Goal: Task Accomplishment & Management: Use online tool/utility

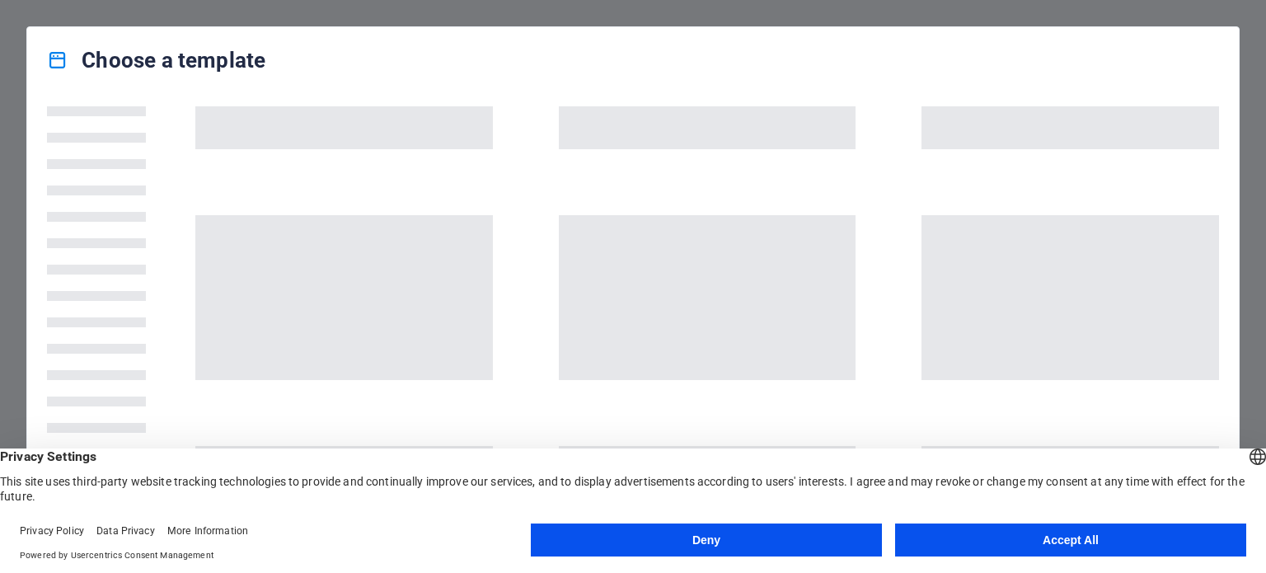
scroll to position [147, 0]
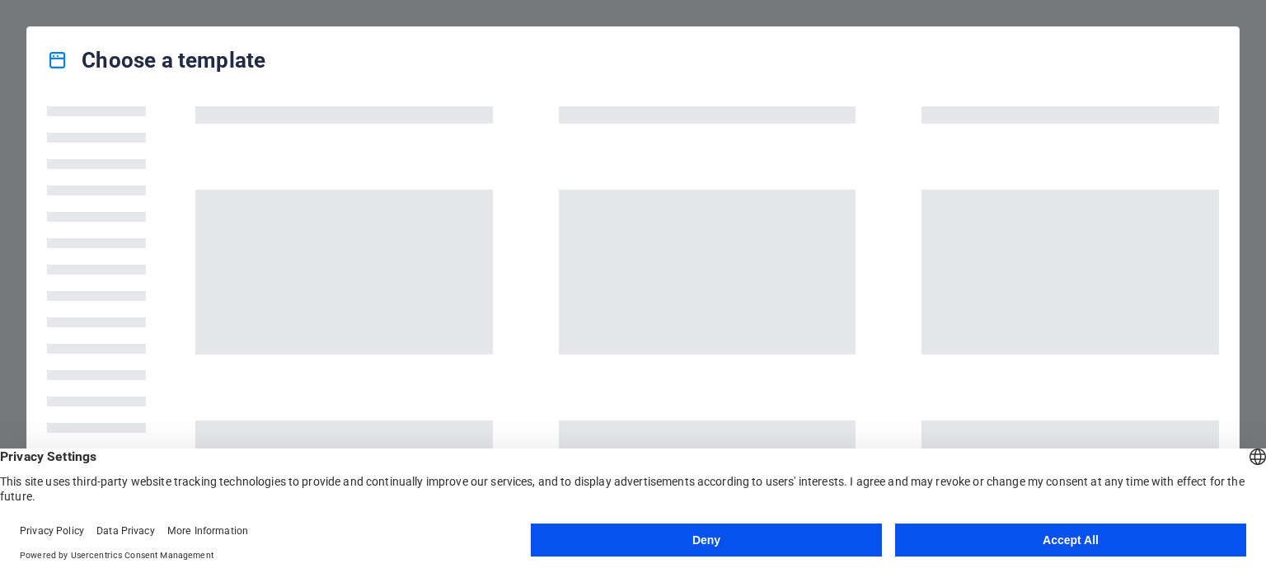
click at [676, 531] on button "Deny" at bounding box center [706, 539] width 351 height 33
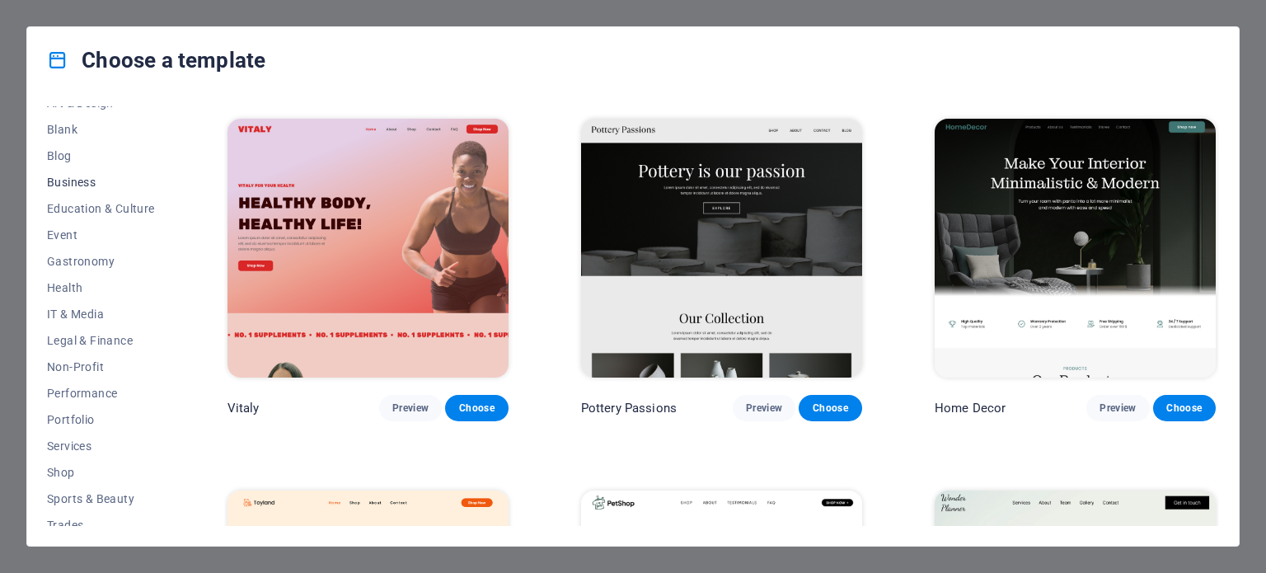
scroll to position [265, 0]
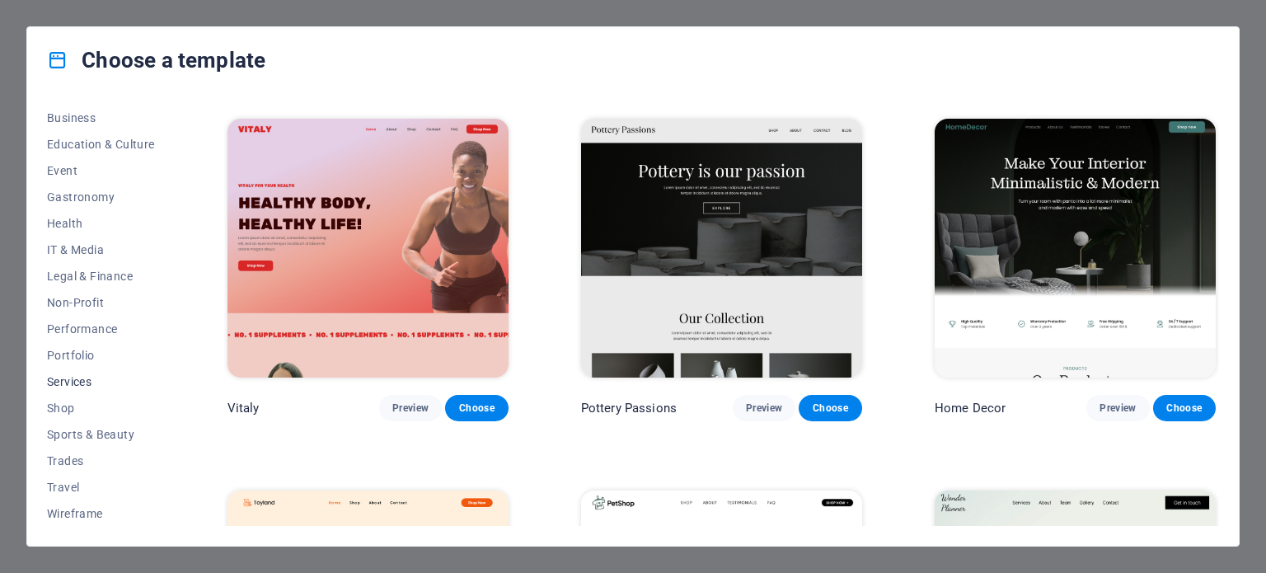
click at [77, 375] on span "Services" at bounding box center [101, 381] width 108 height 13
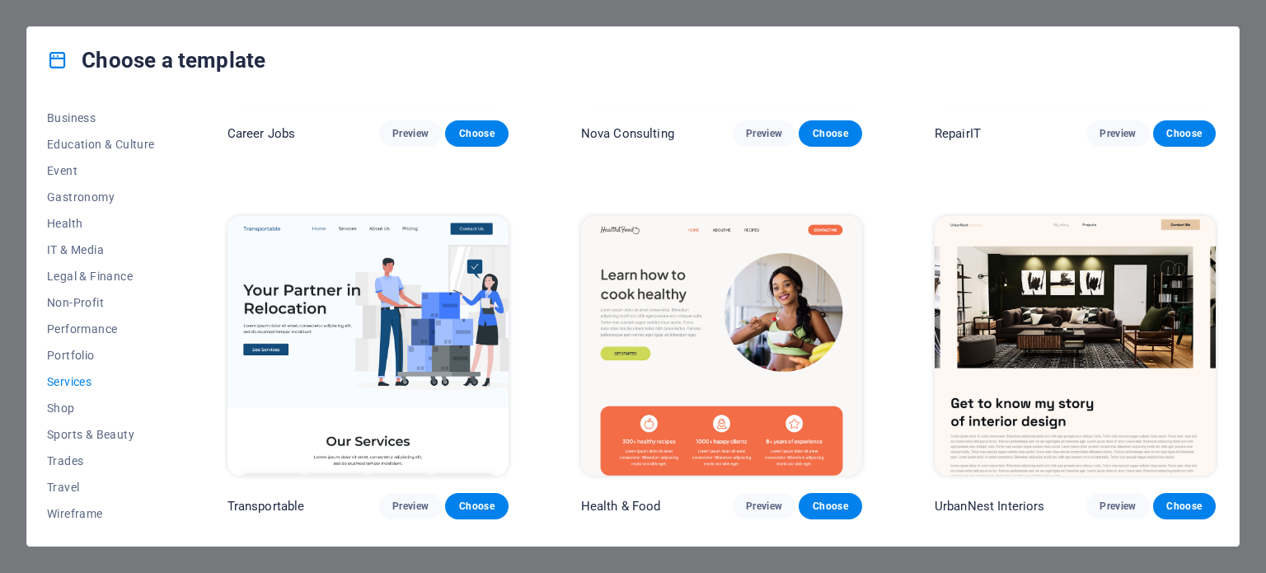
scroll to position [184, 0]
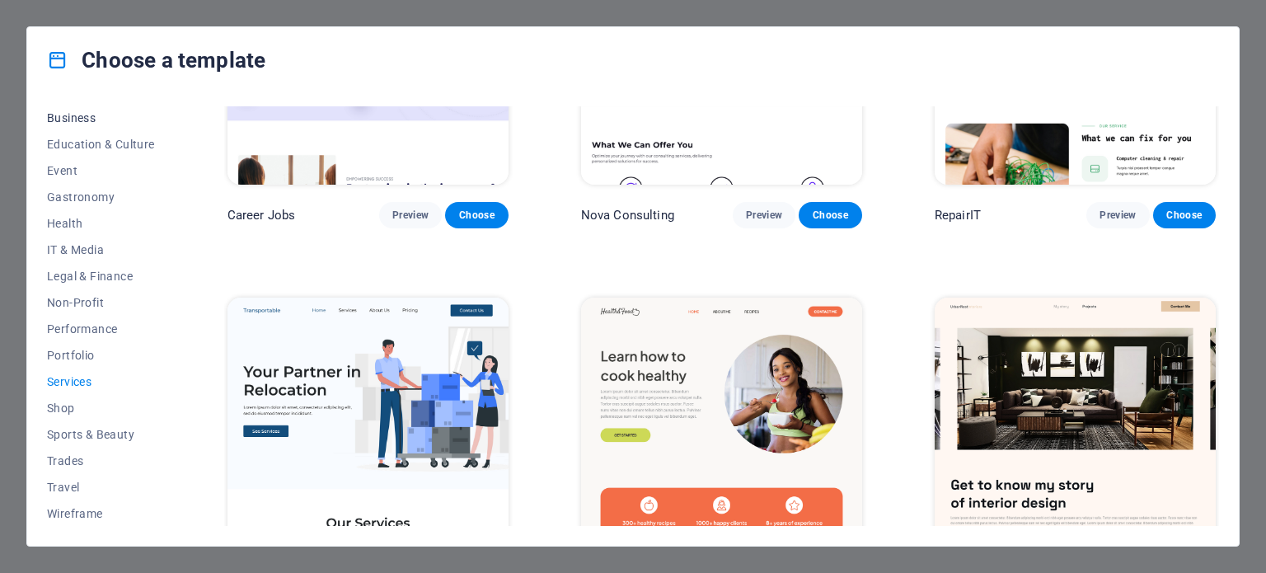
click at [86, 116] on span "Business" at bounding box center [101, 117] width 108 height 13
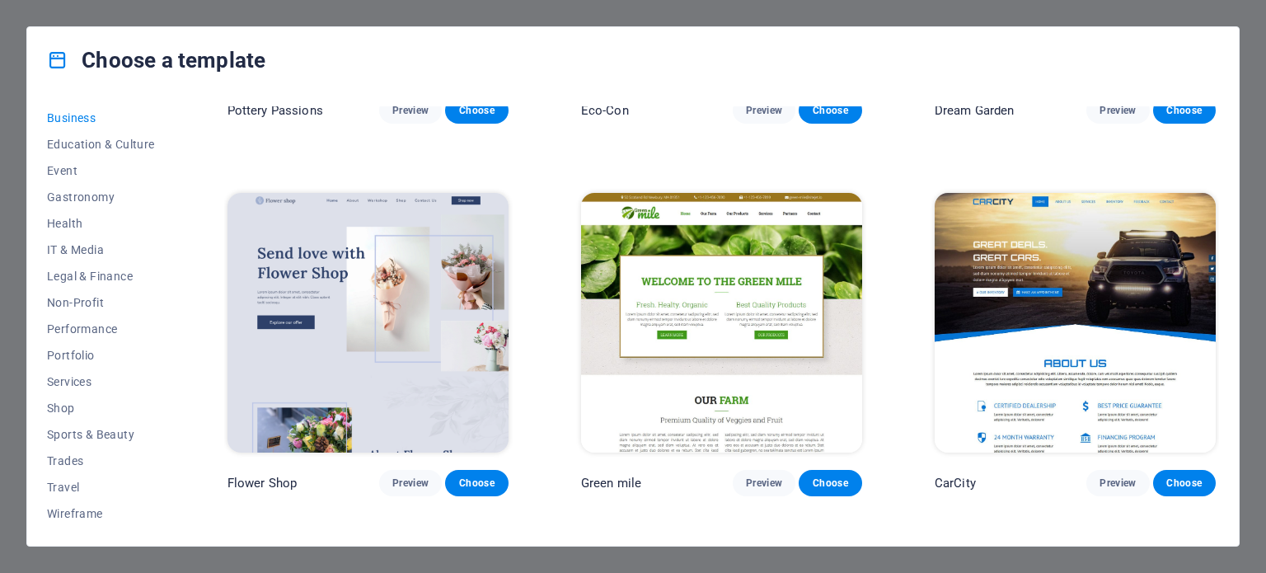
scroll to position [363, 0]
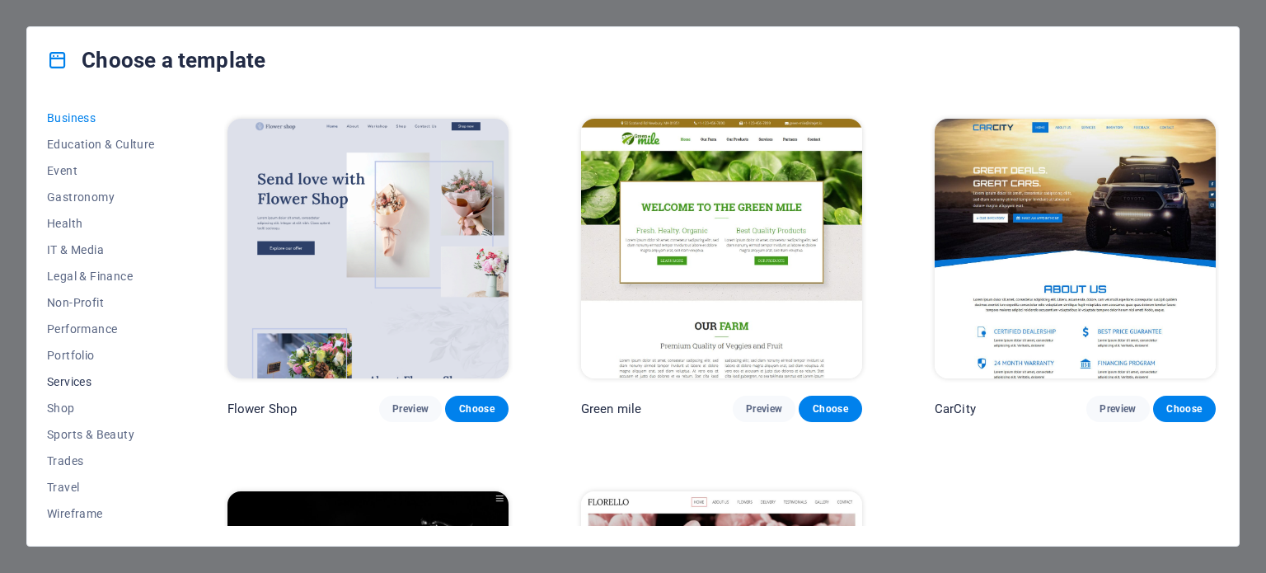
click at [56, 375] on span "Services" at bounding box center [101, 381] width 108 height 13
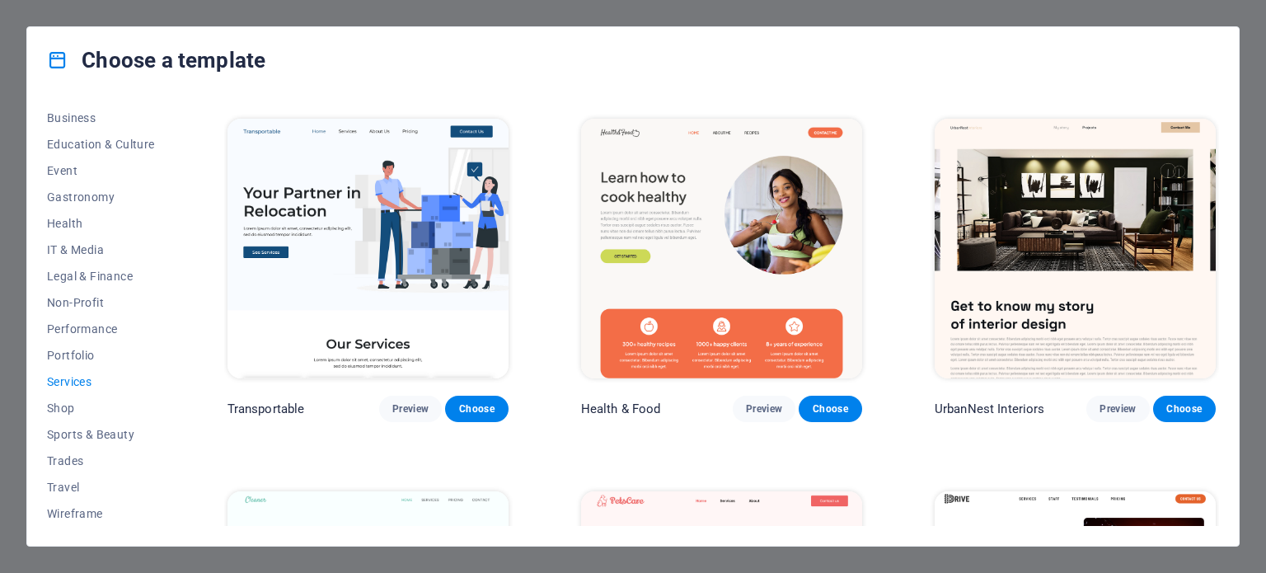
scroll to position [0, 0]
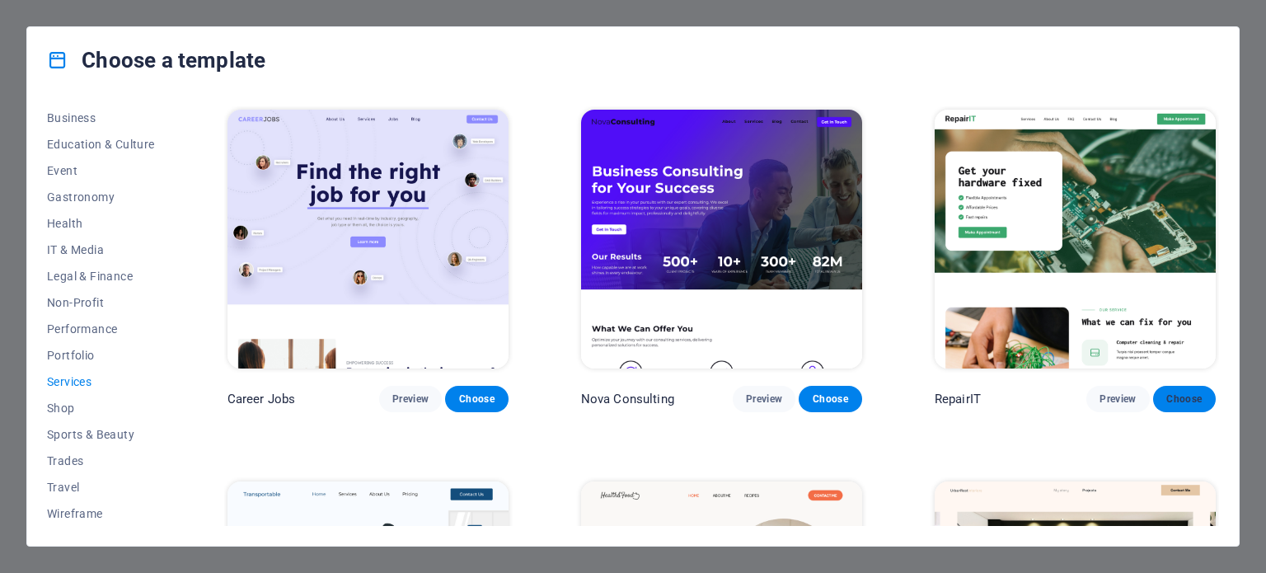
click at [1176, 392] on span "Choose" at bounding box center [1184, 398] width 36 height 13
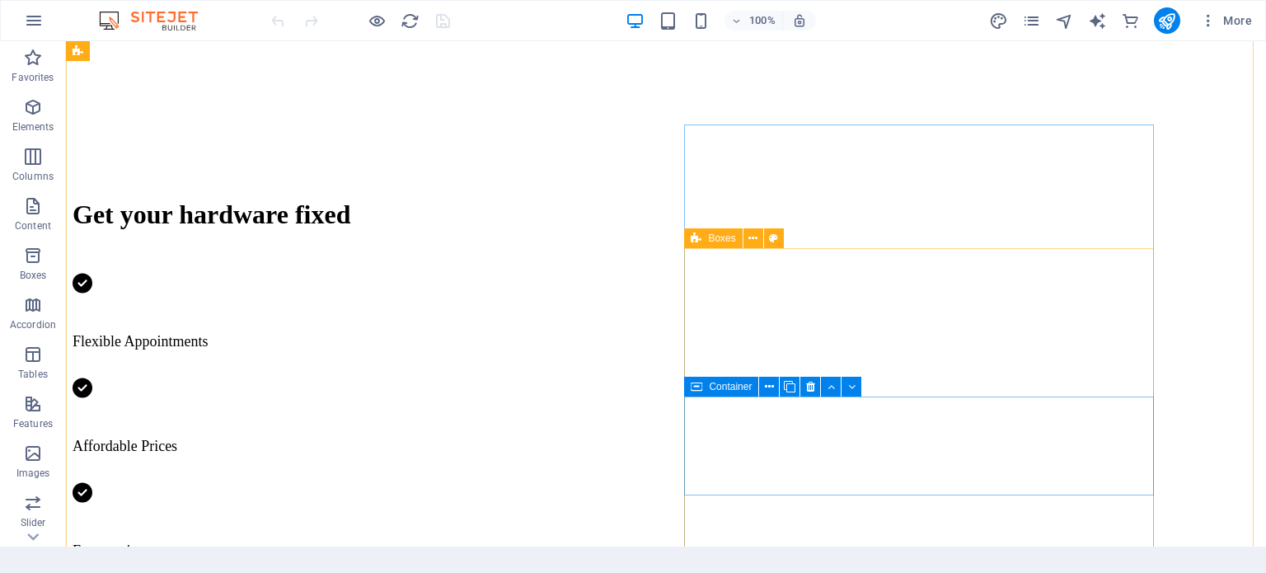
scroll to position [536, 0]
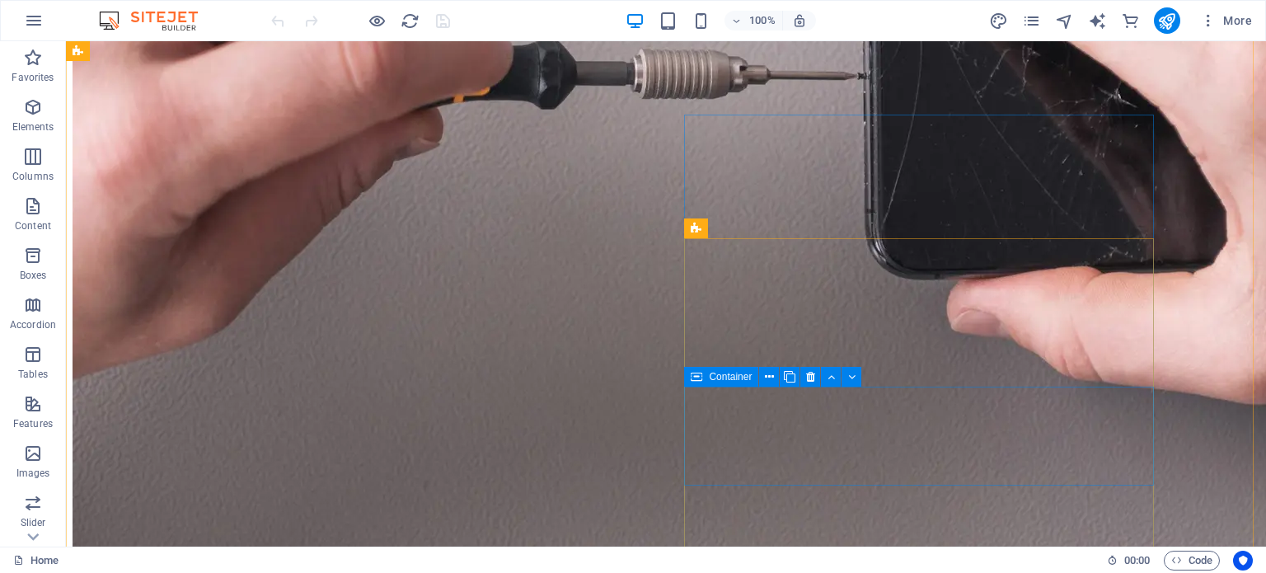
click at [696, 373] on icon at bounding box center [696, 377] width 12 height 20
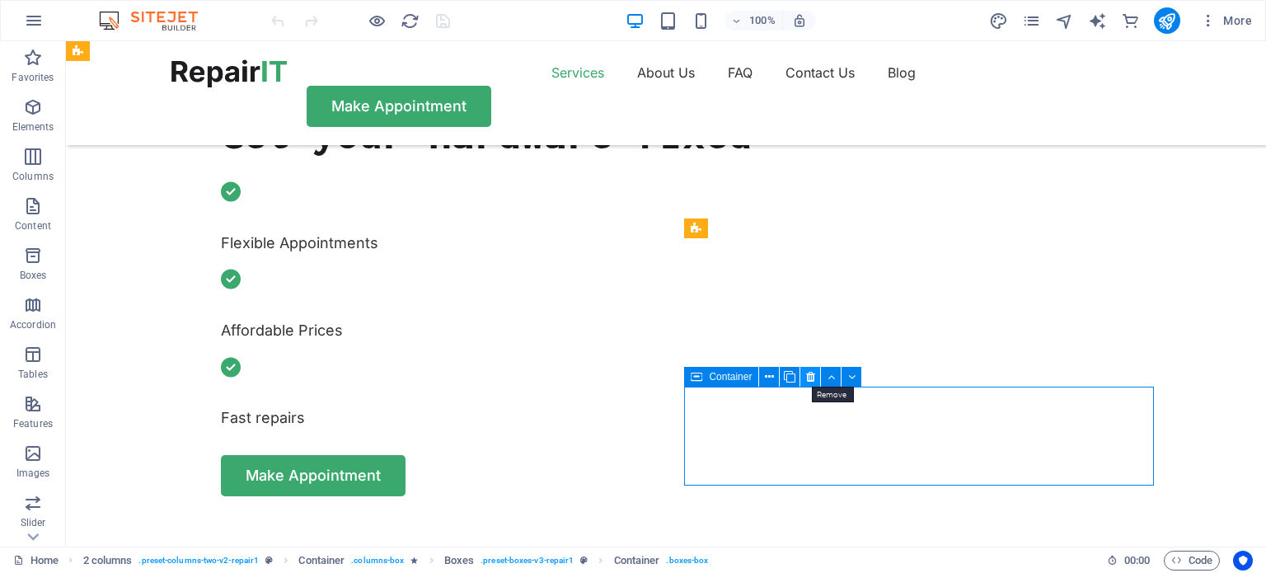
click at [809, 373] on icon at bounding box center [810, 376] width 9 height 17
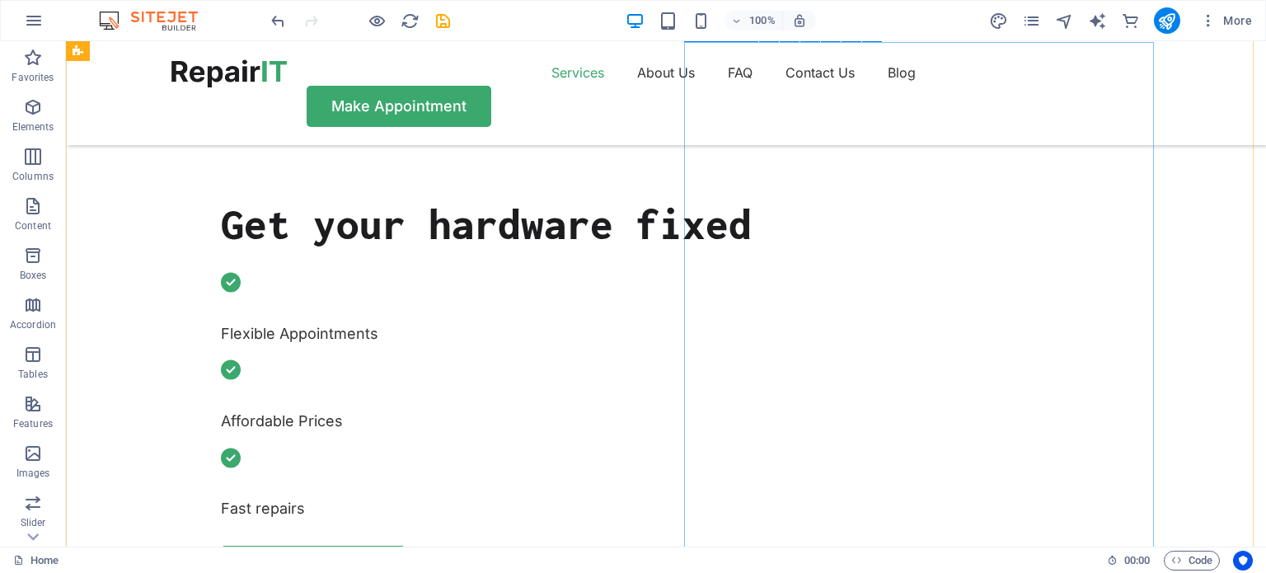
scroll to position [633, 0]
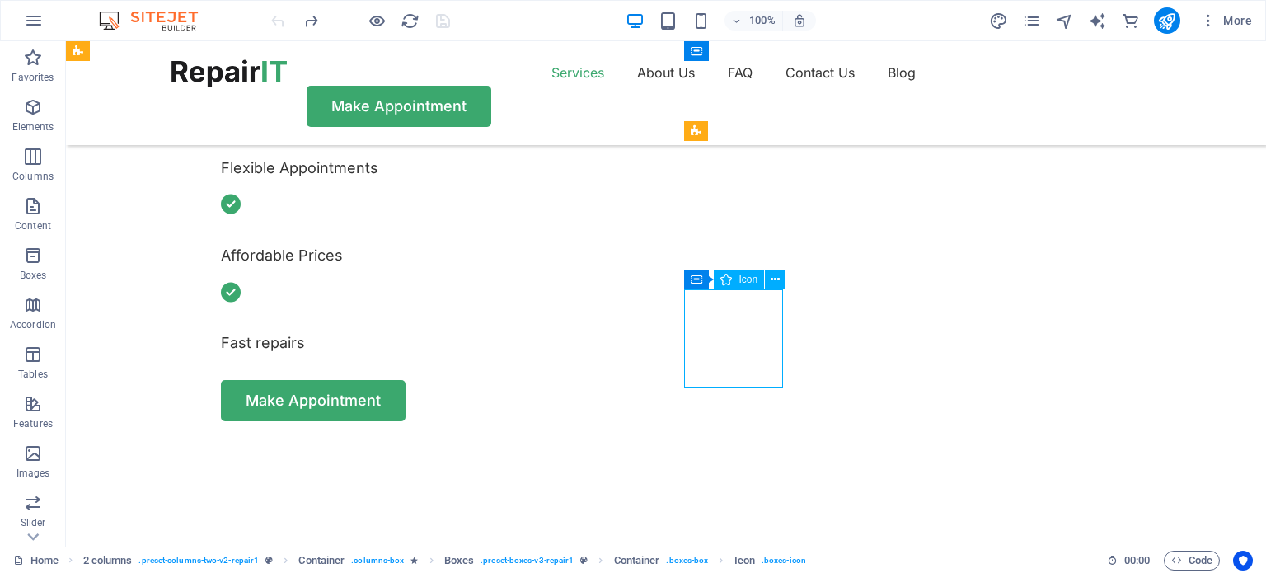
select select "xMidYMid"
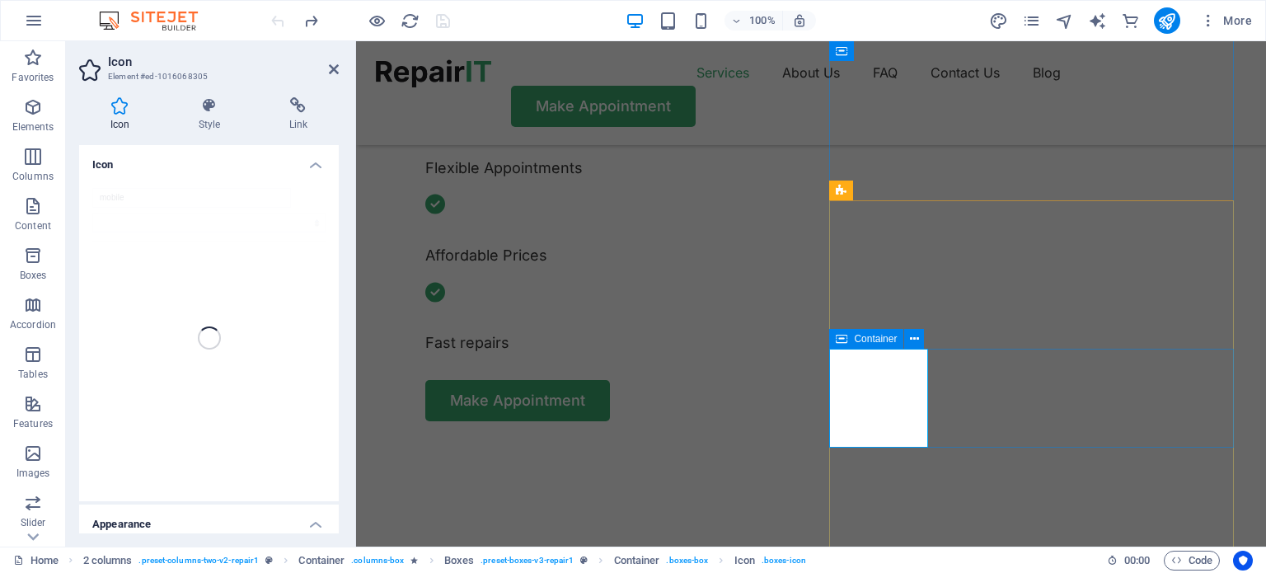
click at [142, 195] on div "mobile" at bounding box center [209, 338] width 260 height 326
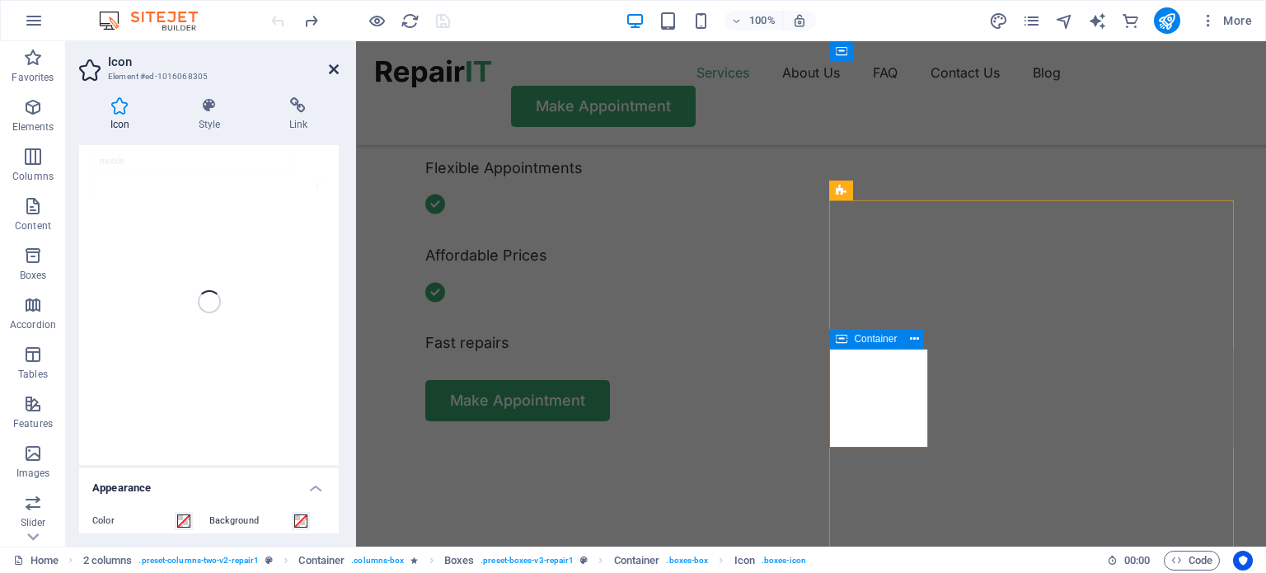
click at [335, 75] on icon at bounding box center [334, 69] width 10 height 13
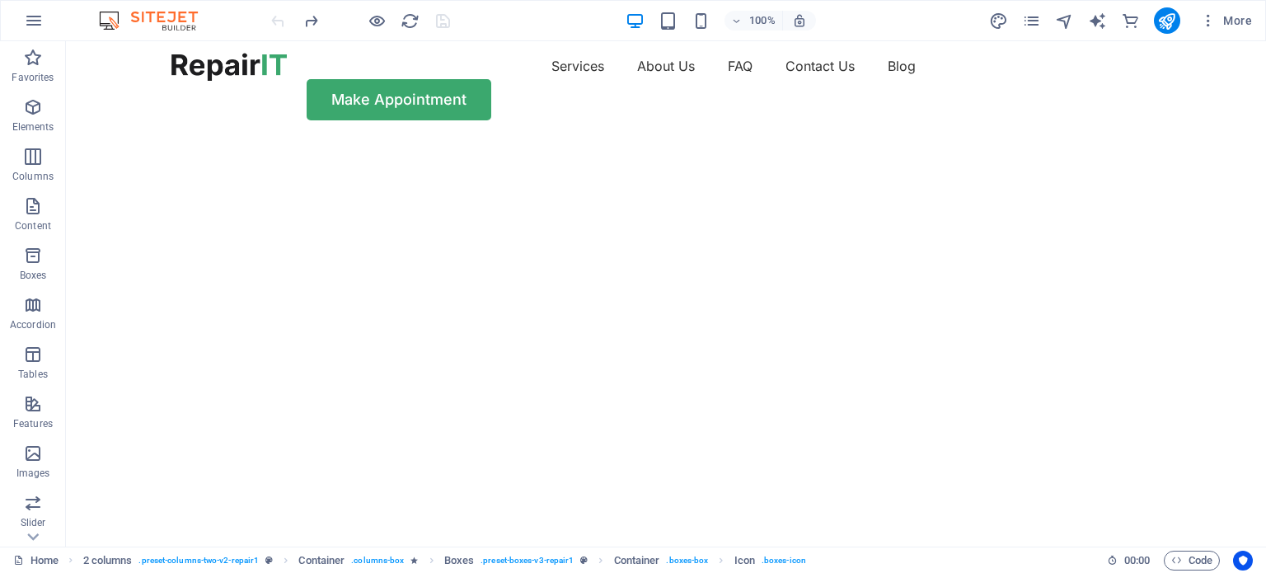
scroll to position [0, 0]
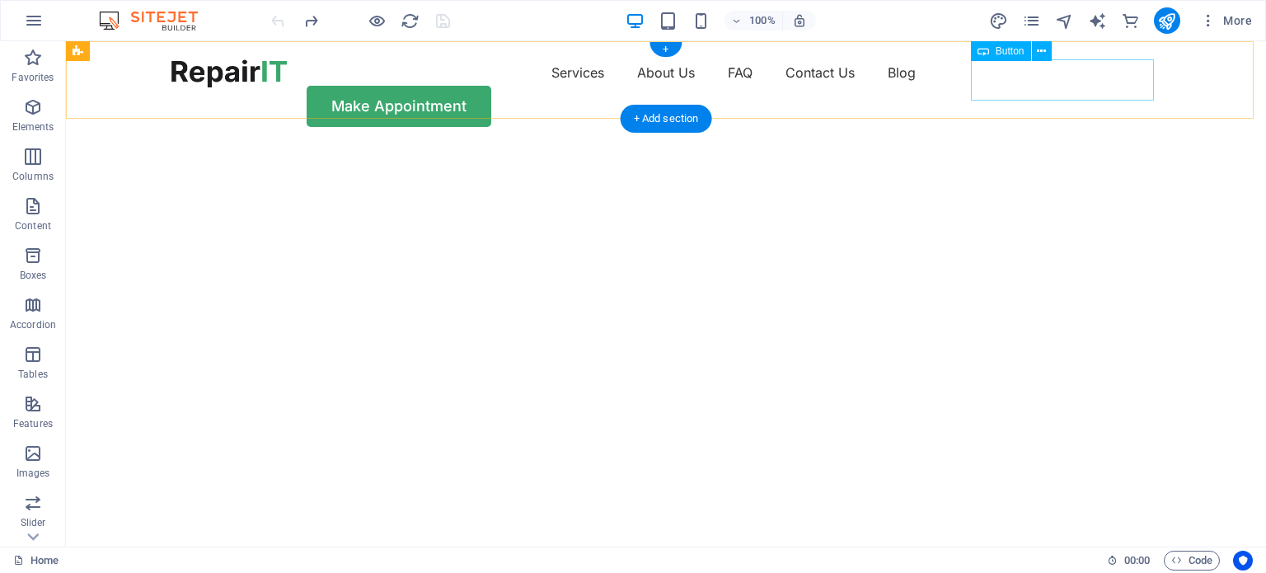
click at [1022, 86] on div "Make Appointment" at bounding box center [665, 106] width 989 height 41
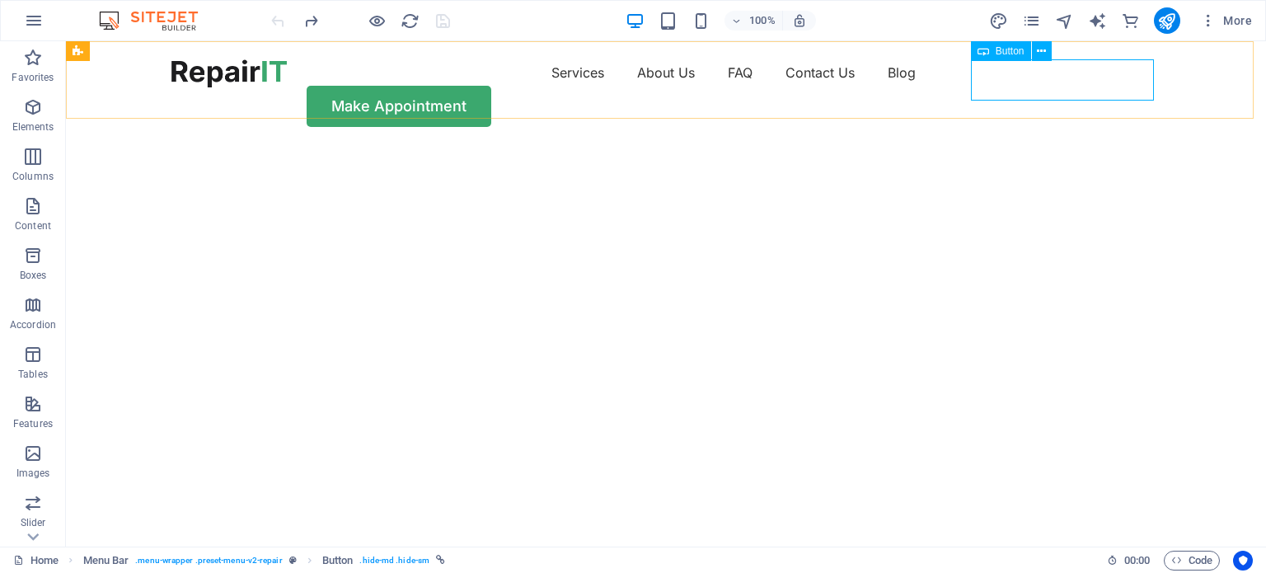
click at [1006, 49] on span "Button" at bounding box center [1009, 51] width 29 height 10
drag, startPoint x: 1006, startPoint y: 49, endPoint x: 1051, endPoint y: 45, distance: 45.5
click at [1051, 45] on div "Button" at bounding box center [1016, 51] width 91 height 21
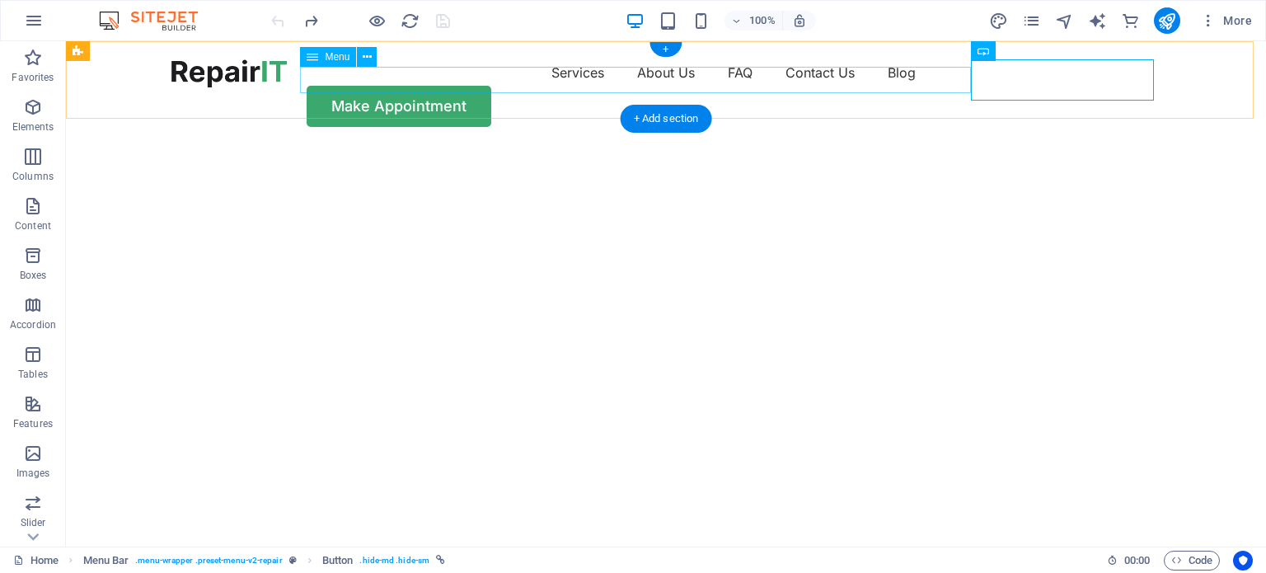
click at [728, 82] on nav "Services About Us FAQ Contact Us Blog" at bounding box center [665, 72] width 989 height 26
select select "1"
select select
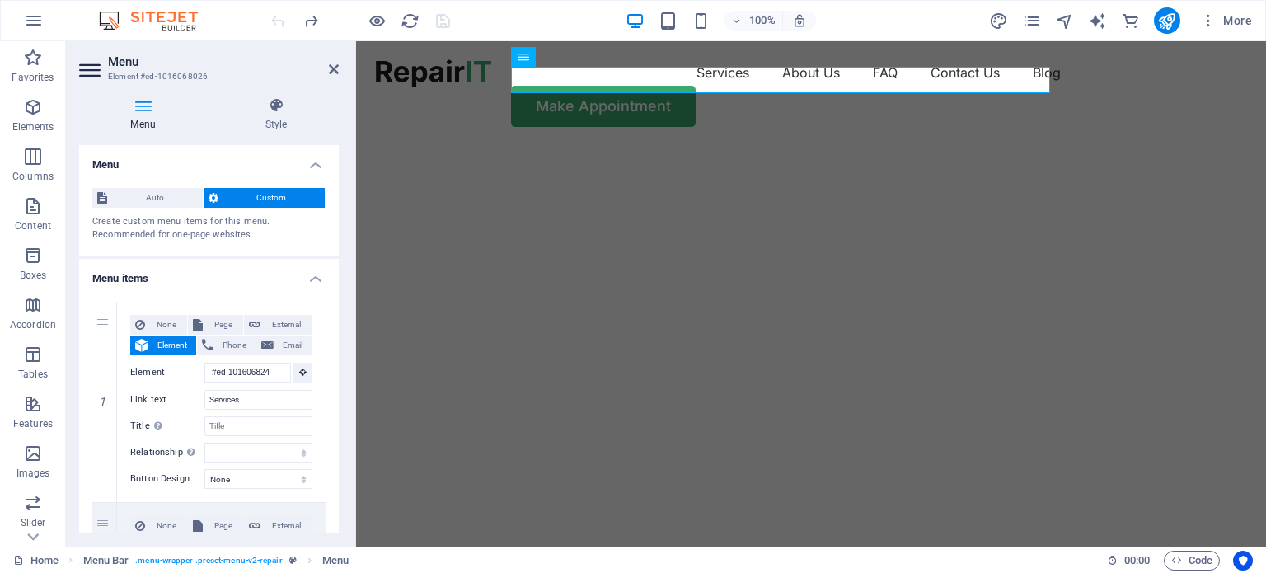
click at [849, 145] on img "1/2" at bounding box center [804, 145] width 897 height 0
select select "vh"
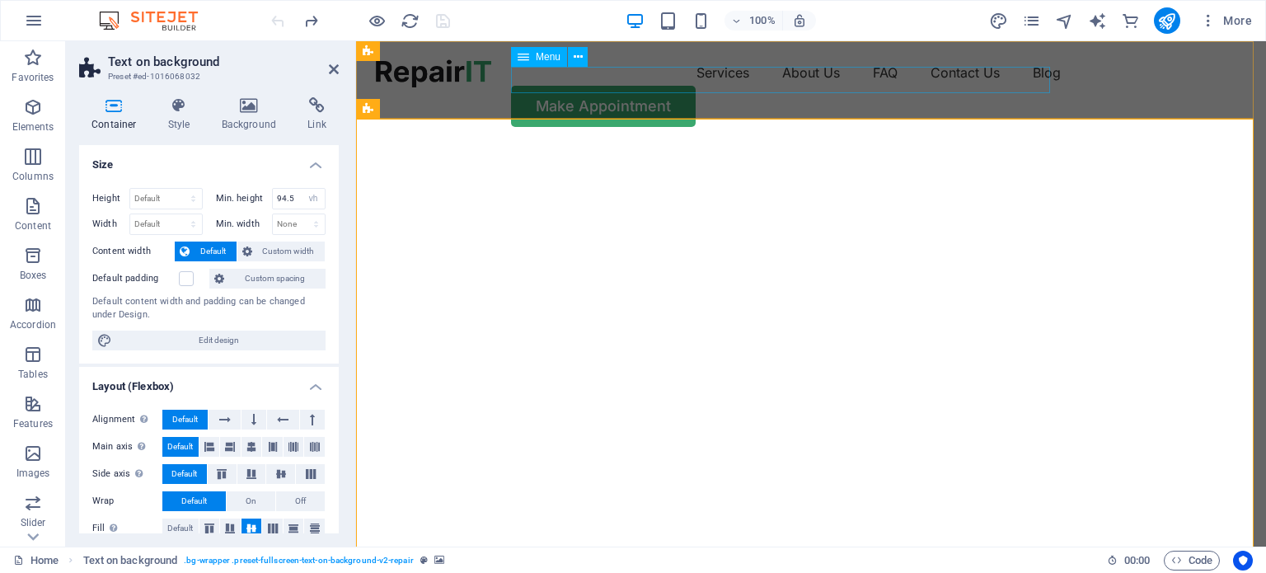
click at [812, 68] on nav "Services About Us FAQ Contact Us Blog" at bounding box center [811, 72] width 870 height 26
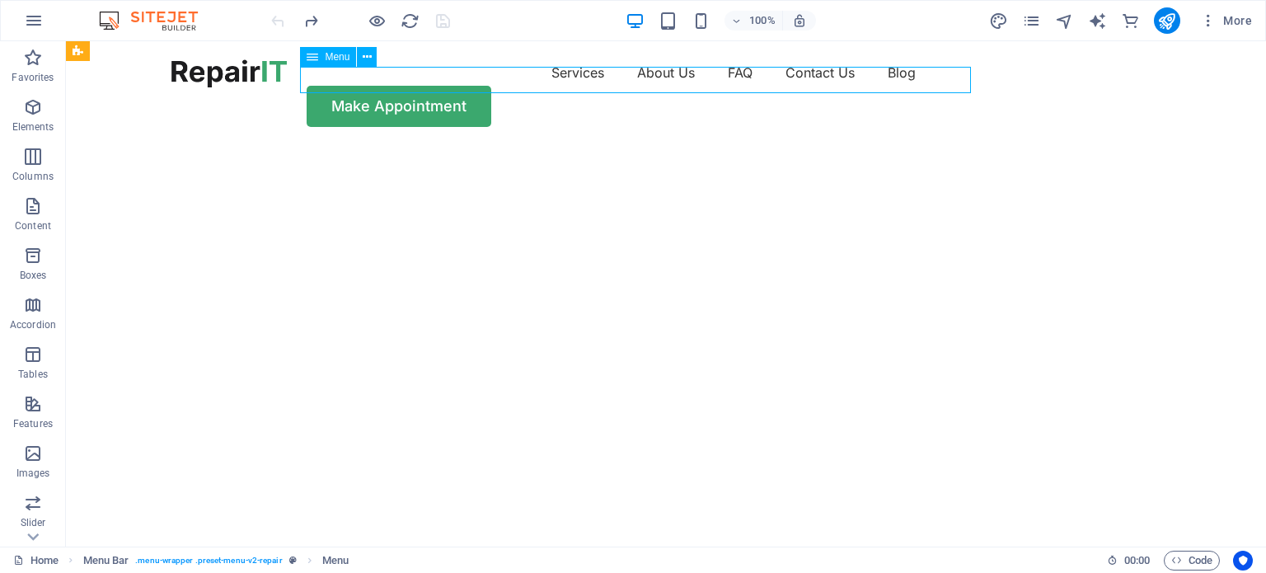
click at [792, 76] on nav "Services About Us FAQ Contact Us Blog" at bounding box center [665, 72] width 989 height 26
select select "1"
select select
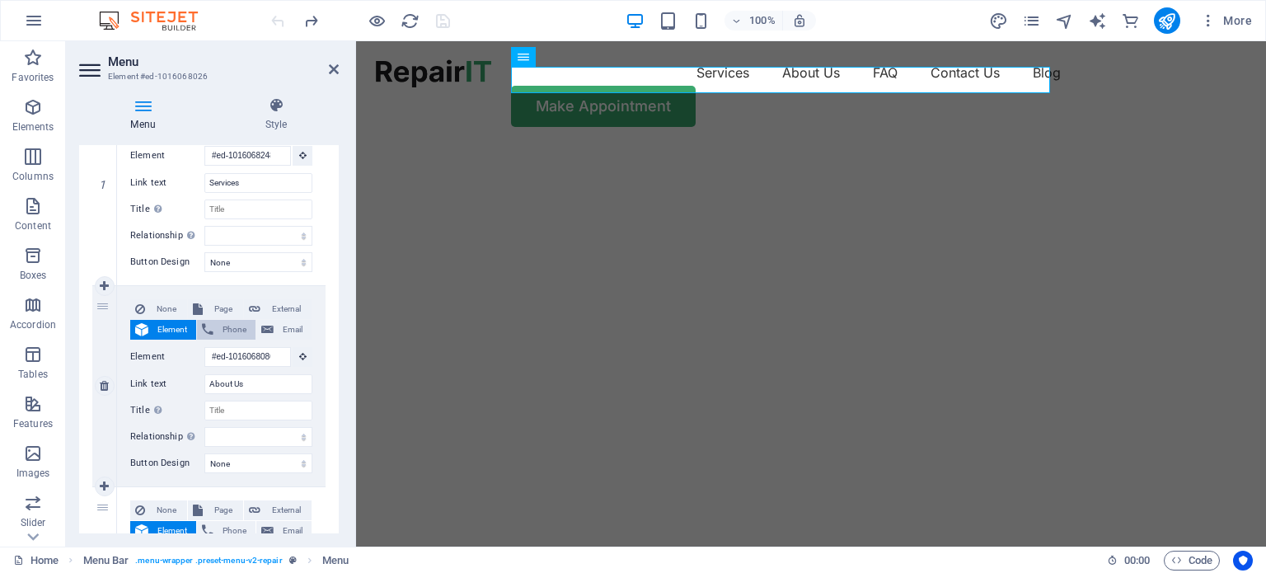
click at [227, 324] on span "Phone" at bounding box center [234, 330] width 32 height 20
select select
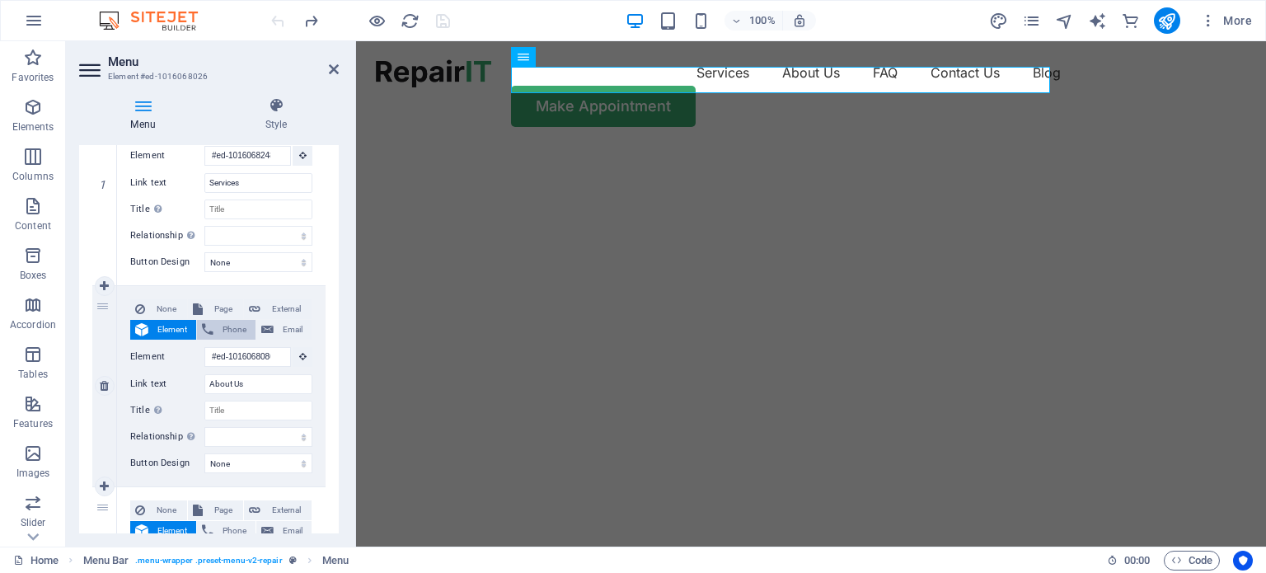
select select
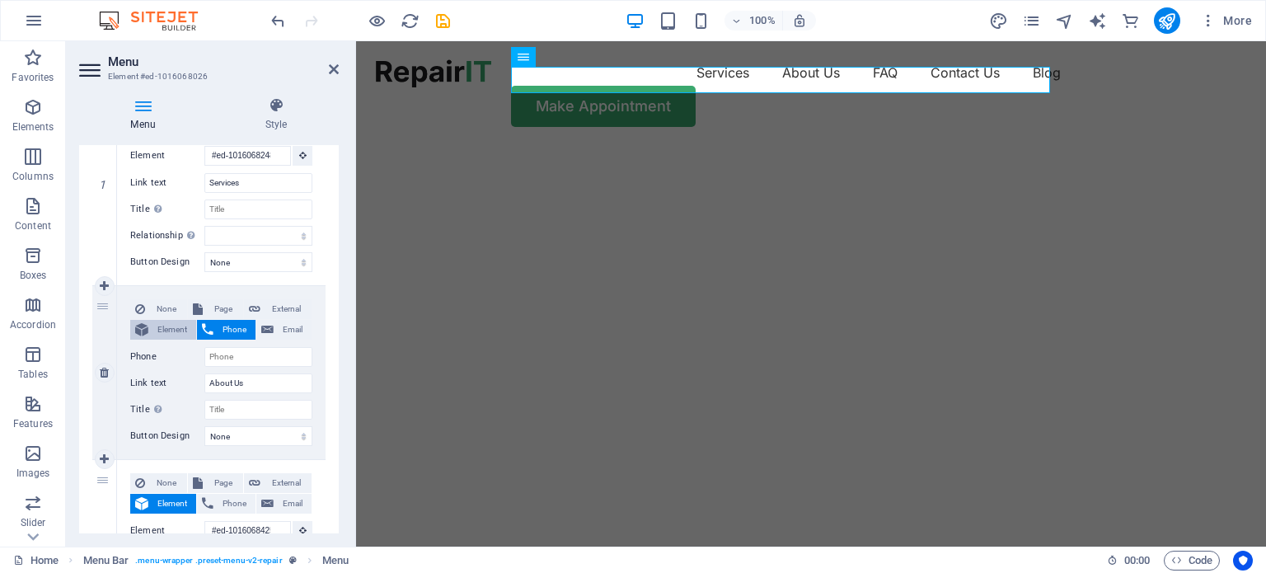
click at [180, 331] on span "Element" at bounding box center [172, 330] width 38 height 20
select select
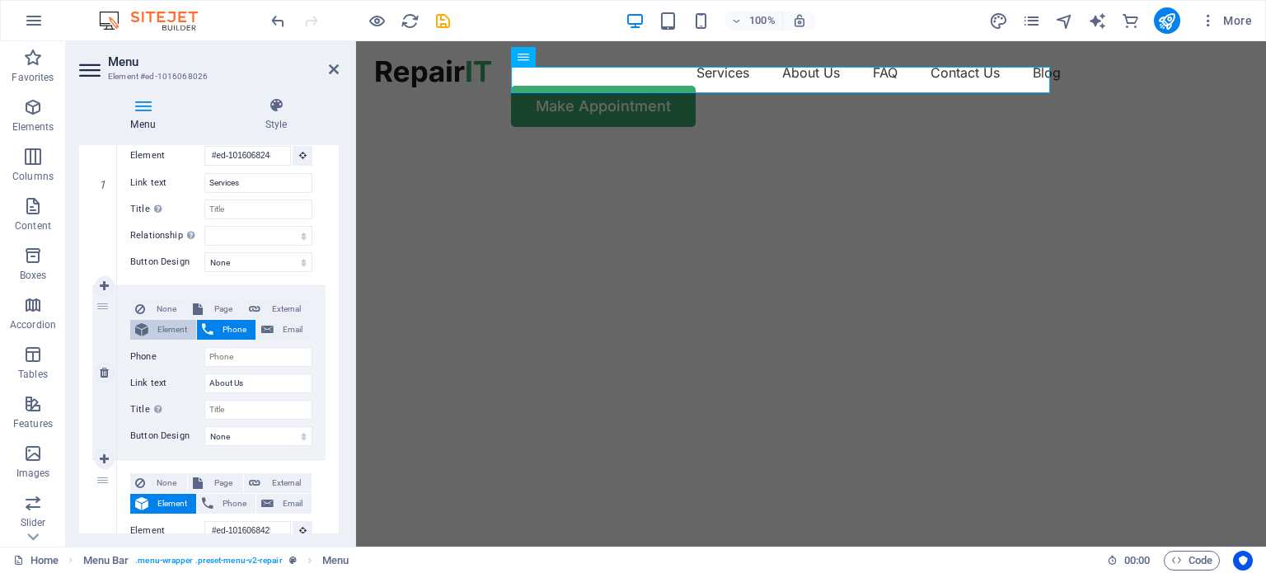
select select
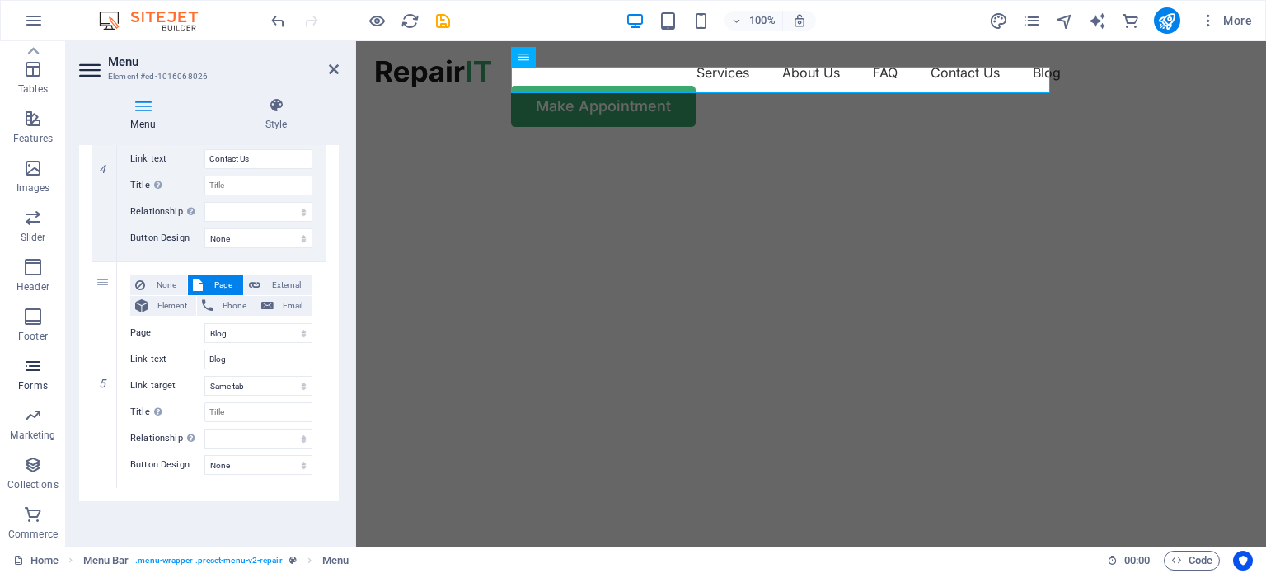
click at [43, 363] on icon "button" at bounding box center [33, 366] width 20 height 20
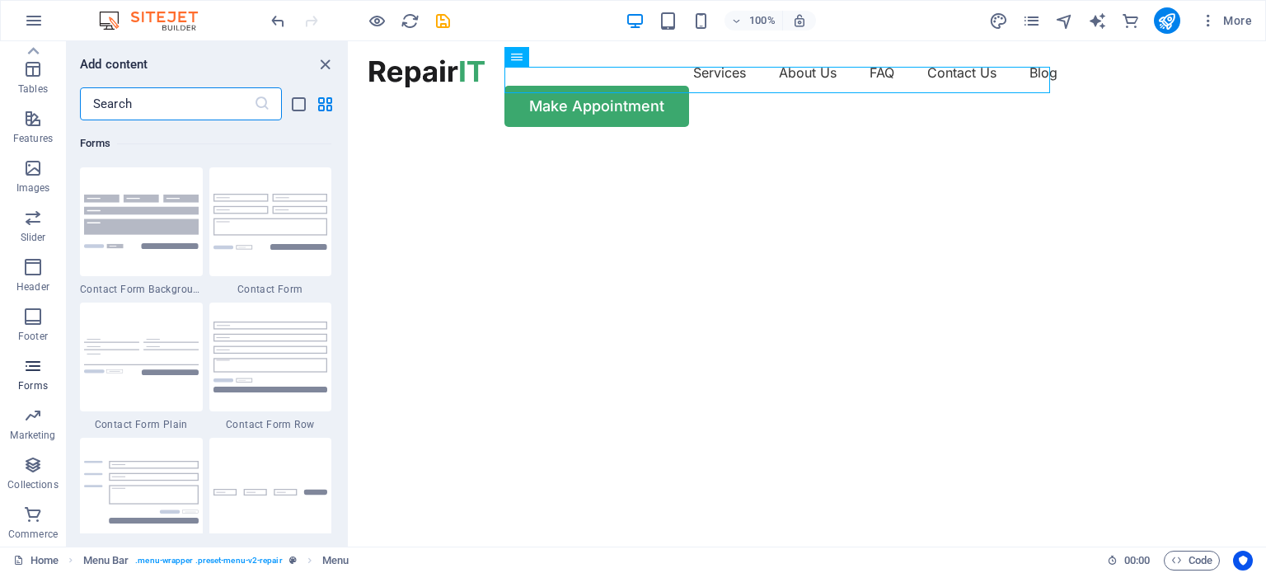
scroll to position [12030, 0]
click at [257, 248] on img at bounding box center [270, 221] width 115 height 55
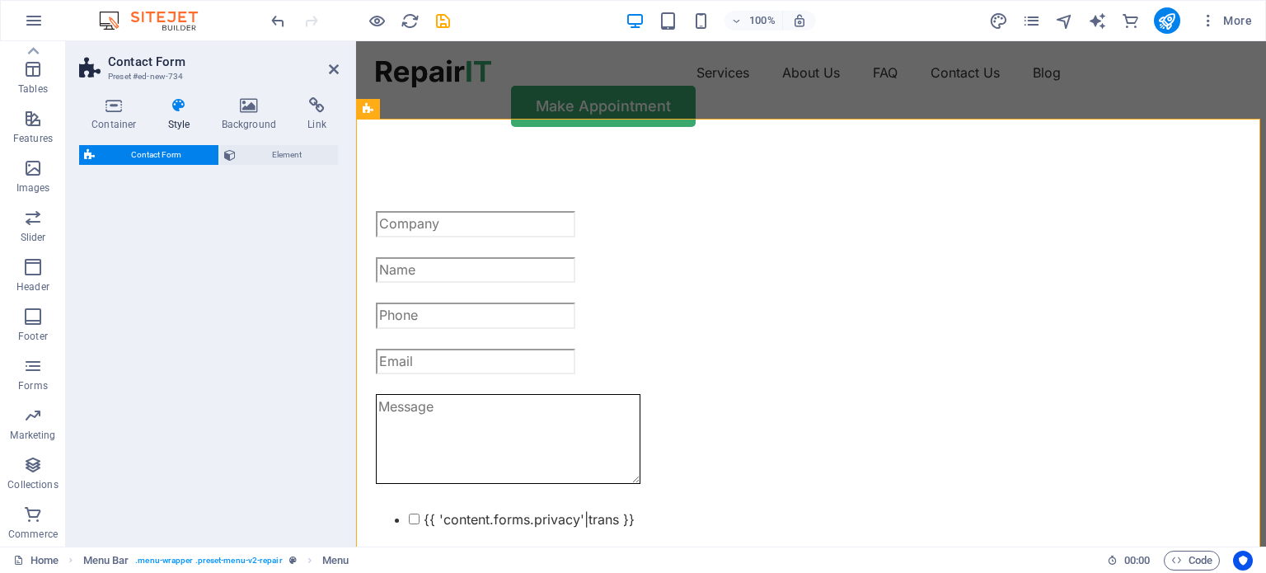
select select "rem"
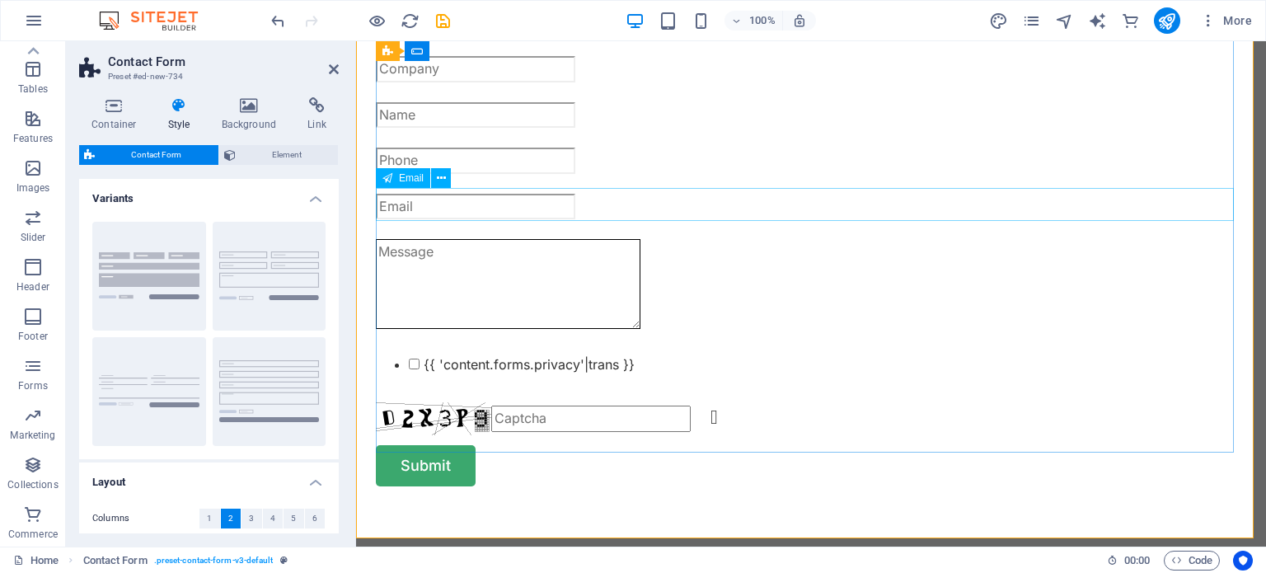
scroll to position [0, 0]
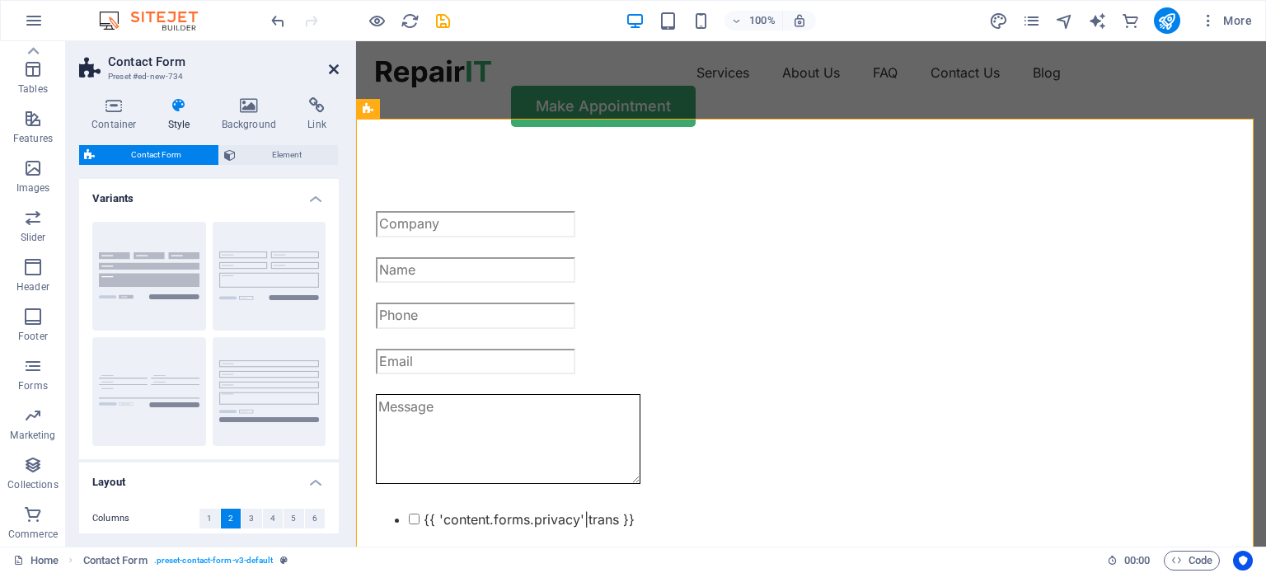
click at [333, 68] on icon at bounding box center [334, 69] width 10 height 13
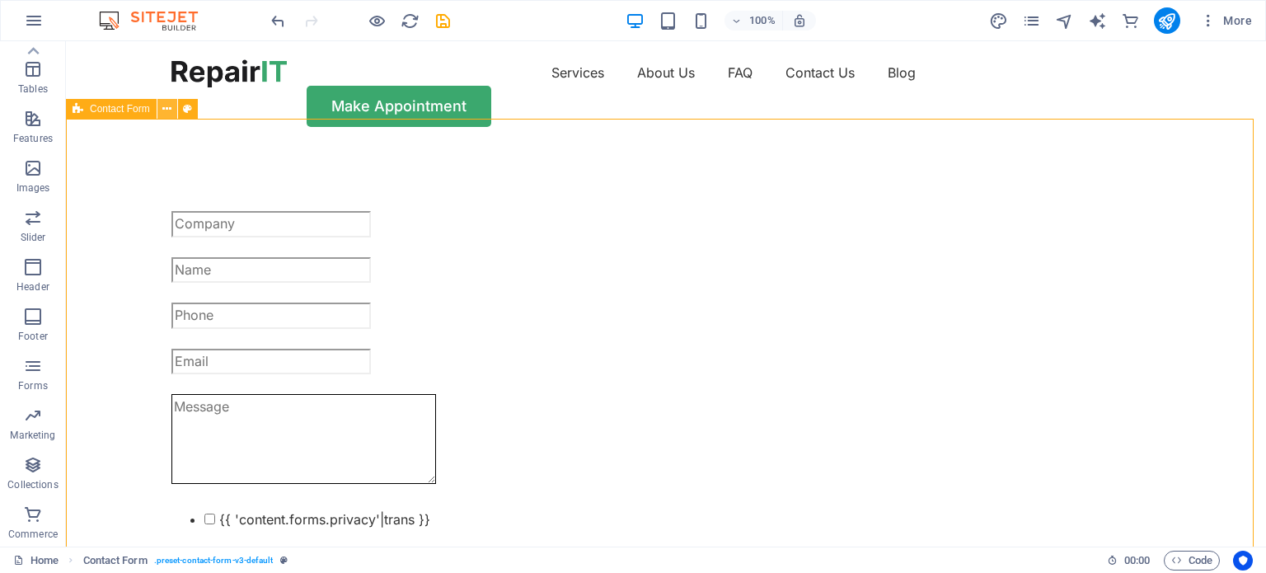
click at [171, 105] on icon at bounding box center [166, 109] width 9 height 17
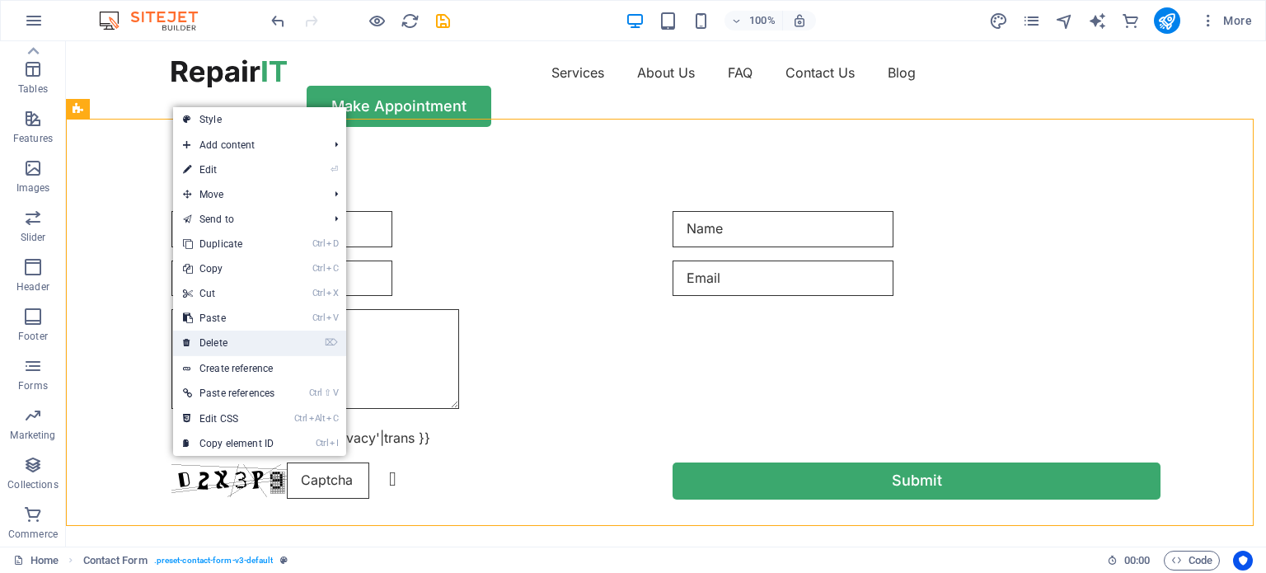
click at [222, 339] on link "⌦ Delete" at bounding box center [228, 342] width 111 height 25
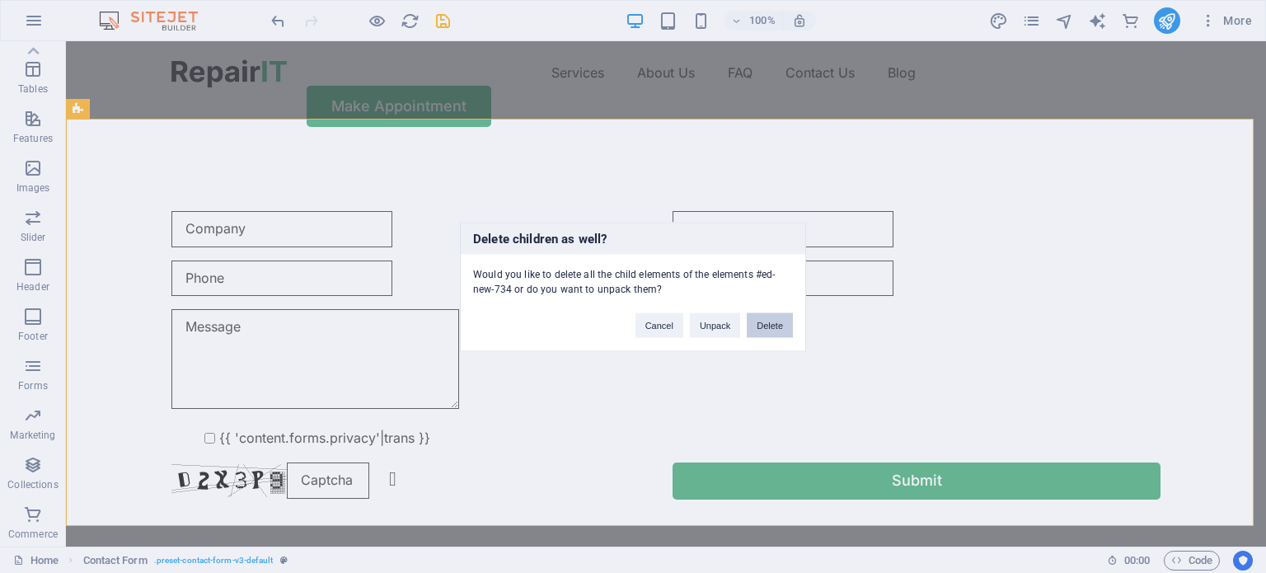
click at [765, 328] on button "Delete" at bounding box center [770, 324] width 46 height 25
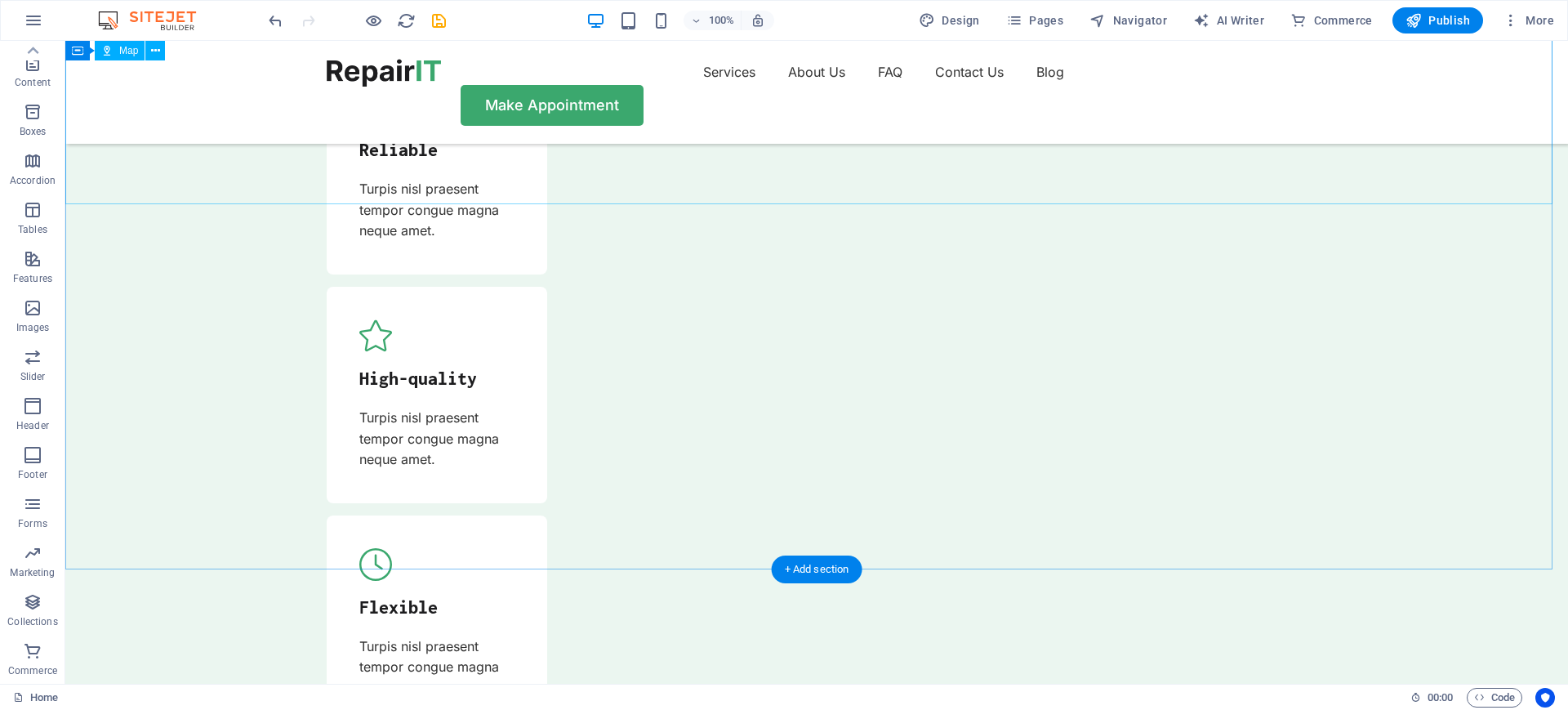
scroll to position [5294, 0]
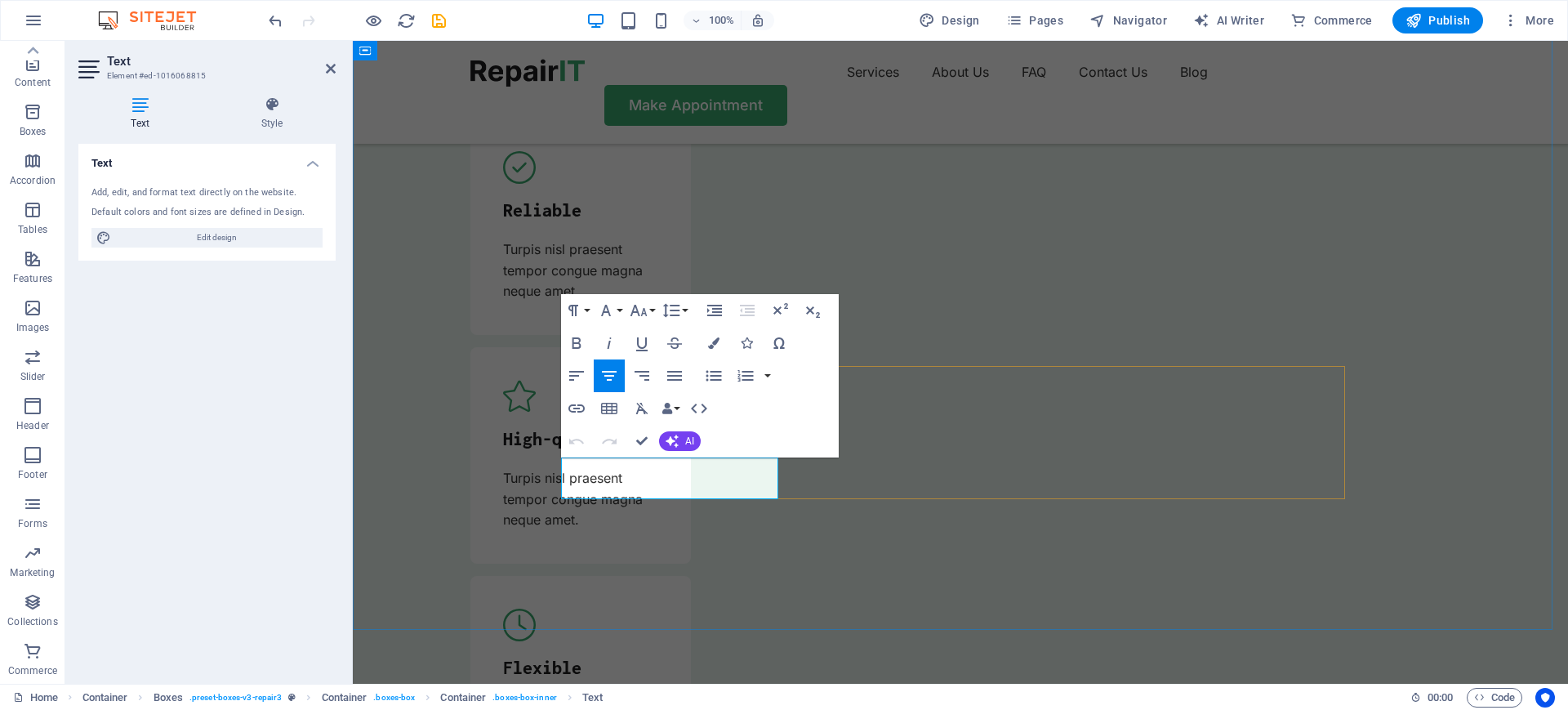
drag, startPoint x: 717, startPoint y: 488, endPoint x: 645, endPoint y: 466, distance: 75.3
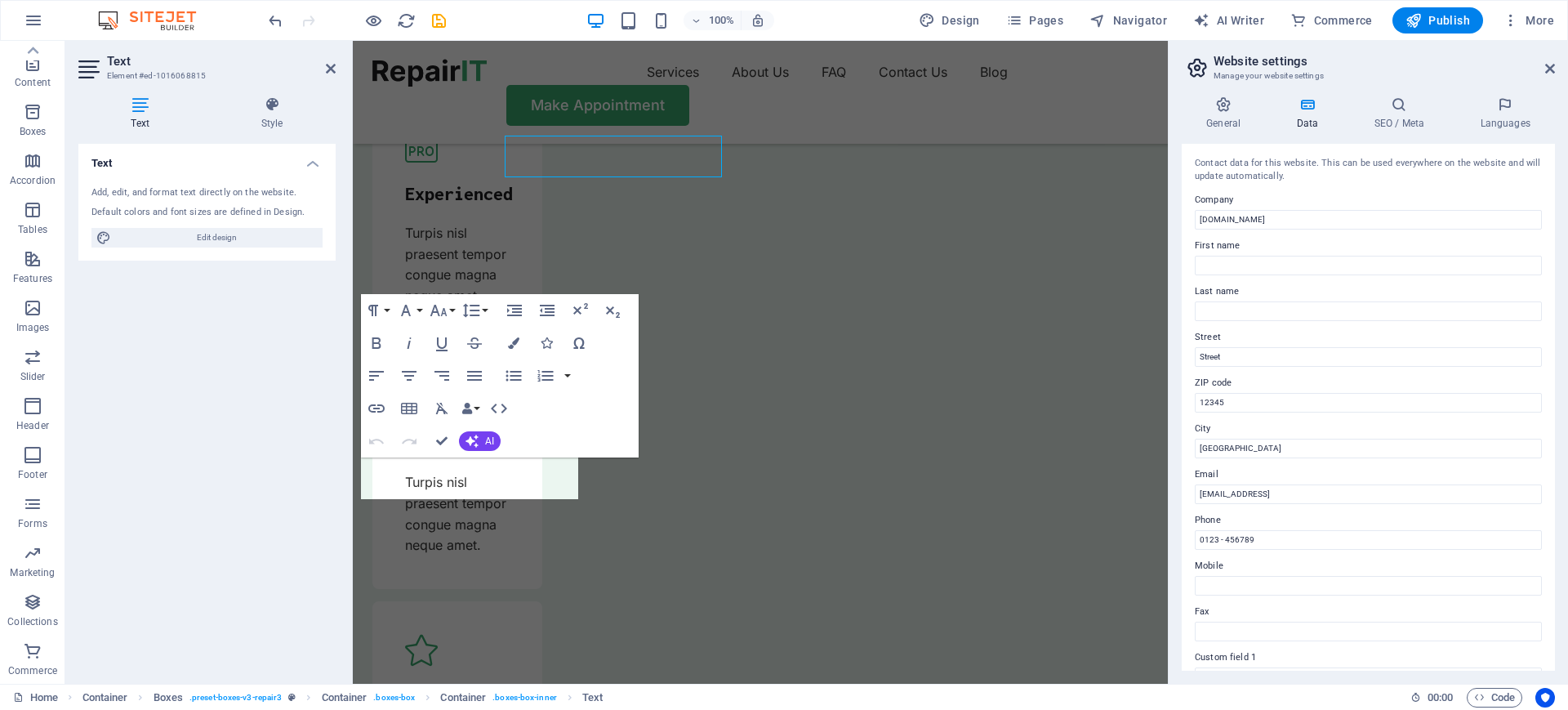
scroll to position [5617, 0]
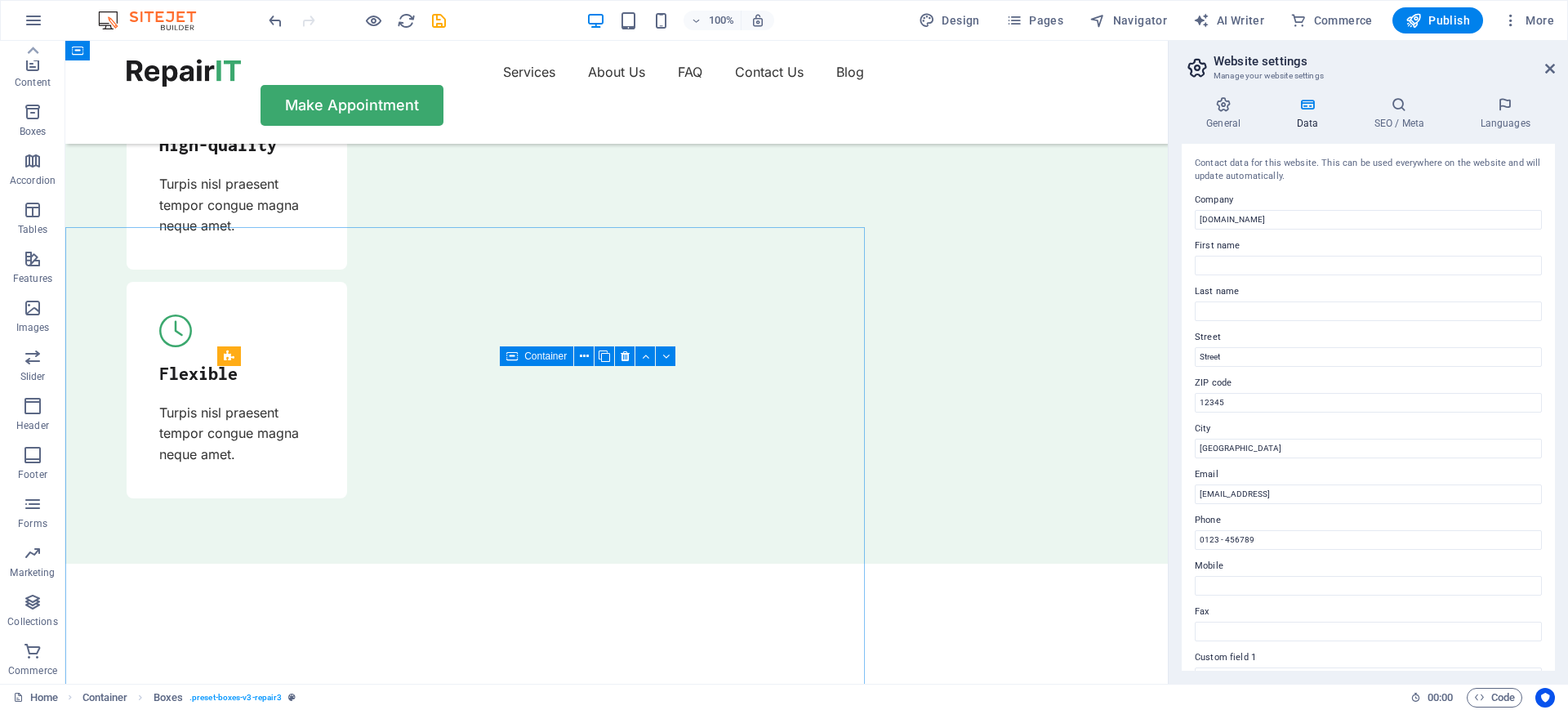
scroll to position [5294, 0]
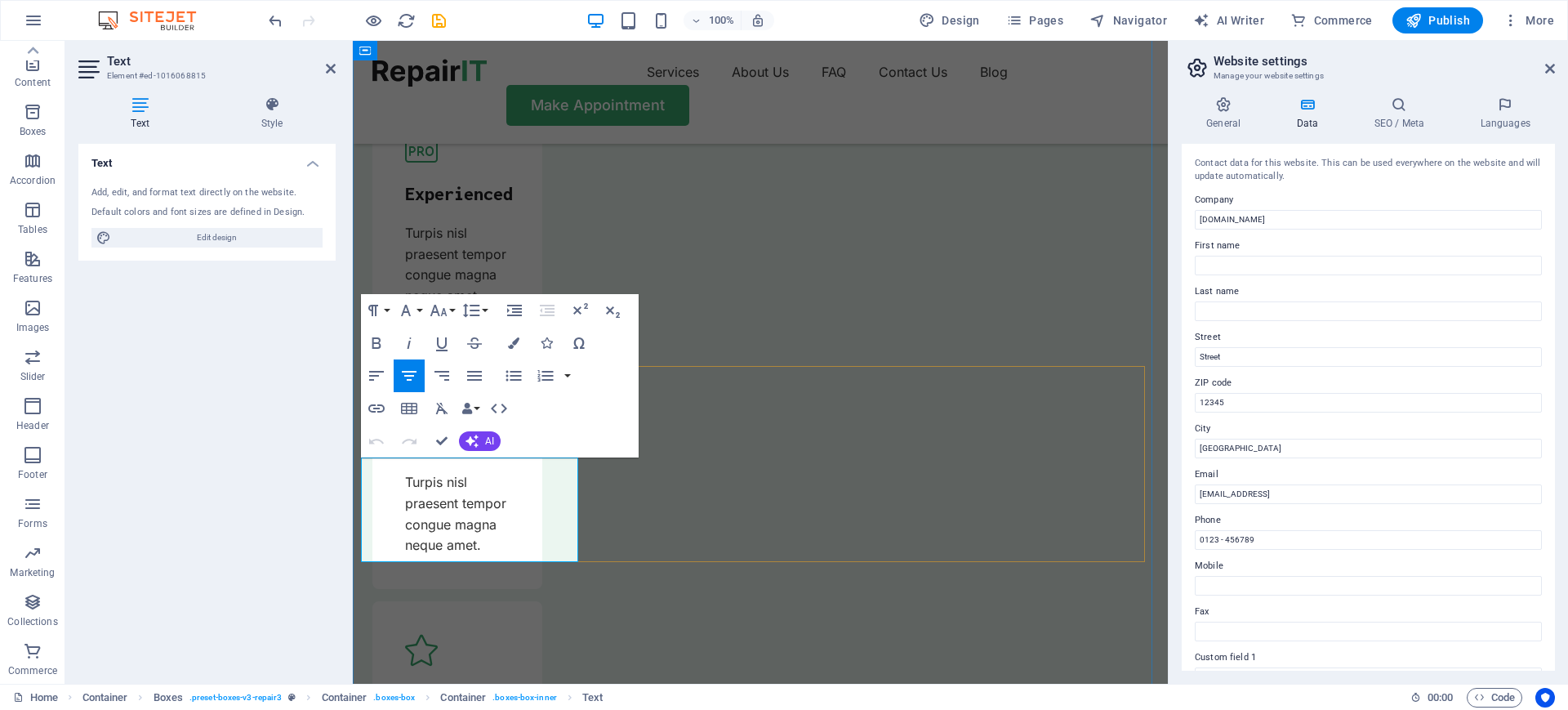
scroll to position [5617, 0]
drag, startPoint x: 494, startPoint y: 530, endPoint x: 471, endPoint y: 457, distance: 76.5
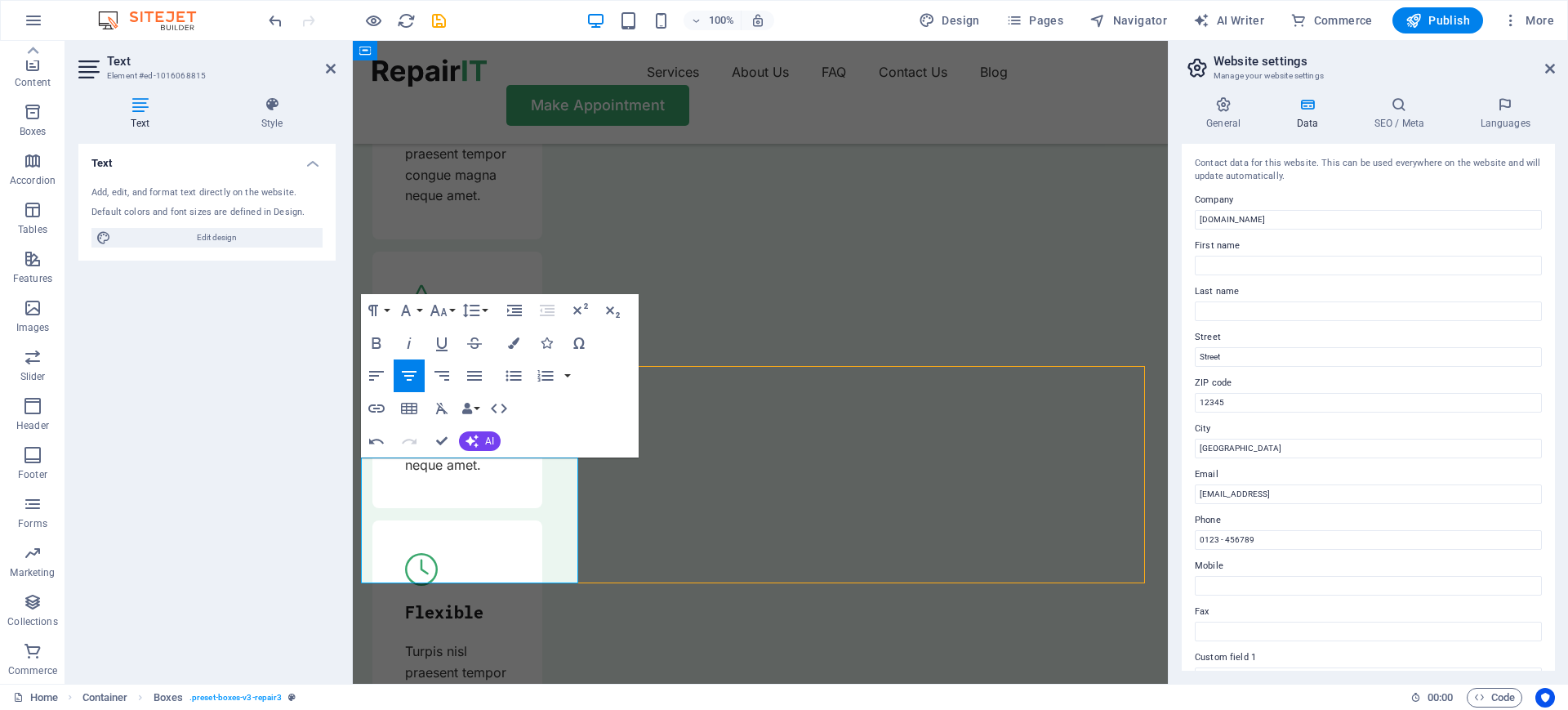
scroll to position [5294, 0]
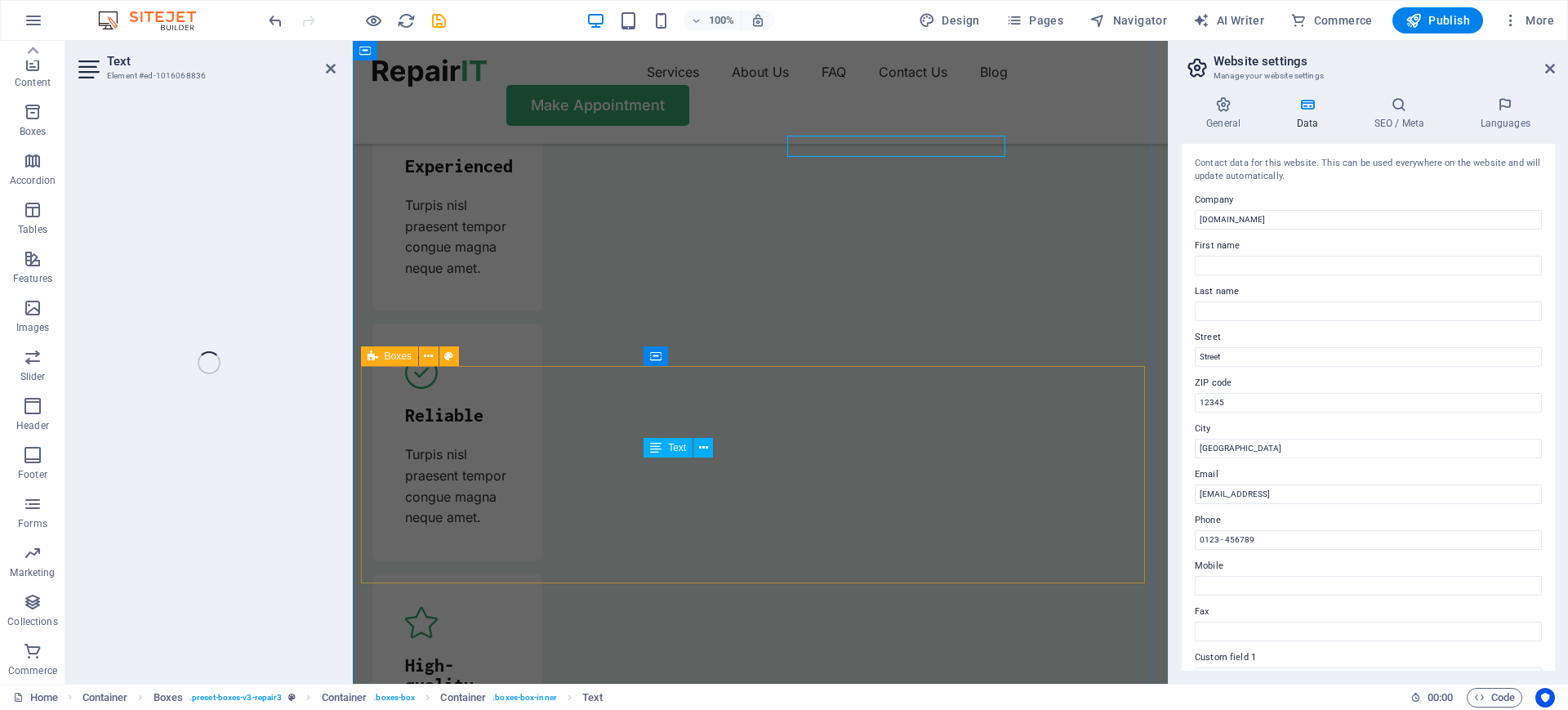
scroll to position [5617, 0]
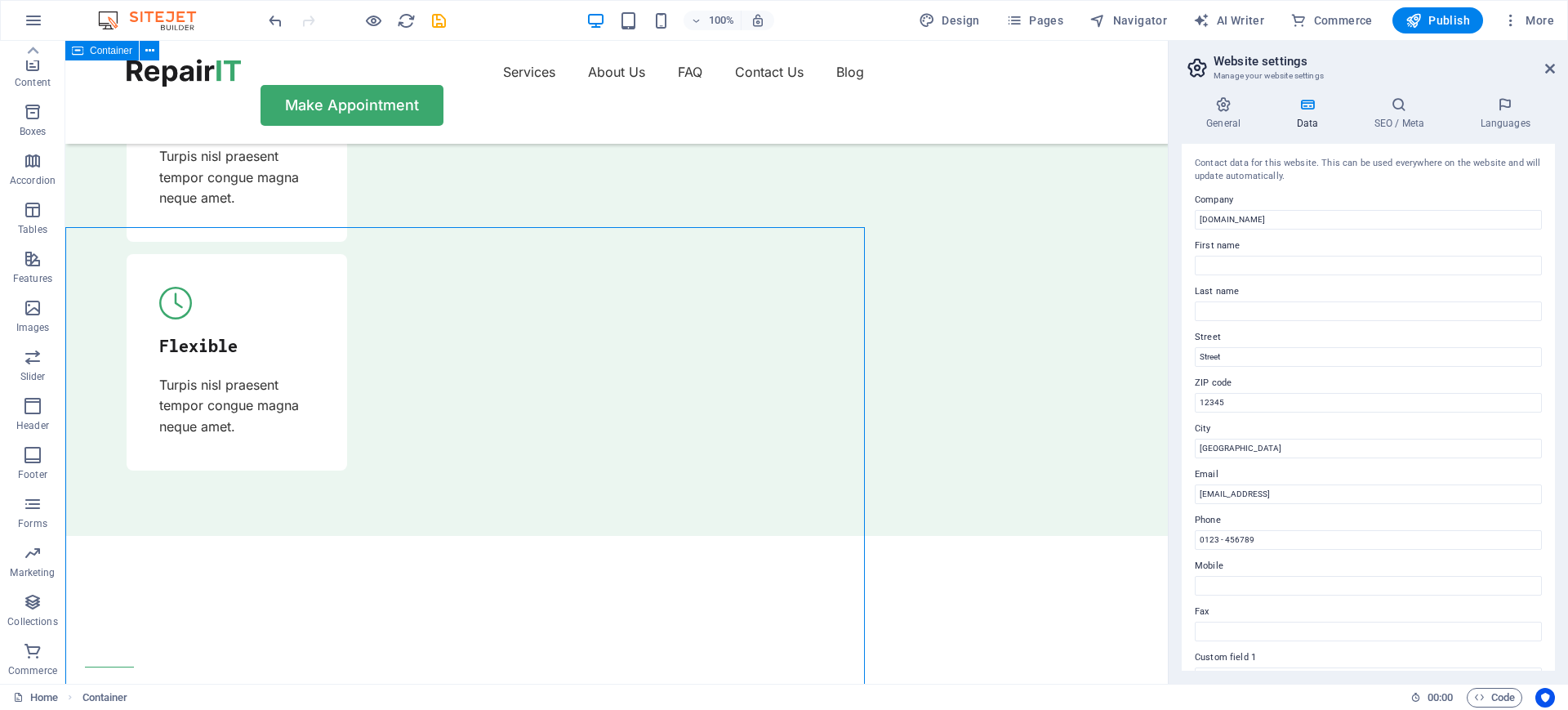
scroll to position [5294, 0]
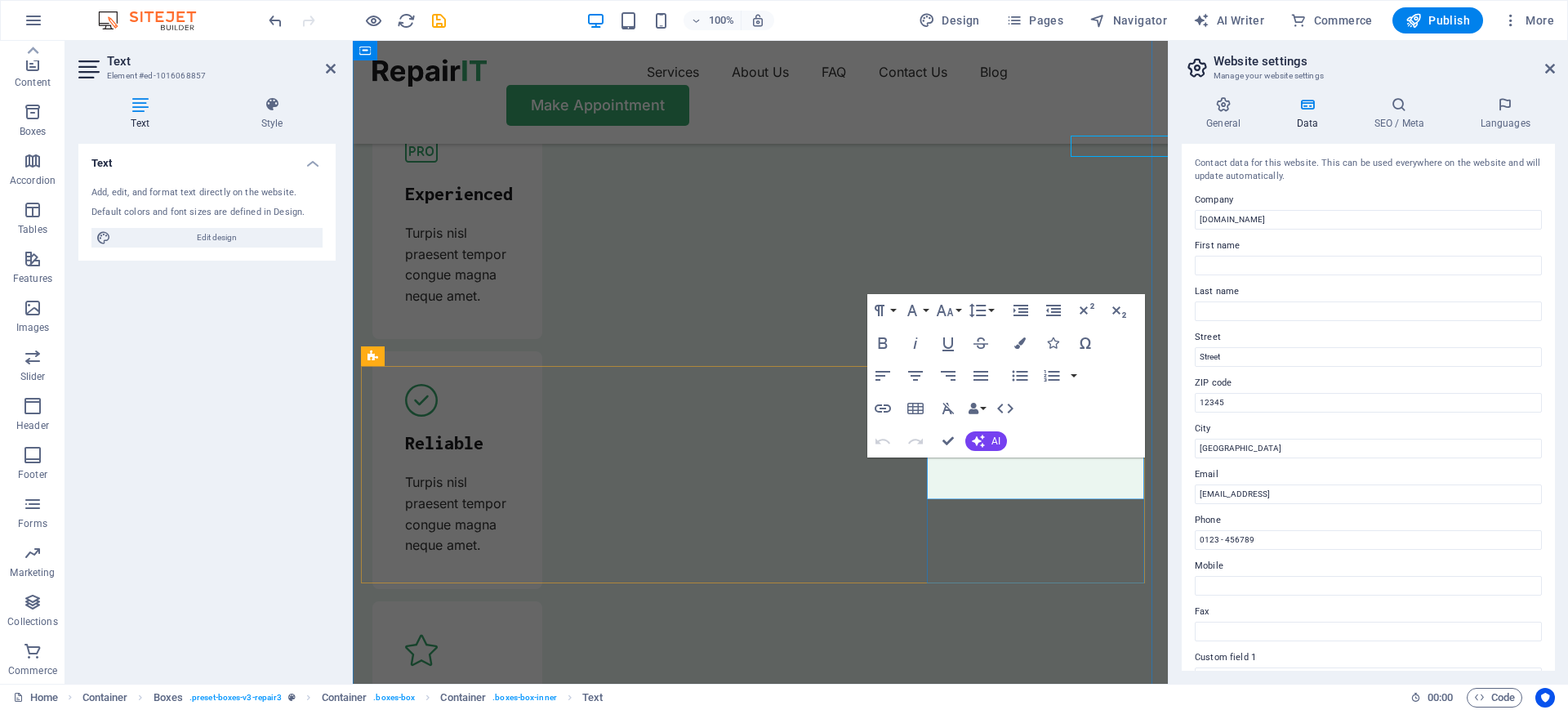
scroll to position [5617, 0]
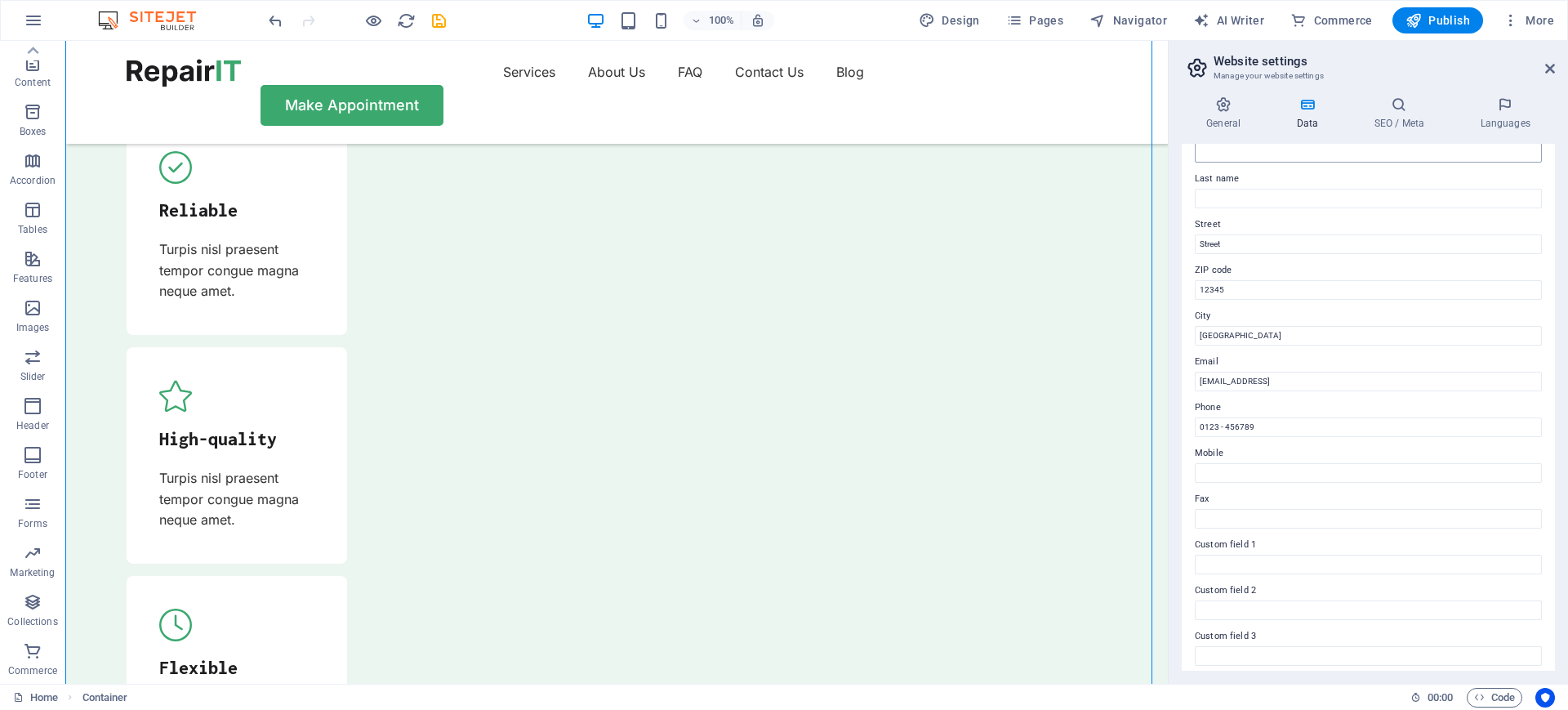
scroll to position [213, 0]
click at [1254, 110] on icon at bounding box center [1307, 104] width 71 height 16
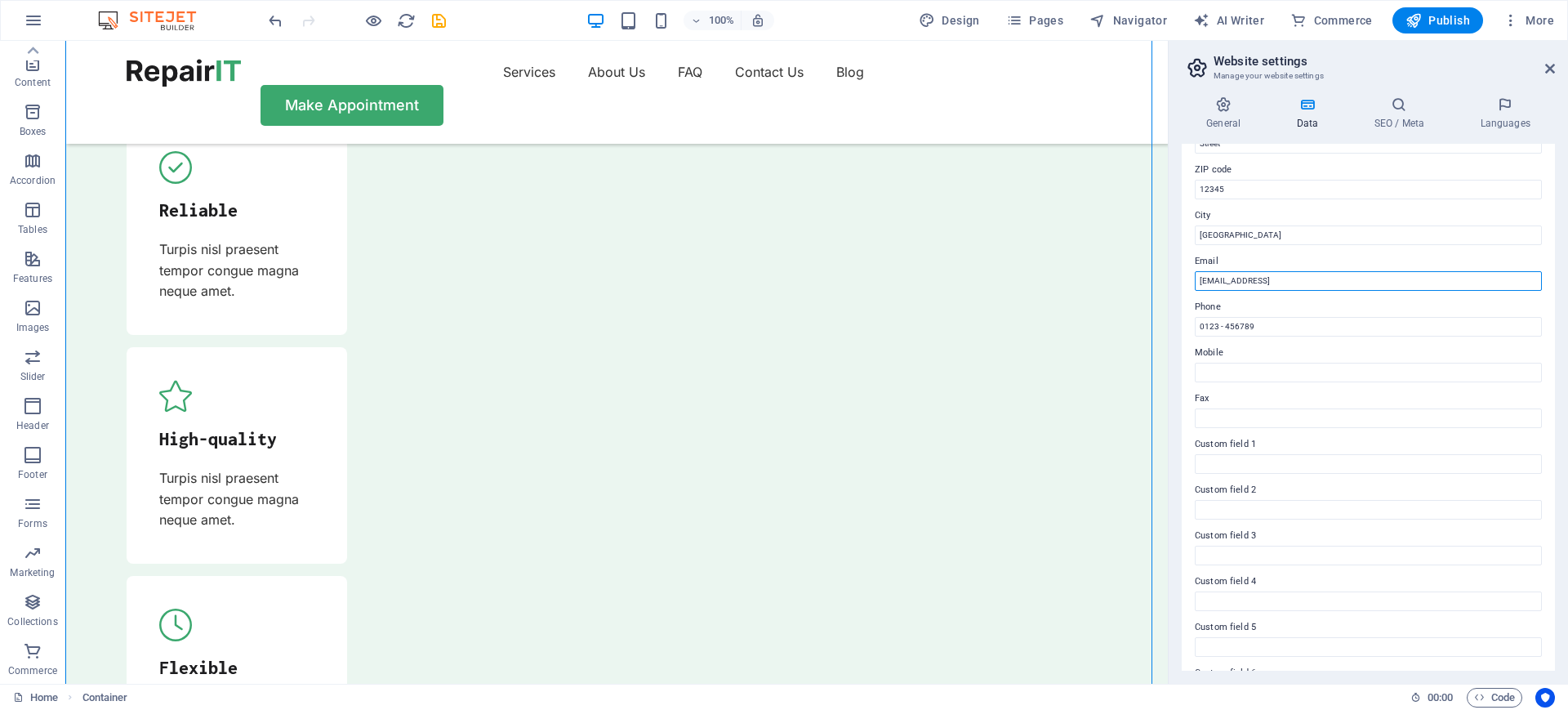
click at [1254, 278] on input "e504e15777e49f6c0a1c310c67f74f@cpanel.local" at bounding box center [1368, 282] width 347 height 20
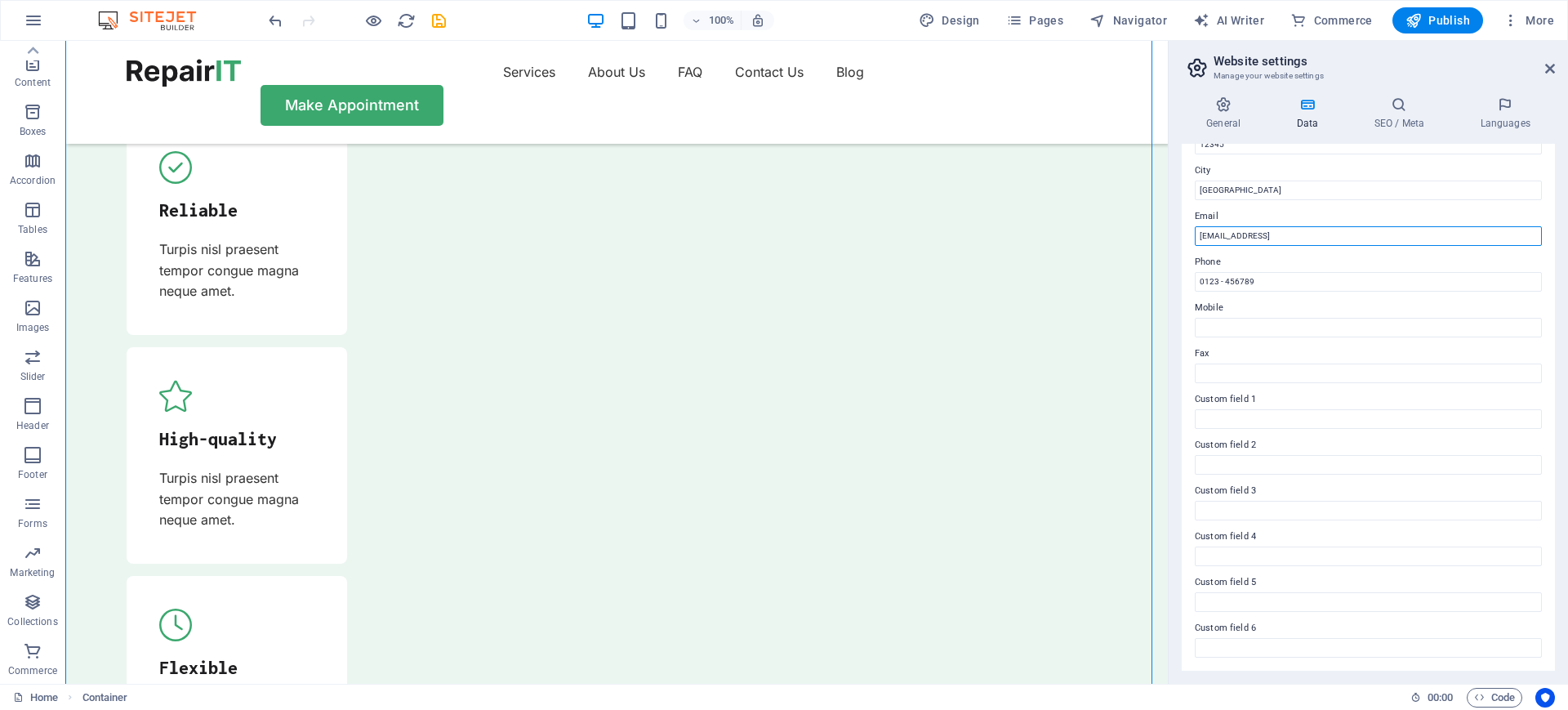
scroll to position [0, 0]
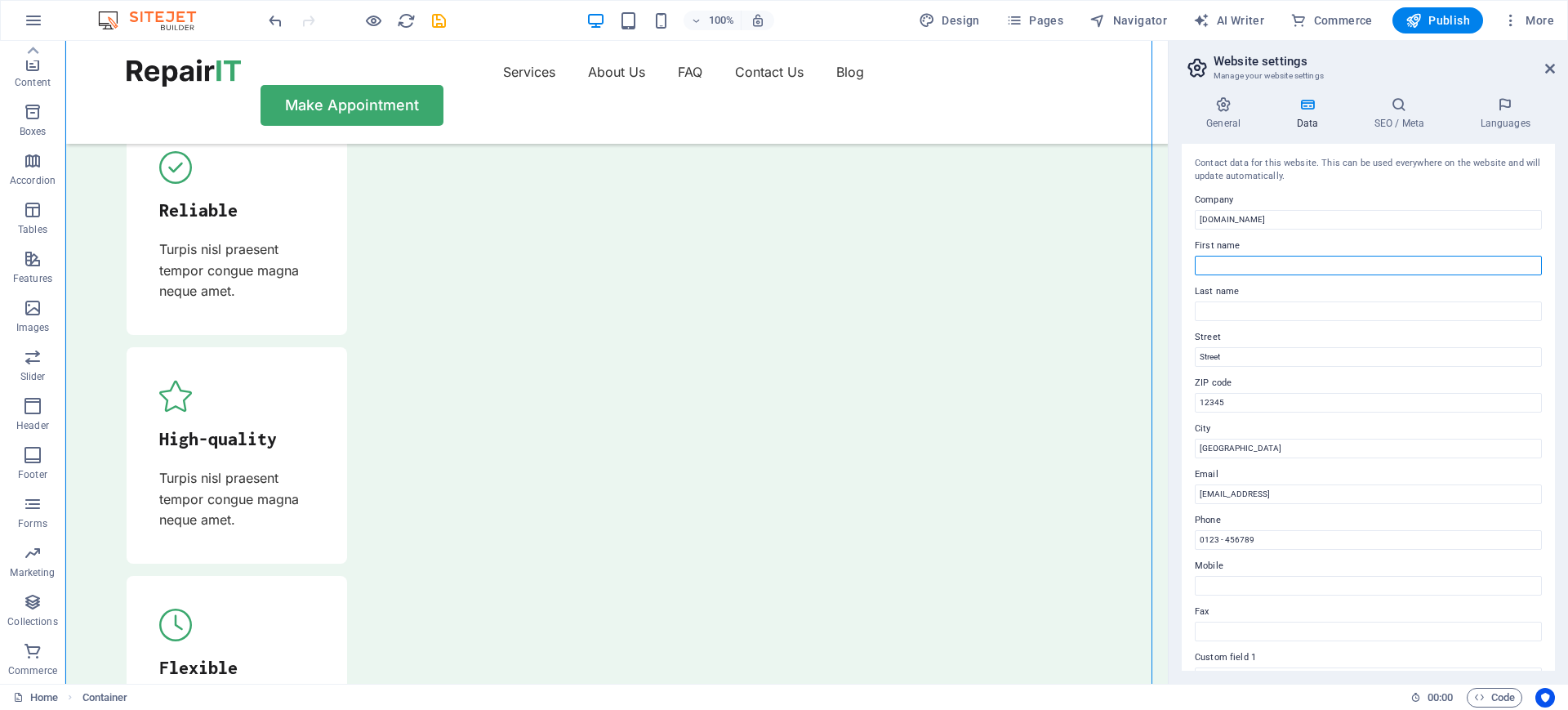
click at [1253, 260] on input "First name" at bounding box center [1368, 266] width 347 height 20
type input "Mohan"
type input "[PERSON_NAME]"
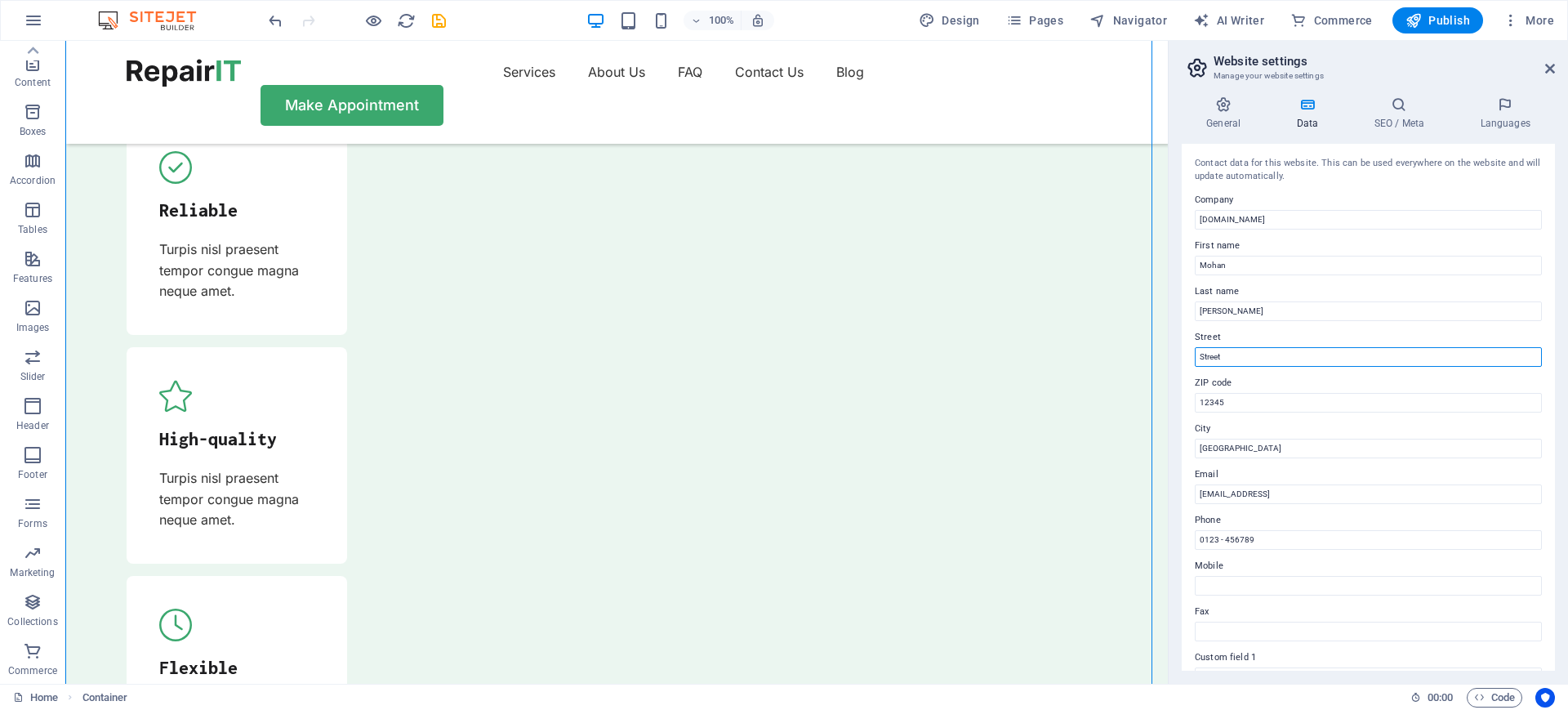
drag, startPoint x: 1250, startPoint y: 357, endPoint x: 1189, endPoint y: 363, distance: 61.3
click at [1189, 363] on div "Contact data for this website. This can be used everywhere on the website and w…" at bounding box center [1368, 407] width 374 height 527
click at [1212, 402] on input "12345" at bounding box center [1368, 403] width 347 height 20
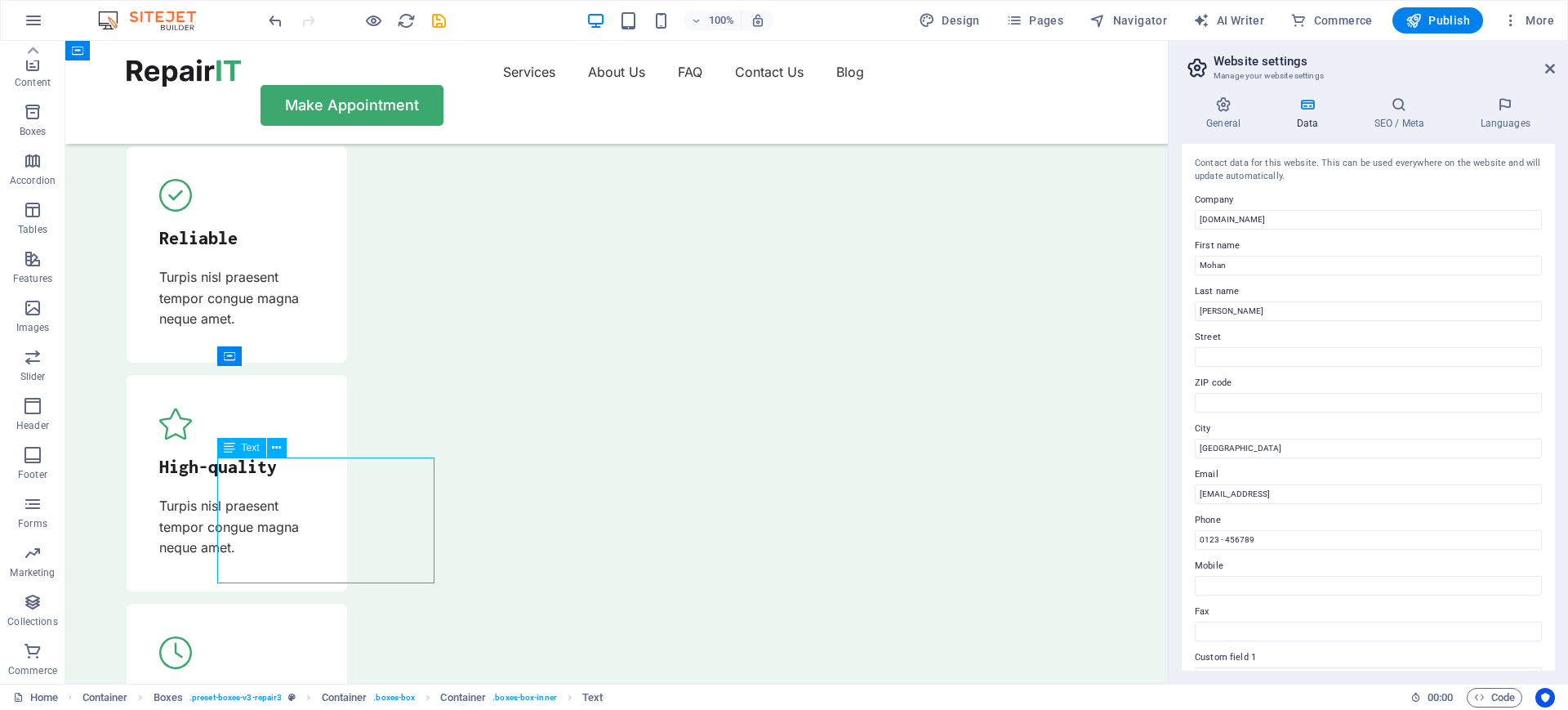
scroll to position [5617, 0]
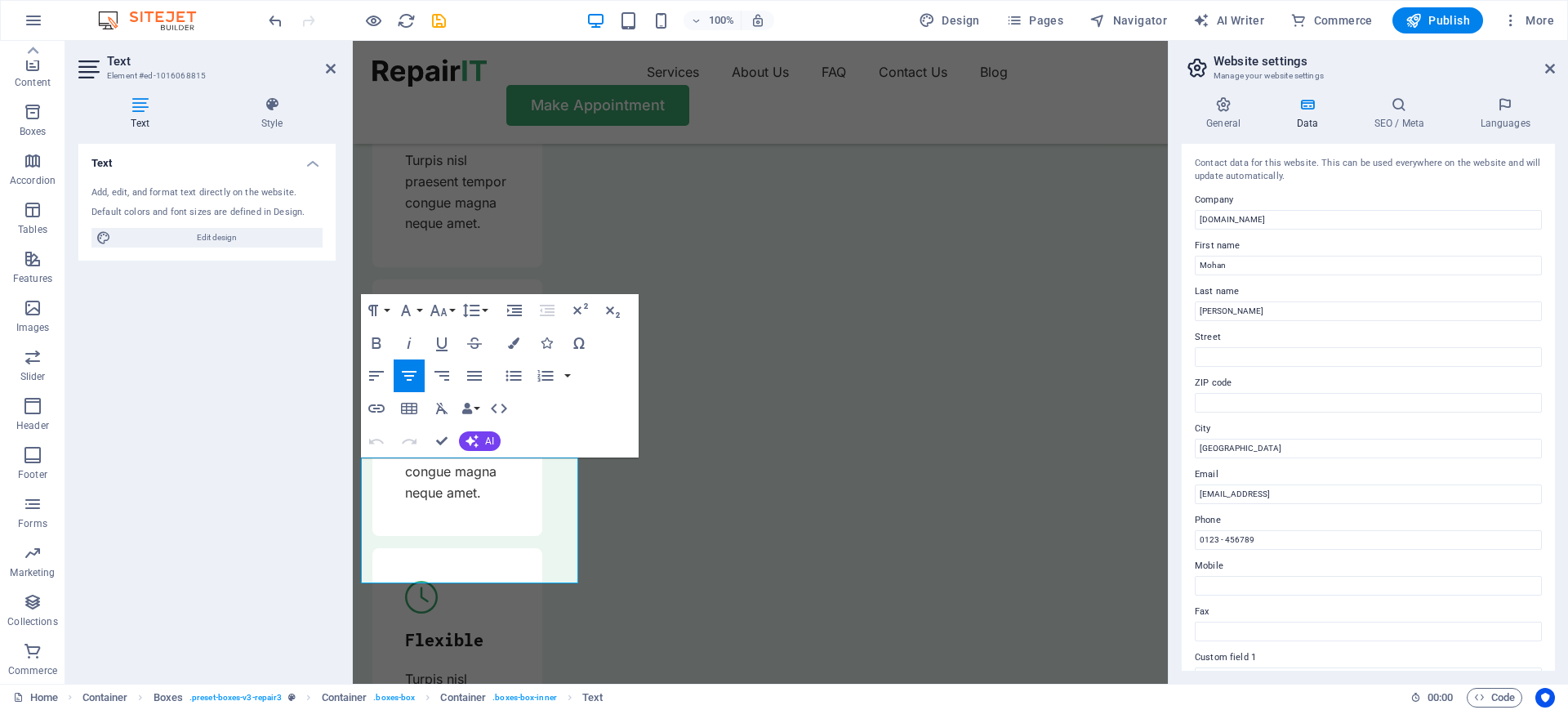
drag, startPoint x: 507, startPoint y: 557, endPoint x: 694, endPoint y: 501, distance: 195.2
copy p "Aditya university,Aditya Nagar, ADB Road, Surampalem. Pin:533437 Kakinada Distr…"
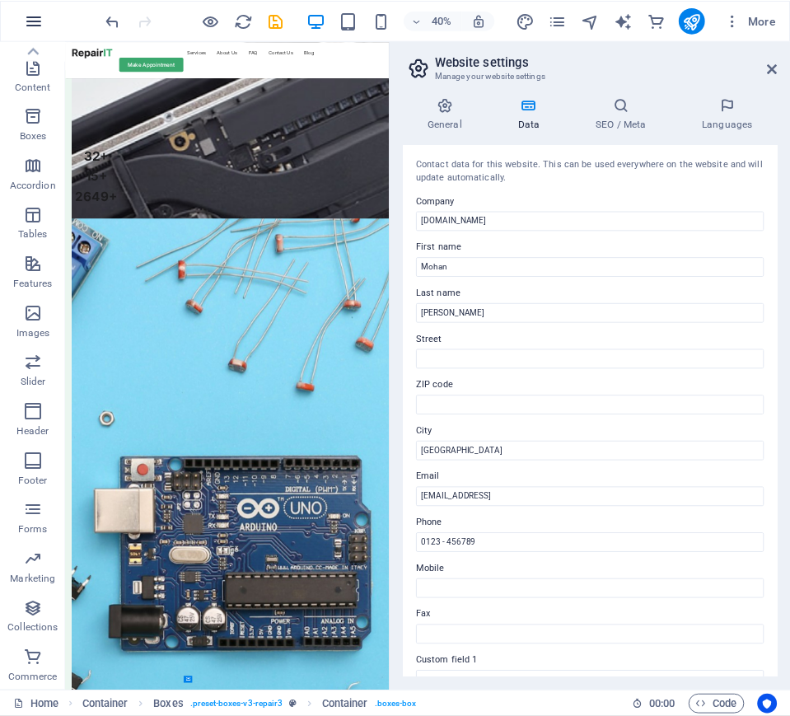
scroll to position [143, 0]
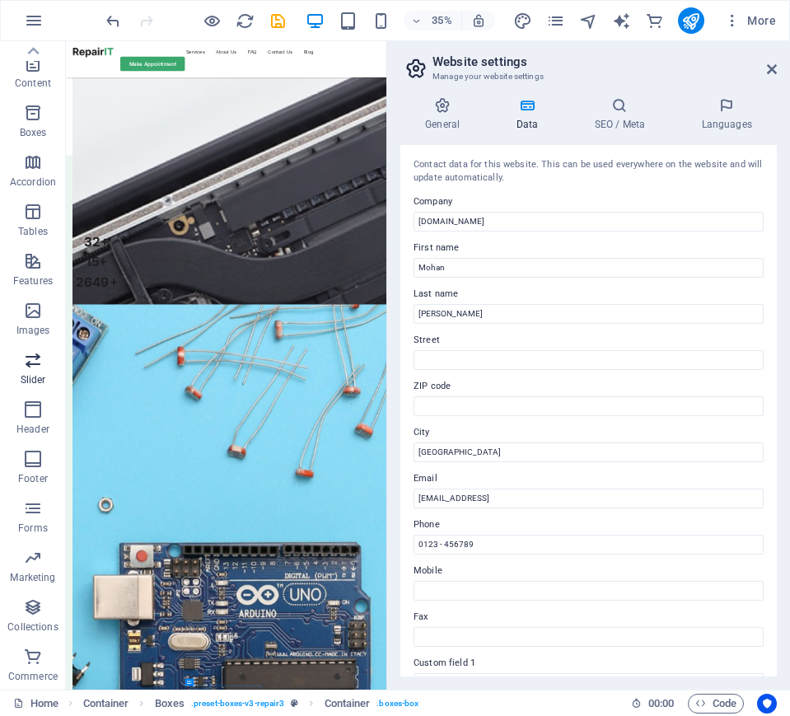
click at [35, 365] on icon "button" at bounding box center [33, 360] width 20 height 20
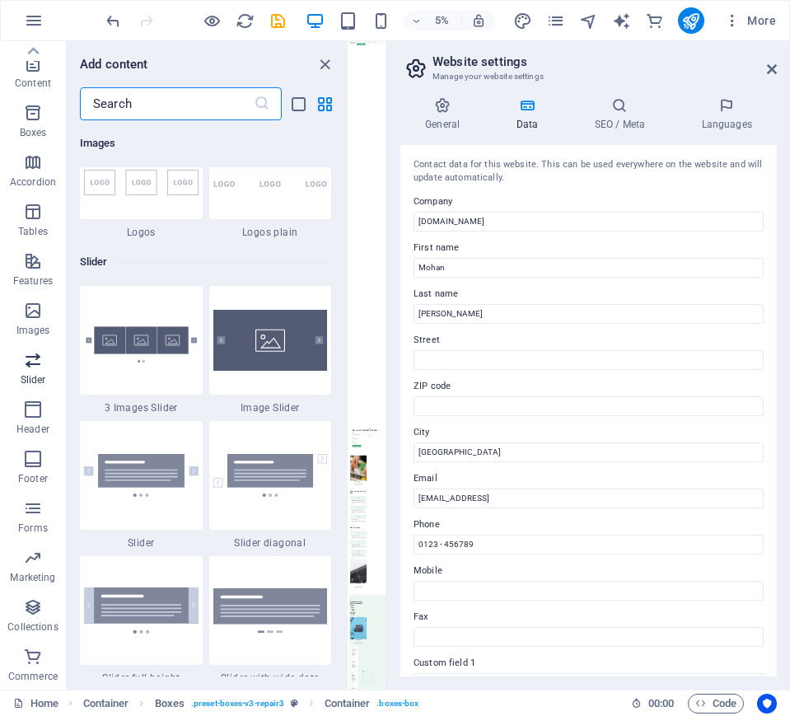
scroll to position [9341, 0]
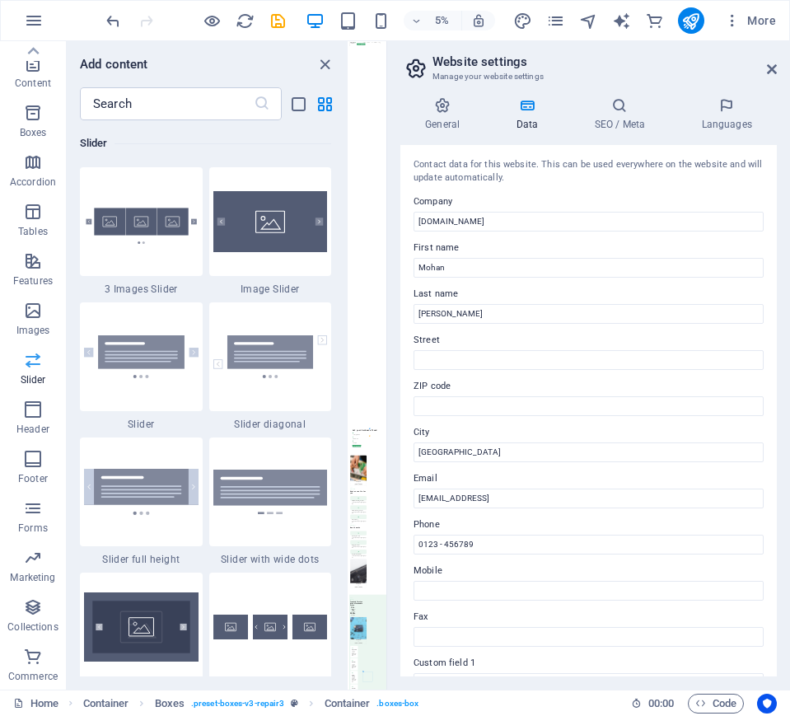
click at [35, 365] on icon "button" at bounding box center [33, 360] width 20 height 20
click at [320, 67] on icon "close panel" at bounding box center [325, 64] width 19 height 19
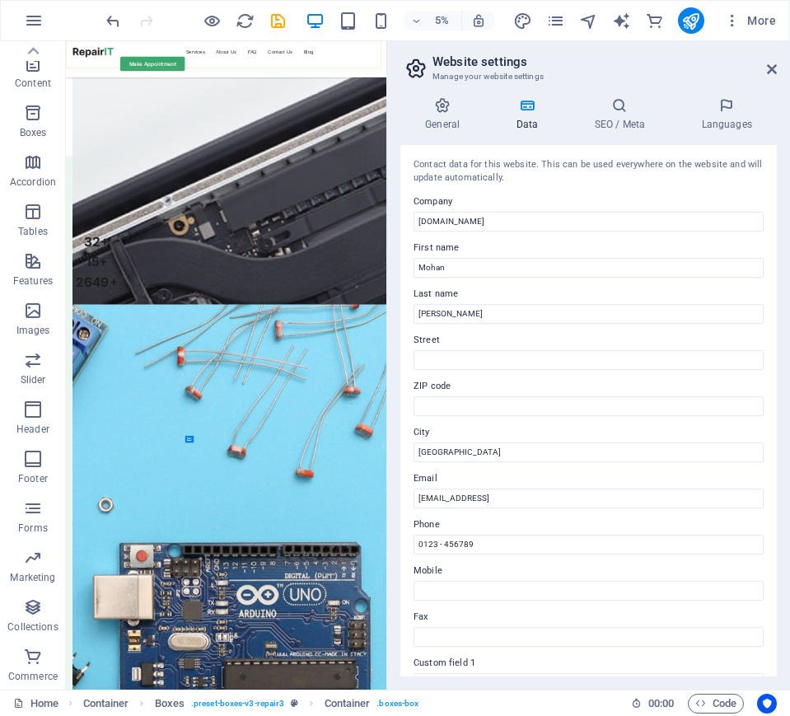
scroll to position [5707, 0]
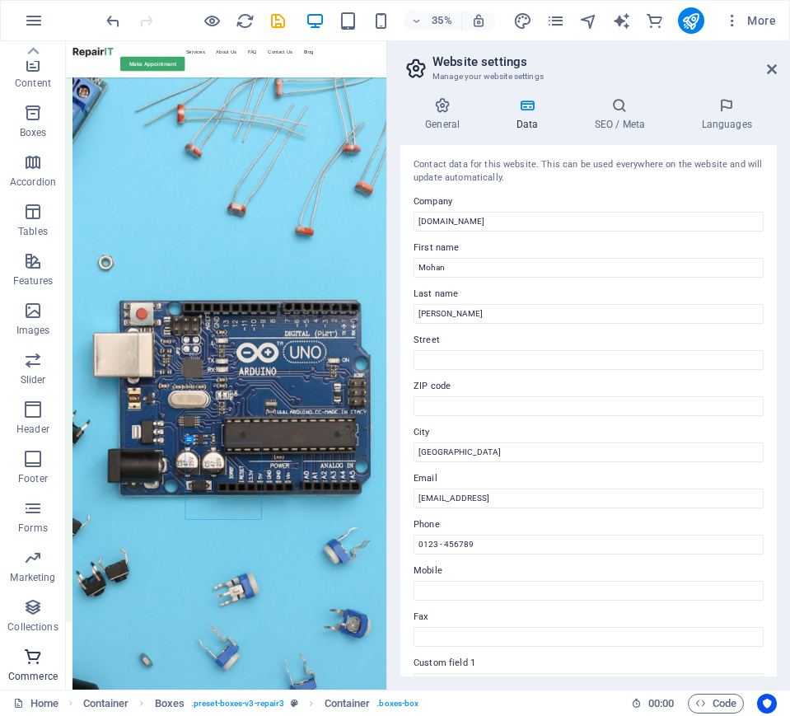
click at [36, 572] on p "Commerce" at bounding box center [32, 676] width 49 height 13
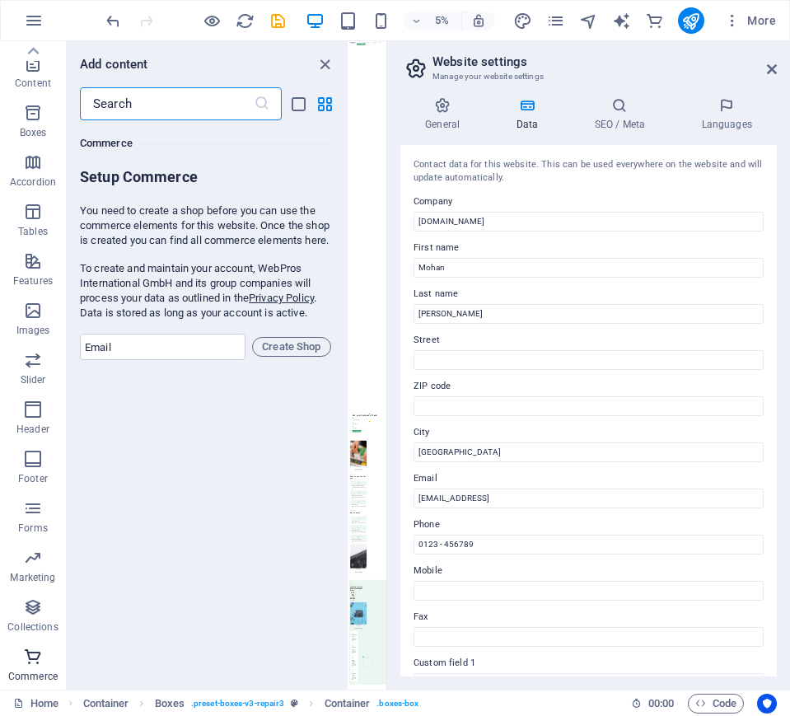
scroll to position [15879, 0]
click at [39, 572] on icon "button" at bounding box center [33, 657] width 20 height 20
click at [325, 62] on icon "close panel" at bounding box center [325, 64] width 19 height 19
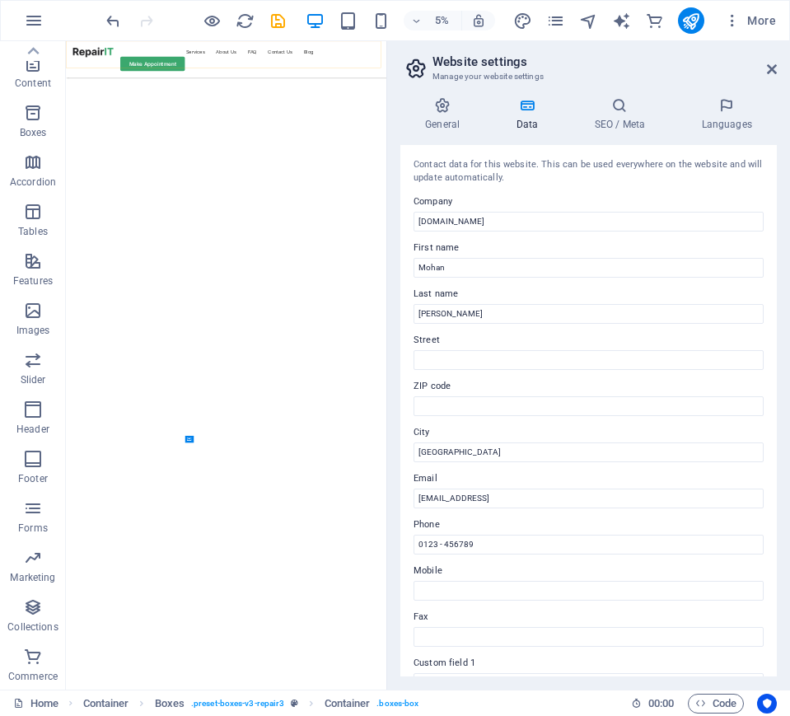
scroll to position [5707, 0]
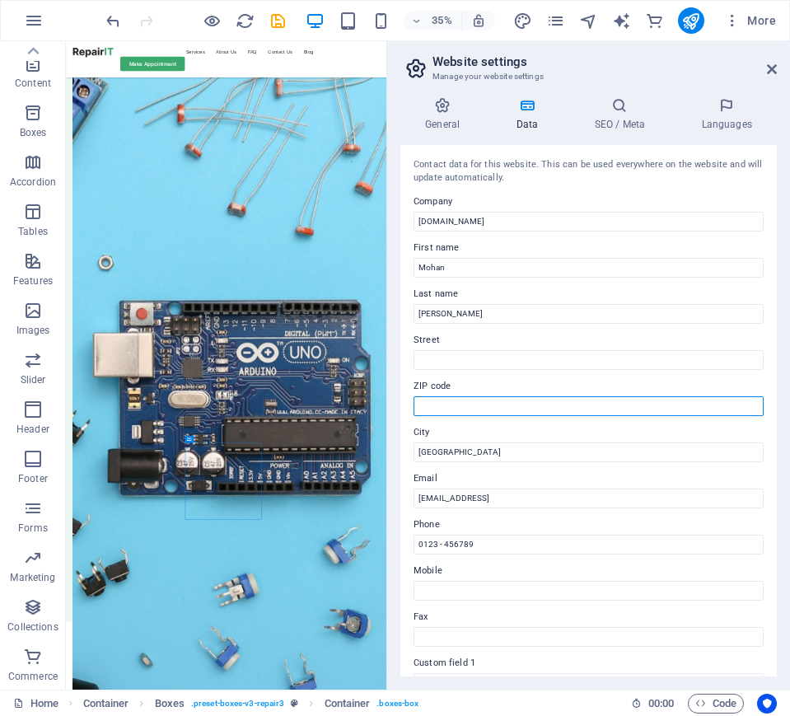
click at [433, 404] on input "ZIP code" at bounding box center [589, 406] width 350 height 20
paste input "533437"
type input "533437"
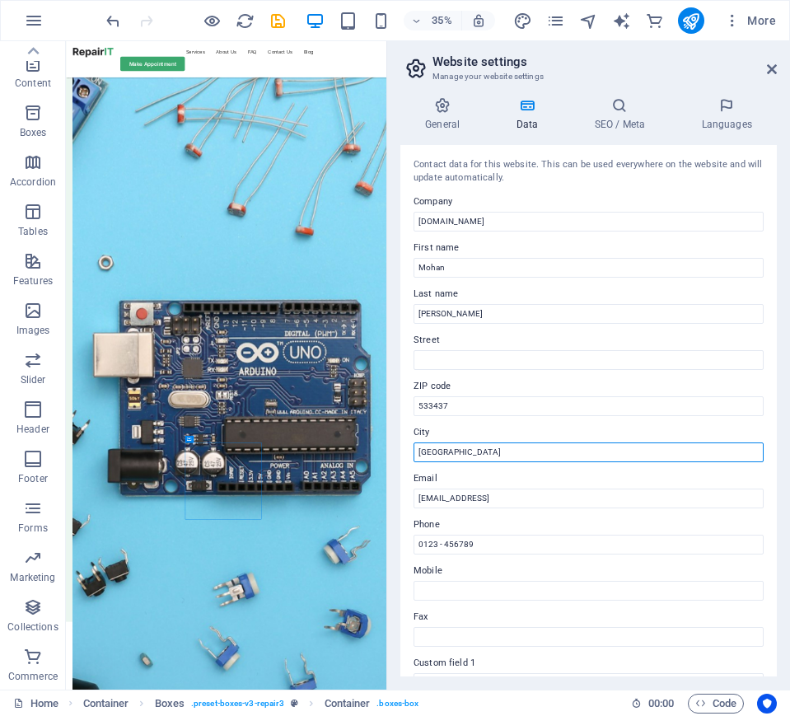
click at [429, 452] on input "[GEOGRAPHIC_DATA]" at bounding box center [589, 452] width 350 height 20
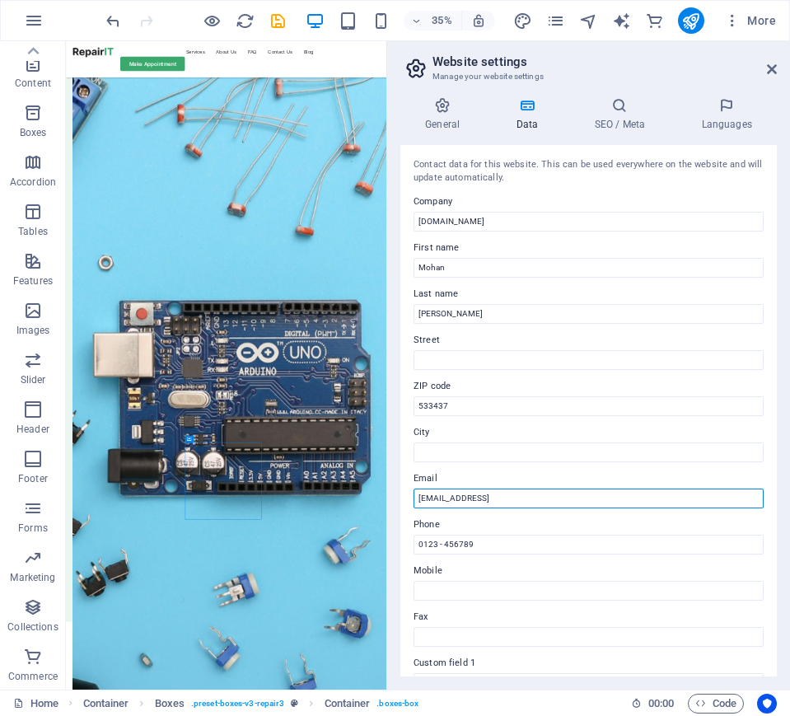
click at [550, 495] on input "e504e15777e49f6c0a1c310c67f74f@cpanel.local" at bounding box center [589, 499] width 350 height 20
paste input "[EMAIL_ADDRESS][DOMAIN_NAME]"
type input "[EMAIL_ADDRESS][DOMAIN_NAME]"
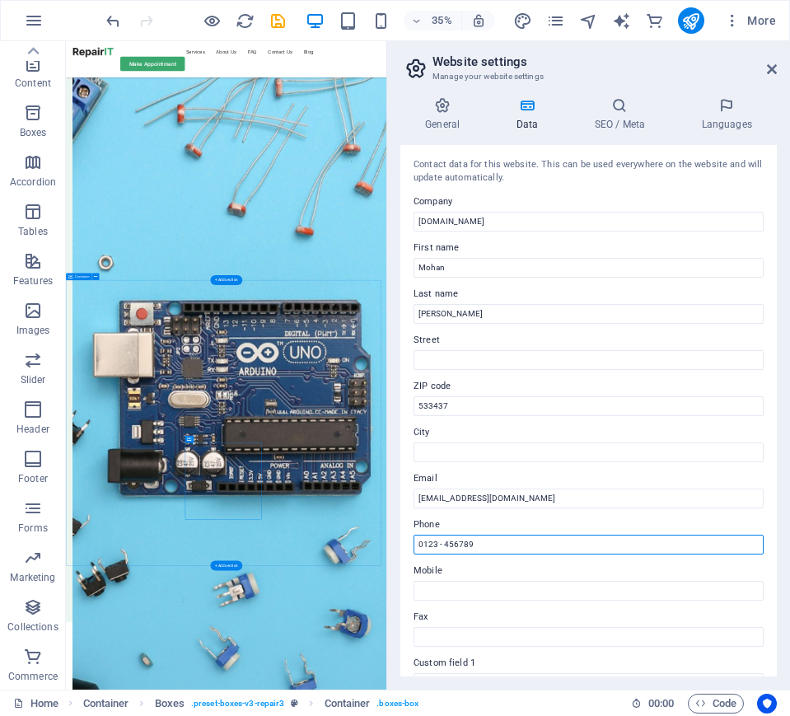
drag, startPoint x: 564, startPoint y: 587, endPoint x: 793, endPoint y: 1445, distance: 888.6
click at [433, 537] on input "0123 - 456789" at bounding box center [589, 545] width 350 height 20
type input "9"
type input "8121747434"
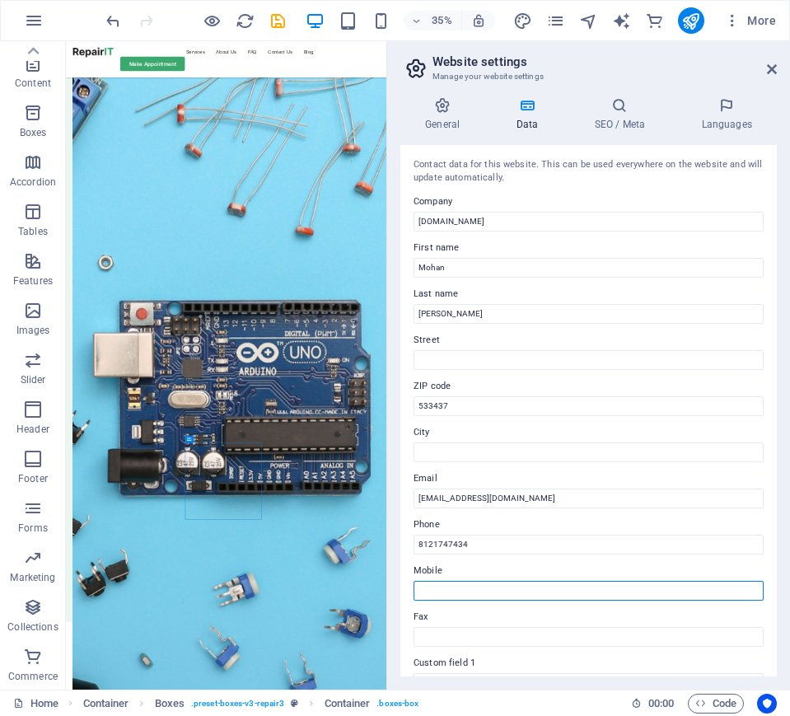
click at [540, 572] on input "Mobile" at bounding box center [589, 591] width 350 height 20
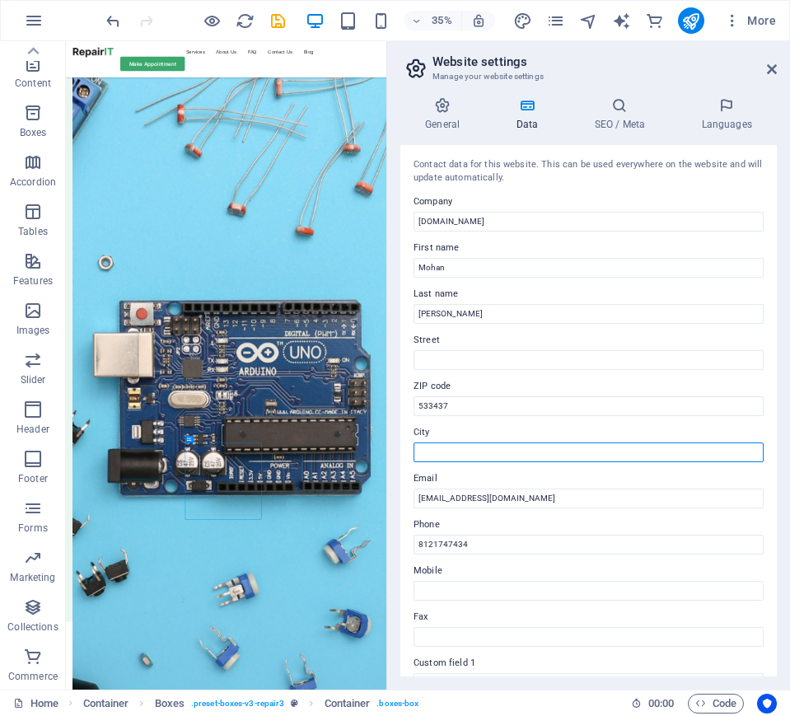
click at [466, 456] on input "City" at bounding box center [589, 452] width 350 height 20
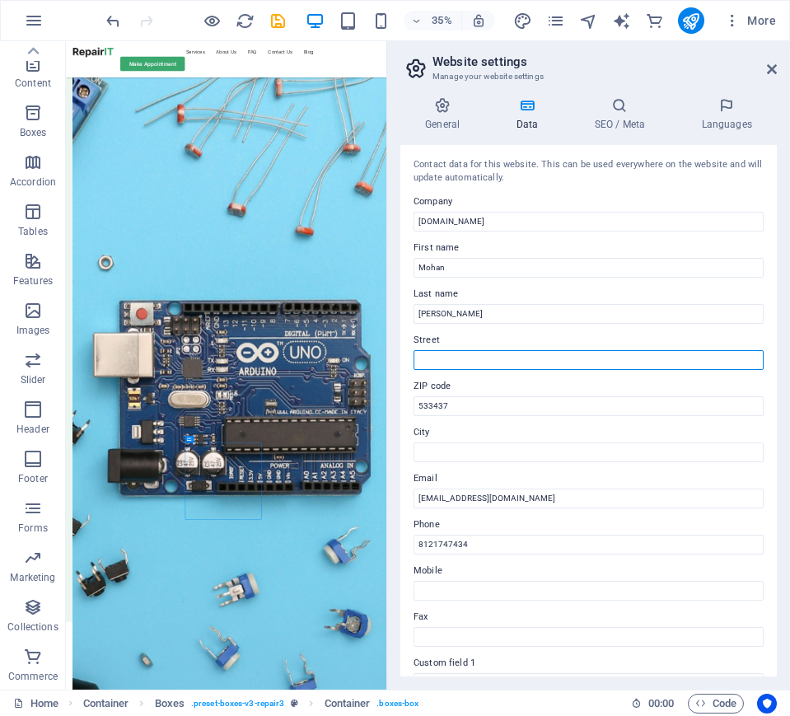
click at [519, 362] on input "Street" at bounding box center [589, 360] width 350 height 20
paste input "Aditya university,Aditya Nagar, ADB Road,"
type input "[GEOGRAPHIC_DATA],[GEOGRAPHIC_DATA], [GEOGRAPHIC_DATA]"
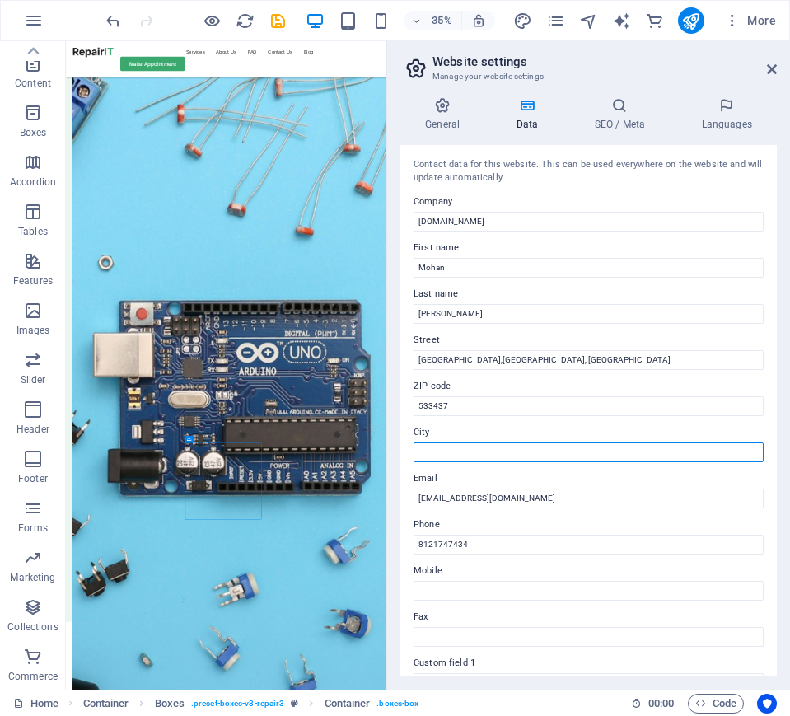
click at [490, 452] on input "City" at bounding box center [589, 452] width 350 height 20
paste input "Surampalem"
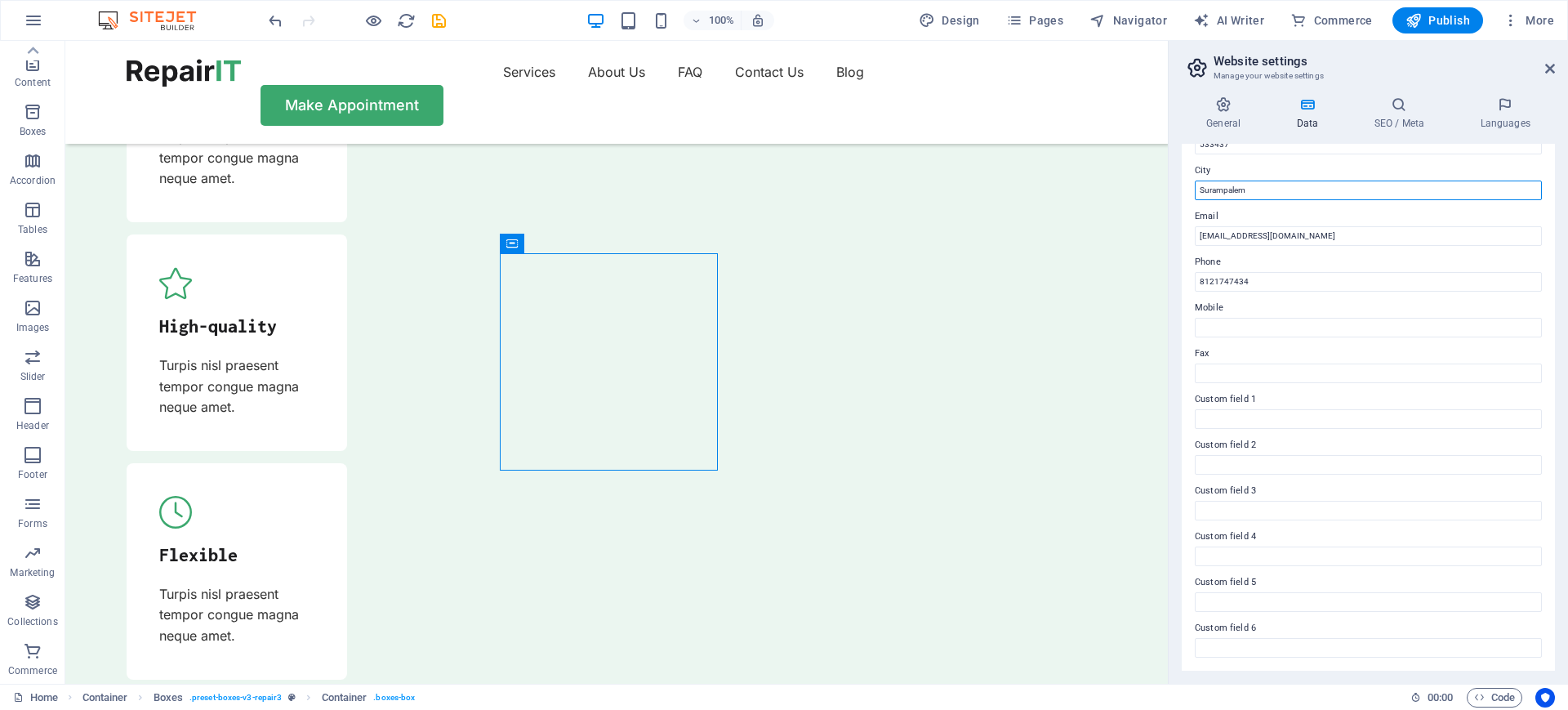
scroll to position [0, 0]
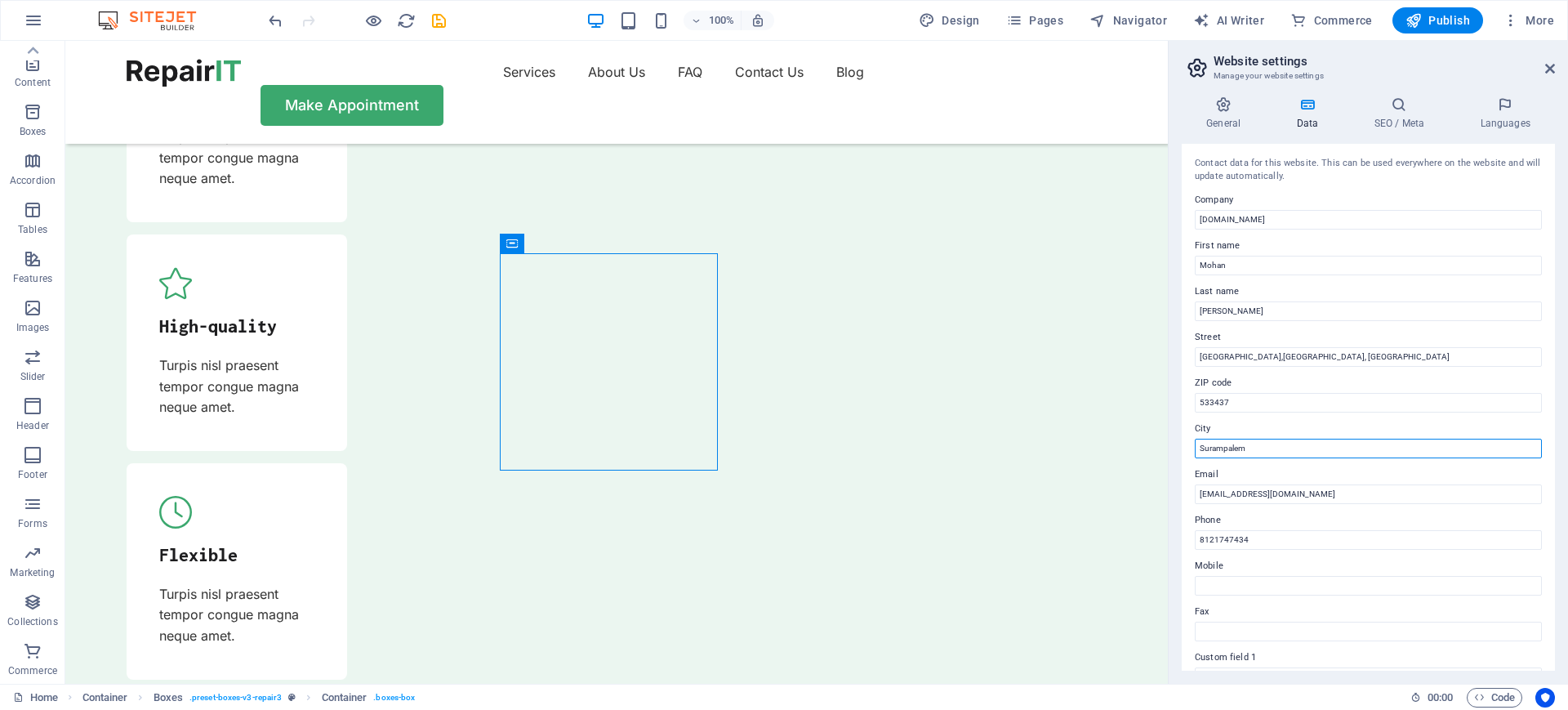
type input "Surampalem"
click at [1254, 67] on h2 "Website settings" at bounding box center [1384, 60] width 341 height 15
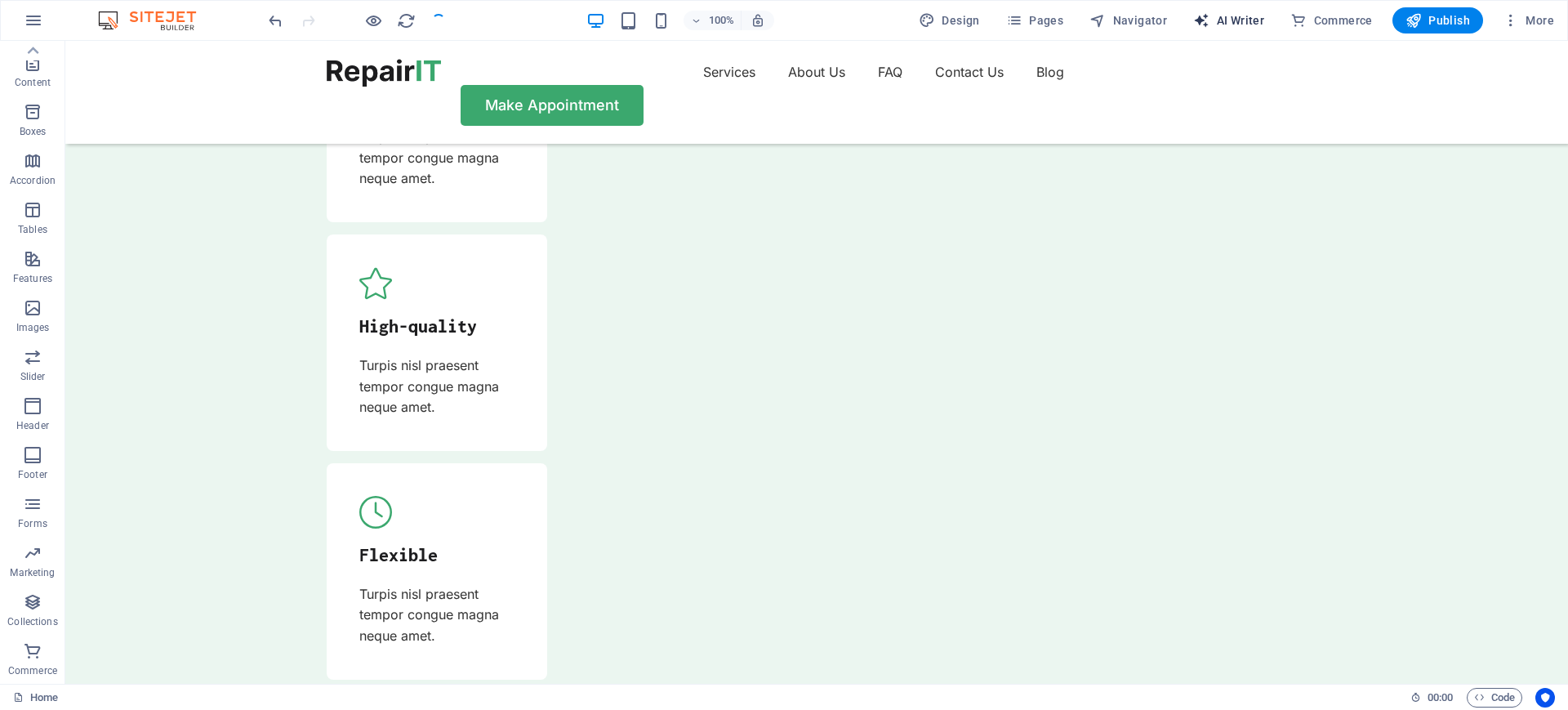
click at [1213, 12] on span "AI Writer" at bounding box center [1229, 20] width 71 height 16
select select "English"
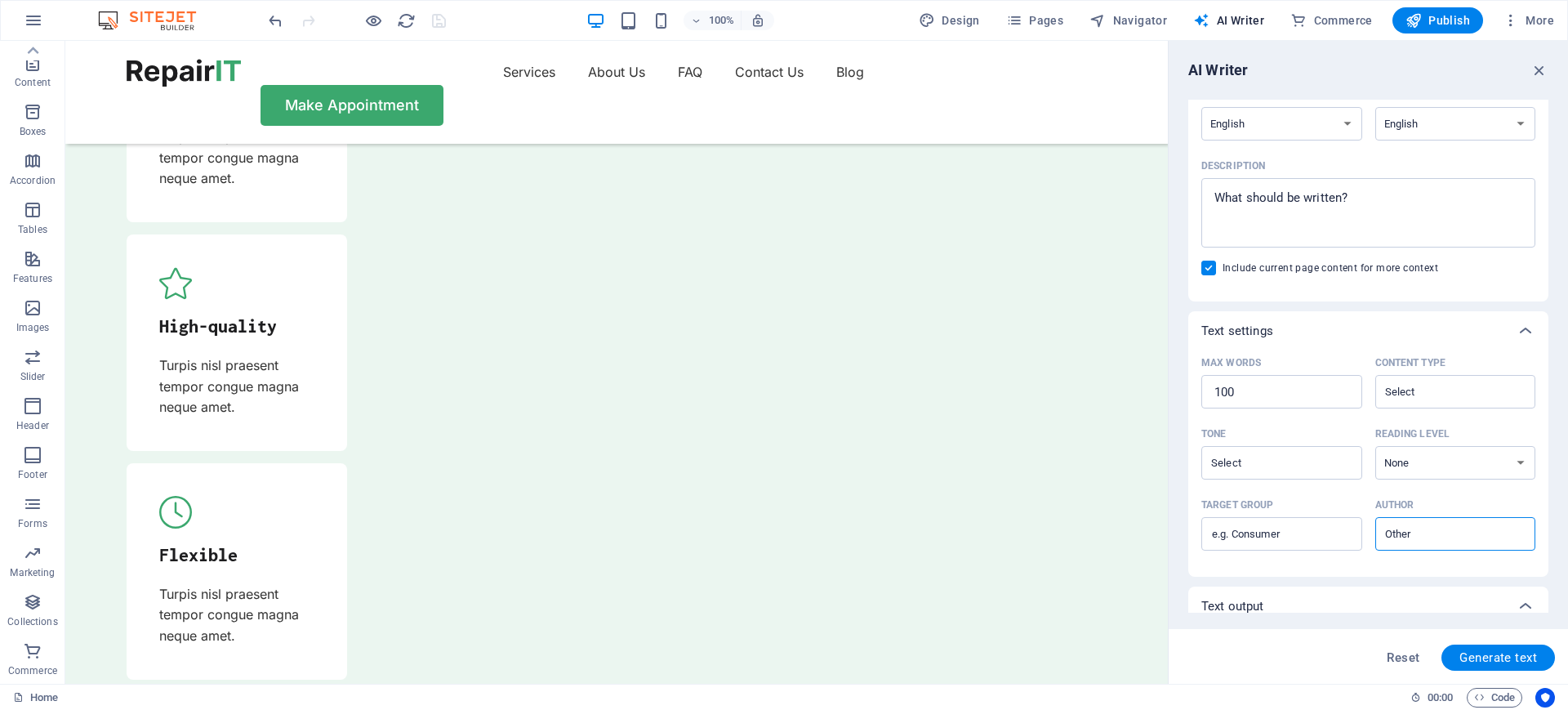
scroll to position [160, 0]
click at [1254, 197] on textarea "Description x ​" at bounding box center [1368, 210] width 318 height 54
drag, startPoint x: 1404, startPoint y: 192, endPoint x: 1306, endPoint y: 230, distance: 105.1
click at [1254, 230] on textarea "Description x ​" at bounding box center [1368, 210] width 318 height 54
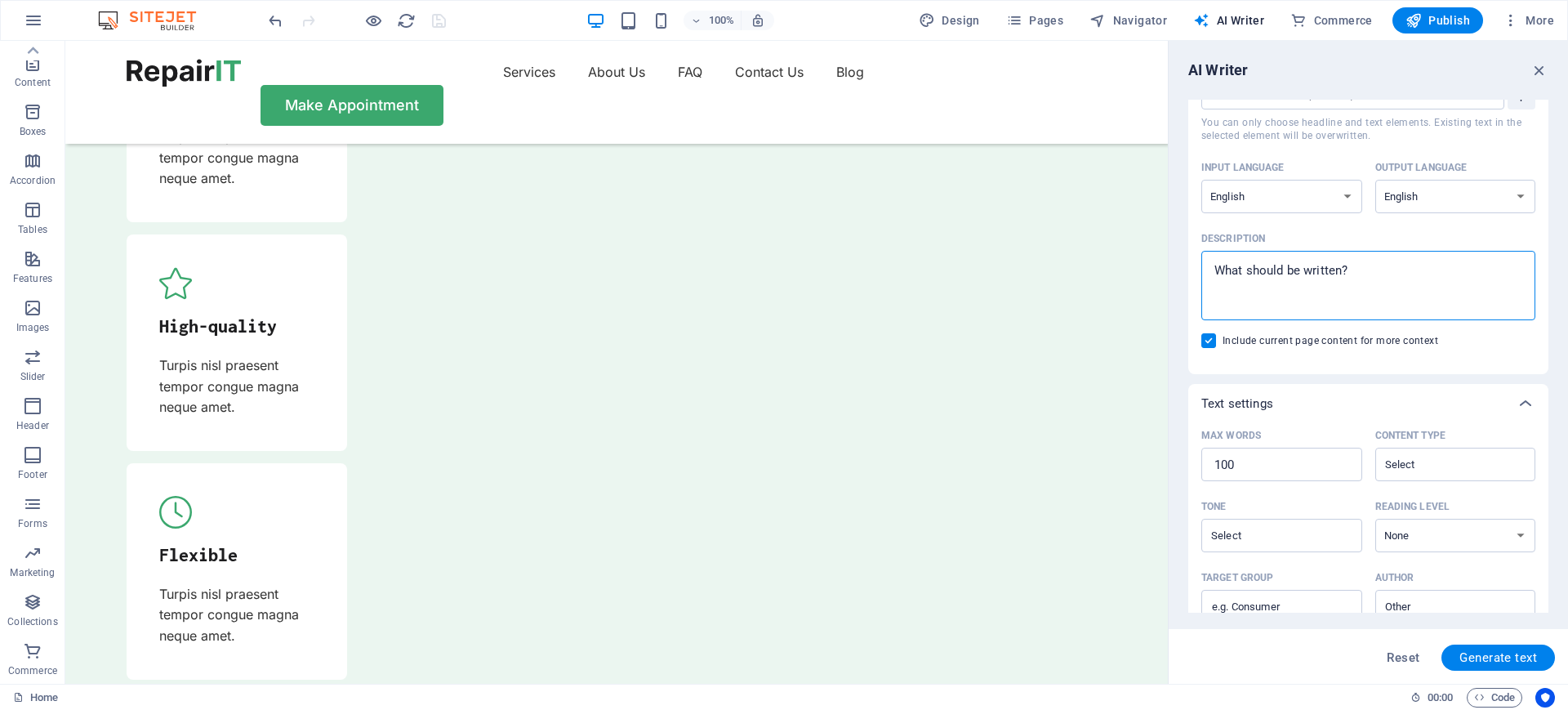
scroll to position [0, 0]
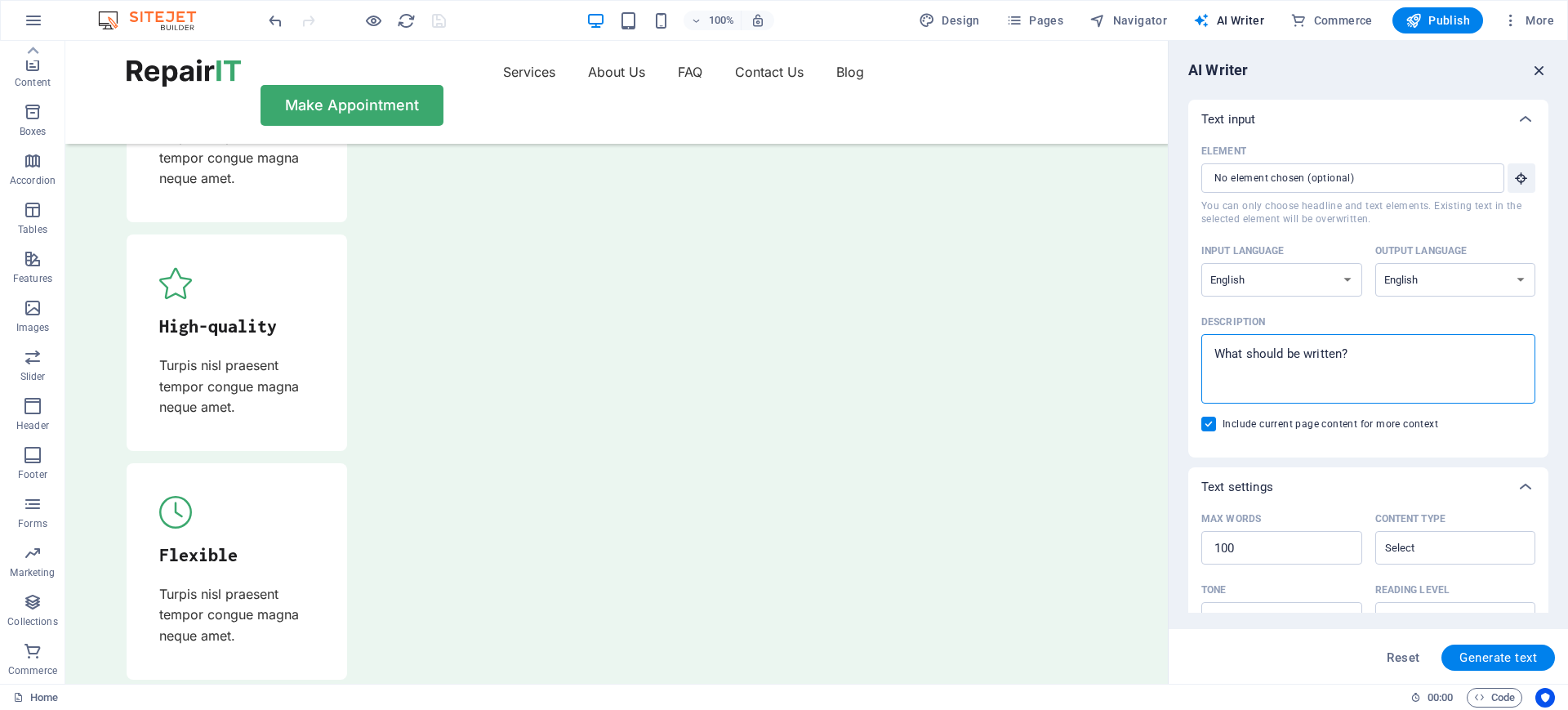
type textarea "x"
click at [1254, 62] on icon "button" at bounding box center [1539, 70] width 18 height 18
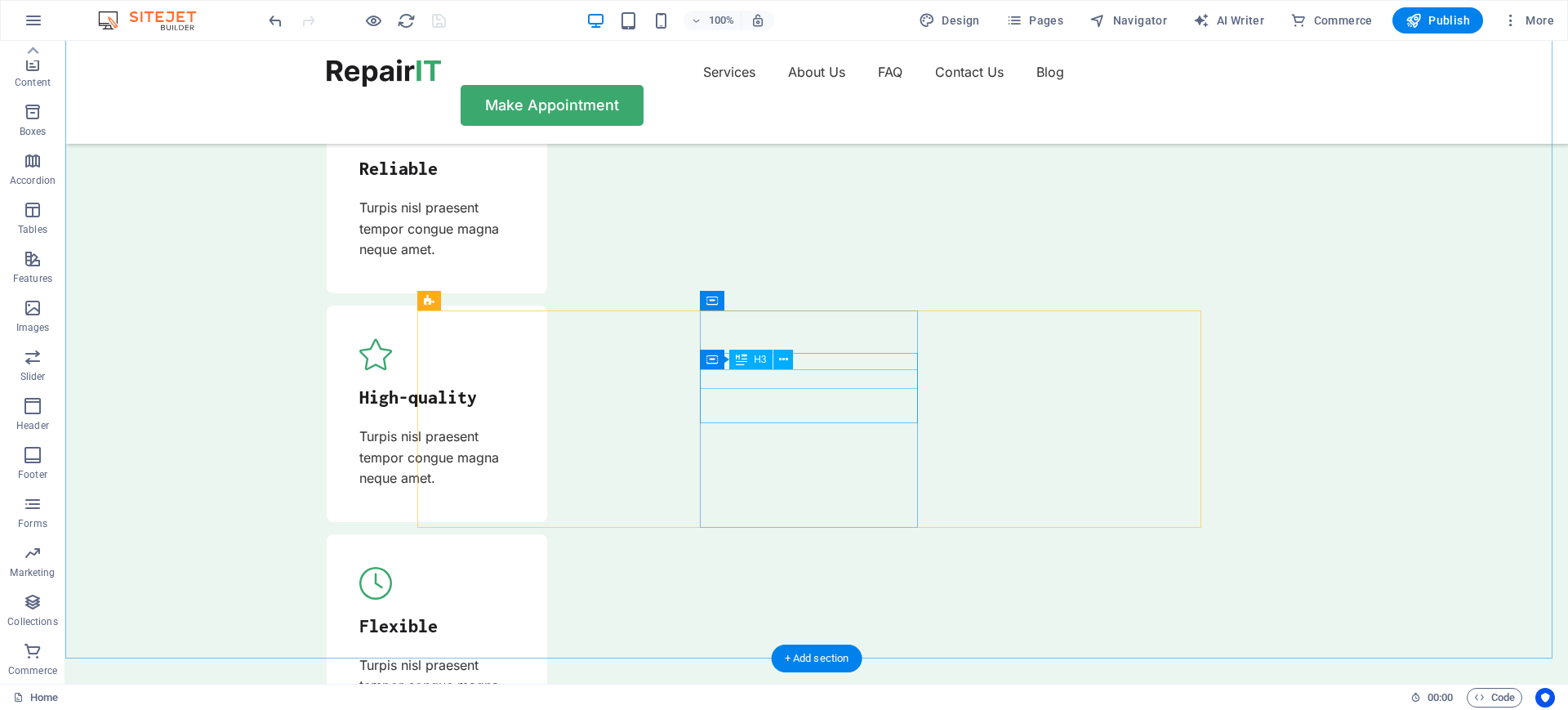
scroll to position [5326, 0]
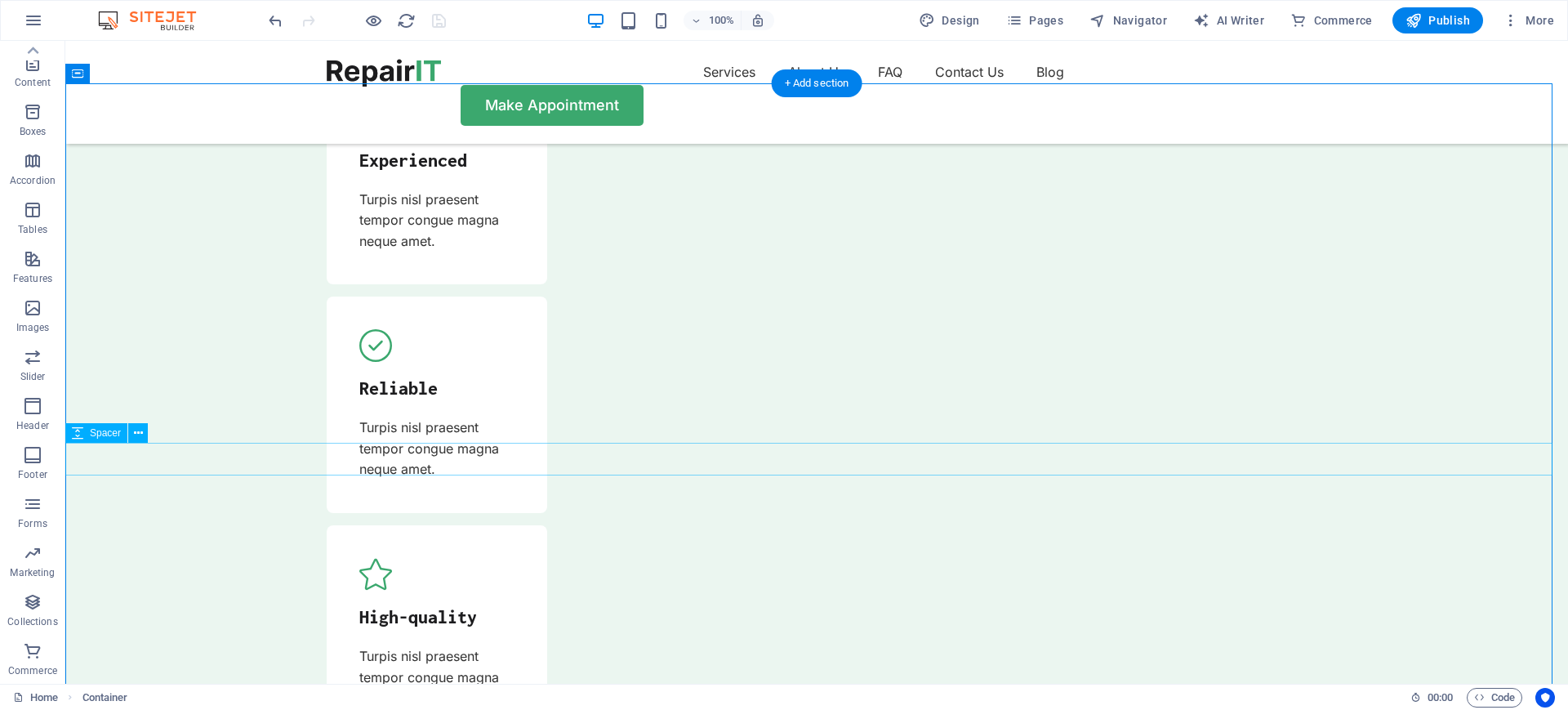
scroll to position [4953, 0]
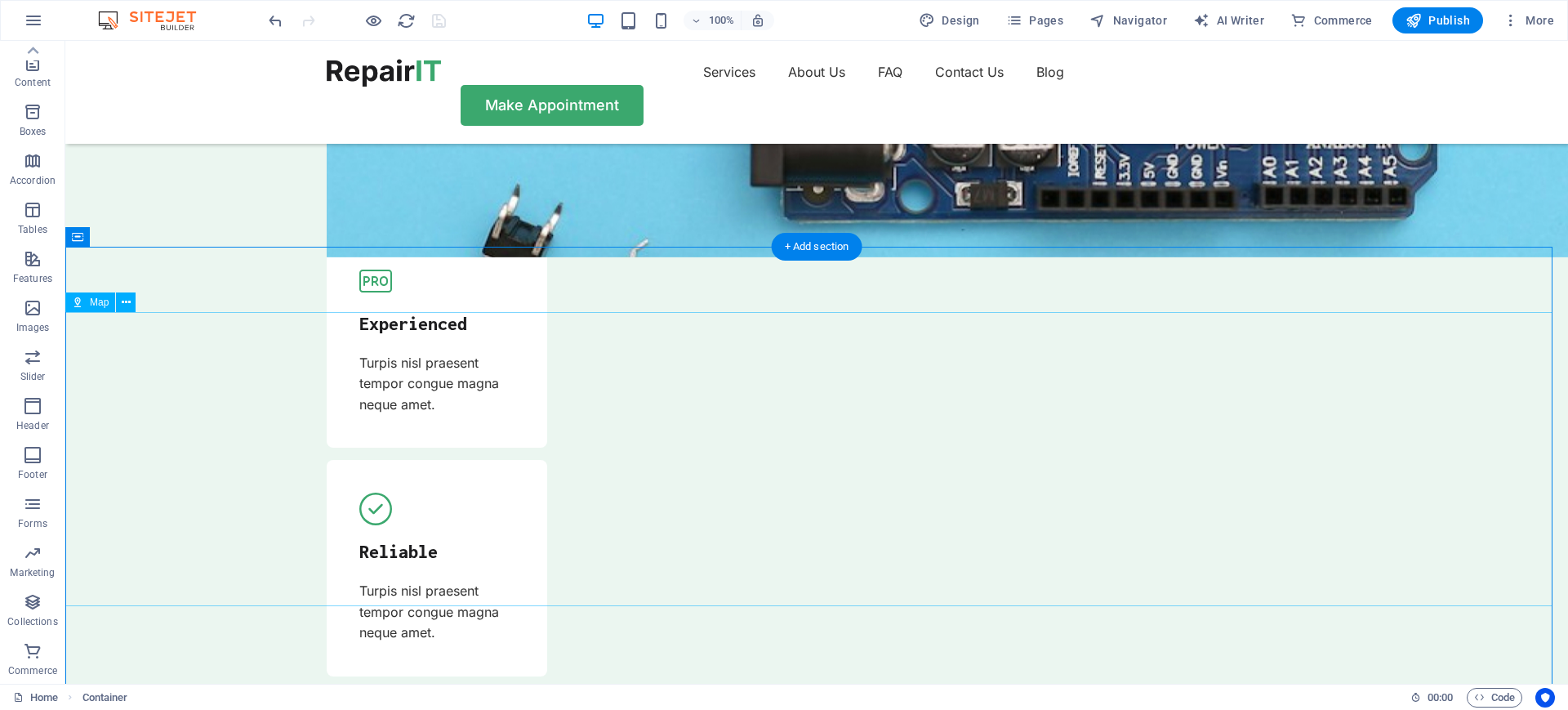
click at [103, 302] on span "Map" at bounding box center [99, 302] width 19 height 10
click at [144, 234] on button at bounding box center [150, 237] width 20 height 20
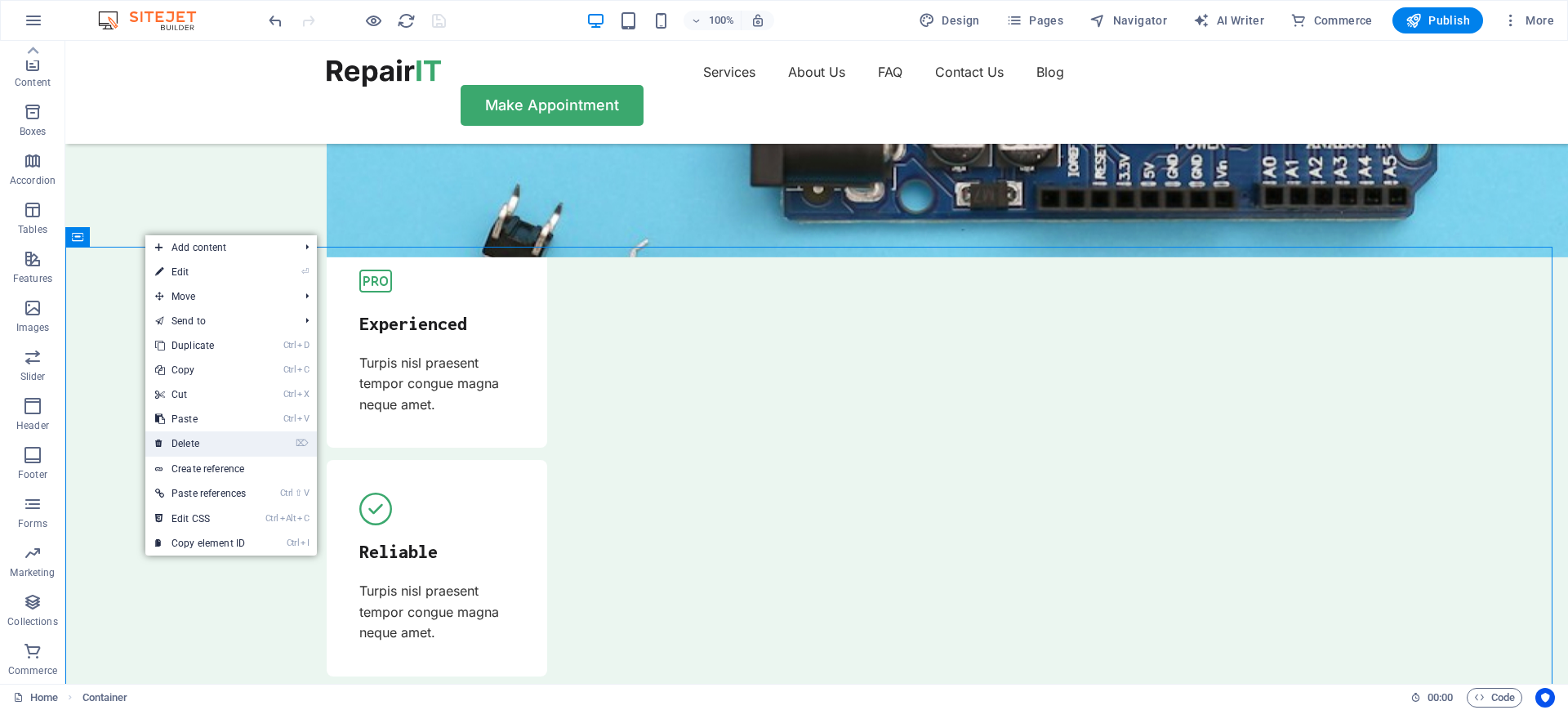
click at [217, 447] on link "⌦ Delete" at bounding box center [200, 443] width 110 height 25
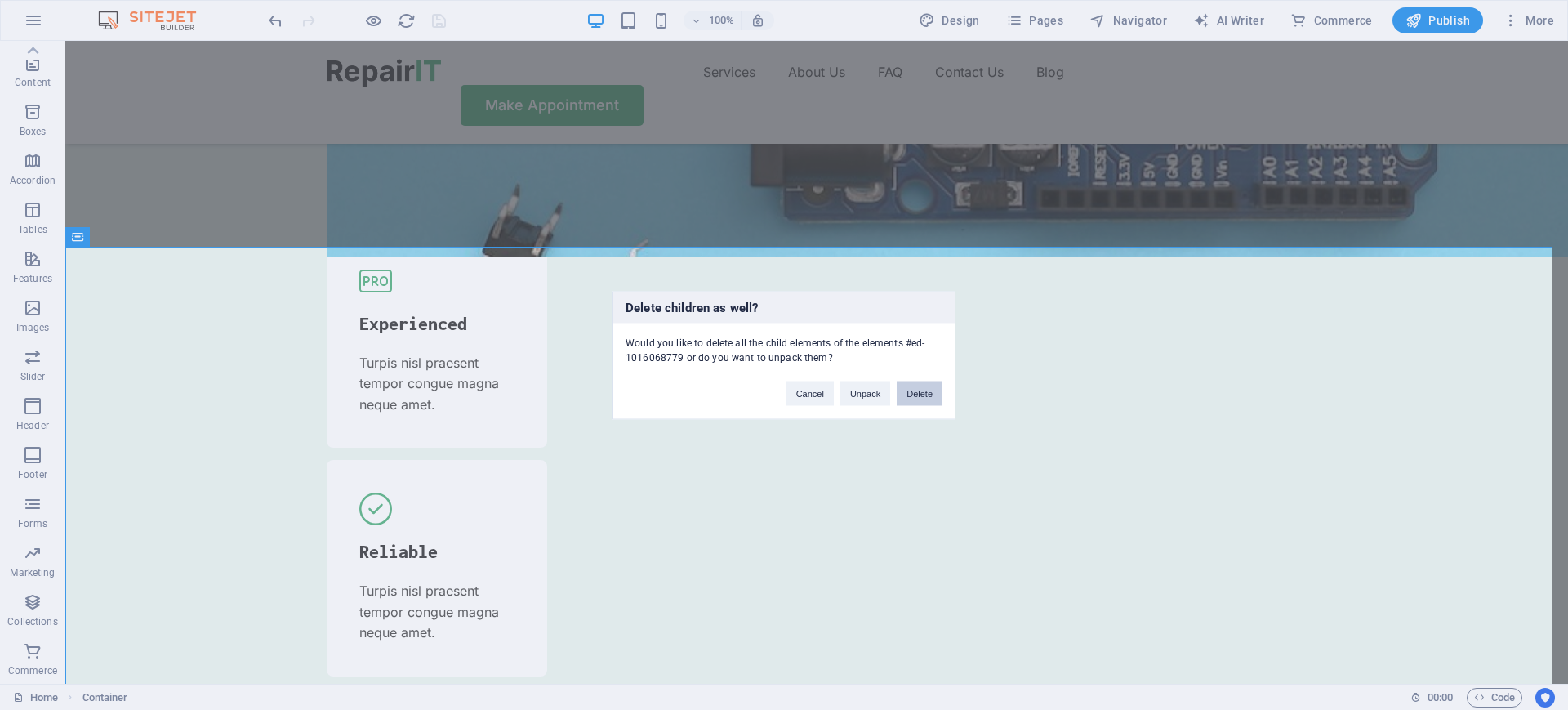
click at [920, 394] on button "Delete" at bounding box center [920, 393] width 46 height 25
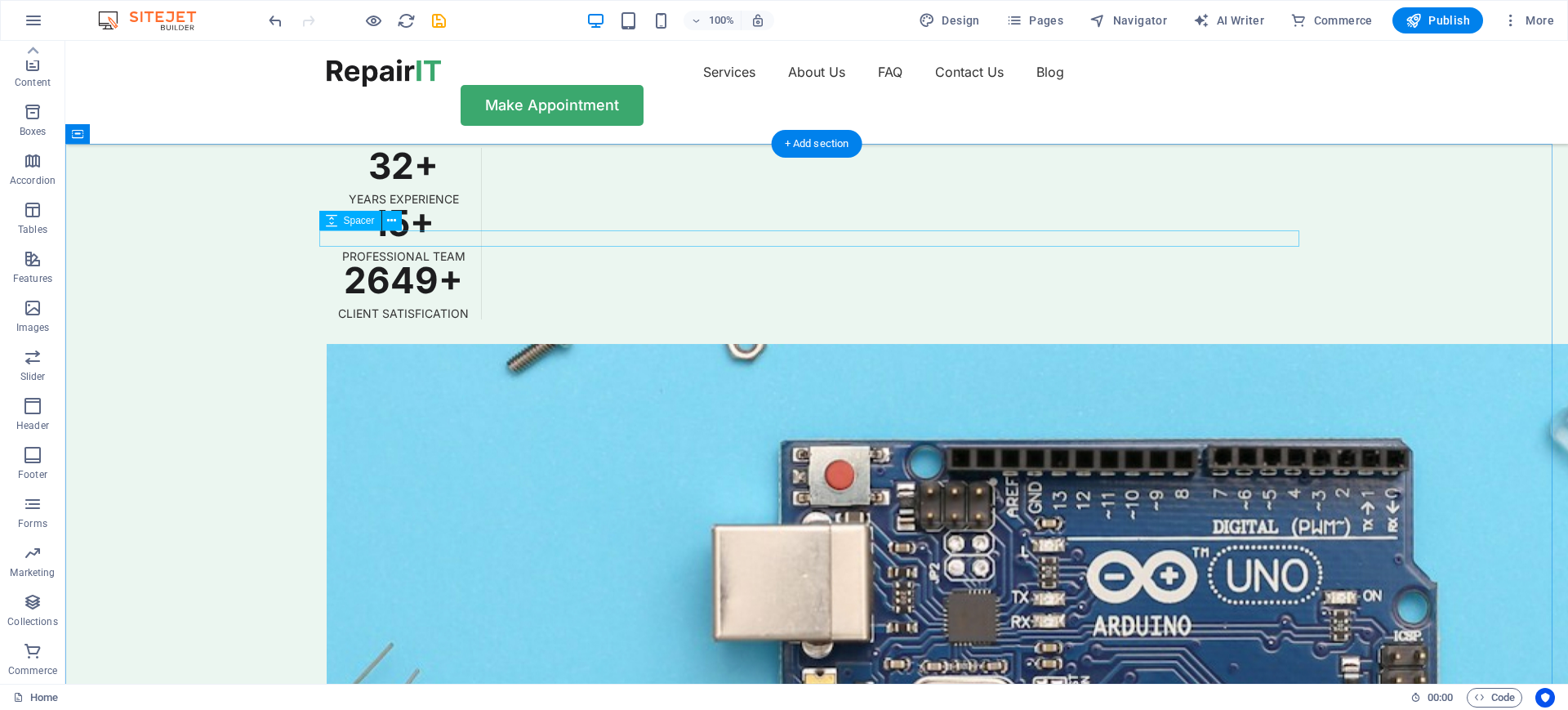
scroll to position [4222, 0]
click at [147, 129] on icon at bounding box center [150, 134] width 9 height 17
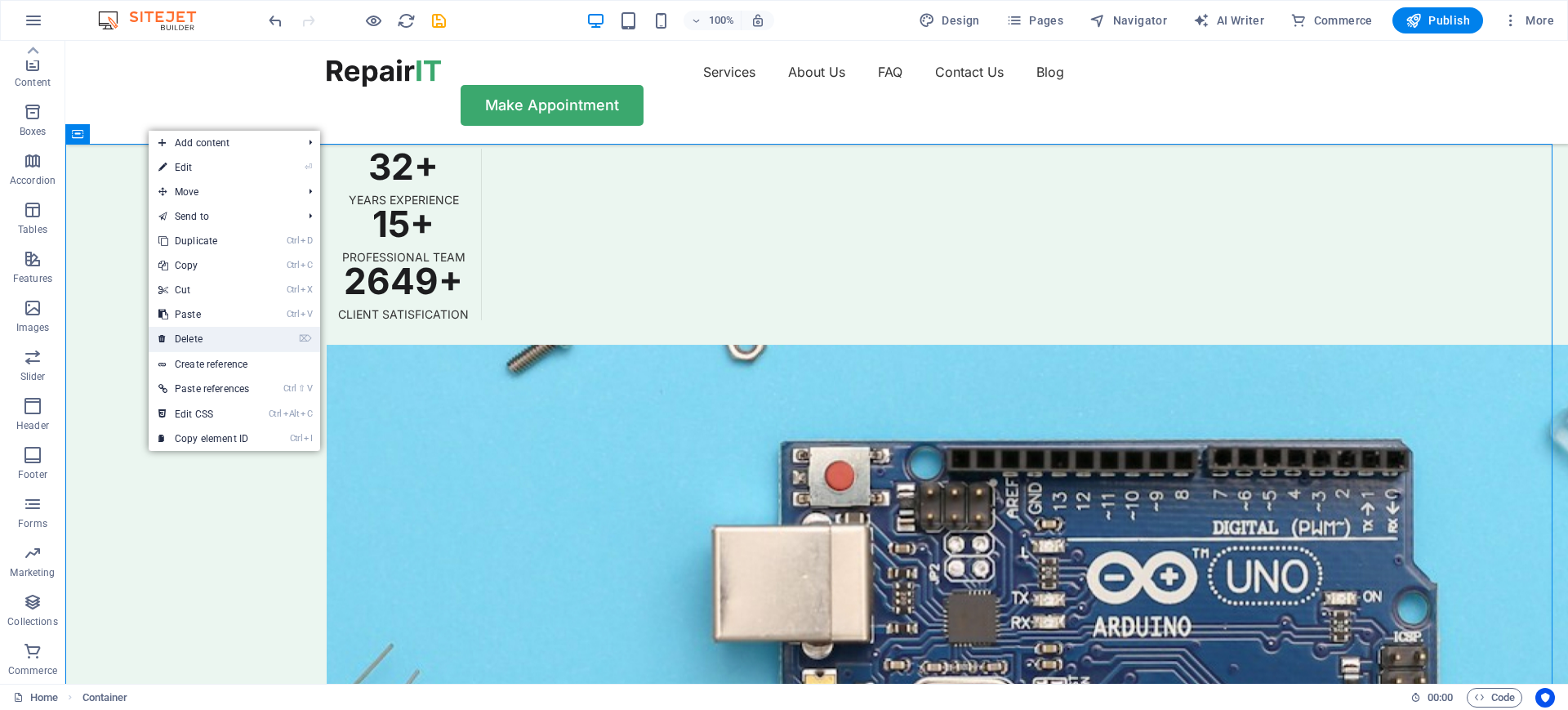
click at [235, 332] on link "⌦ Delete" at bounding box center [203, 339] width 110 height 25
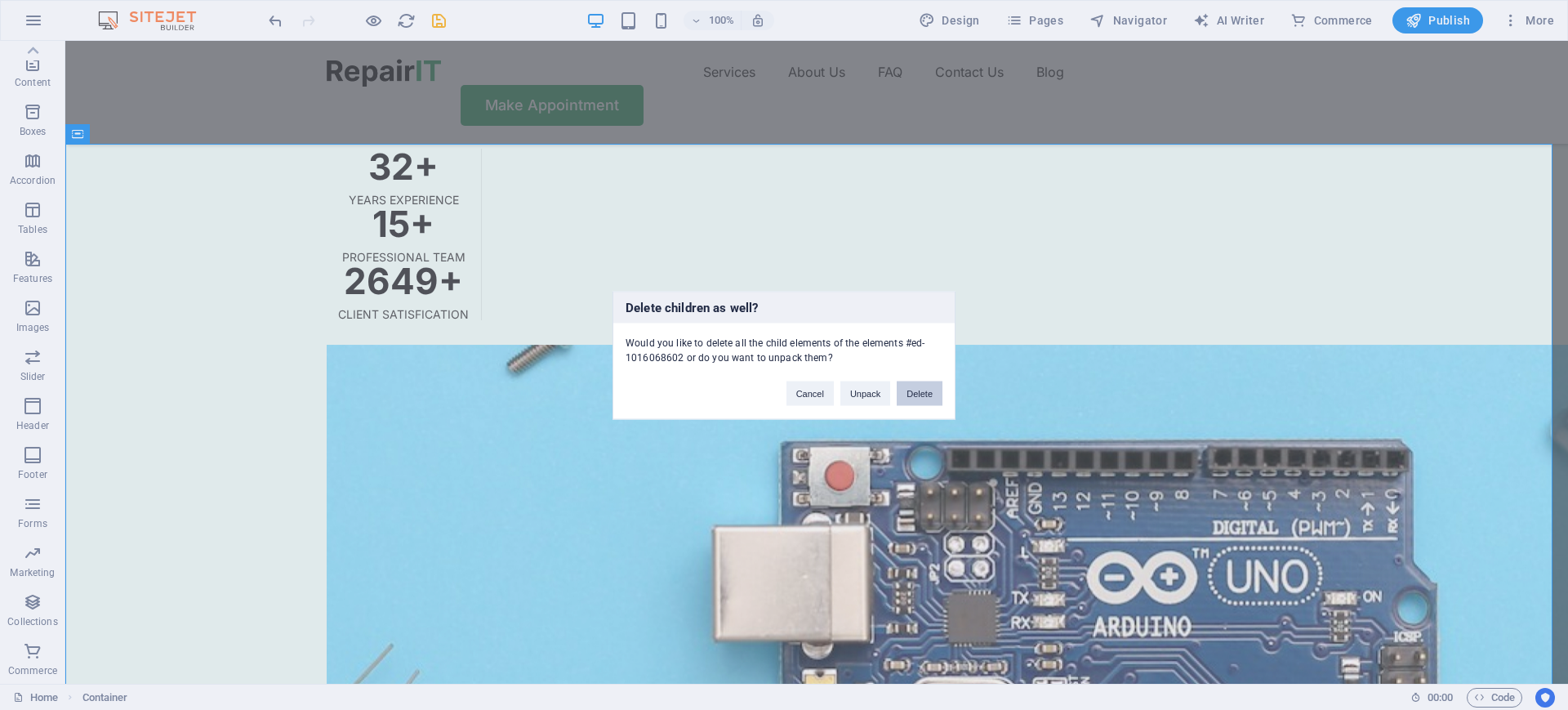
click at [933, 395] on button "Delete" at bounding box center [920, 393] width 46 height 25
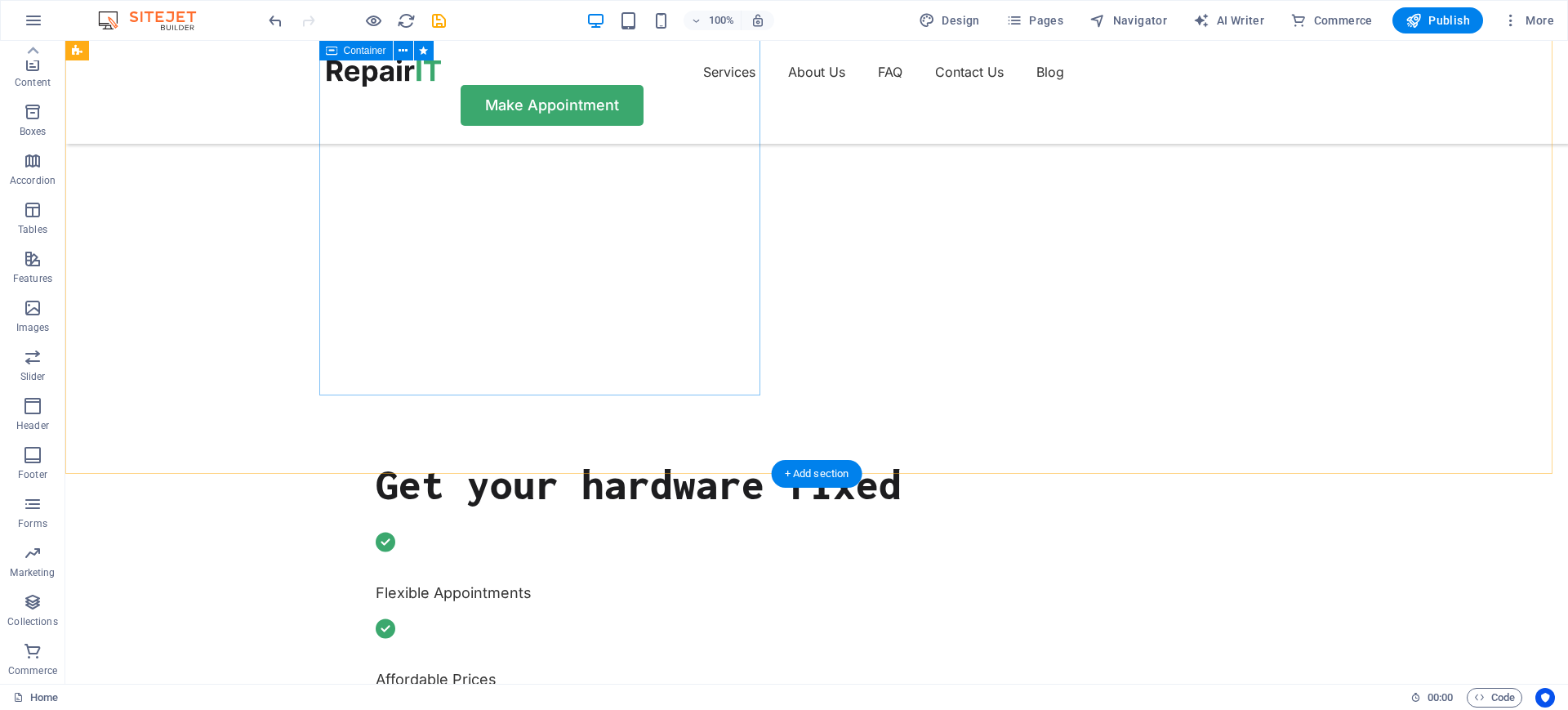
scroll to position [0, 0]
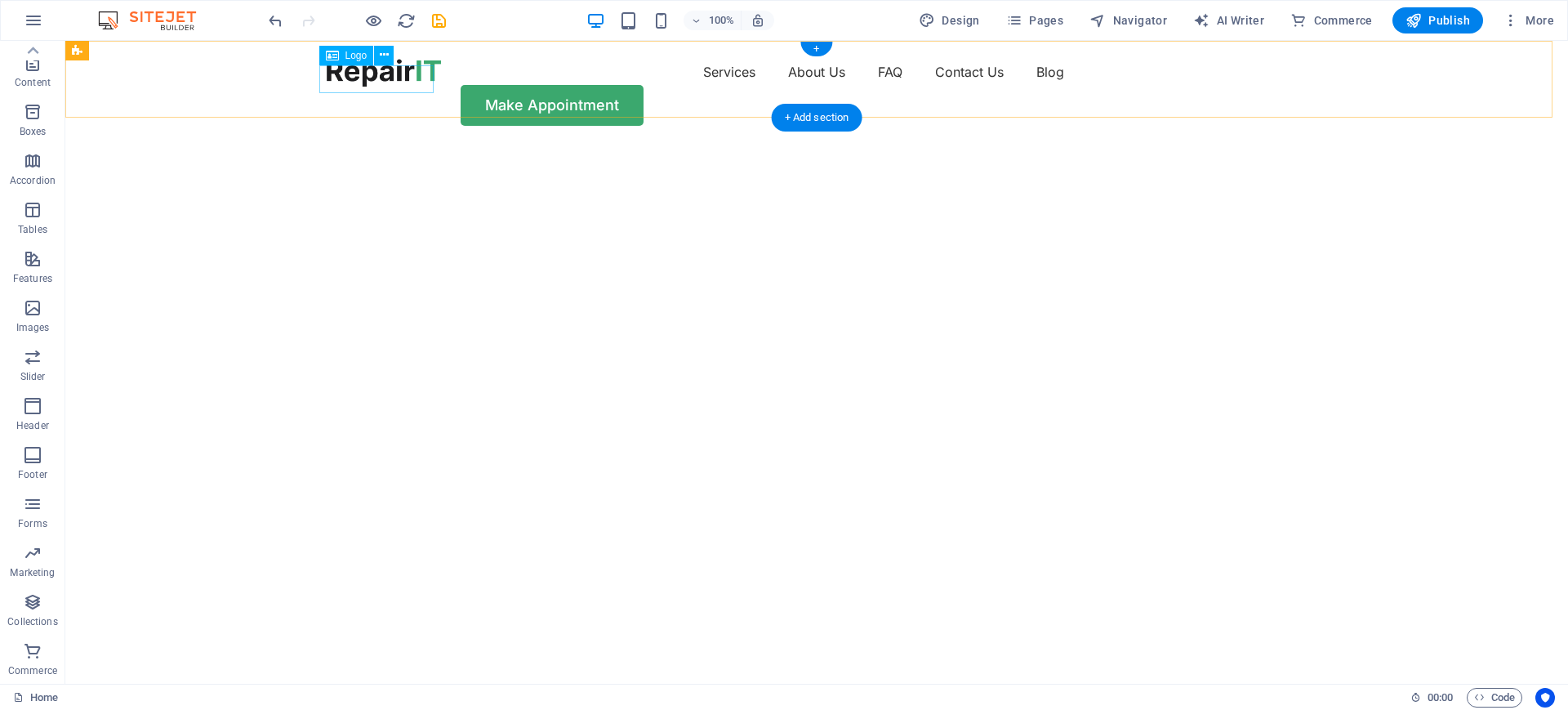
click at [371, 72] on div at bounding box center [384, 72] width 114 height 28
select select "px"
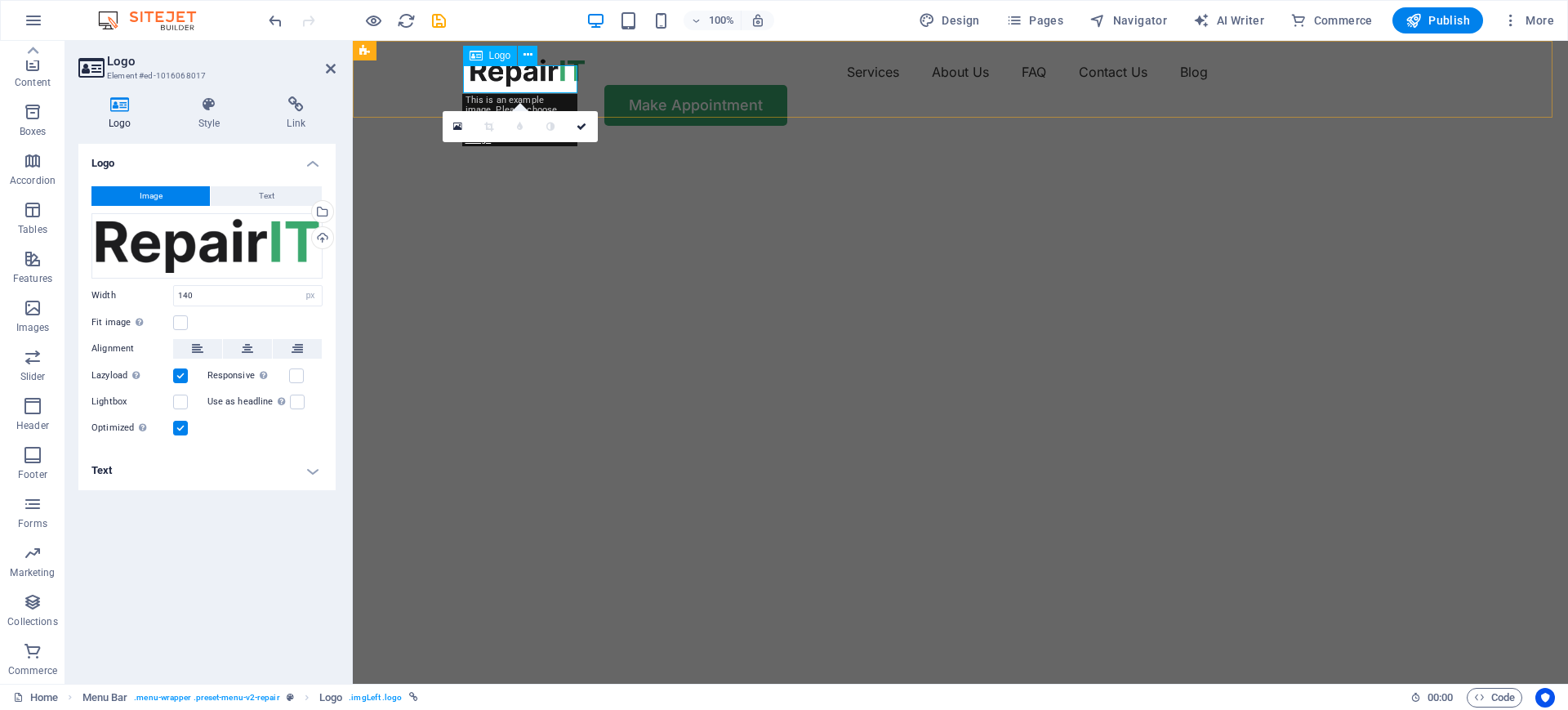
click at [548, 76] on div at bounding box center [527, 72] width 114 height 28
click at [269, 231] on div "Drag files here, click to choose files or select files from Files or our free s…" at bounding box center [206, 246] width 231 height 65
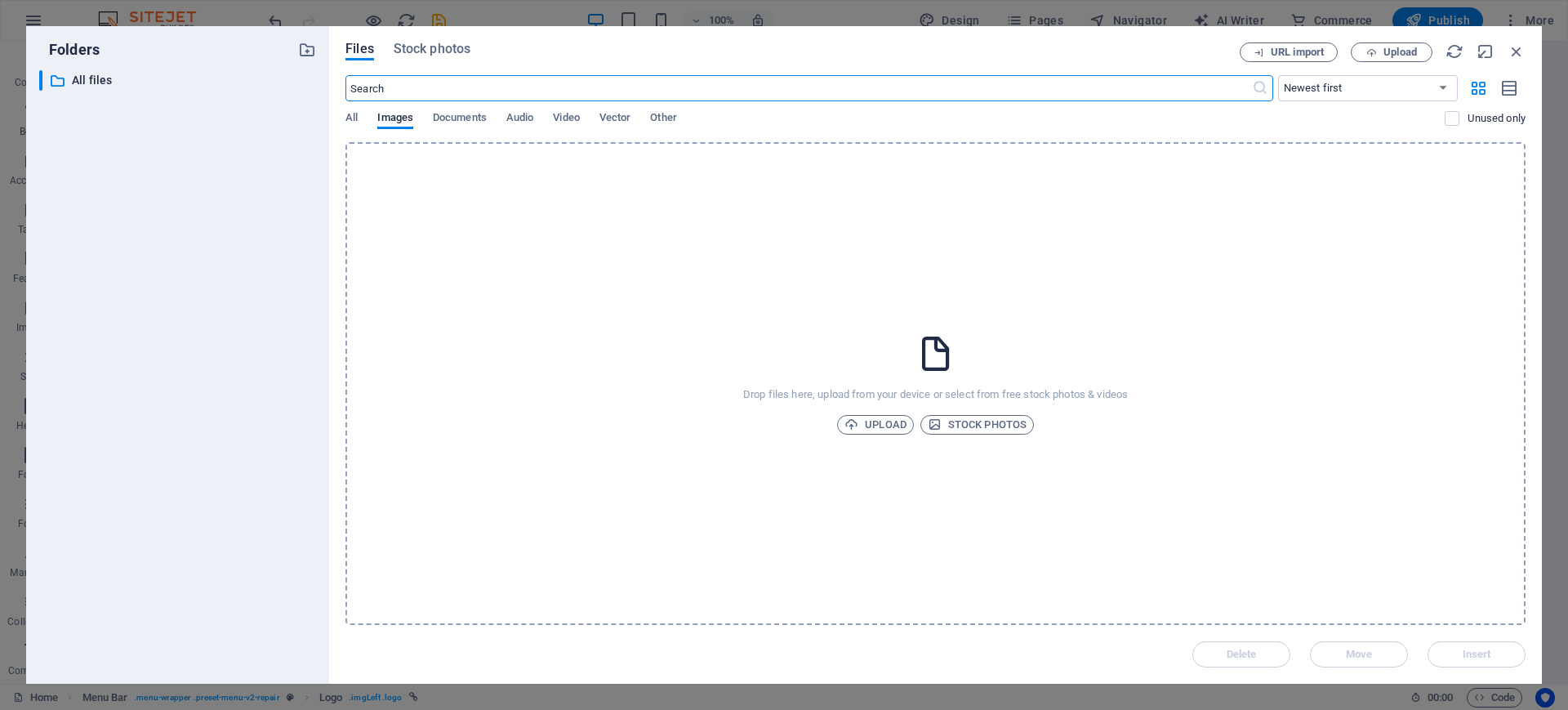
click at [481, 95] on input "text" at bounding box center [799, 88] width 906 height 26
type input "f"
click at [1254, 48] on icon "button" at bounding box center [1516, 52] width 18 height 18
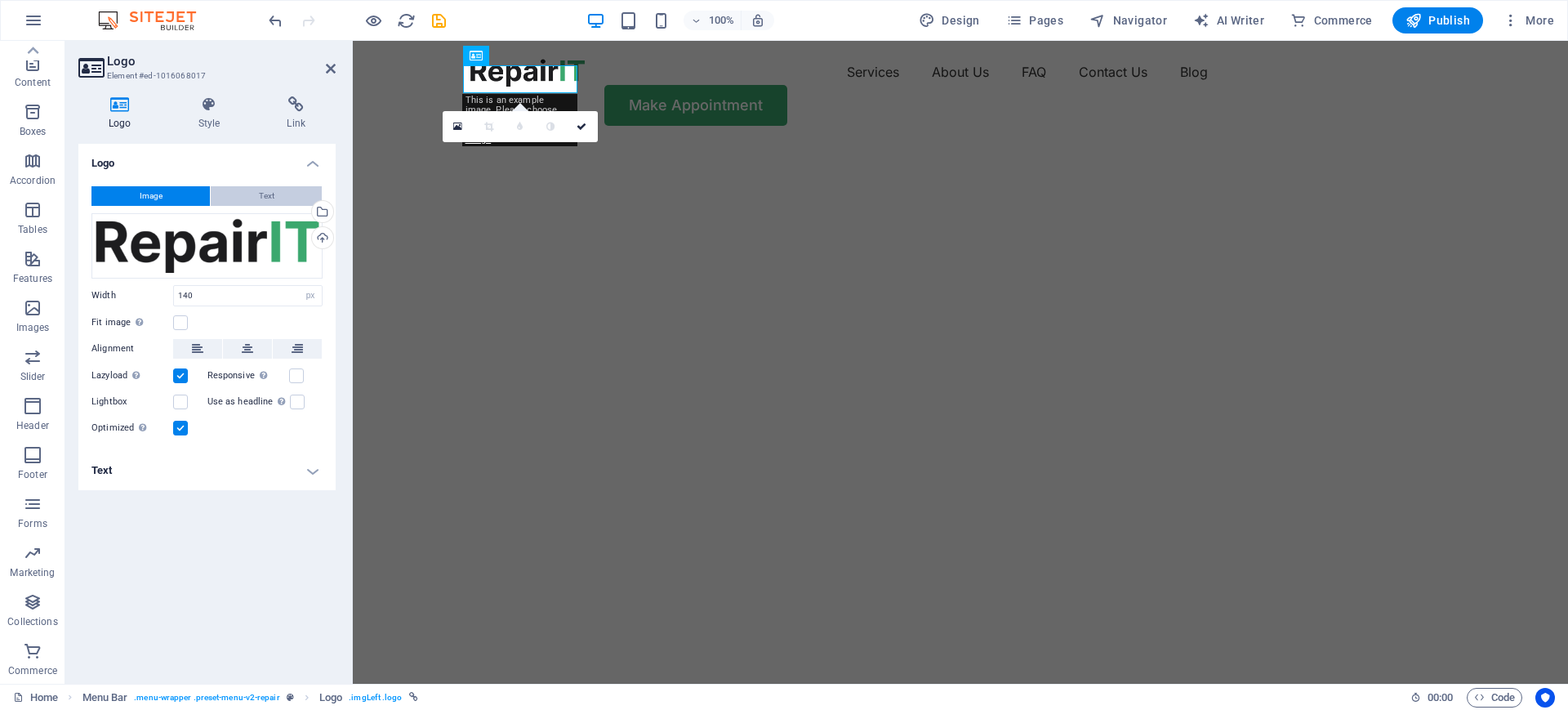
click at [259, 188] on span "Text" at bounding box center [267, 196] width 16 height 20
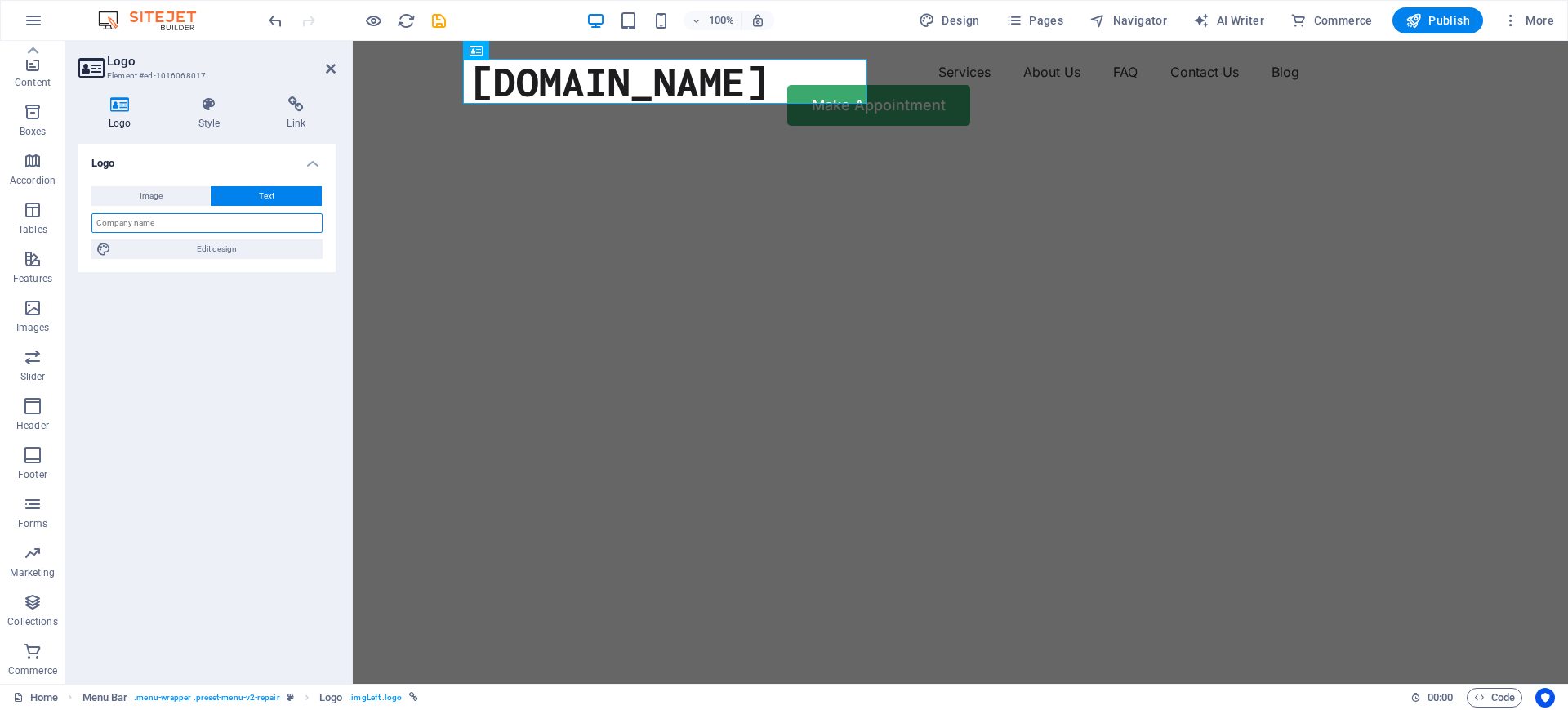
click at [232, 220] on input "text" at bounding box center [206, 223] width 231 height 20
click at [531, 144] on img "1/2" at bounding box center [952, 144] width 1199 height 0
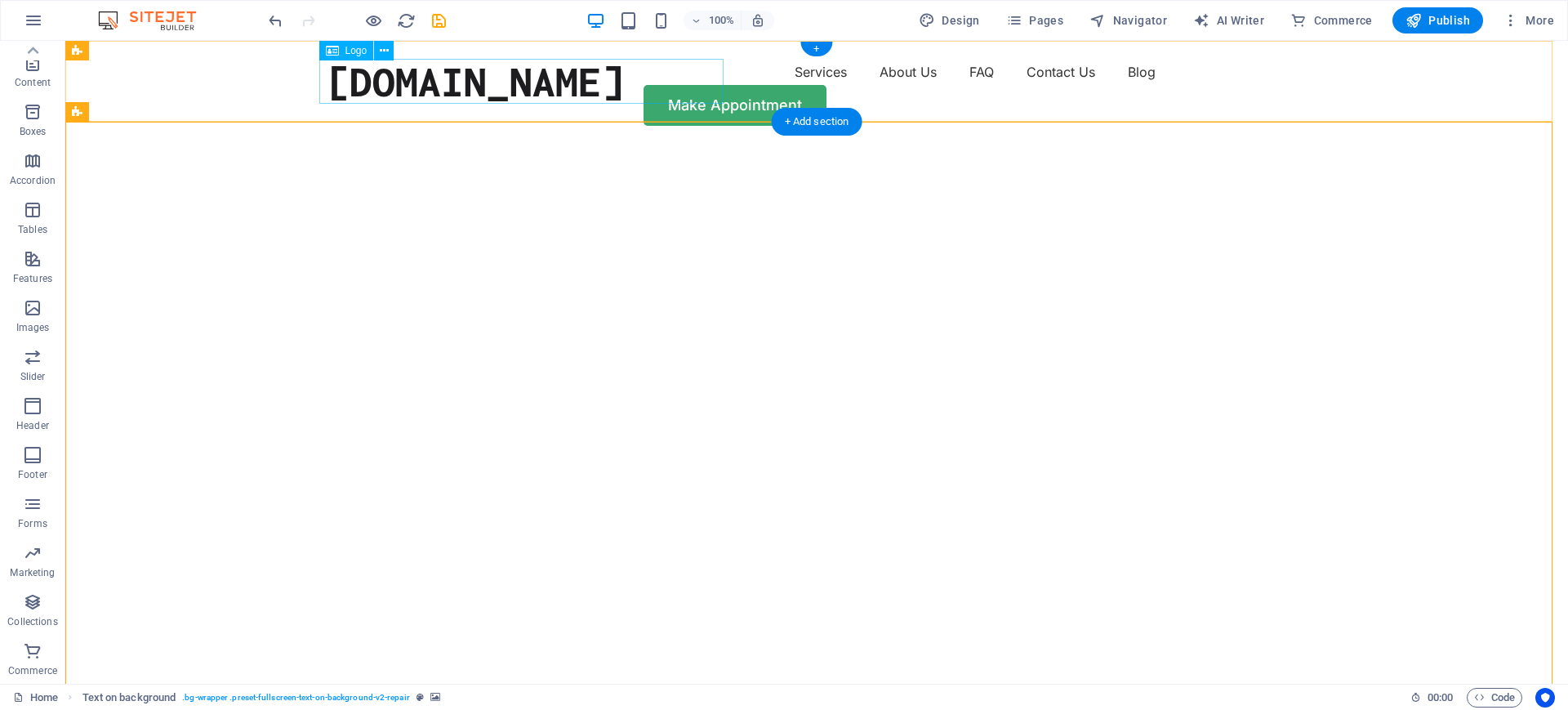
click at [346, 62] on div "[DOMAIN_NAME]" at bounding box center [476, 80] width 297 height 45
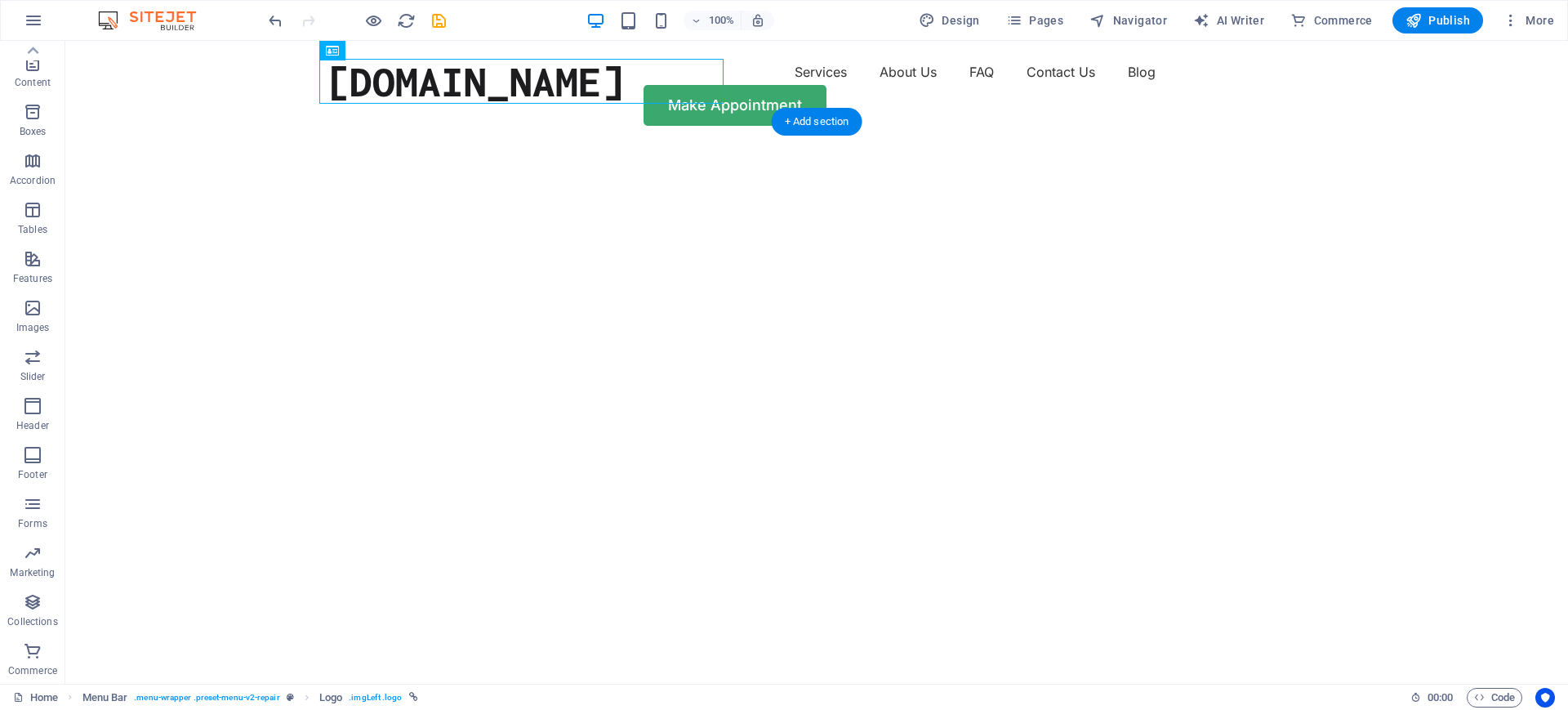
click at [856, 144] on img "1/2" at bounding box center [809, 144] width 1487 height 0
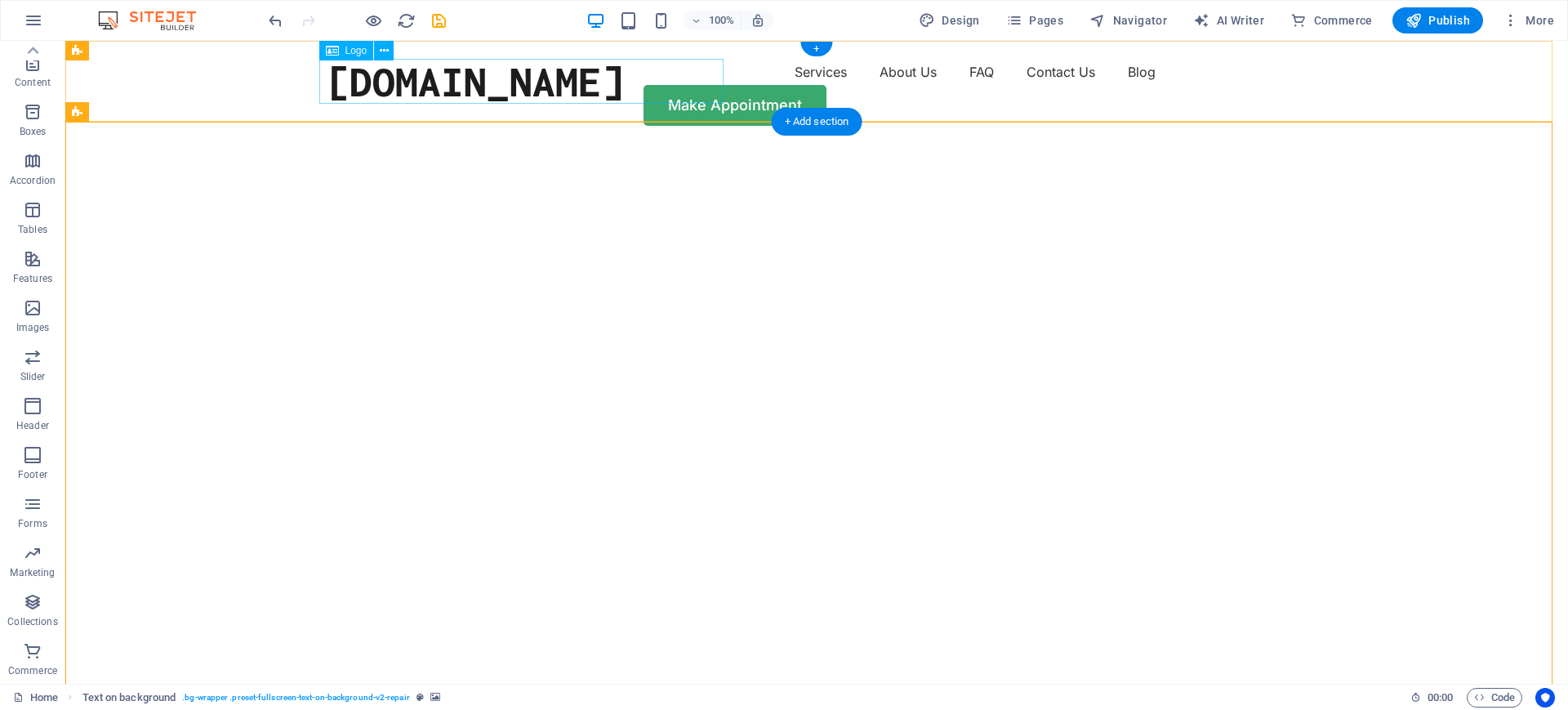
click at [624, 92] on div "[DOMAIN_NAME]" at bounding box center [476, 80] width 297 height 45
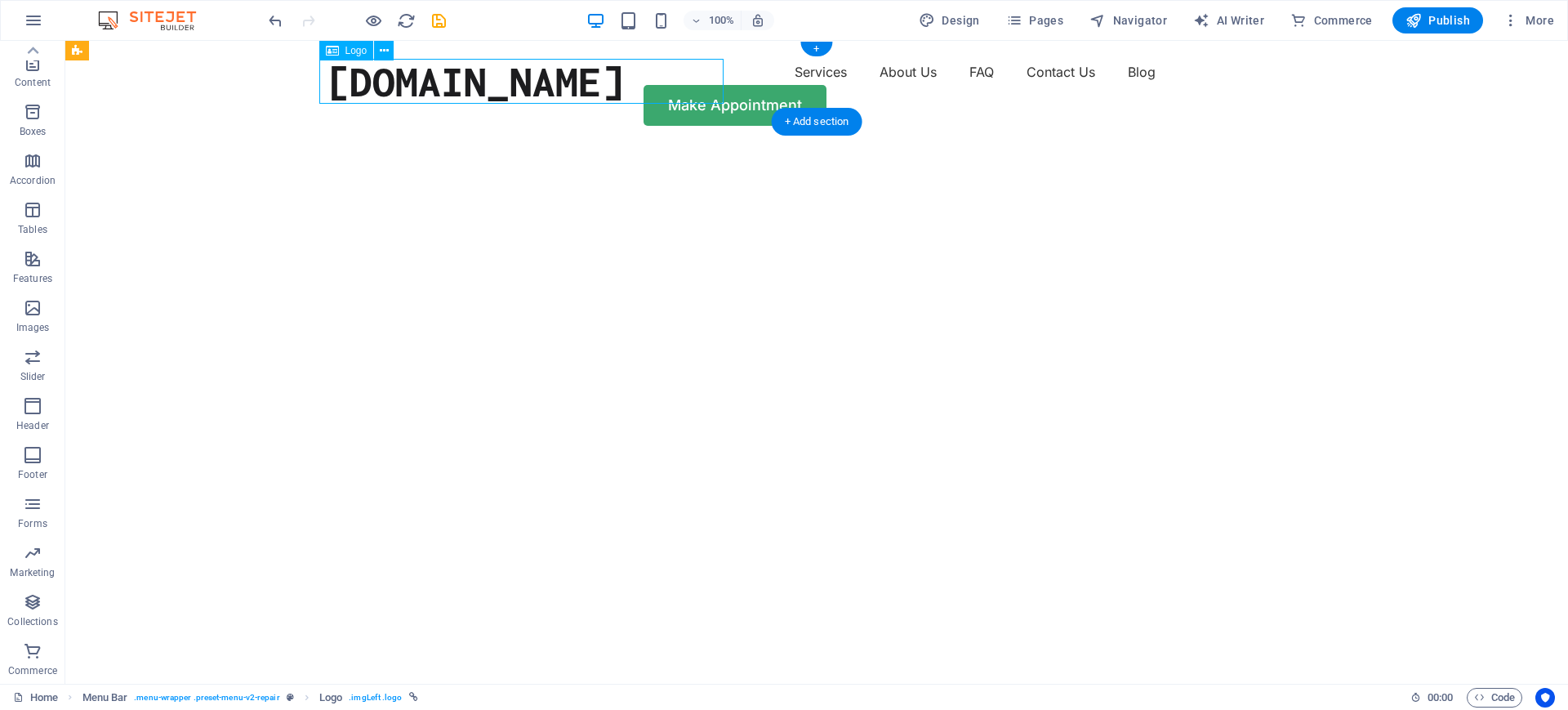
click at [624, 92] on div "[DOMAIN_NAME]" at bounding box center [476, 80] width 297 height 45
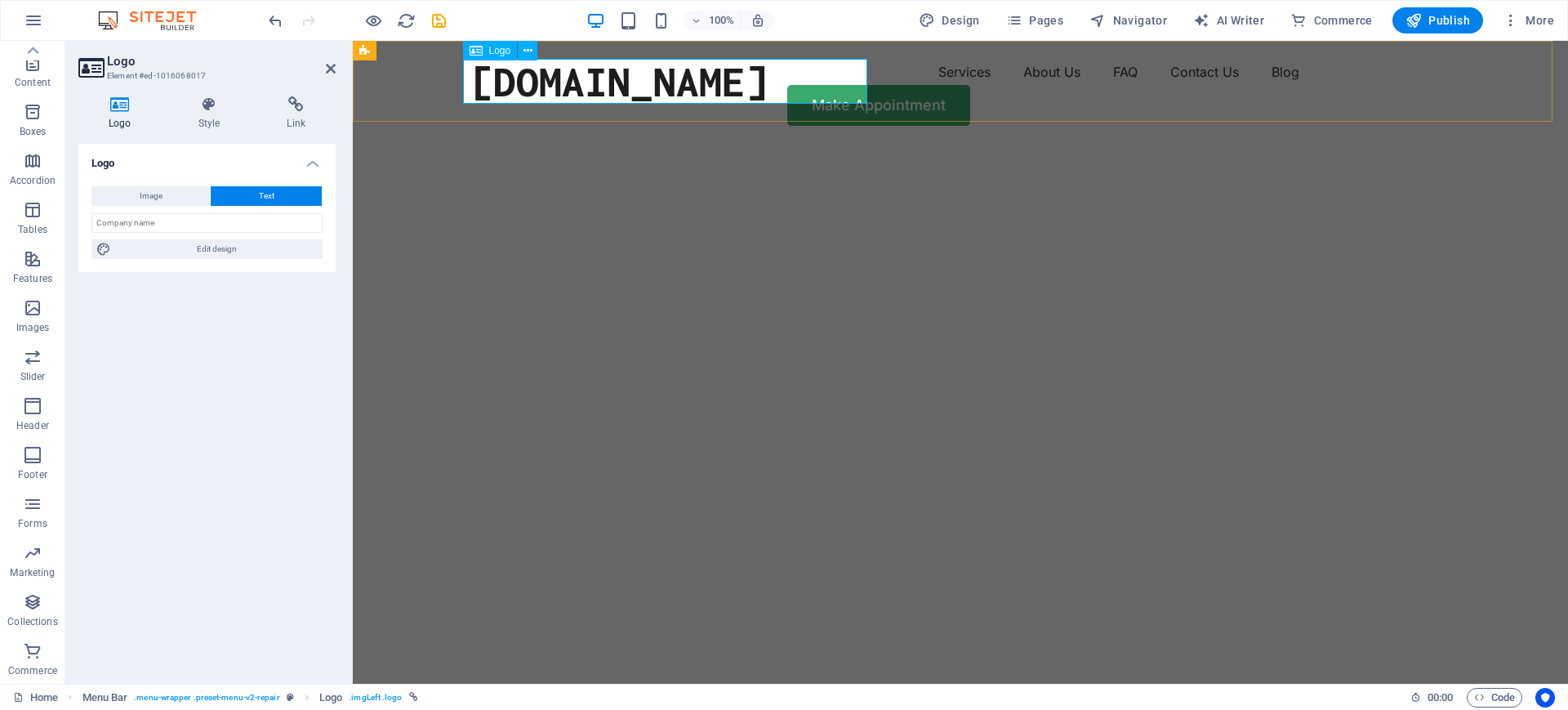
click at [768, 71] on div "[DOMAIN_NAME]" at bounding box center [619, 80] width 297 height 45
click at [264, 225] on input "text" at bounding box center [206, 223] width 231 height 20
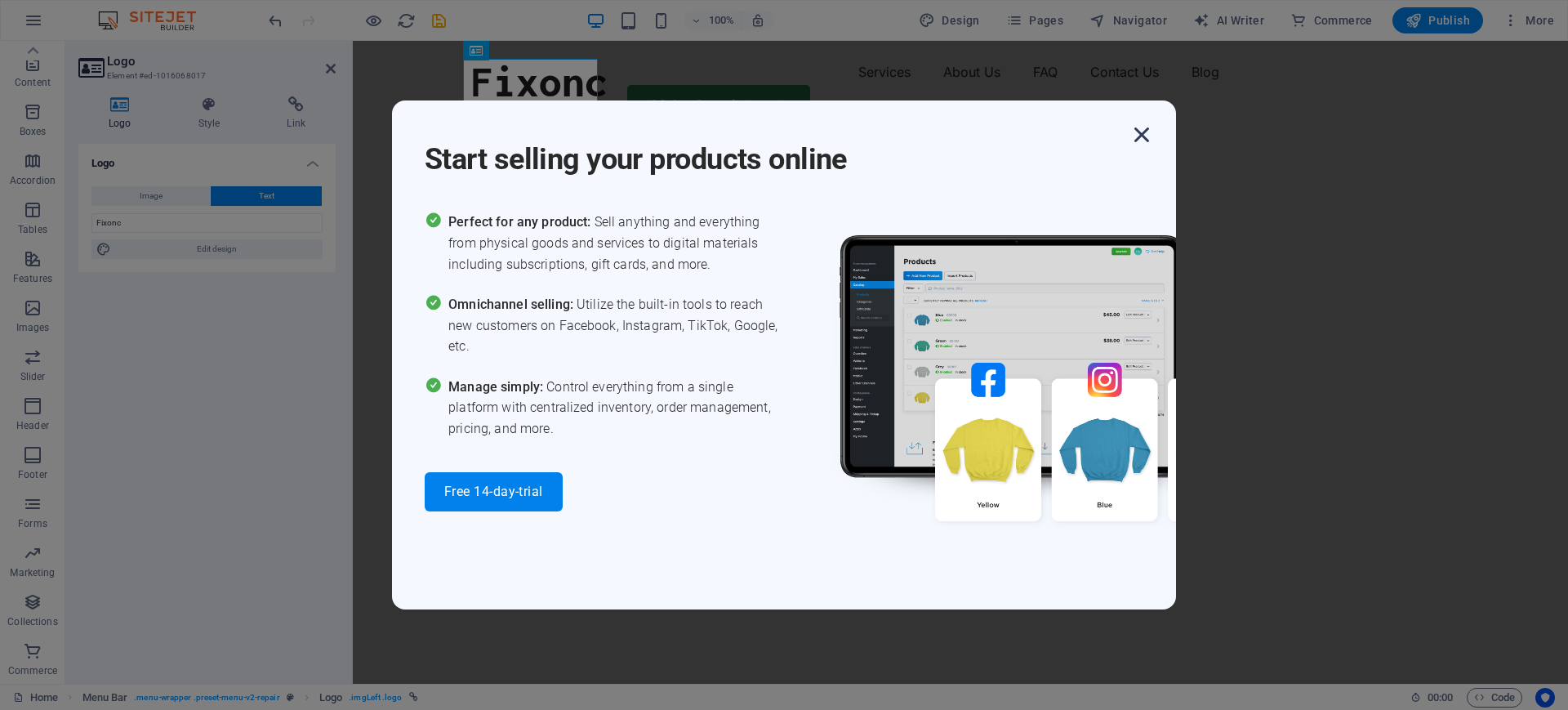
click at [1142, 129] on icon "button" at bounding box center [1142, 135] width 30 height 30
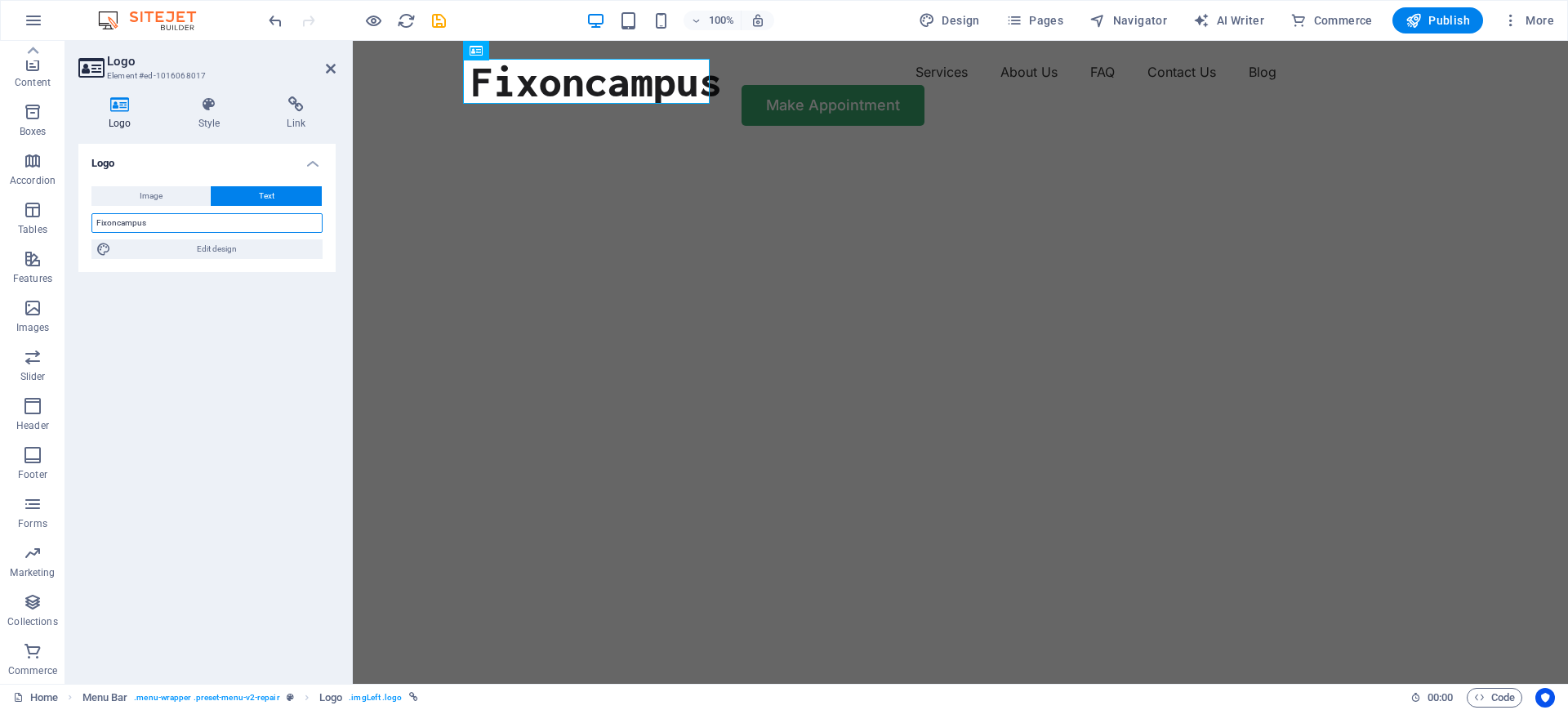
type input "Fixoncampus"
click at [617, 144] on img "1/2" at bounding box center [952, 144] width 1199 height 0
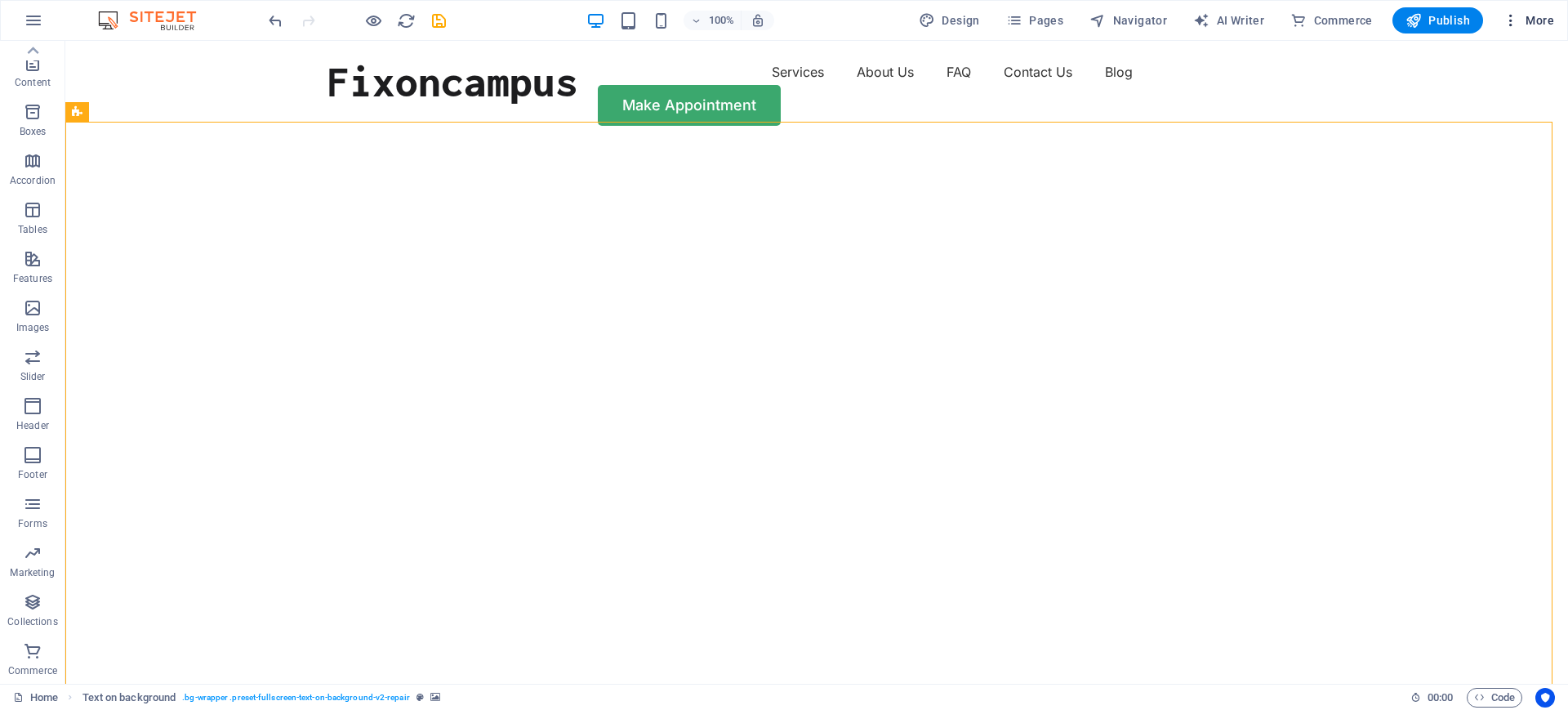
click at [1254, 24] on icon "button" at bounding box center [1511, 20] width 16 height 16
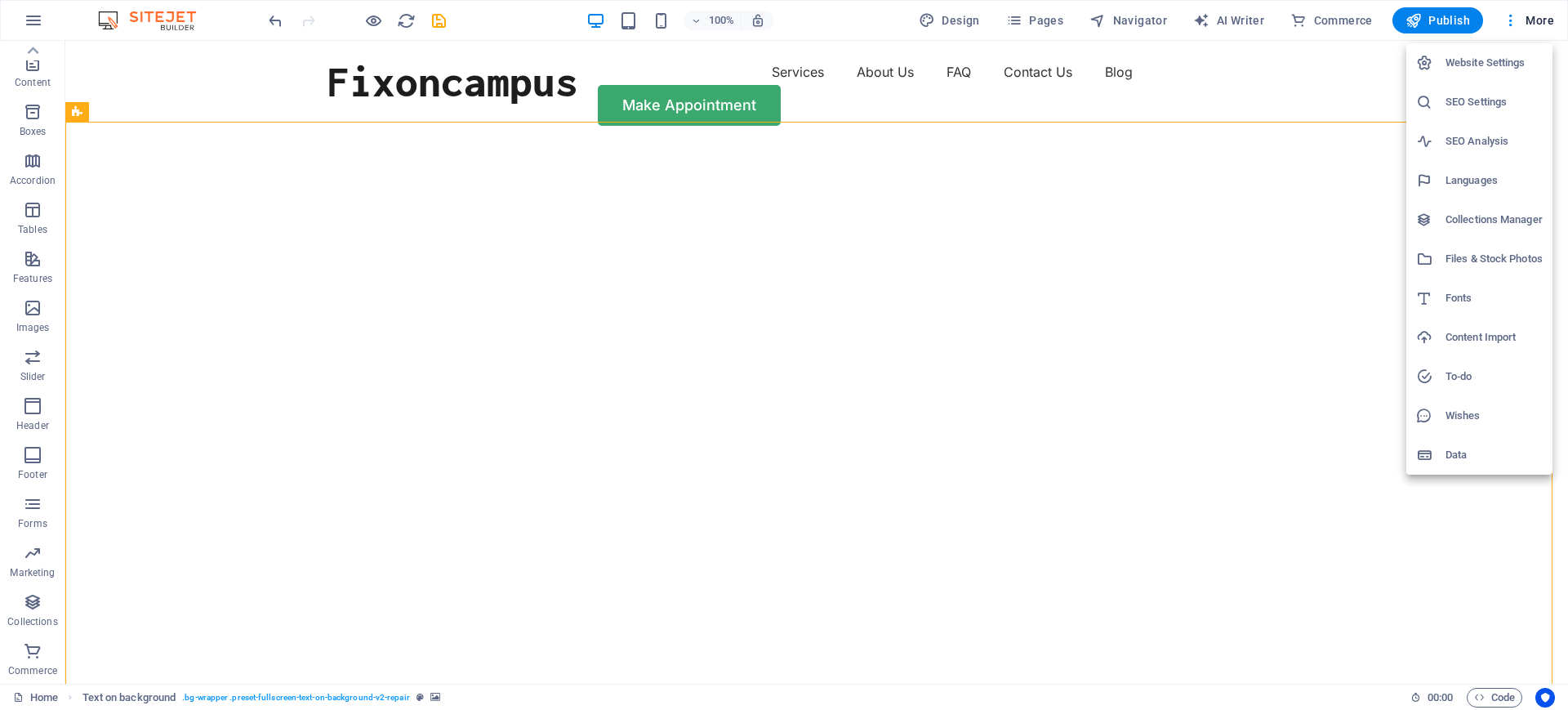
click at [1254, 27] on div at bounding box center [784, 355] width 1568 height 710
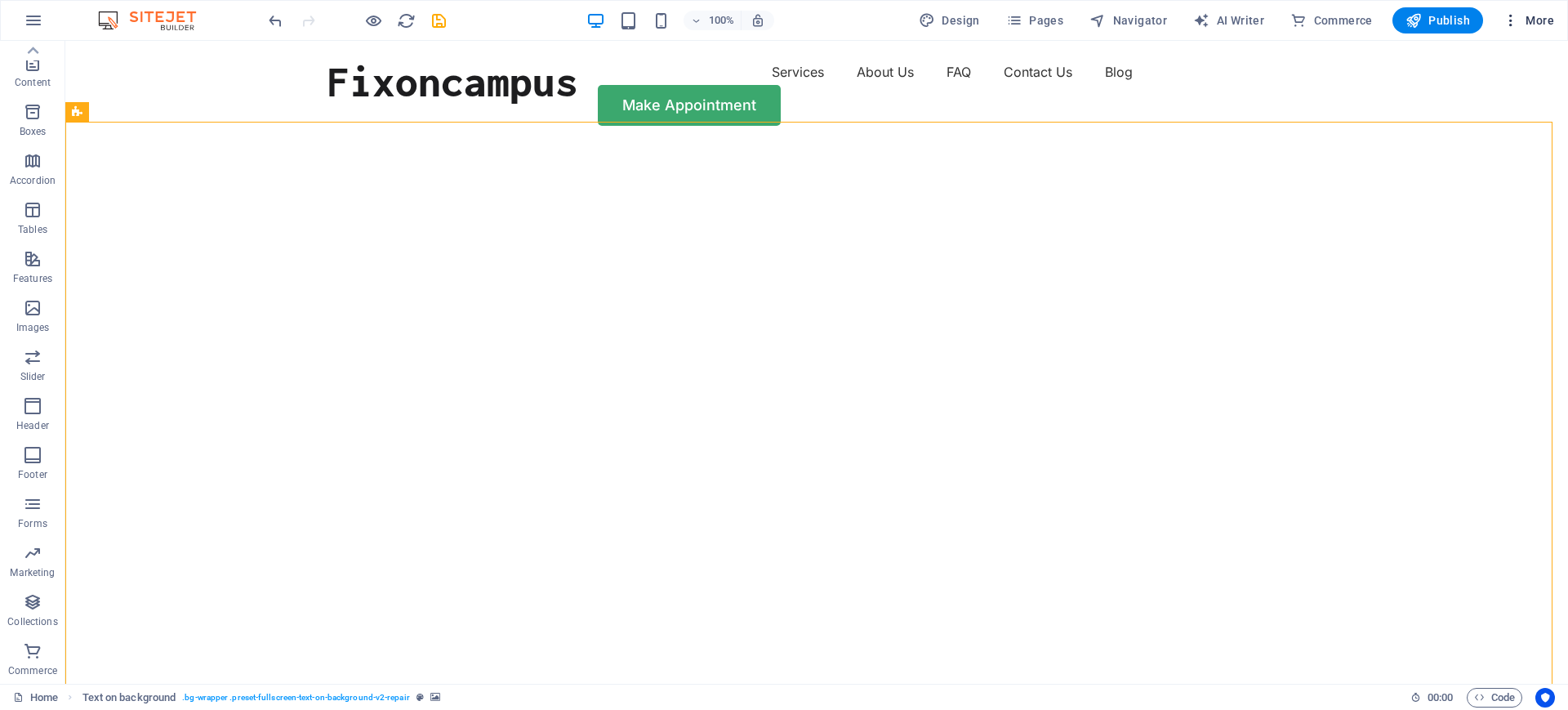
click at [1254, 19] on icon "button" at bounding box center [1511, 20] width 16 height 16
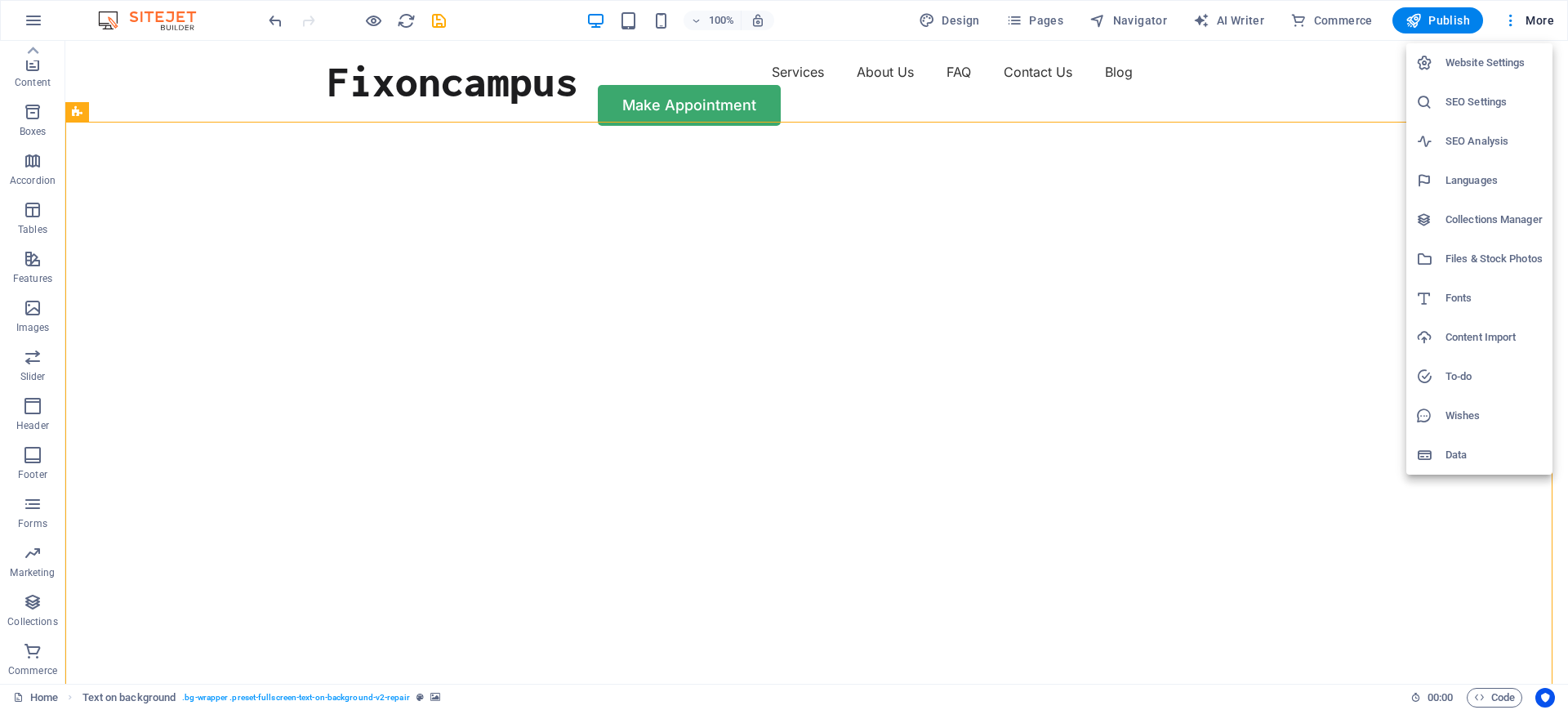
click at [1254, 66] on h6 "Website Settings" at bounding box center [1494, 63] width 97 height 20
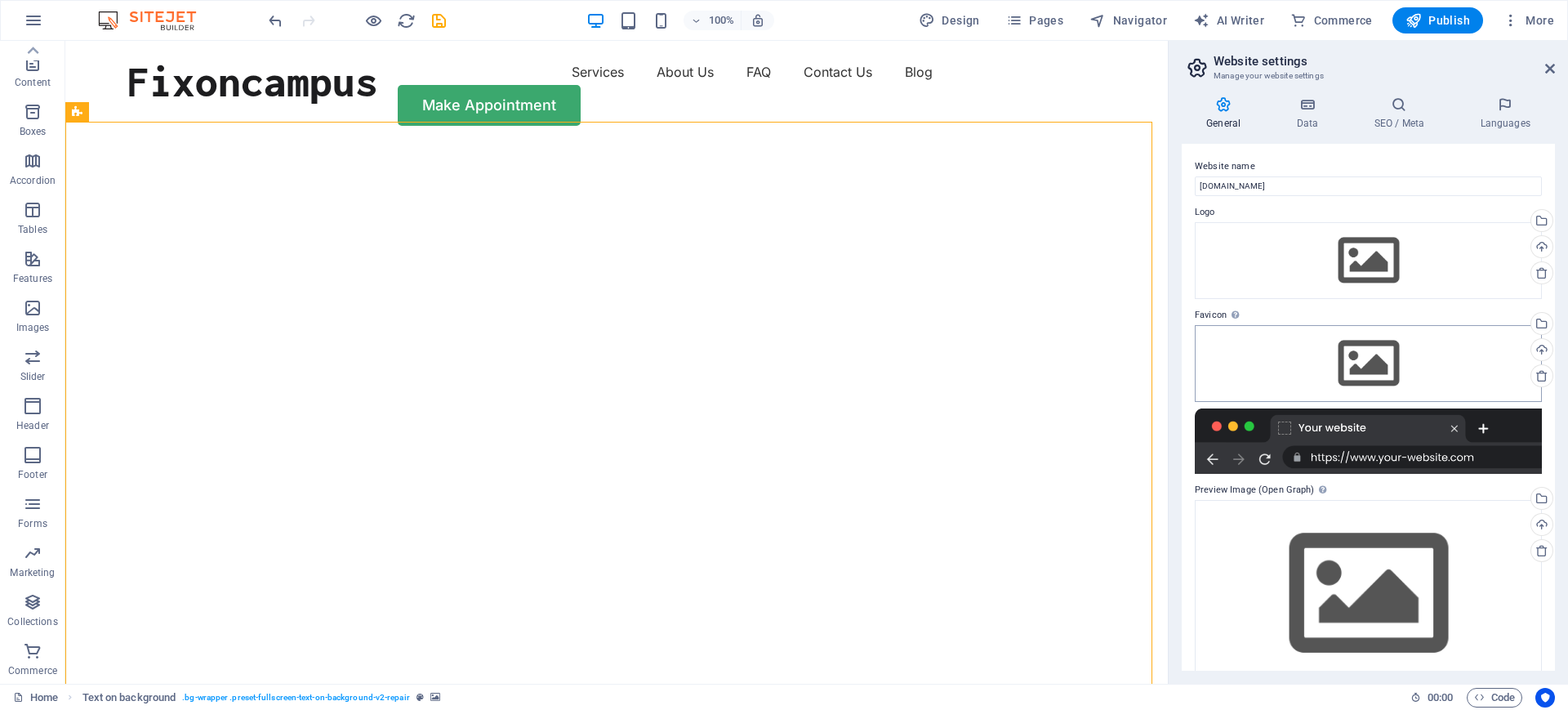
scroll to position [30, 0]
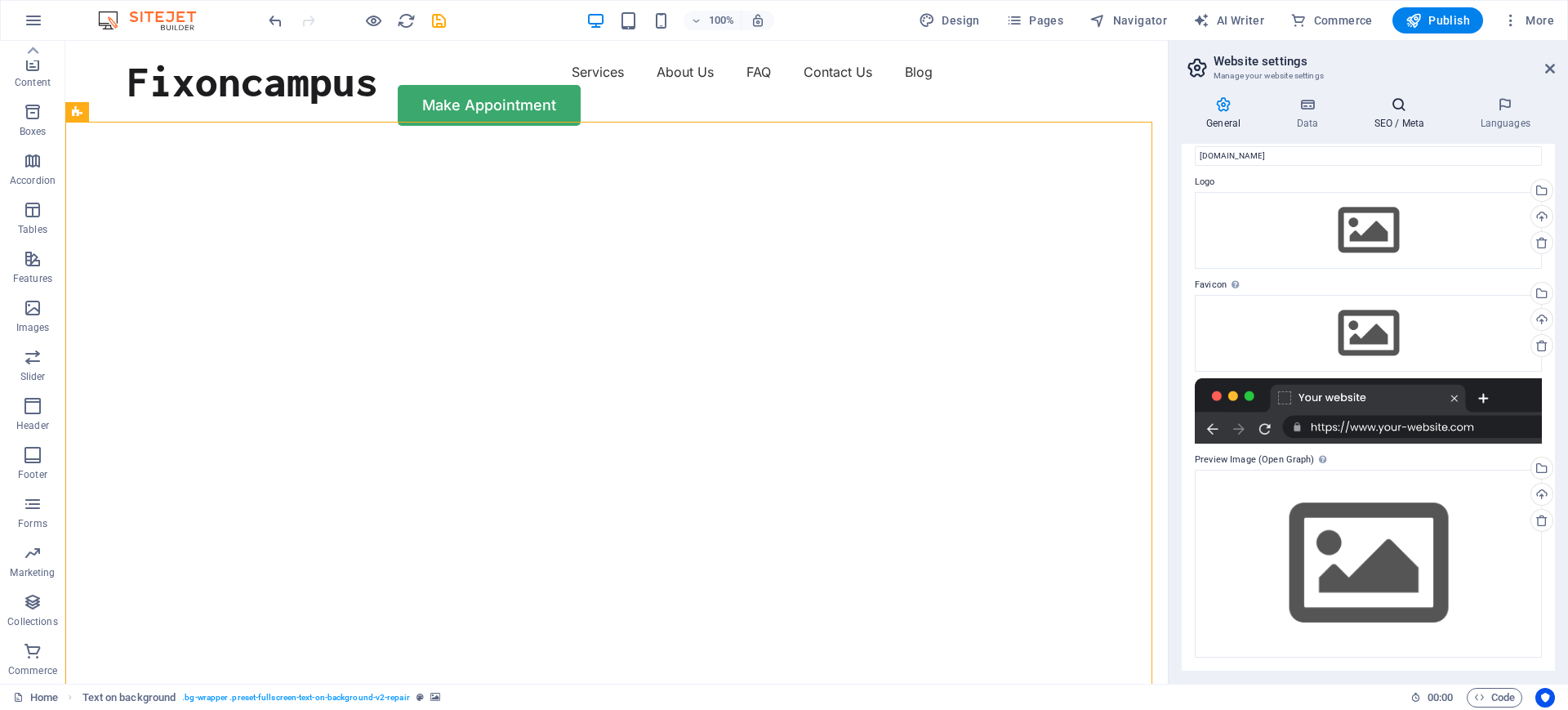
click at [1254, 125] on h4 "SEO / Meta" at bounding box center [1401, 113] width 106 height 35
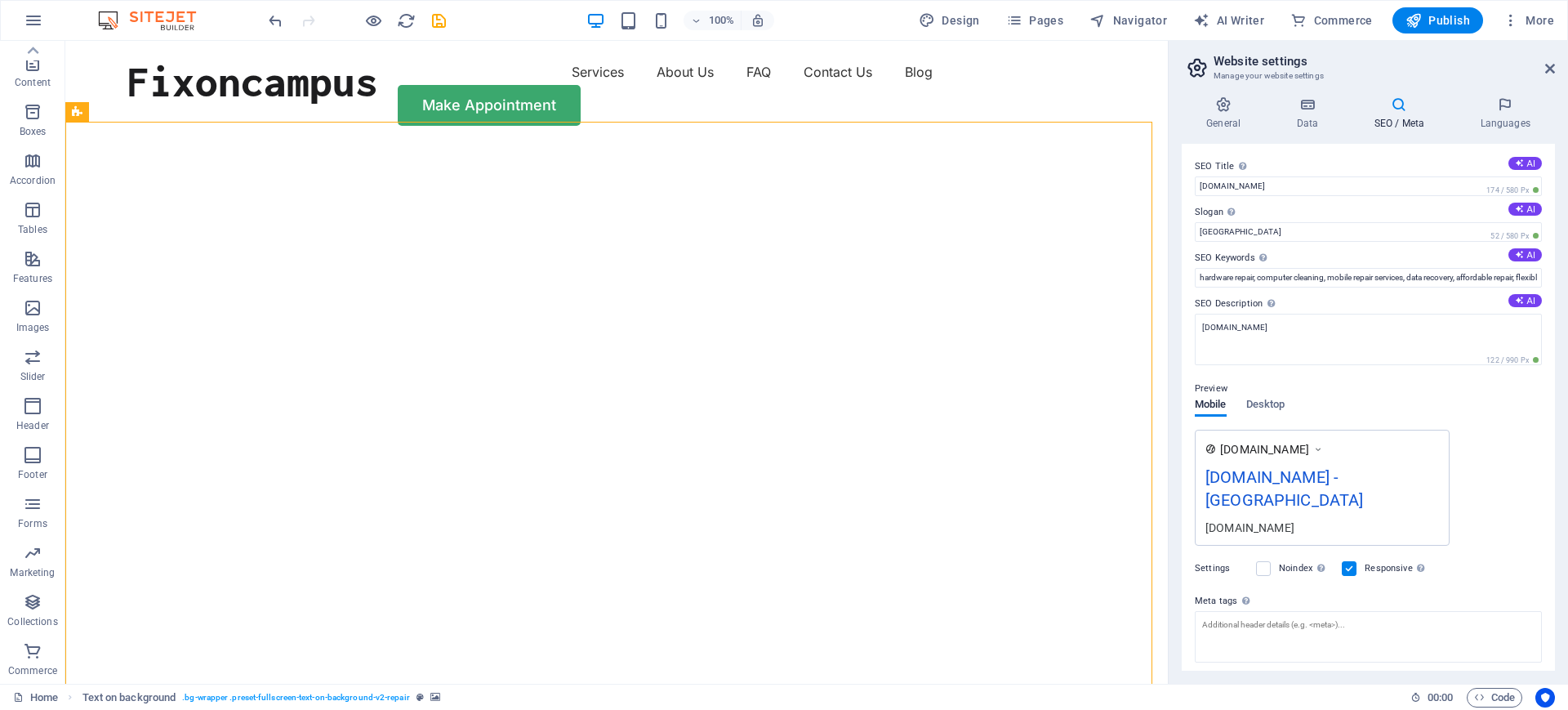
scroll to position [74, 0]
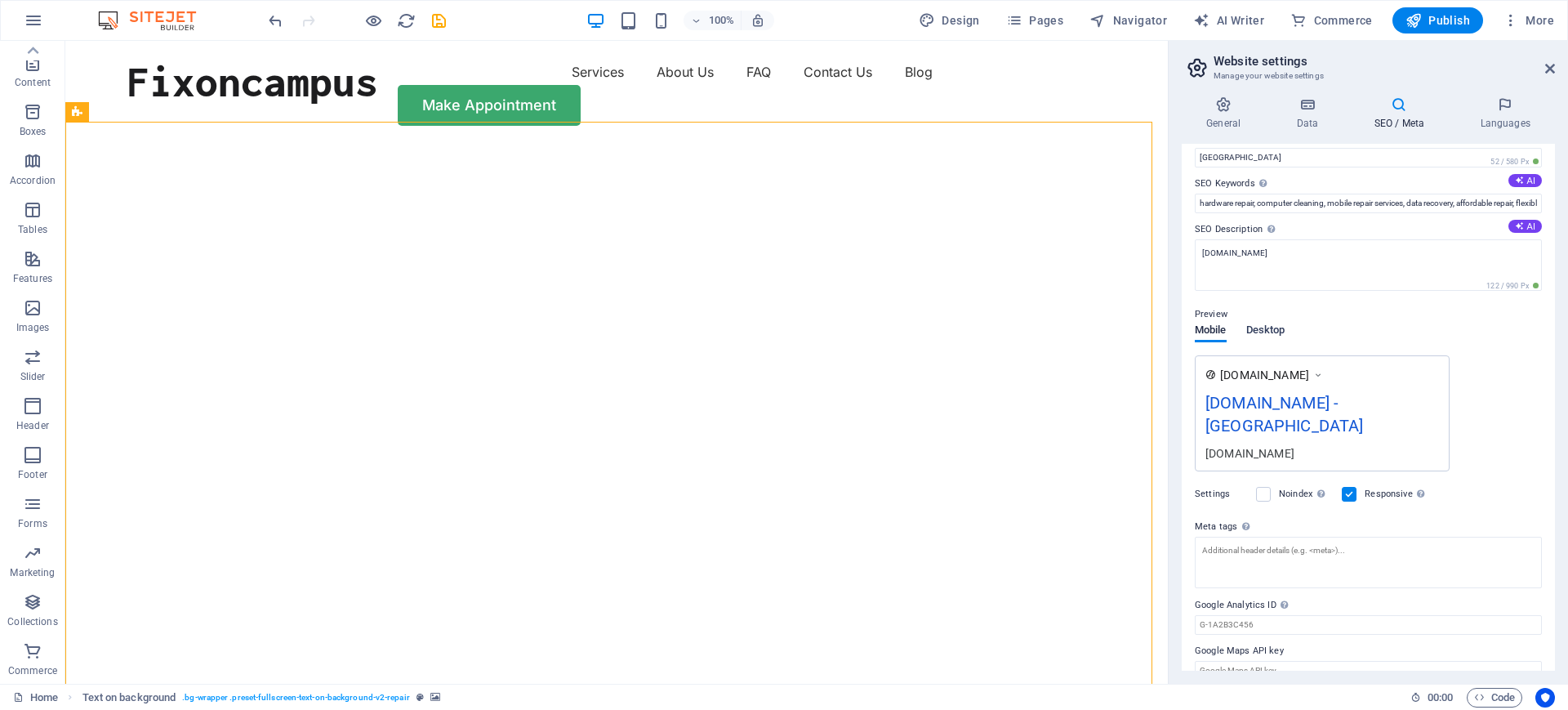
click at [1254, 326] on span "Desktop" at bounding box center [1266, 331] width 40 height 23
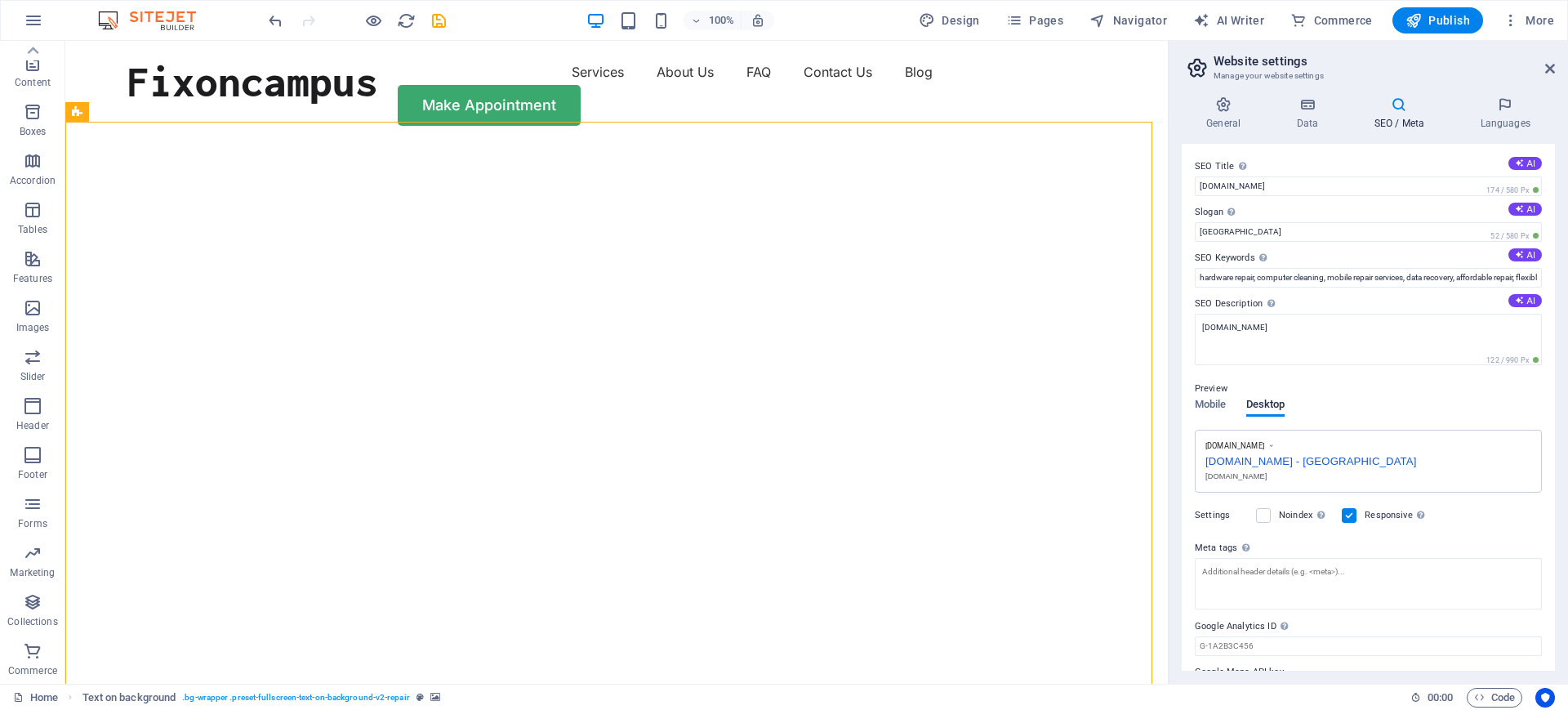
scroll to position [44, 0]
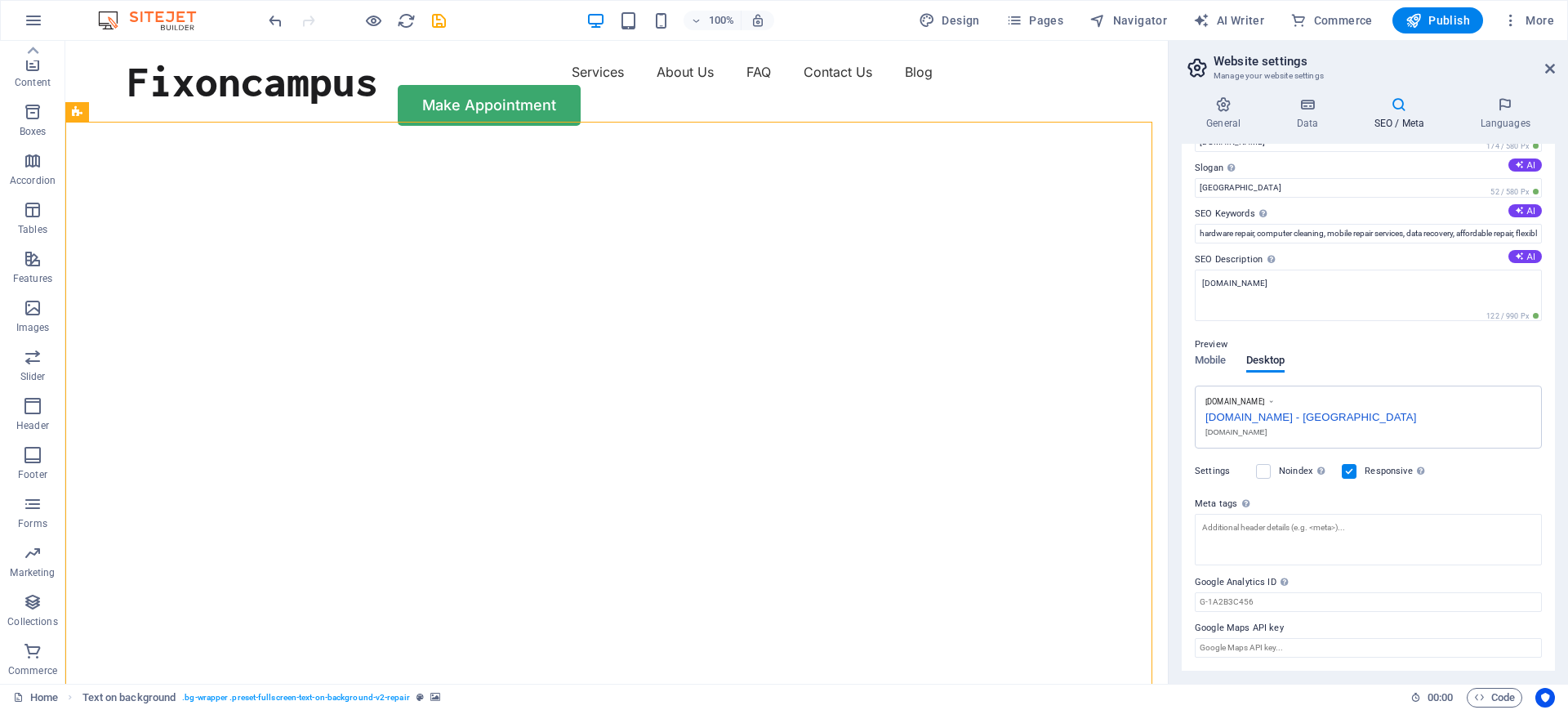
click at [1254, 470] on label at bounding box center [1349, 471] width 15 height 15
click at [0, 0] on input "Responsive Determine whether the website should be responsive based on screen r…" at bounding box center [0, 0] width 0 height 0
click at [1254, 470] on label at bounding box center [1263, 471] width 15 height 15
click at [0, 0] on input "Noindex Instruct search engines to exclude this website from search results." at bounding box center [0, 0] width 0 height 0
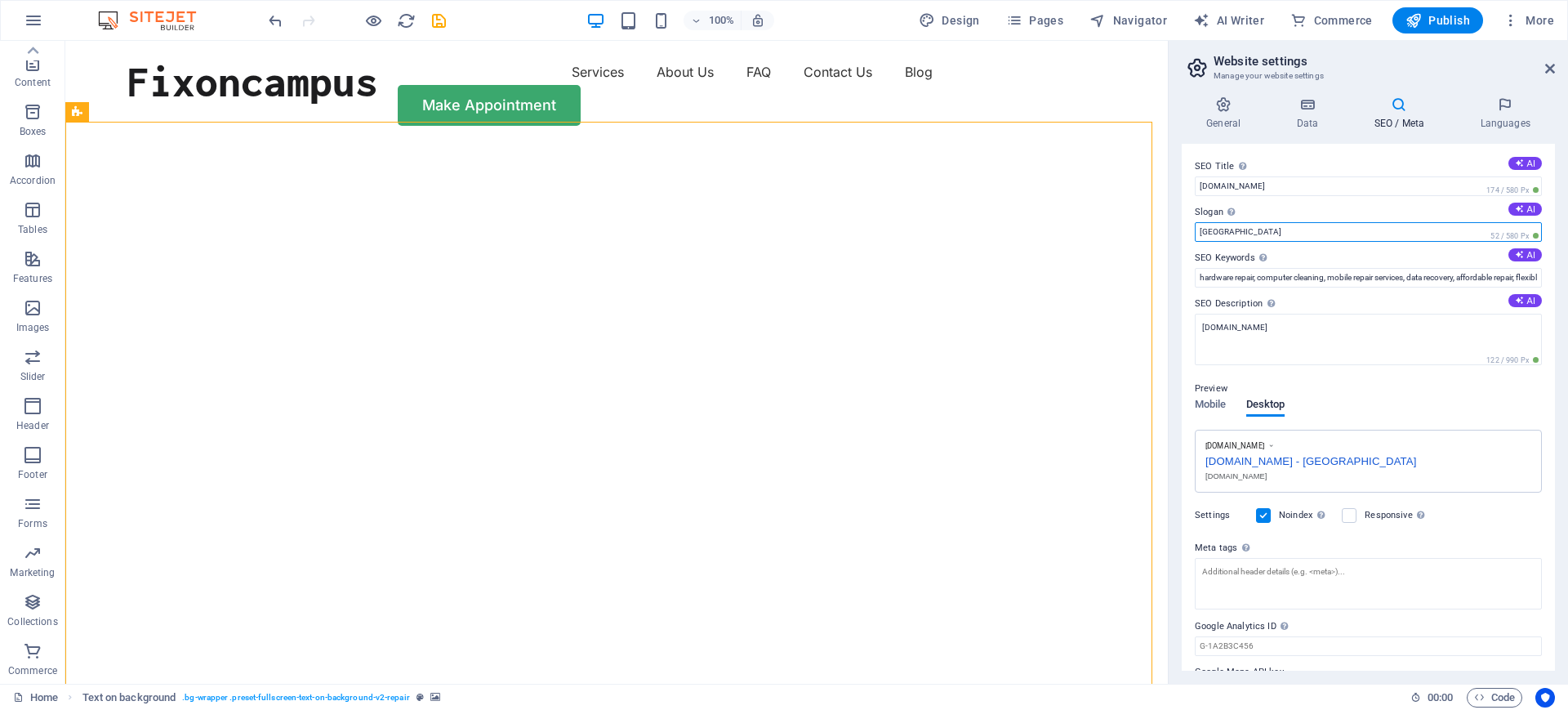
click at [1254, 234] on input "[GEOGRAPHIC_DATA]" at bounding box center [1368, 232] width 347 height 20
type input "Aditya"
click at [1254, 249] on label "SEO Keywords Comma-separated list of keywords representing your website. AI" at bounding box center [1368, 258] width 347 height 20
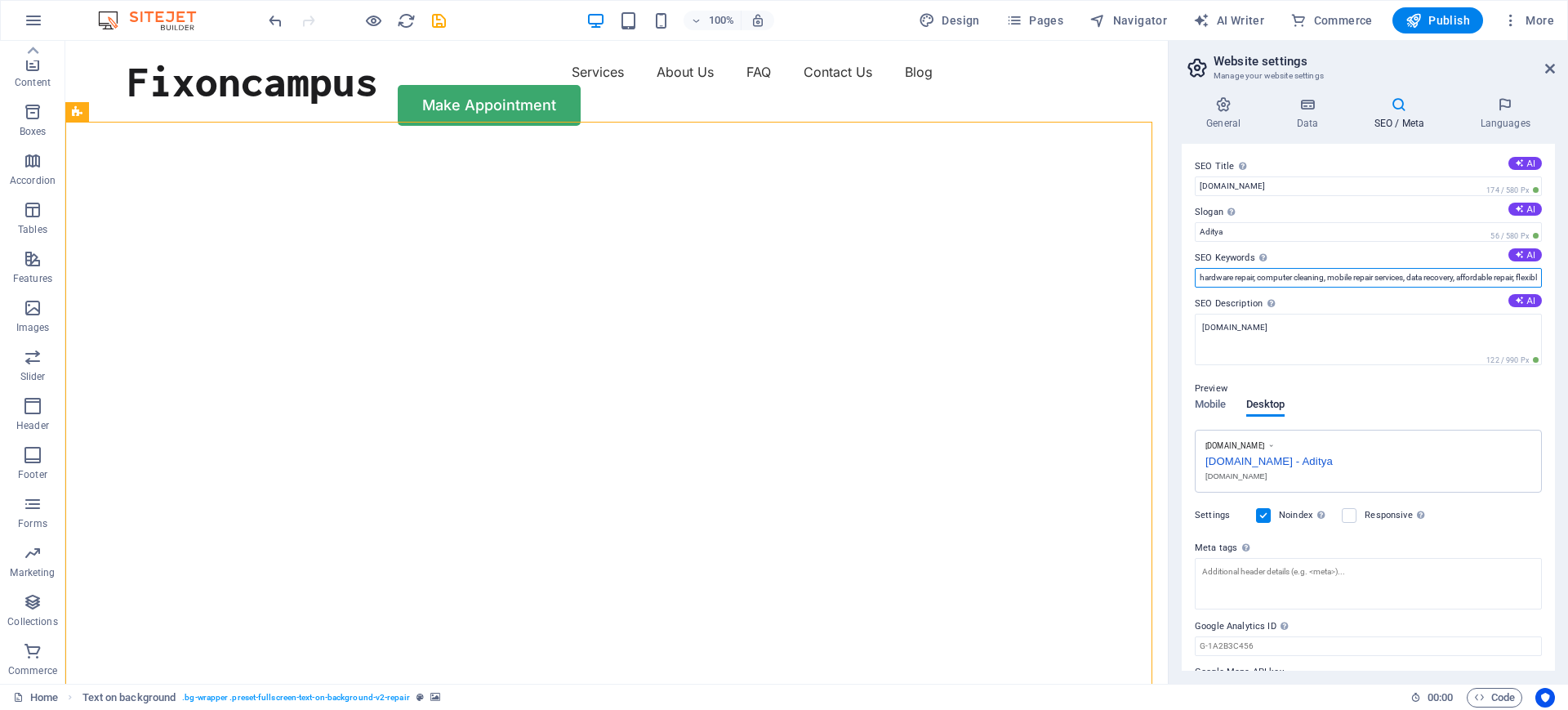
click at [1254, 268] on input "hardware repair, computer cleaning, mobile repair services, data recovery, affo…" at bounding box center [1368, 278] width 347 height 20
click at [1254, 269] on input "hardware repair, computer cleaning, mobile repair services, data recovery, affo…" at bounding box center [1368, 278] width 347 height 20
click at [1254, 253] on button "AI" at bounding box center [1525, 254] width 34 height 13
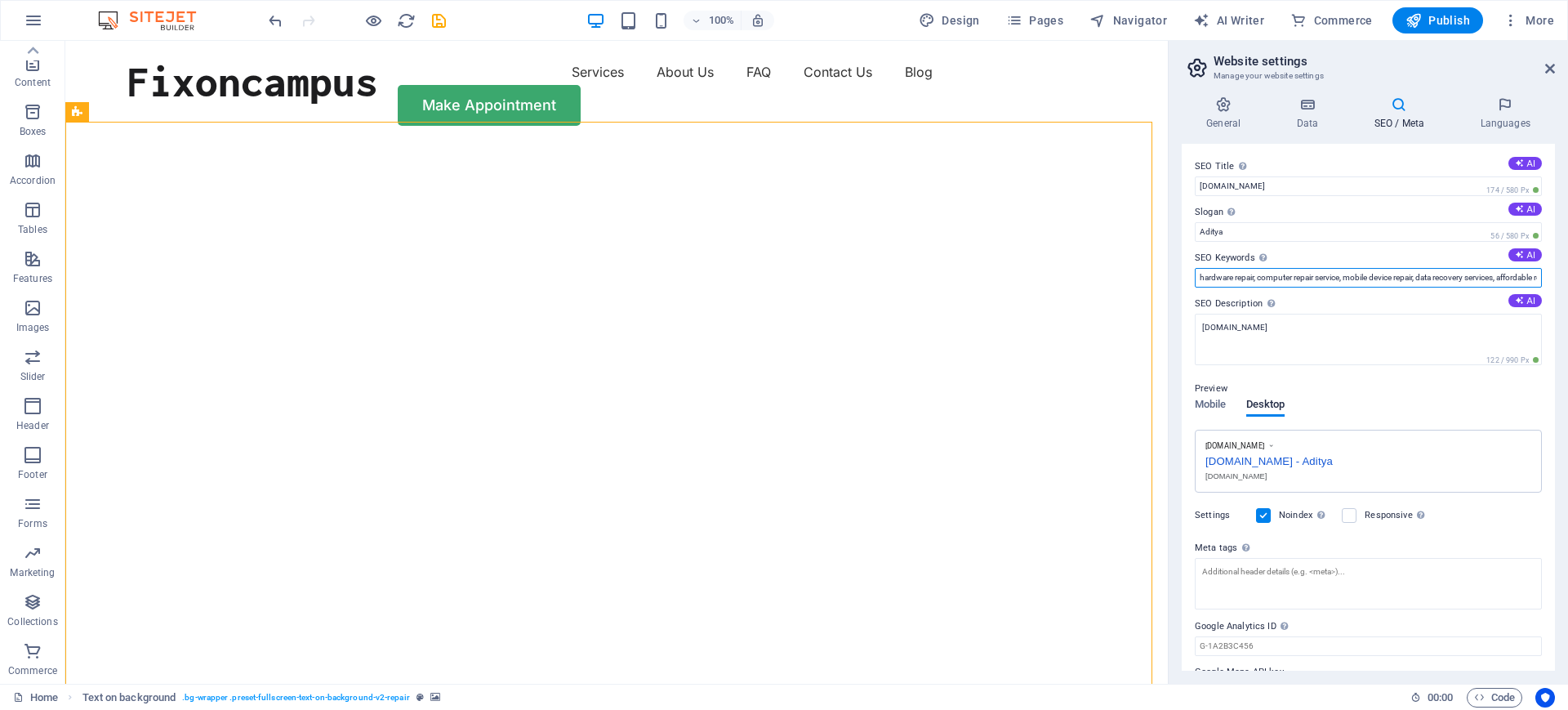
click at [1254, 276] on input "hardware repair, computer repair service, mobile device repair, data recovery s…" at bounding box center [1368, 278] width 347 height 20
click at [1254, 279] on input "hardware repair, computer repair service, device repair, data recovery services…" at bounding box center [1368, 278] width 347 height 20
click at [1254, 277] on input "hardware repair, computer repair service, device repair, data recovery services…" at bounding box center [1368, 278] width 347 height 20
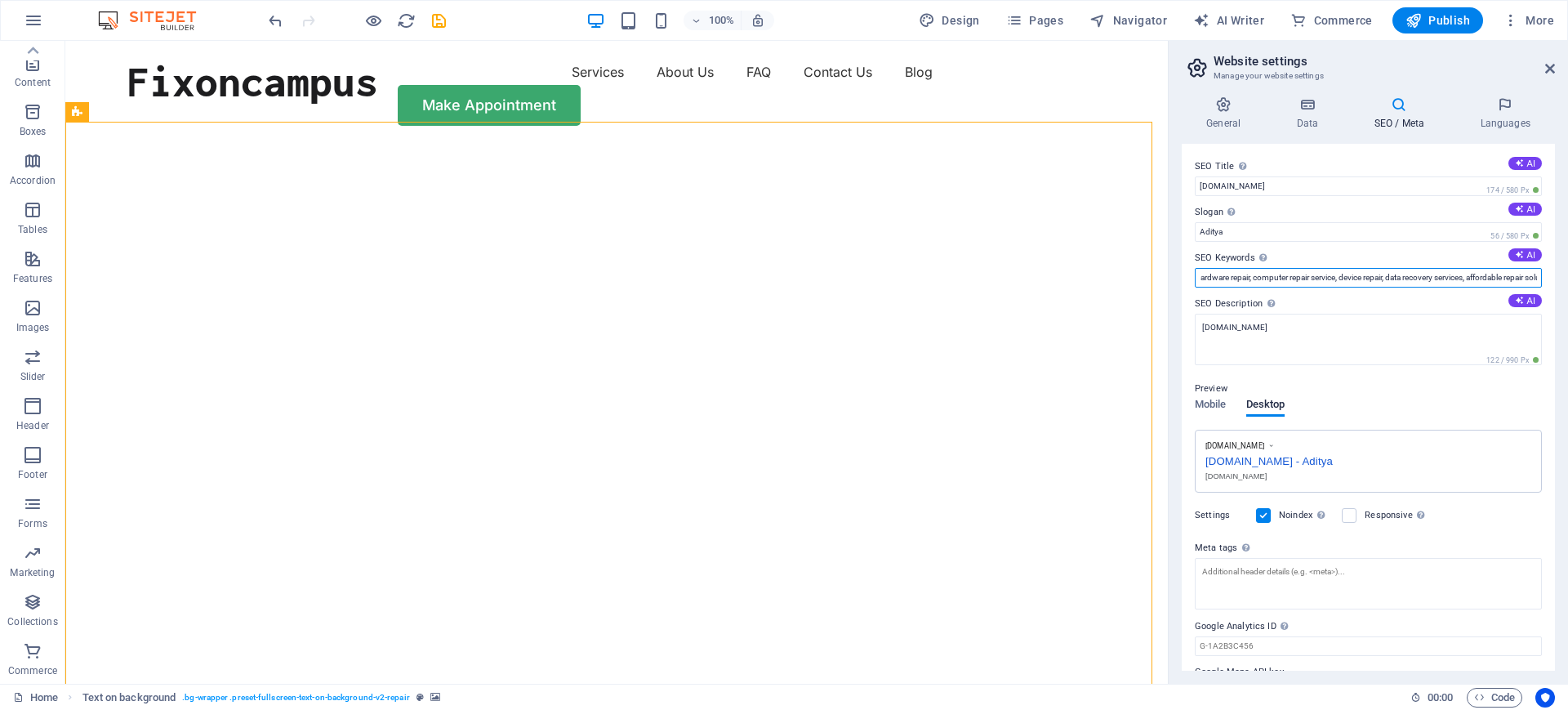
scroll to position [0, 0]
drag, startPoint x: 1321, startPoint y: 317, endPoint x: 1117, endPoint y: 283, distance: 206.8
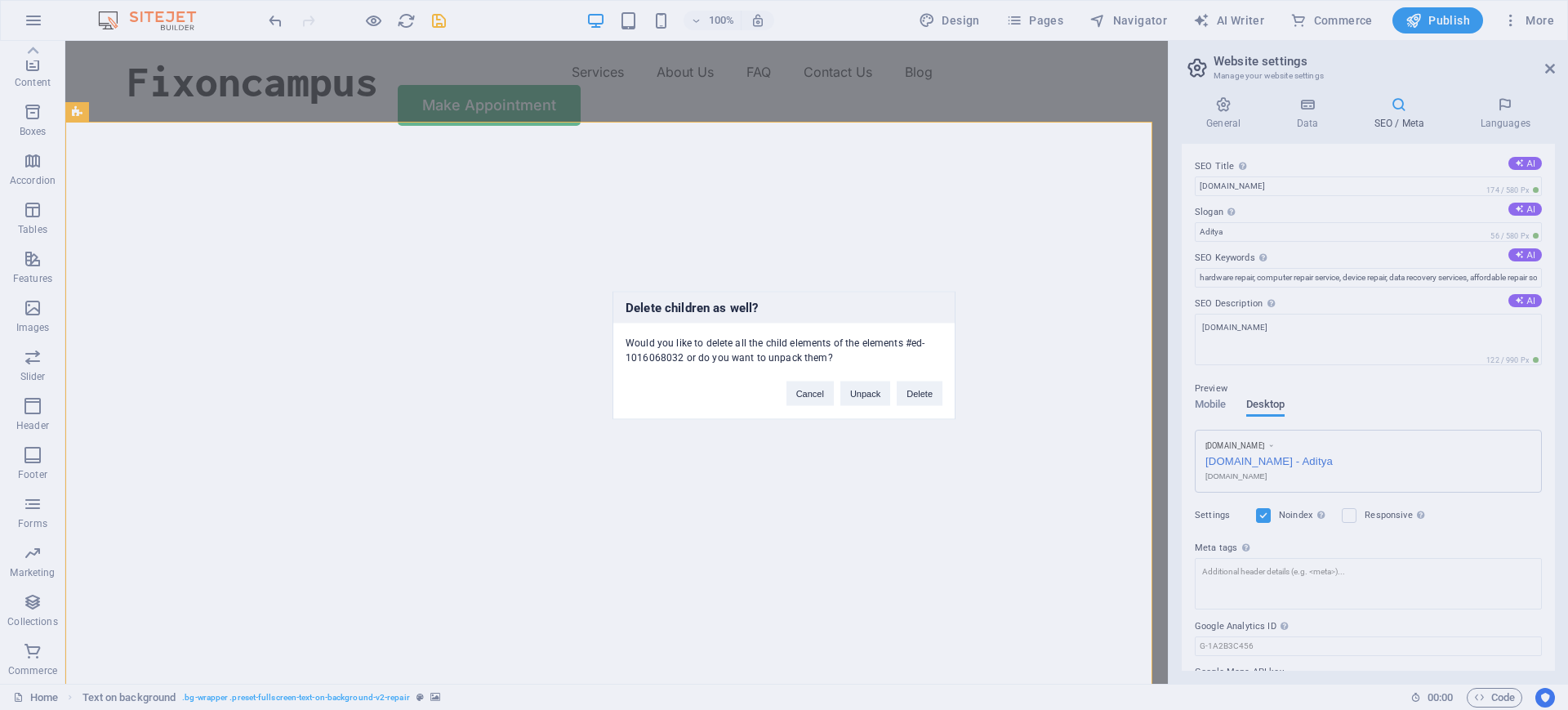
click at [1254, 199] on div "Delete children as well? Would you like to delete all the child elements of the…" at bounding box center [784, 355] width 1568 height 710
click at [814, 395] on button "Cancel" at bounding box center [810, 393] width 48 height 25
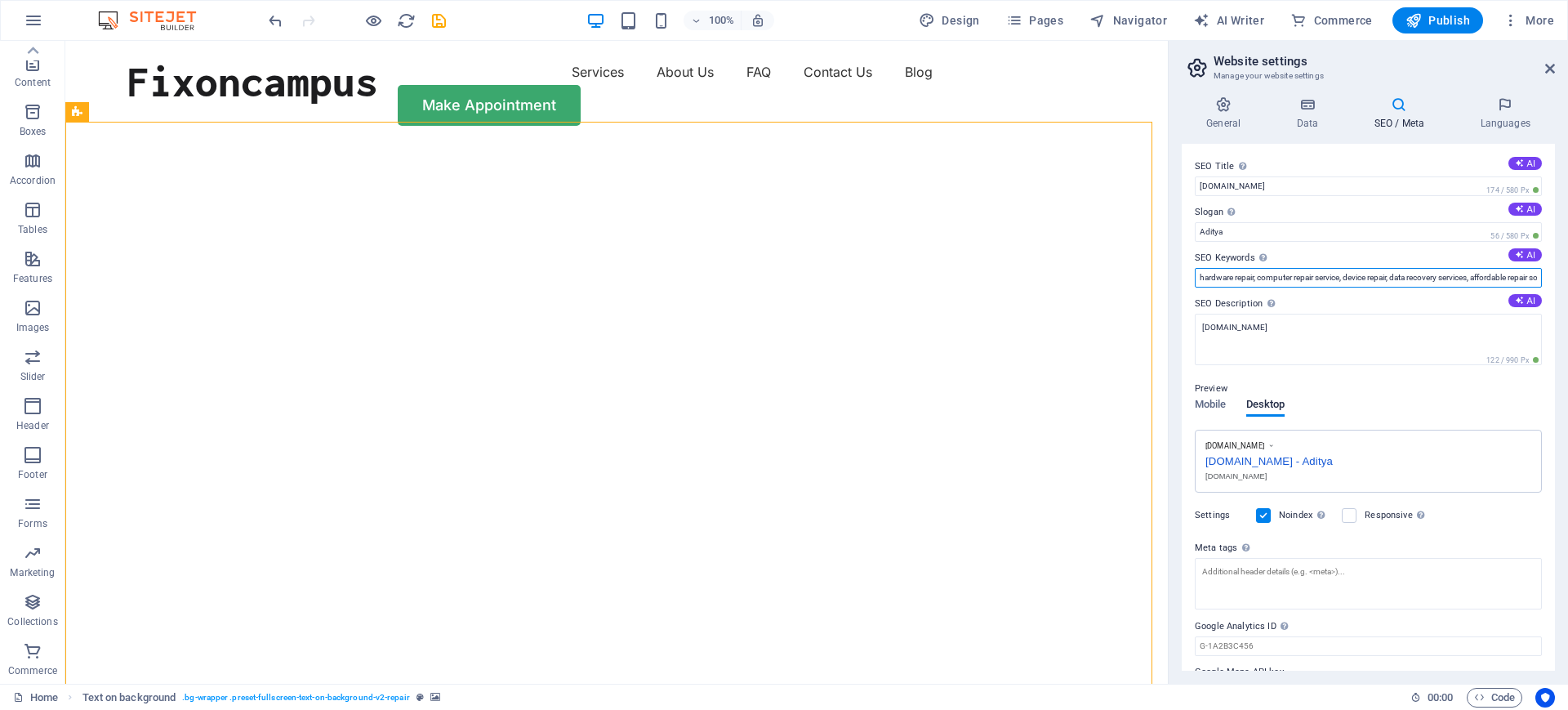
drag, startPoint x: 1260, startPoint y: 276, endPoint x: 1200, endPoint y: 276, distance: 60.0
click at [1200, 276] on input "hardware repair, computer repair service, device repair, data recovery services…" at bounding box center [1368, 278] width 347 height 20
type input "Computer repair service, device repair, data recovery services, affordable repa…"
click at [1254, 295] on label "SEO Description Describe the contents of your website - this is crucial for sea…" at bounding box center [1368, 304] width 347 height 20
click at [1254, 313] on textarea "[DOMAIN_NAME]" at bounding box center [1368, 339] width 347 height 52
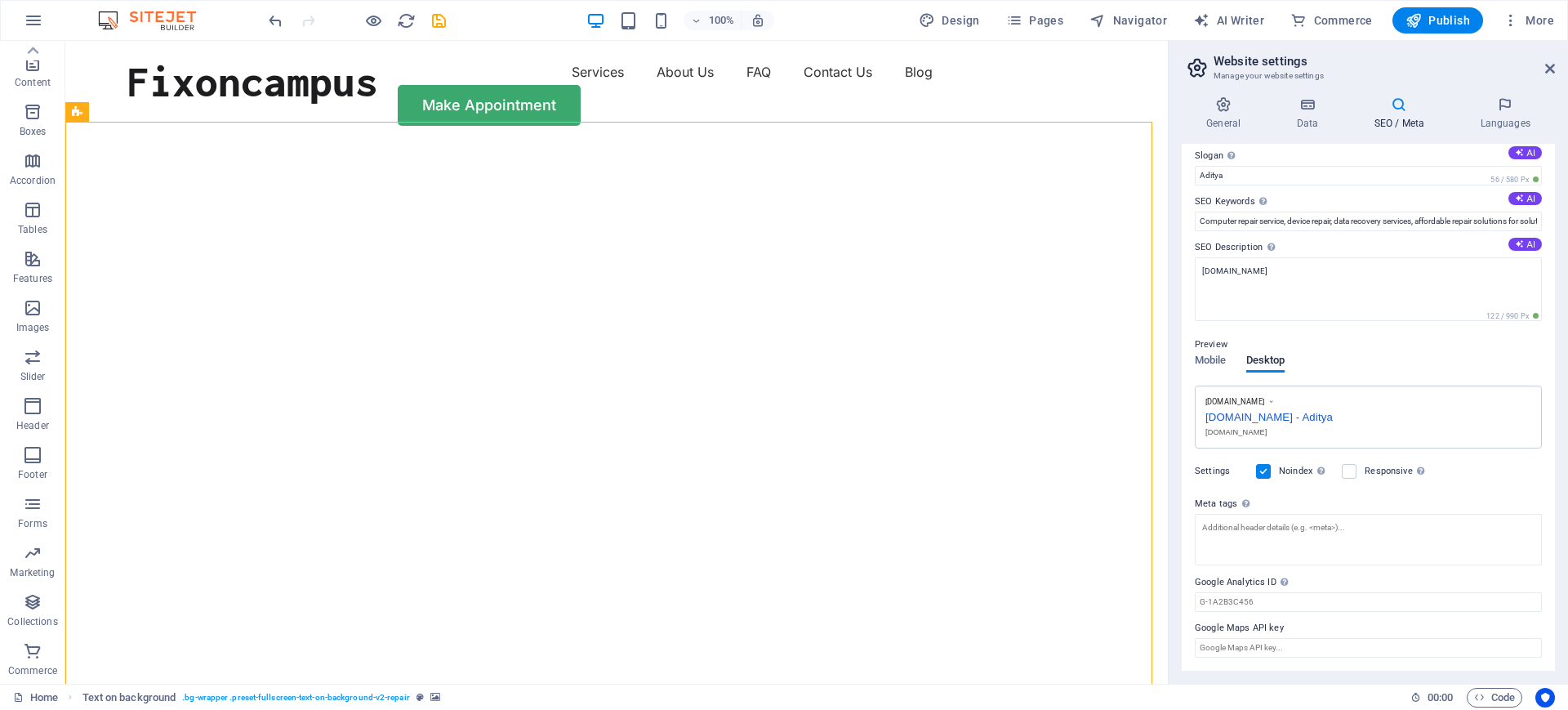
scroll to position [45, 0]
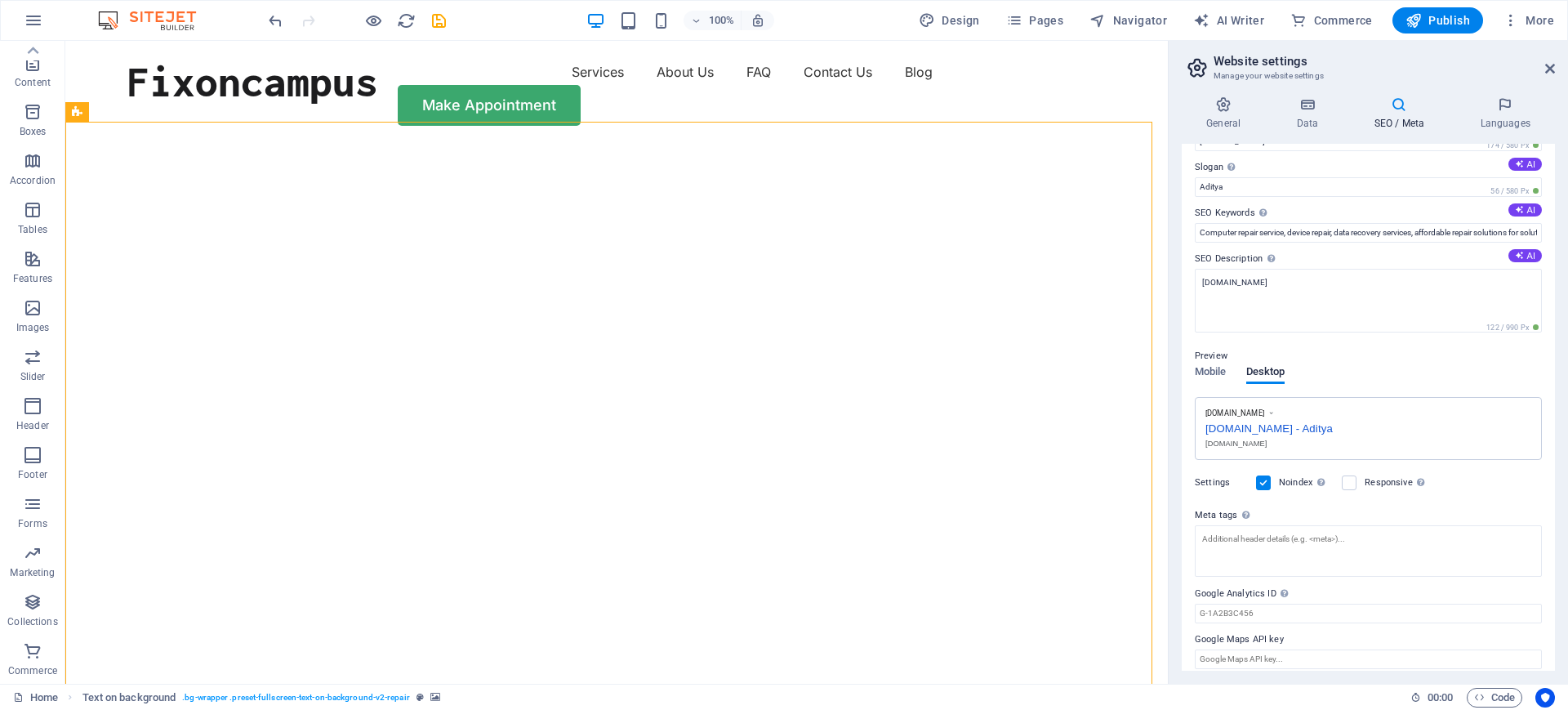
click at [1254, 60] on h2 "Website settings" at bounding box center [1384, 60] width 341 height 15
click at [1254, 68] on icon at bounding box center [1550, 68] width 10 height 13
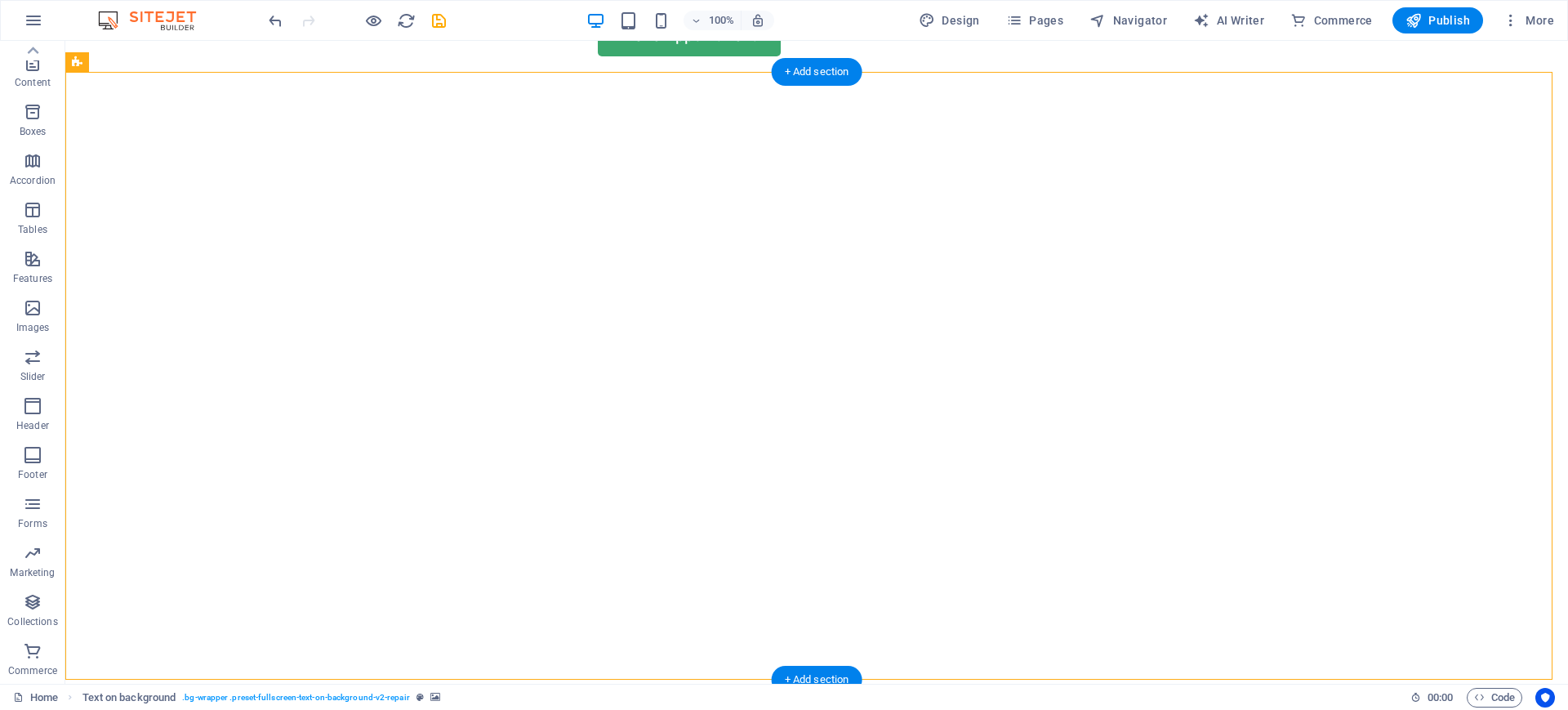
scroll to position [70, 0]
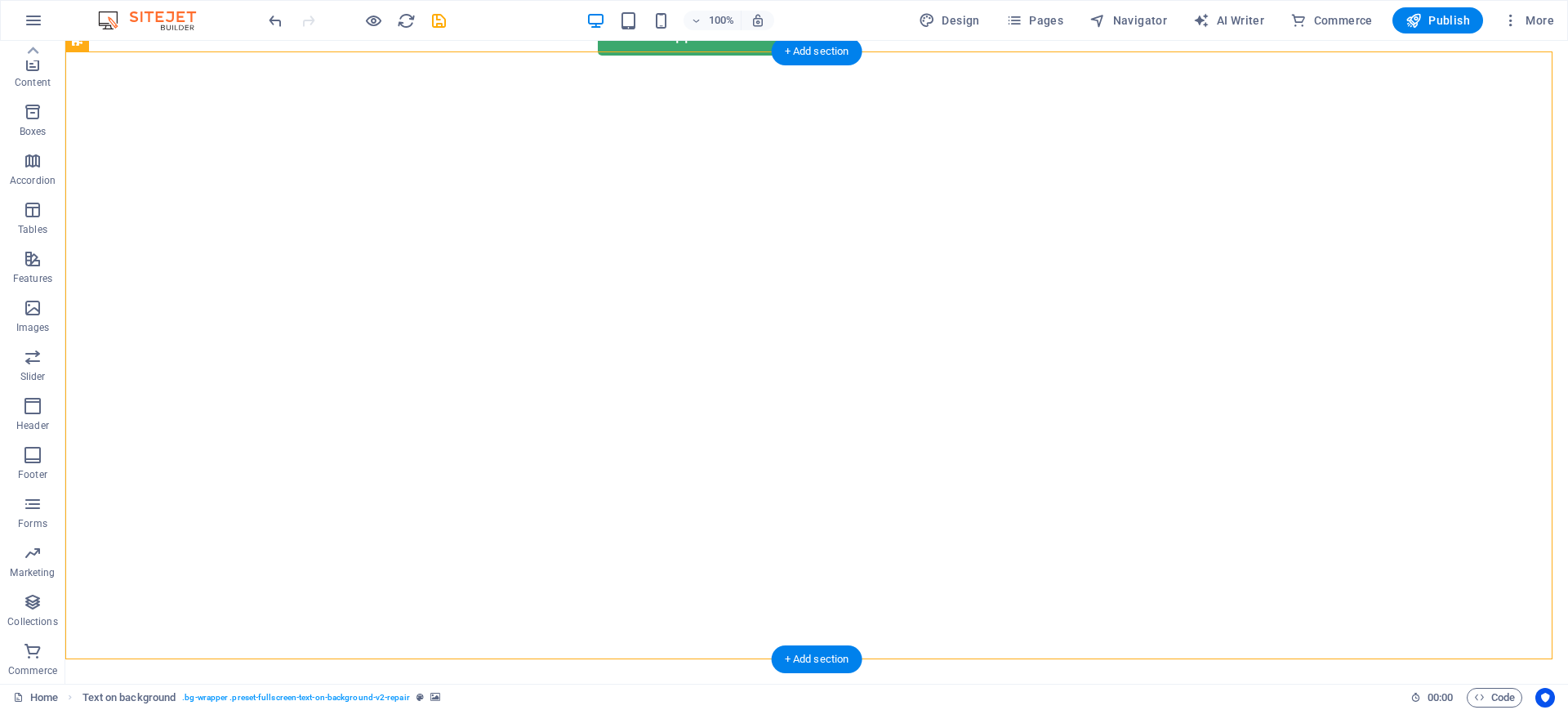
select select "vh"
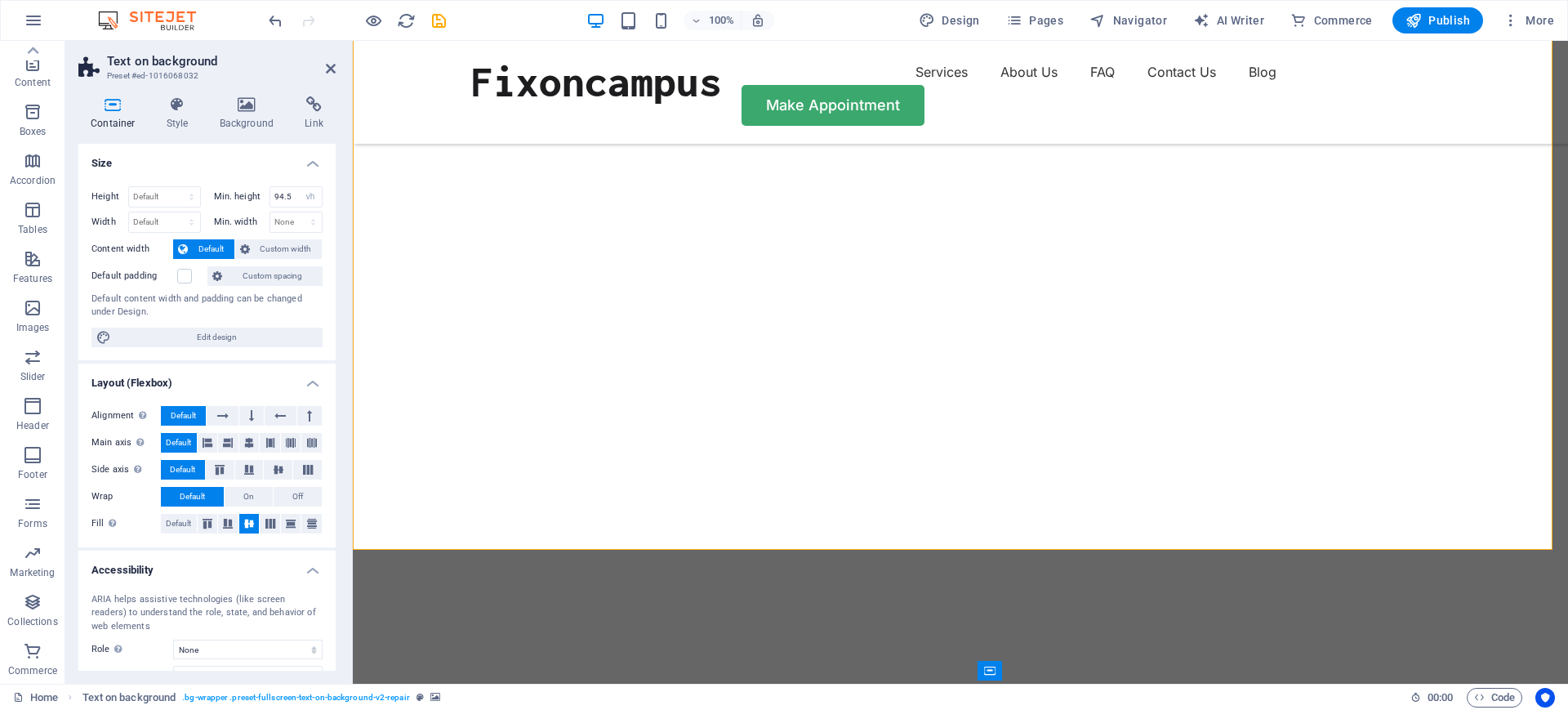
scroll to position [106, 0]
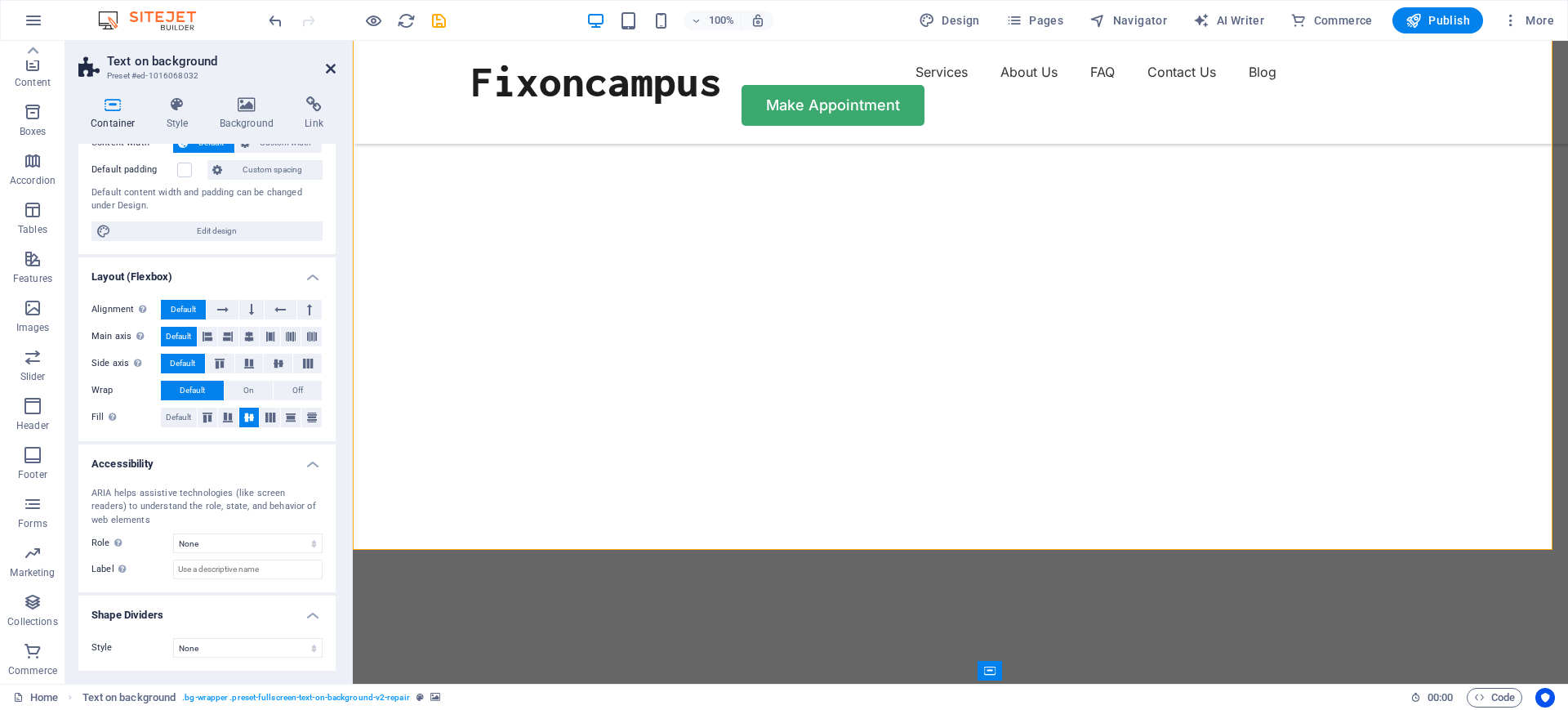
click at [330, 64] on icon at bounding box center [331, 68] width 10 height 13
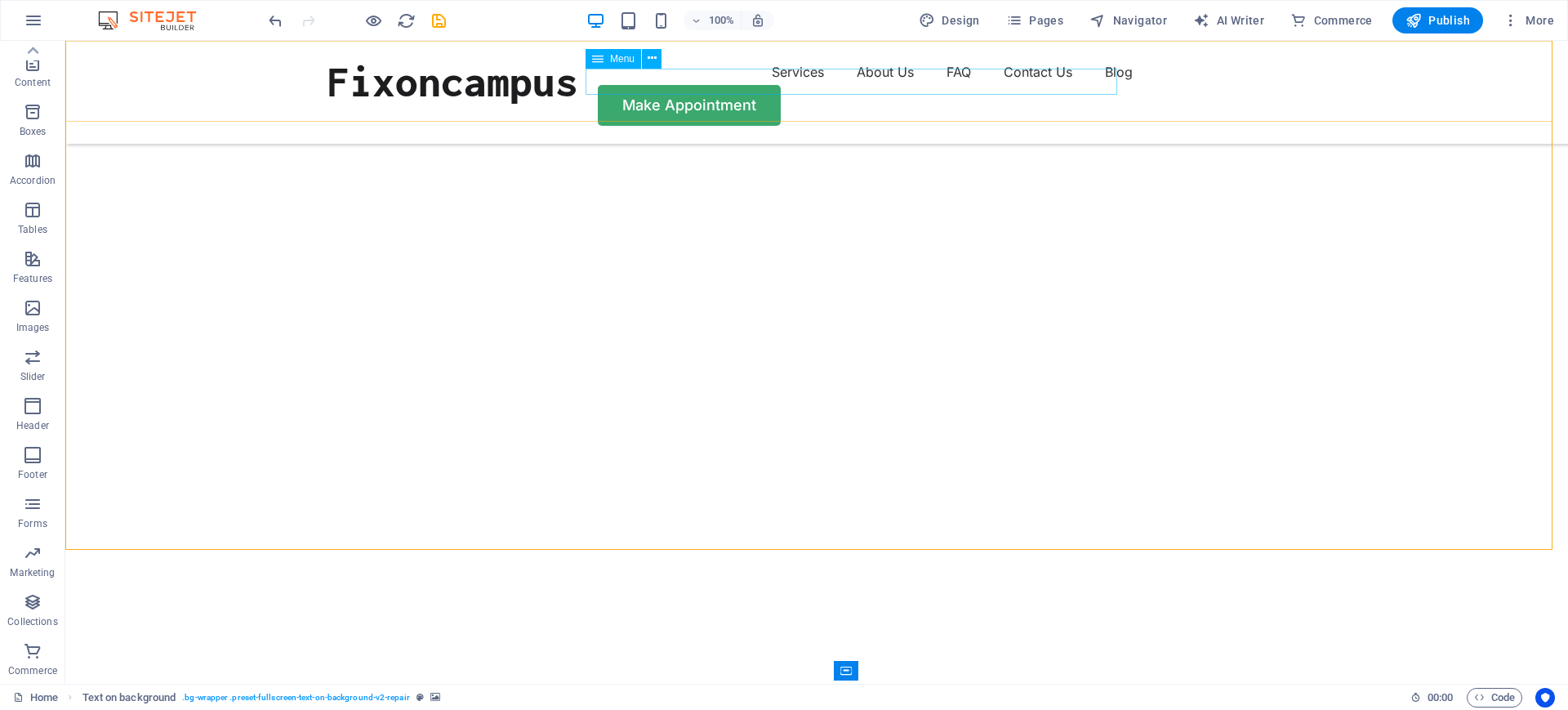
click at [1022, 83] on nav "Services About Us FAQ Contact Us Blog" at bounding box center [817, 71] width 980 height 26
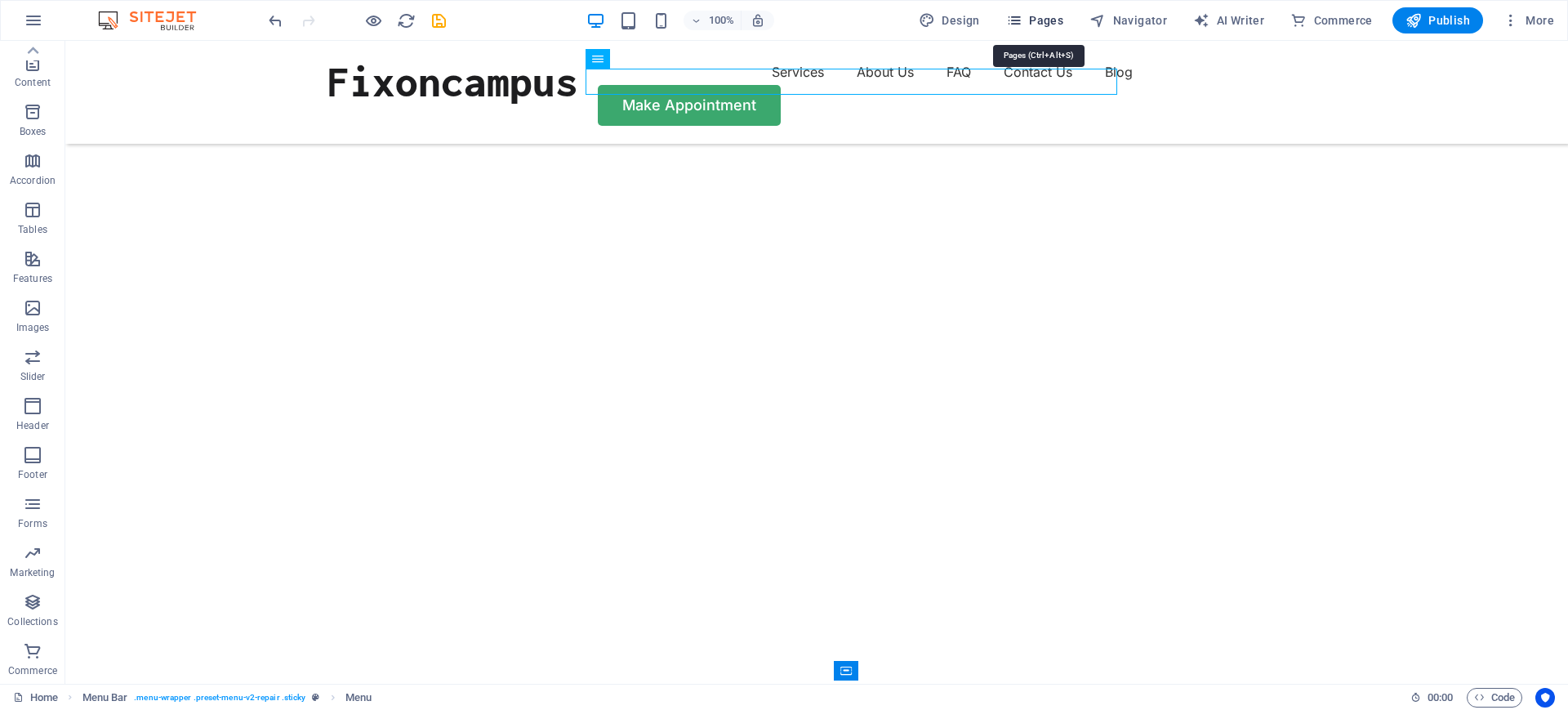
click at [1031, 23] on span "Pages" at bounding box center [1035, 20] width 57 height 16
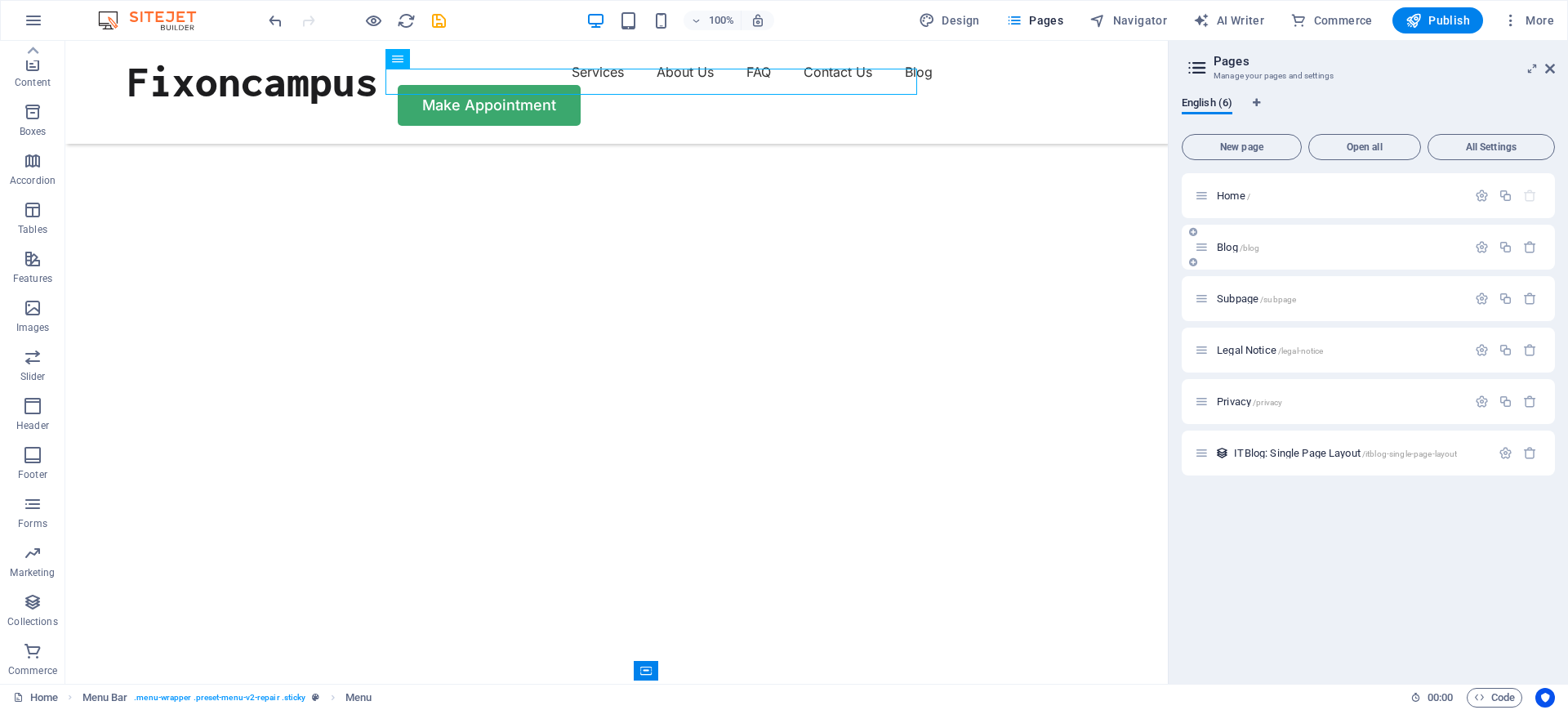
click at [1200, 242] on icon at bounding box center [1201, 247] width 14 height 14
drag, startPoint x: 1215, startPoint y: 247, endPoint x: 1199, endPoint y: 245, distance: 16.1
click at [1199, 245] on icon at bounding box center [1201, 247] width 14 height 14
click at [1254, 243] on icon "button" at bounding box center [1530, 247] width 14 height 14
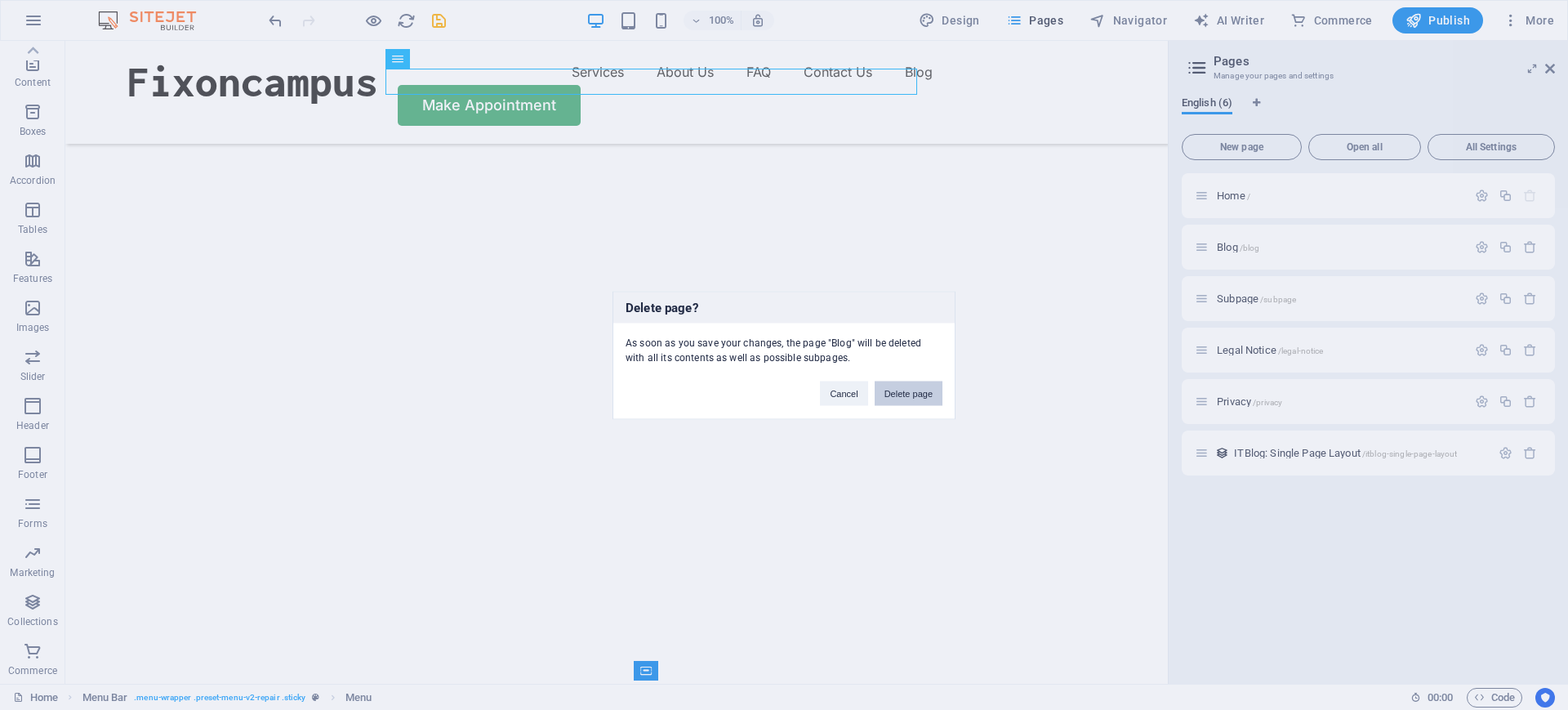
click at [916, 396] on button "Delete page" at bounding box center [908, 393] width 67 height 25
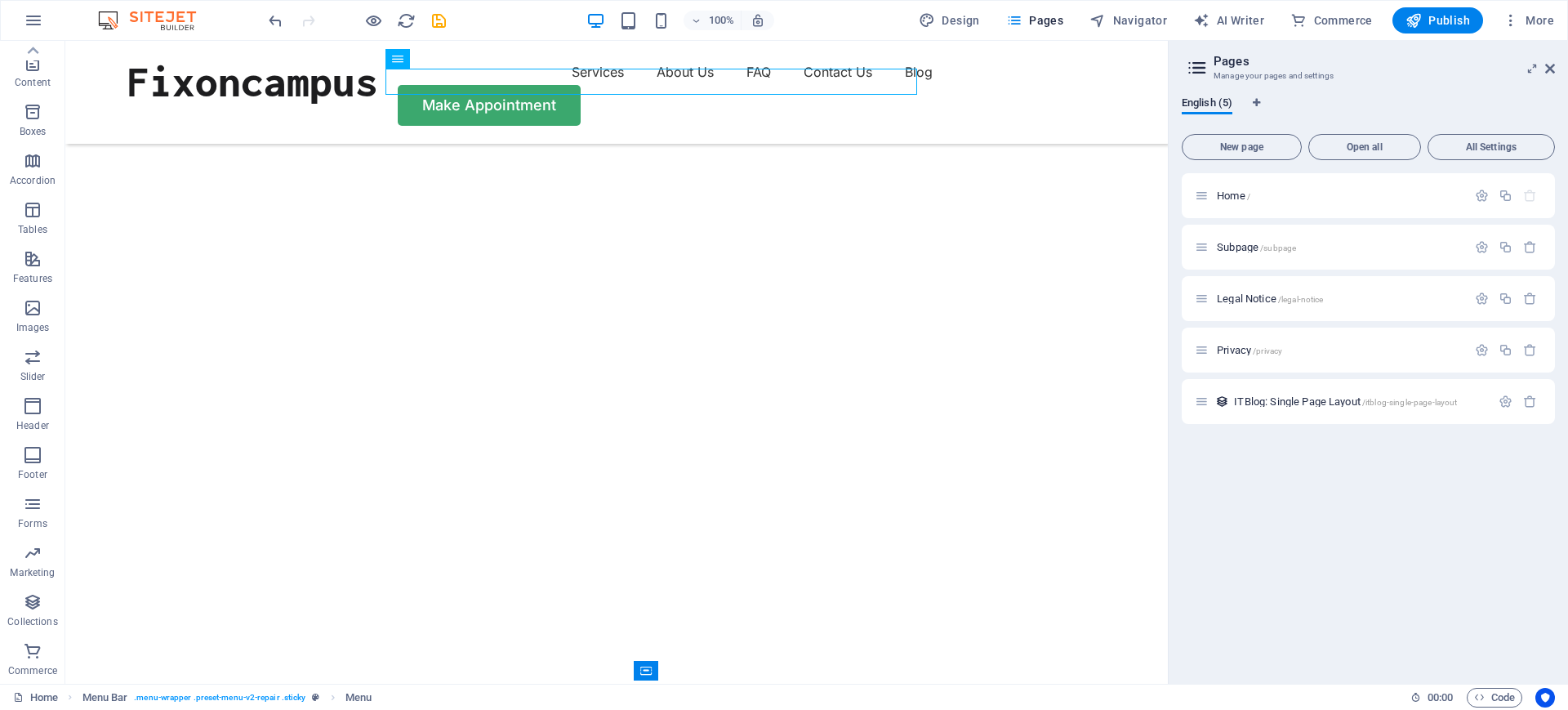
click at [1254, 452] on div "Home / Subpage /subpage Legal Notice /legal-notice Privacy /privacy ITBlog: Sin…" at bounding box center [1368, 422] width 374 height 498
click at [1254, 455] on div "Home / Subpage /subpage Legal Notice /legal-notice Privacy /privacy ITBlog: Sin…" at bounding box center [1368, 422] width 374 height 498
click at [1254, 68] on icon at bounding box center [1550, 68] width 10 height 13
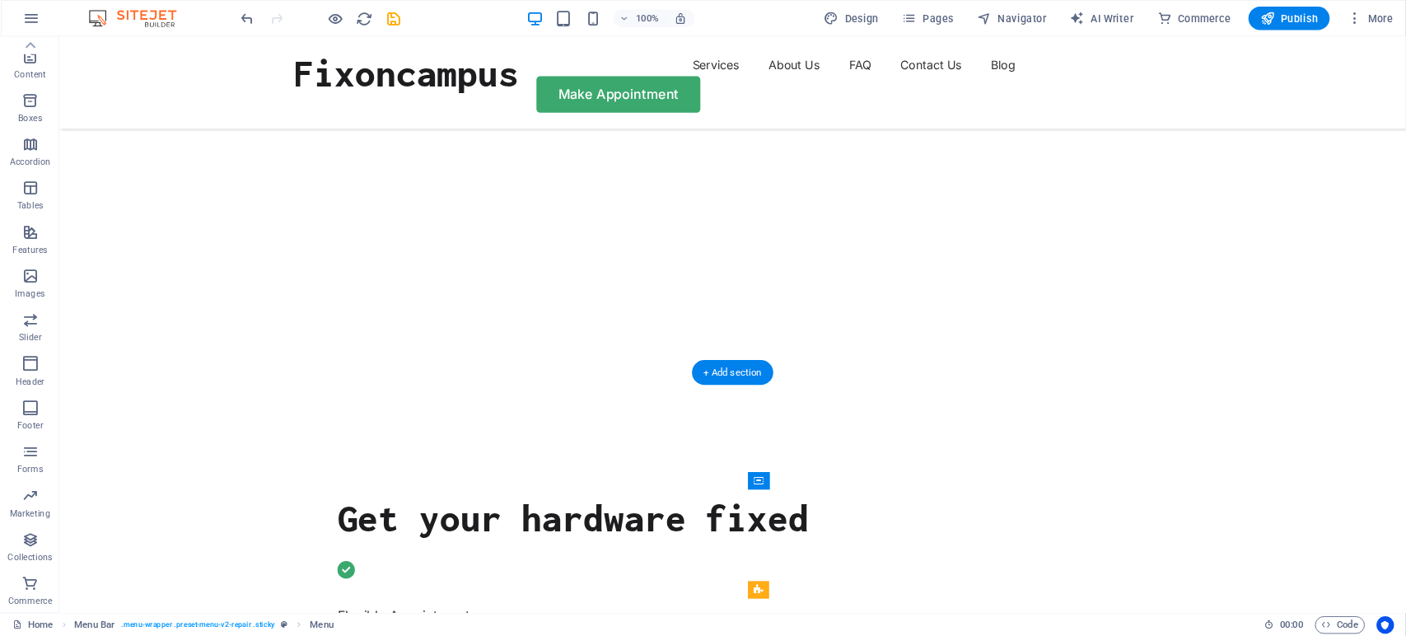
scroll to position [236, 0]
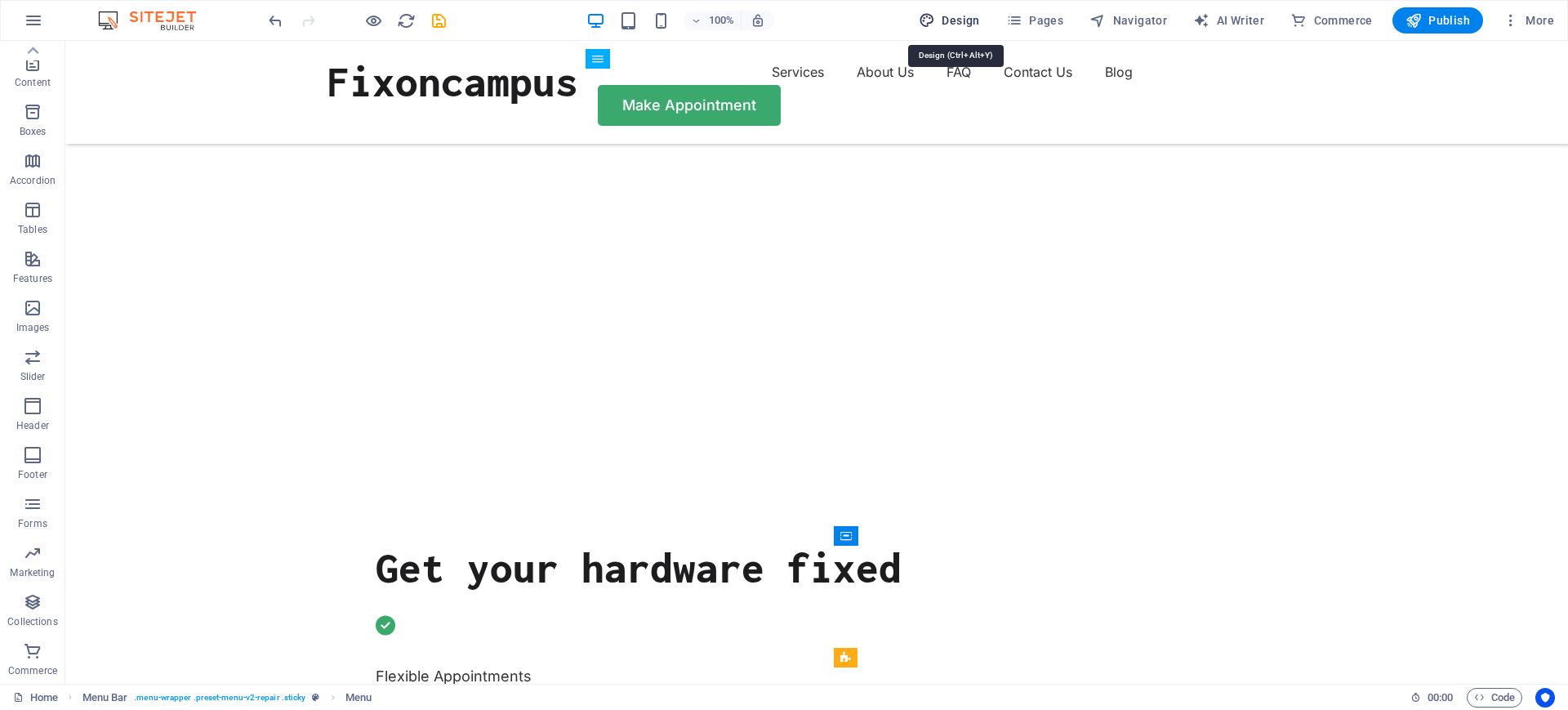
click at [959, 13] on span "Design" at bounding box center [950, 20] width 61 height 16
select select "px"
select select "400"
select select "px"
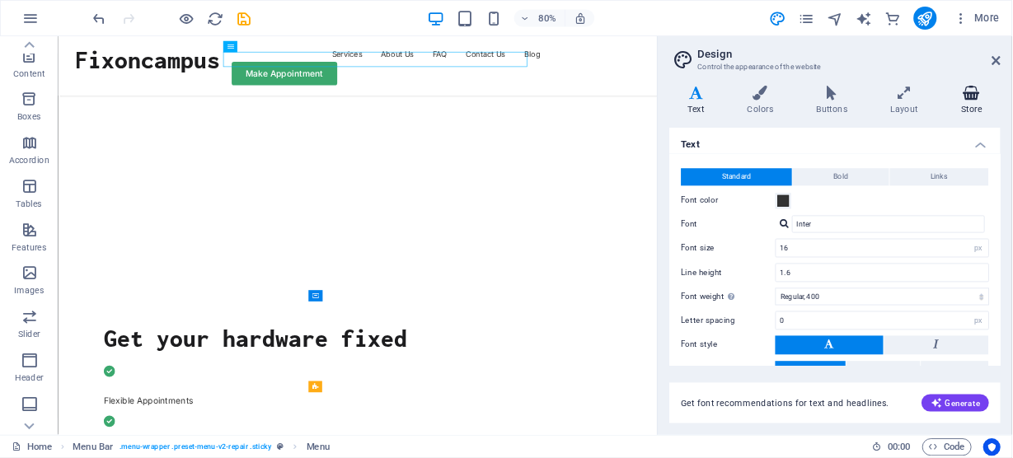
scroll to position [143, 0]
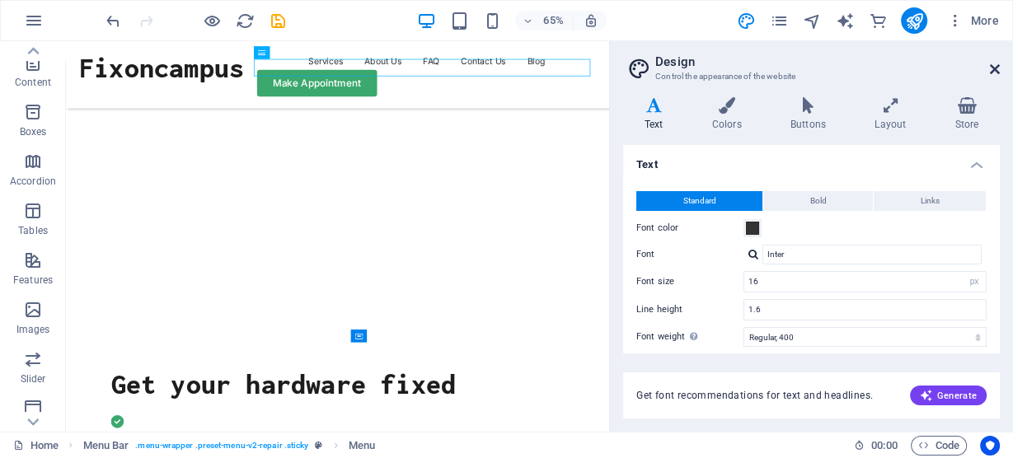
click at [996, 65] on icon at bounding box center [995, 69] width 10 height 13
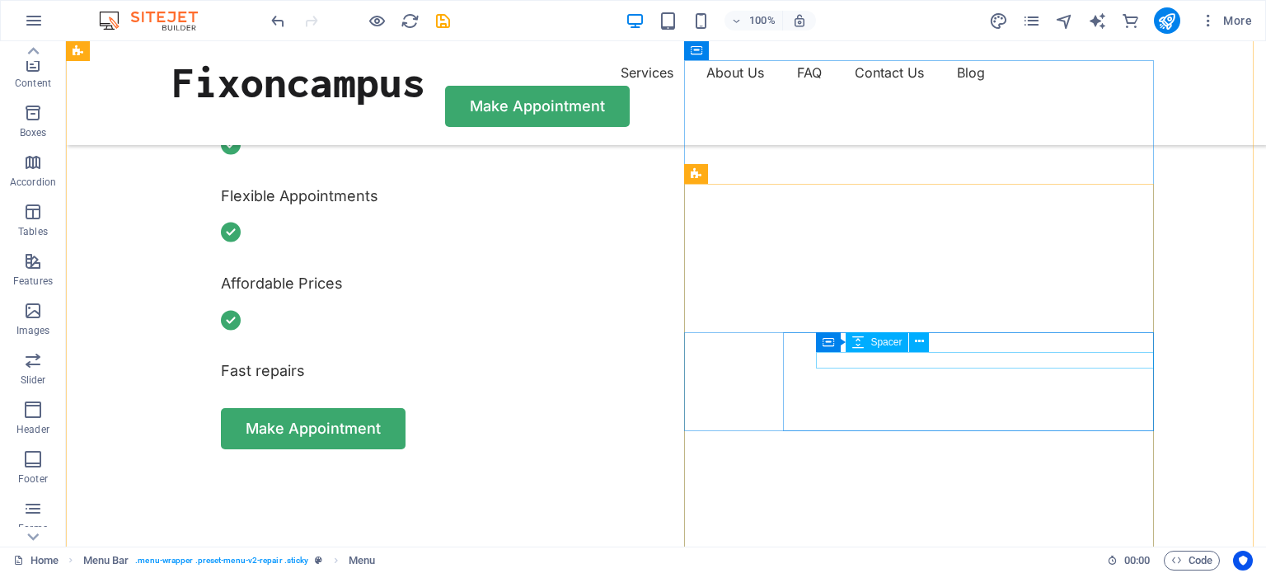
scroll to position [590, 0]
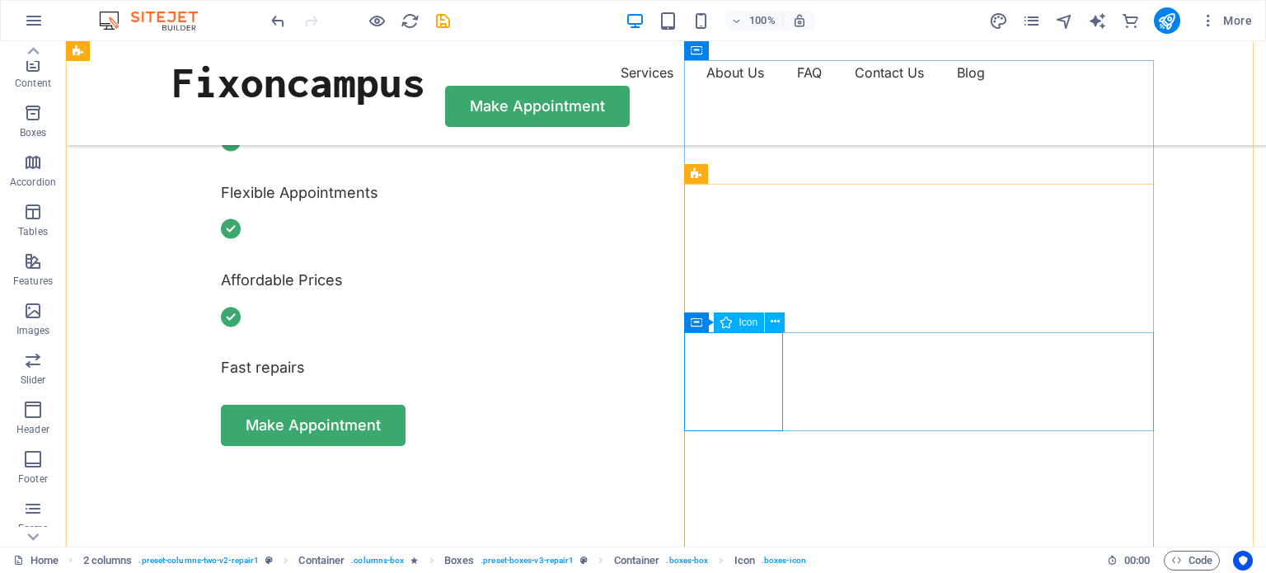
click at [751, 325] on span "Icon" at bounding box center [747, 322] width 19 height 10
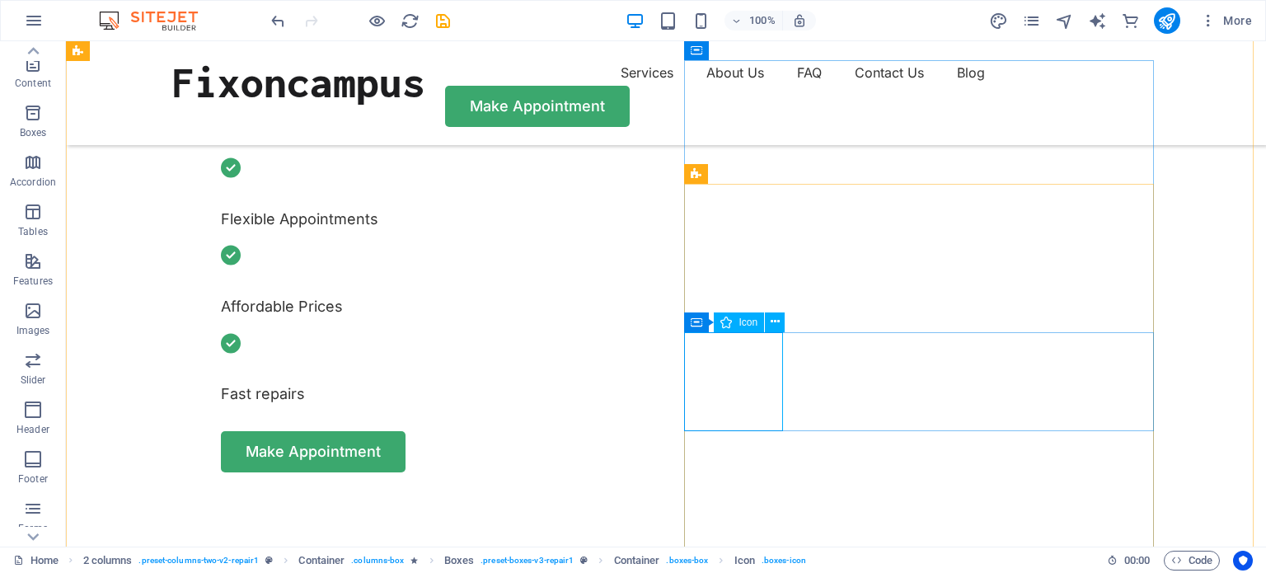
select select "xMidYMid"
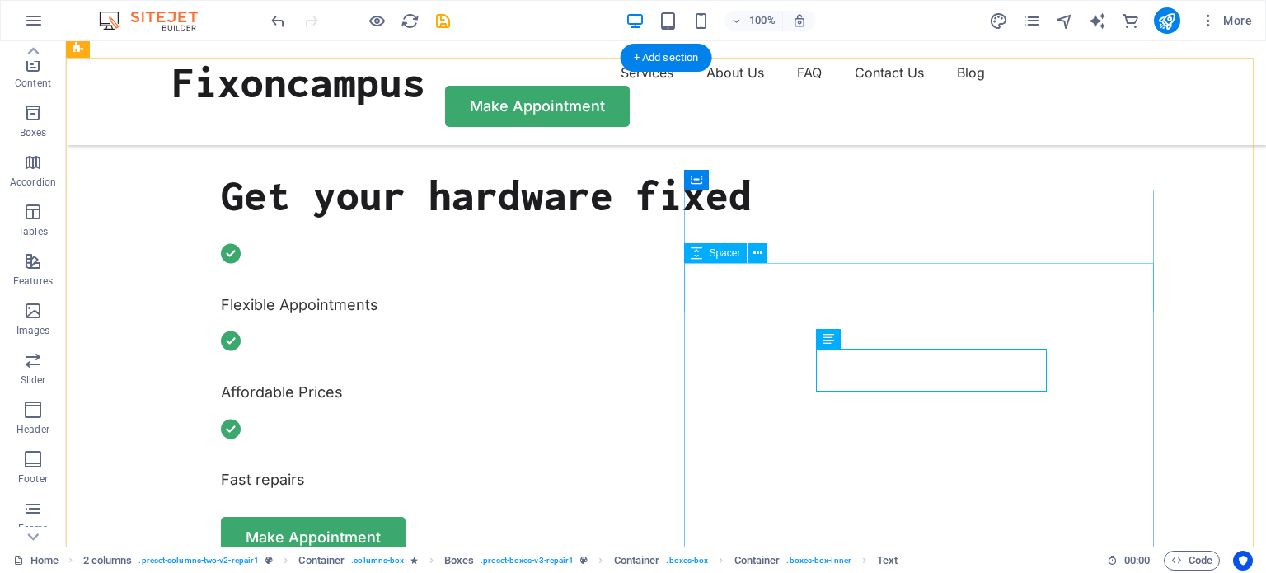
scroll to position [488, 0]
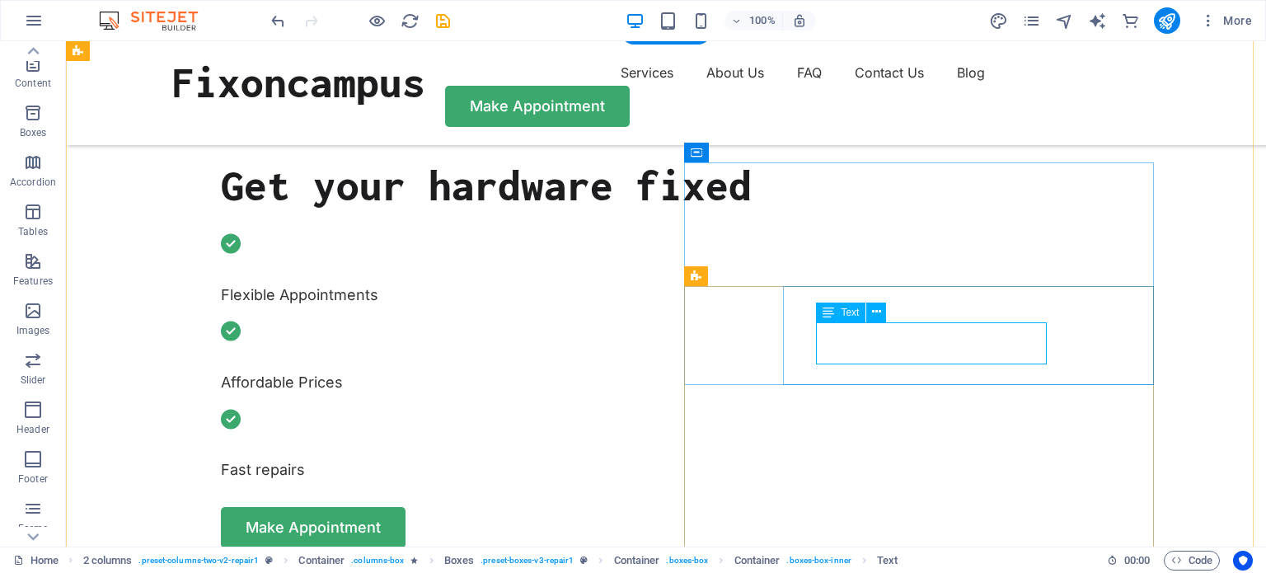
click at [872, 313] on icon at bounding box center [876, 311] width 9 height 17
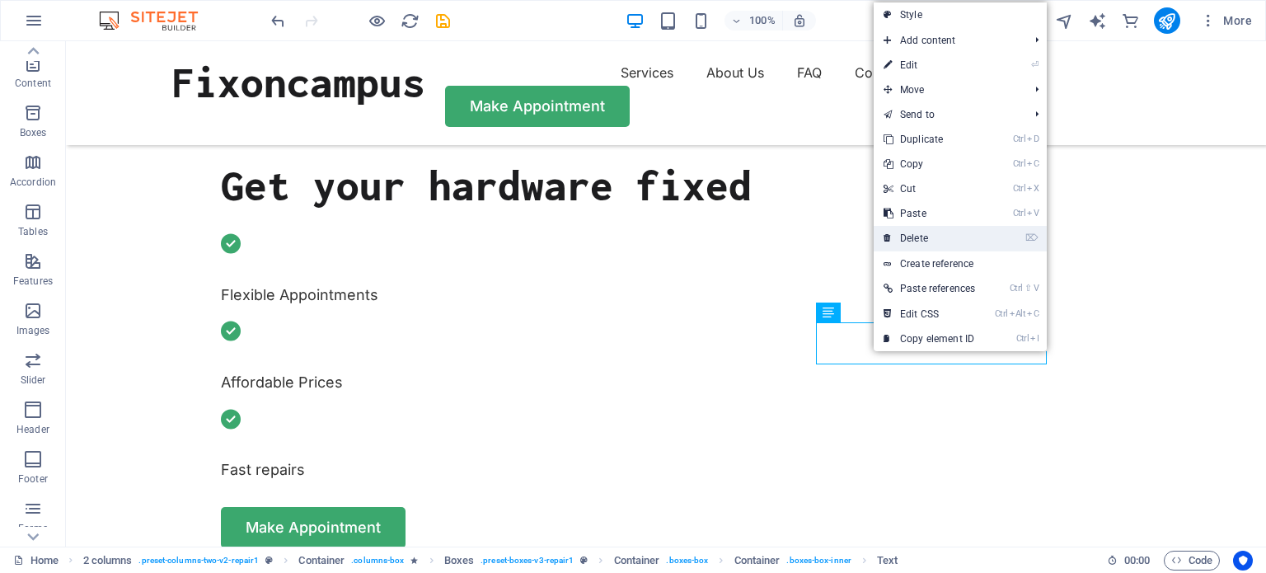
click at [921, 232] on link "⌦ Delete" at bounding box center [928, 238] width 111 height 25
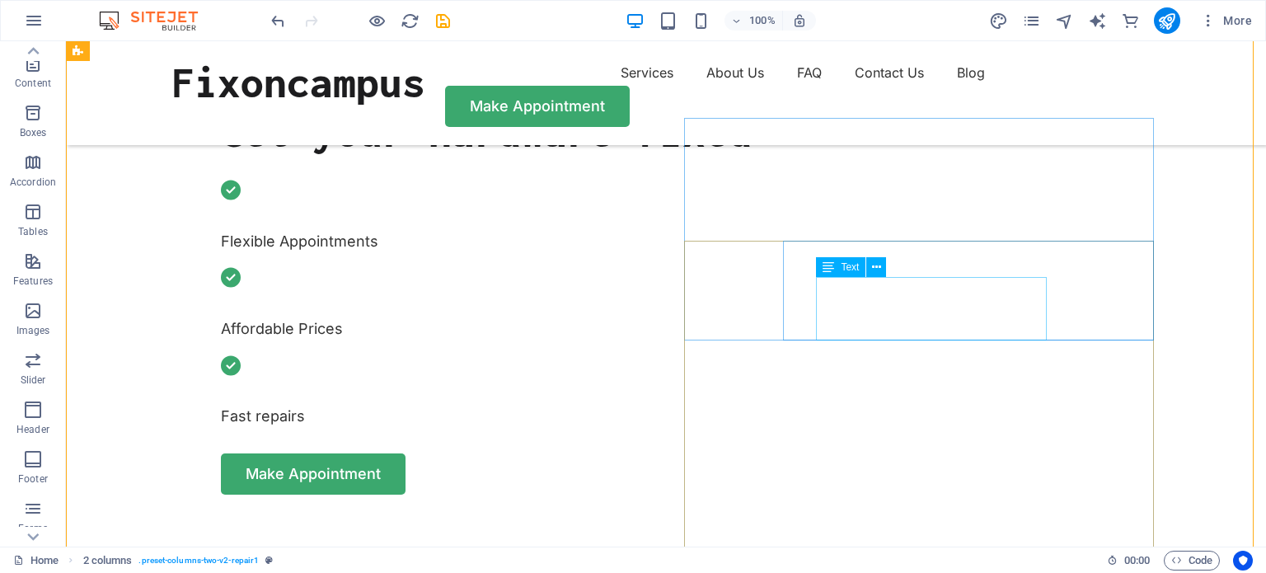
scroll to position [543, 0]
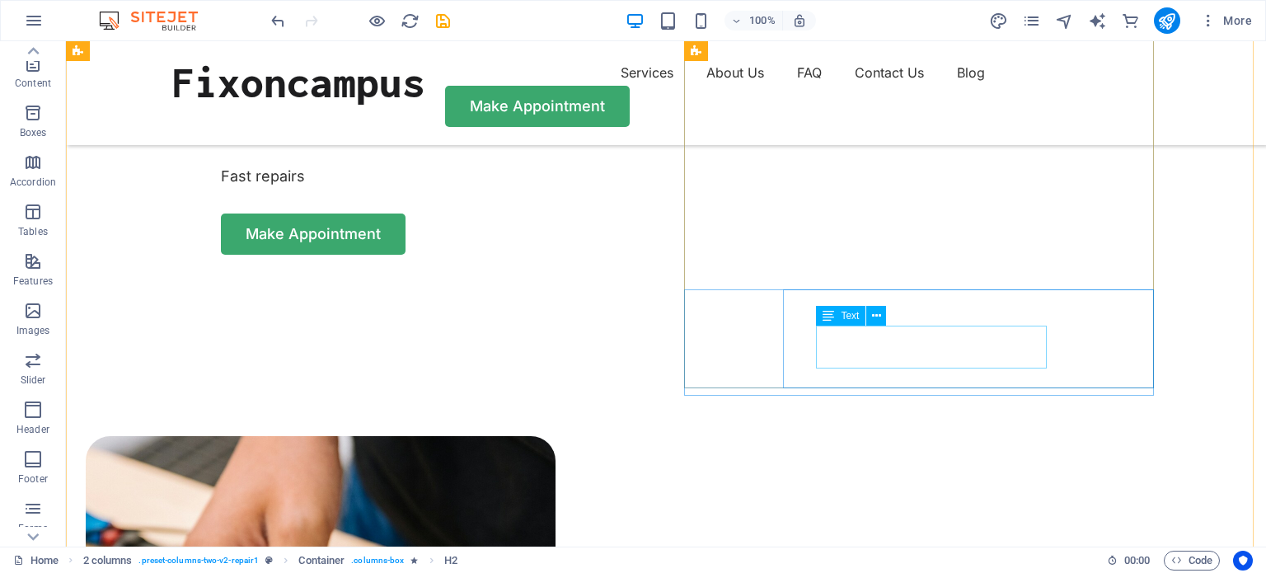
scroll to position [782, 0]
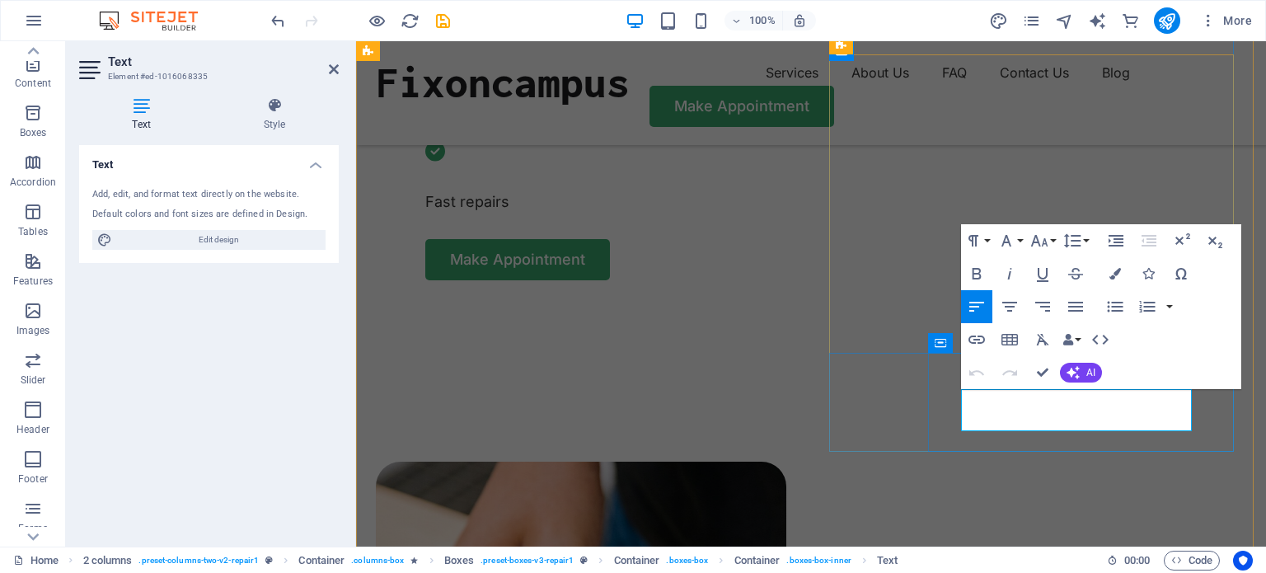
copy p "Turpis nisl praesent tempor congue magna neque amet."
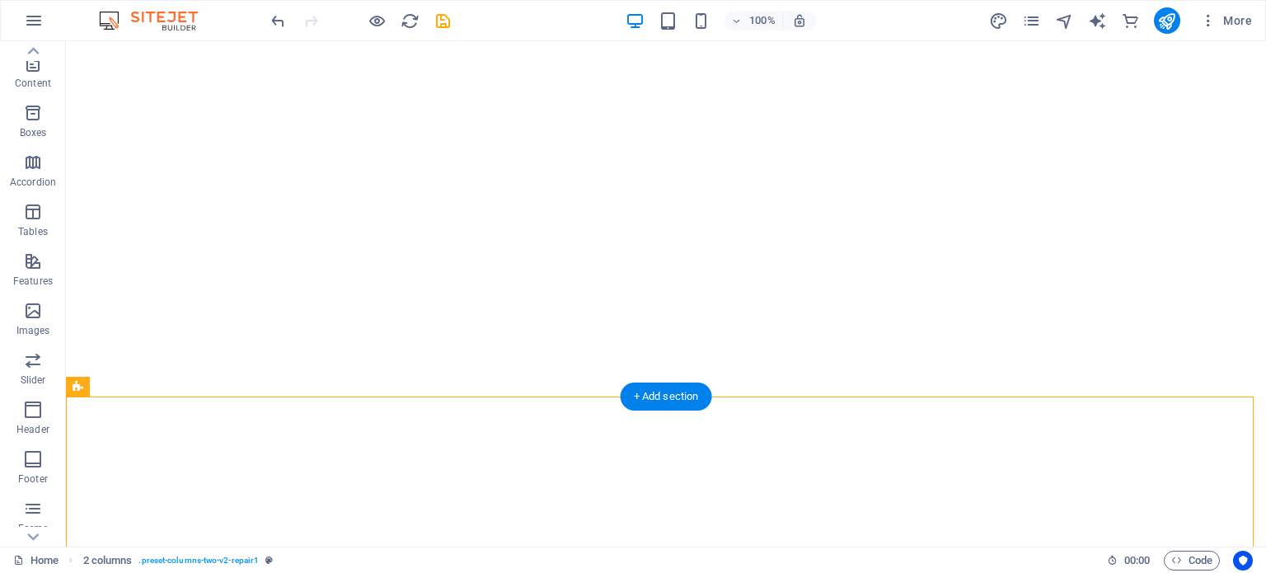
scroll to position [0, 0]
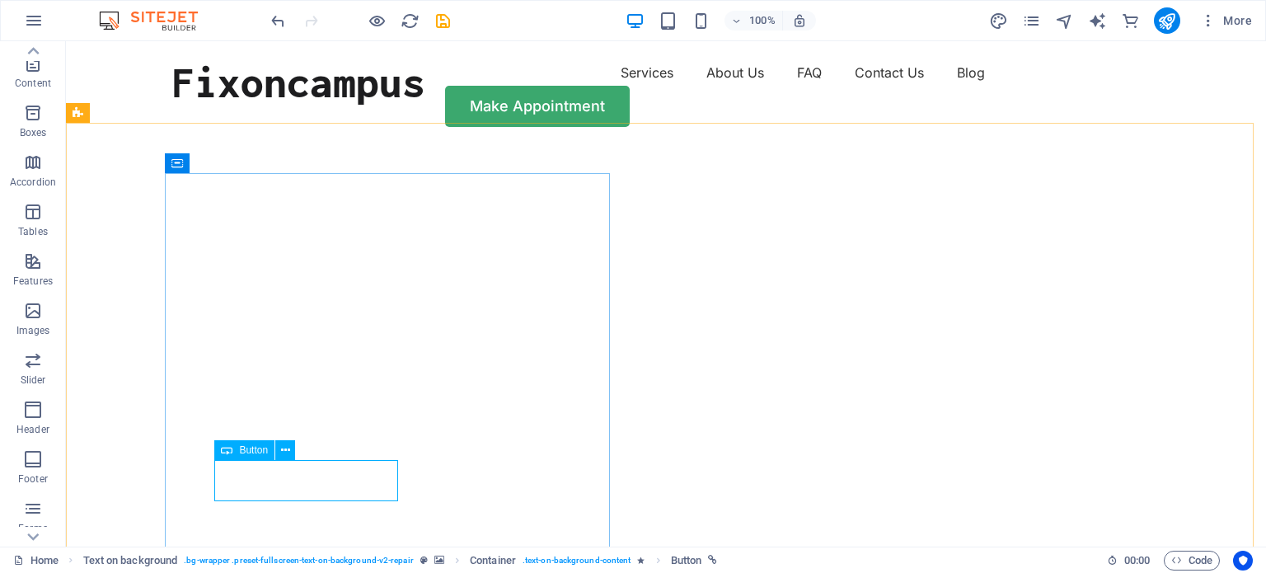
click at [255, 447] on span "Button" at bounding box center [253, 450] width 29 height 10
click at [1068, 19] on icon "navigator" at bounding box center [1064, 21] width 19 height 19
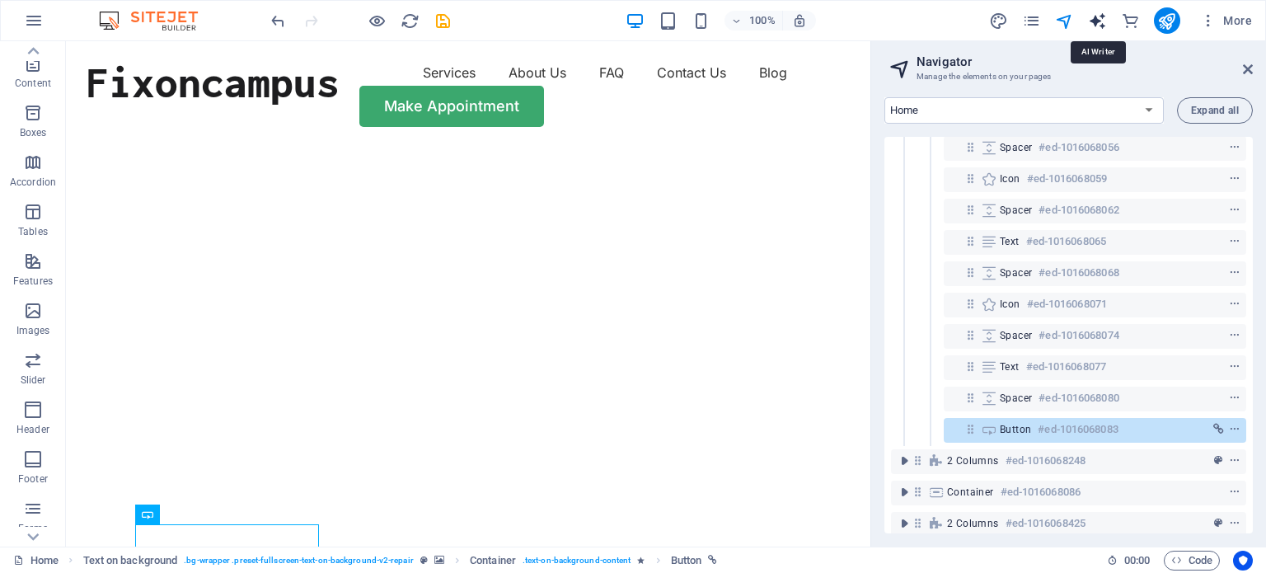
scroll to position [330, 0]
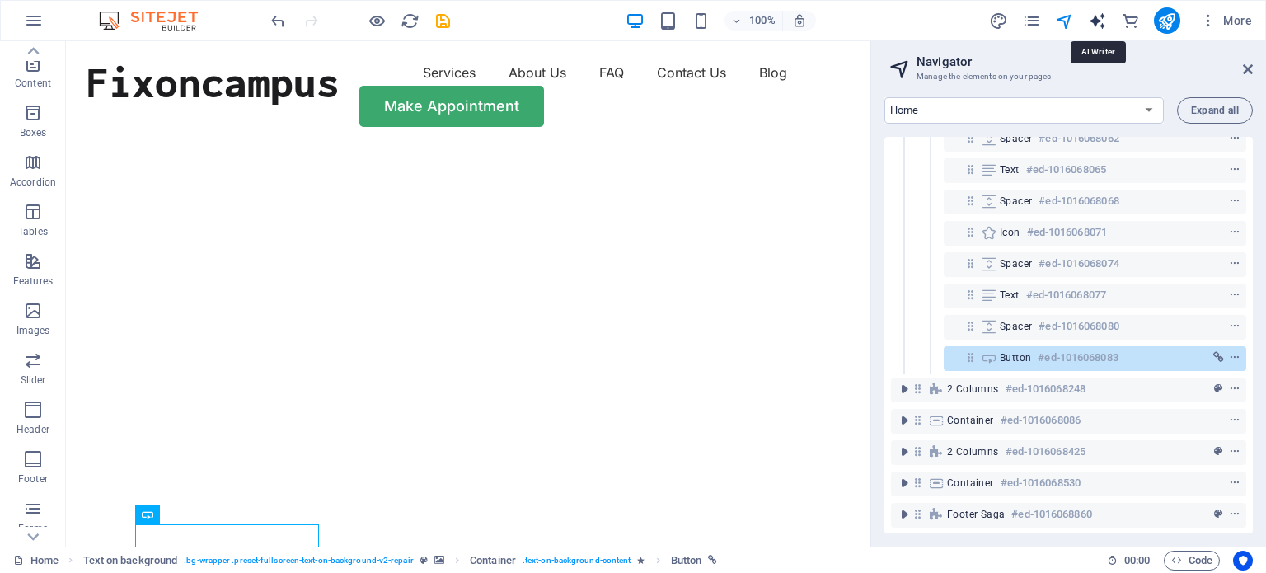
click at [1107, 16] on icon "text_generator" at bounding box center [1097, 21] width 19 height 19
select select "English"
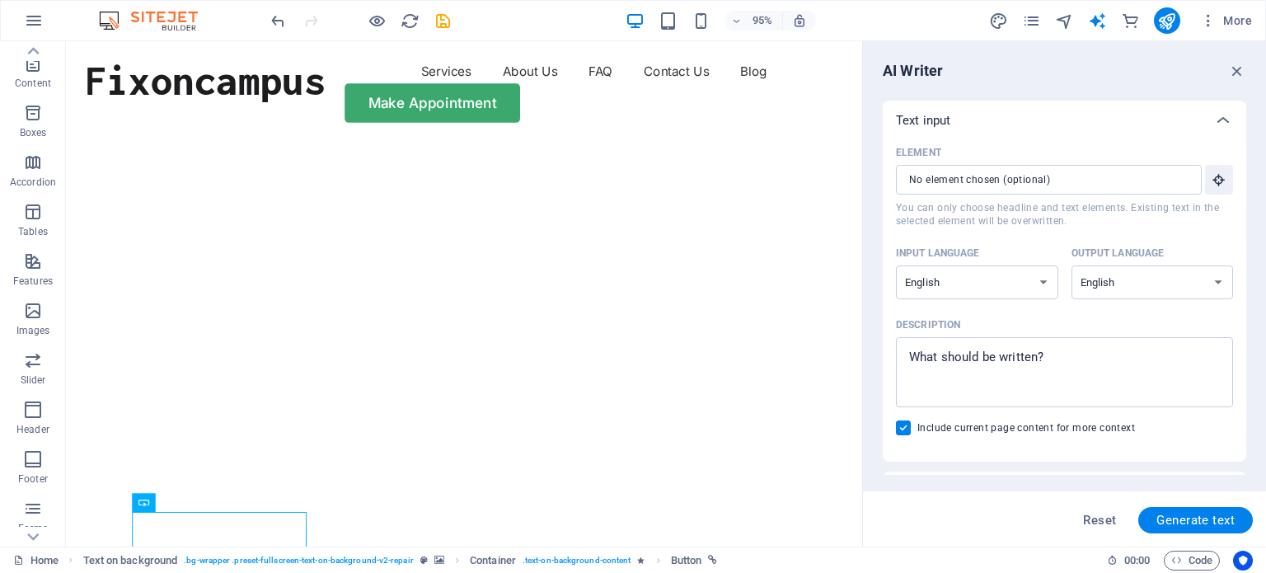
click at [1074, 20] on div "More" at bounding box center [1123, 20] width 269 height 26
click at [1066, 20] on icon "navigator" at bounding box center [1064, 21] width 19 height 19
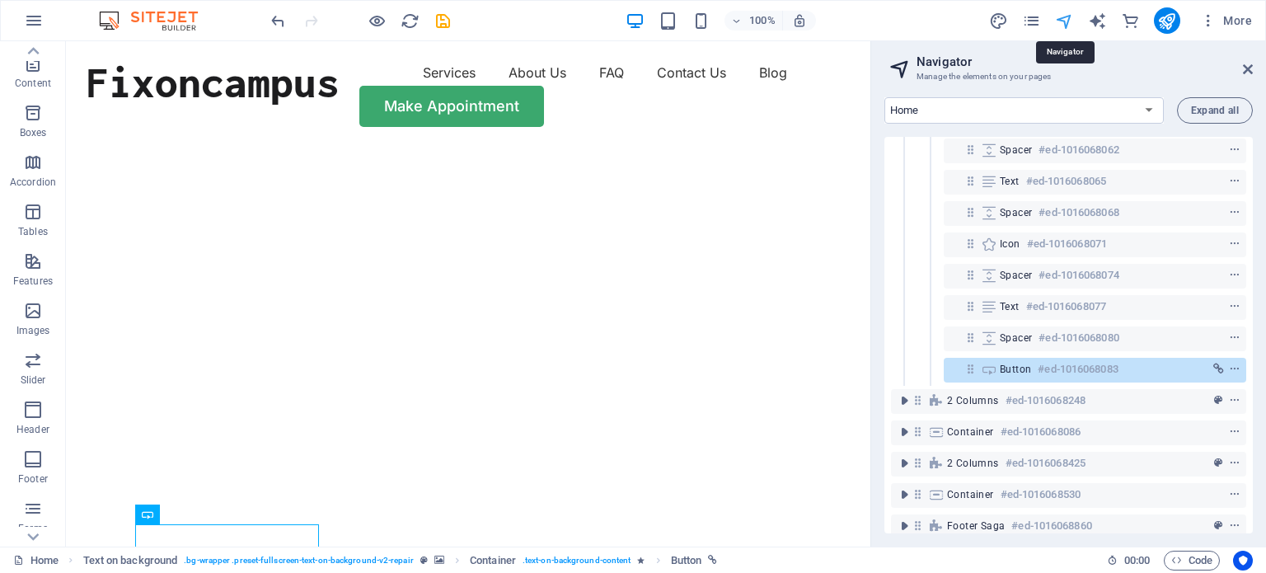
scroll to position [343, 0]
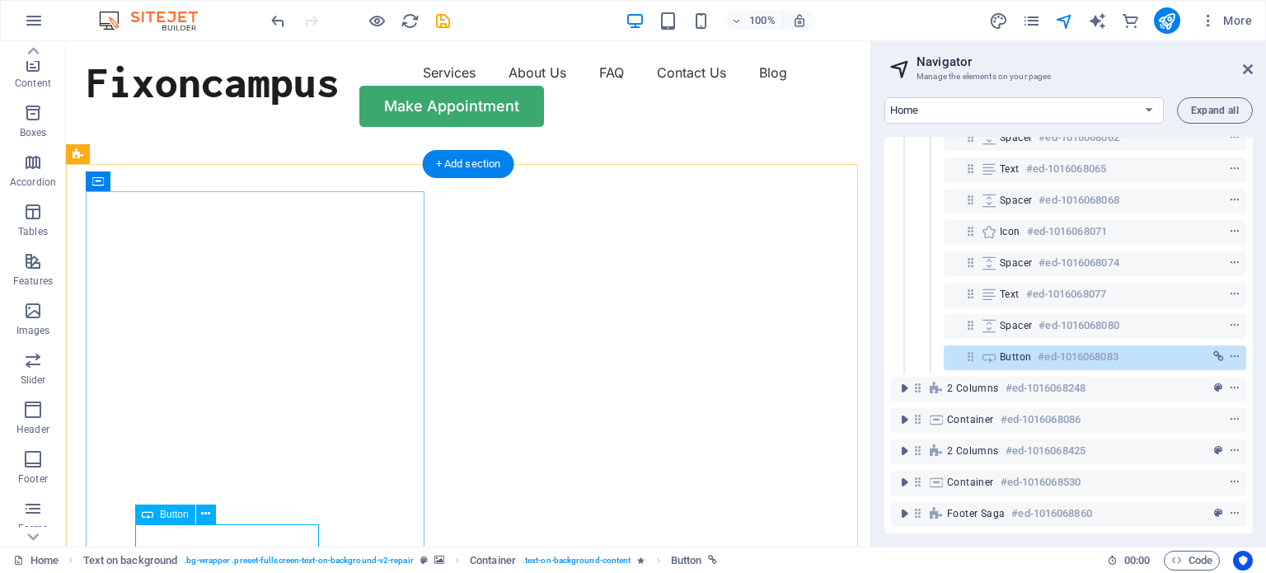
click at [1058, 347] on h6 "#ed-1016068083" at bounding box center [1077, 357] width 80 height 20
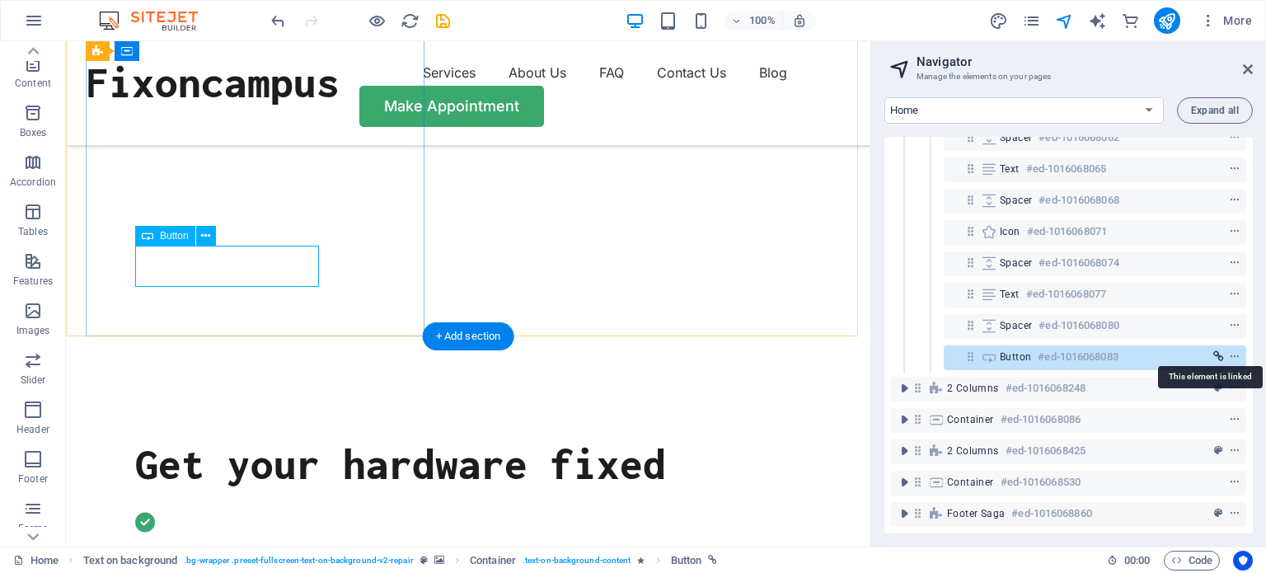
click at [1213, 351] on icon "link" at bounding box center [1218, 357] width 11 height 12
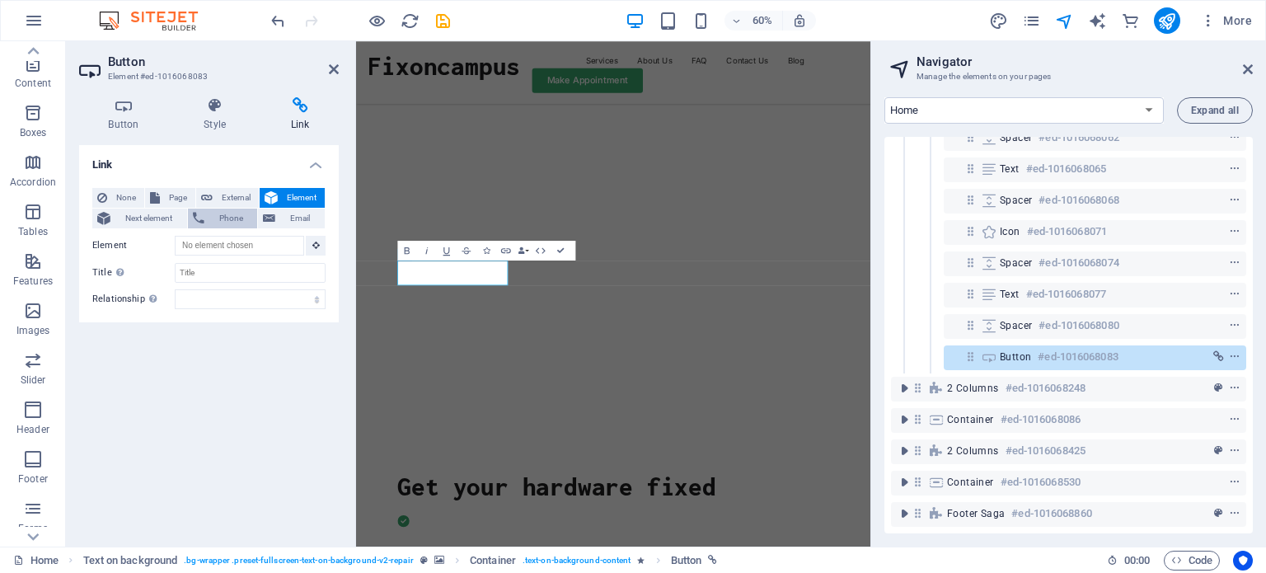
scroll to position [128, 0]
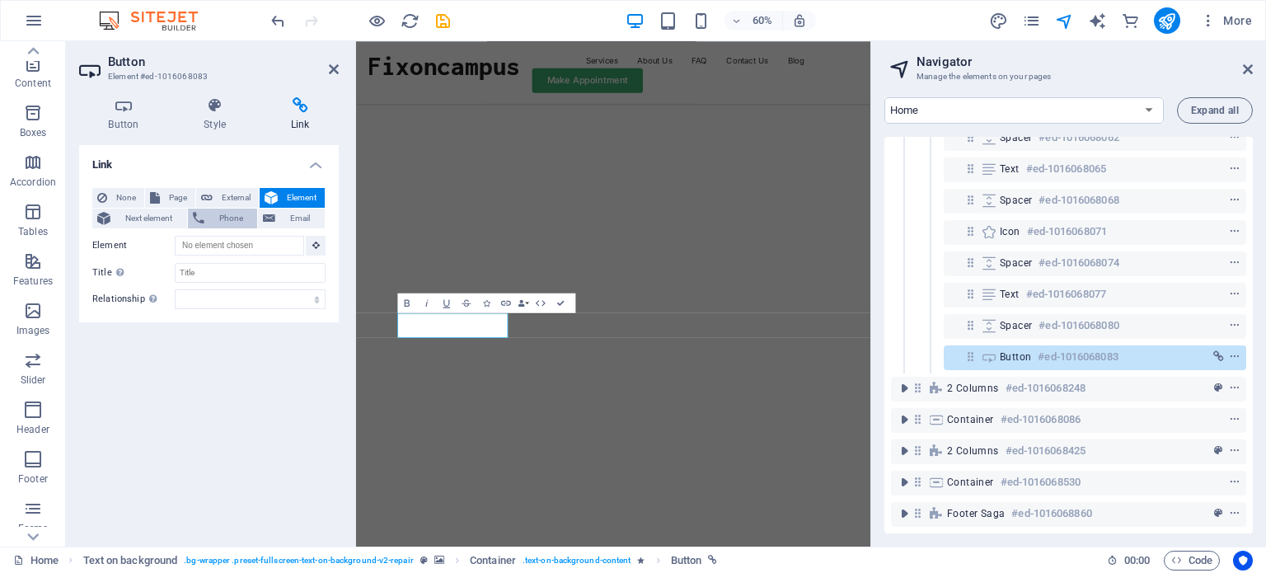
click at [219, 223] on span "Phone" at bounding box center [231, 218] width 44 height 20
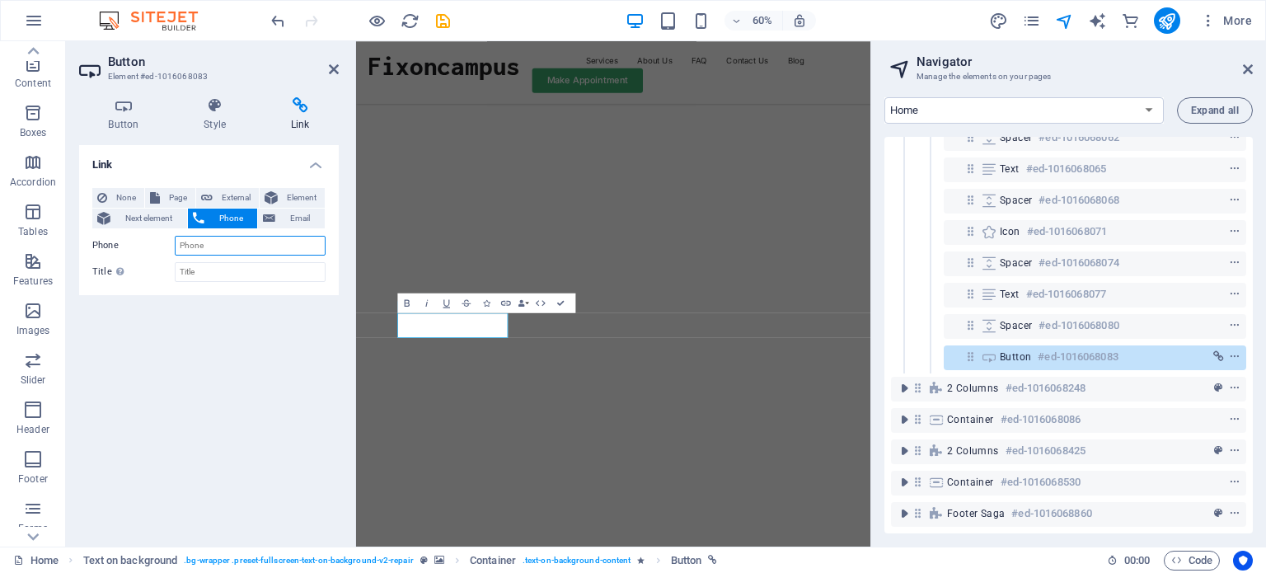
click at [224, 248] on input "Phone" at bounding box center [250, 246] width 151 height 20
type input "8121747434"
click at [290, 216] on span "Email" at bounding box center [300, 218] width 40 height 20
type input "[EMAIL_ADDRESS][DOMAIN_NAME]"
click at [259, 326] on div "Link None Page External Element Next element Phone Email Page Home Subpage Lega…" at bounding box center [209, 339] width 260 height 388
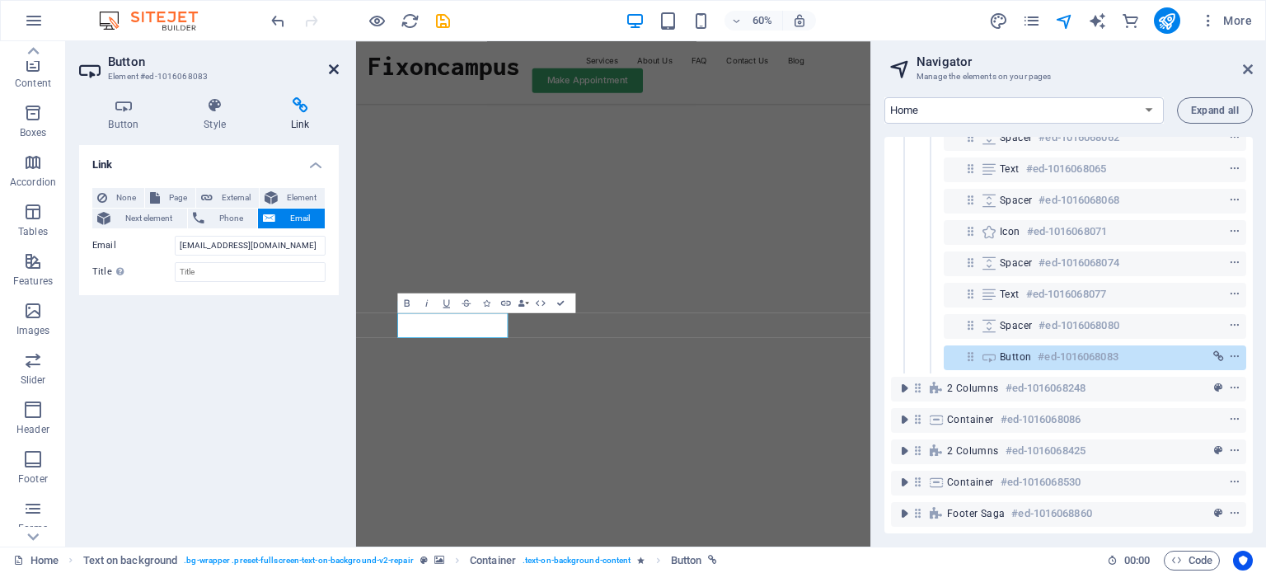
click at [330, 69] on icon at bounding box center [334, 69] width 10 height 13
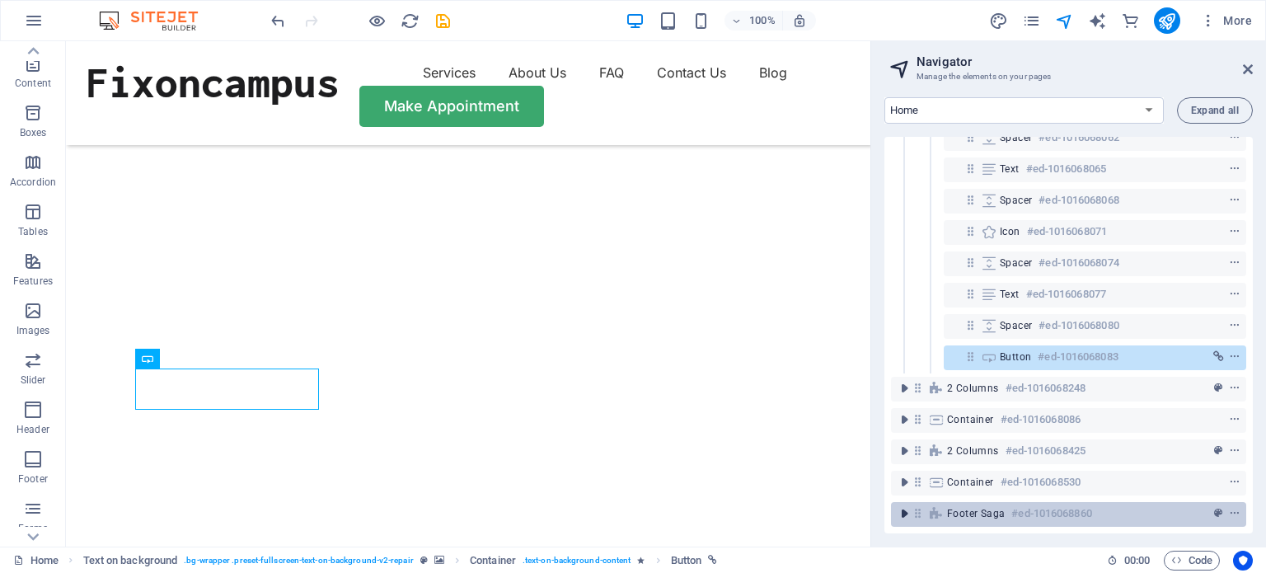
click at [903, 505] on icon "toggle-expand" at bounding box center [904, 513] width 16 height 16
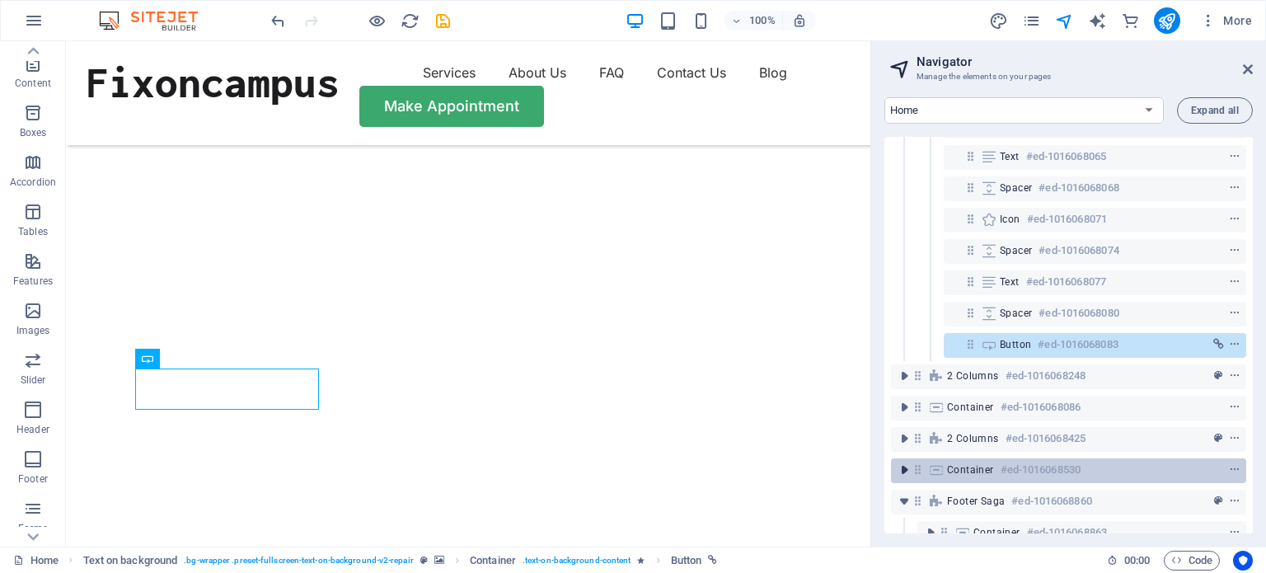
click at [904, 464] on icon "toggle-expand" at bounding box center [904, 469] width 16 height 16
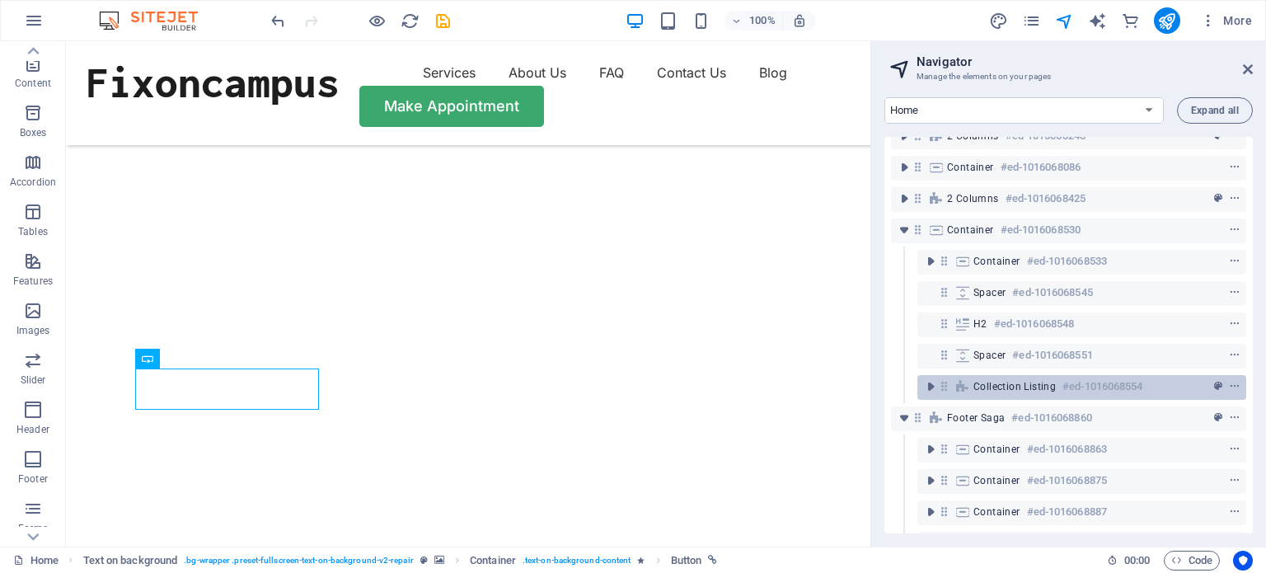
scroll to position [656, 0]
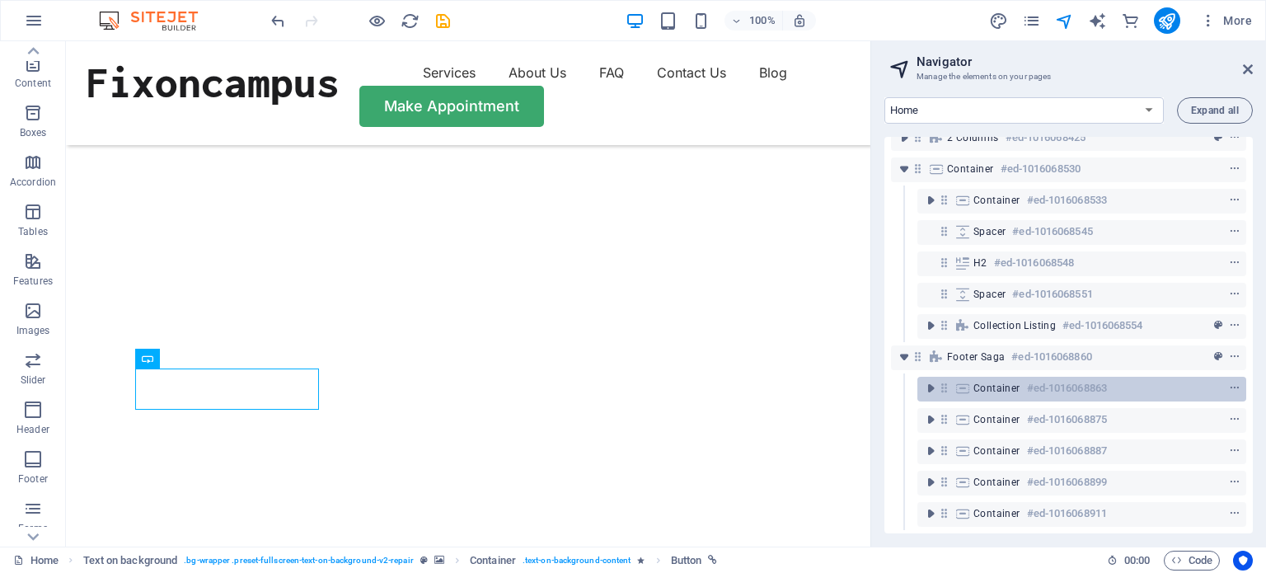
drag, startPoint x: 979, startPoint y: 361, endPoint x: 995, endPoint y: 378, distance: 23.9
click at [995, 378] on div "Container #ed-1016068863" at bounding box center [1068, 388] width 355 height 31
click at [995, 381] on span "Container" at bounding box center [996, 387] width 47 height 13
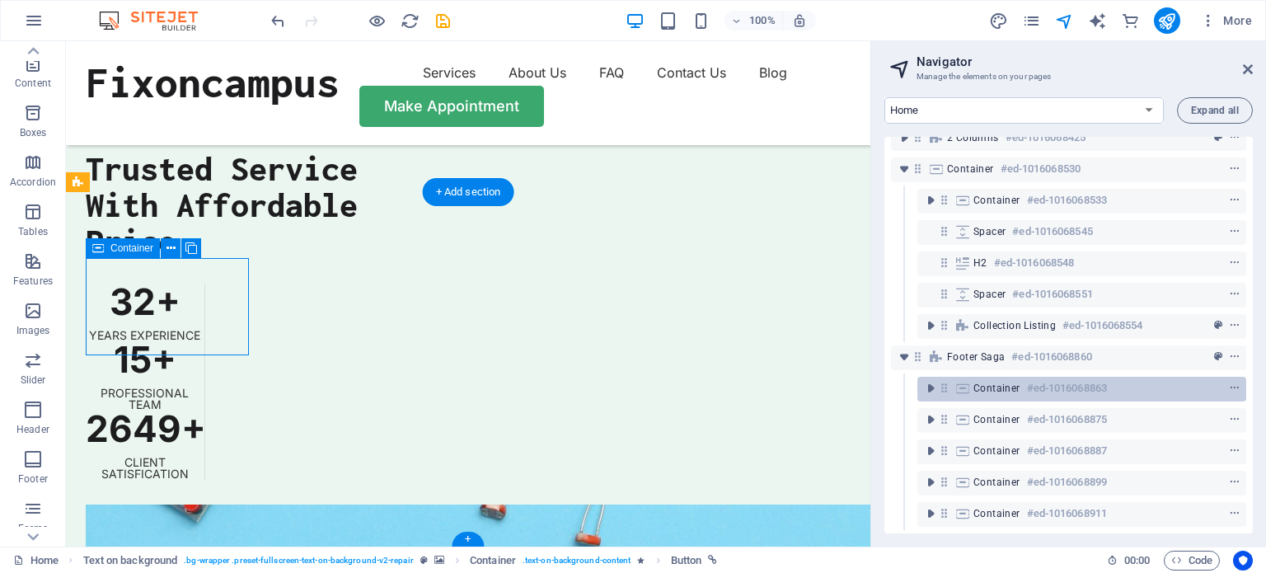
click at [995, 381] on span "Container" at bounding box center [996, 387] width 47 height 13
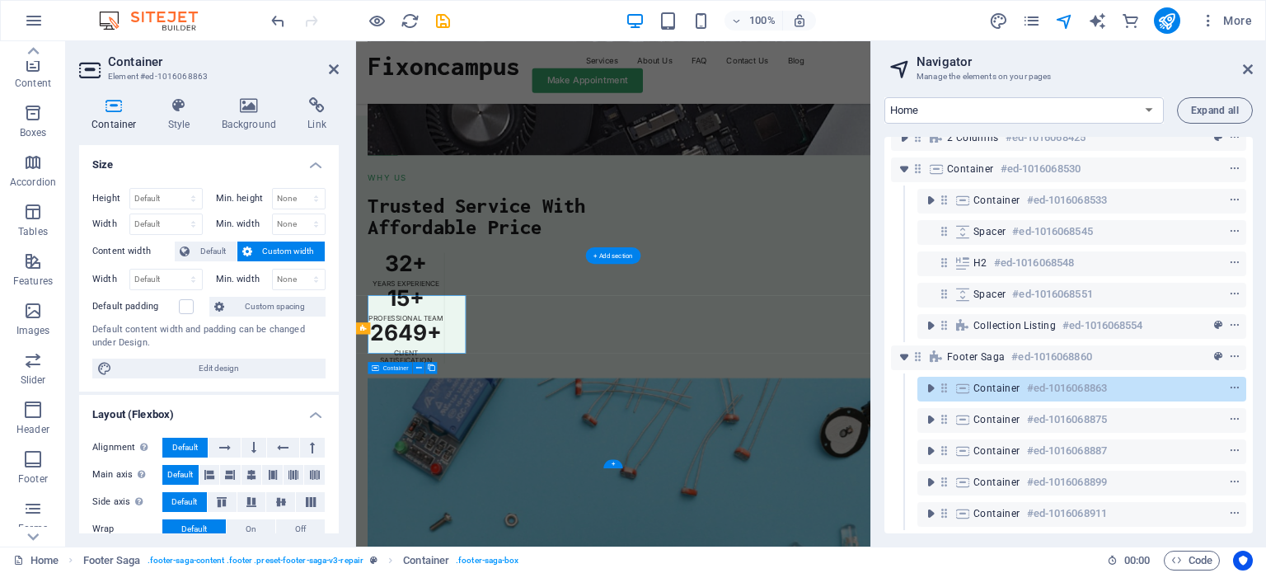
scroll to position [4229, 0]
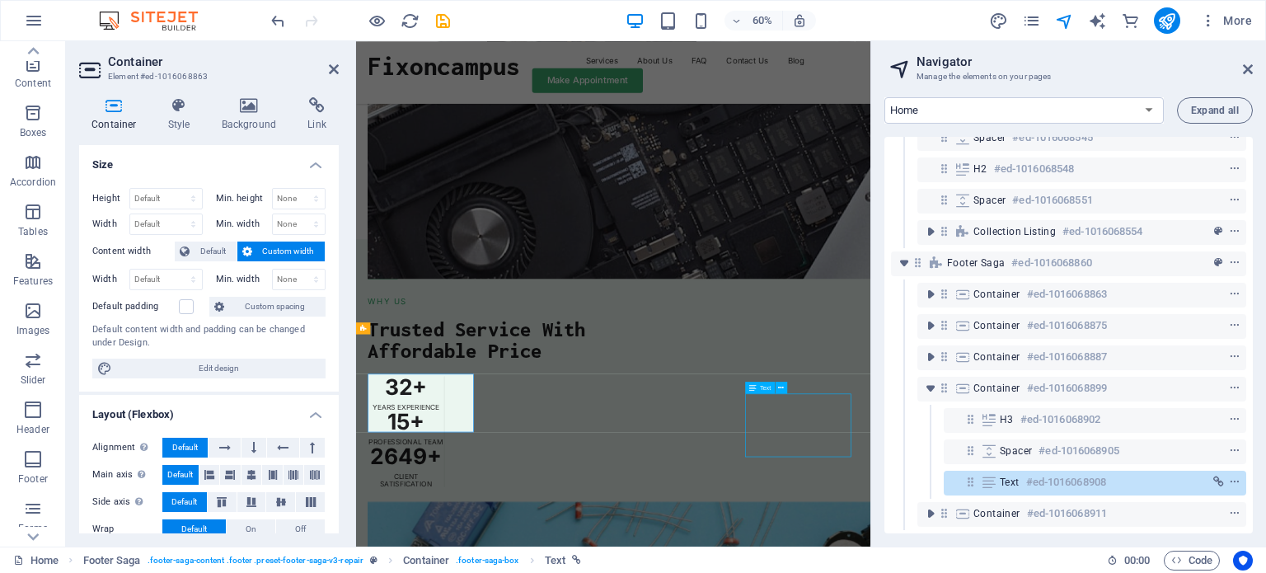
scroll to position [4250, 0]
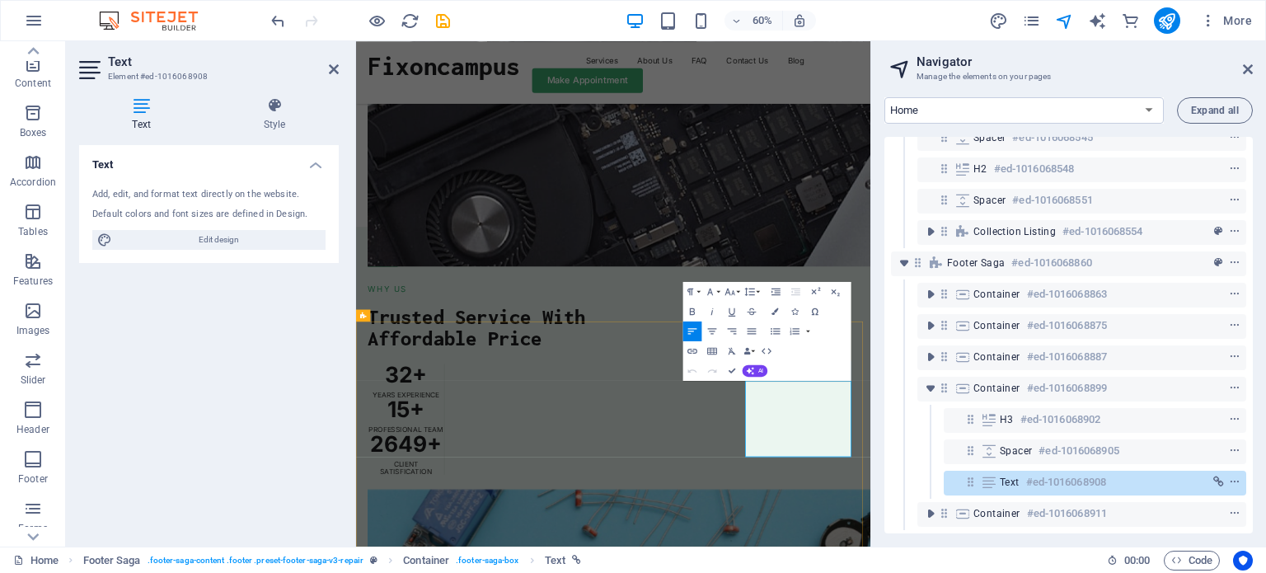
drag, startPoint x: 1074, startPoint y: 637, endPoint x: 1108, endPoint y: 635, distance: 33.8
drag, startPoint x: 1081, startPoint y: 620, endPoint x: 1178, endPoint y: 618, distance: 97.3
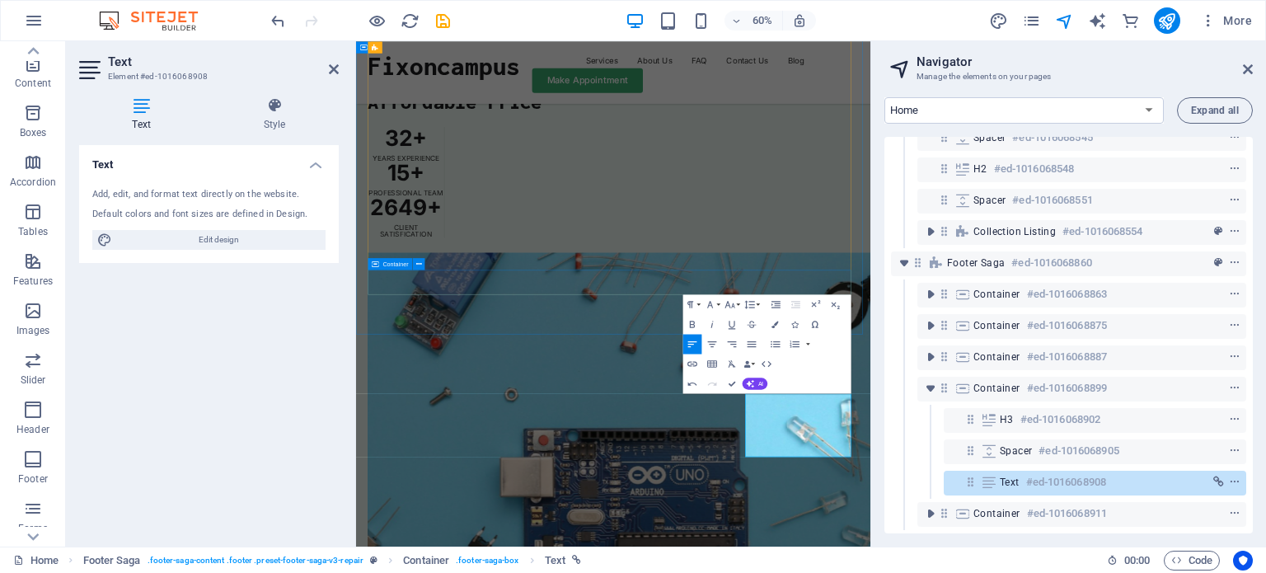
scroll to position [4068, 0]
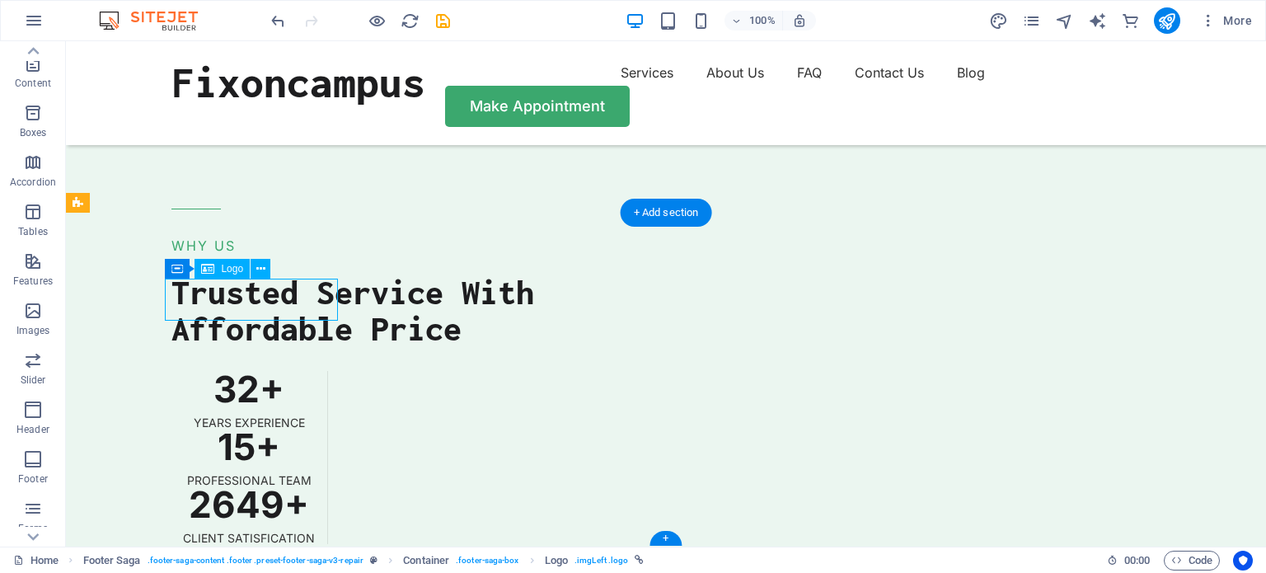
scroll to position [4152, 0]
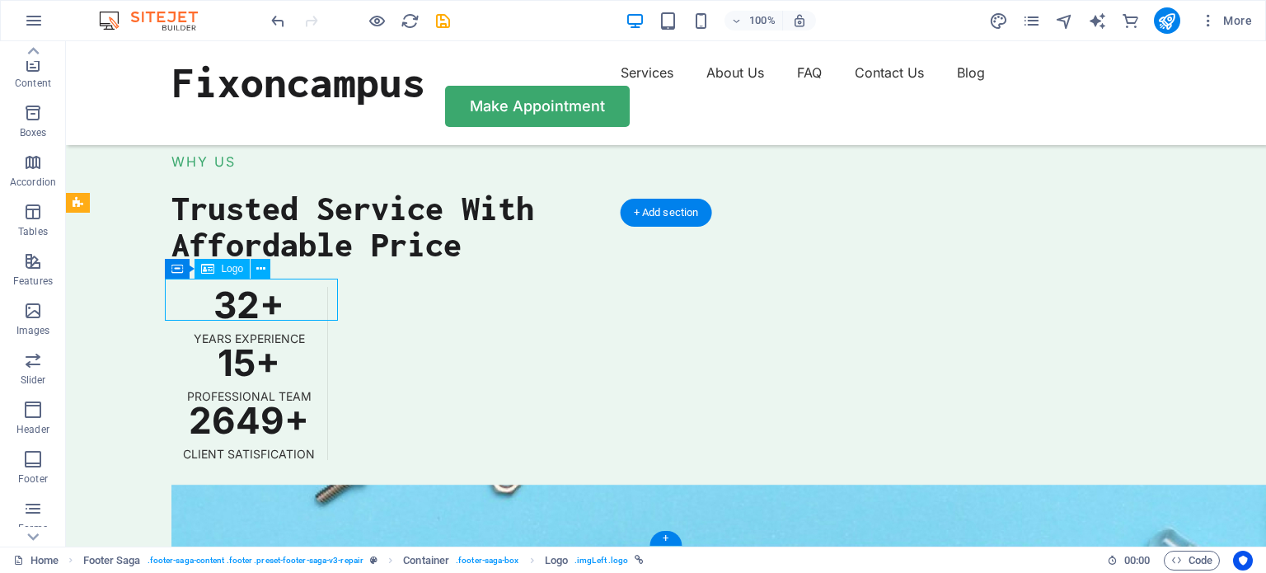
select select "px"
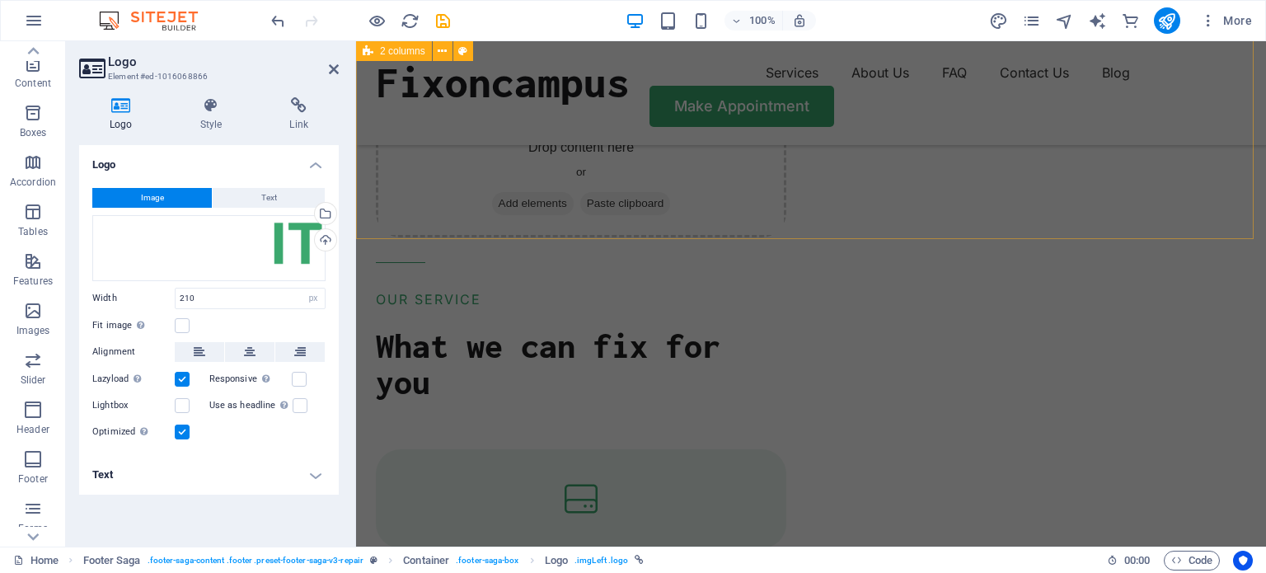
scroll to position [1683, 0]
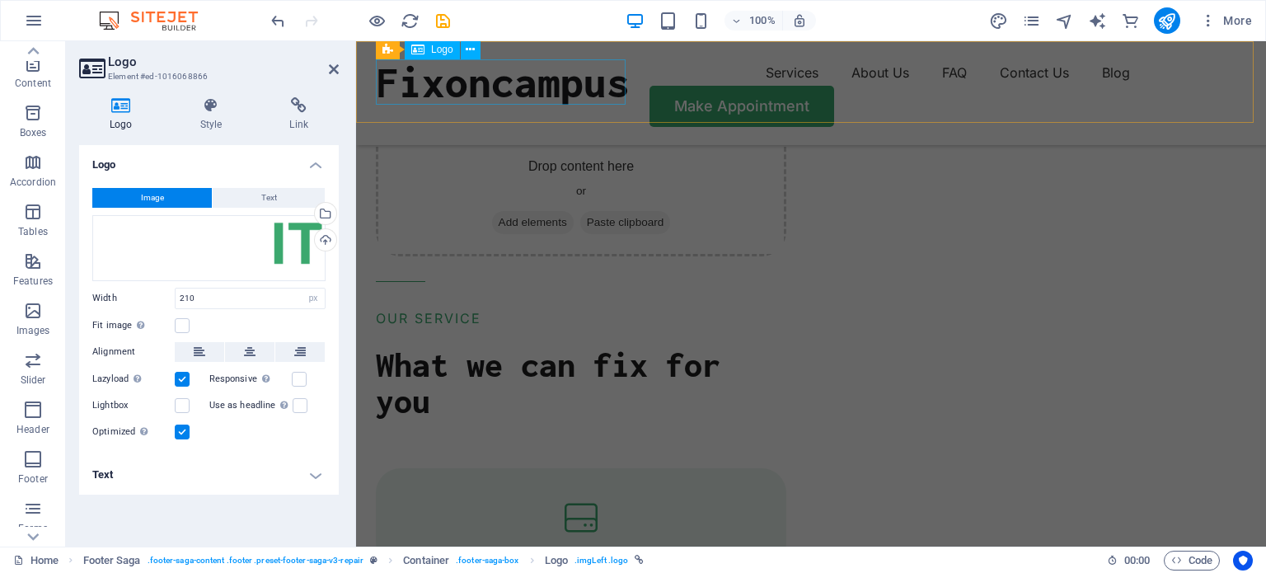
click at [534, 77] on div "Fixoncampus" at bounding box center [503, 81] width 254 height 45
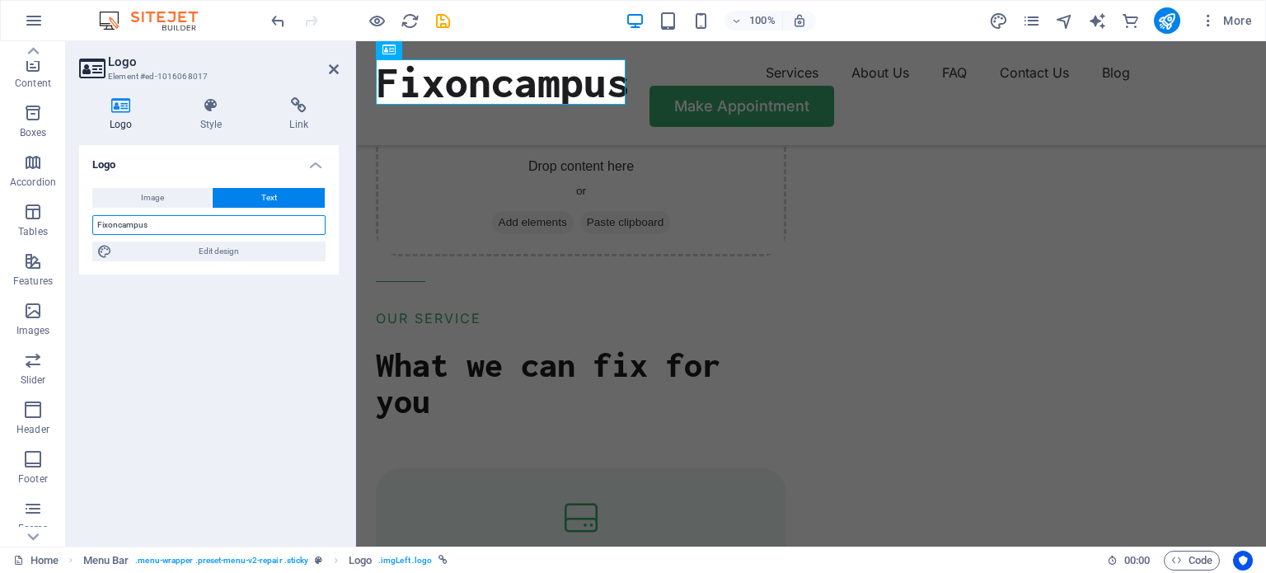
click at [265, 220] on input "Fixoncampus" at bounding box center [208, 225] width 233 height 20
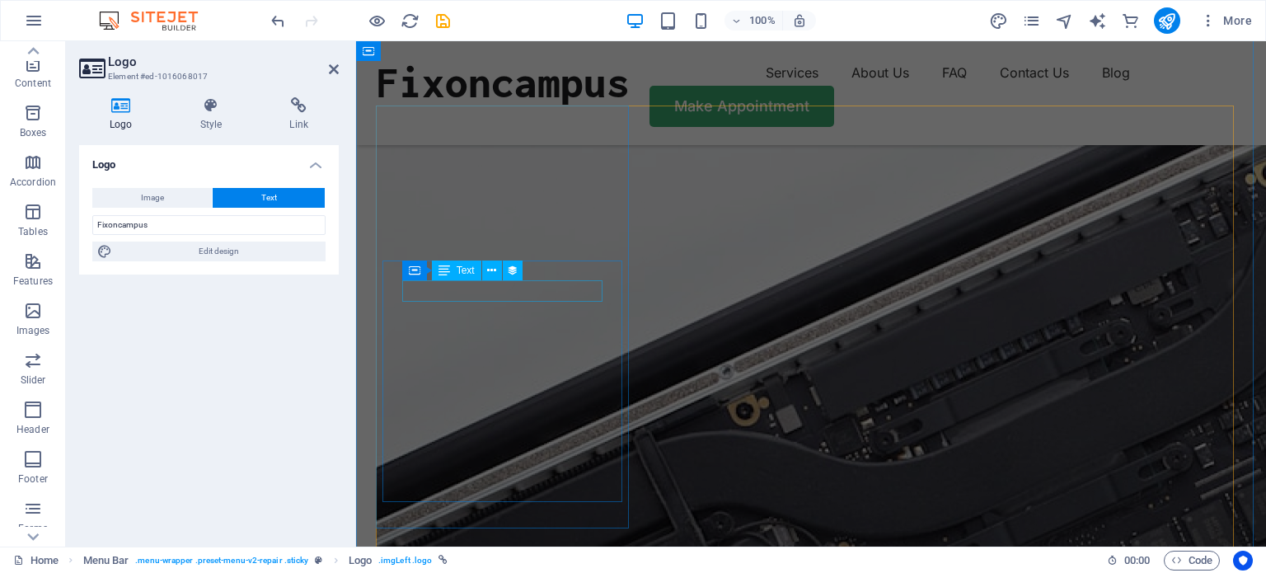
scroll to position [4152, 0]
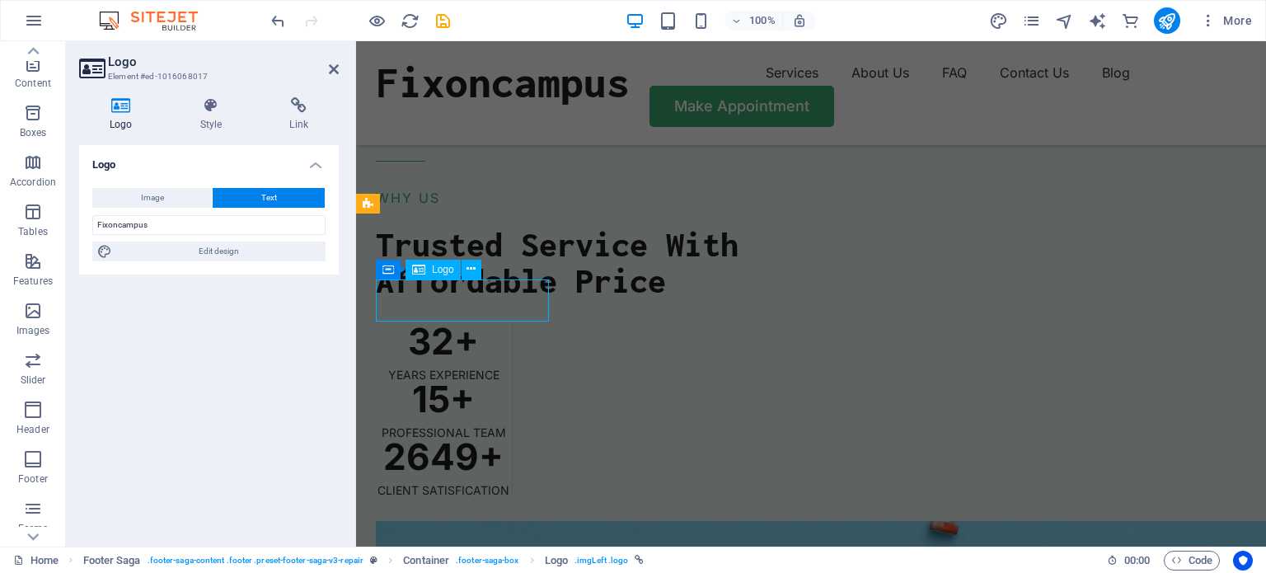
select select "px"
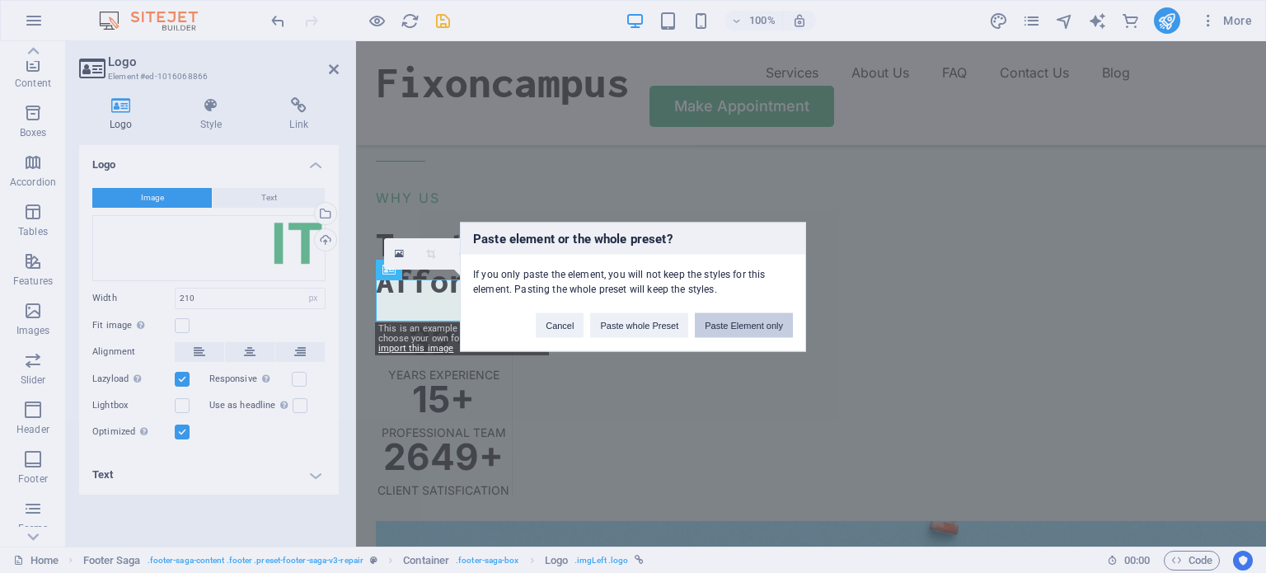
click at [742, 324] on button "Paste Element only" at bounding box center [744, 324] width 98 height 25
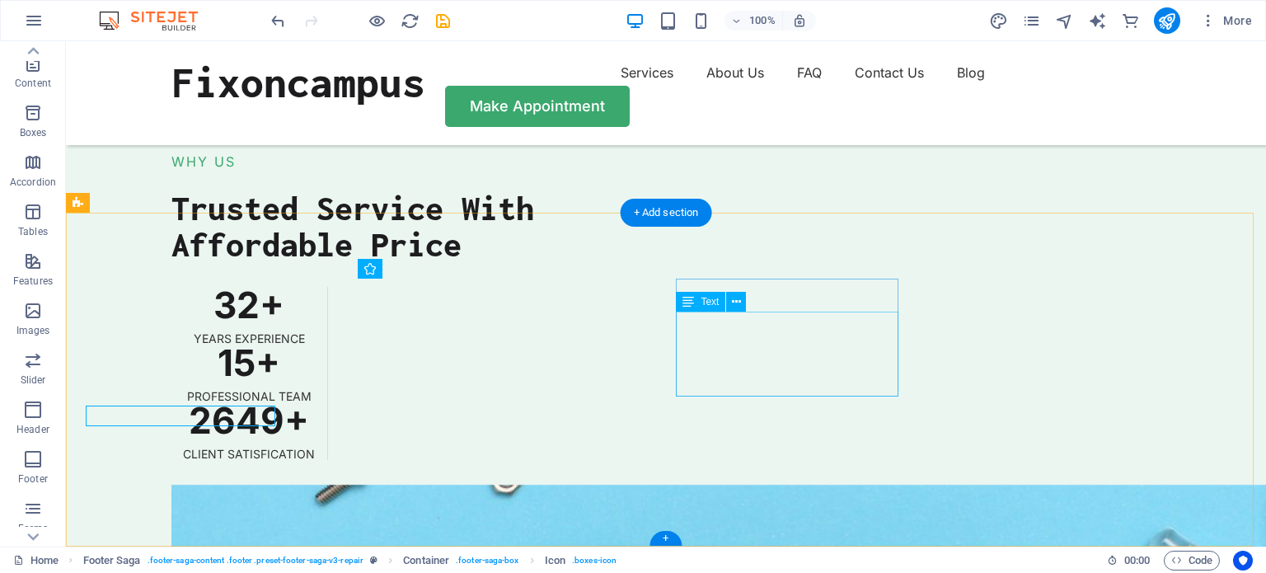
scroll to position [4068, 0]
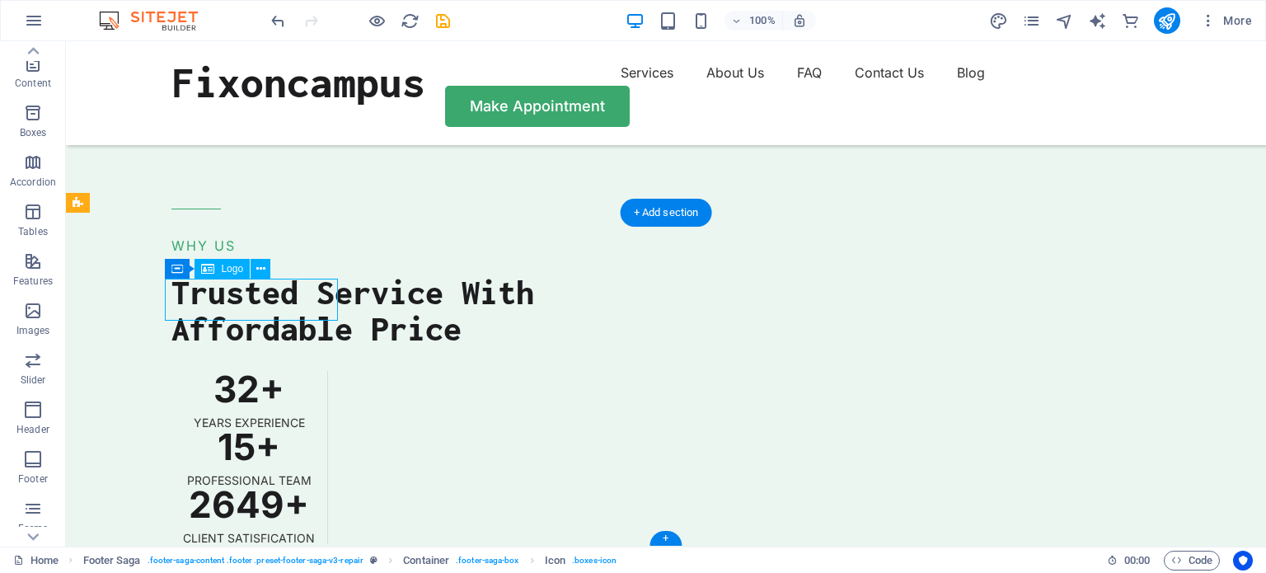
scroll to position [4152, 0]
select select "px"
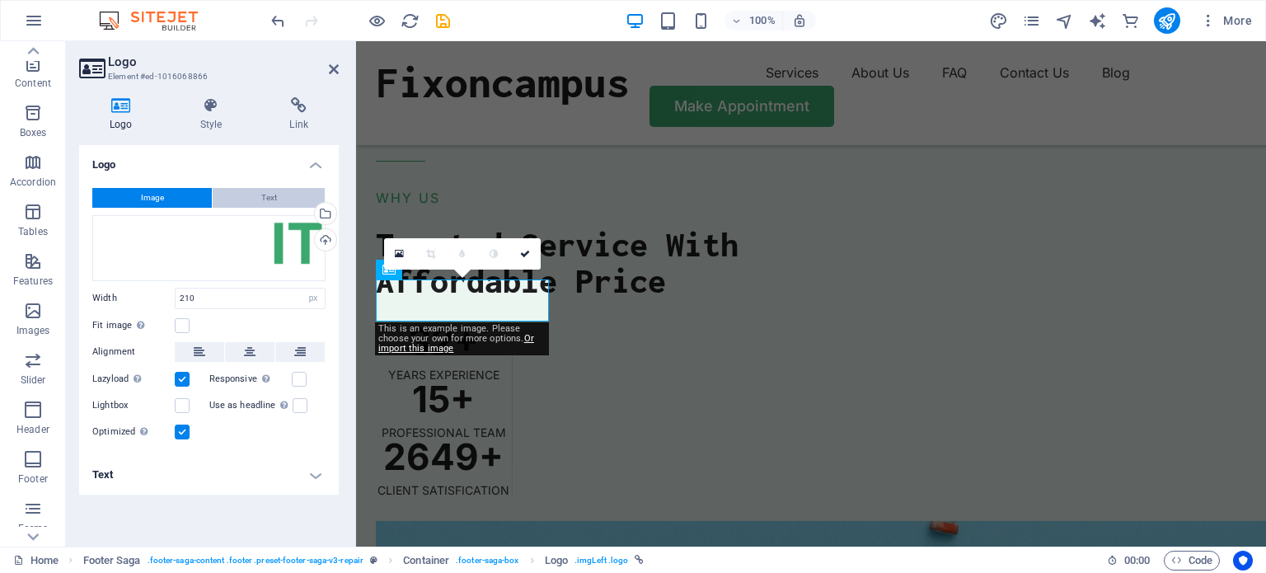
click at [266, 204] on span "Text" at bounding box center [269, 198] width 16 height 20
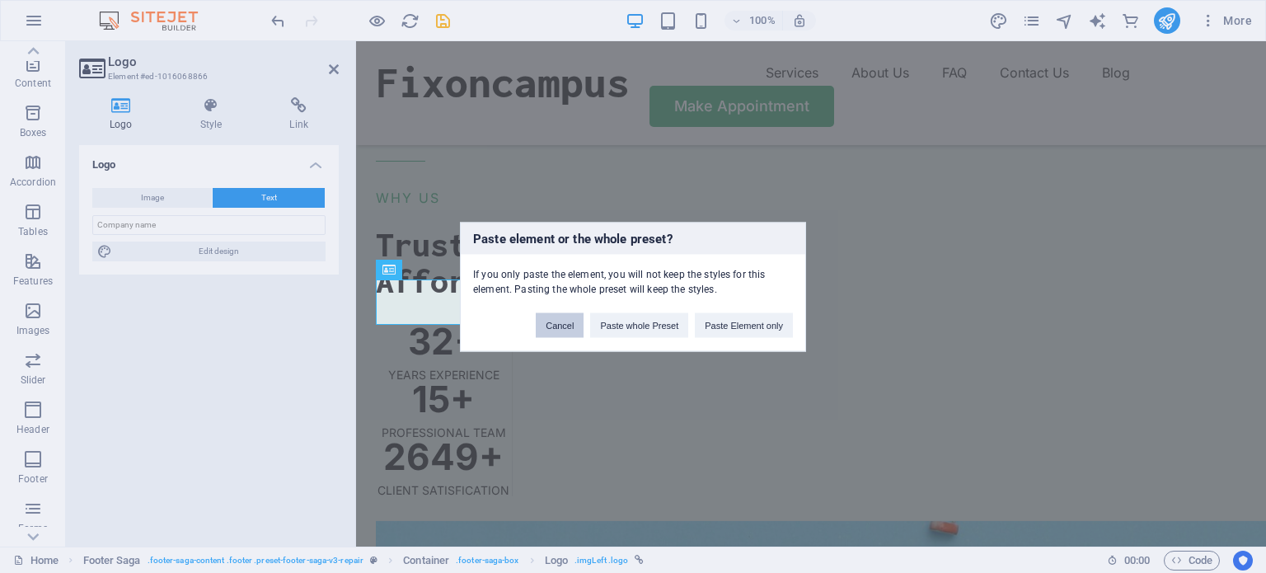
drag, startPoint x: 556, startPoint y: 322, endPoint x: 55, endPoint y: 204, distance: 514.8
click at [556, 322] on button "Cancel" at bounding box center [560, 324] width 48 height 25
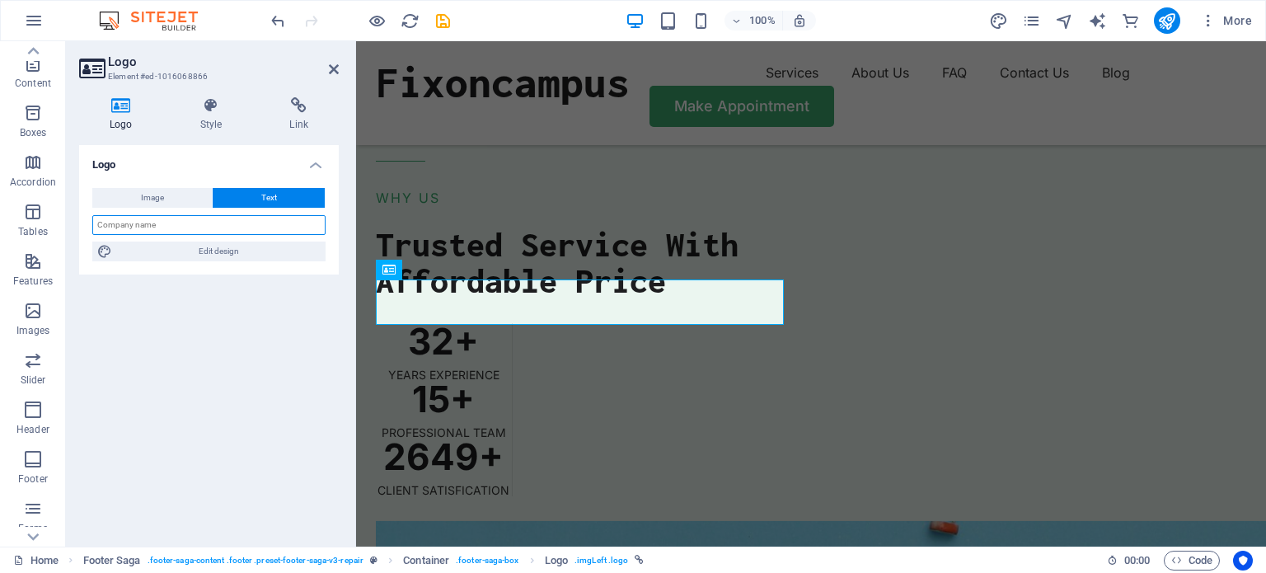
click at [295, 221] on input "text" at bounding box center [208, 225] width 233 height 20
paste input "Fixoncampus"
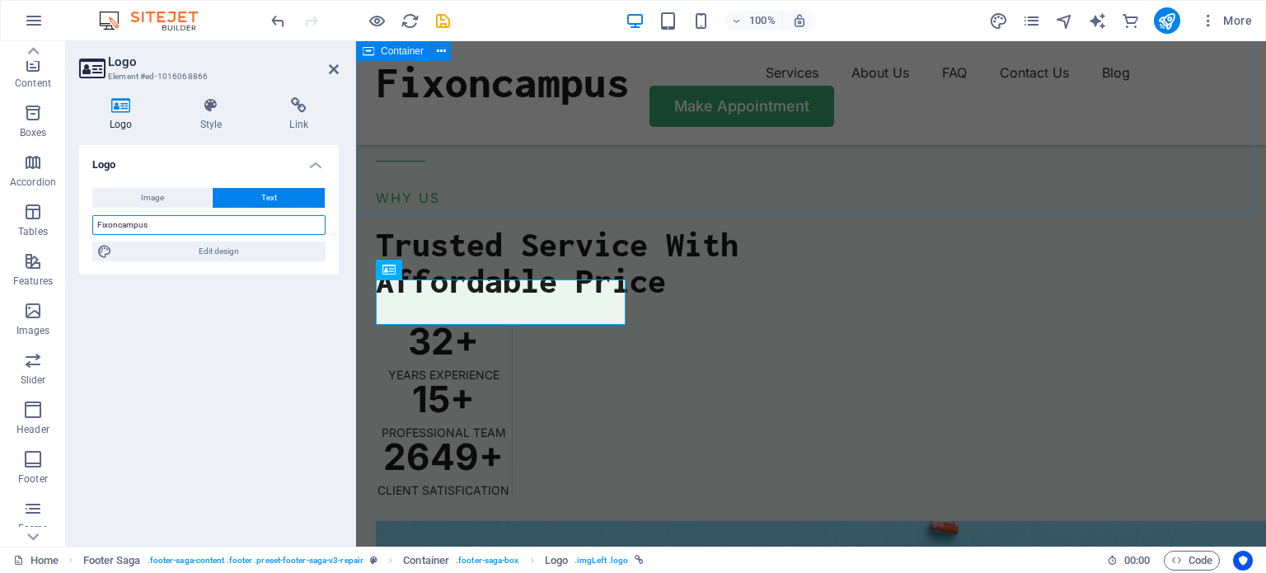
type input "Fixoncampus"
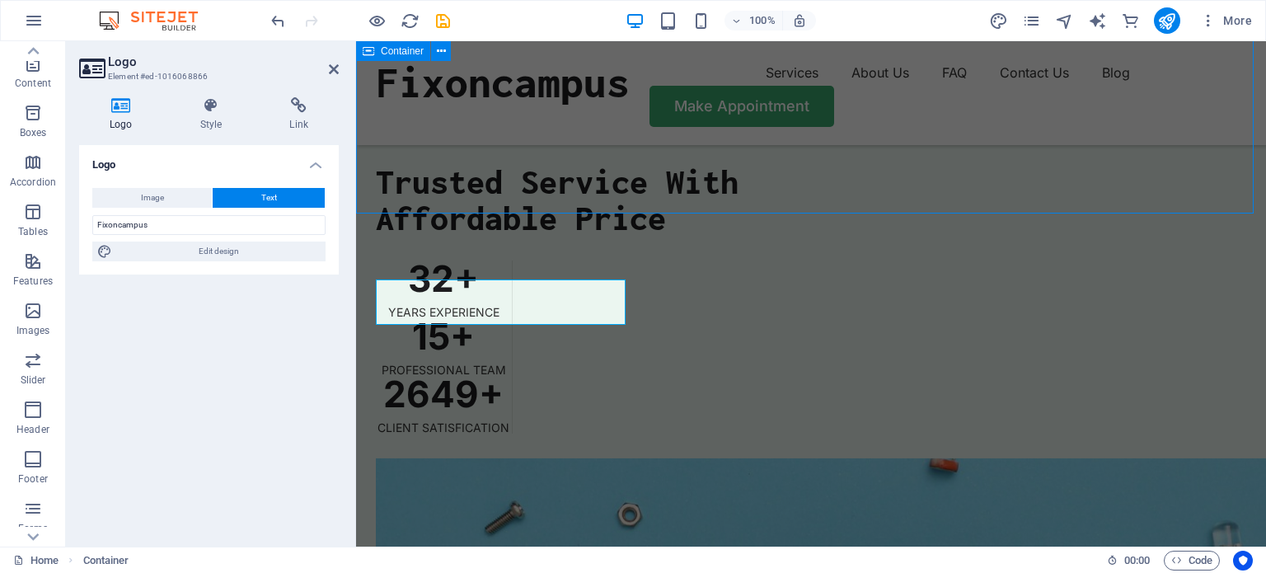
scroll to position [4072, 0]
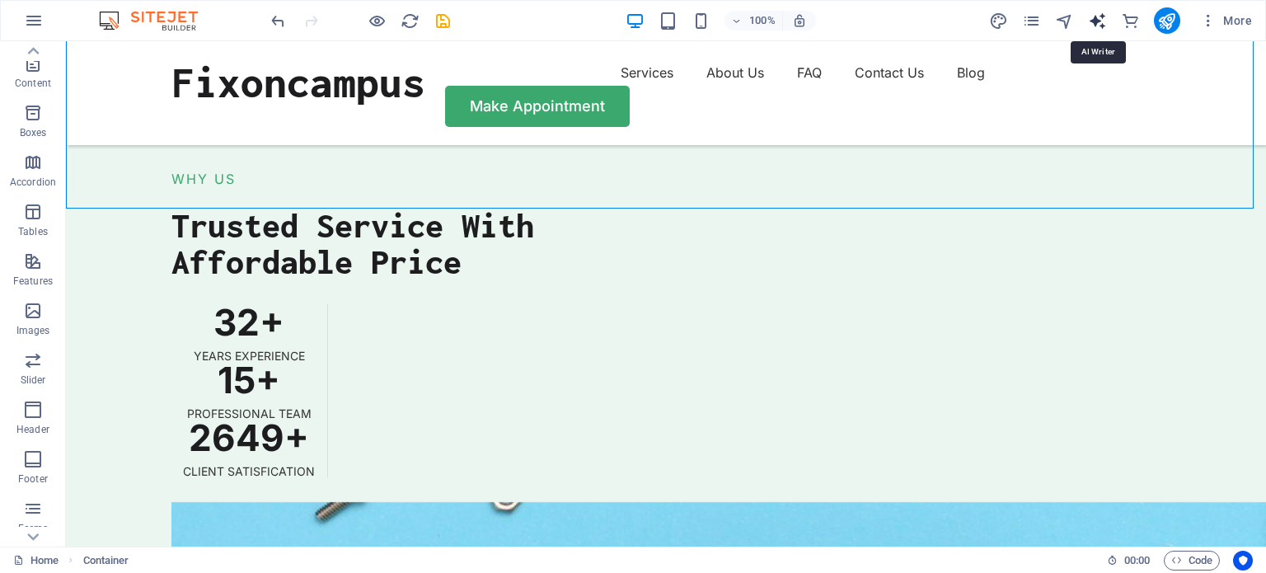
click at [1095, 22] on icon "text_generator" at bounding box center [1097, 21] width 19 height 19
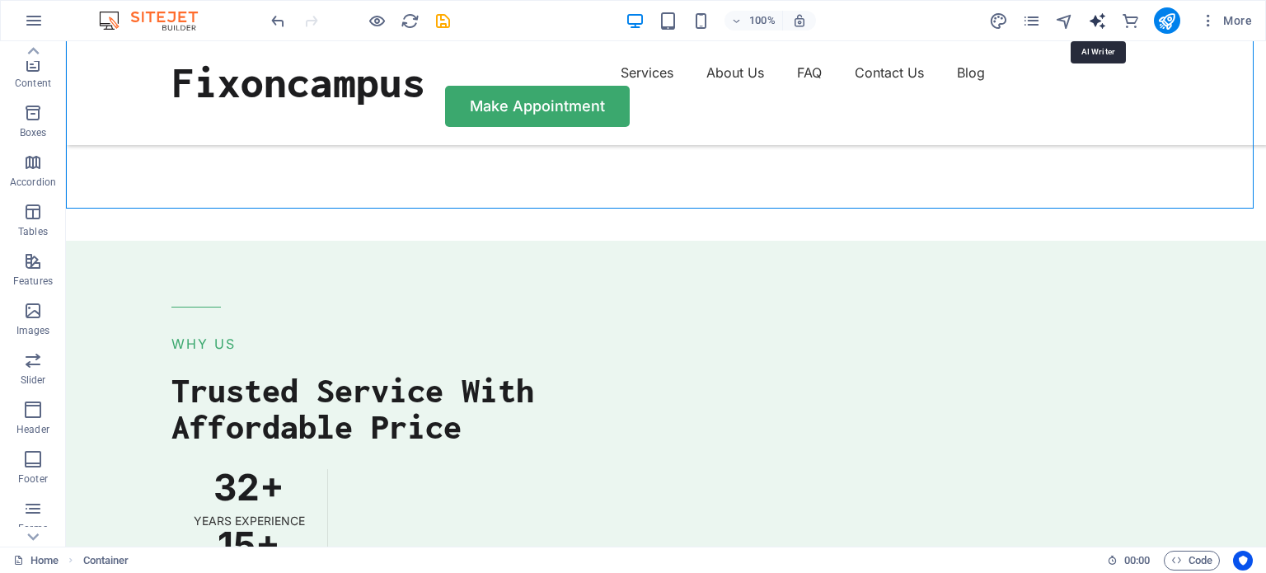
select select "English"
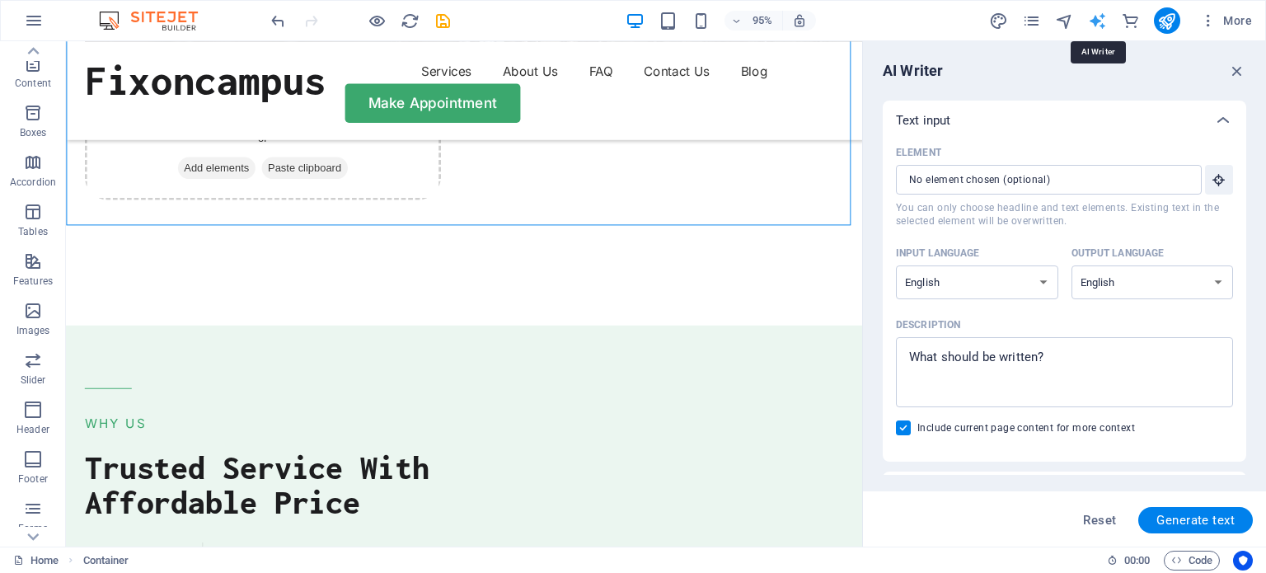
scroll to position [4272, 0]
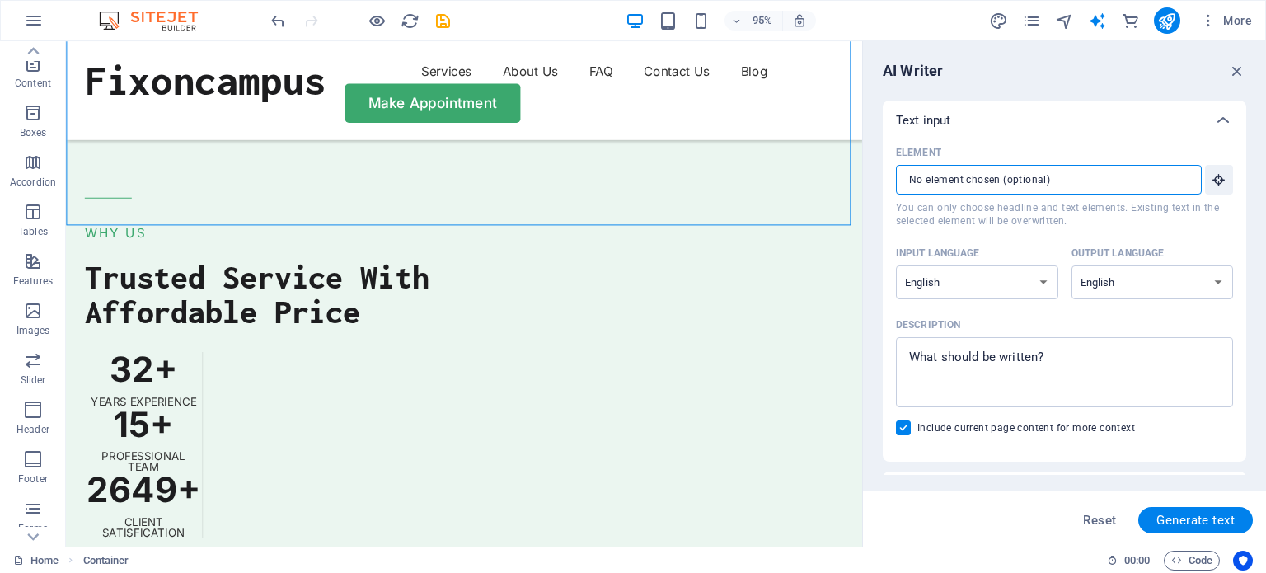
click at [1028, 177] on input "Element ​ You can only choose headline and text elements. Existing text in the …" at bounding box center [1043, 180] width 294 height 30
type textarea "x"
click at [1013, 364] on textarea "Description x ​" at bounding box center [1064, 372] width 321 height 54
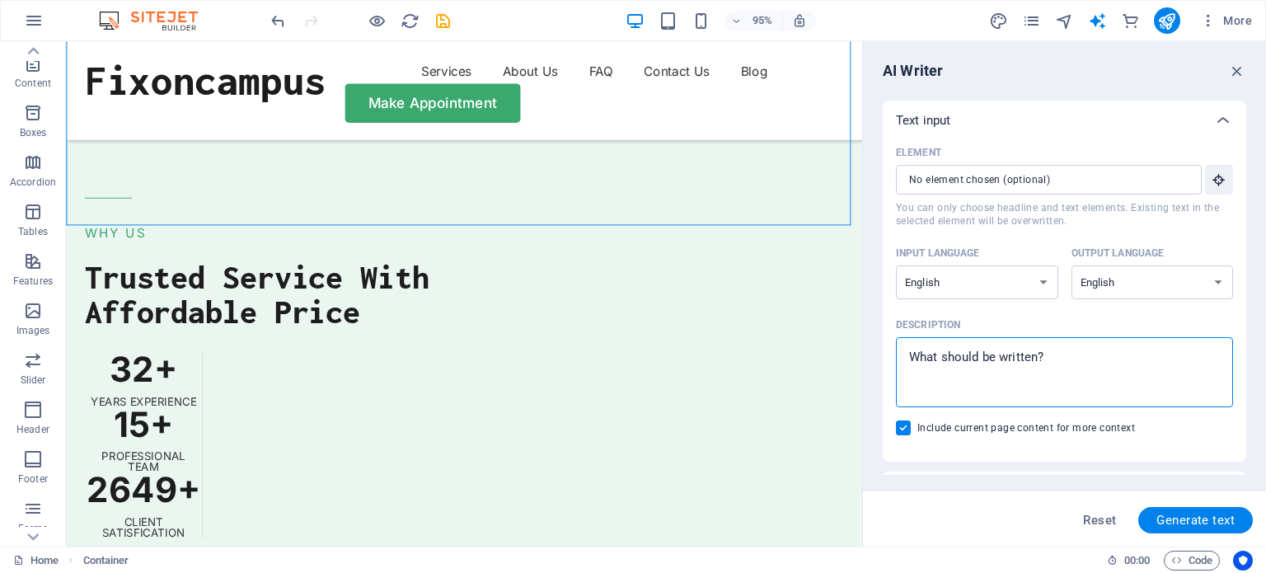
type textarea "A"
type textarea "x"
type textarea "Al"
type textarea "x"
type textarea "All"
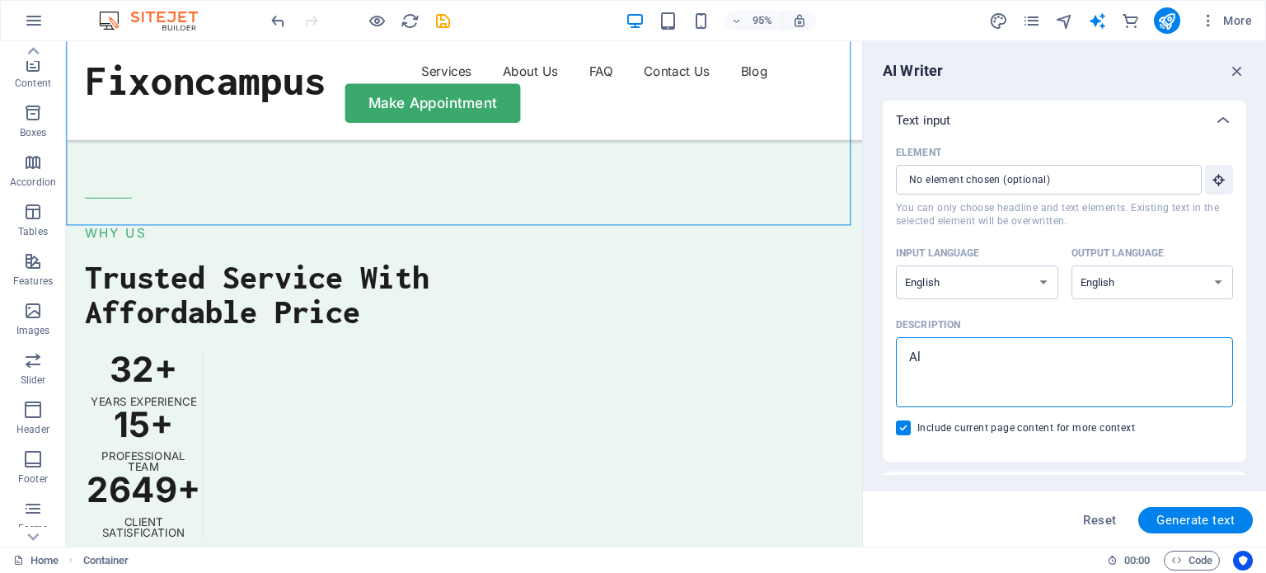
type textarea "x"
type textarea "All"
type textarea "x"
type textarea "All i"
type textarea "x"
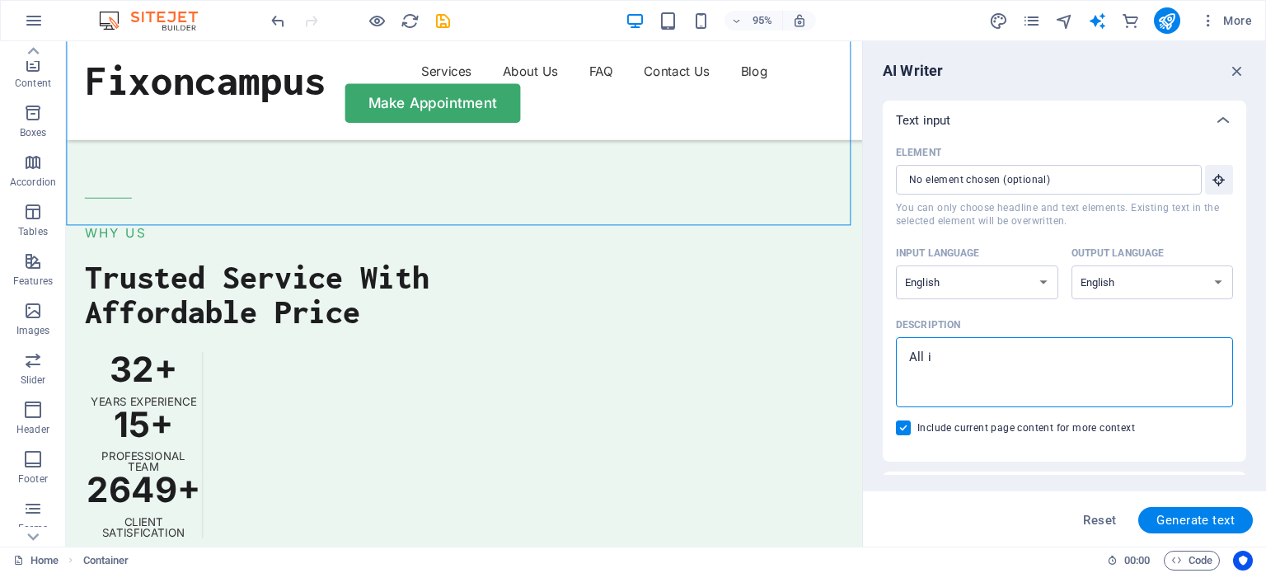
type textarea "All in"
type textarea "x"
type textarea "All in"
type textarea "x"
type textarea "All in e"
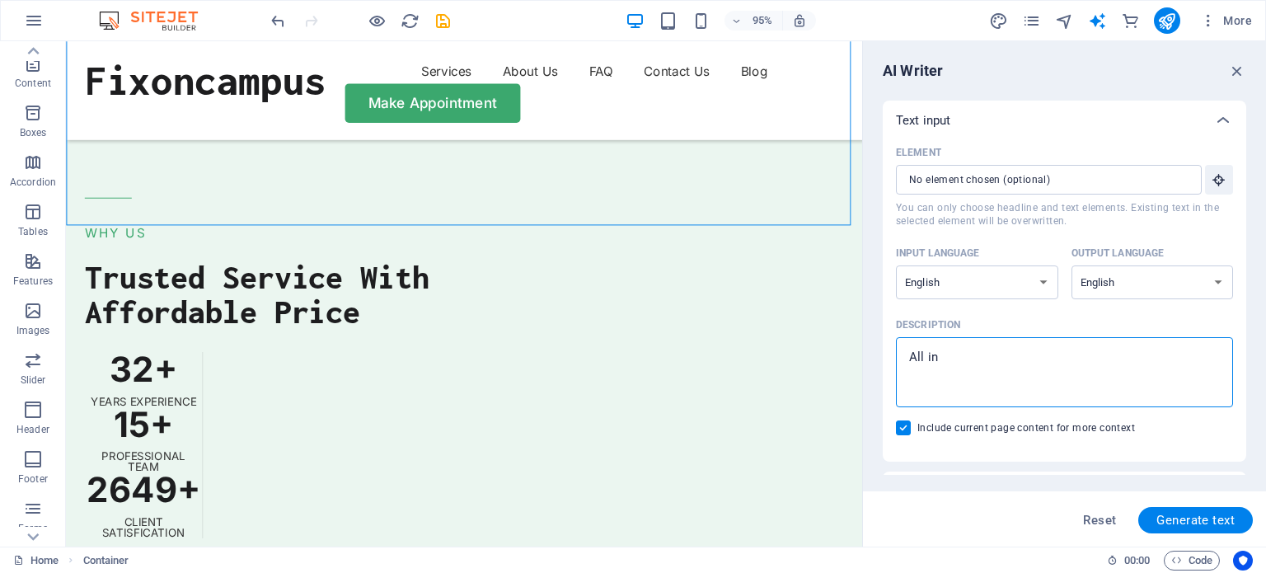
type textarea "x"
type textarea "All in en"
type textarea "x"
type textarea "All in eng"
type textarea "x"
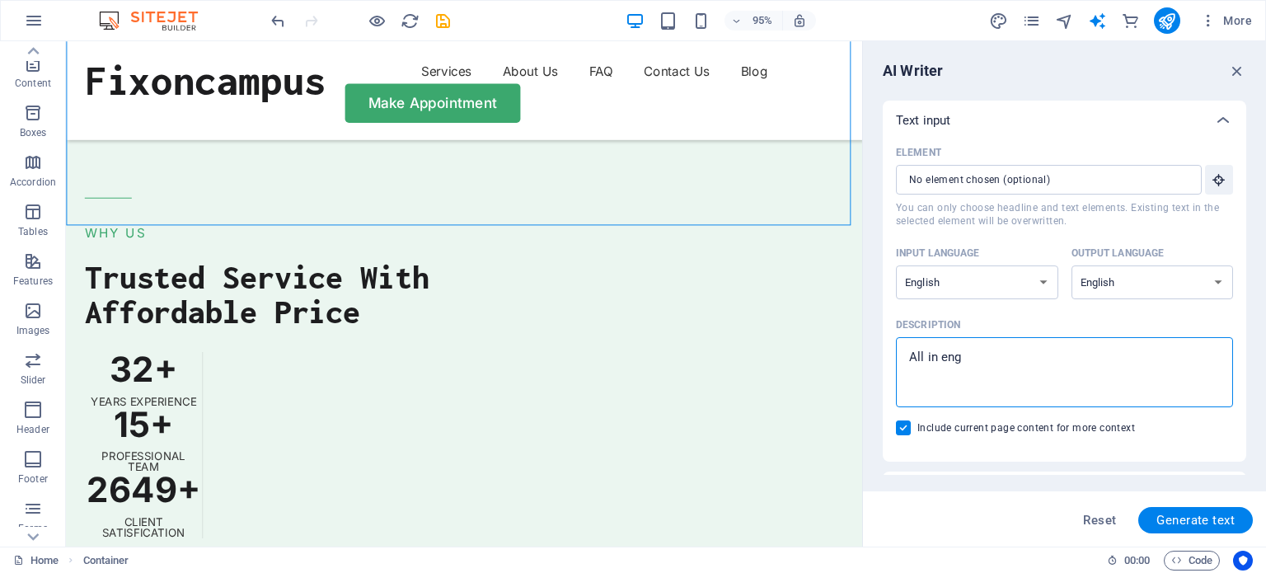
type textarea "All in engl"
type textarea "x"
type textarea "All in engli"
type textarea "x"
type textarea "All in englis"
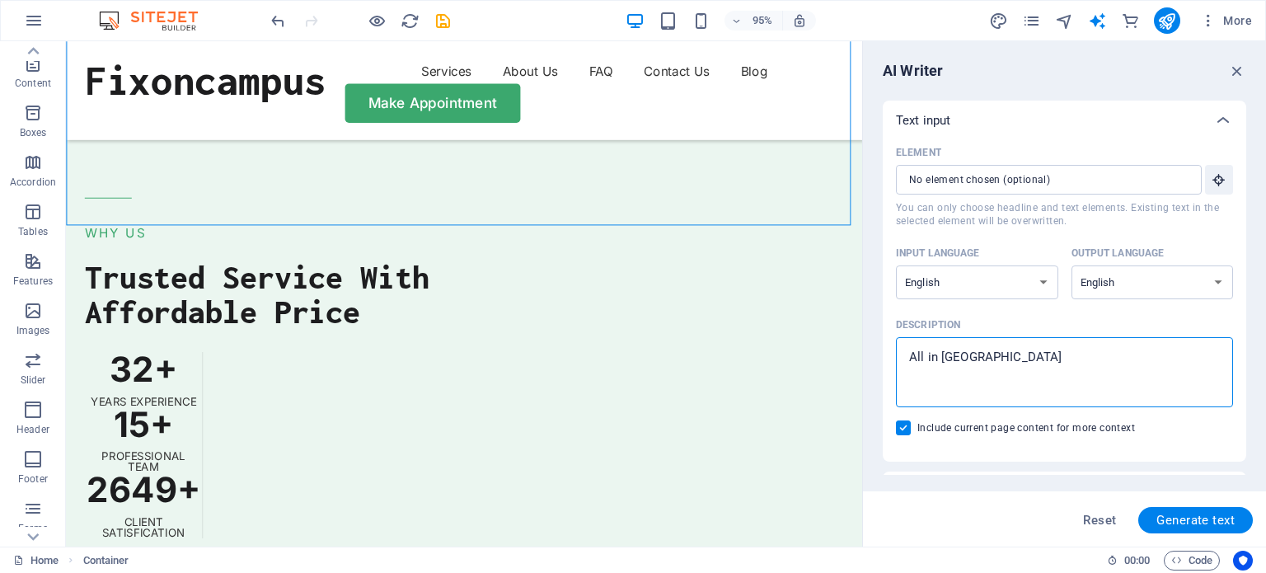
type textarea "x"
type textarea "All in english"
type textarea "x"
type textarea "All in english"
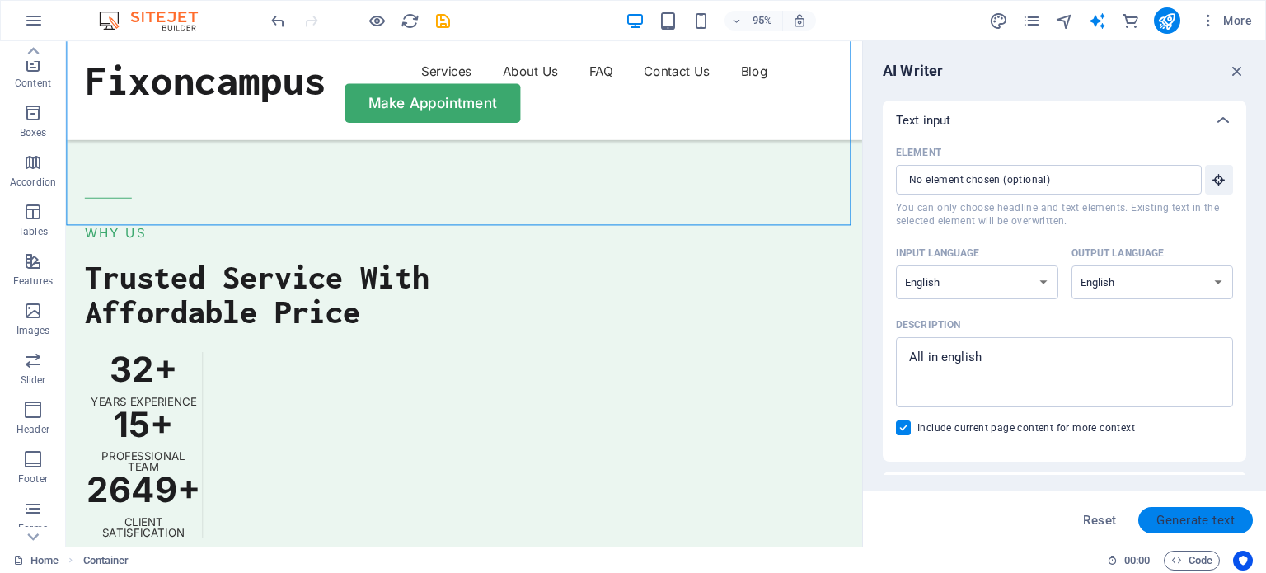
click at [1192, 525] on span "Generate text" at bounding box center [1195, 519] width 78 height 13
type textarea "x"
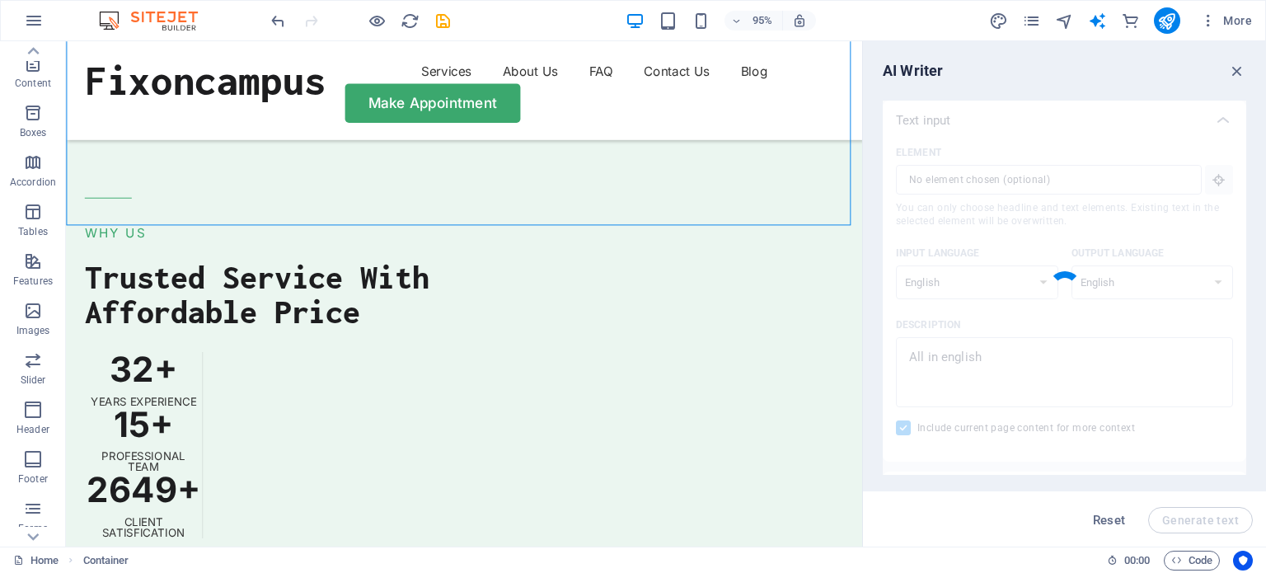
type textarea "x"
type textarea "Experience convenient device repair services tailored to your needs. We offer f…"
type textarea "x"
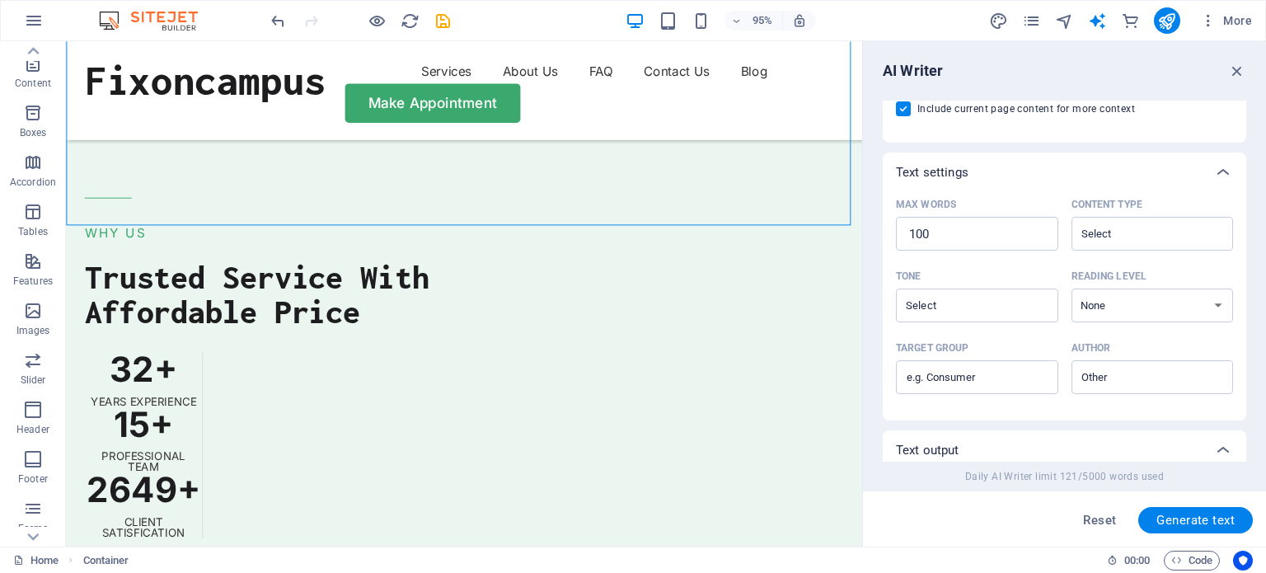
scroll to position [372, 0]
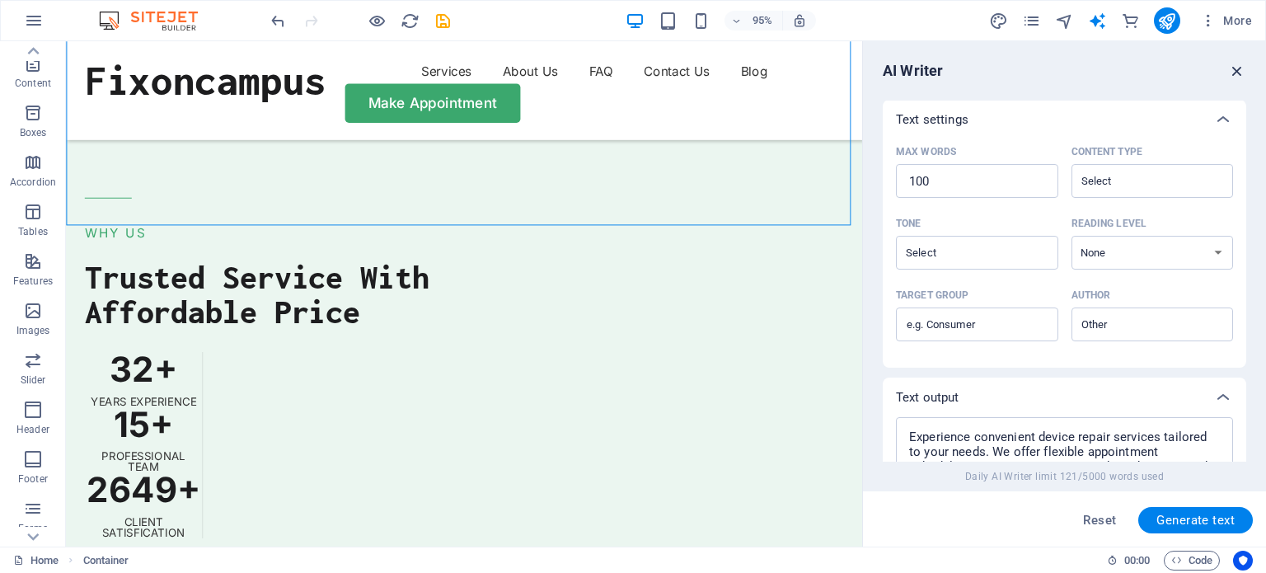
click at [1239, 63] on icon "button" at bounding box center [1237, 71] width 18 height 18
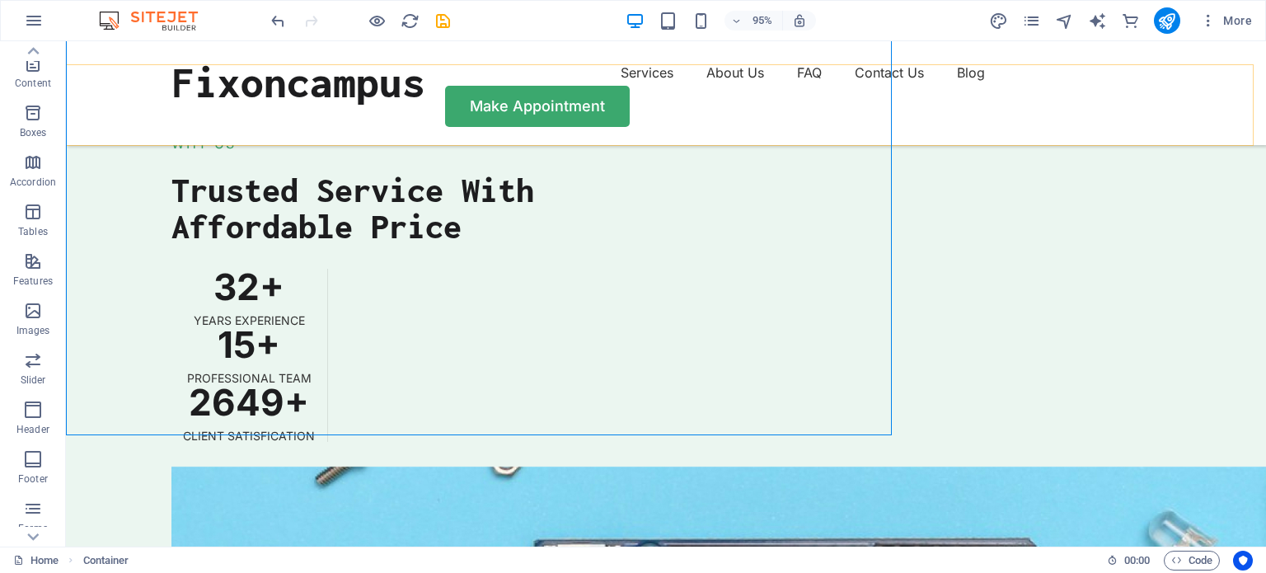
scroll to position [4072, 0]
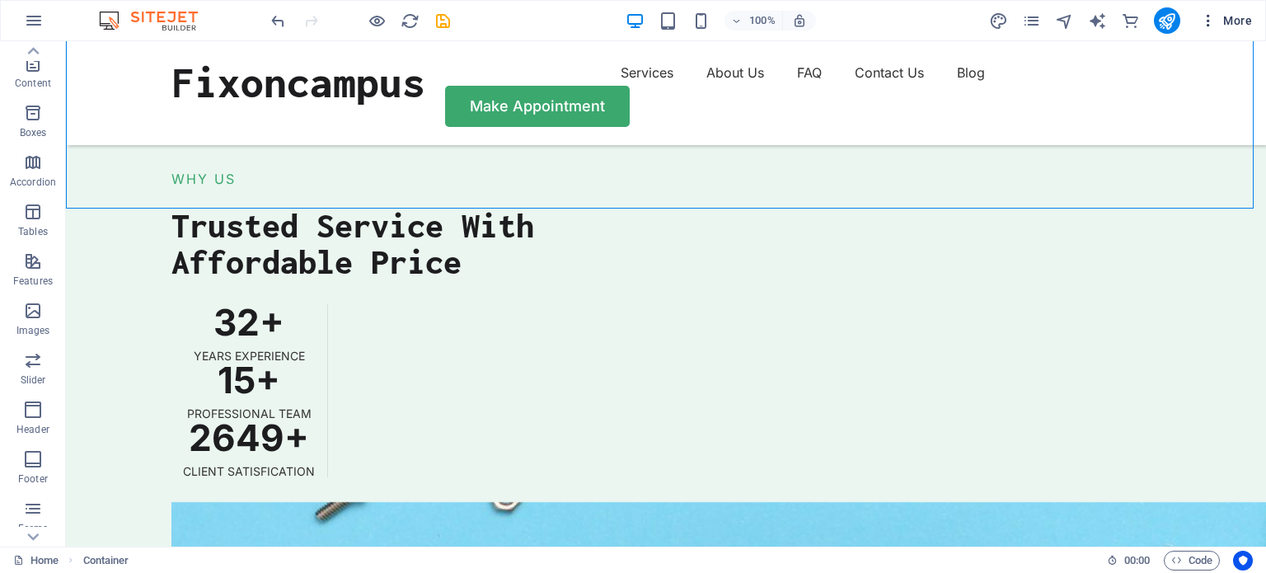
click at [1238, 26] on span "More" at bounding box center [1226, 20] width 52 height 16
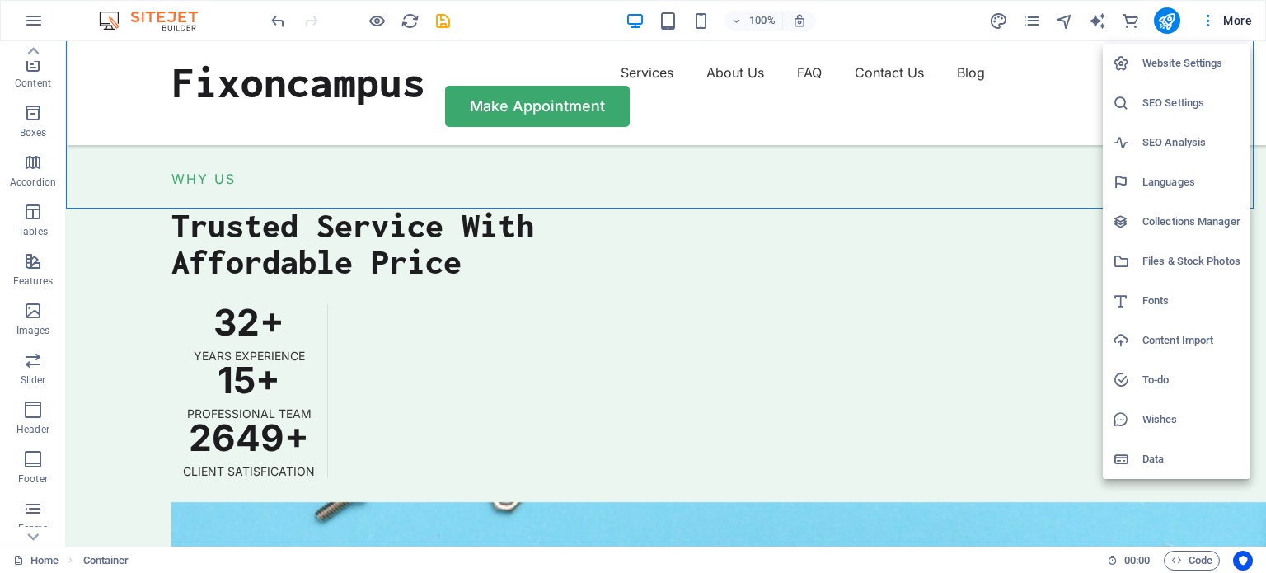
click at [1216, 52] on li "Website Settings" at bounding box center [1175, 64] width 147 height 40
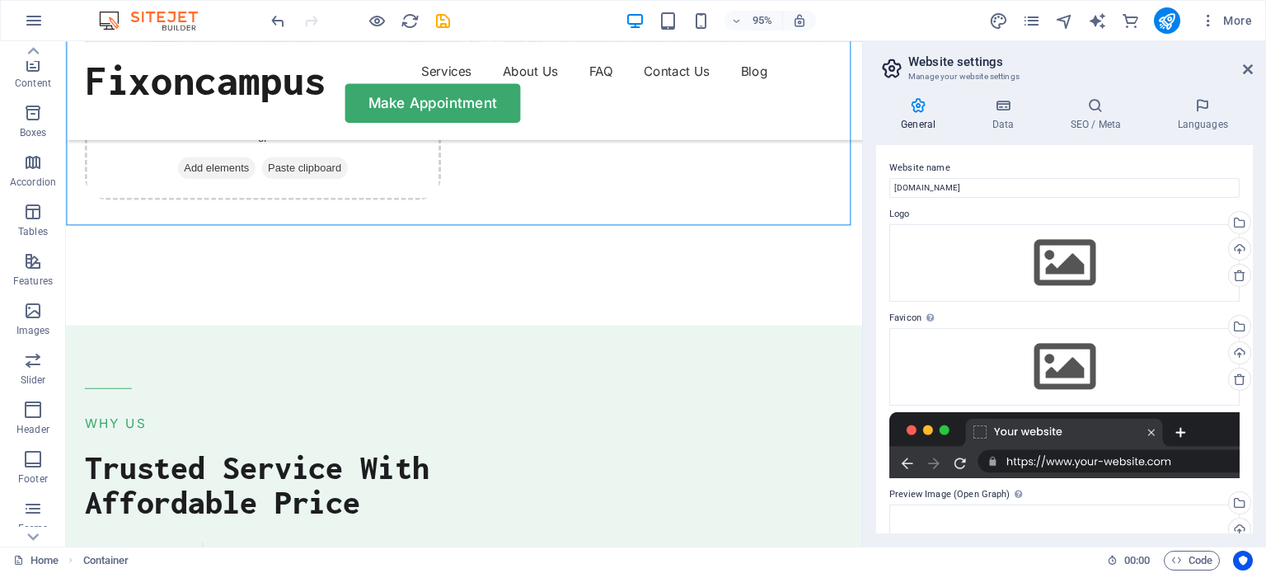
scroll to position [4272, 0]
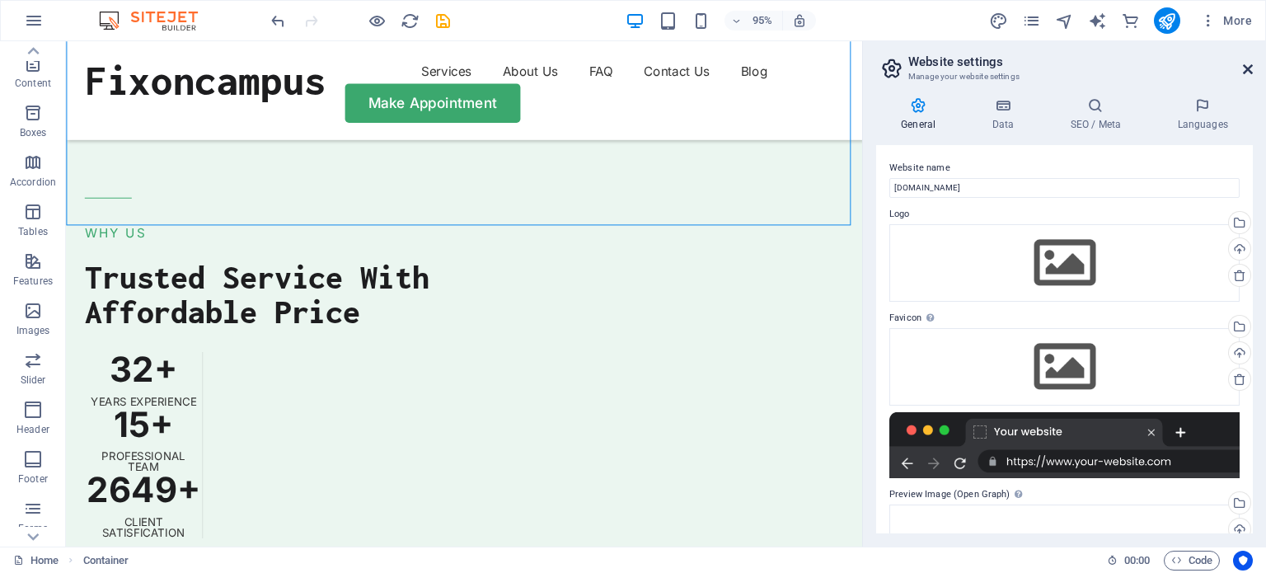
click at [1247, 69] on icon at bounding box center [1248, 69] width 10 height 13
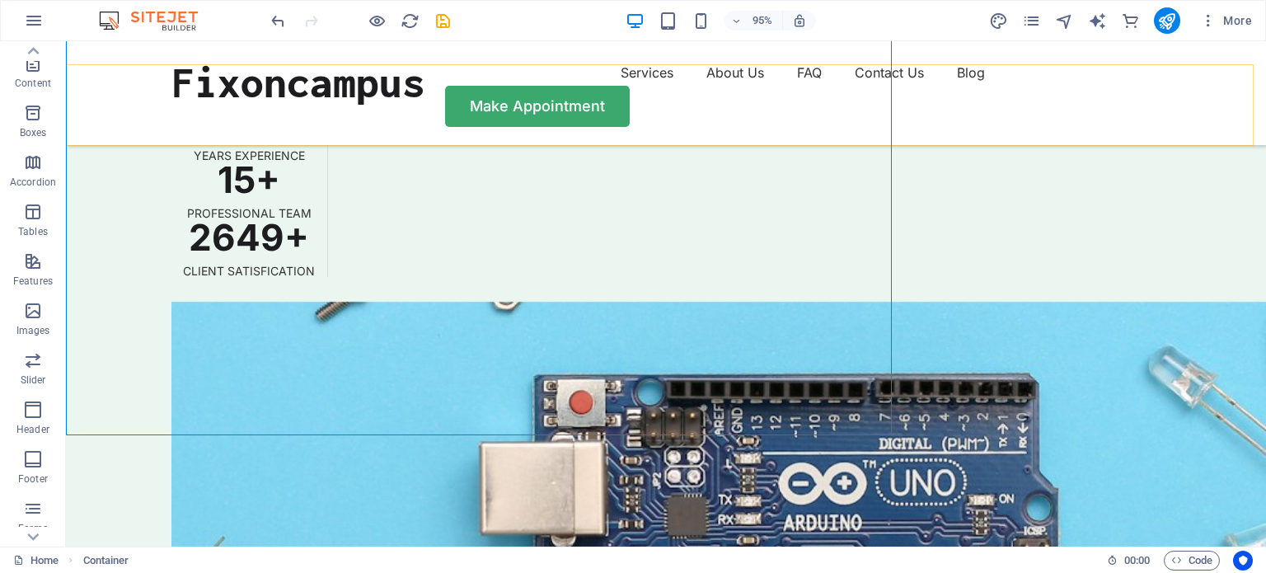
scroll to position [4072, 0]
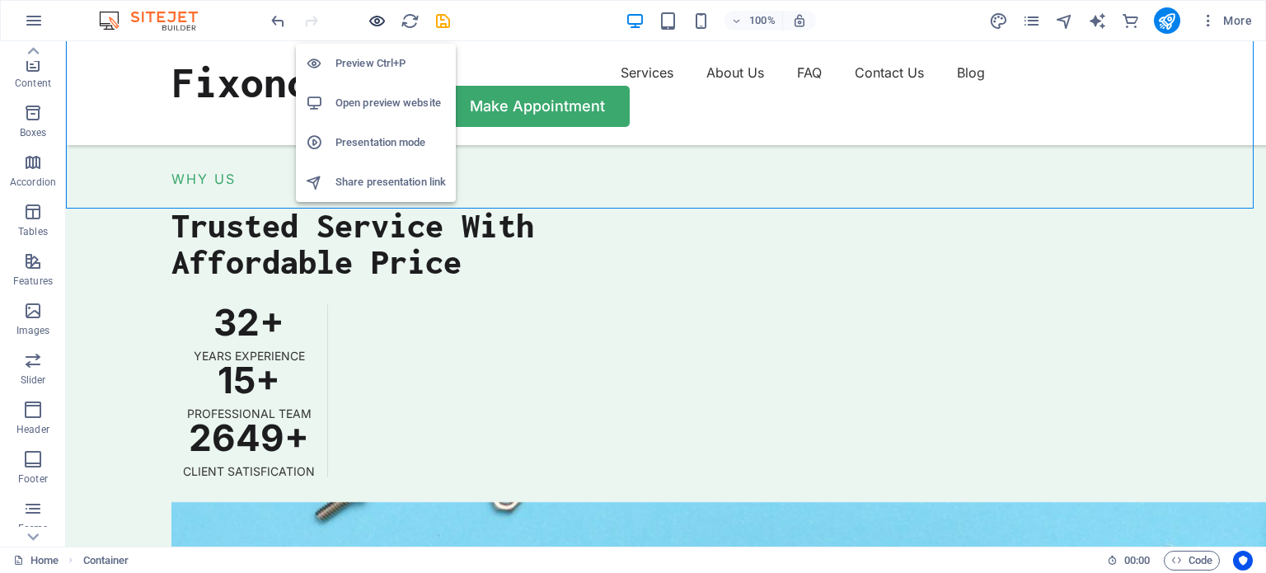
click at [382, 20] on icon "button" at bounding box center [376, 21] width 19 height 19
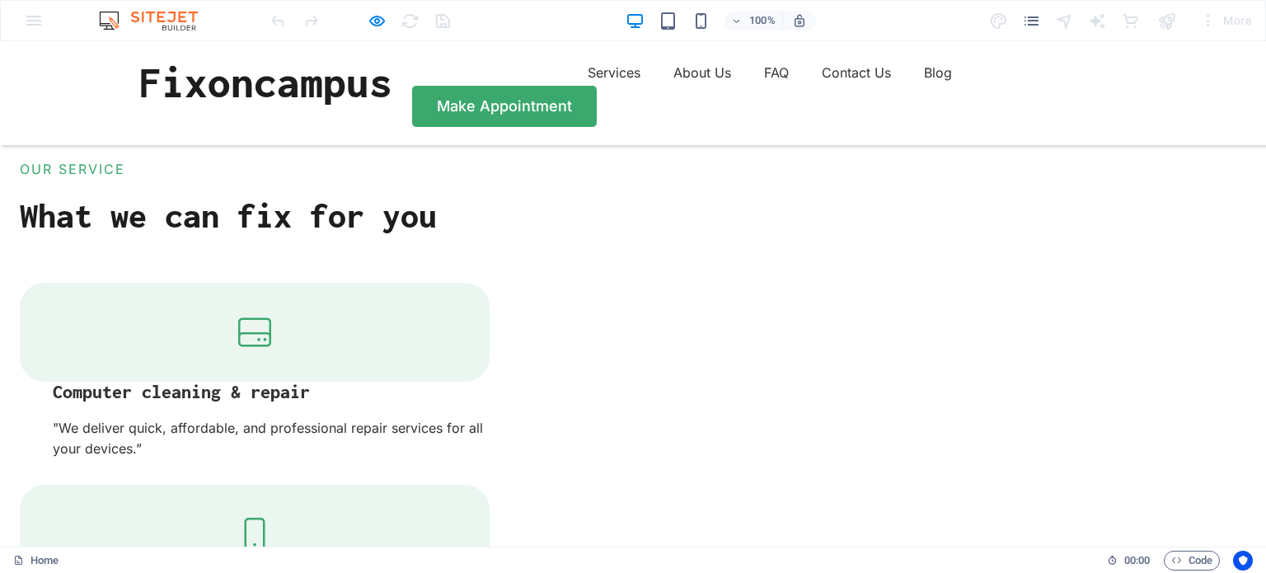
scroll to position [1631, 0]
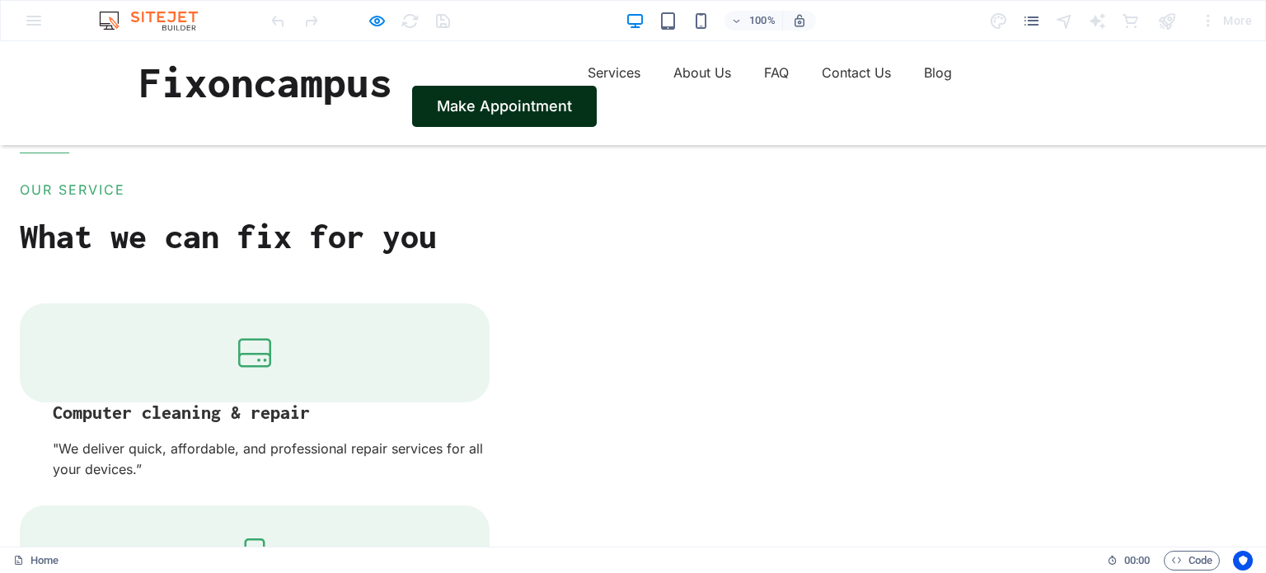
click at [597, 86] on link "Make Appointment" at bounding box center [504, 106] width 185 height 41
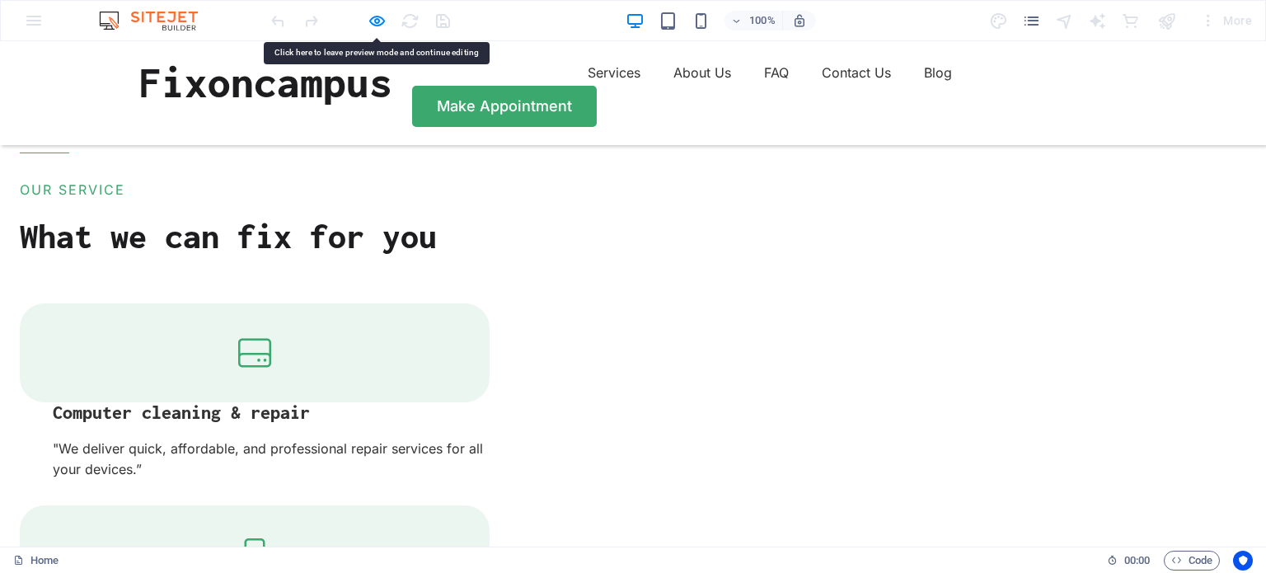
drag, startPoint x: 1004, startPoint y: 82, endPoint x: 834, endPoint y: 178, distance: 195.9
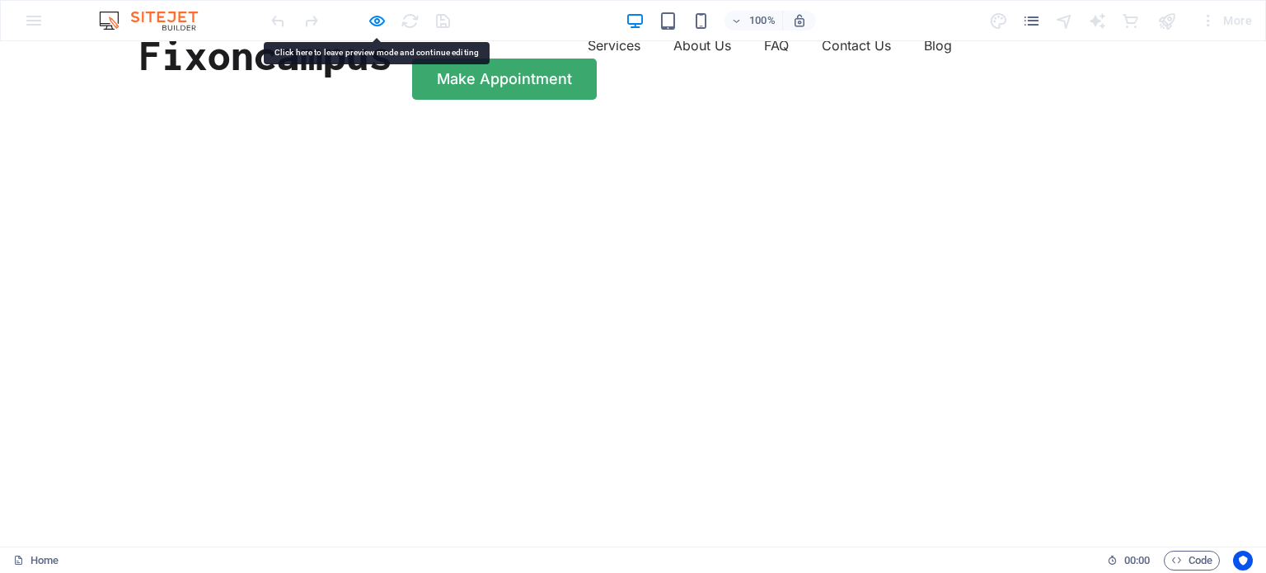
scroll to position [0, 0]
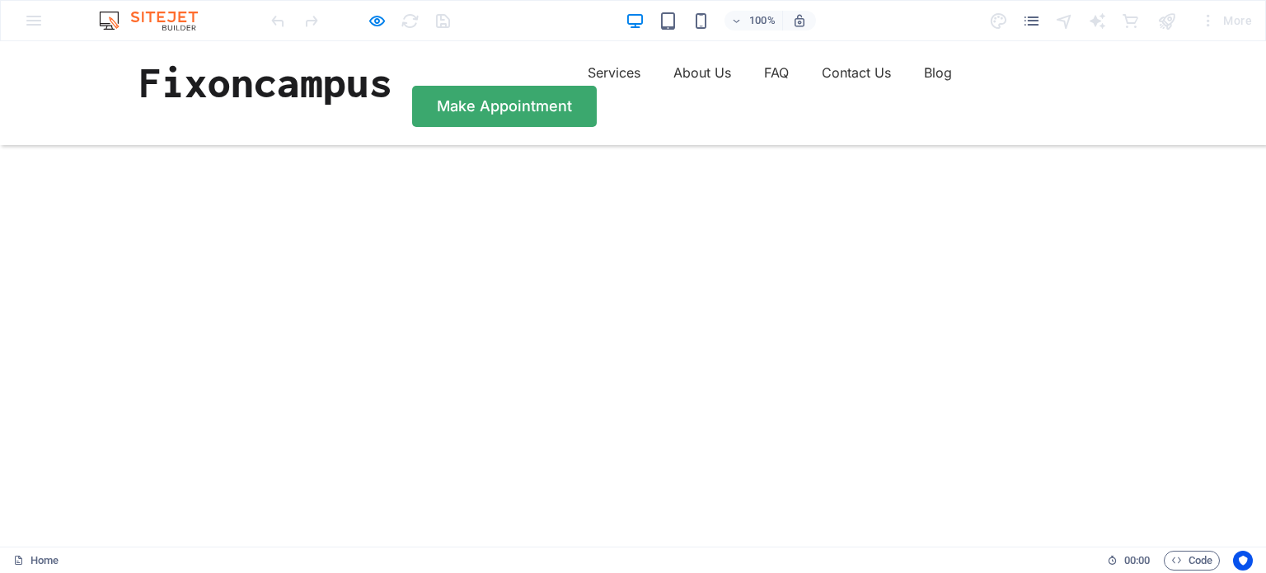
scroll to position [109, 0]
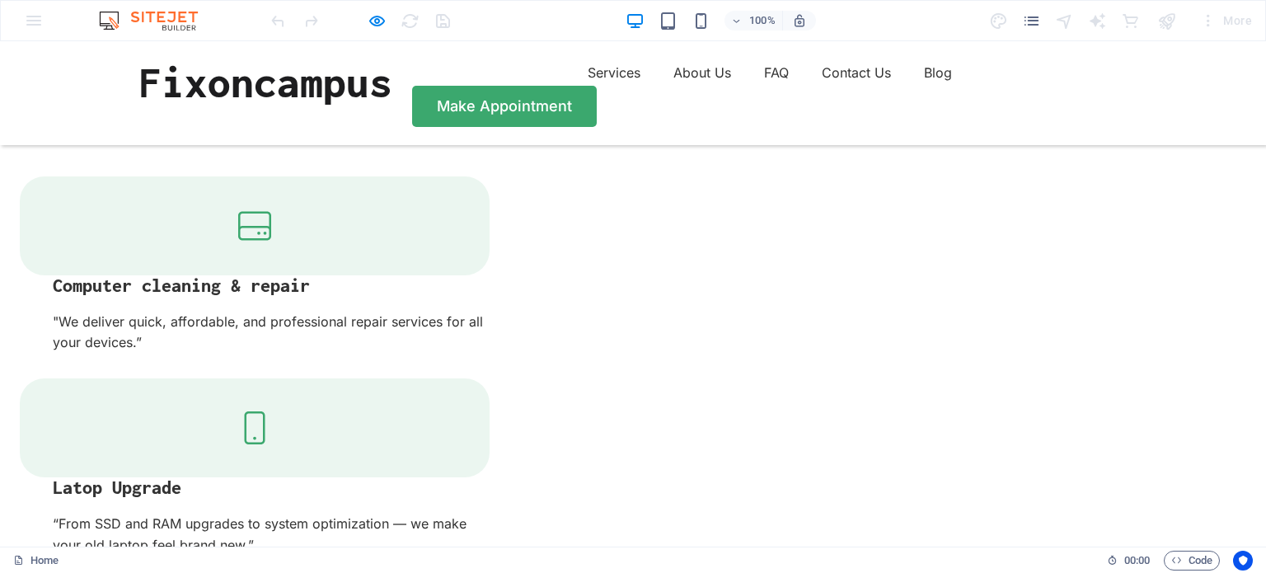
scroll to position [1762, 0]
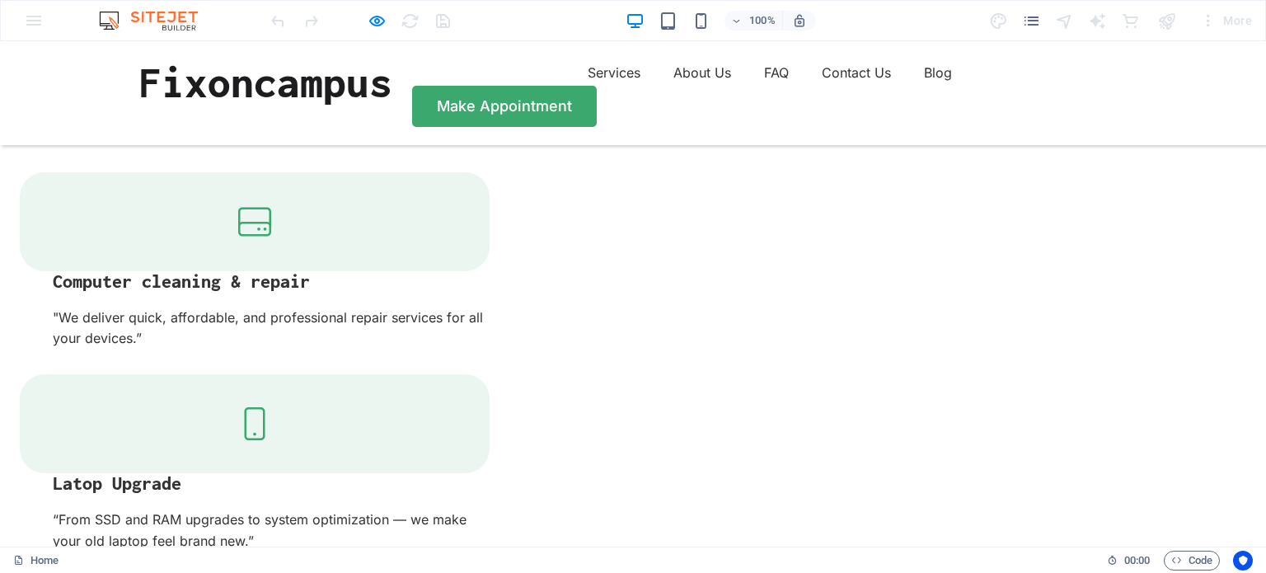
click at [133, 20] on img at bounding box center [157, 21] width 124 height 20
click at [157, 21] on img at bounding box center [157, 21] width 124 height 20
click at [33, 9] on div "100% More" at bounding box center [633, 21] width 1264 height 40
click at [704, 30] on div "100%" at bounding box center [720, 20] width 190 height 26
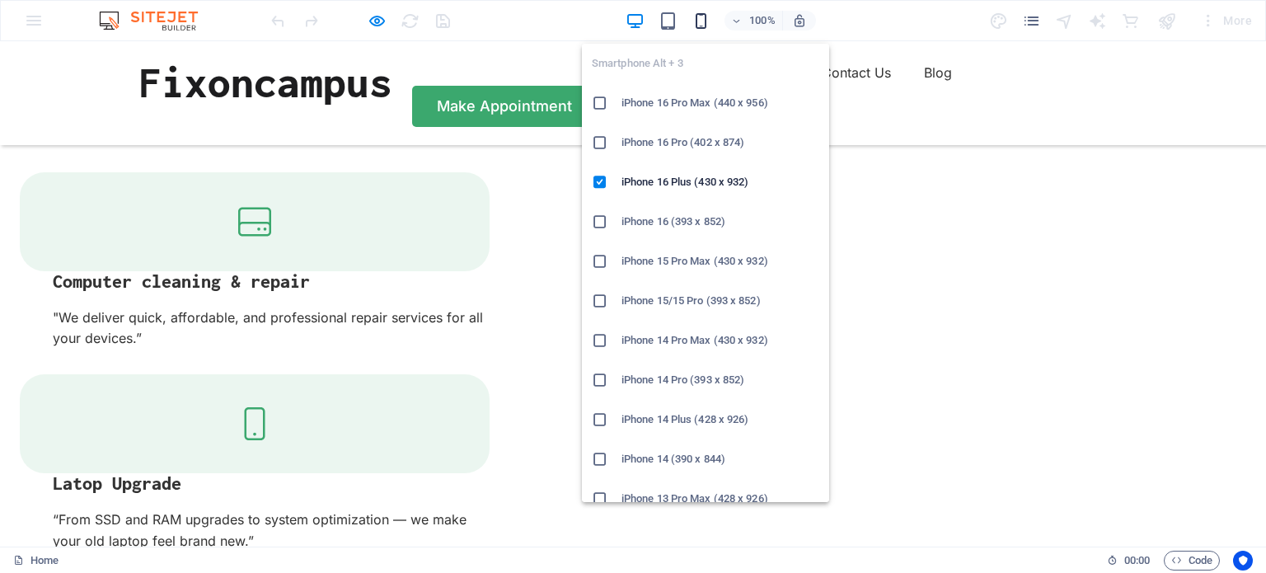
click at [704, 19] on icon "button" at bounding box center [700, 21] width 19 height 19
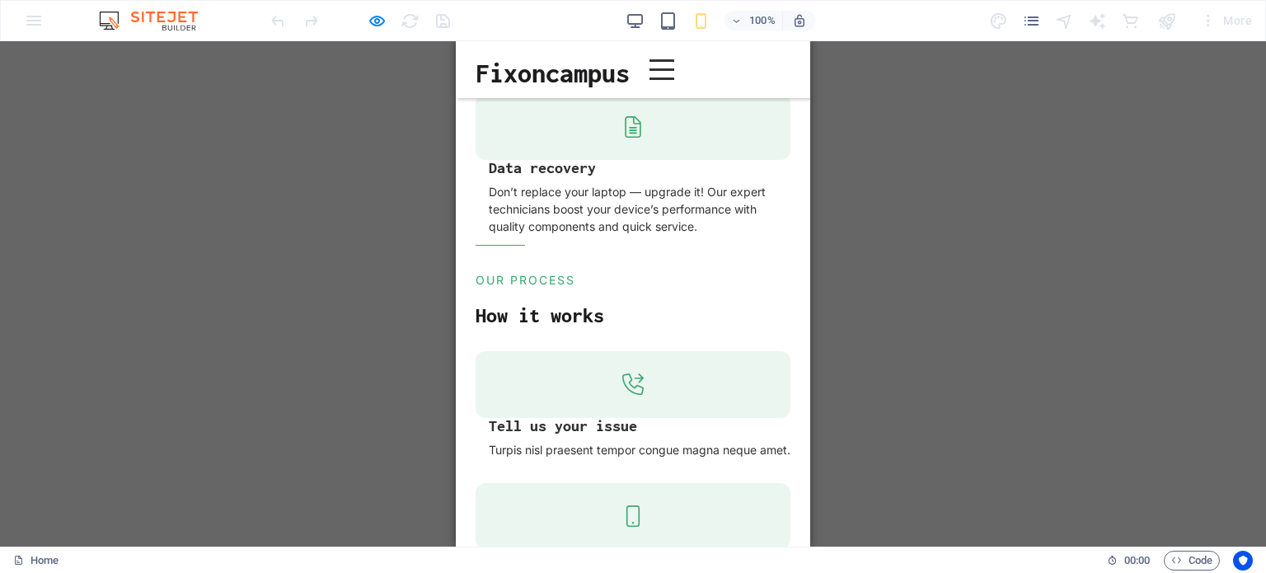
click at [906, 244] on div "H1 Text on background Text on background Container 2 columns Container Separato…" at bounding box center [633, 293] width 1266 height 505
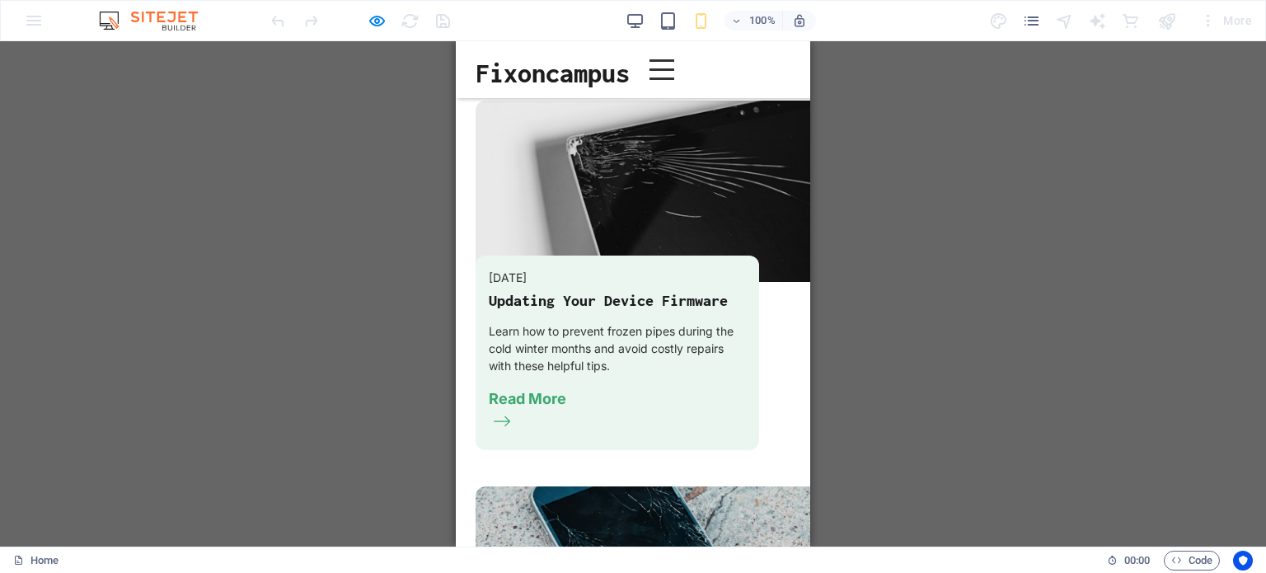
scroll to position [5013, 0]
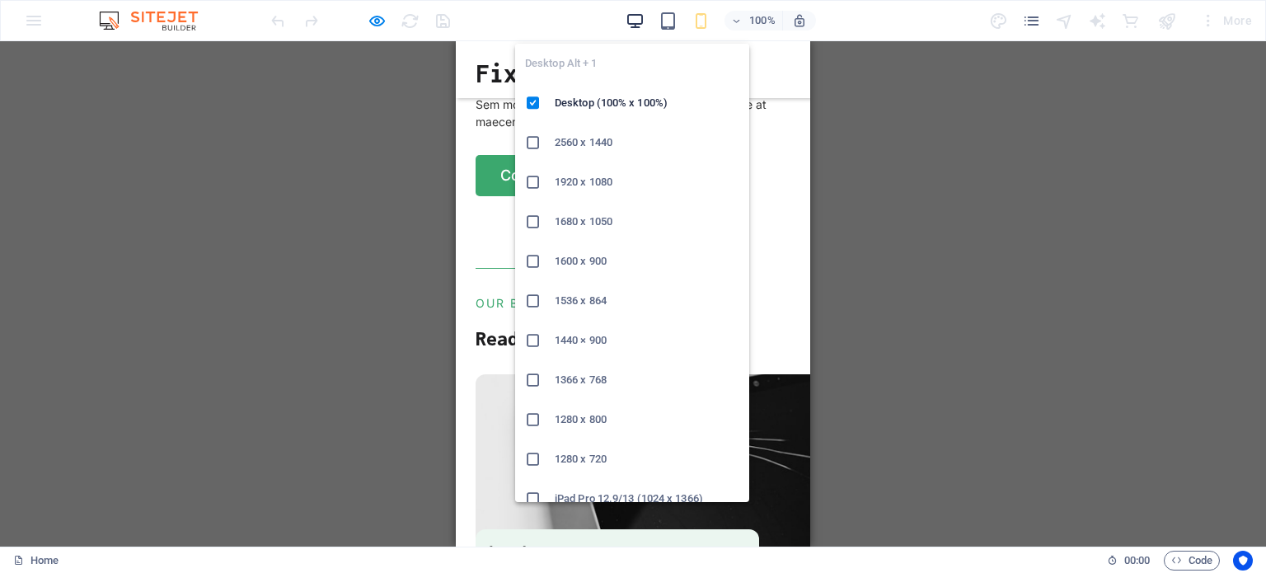
click at [628, 15] on icon "button" at bounding box center [634, 21] width 19 height 19
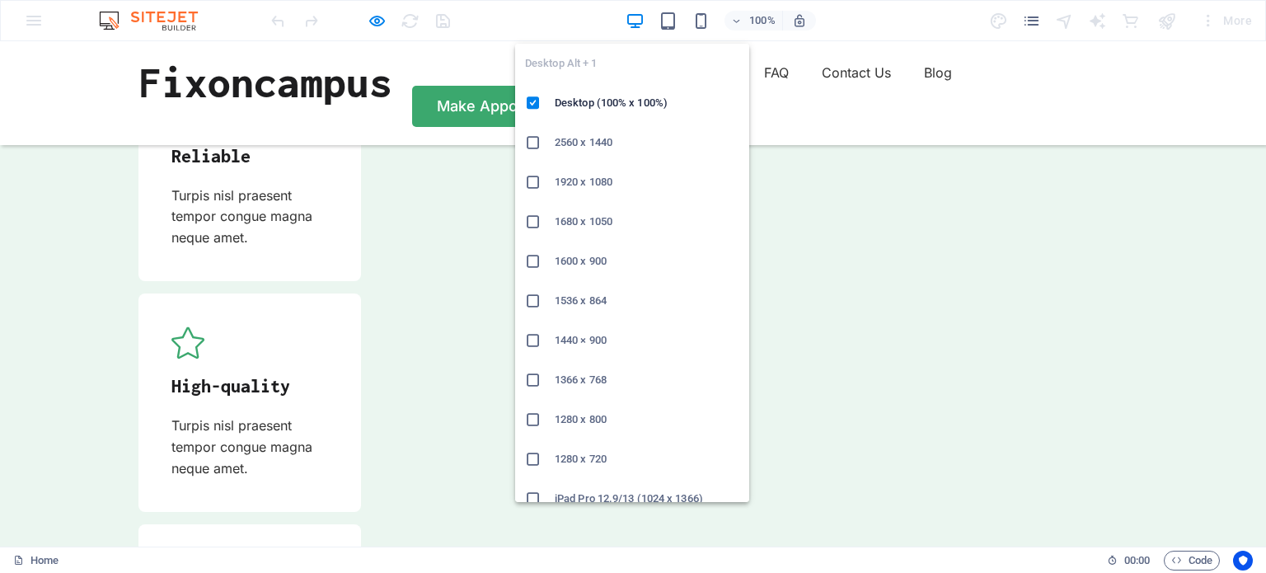
scroll to position [3833, 0]
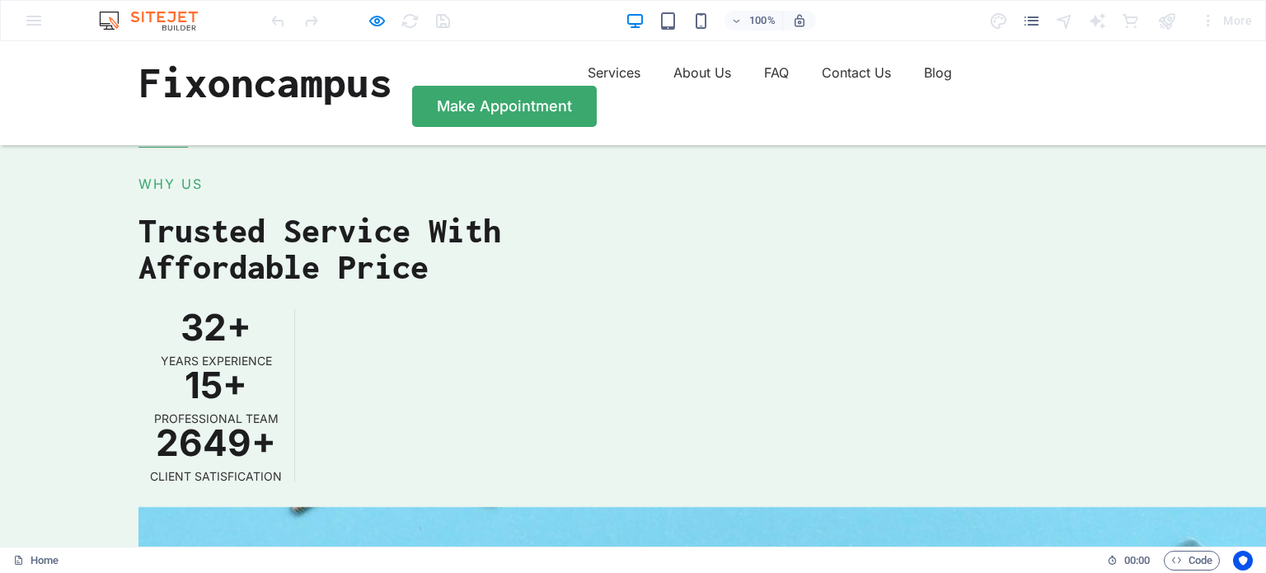
click at [366, 21] on div at bounding box center [360, 20] width 185 height 26
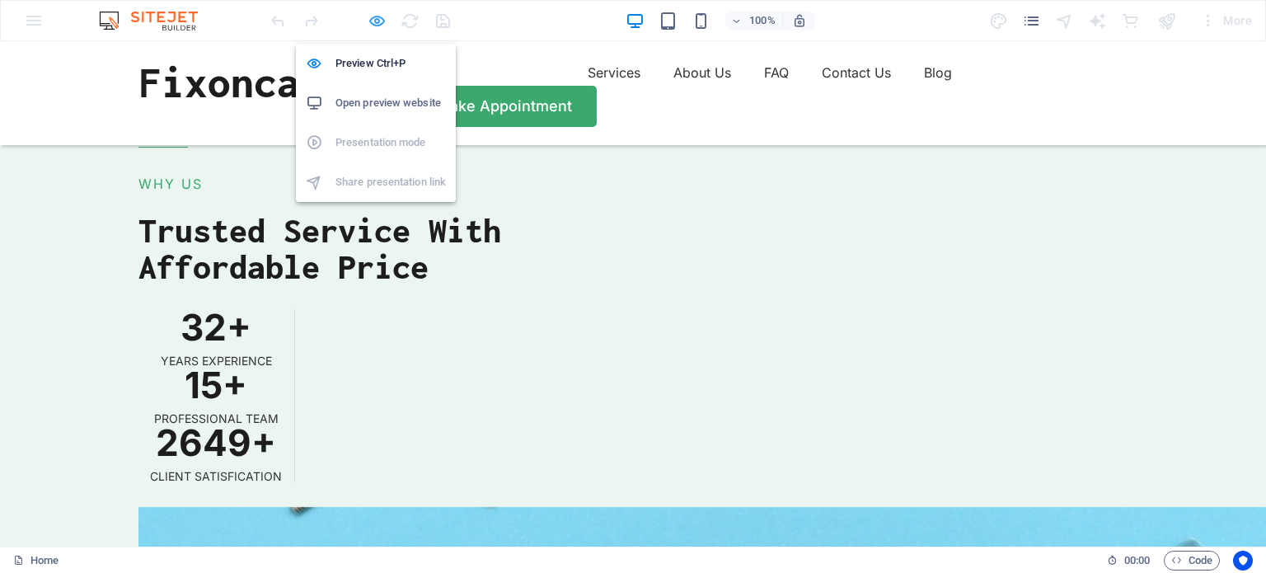
click at [379, 19] on icon "button" at bounding box center [376, 21] width 19 height 19
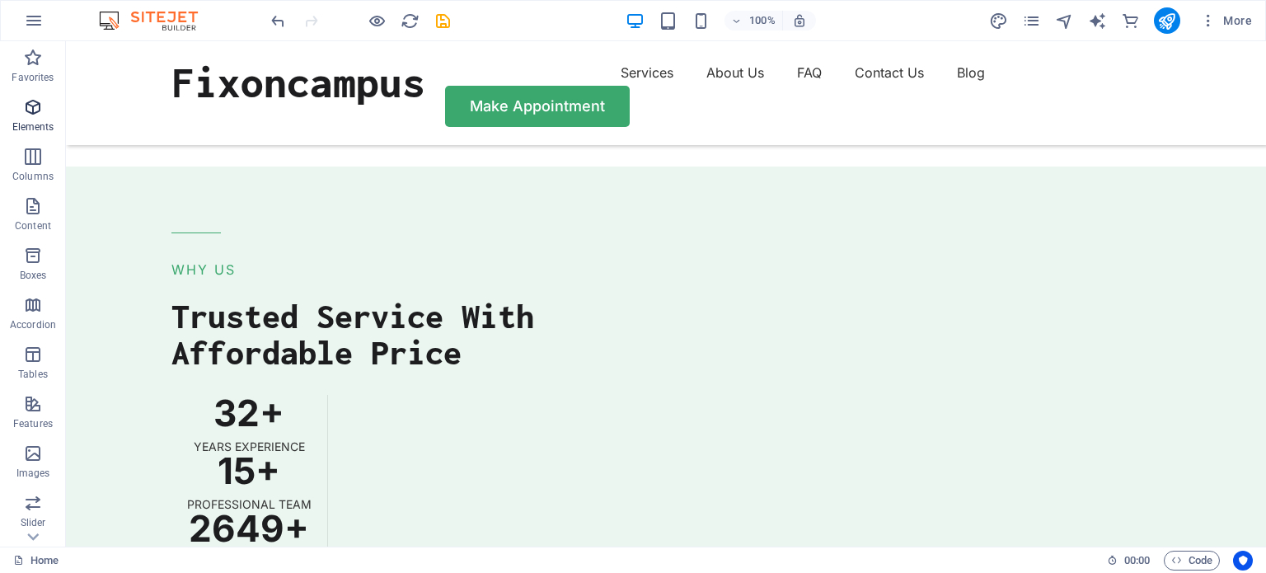
scroll to position [285, 0]
click at [30, 439] on p "Marketing" at bounding box center [32, 434] width 45 height 13
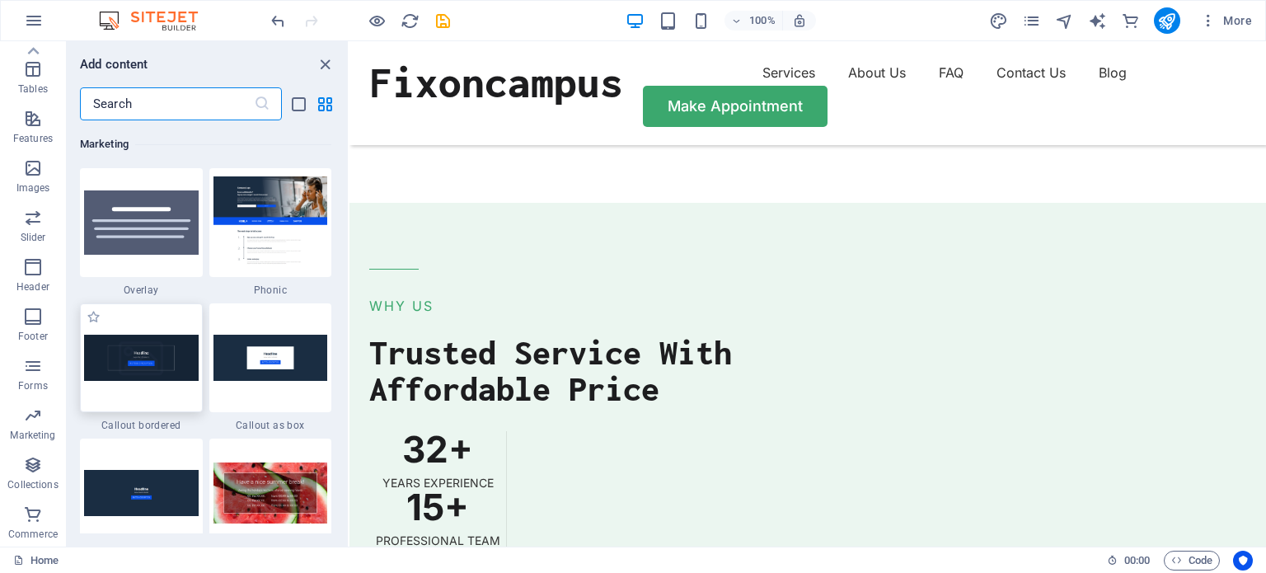
scroll to position [13421, 0]
click at [330, 67] on icon "close panel" at bounding box center [325, 64] width 19 height 19
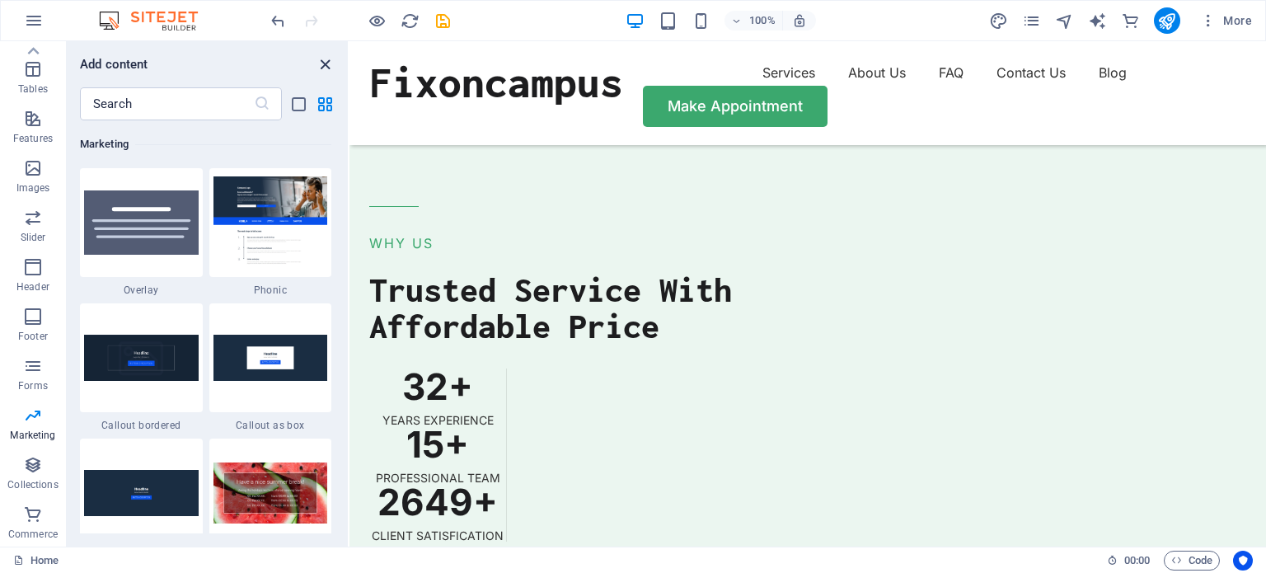
scroll to position [3981, 0]
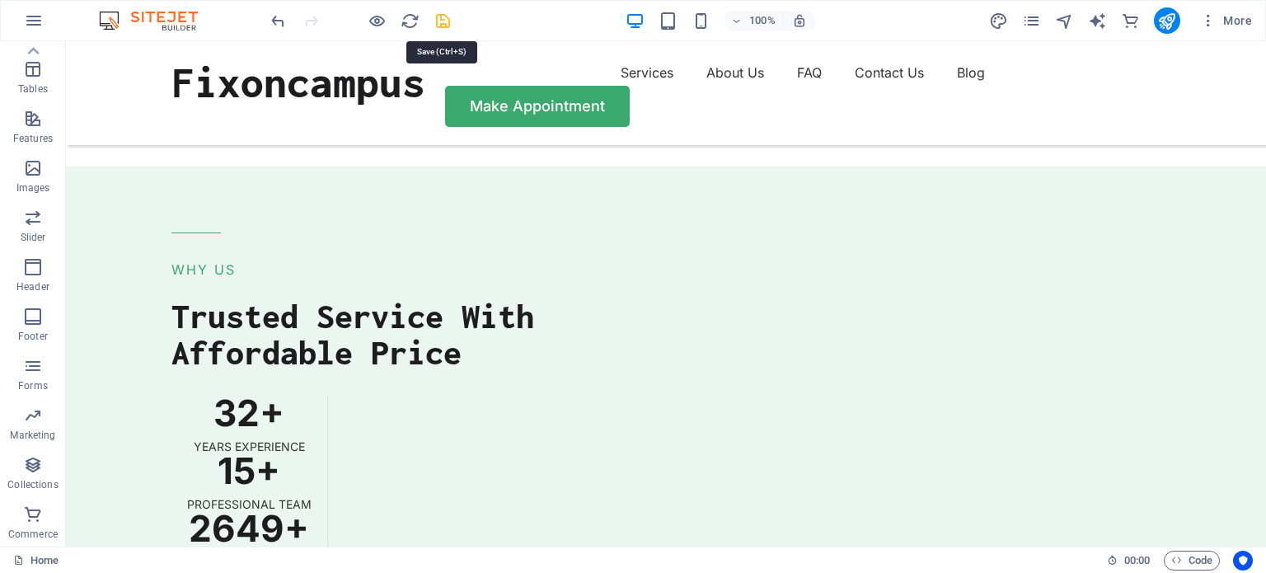
click at [442, 19] on icon "save" at bounding box center [442, 21] width 19 height 19
click at [753, 24] on h6 "100%" at bounding box center [762, 21] width 26 height 20
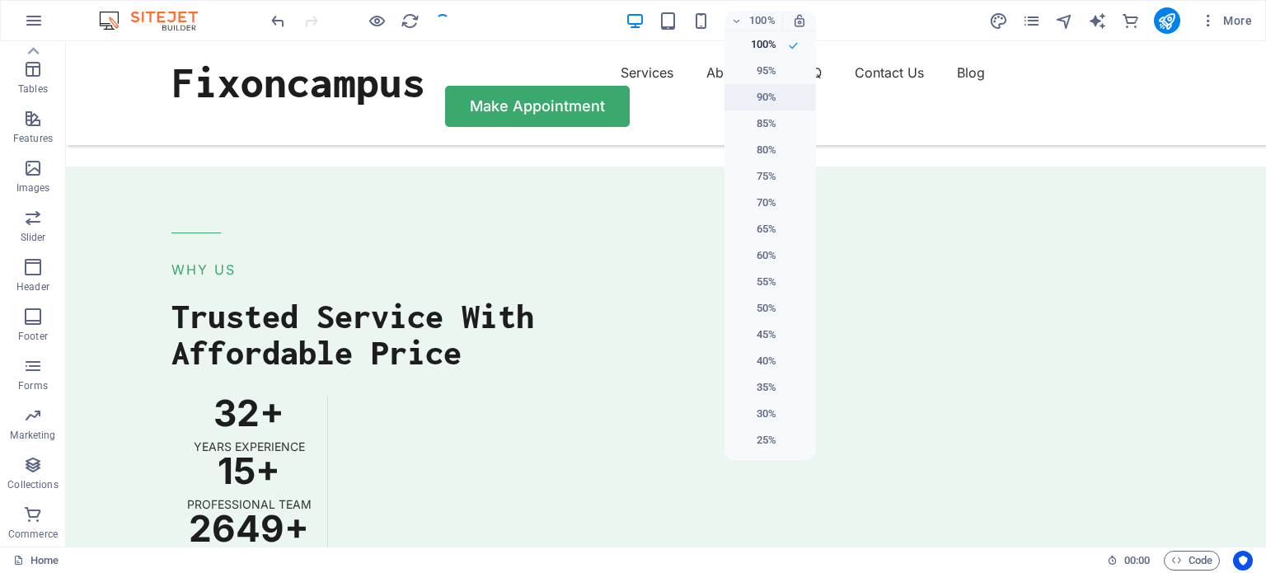
click at [770, 88] on h6 "90%" at bounding box center [755, 97] width 42 height 20
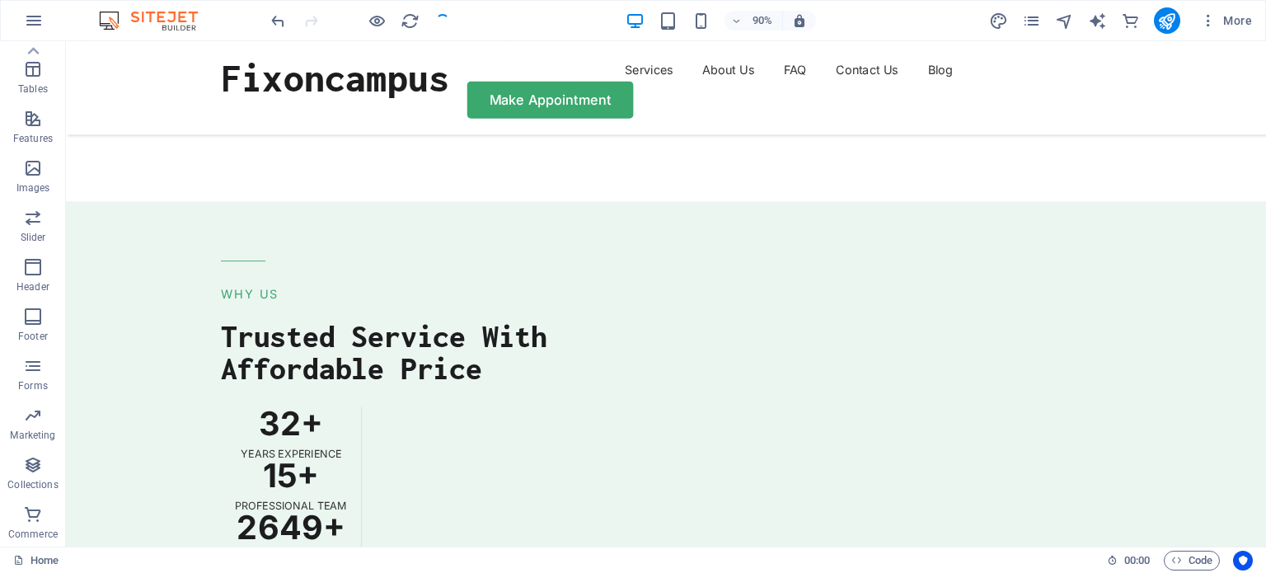
scroll to position [4034, 0]
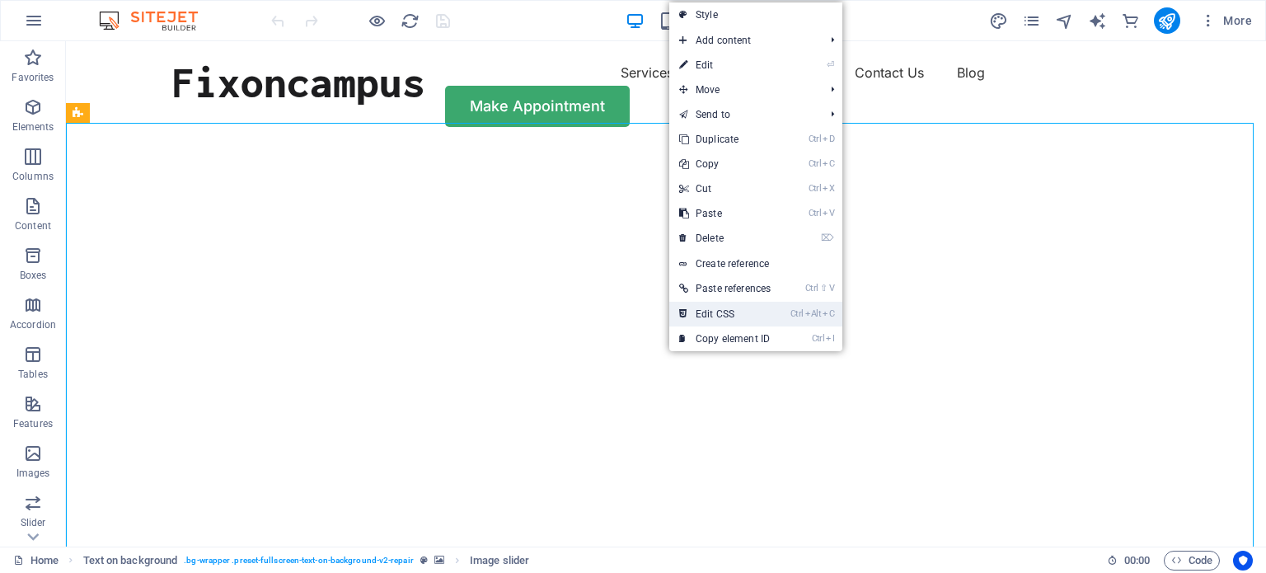
click at [715, 312] on link "Ctrl Alt C Edit CSS" at bounding box center [724, 314] width 111 height 25
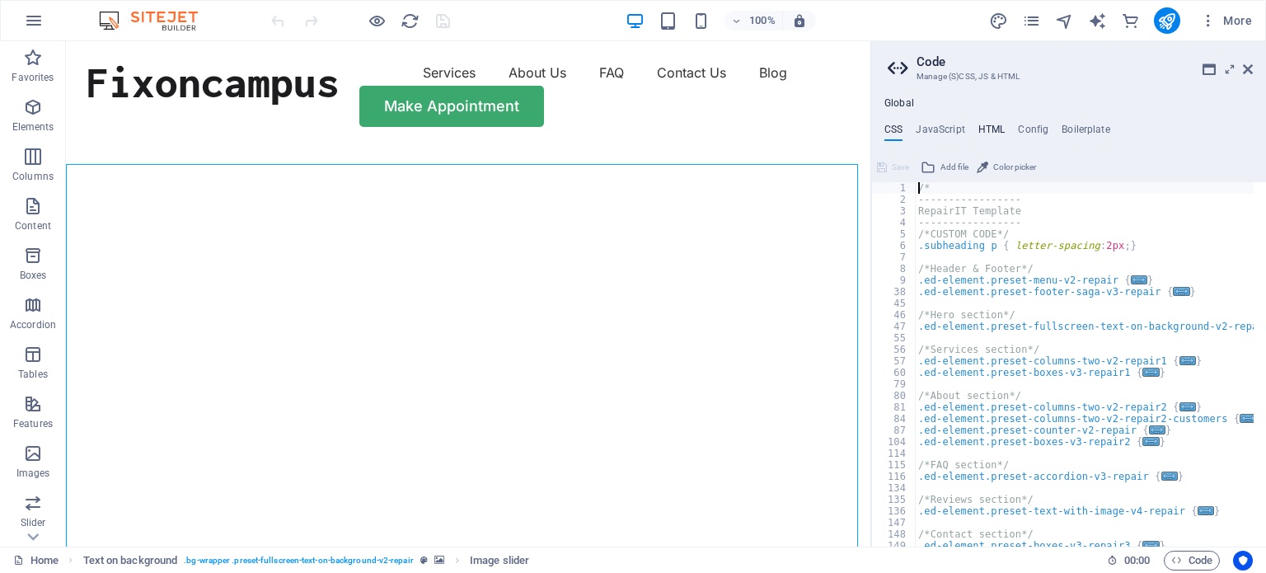
click at [994, 124] on h4 "HTML" at bounding box center [991, 133] width 27 height 18
type textarea "<a href="#main-content" class="button wv-link-content">Skip to main content</a>"
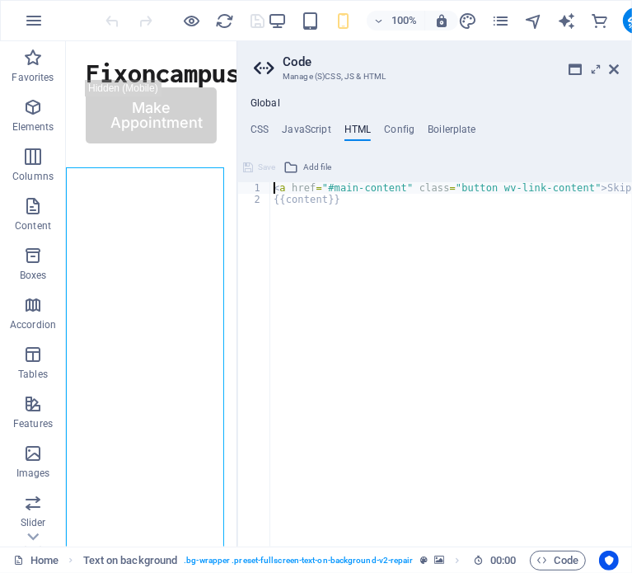
paste textarea
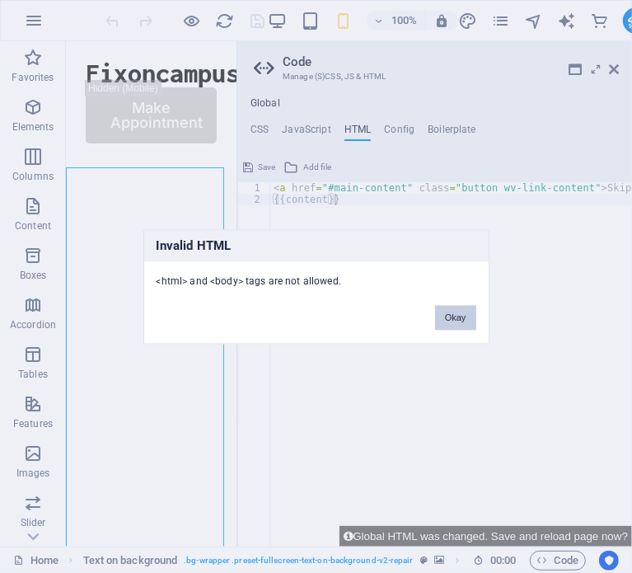
click at [455, 320] on button "Okay" at bounding box center [455, 317] width 41 height 25
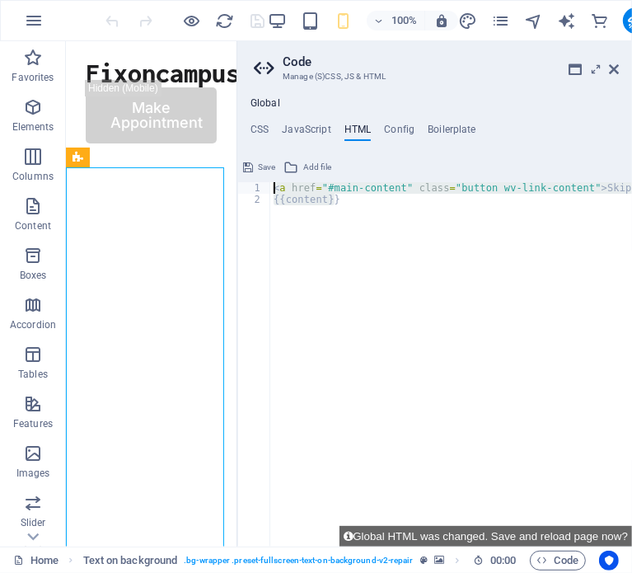
drag, startPoint x: 372, startPoint y: 199, endPoint x: 256, endPoint y: 181, distance: 117.5
click at [256, 182] on div "{{content}} 1 2 < a href = "#main-content" class = "button wv-link-content" > S…" at bounding box center [434, 364] width 395 height 364
type textarea "<a href="#main-content" class="button wv-link-content">Skip to main content</a>…"
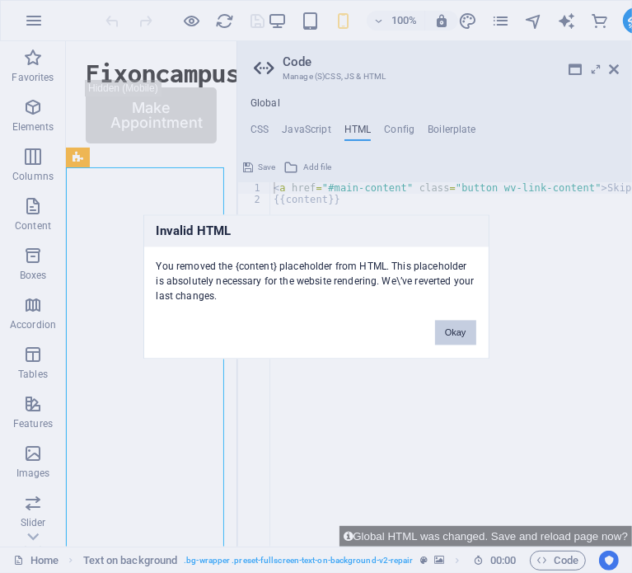
click at [446, 331] on button "Okay" at bounding box center [455, 332] width 41 height 25
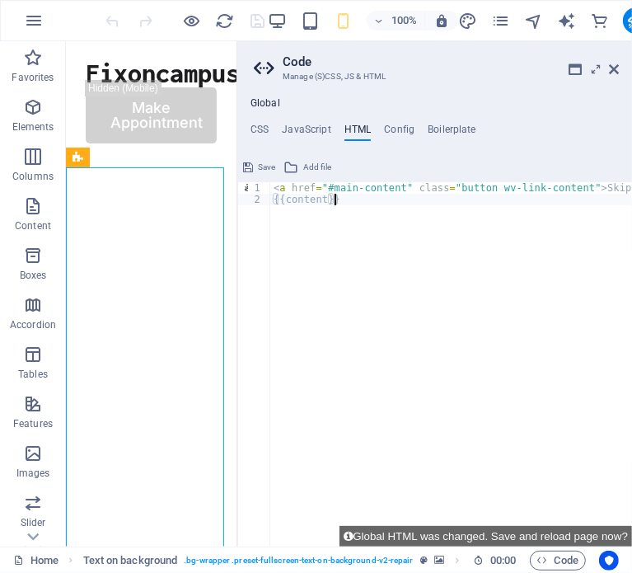
click at [332, 197] on div "< a href = "#main-content" class = "button wv-link-content" > Skip to main cont…" at bounding box center [492, 375] width 445 height 387
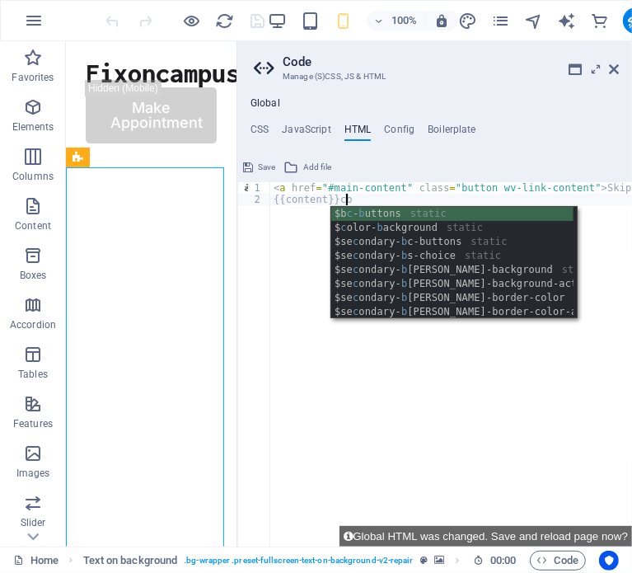
type textarea "<a href="#main-content" class="button wv-link-content">Skip to main content</a>"
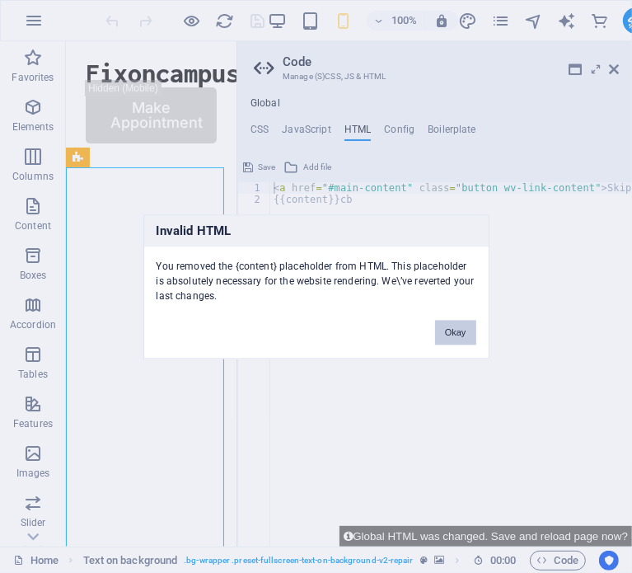
click at [457, 329] on button "Okay" at bounding box center [455, 332] width 41 height 25
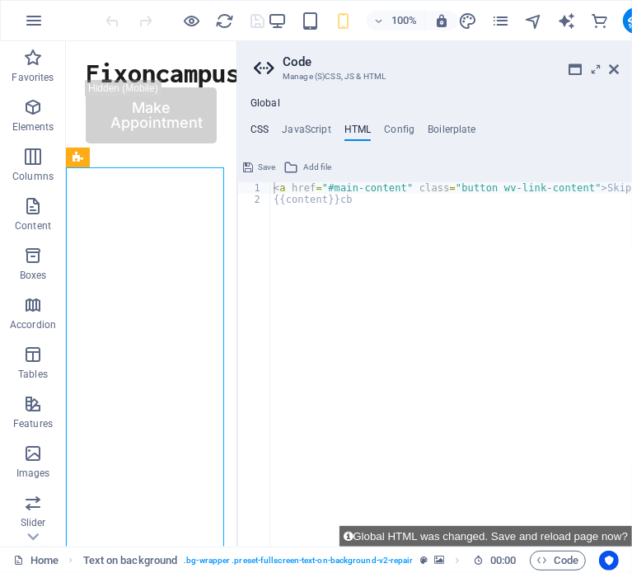
click at [265, 129] on h4 "CSS" at bounding box center [259, 133] width 18 height 18
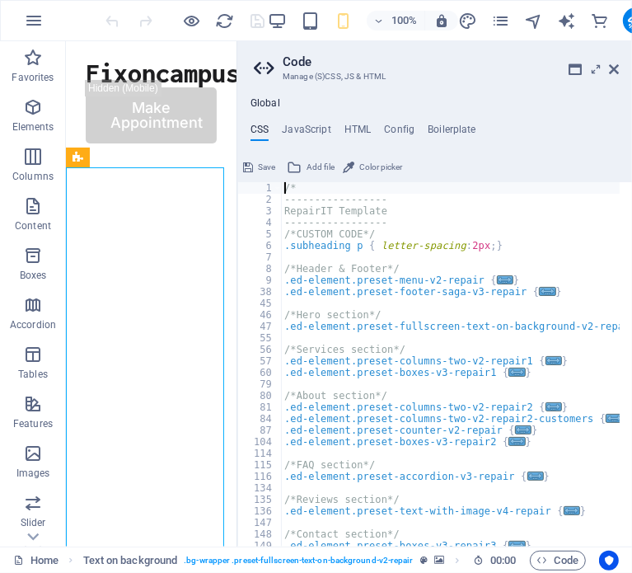
type textarea "@include contact-form-v3(); }"
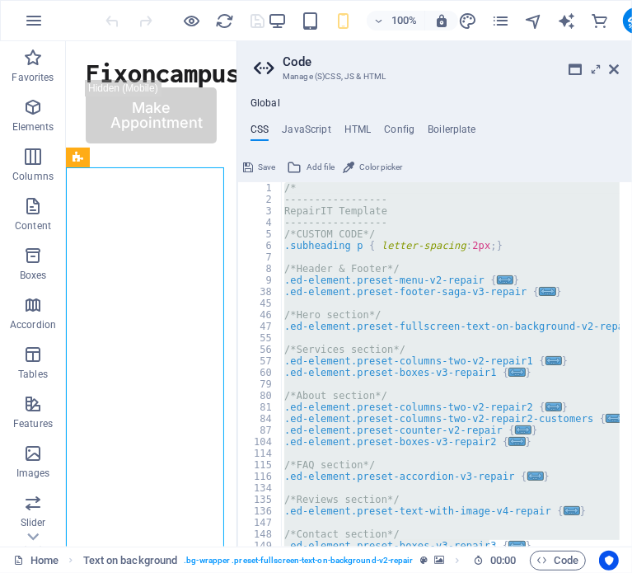
paste textarea
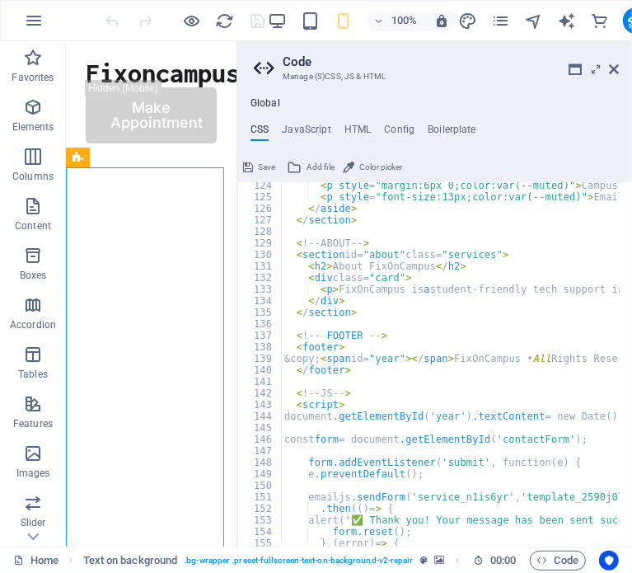
scroll to position [1416, 0]
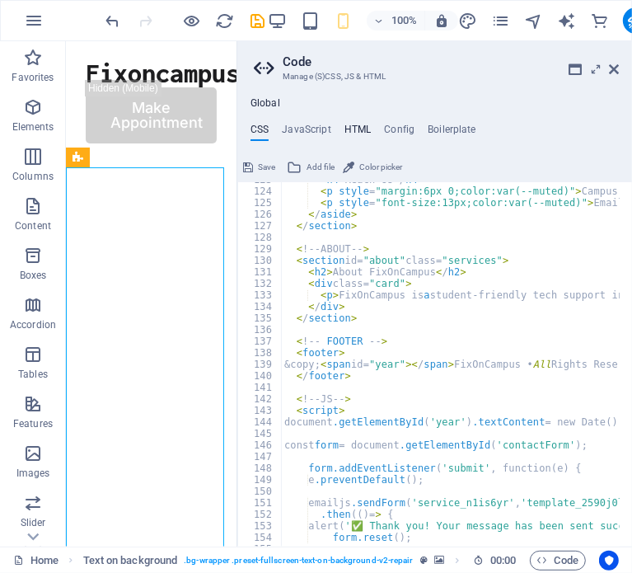
click at [356, 124] on h4 "HTML" at bounding box center [357, 133] width 27 height 18
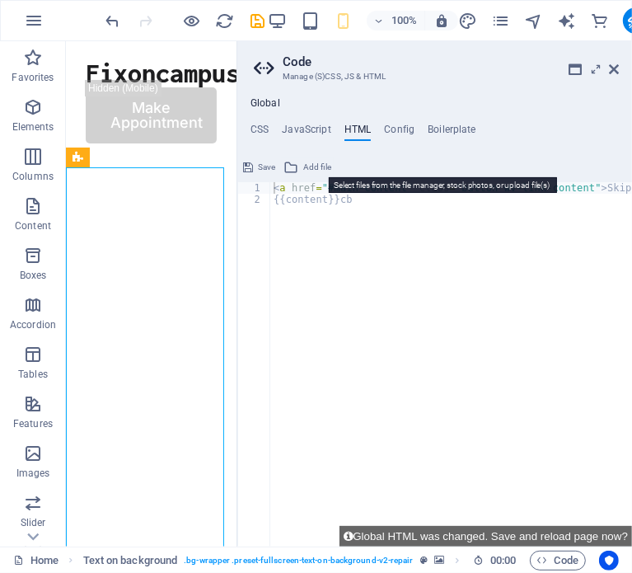
click at [316, 165] on span "Add file" at bounding box center [317, 167] width 28 height 20
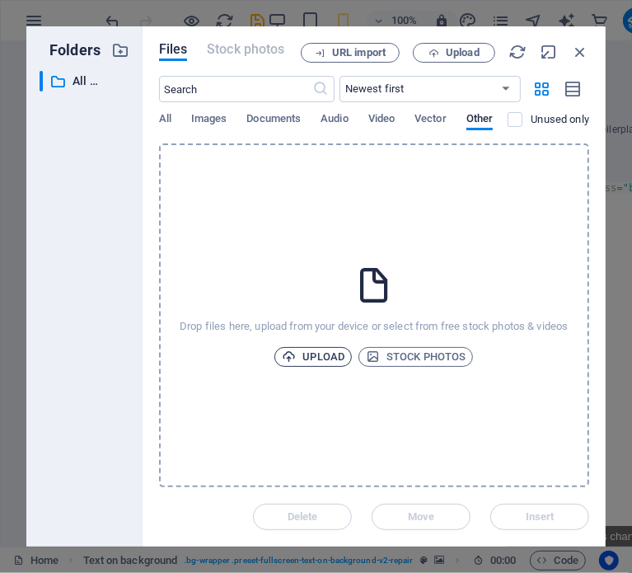
click at [326, 358] on span "Upload" at bounding box center [313, 357] width 63 height 20
click at [586, 55] on icon "button" at bounding box center [580, 52] width 18 height 18
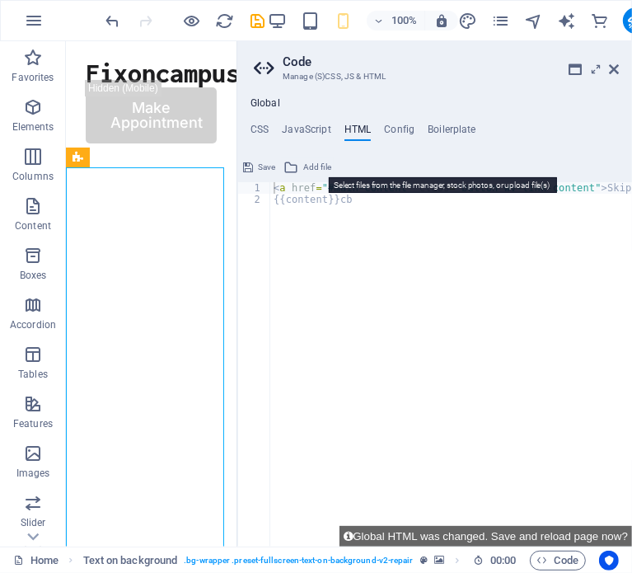
click at [293, 163] on icon at bounding box center [290, 167] width 15 height 20
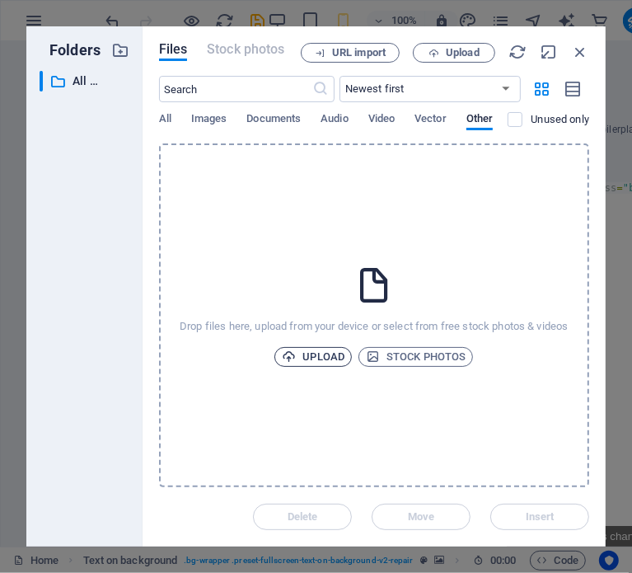
click at [322, 352] on span "Upload" at bounding box center [313, 357] width 63 height 20
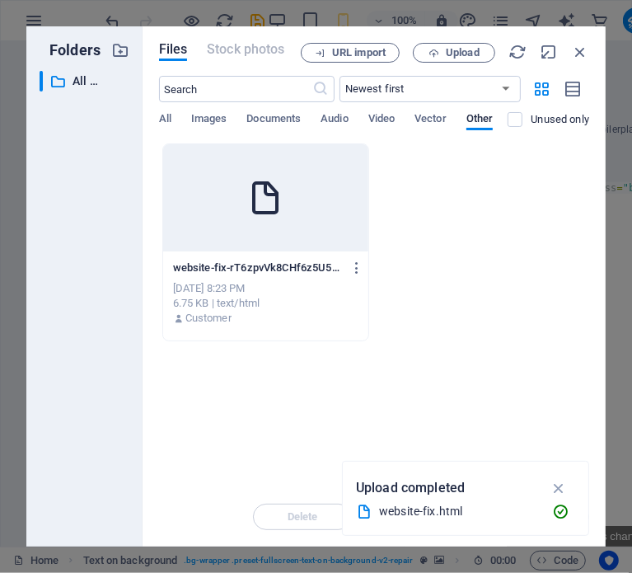
click at [344, 431] on div "Drop files here to upload them instantly website-fix-rT6zpvVk8CHf6z5U5dn1lw.htm…" at bounding box center [374, 315] width 430 height 344
click at [416, 55] on button "Upload" at bounding box center [454, 53] width 82 height 20
click at [559, 480] on icon "button" at bounding box center [559, 488] width 19 height 18
click at [274, 255] on div "website-fix-rT6zpvVk8CHf6z5U5dn1lw.html website-fix-rT6zpvVk8CHf6z5U5dn1lw.html" at bounding box center [265, 268] width 185 height 26
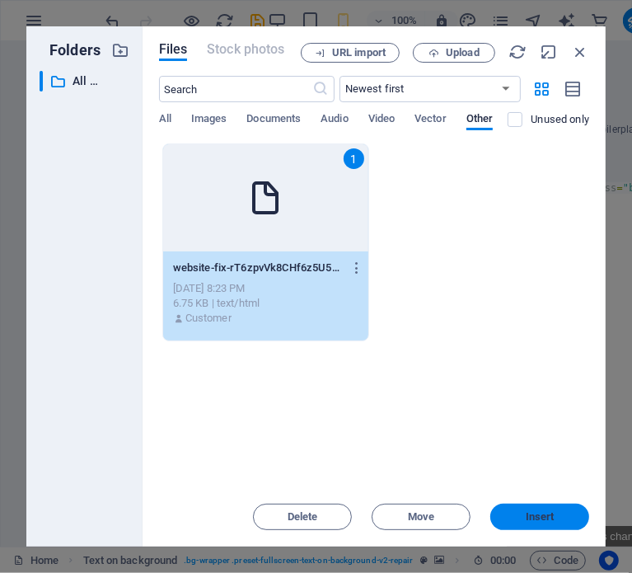
click at [510, 508] on button "Insert" at bounding box center [539, 516] width 99 height 26
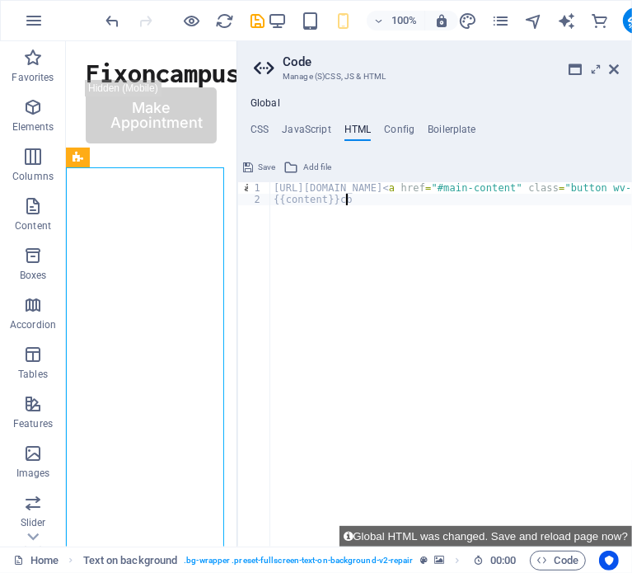
drag, startPoint x: 372, startPoint y: 204, endPoint x: 274, endPoint y: 185, distance: 99.9
type textarea "https://cdn1.site-media.eu/images/0/19717411/website-fix-rT6zpvVk8CHf6z5U5dn1lw…"
paste textarea
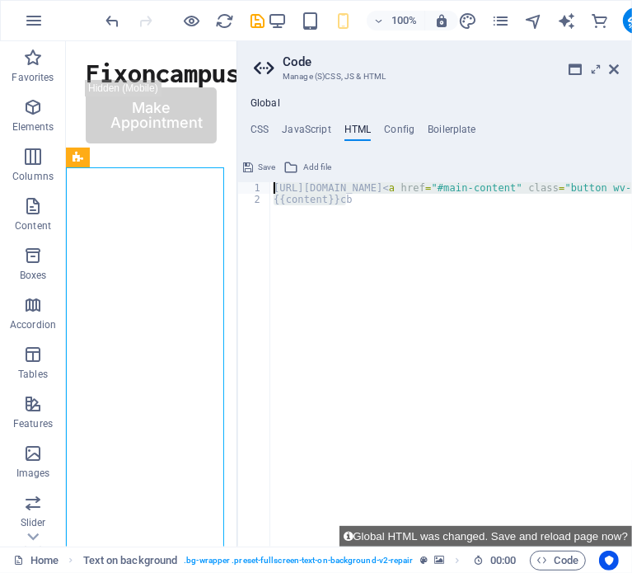
scroll to position [0, 0]
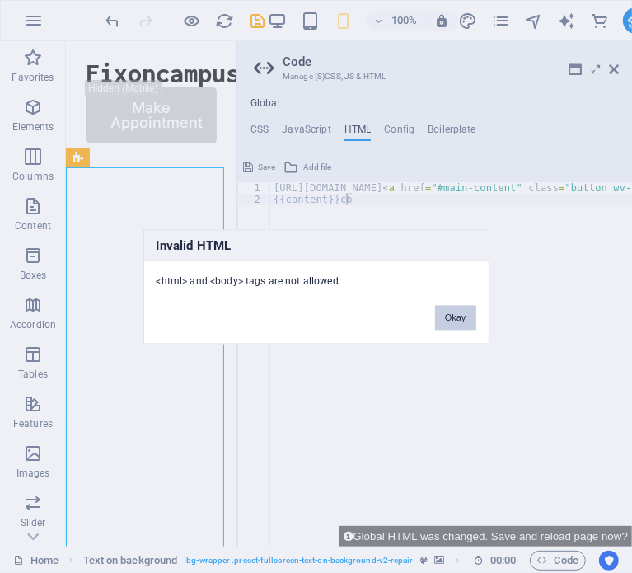
click at [453, 310] on button "Okay" at bounding box center [455, 317] width 41 height 25
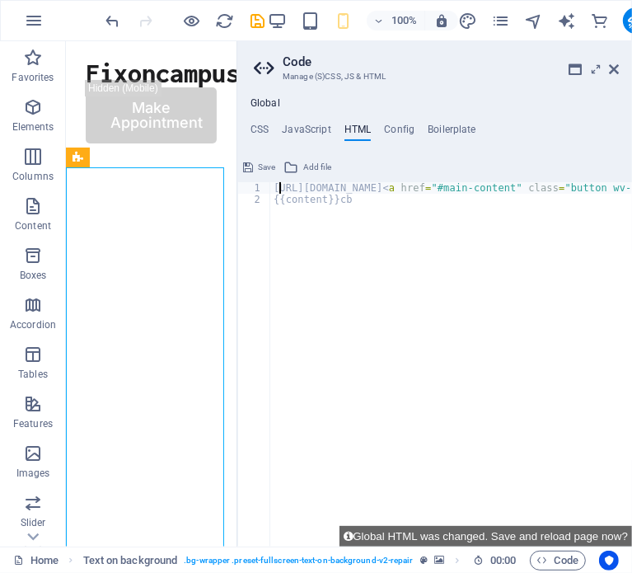
click at [334, 162] on div "Save Add file" at bounding box center [434, 165] width 395 height 24
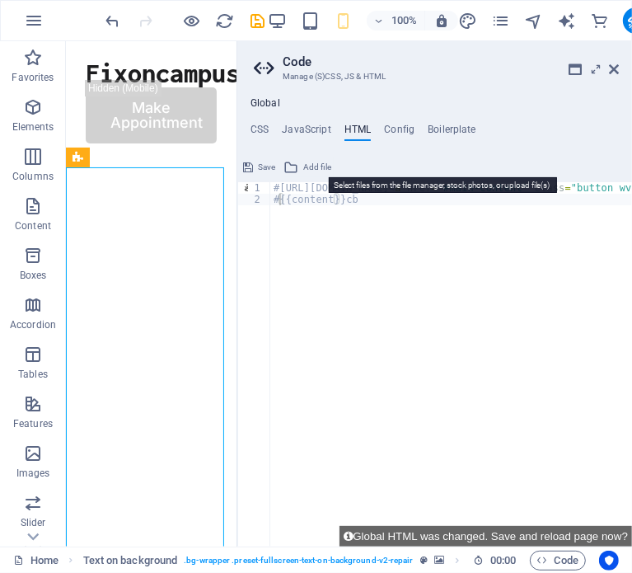
click at [315, 171] on span "Add file" at bounding box center [317, 167] width 28 height 20
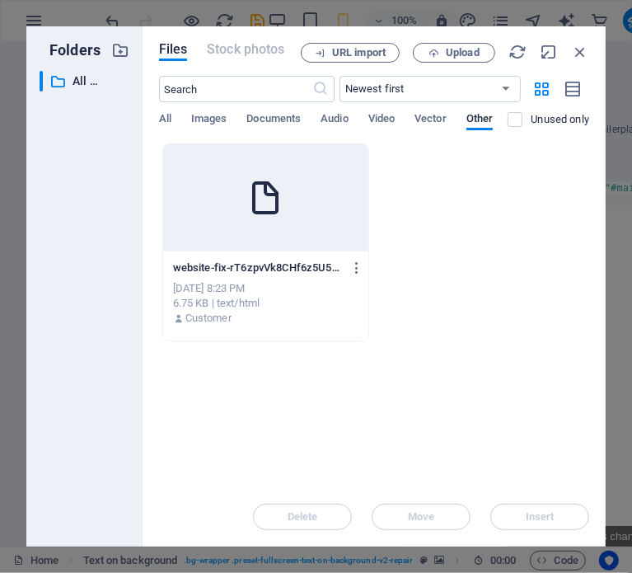
click at [283, 227] on div at bounding box center [265, 197] width 205 height 107
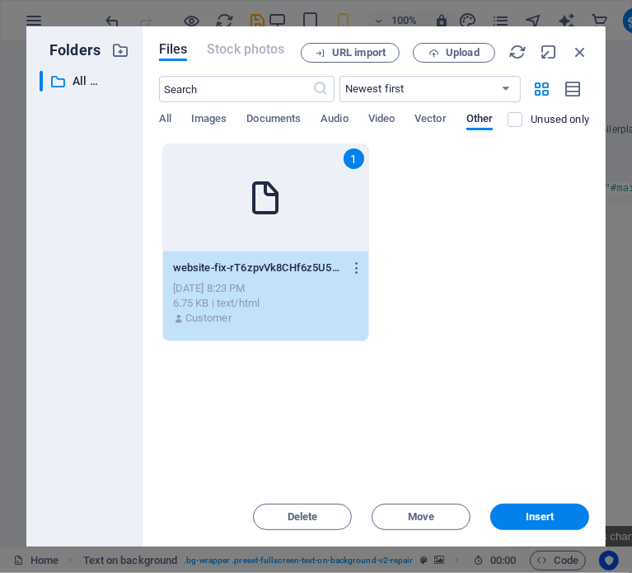
click at [283, 227] on div "1" at bounding box center [265, 197] width 205 height 107
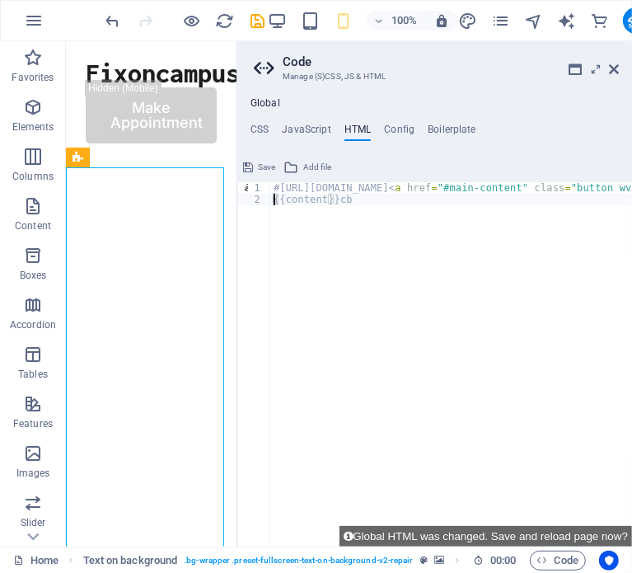
type textarea "https://cdn1.site-media.eu/images/0/19717411/website-fix-rT6zpvVk8CHf6z5U5dn1lw…"
click at [541, 556] on icon "button" at bounding box center [542, 560] width 11 height 11
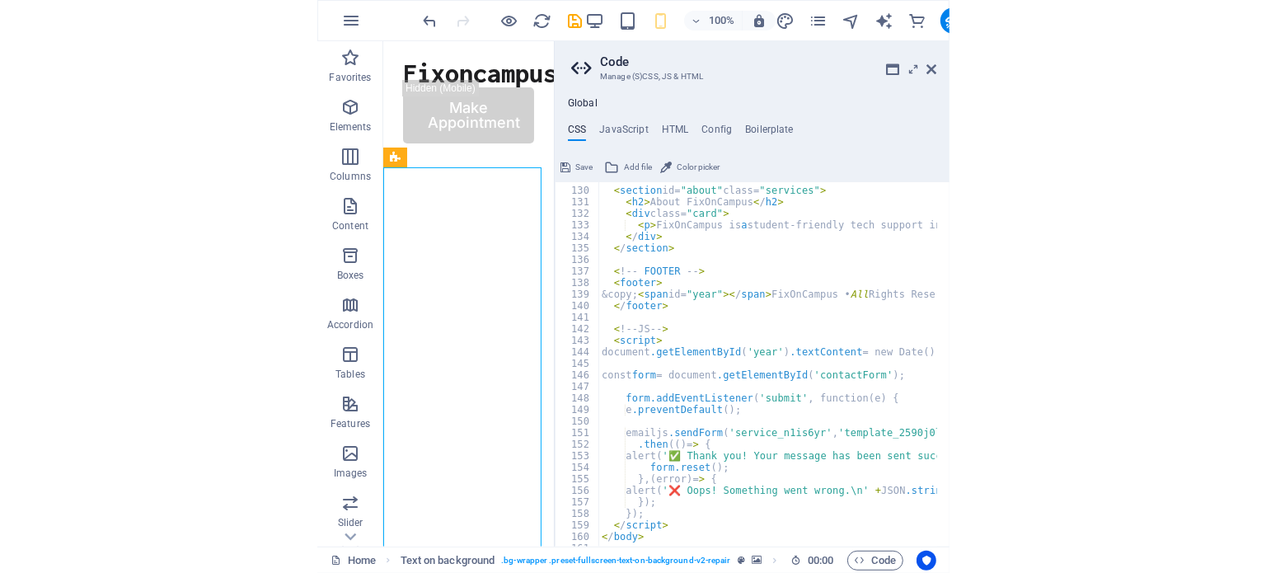
scroll to position [1516, 0]
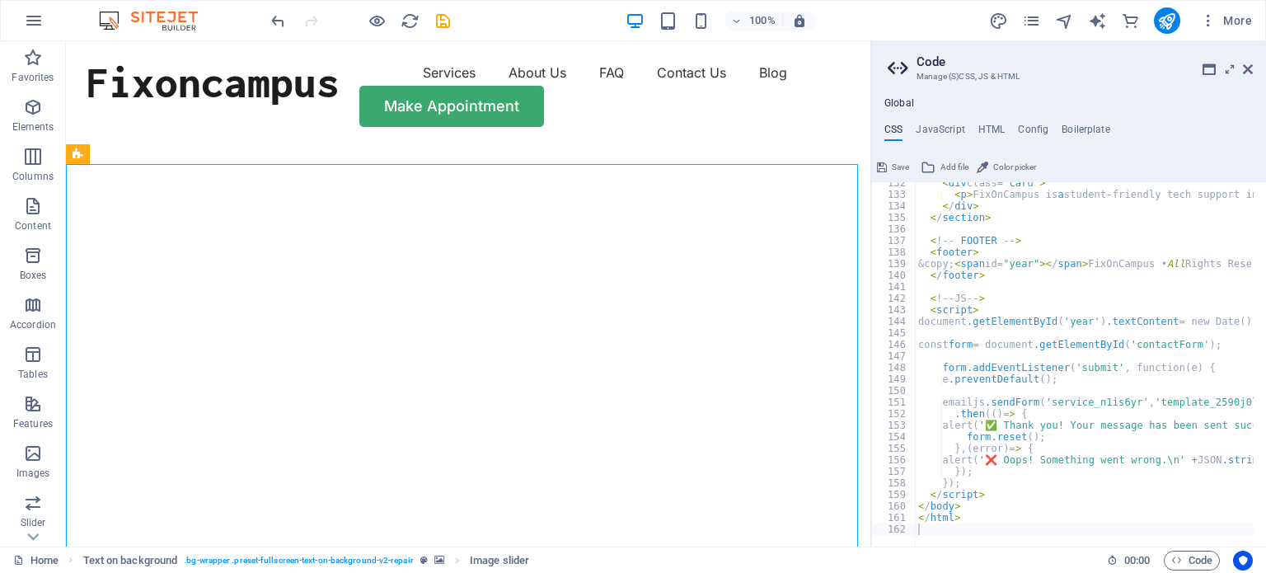
click at [901, 170] on span "Save" at bounding box center [900, 167] width 17 height 20
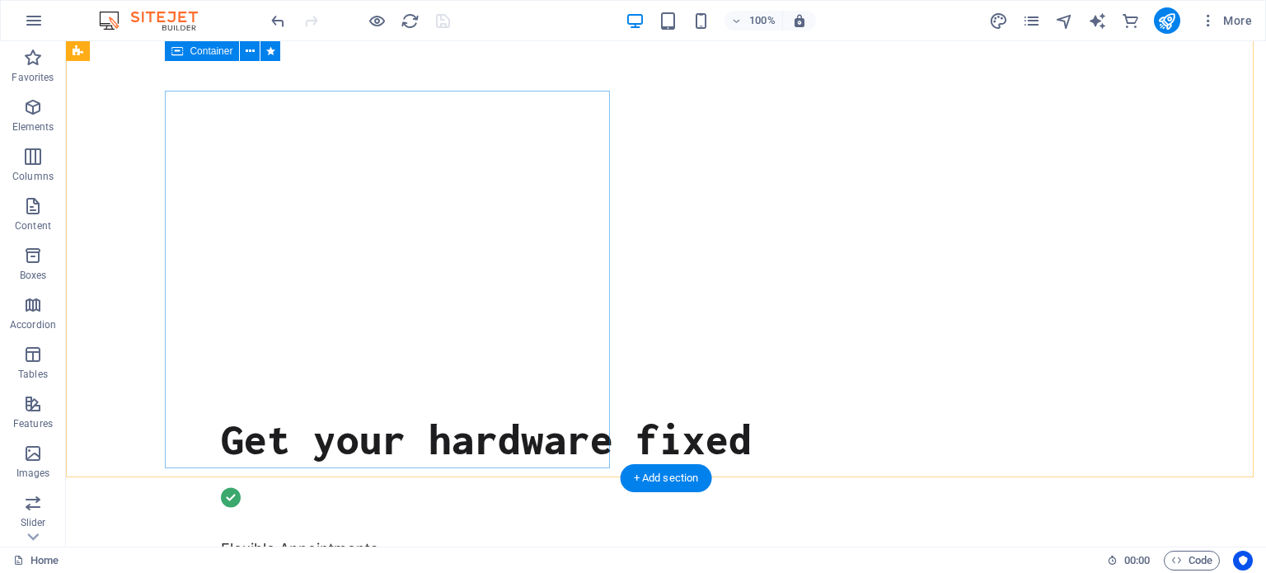
scroll to position [0, 0]
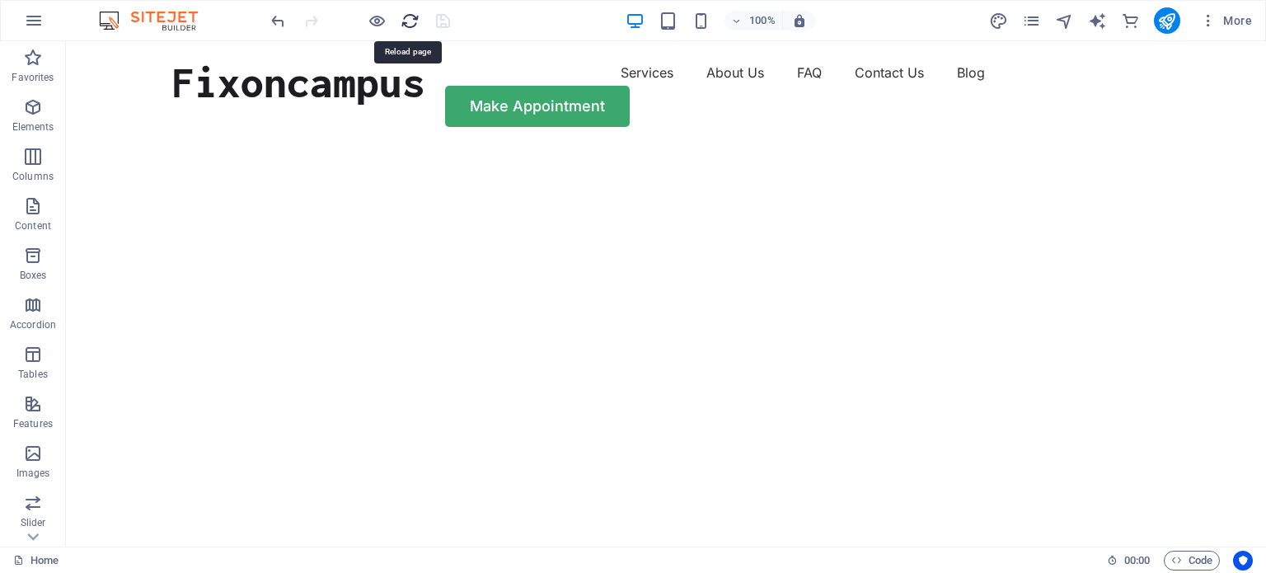
click at [415, 20] on icon "reload" at bounding box center [409, 21] width 19 height 19
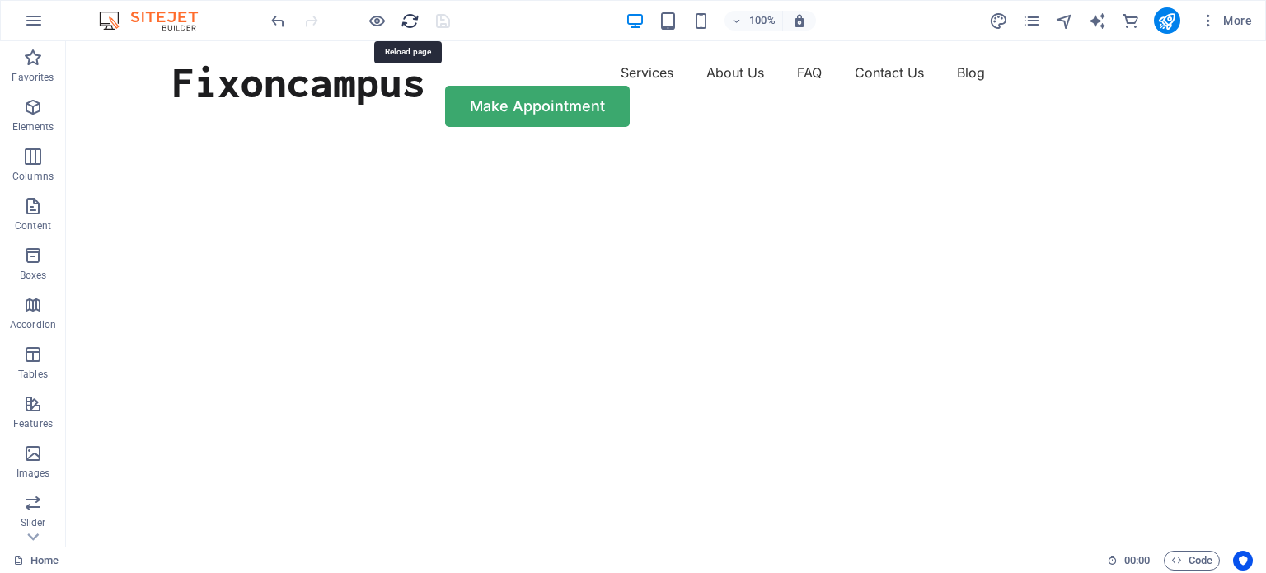
click at [415, 20] on icon "reload" at bounding box center [409, 21] width 19 height 19
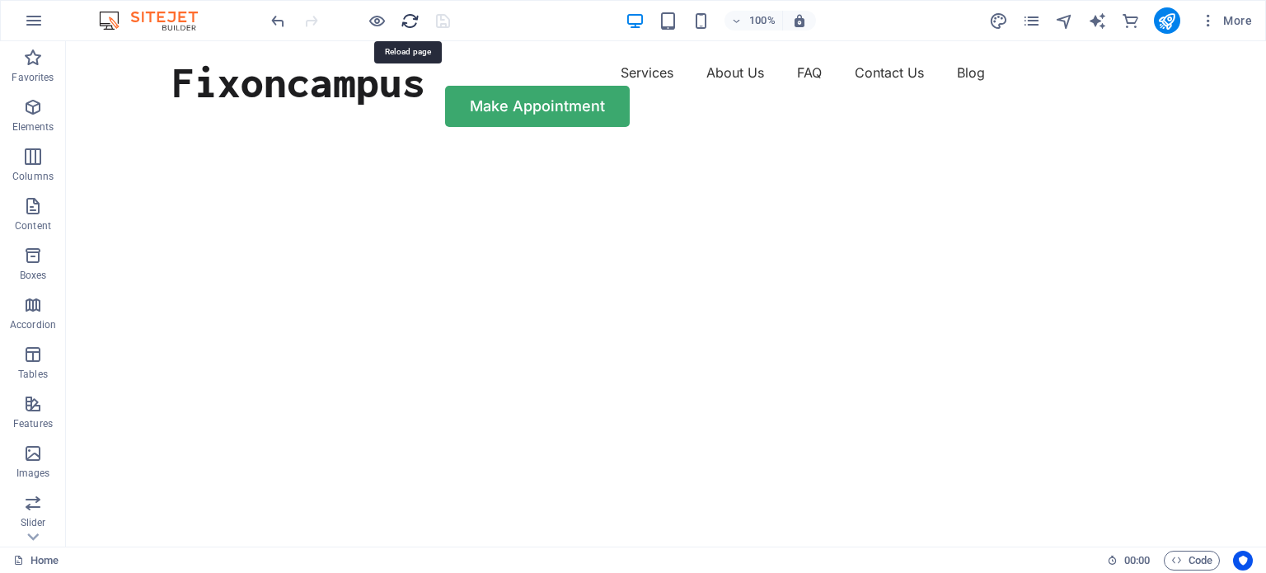
click at [415, 20] on icon "reload" at bounding box center [409, 21] width 19 height 19
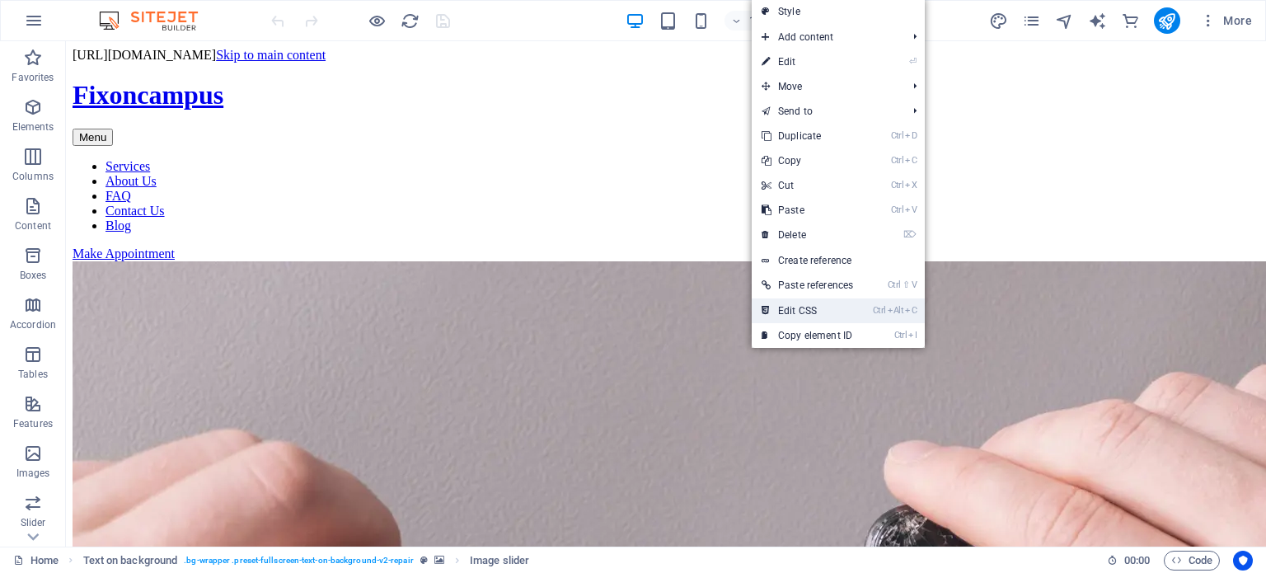
click at [835, 308] on link "Ctrl Alt C Edit CSS" at bounding box center [806, 310] width 111 height 25
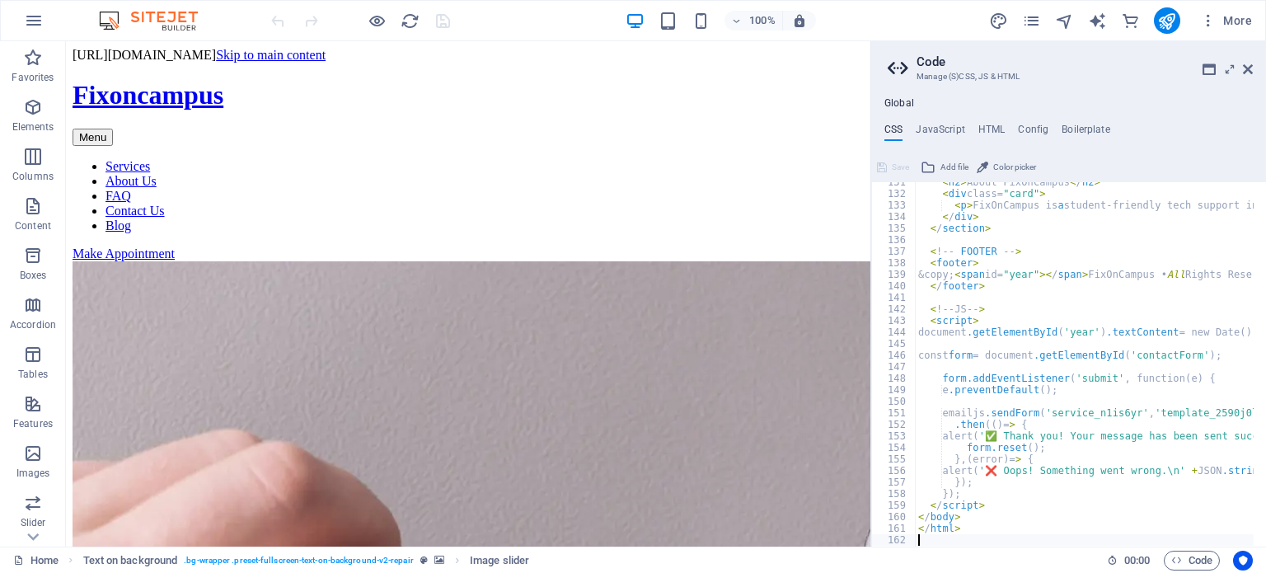
scroll to position [1516, 0]
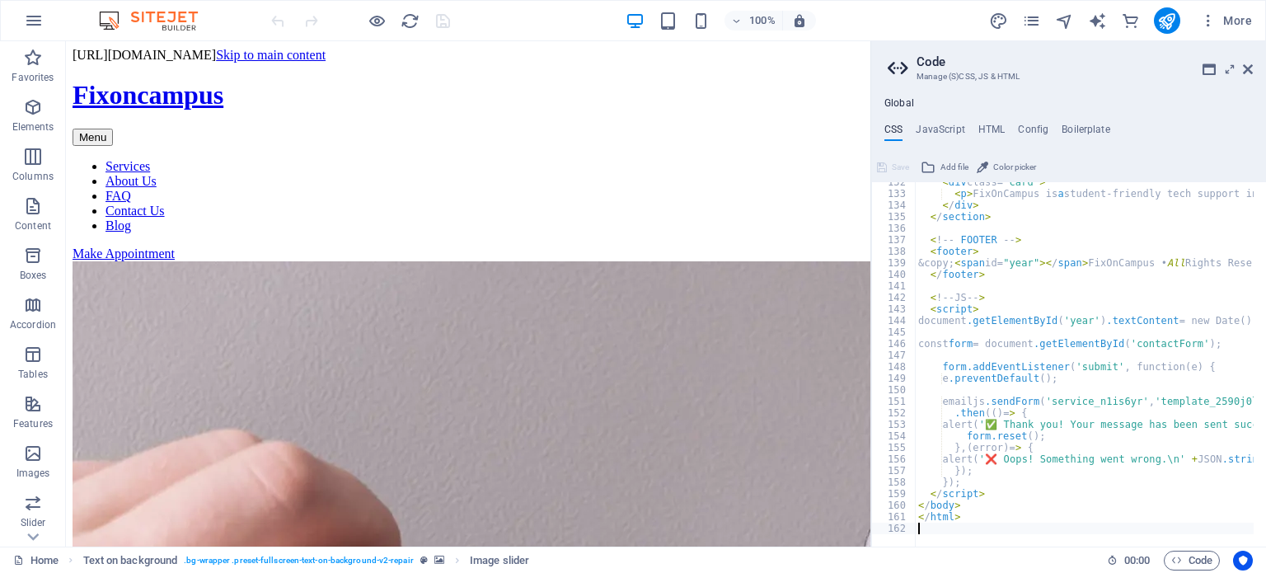
type textarea "@include contact-form-v3(); }"
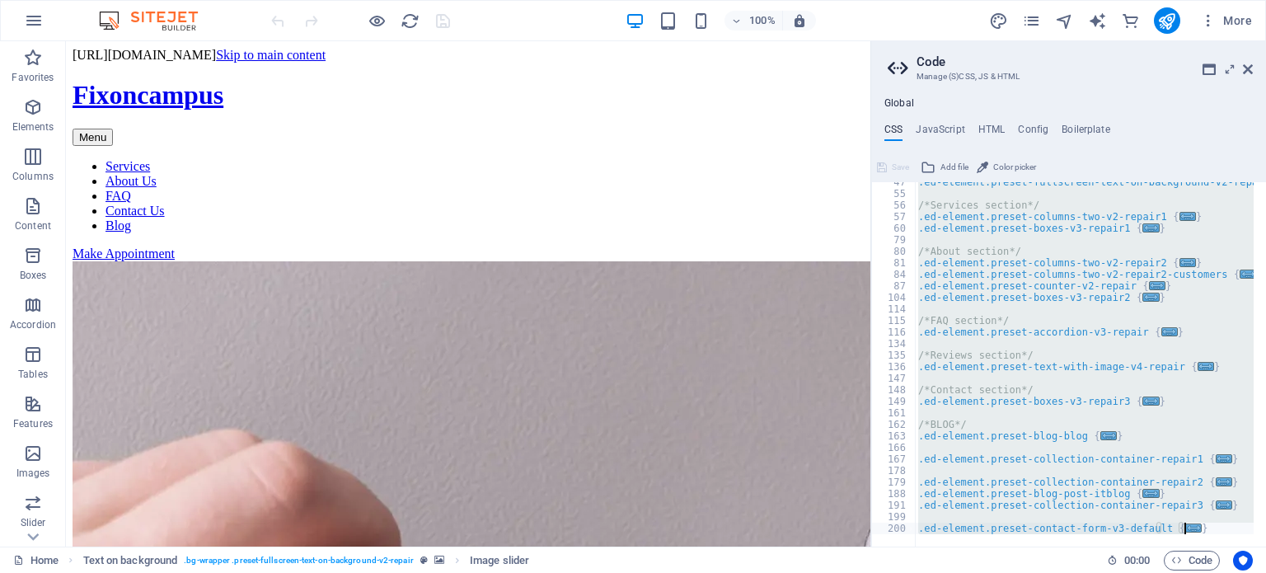
scroll to position [144, 0]
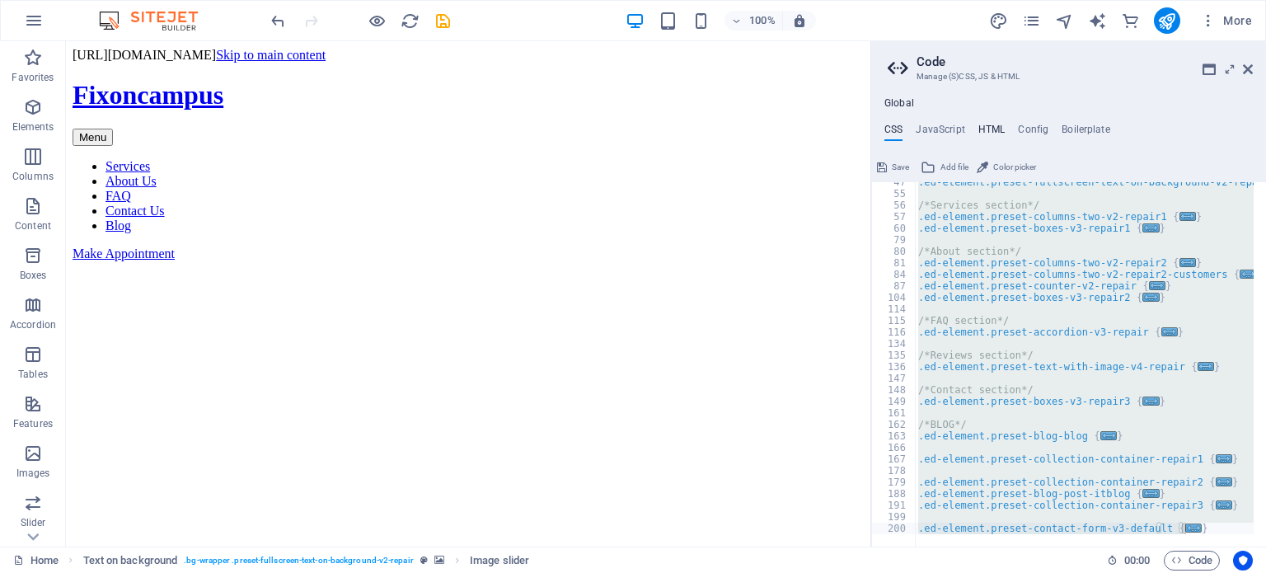
click at [993, 127] on h4 "HTML" at bounding box center [991, 133] width 27 height 18
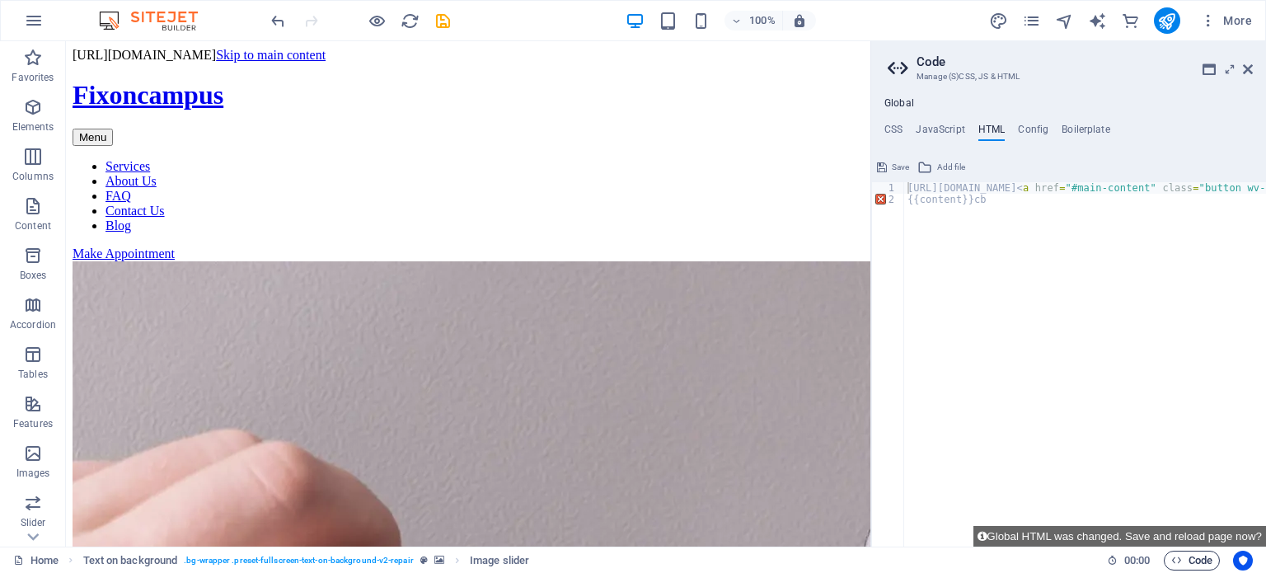
click at [1201, 566] on span "Code" at bounding box center [1191, 560] width 41 height 20
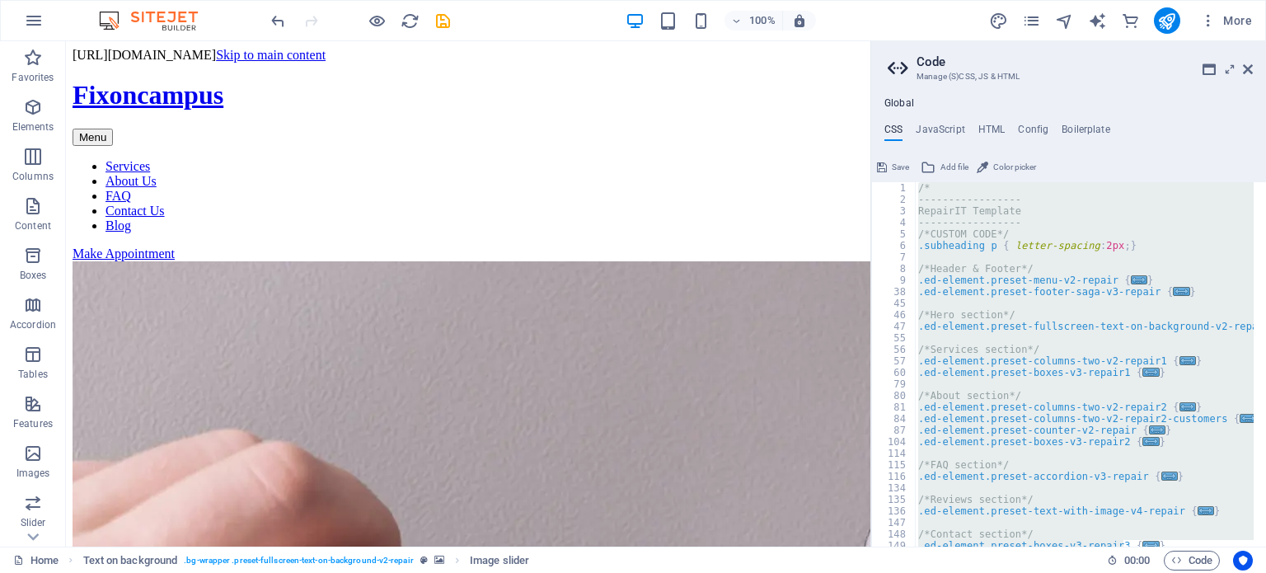
scroll to position [0, 0]
paste textarea
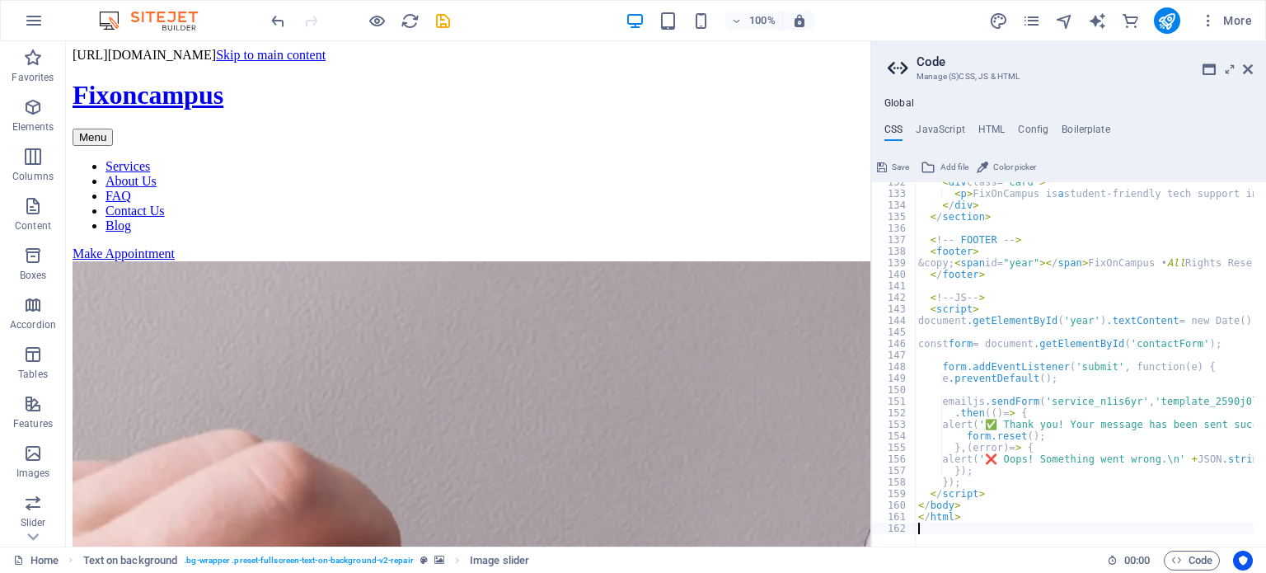
scroll to position [1516, 0]
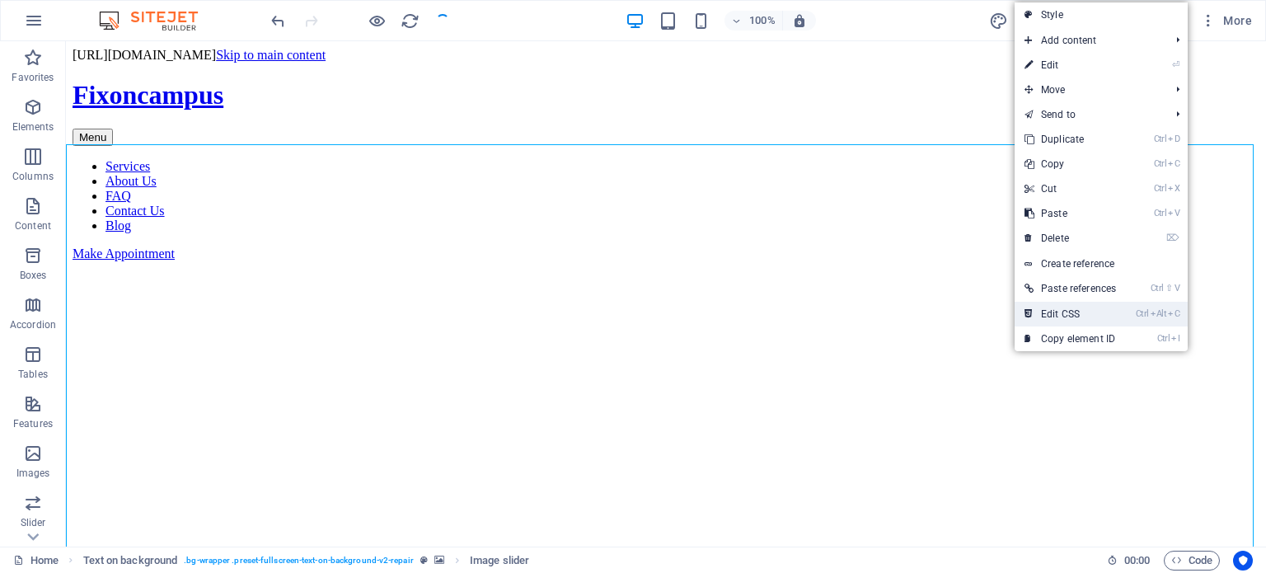
click at [1069, 314] on link "Ctrl Alt C Edit CSS" at bounding box center [1069, 314] width 111 height 25
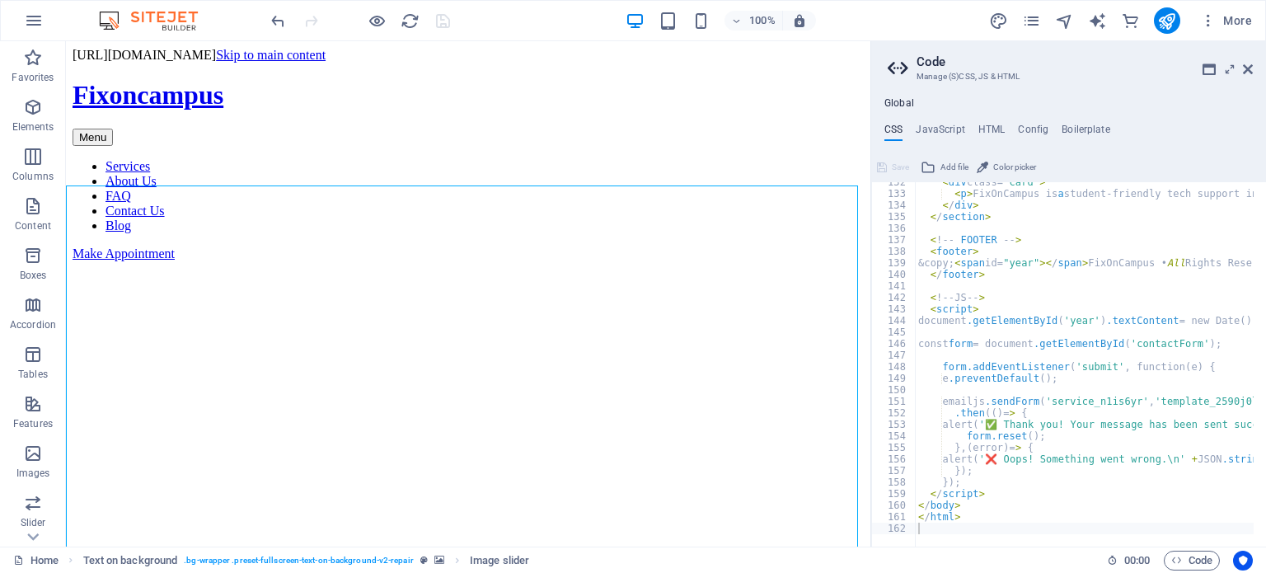
click at [900, 164] on div "Save" at bounding box center [892, 167] width 37 height 20
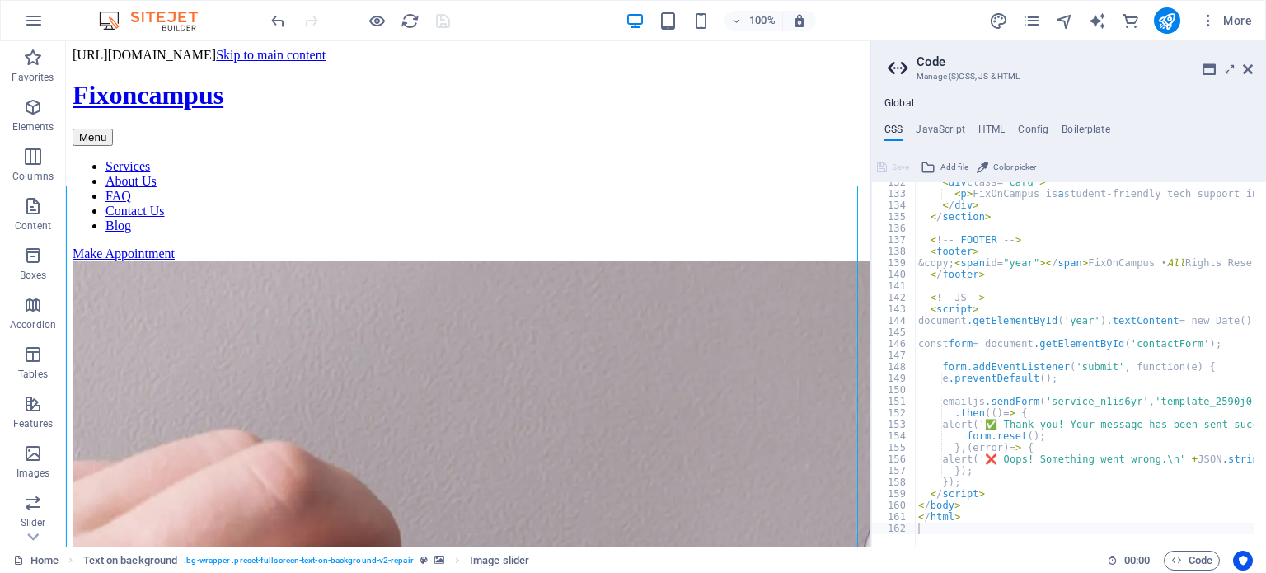
click at [966, 133] on ul "CSS JavaScript HTML Config Boilerplate" at bounding box center [1068, 133] width 395 height 18
click at [983, 129] on h4 "HTML" at bounding box center [991, 133] width 27 height 18
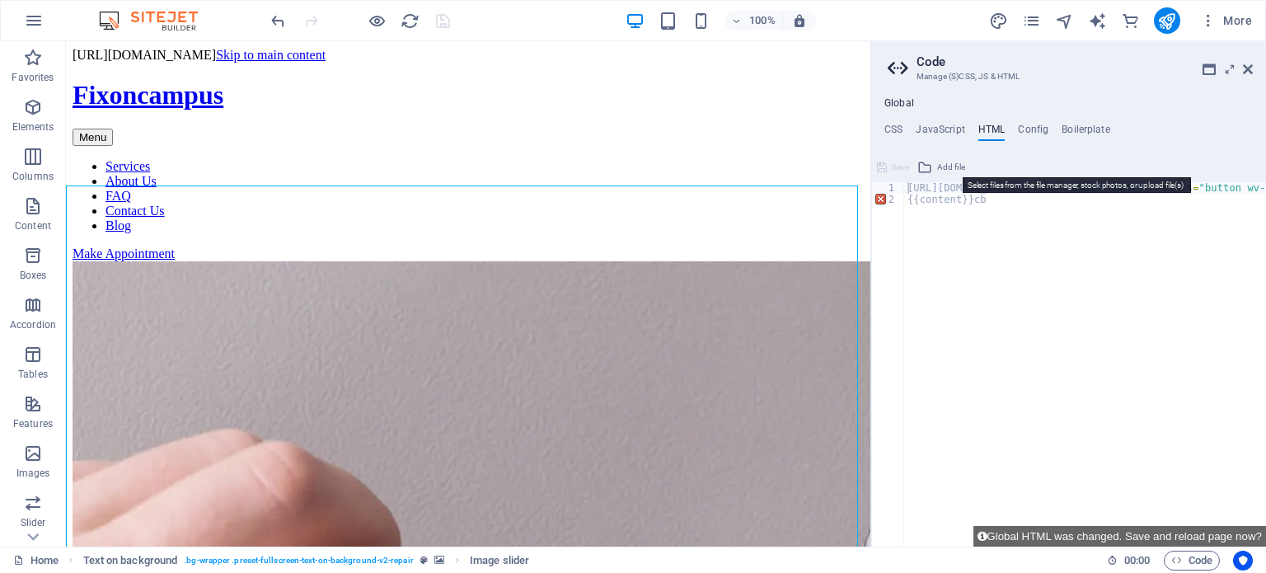
click at [943, 166] on span "Add file" at bounding box center [951, 167] width 28 height 20
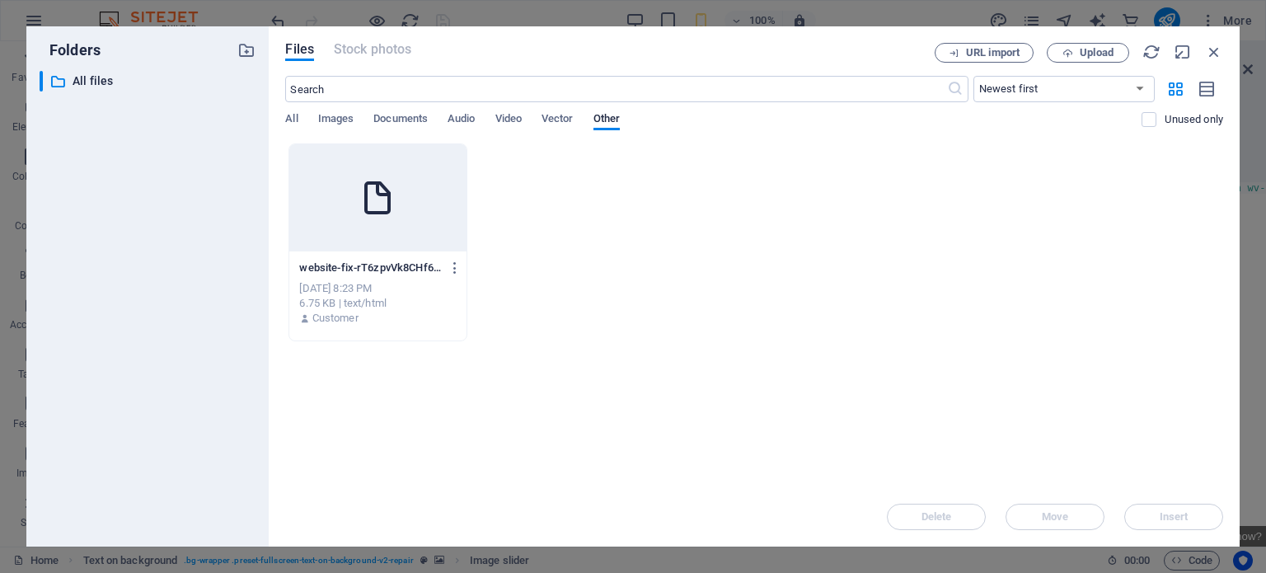
click at [342, 183] on div at bounding box center [377, 197] width 176 height 107
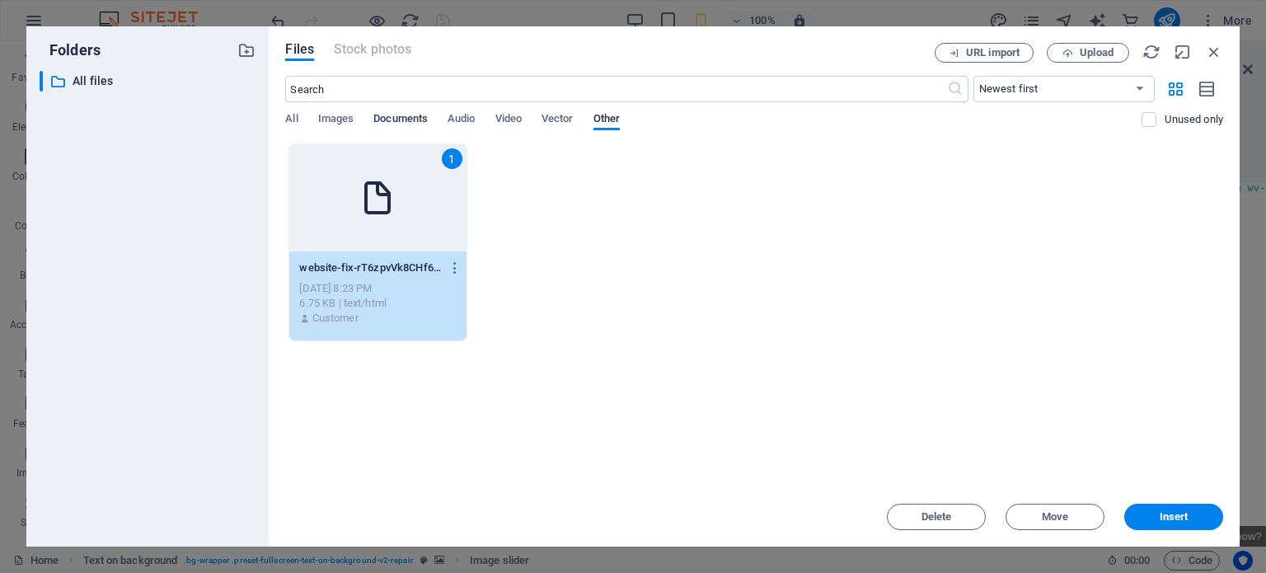
click at [404, 124] on span "Documents" at bounding box center [400, 120] width 54 height 23
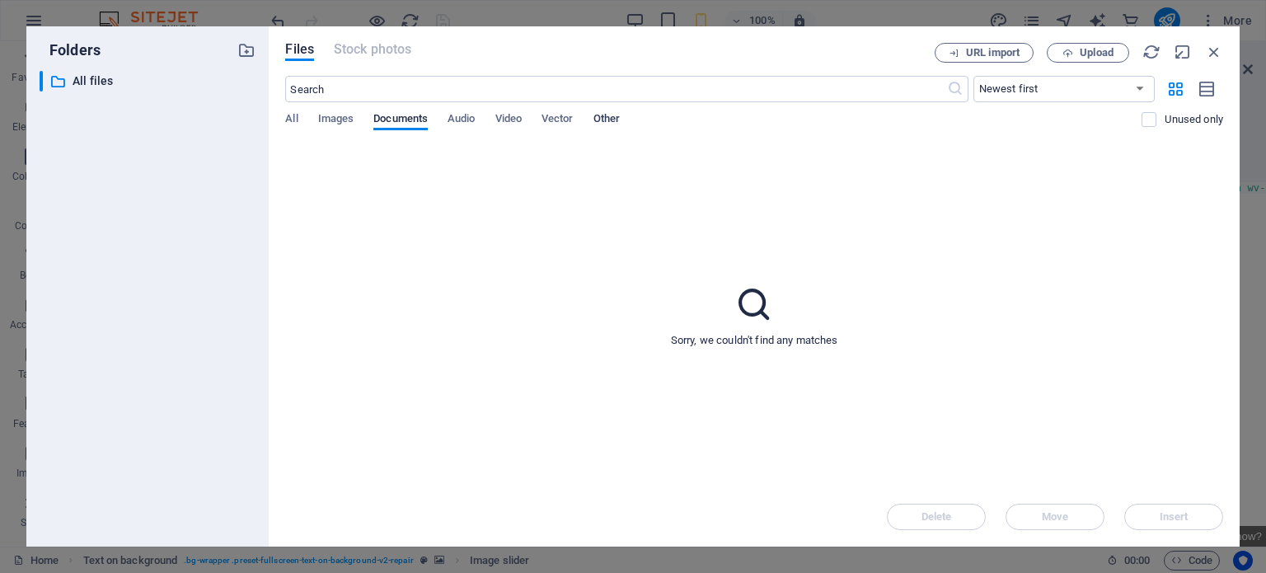
click at [606, 114] on span "Other" at bounding box center [606, 120] width 26 height 23
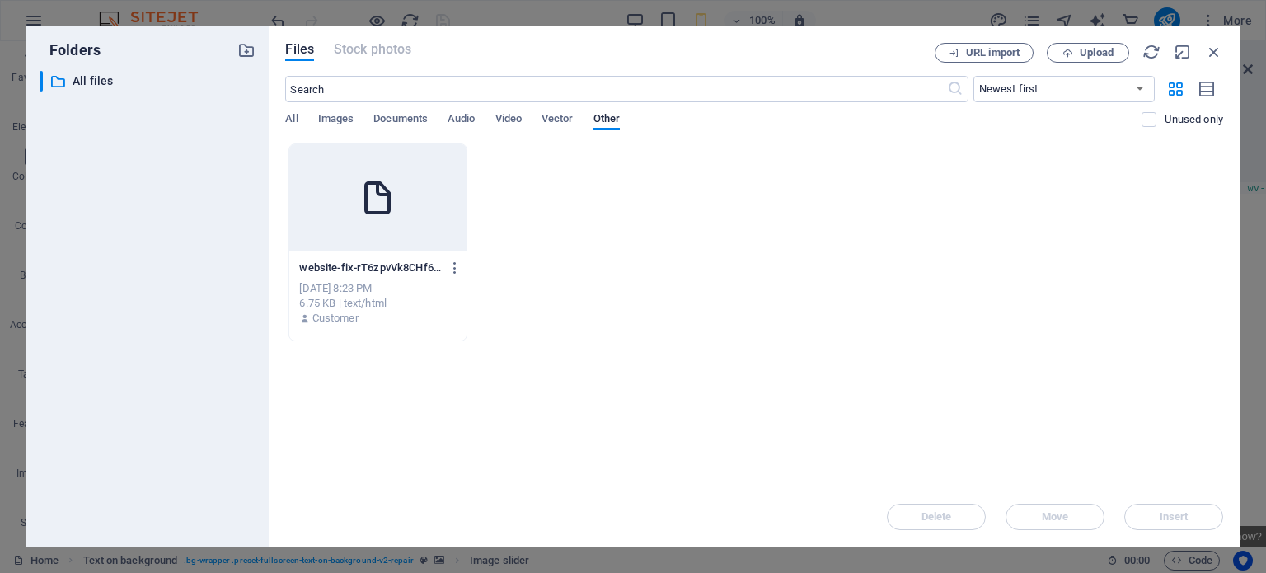
click at [375, 204] on icon at bounding box center [378, 198] width 40 height 40
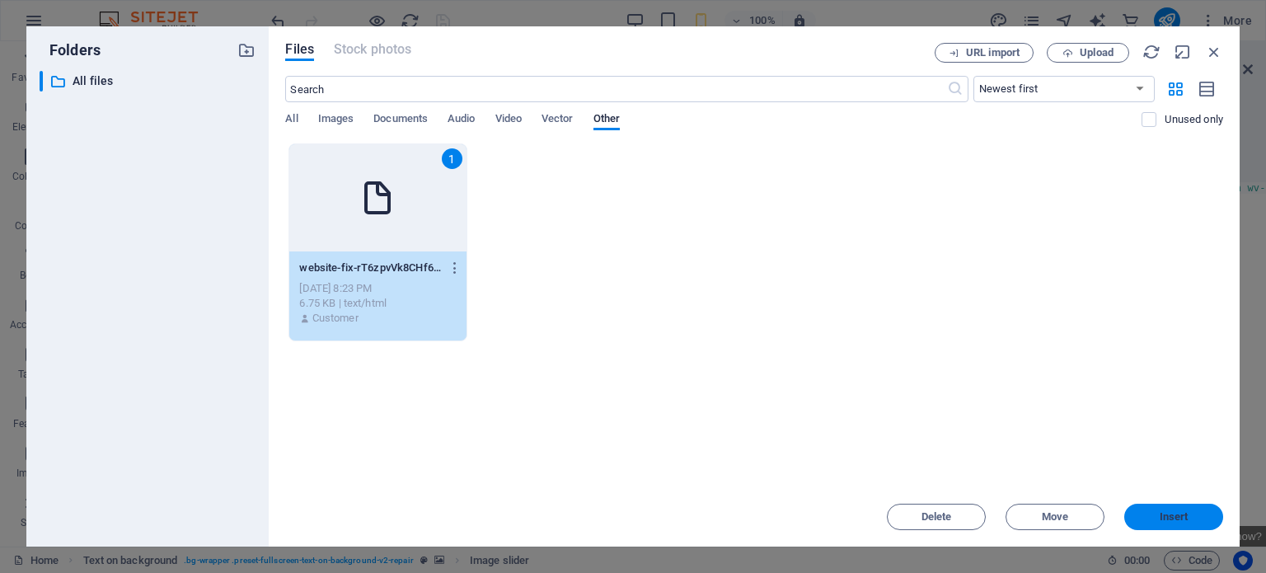
click at [1162, 523] on button "Insert" at bounding box center [1173, 516] width 99 height 26
type textarea "https://cdn1.site-media.eu/images/0/19717411/website-fix-rT6zpvVk8CHf6z5U5dn1lw…"
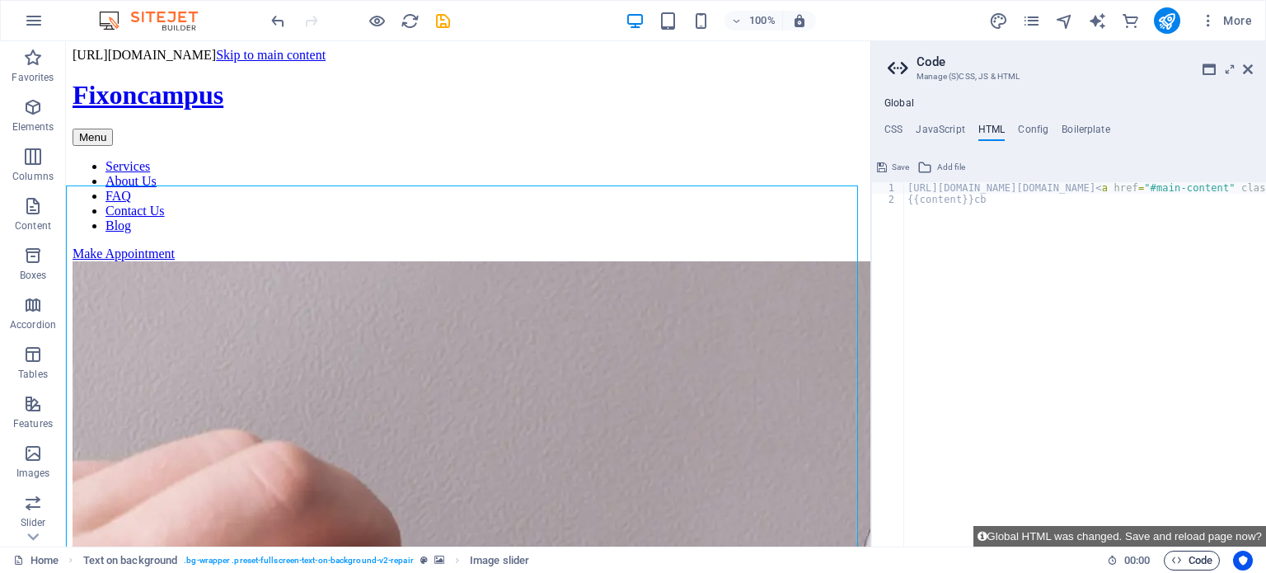
click at [1198, 556] on span "Code" at bounding box center [1191, 560] width 41 height 20
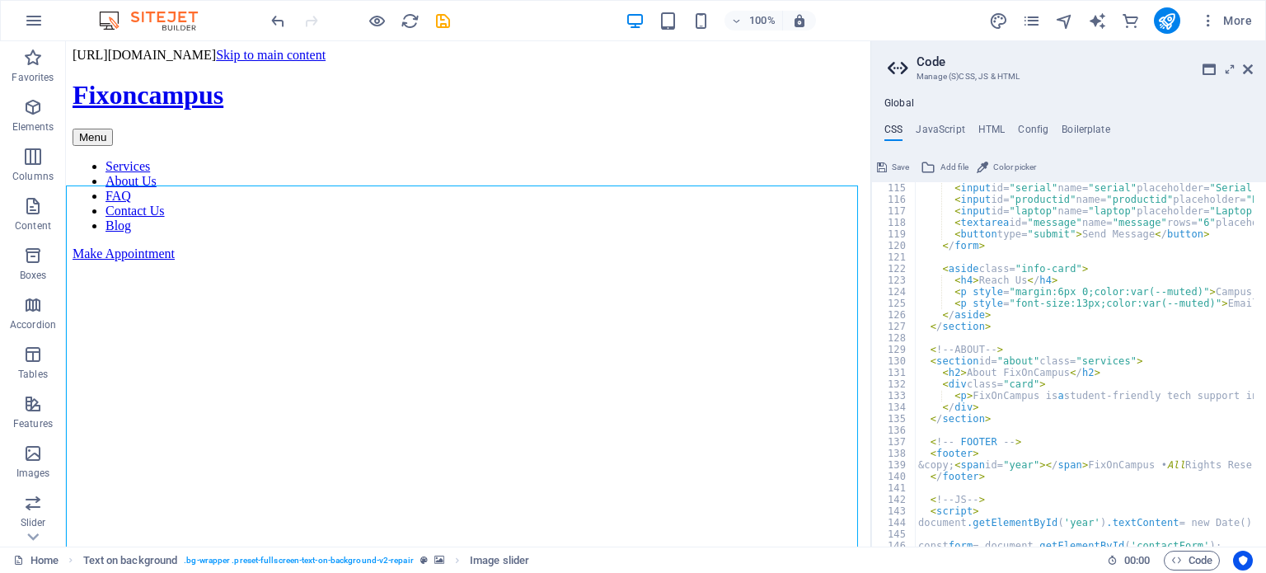
scroll to position [1289, 0]
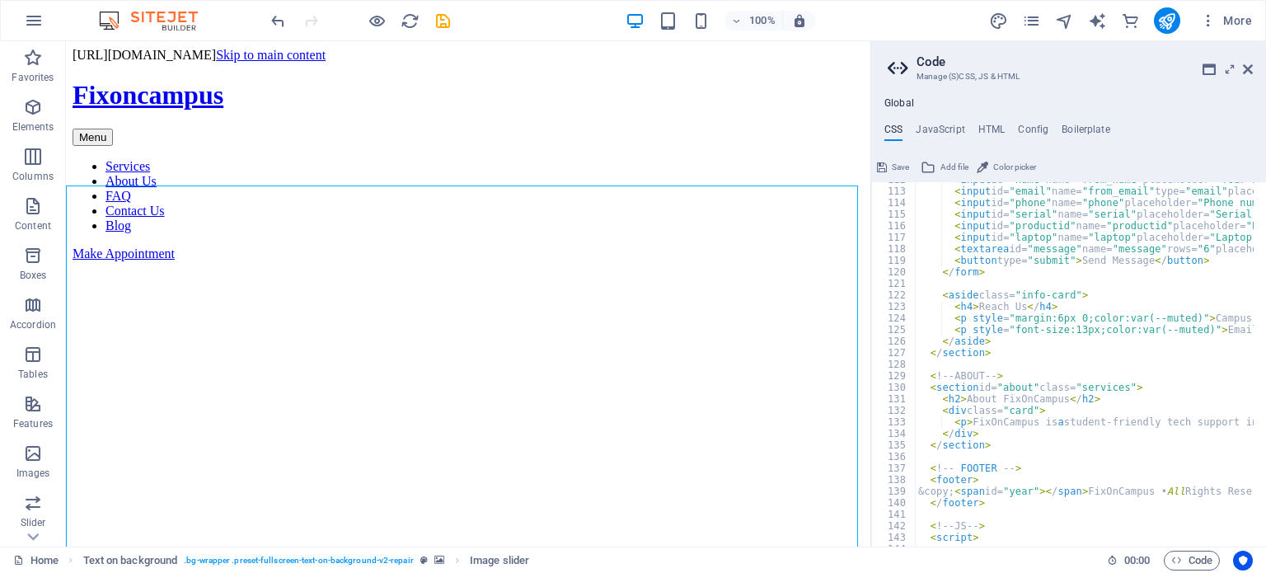
click at [889, 166] on button "Save" at bounding box center [892, 167] width 37 height 20
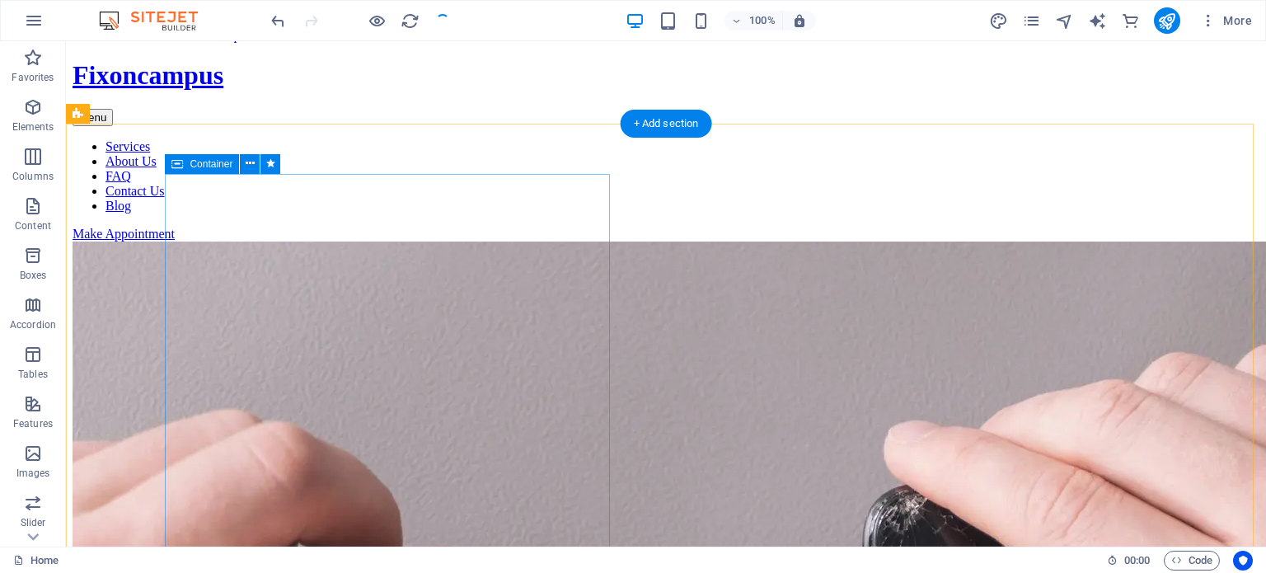
scroll to position [0, 0]
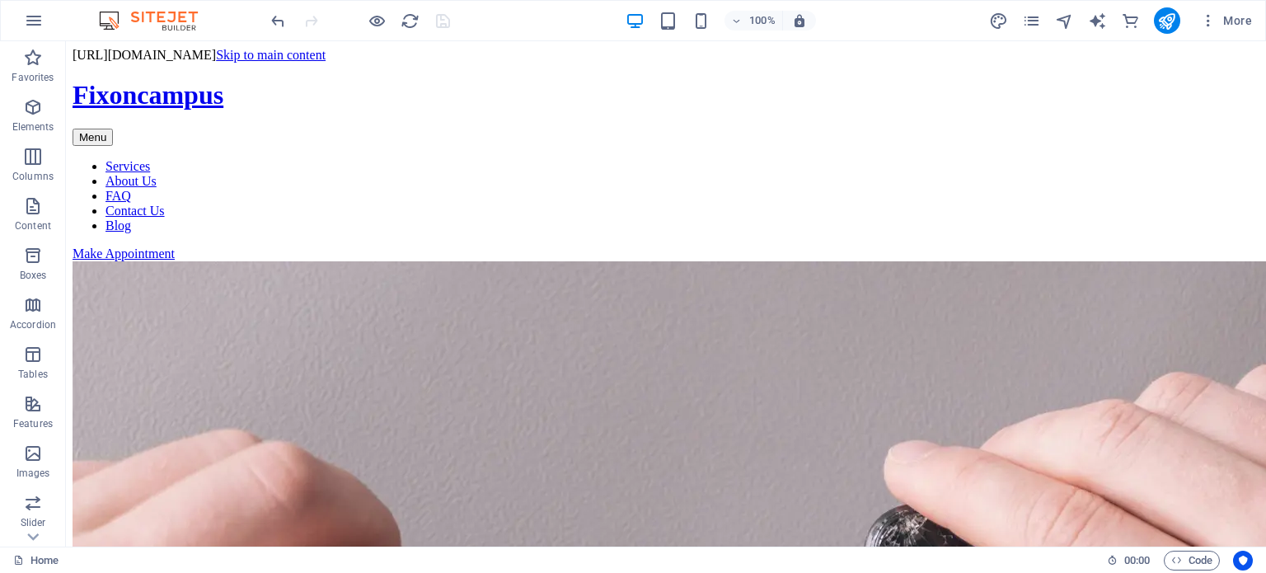
click at [146, 53] on icon at bounding box center [150, 52] width 9 height 17
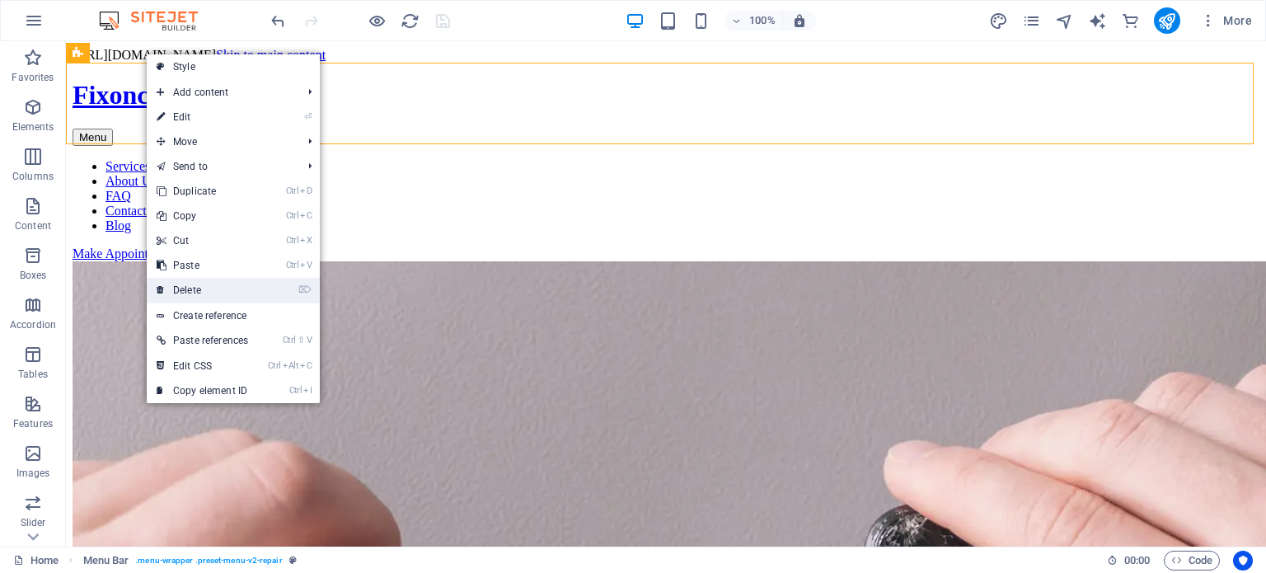
click at [234, 279] on link "⌦ Delete" at bounding box center [202, 290] width 111 height 25
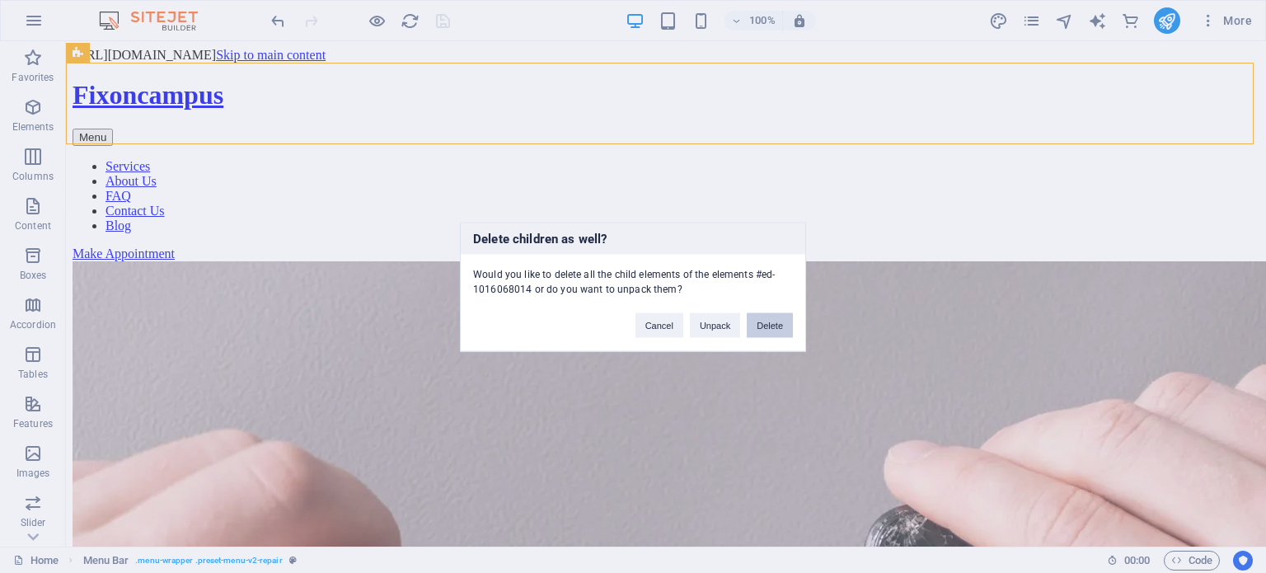
click at [761, 322] on button "Delete" at bounding box center [770, 324] width 46 height 25
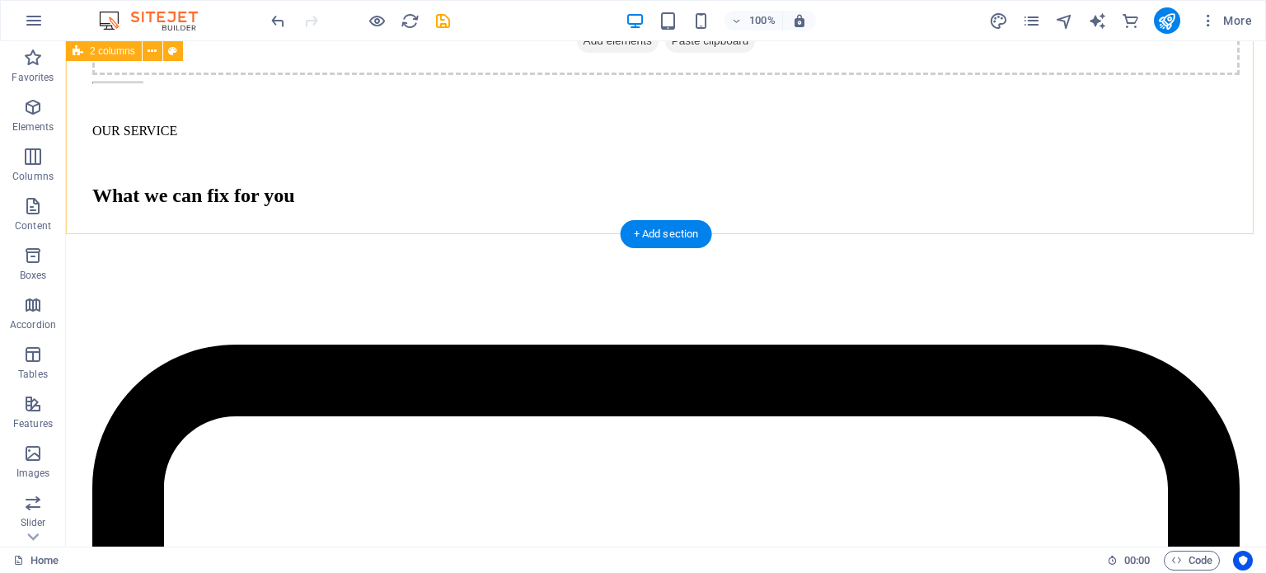
scroll to position [1687, 0]
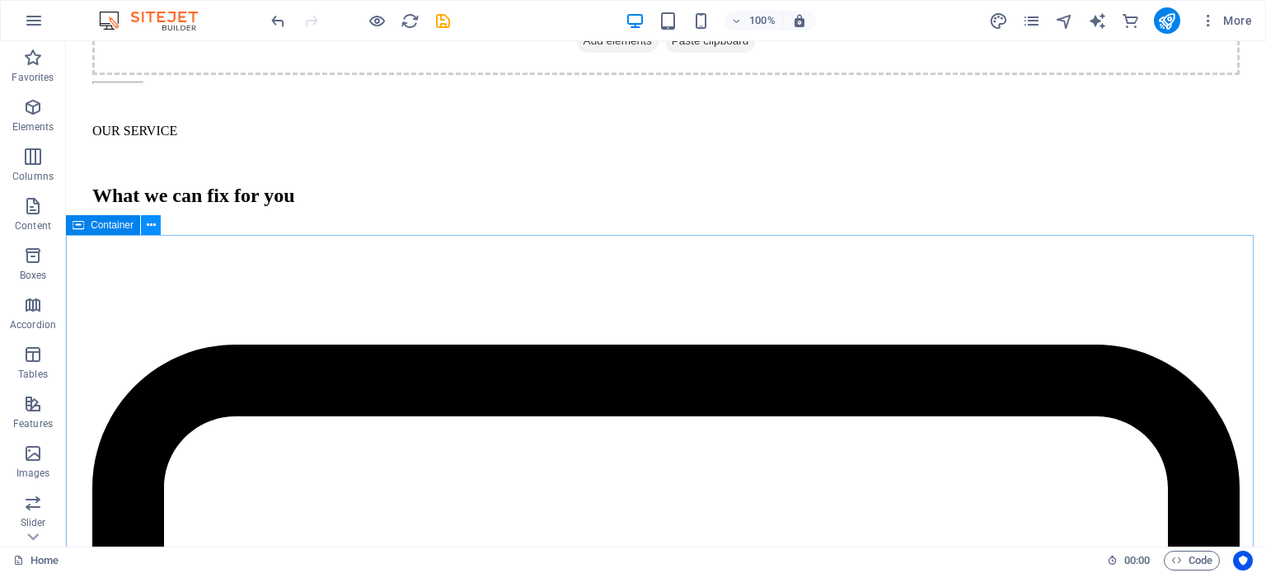
click at [154, 228] on icon at bounding box center [151, 225] width 9 height 17
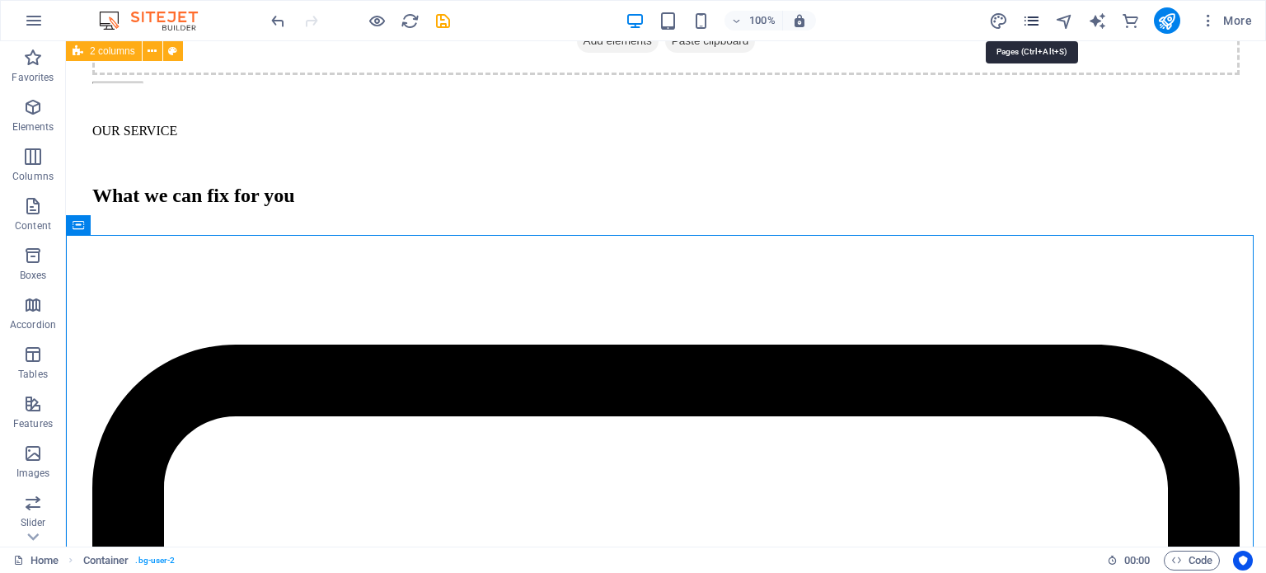
click at [1027, 26] on icon "pages" at bounding box center [1031, 21] width 19 height 19
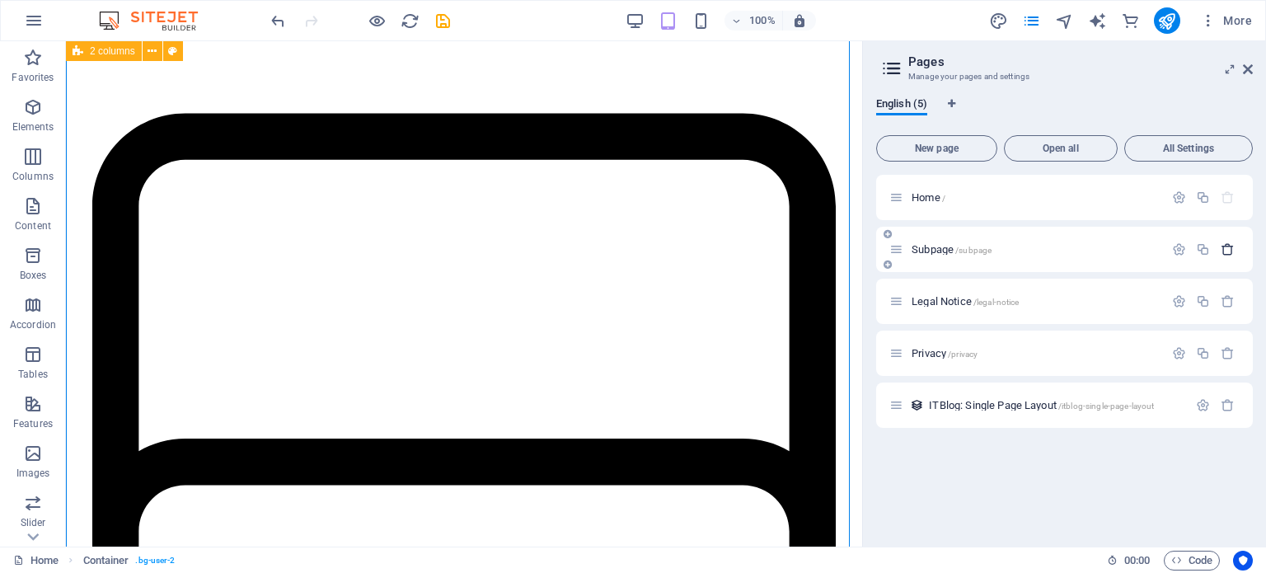
click at [1233, 255] on icon "button" at bounding box center [1227, 249] width 14 height 14
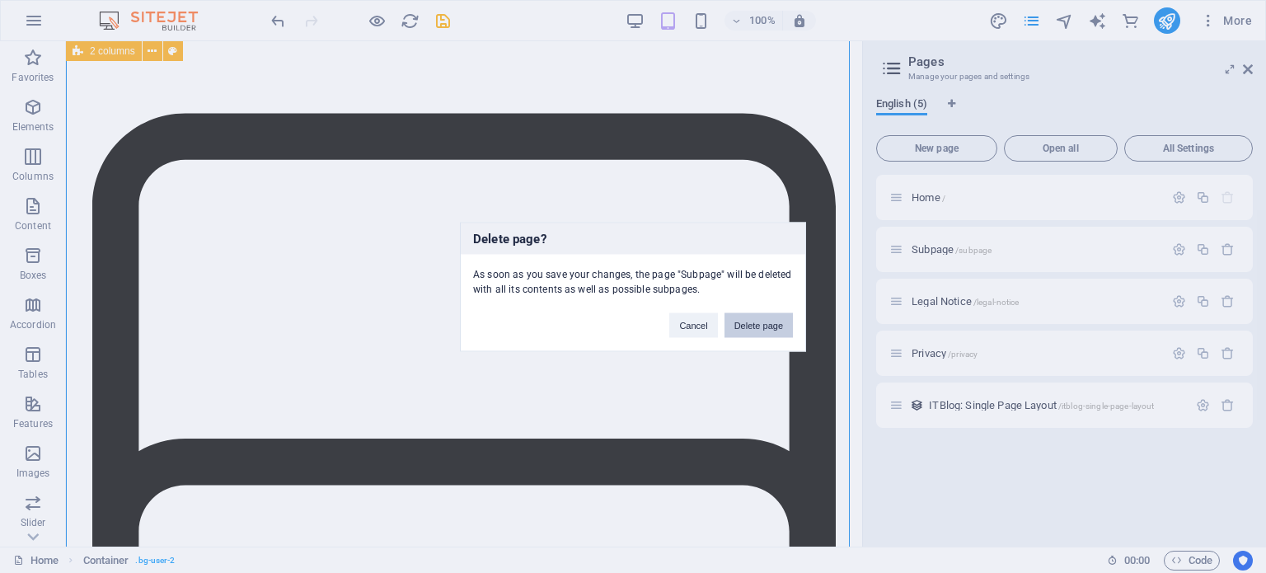
click at [780, 322] on button "Delete page" at bounding box center [758, 324] width 68 height 25
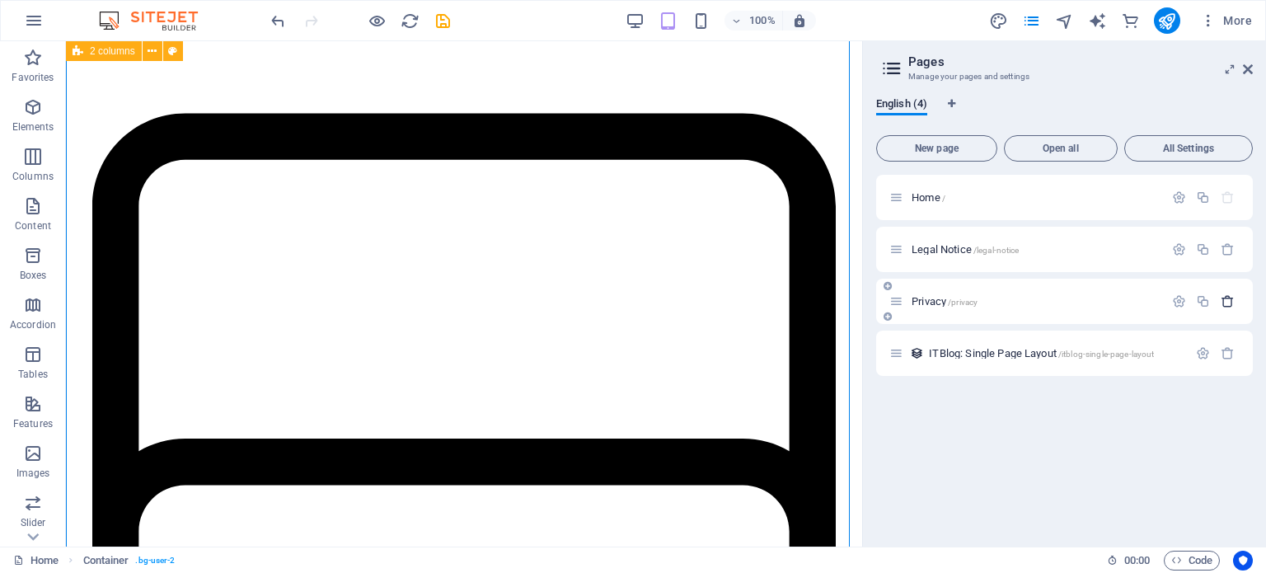
click at [1227, 297] on icon "button" at bounding box center [1227, 301] width 14 height 14
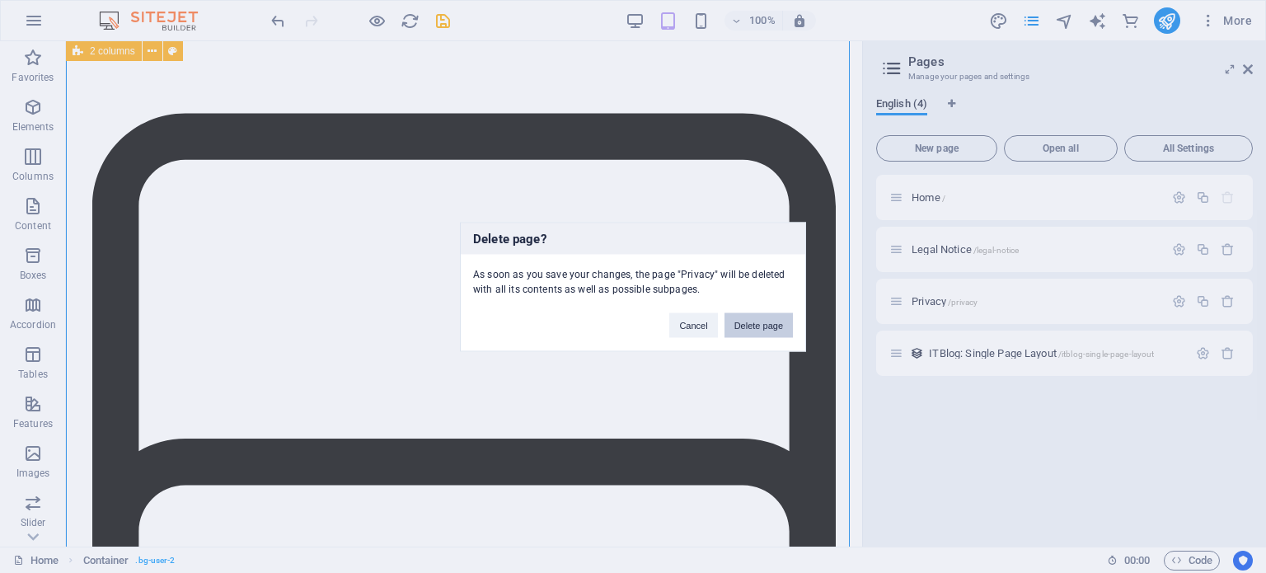
click at [788, 324] on button "Delete page" at bounding box center [758, 324] width 68 height 25
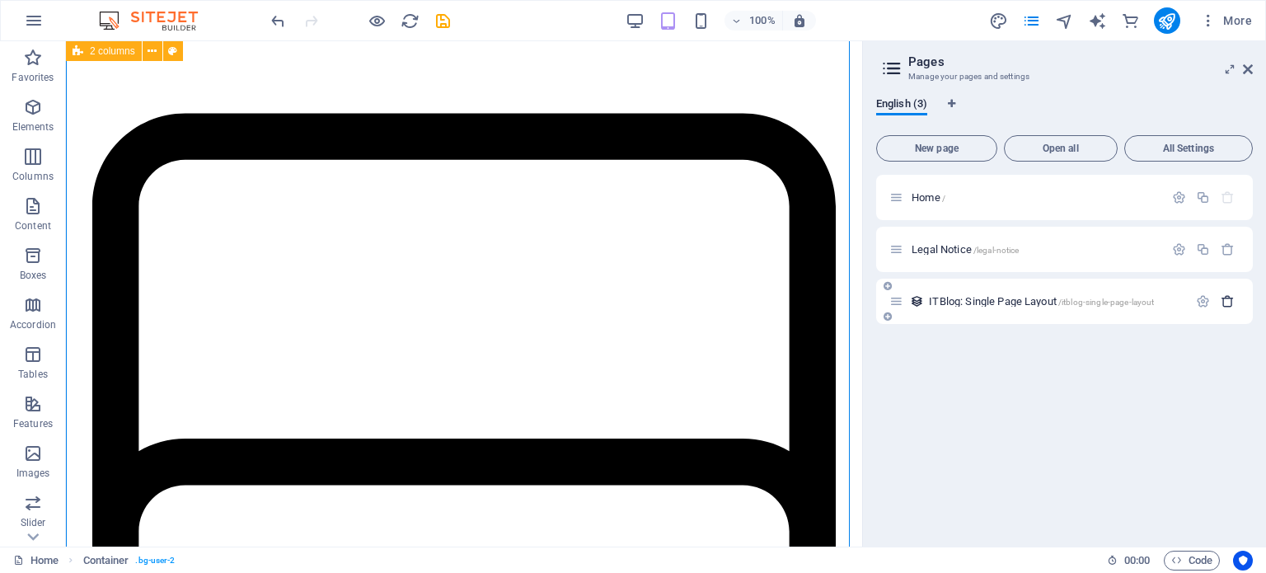
click at [1217, 307] on button "button" at bounding box center [1227, 301] width 24 height 14
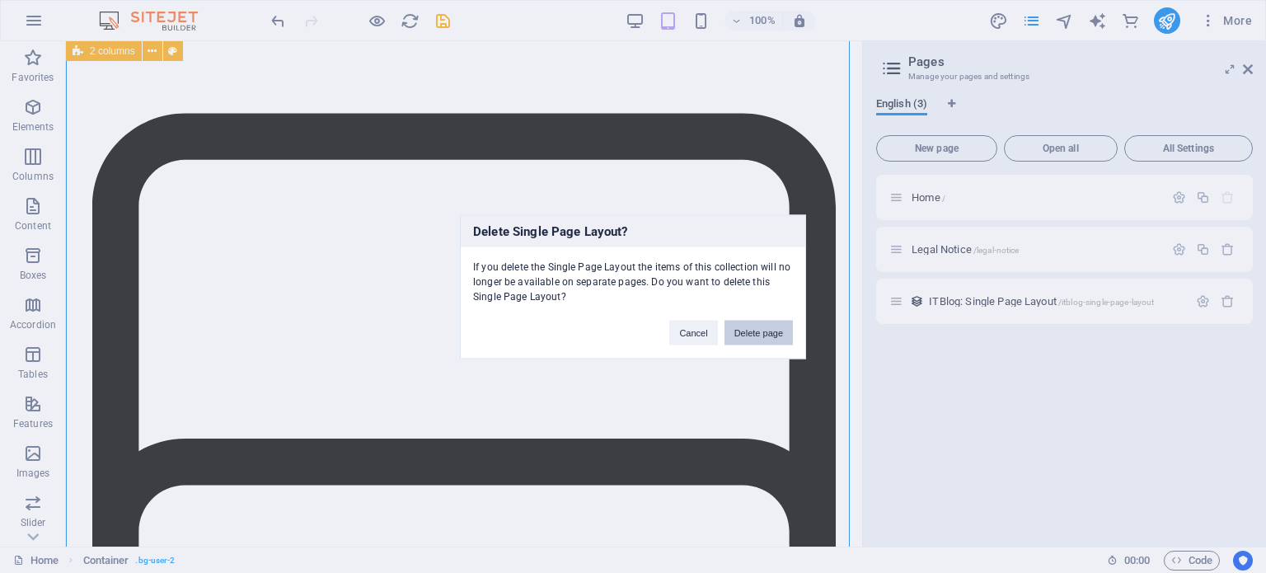
click at [755, 328] on button "Delete page" at bounding box center [758, 332] width 68 height 25
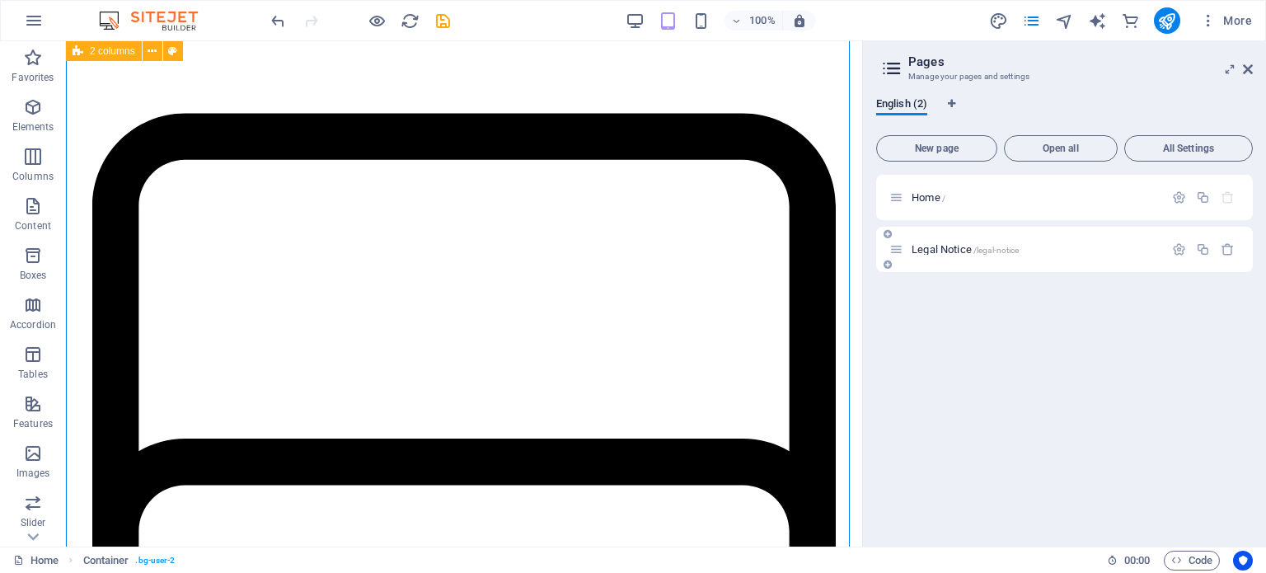
click at [1228, 256] on div at bounding box center [1203, 250] width 73 height 18
click at [1227, 250] on icon "button" at bounding box center [1227, 249] width 14 height 14
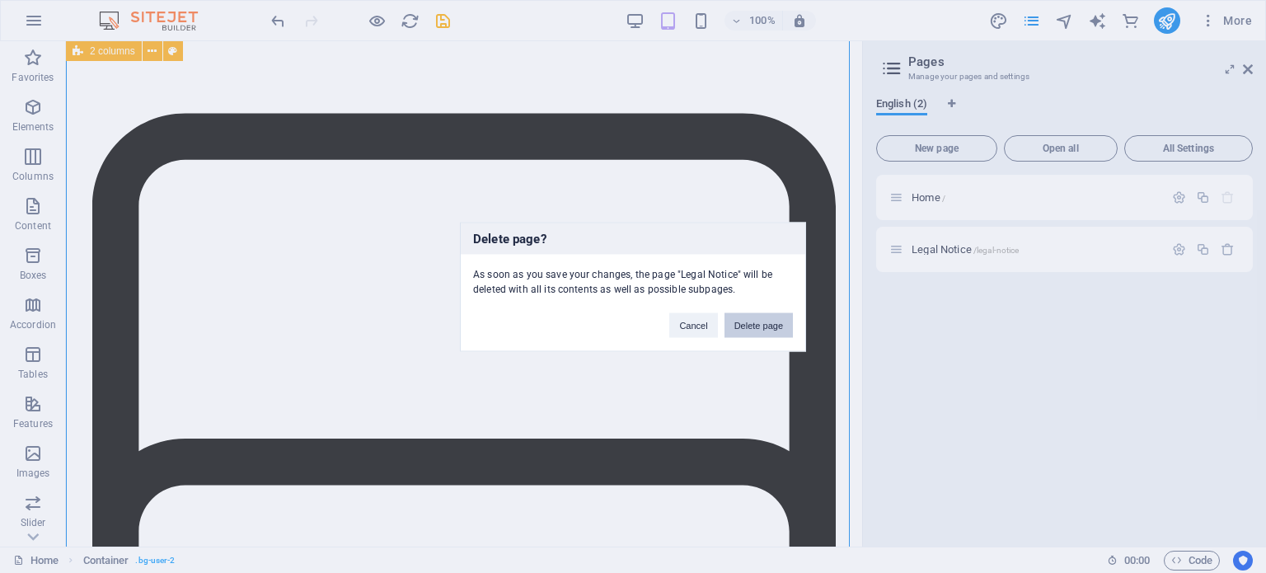
click at [763, 321] on button "Delete page" at bounding box center [758, 324] width 68 height 25
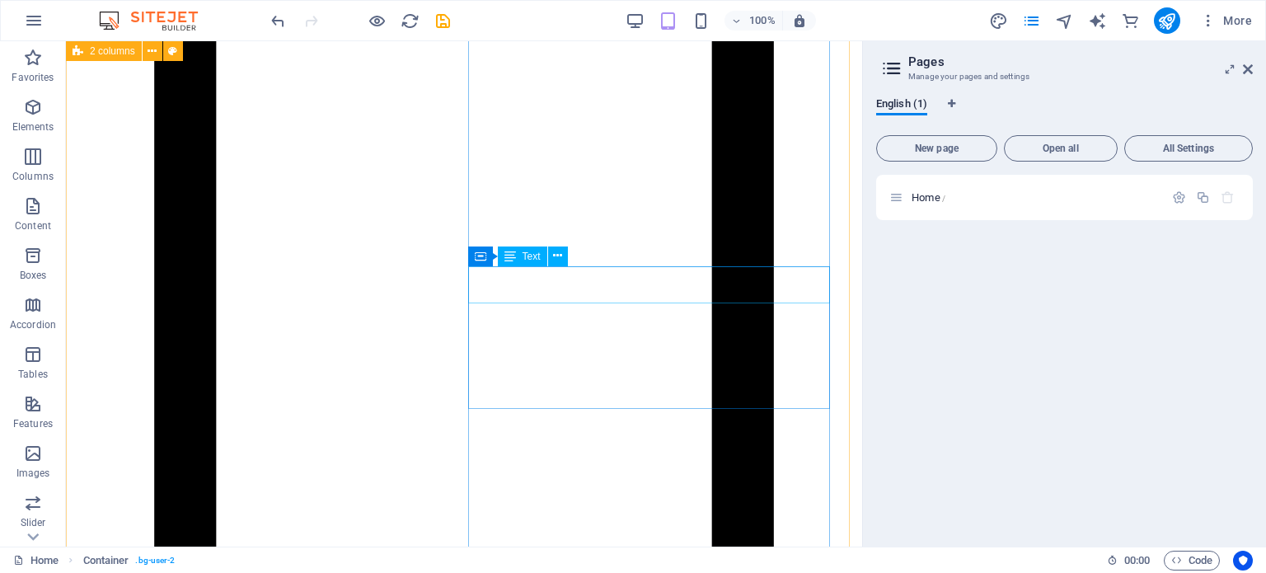
scroll to position [2811, 0]
click at [1255, 49] on aside "Pages Manage your pages and settings English (1) New page Open all All Settings…" at bounding box center [1064, 293] width 404 height 505
click at [1066, 152] on span "Open all" at bounding box center [1060, 148] width 99 height 10
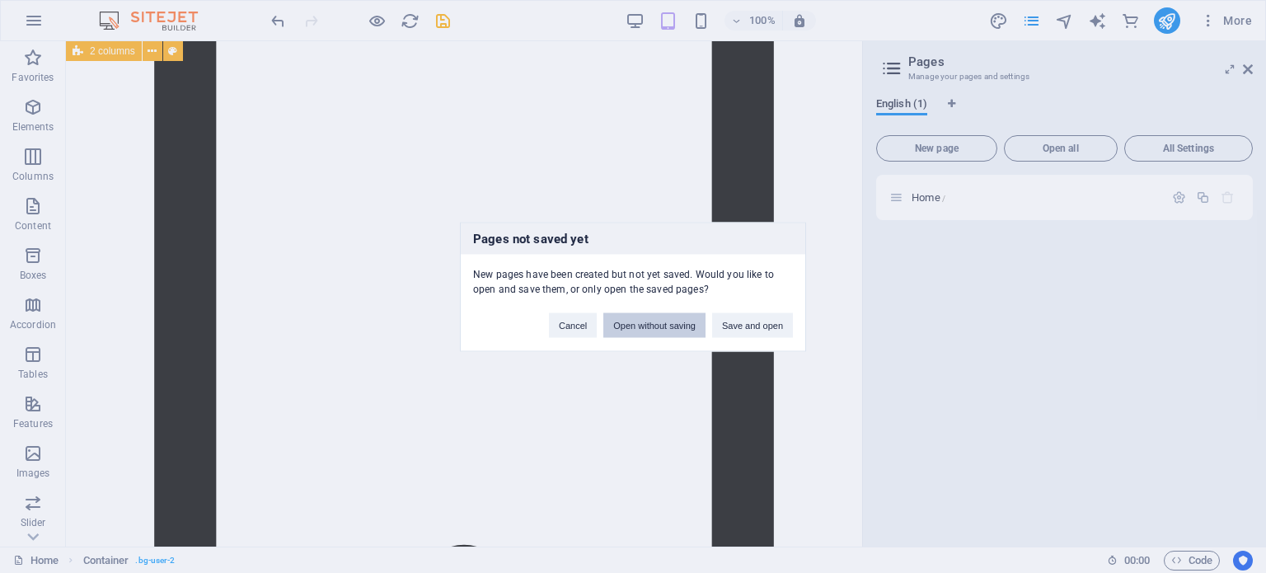
click at [701, 327] on button "Open without saving" at bounding box center [654, 324] width 102 height 25
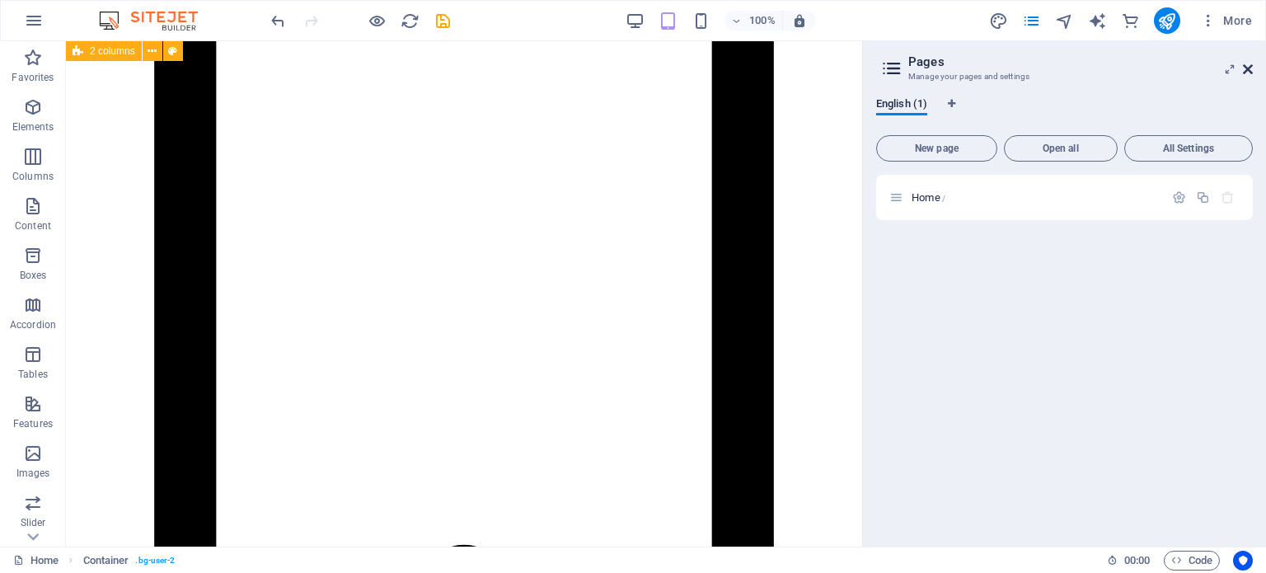
click at [1245, 65] on icon at bounding box center [1248, 69] width 10 height 13
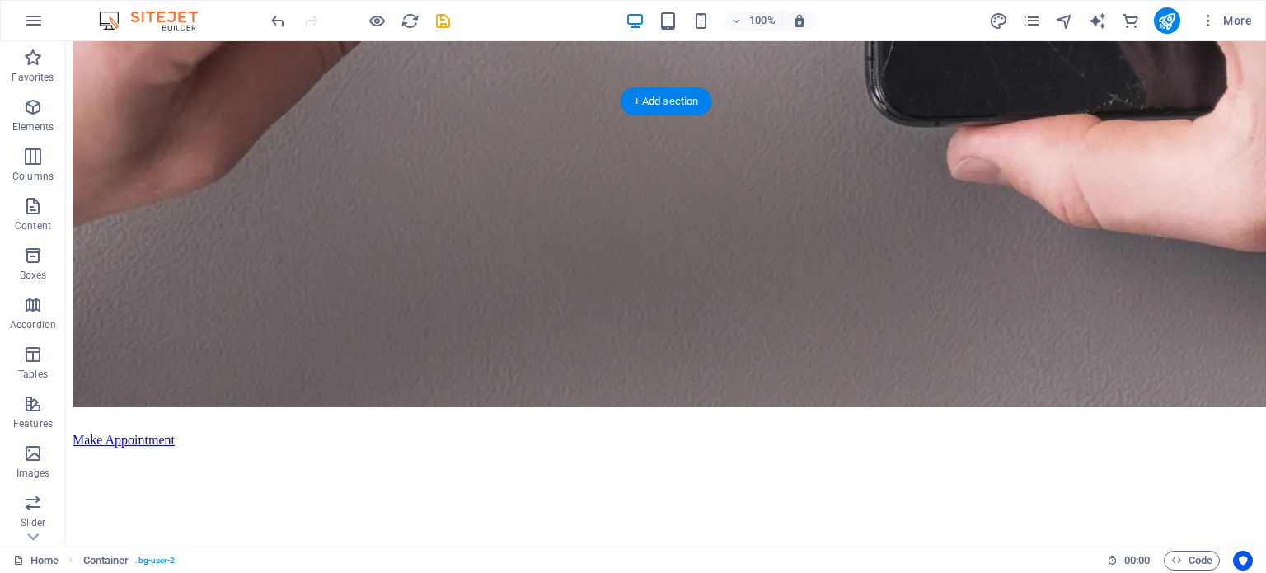
scroll to position [0, 0]
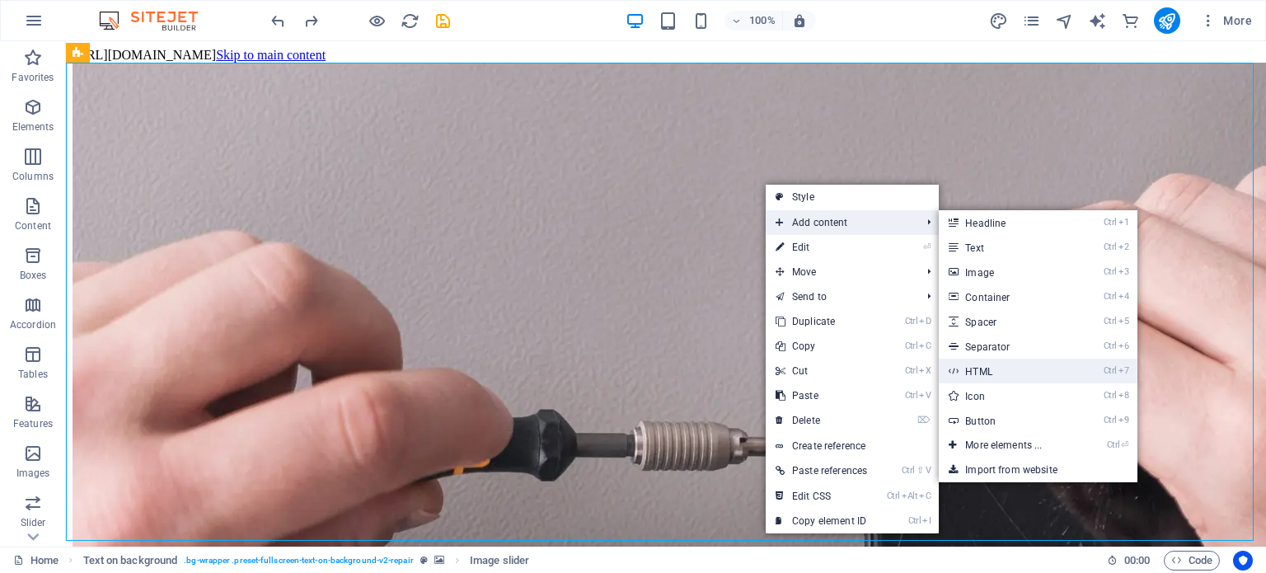
click at [985, 368] on link "Ctrl 7 HTML" at bounding box center [1006, 370] width 136 height 25
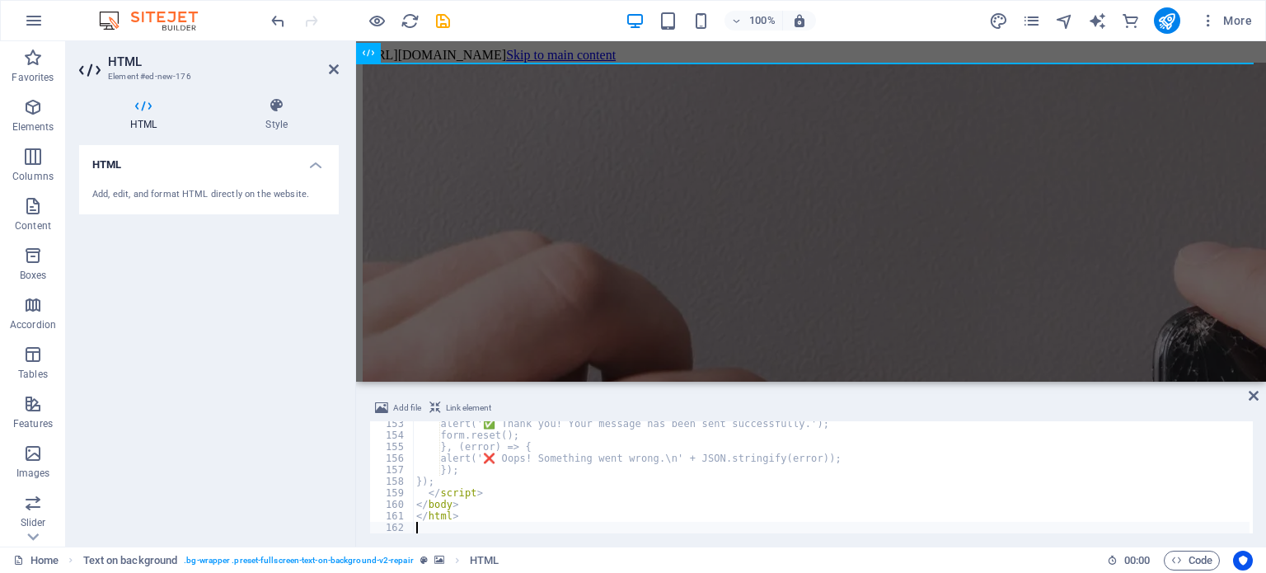
scroll to position [1757, 0]
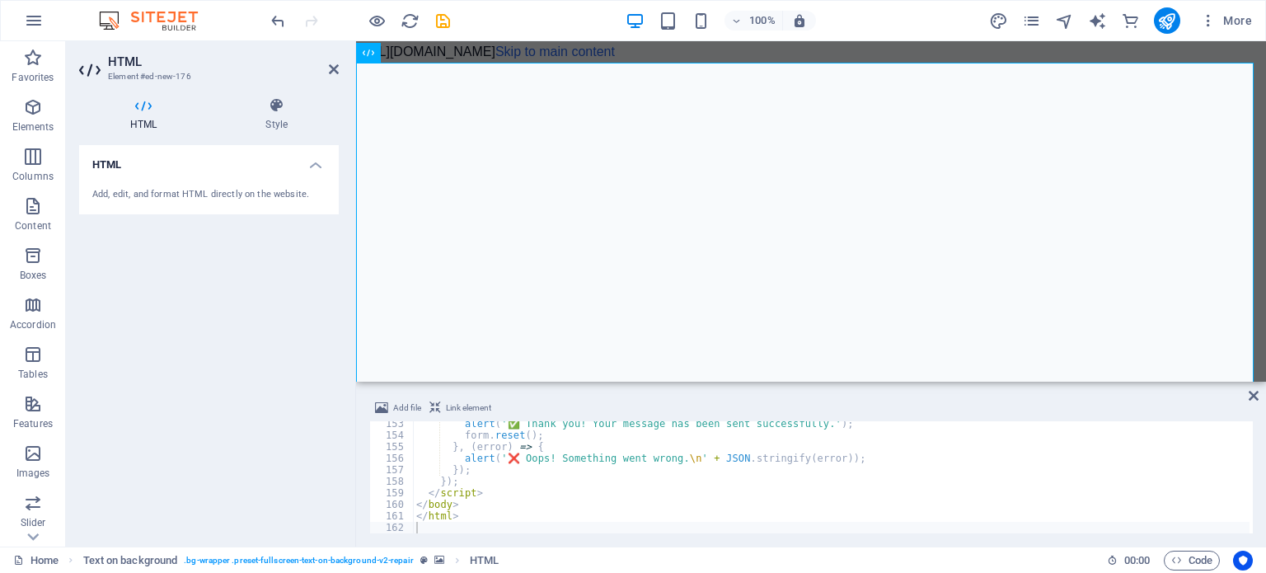
click at [467, 411] on span "Link element" at bounding box center [468, 408] width 45 height 20
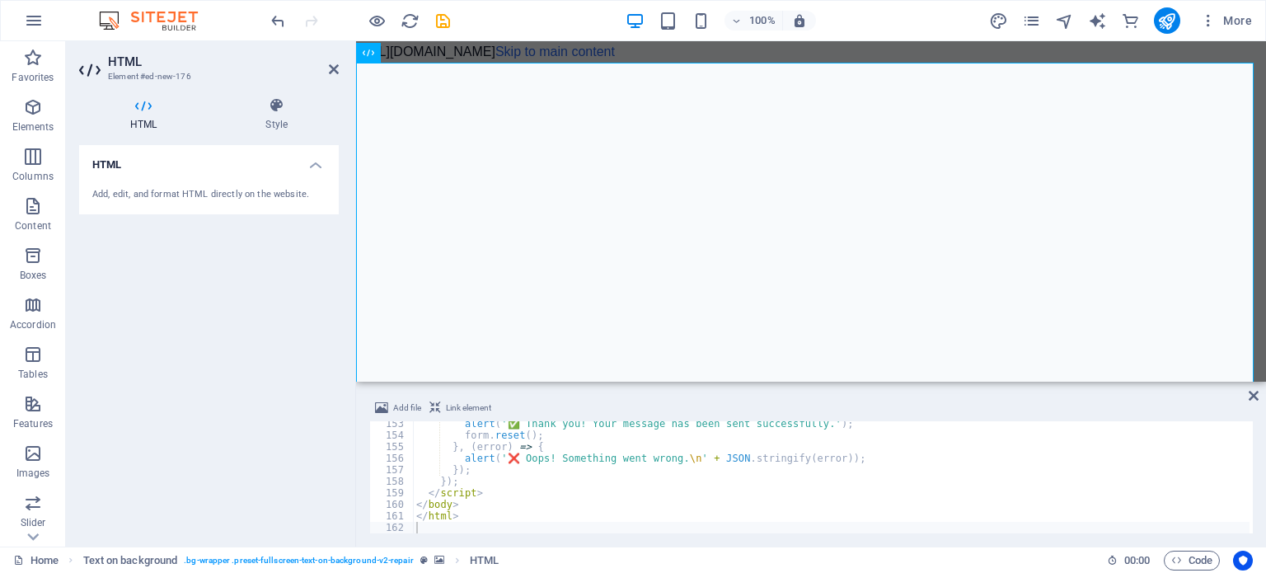
drag, startPoint x: 467, startPoint y: 411, endPoint x: 458, endPoint y: 407, distance: 10.0
click at [458, 407] on span "Link element" at bounding box center [468, 408] width 45 height 20
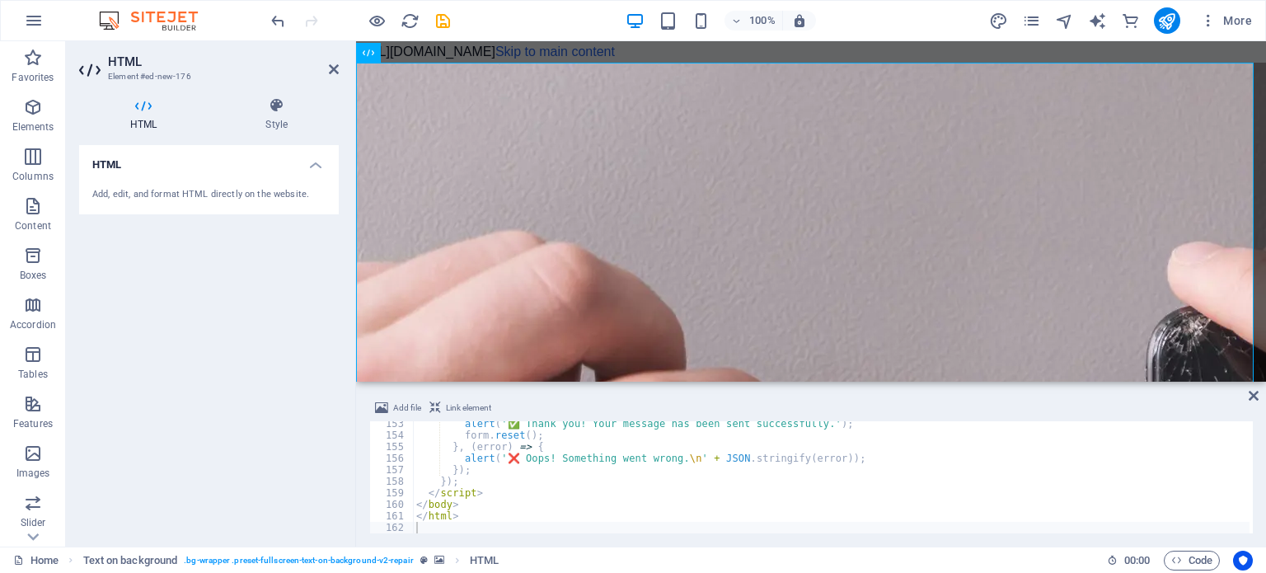
click at [458, 407] on span "Link element" at bounding box center [468, 408] width 45 height 20
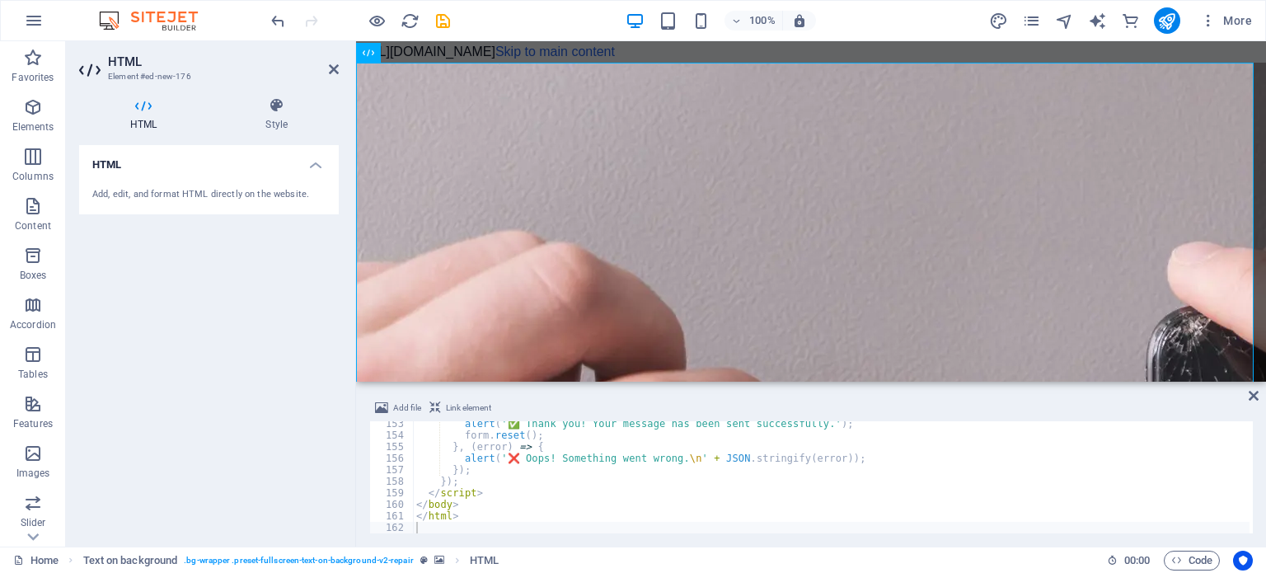
click at [458, 407] on span "Link element" at bounding box center [468, 408] width 45 height 20
drag, startPoint x: 922, startPoint y: 134, endPoint x: 1024, endPoint y: 171, distance: 108.4
click at [1024, 171] on img "1/2" at bounding box center [1147, 497] width 1582 height 868
type textarea "<a href="#ed-1016068032" class="wv-link-elm"></a>"
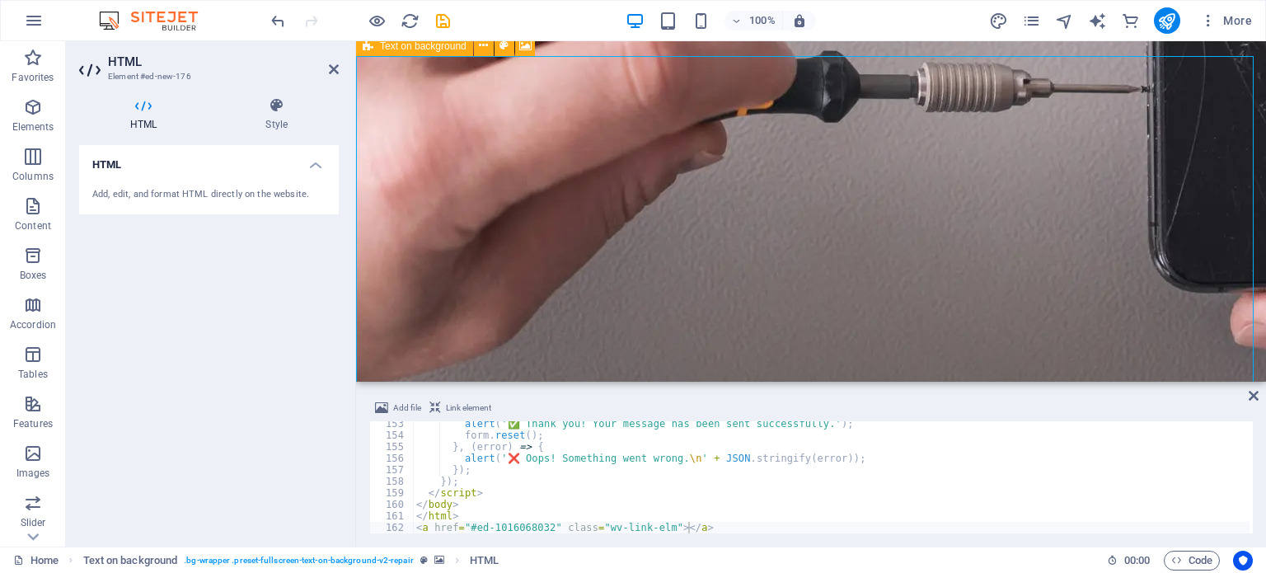
scroll to position [0, 0]
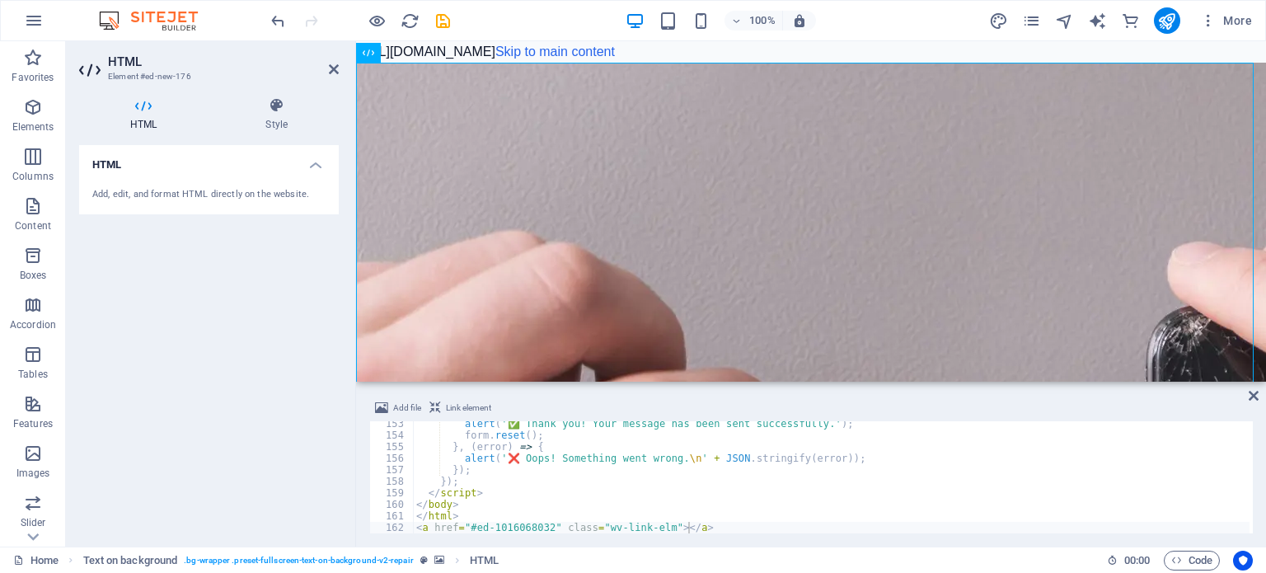
click at [283, 188] on div "Add, edit, and format HTML directly on the website." at bounding box center [208, 195] width 233 height 14
click at [333, 63] on icon at bounding box center [334, 69] width 10 height 13
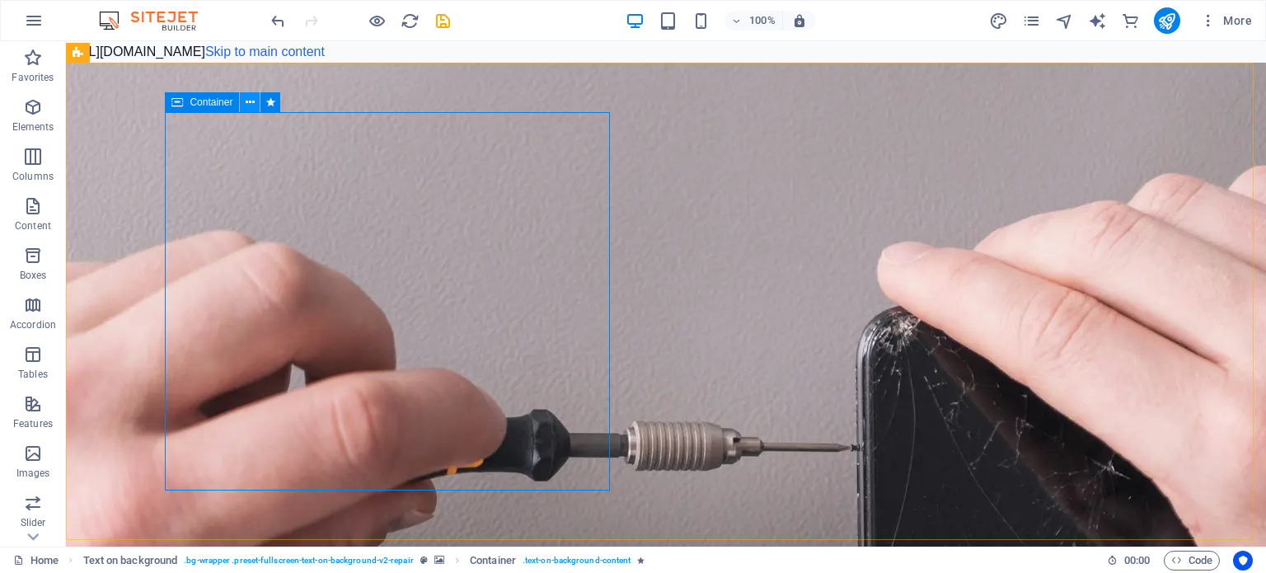
click at [248, 104] on icon at bounding box center [250, 102] width 9 height 17
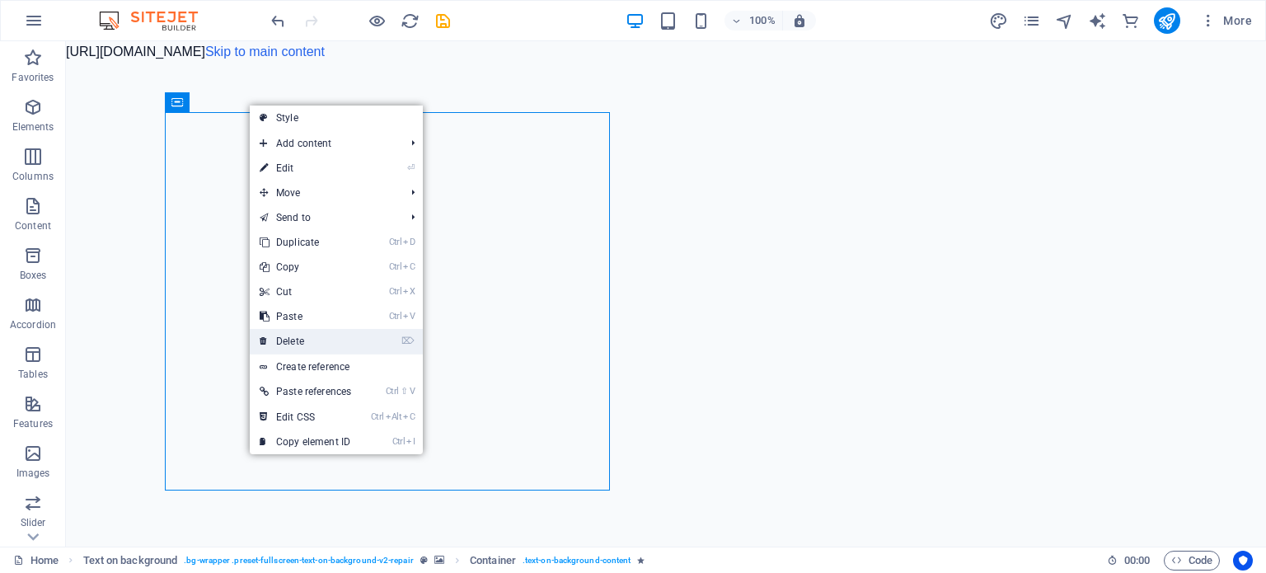
click at [313, 344] on link "⌦ Delete" at bounding box center [305, 341] width 111 height 25
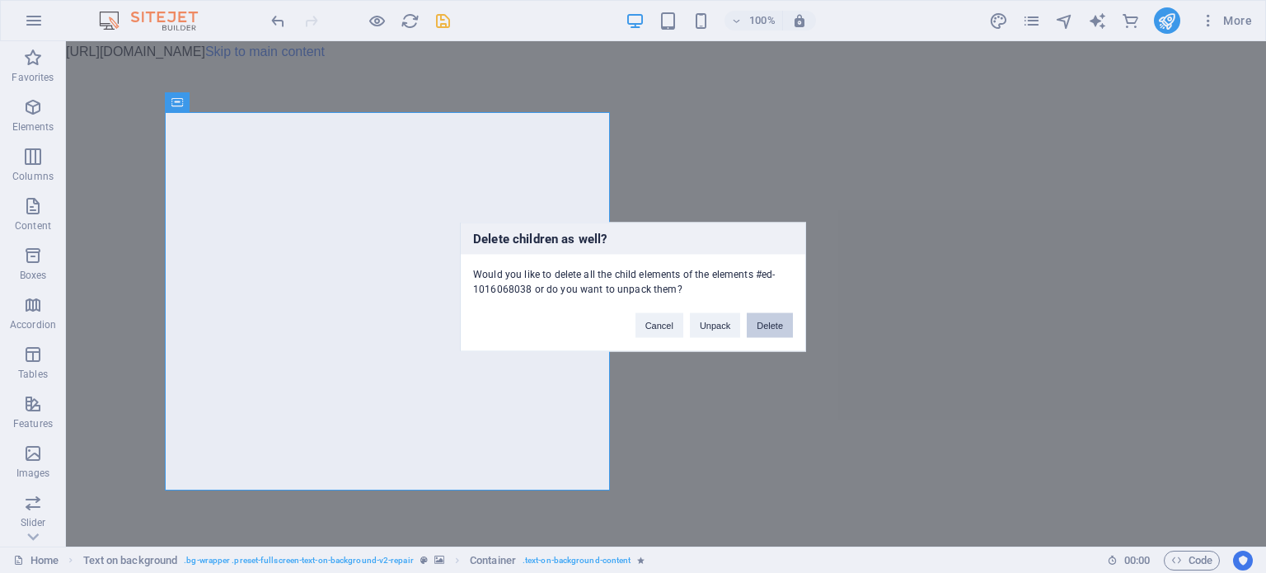
click at [756, 325] on button "Delete" at bounding box center [770, 324] width 46 height 25
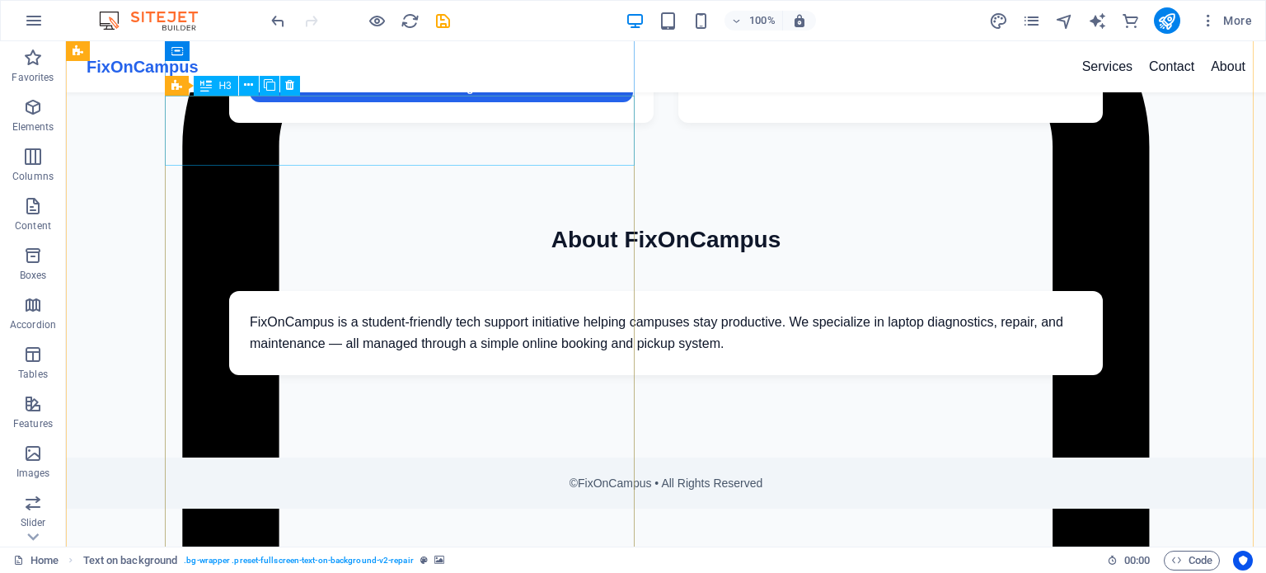
scroll to position [2866, 0]
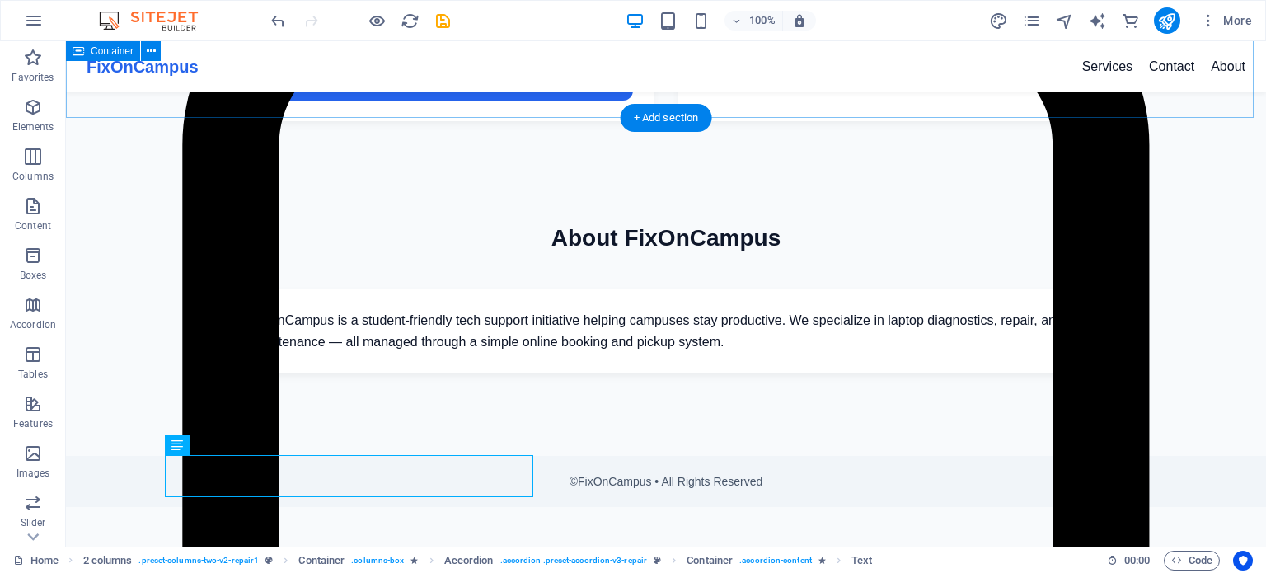
scroll to position [2528, 0]
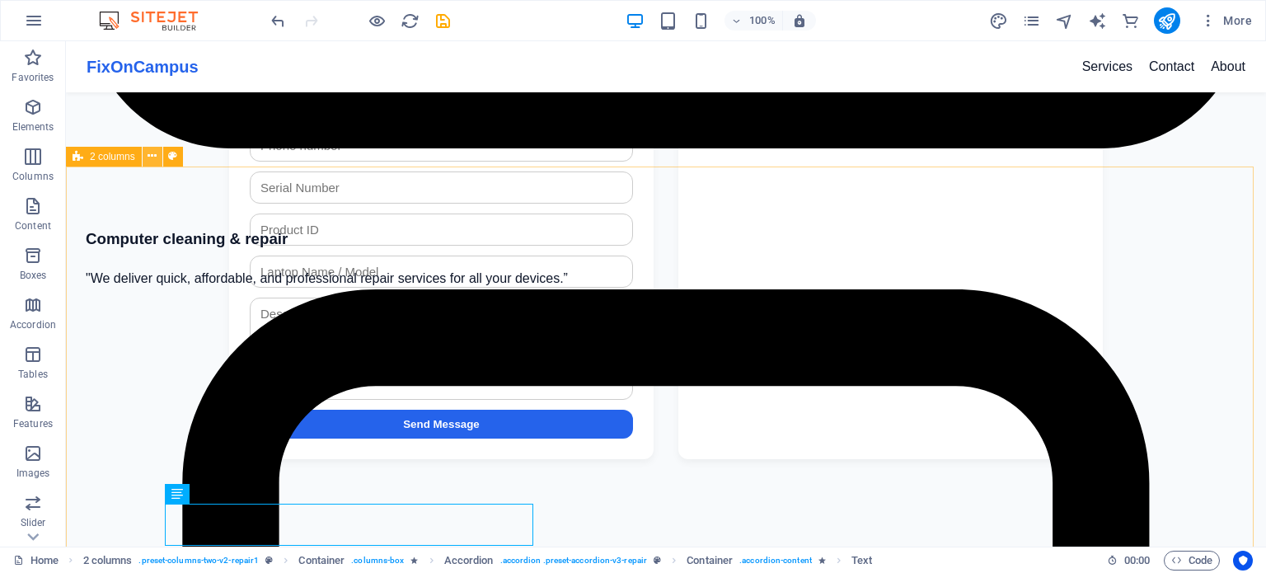
click at [157, 156] on button at bounding box center [153, 157] width 20 height 20
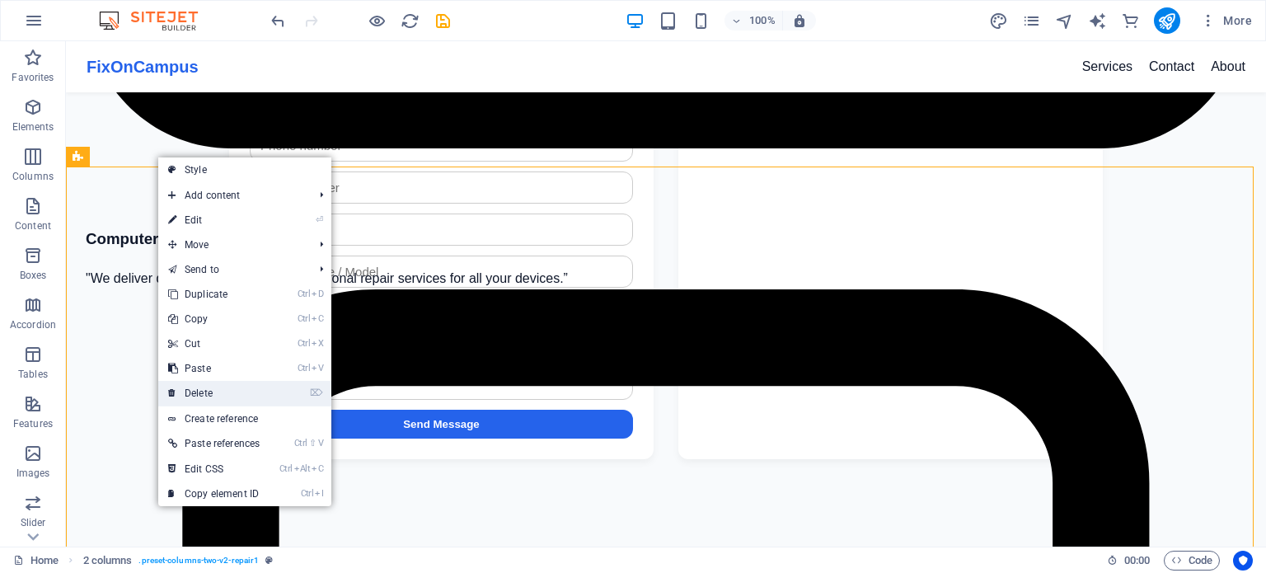
click at [226, 389] on link "⌦ Delete" at bounding box center [213, 393] width 111 height 25
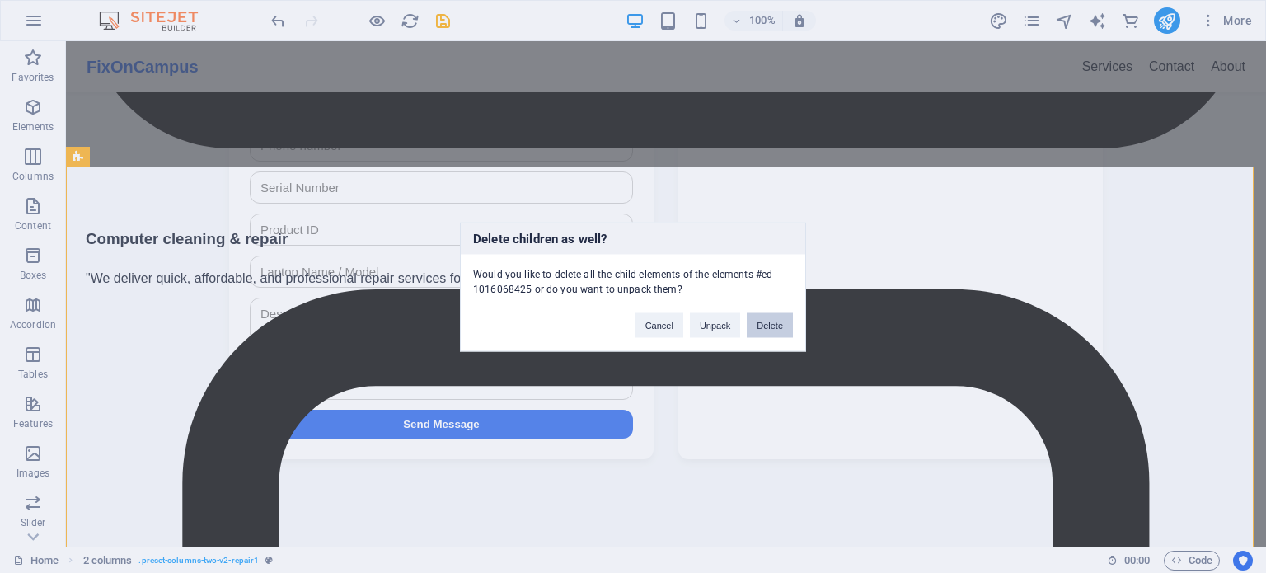
click at [765, 322] on button "Delete" at bounding box center [770, 324] width 46 height 25
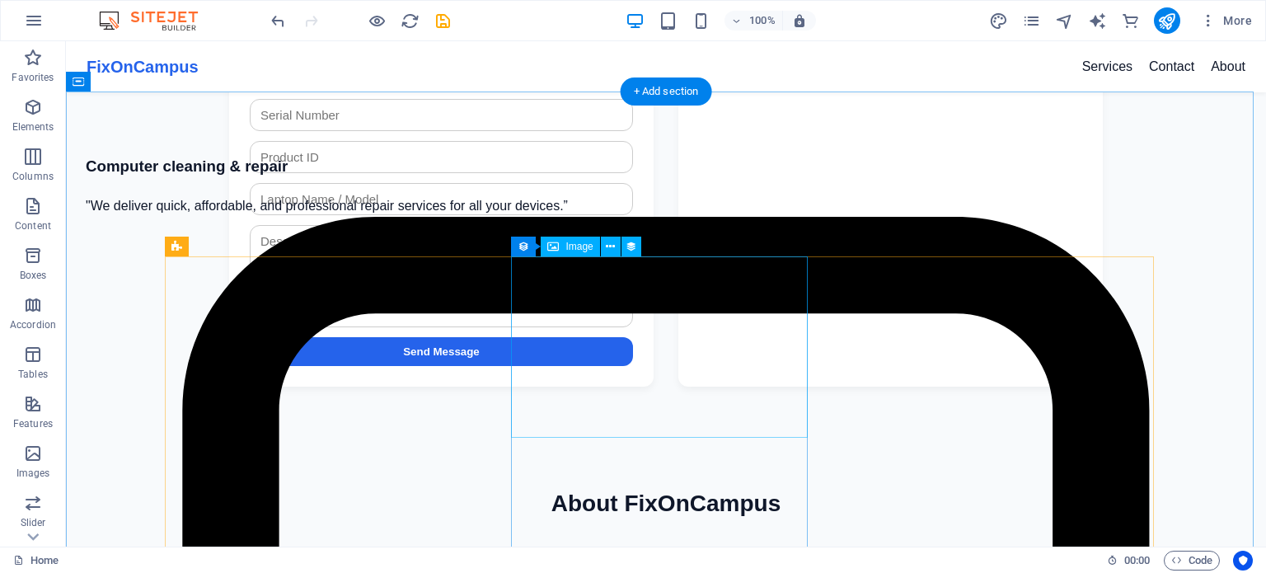
scroll to position [2604, 0]
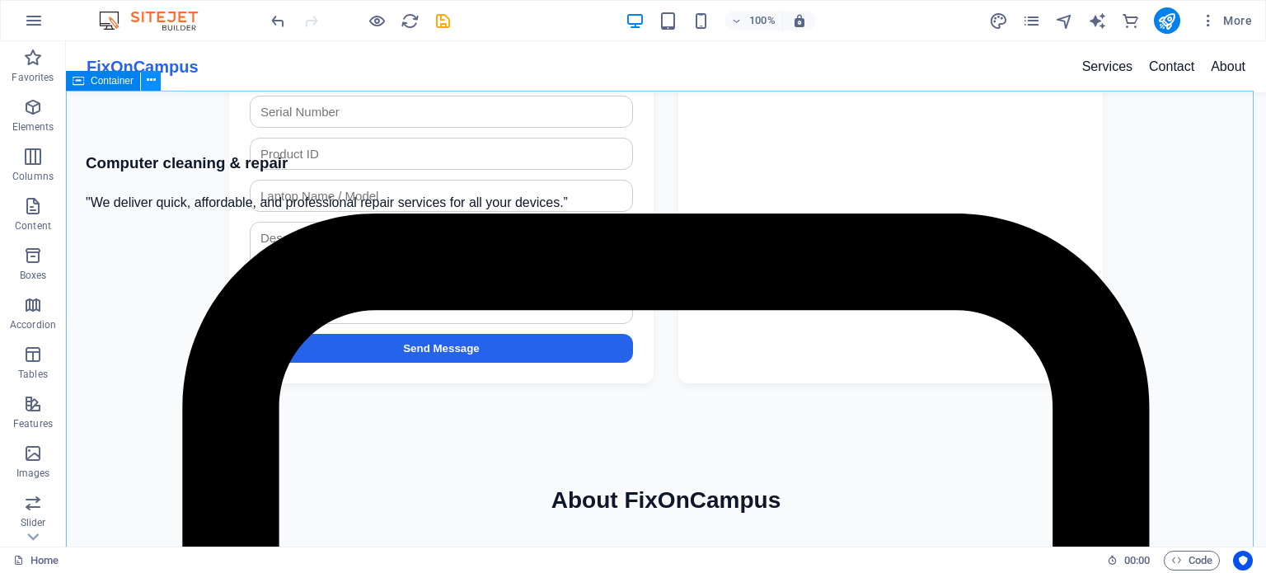
click at [150, 78] on icon at bounding box center [151, 80] width 9 height 17
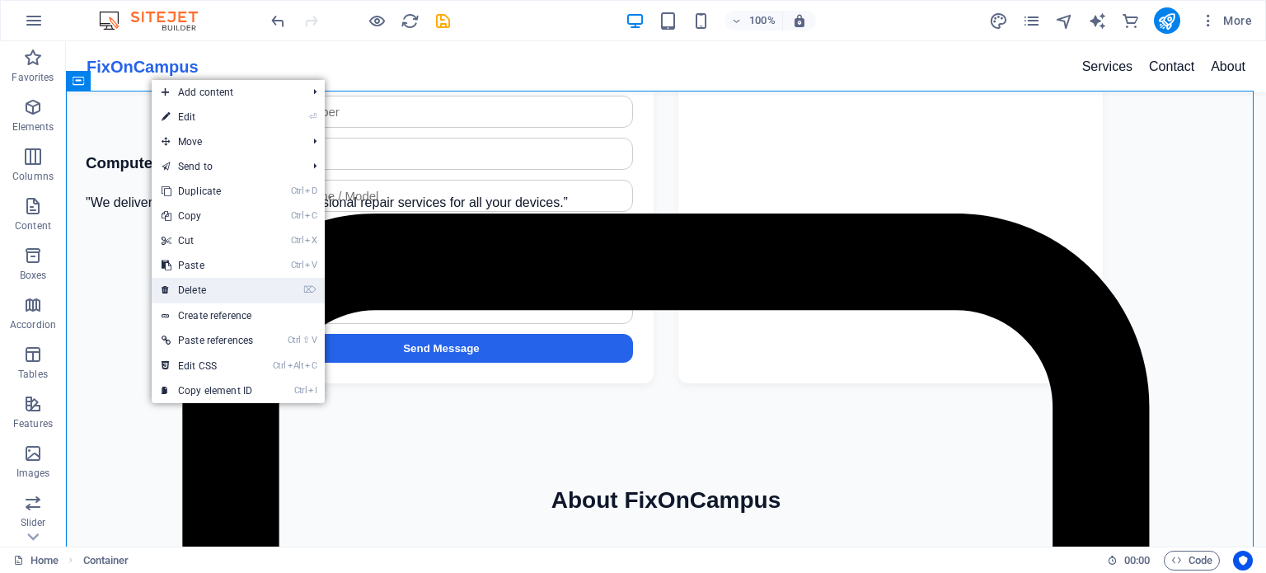
click at [227, 294] on link "⌦ Delete" at bounding box center [207, 290] width 111 height 25
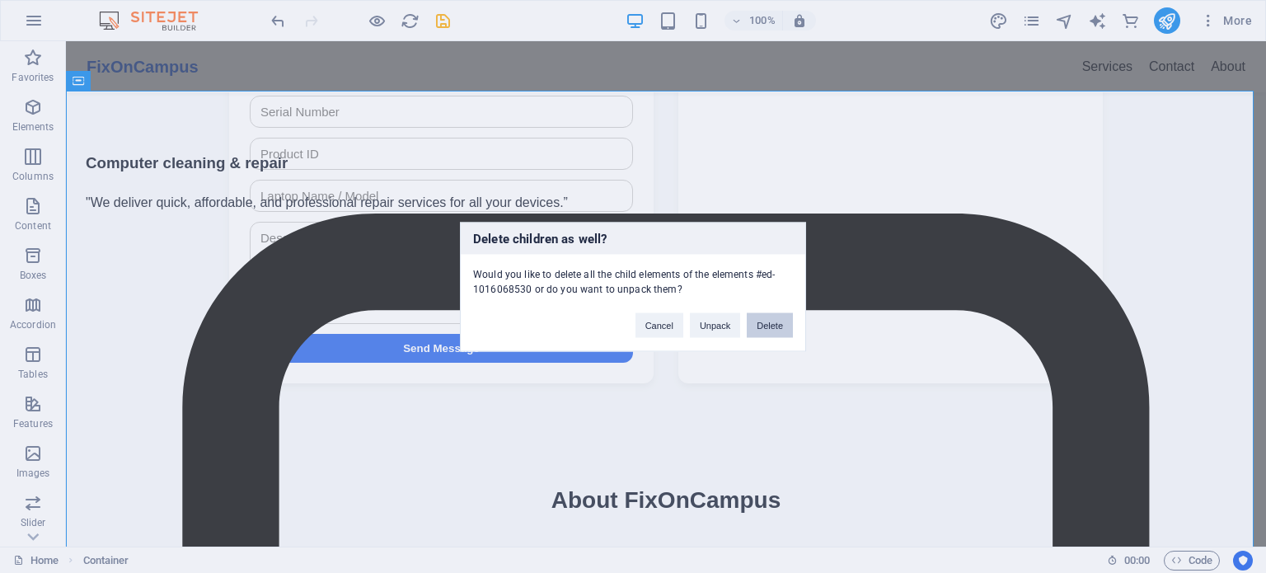
click at [762, 323] on button "Delete" at bounding box center [770, 324] width 46 height 25
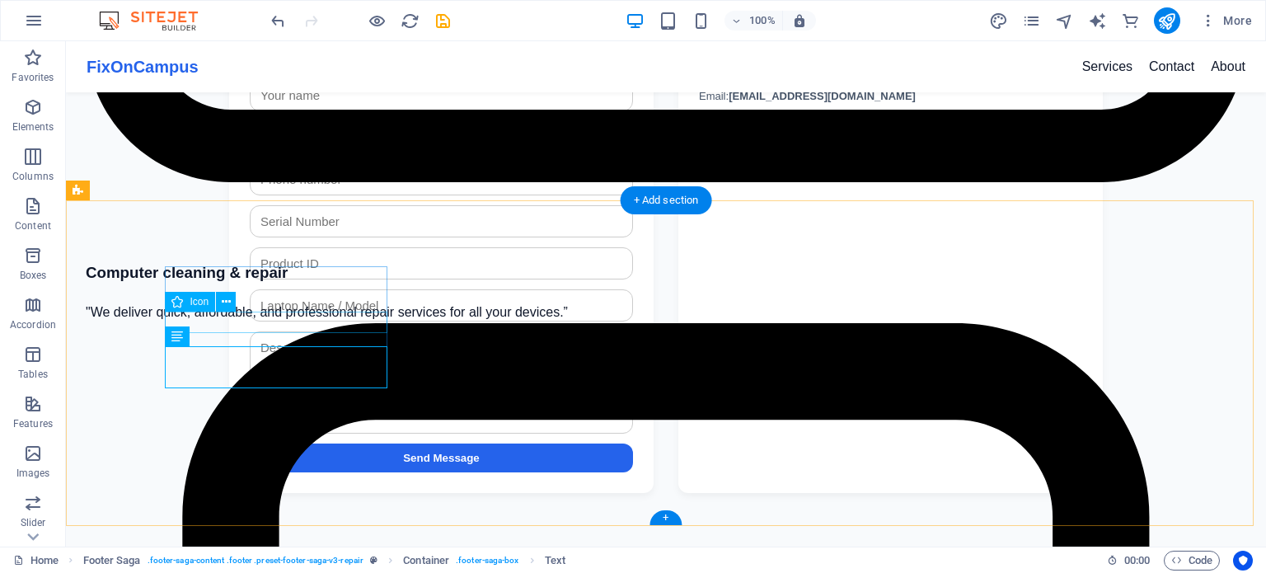
click at [222, 300] on icon at bounding box center [226, 301] width 9 height 17
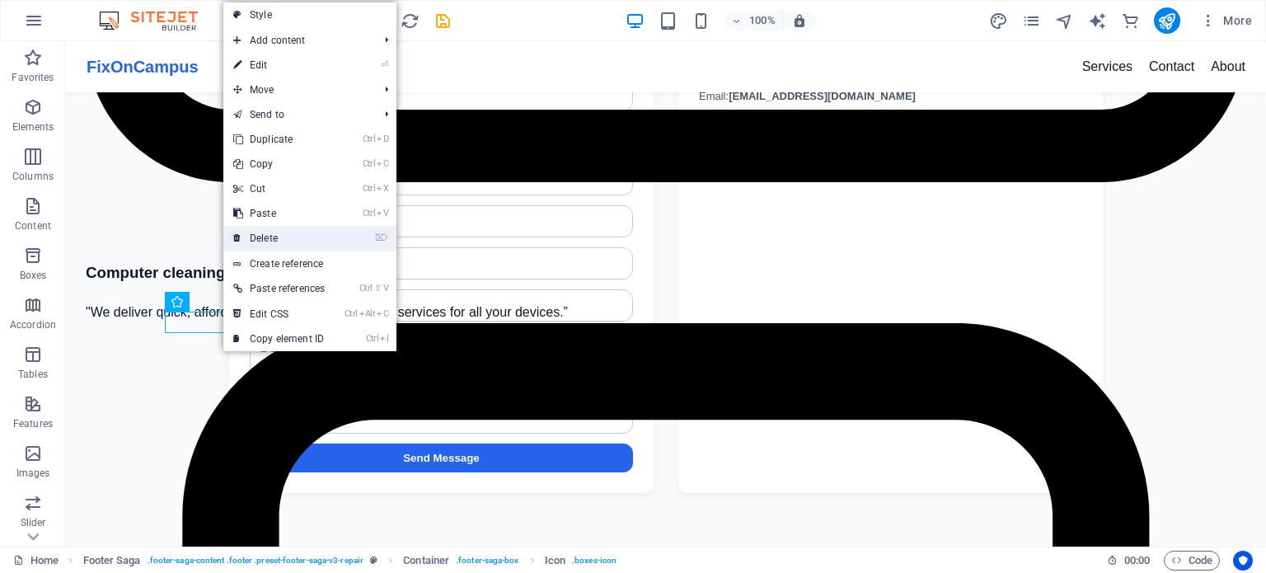
click at [301, 230] on link "⌦ Delete" at bounding box center [278, 238] width 111 height 25
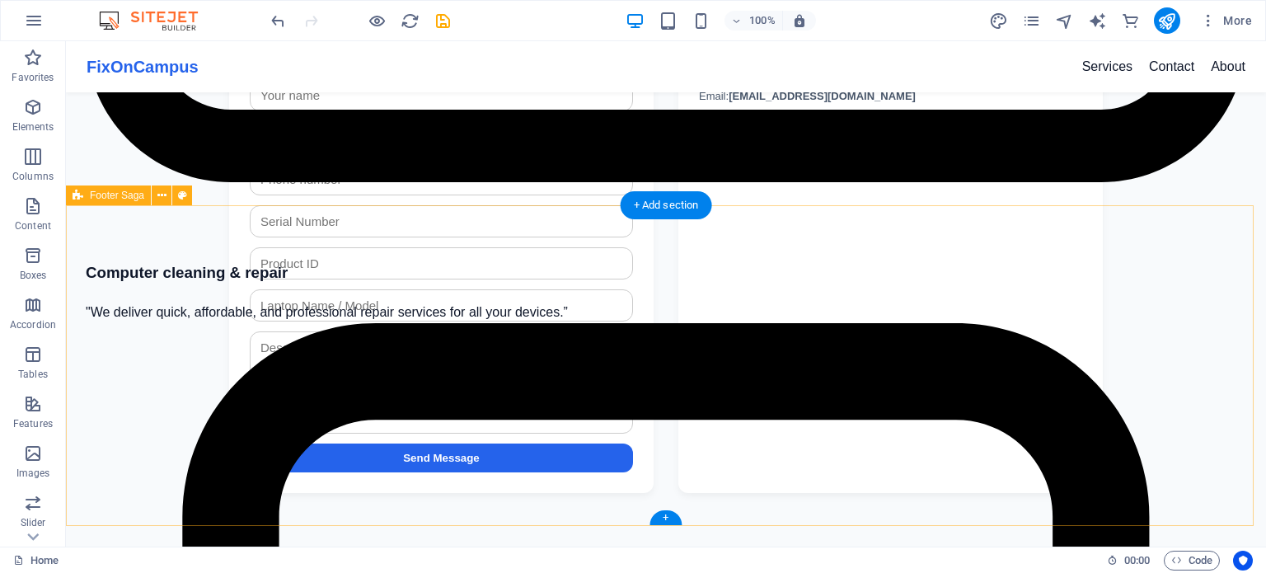
scroll to position [2489, 0]
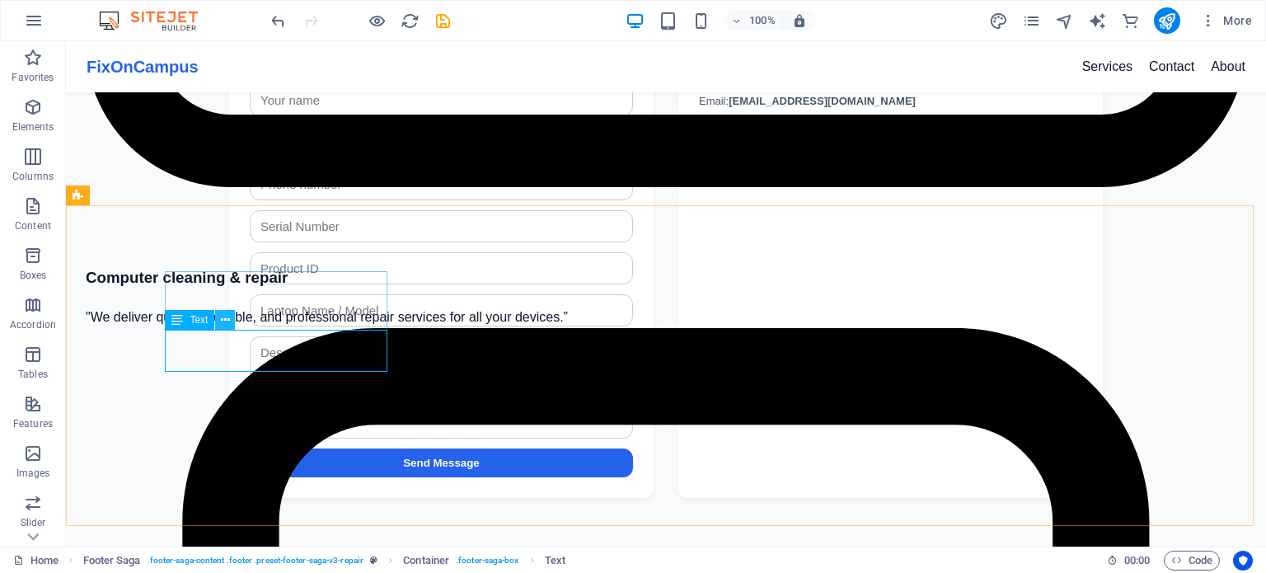
click at [226, 319] on icon at bounding box center [225, 319] width 9 height 17
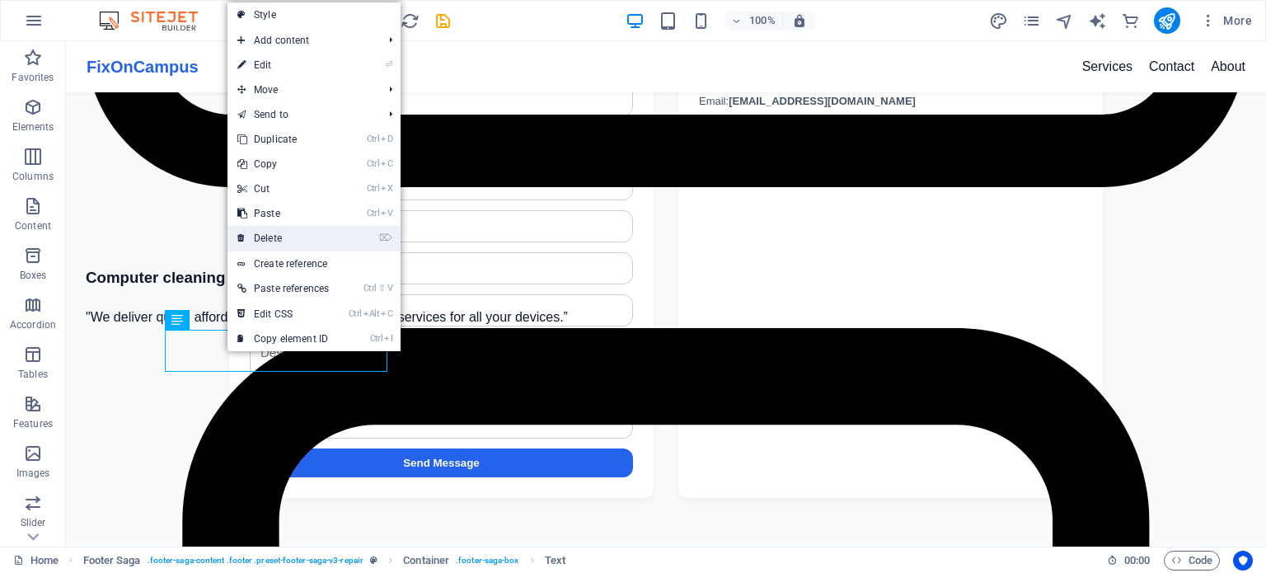
click at [310, 232] on link "⌦ Delete" at bounding box center [282, 238] width 111 height 25
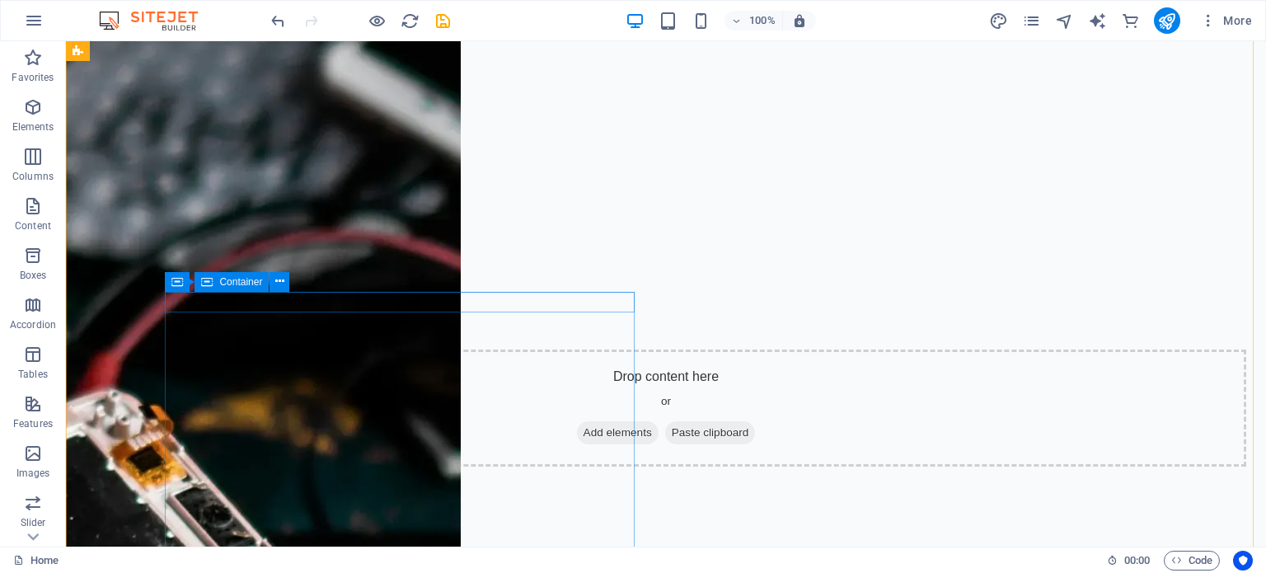
scroll to position [988, 0]
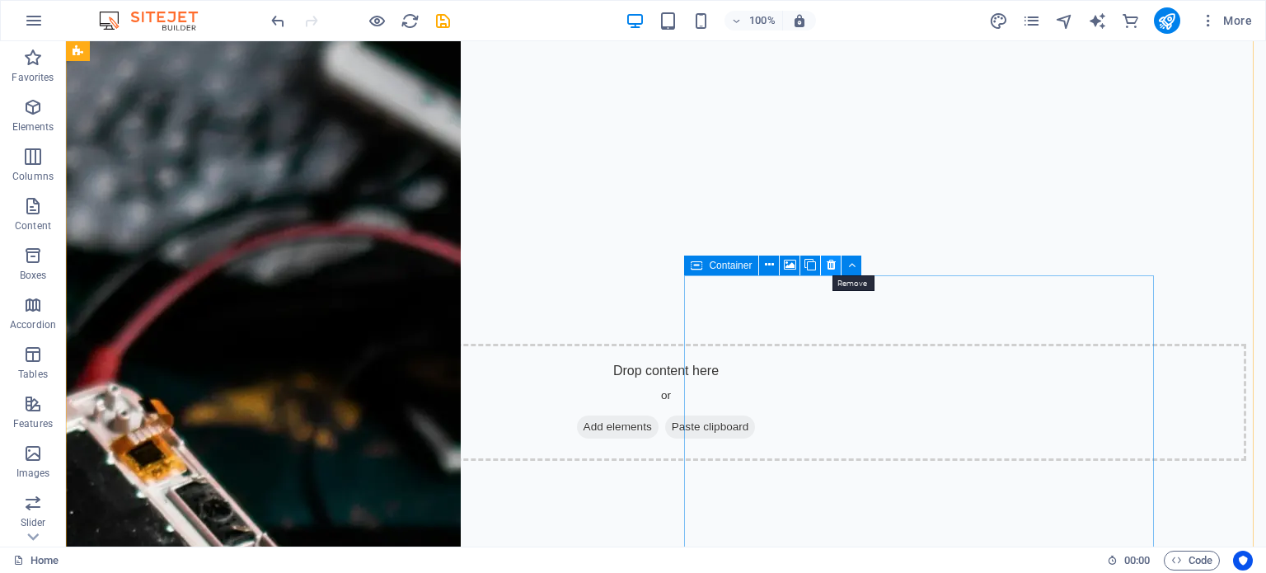
click at [830, 266] on icon at bounding box center [830, 264] width 9 height 17
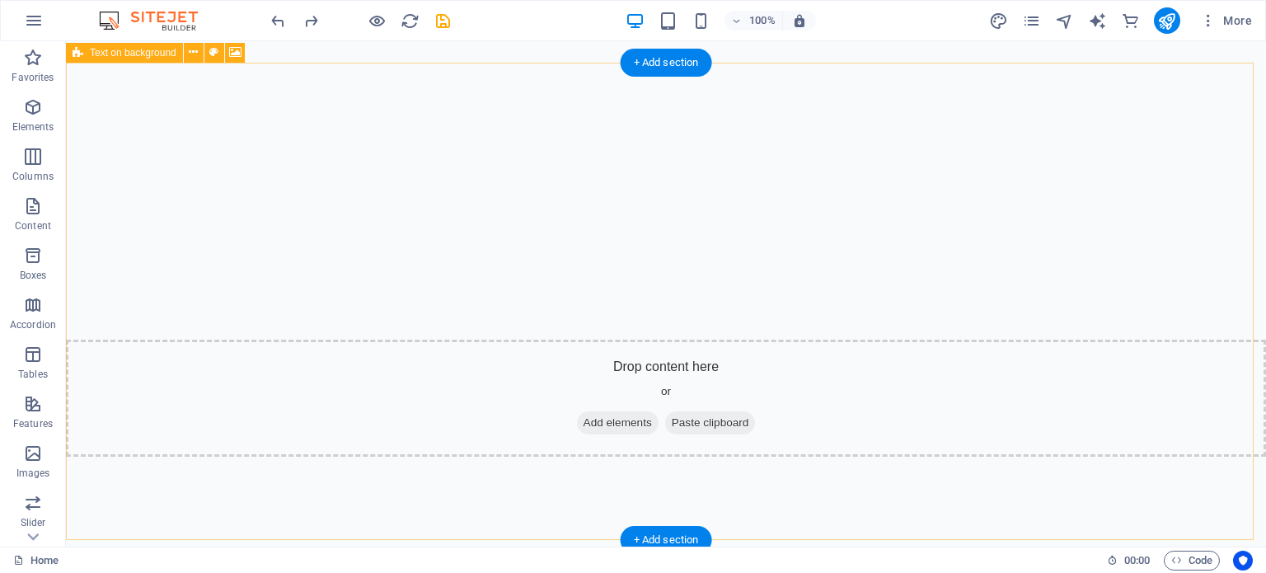
scroll to position [0, 0]
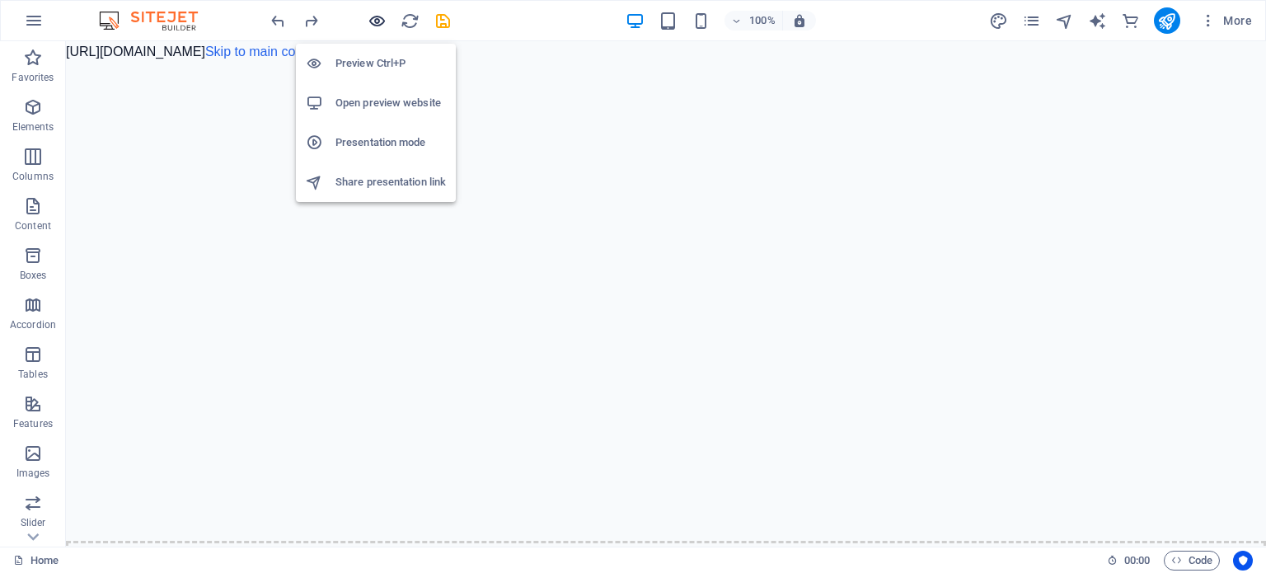
click at [369, 16] on icon "button" at bounding box center [376, 21] width 19 height 19
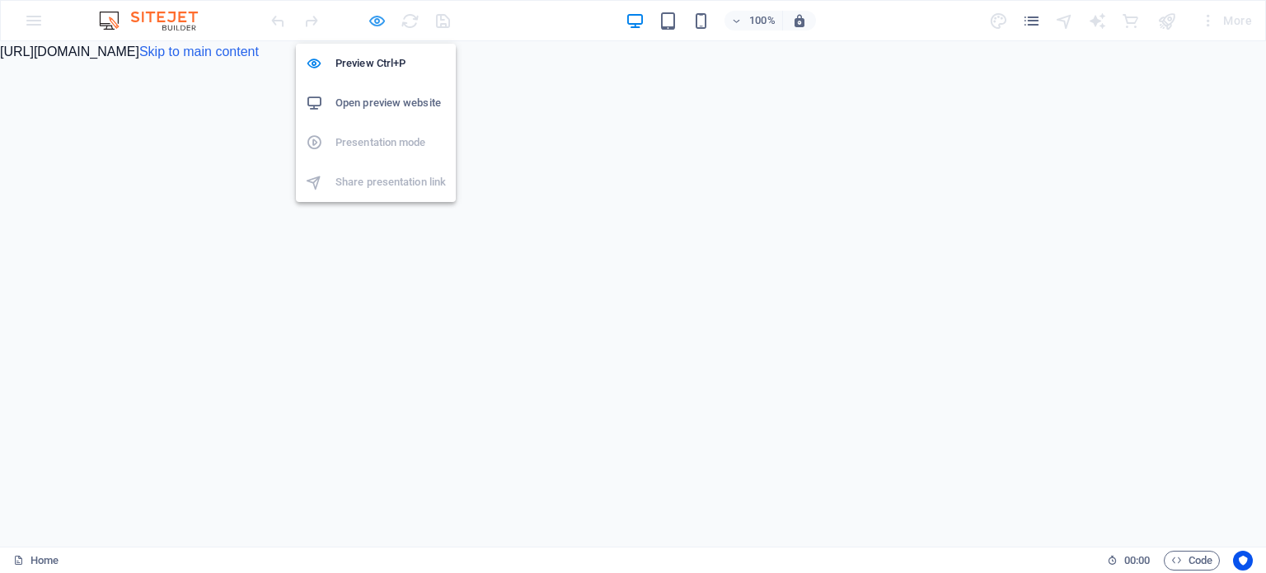
click at [384, 21] on icon "button" at bounding box center [376, 21] width 19 height 19
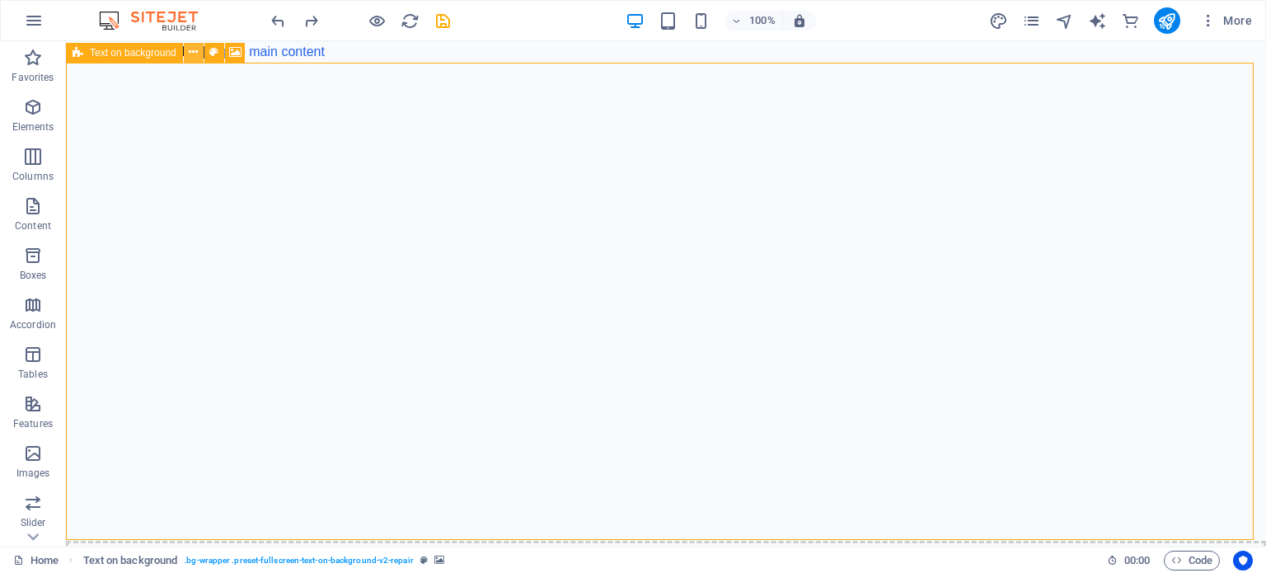
click at [194, 47] on icon at bounding box center [193, 52] width 9 height 17
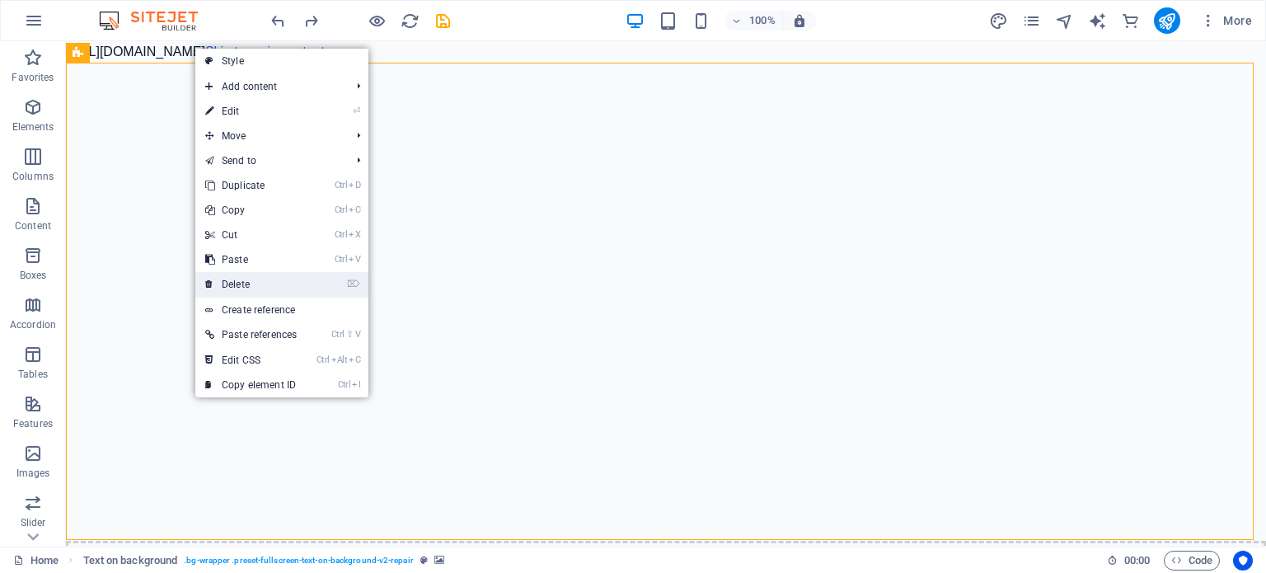
click at [266, 276] on link "⌦ Delete" at bounding box center [250, 284] width 111 height 25
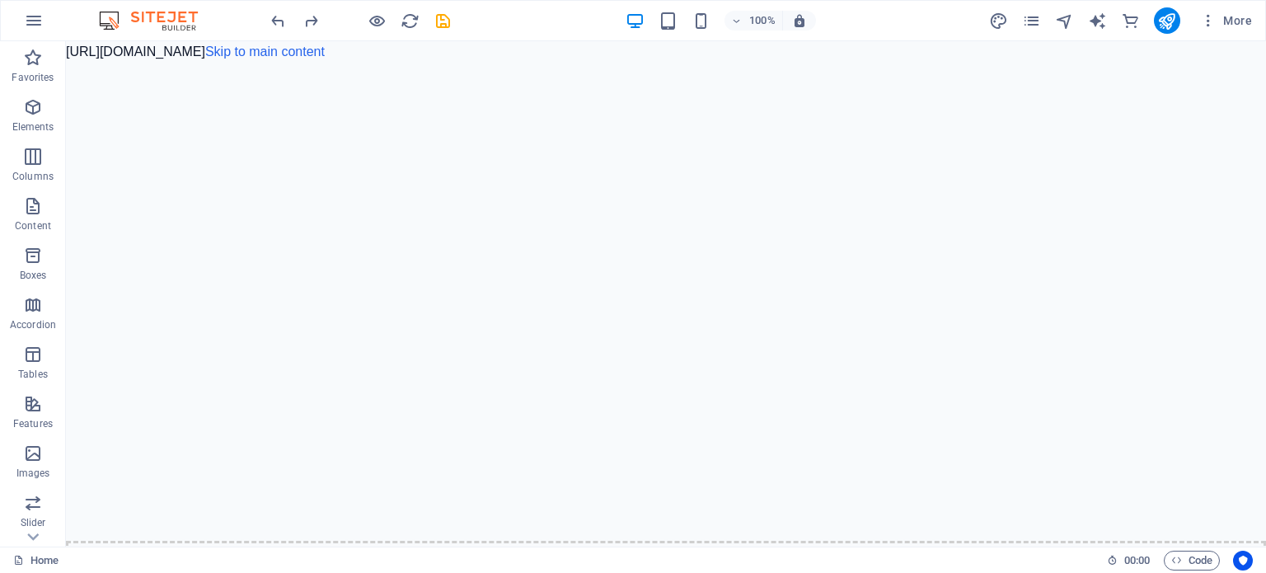
drag, startPoint x: 121, startPoint y: 52, endPoint x: 339, endPoint y: 45, distance: 218.4
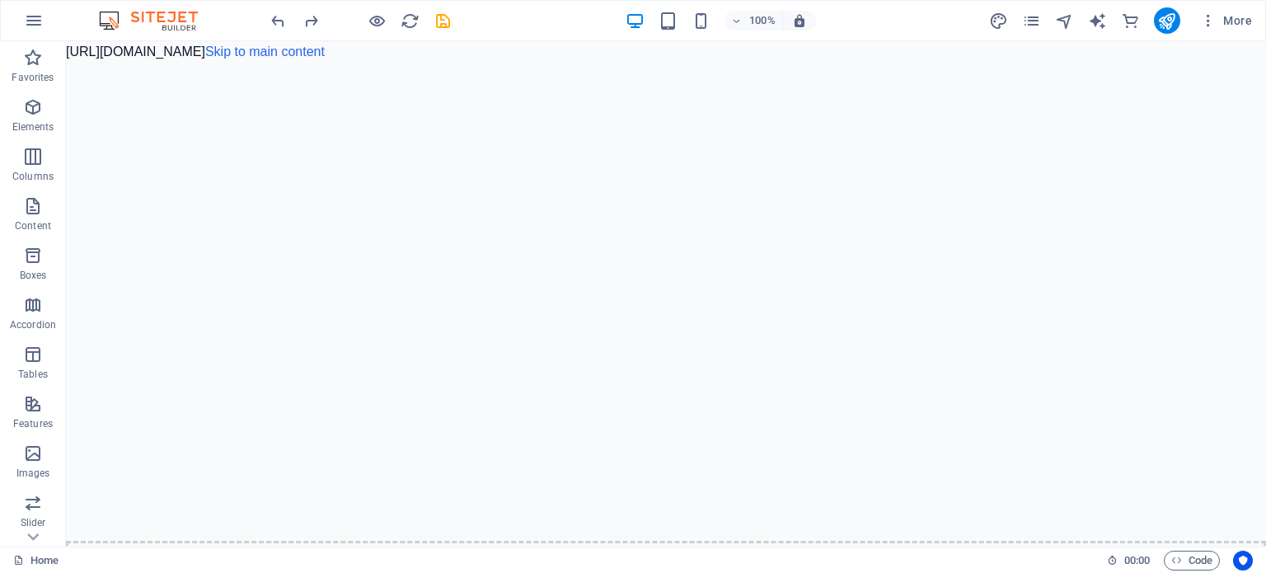
click at [1210, 17] on icon "button" at bounding box center [1208, 20] width 16 height 16
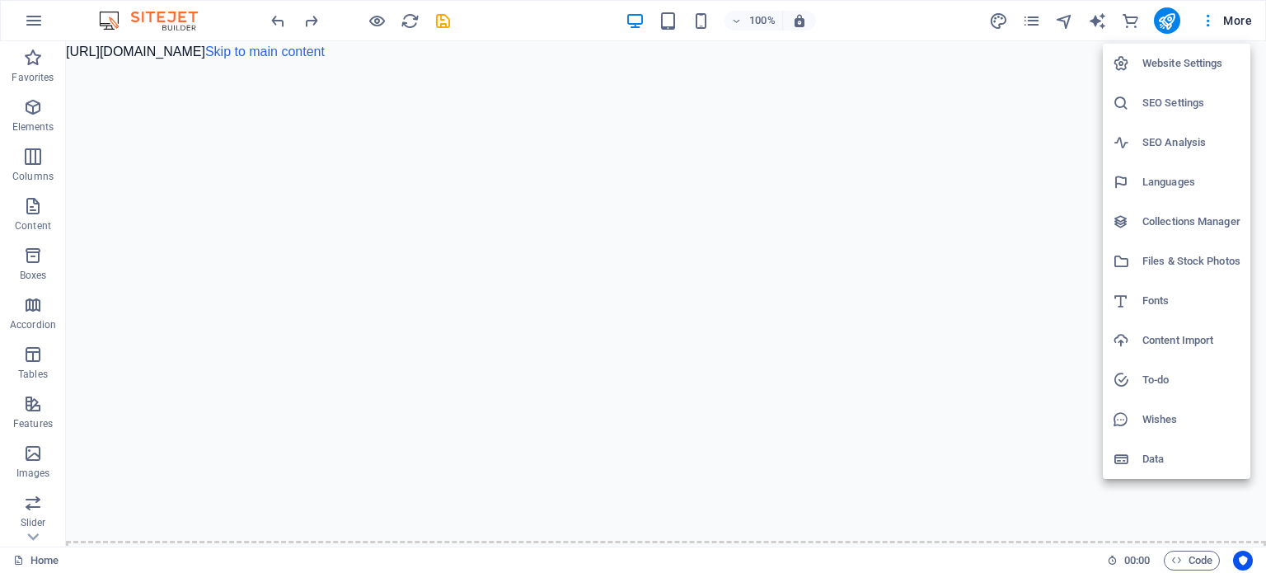
click at [947, 153] on div at bounding box center [633, 286] width 1266 height 573
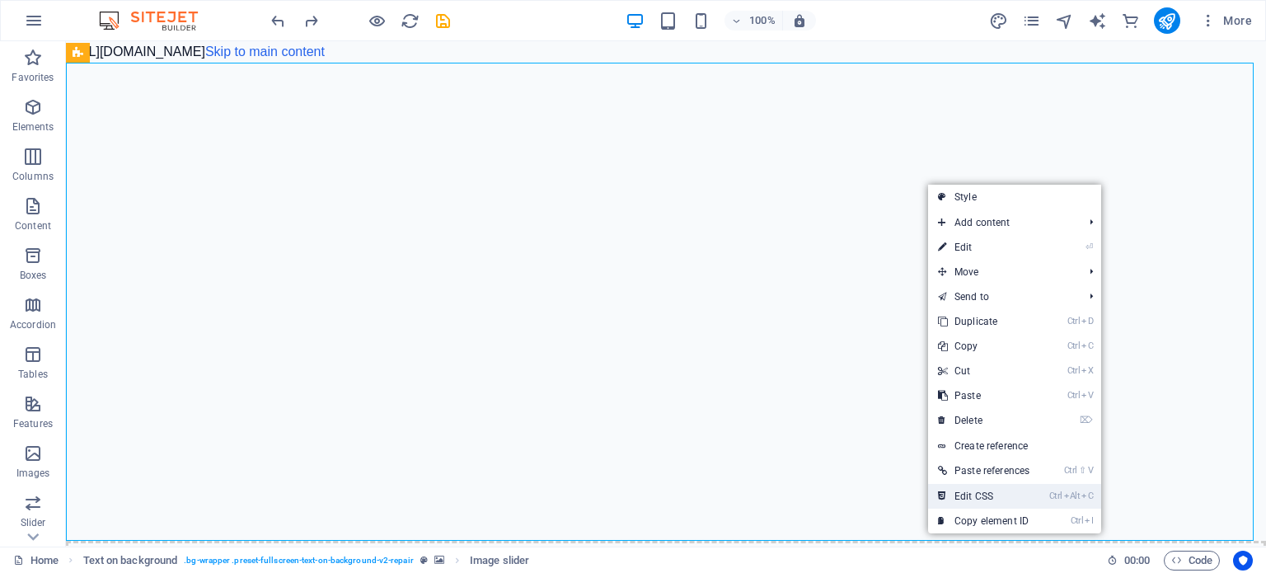
click at [992, 494] on link "Ctrl Alt C Edit CSS" at bounding box center [983, 496] width 111 height 25
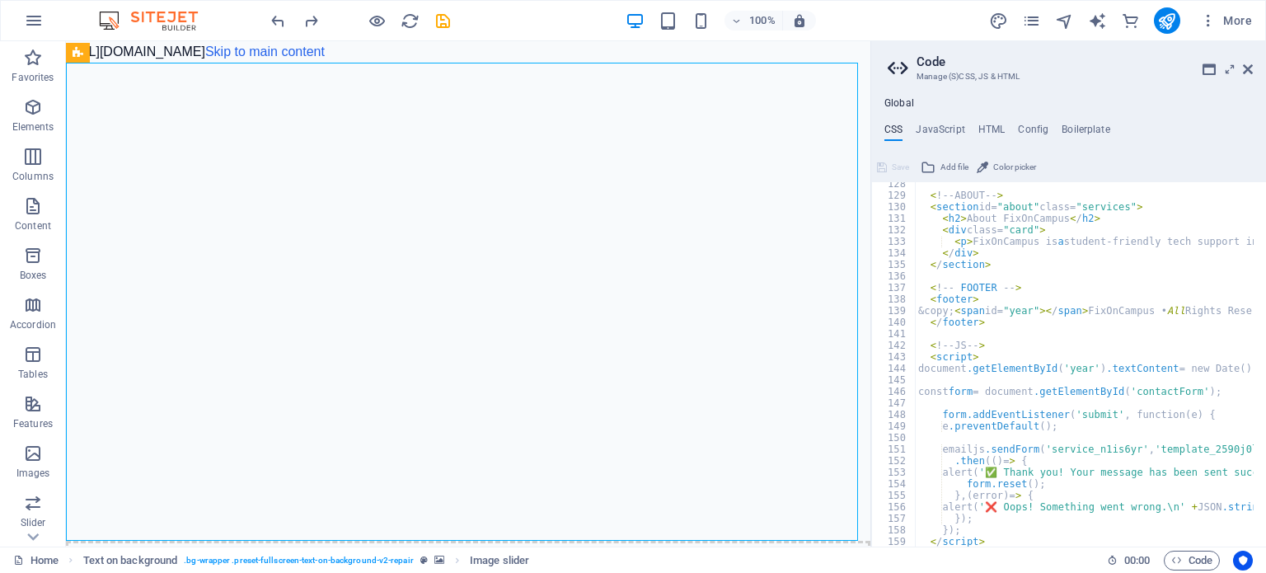
scroll to position [1516, 0]
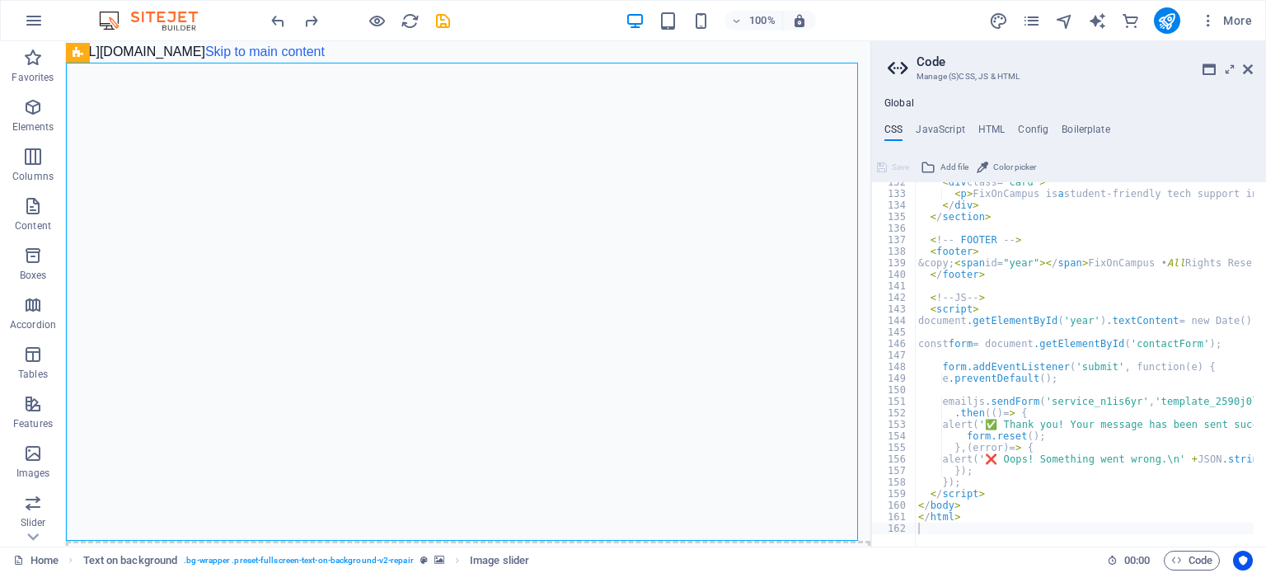
click at [1257, 69] on aside "Code Manage (S)CSS, JS & HTML Global CSS JavaScript HTML Config Boilerplate 132…" at bounding box center [1068, 293] width 396 height 505
click at [1247, 69] on icon at bounding box center [1248, 69] width 10 height 13
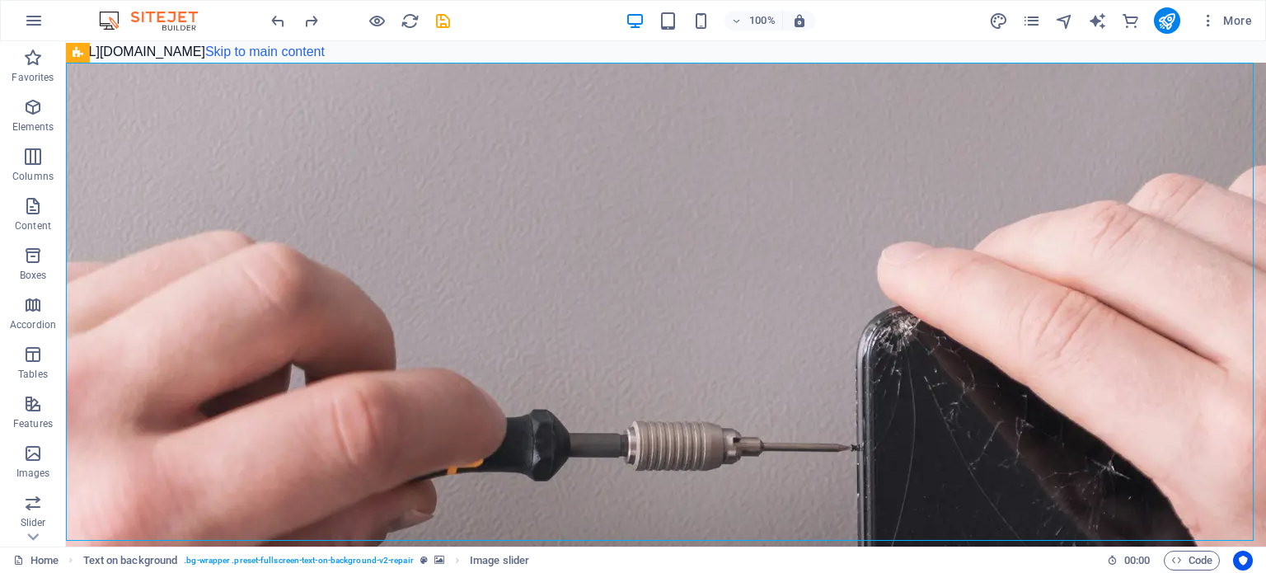
click at [364, 25] on div at bounding box center [360, 20] width 185 height 26
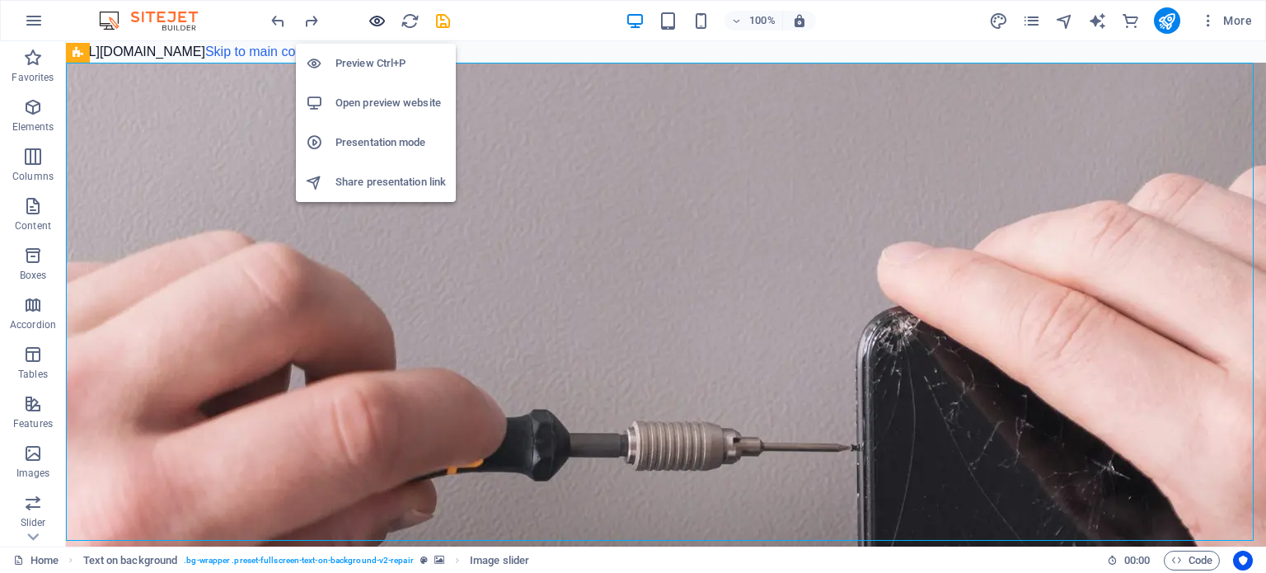
click at [372, 25] on icon "button" at bounding box center [376, 21] width 19 height 19
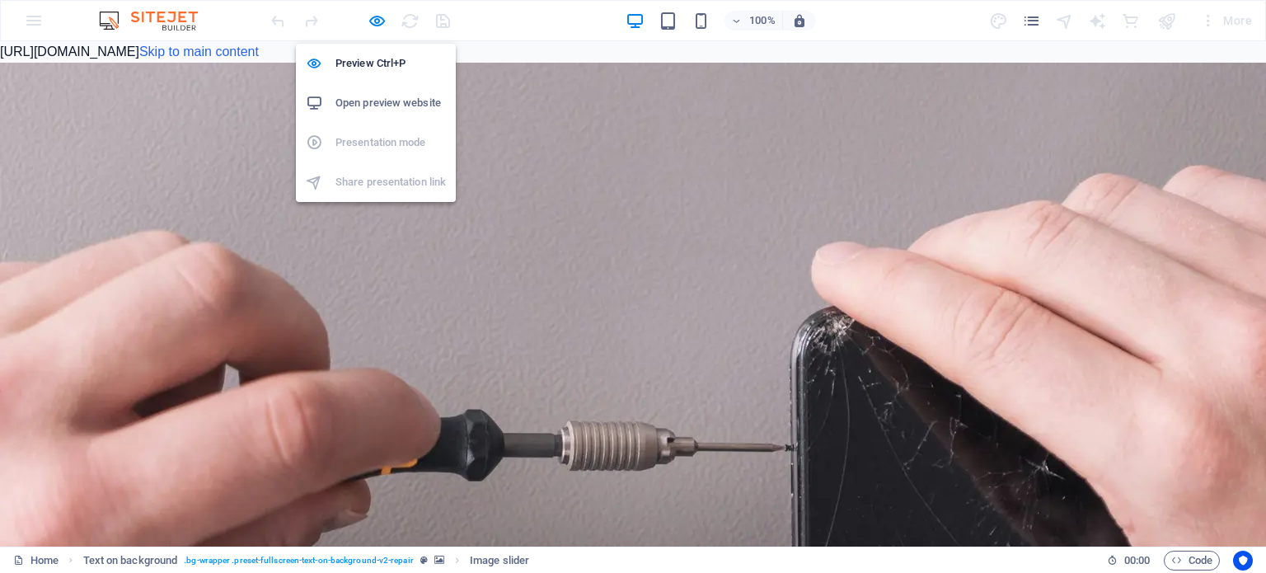
click at [375, 101] on h6 "Open preview website" at bounding box center [390, 103] width 110 height 20
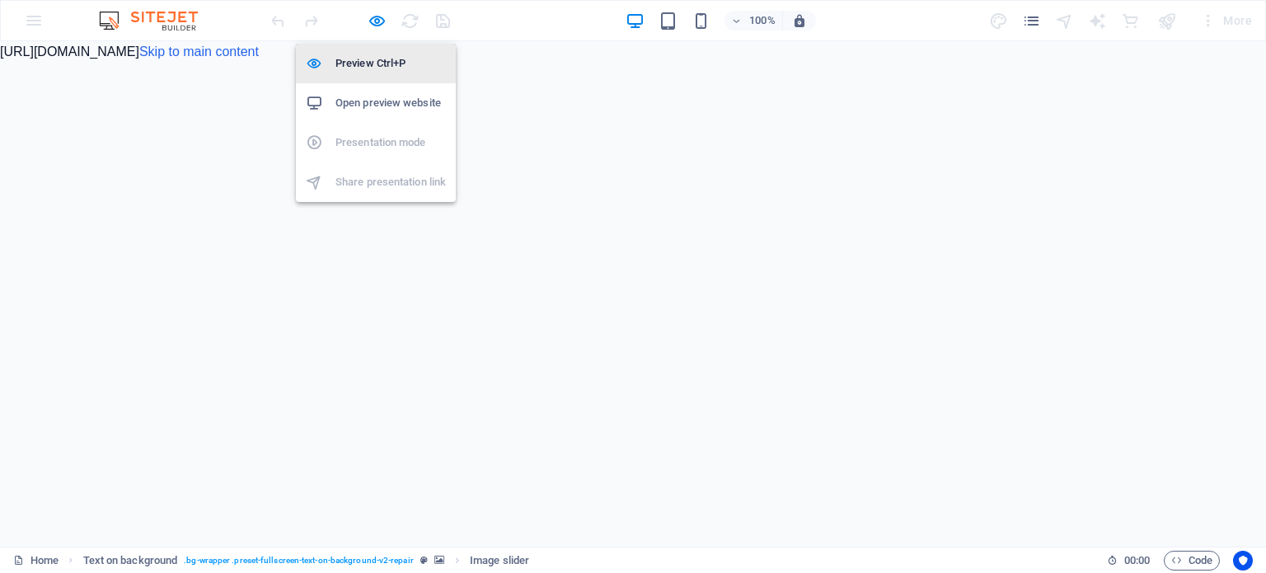
click at [381, 59] on h6 "Preview Ctrl+P" at bounding box center [390, 64] width 110 height 20
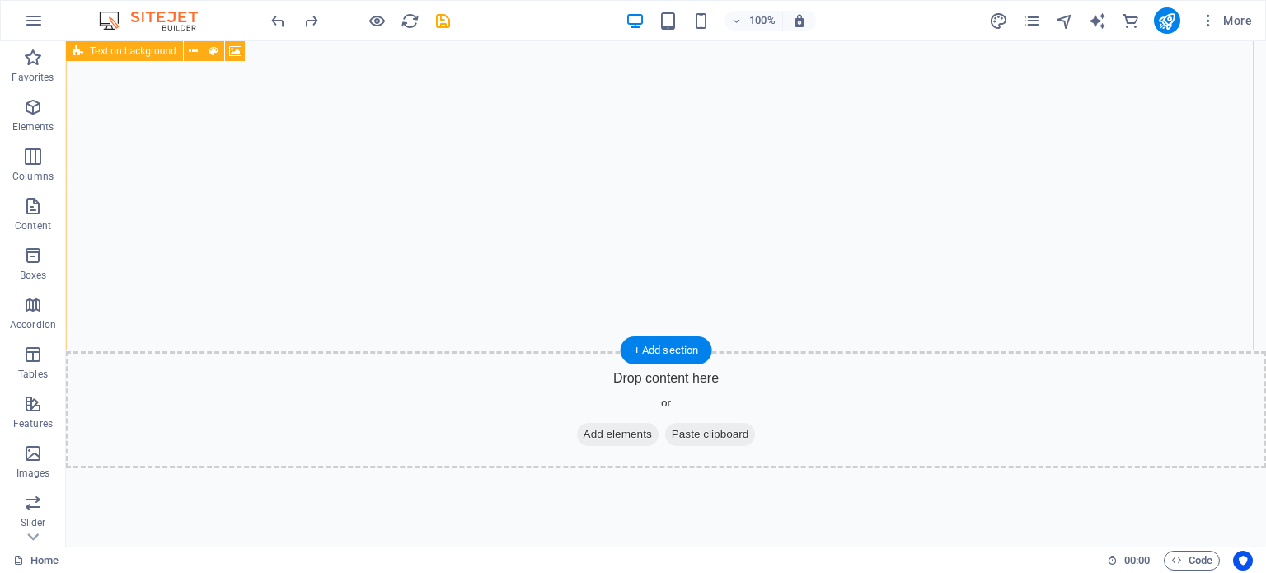
scroll to position [0, 0]
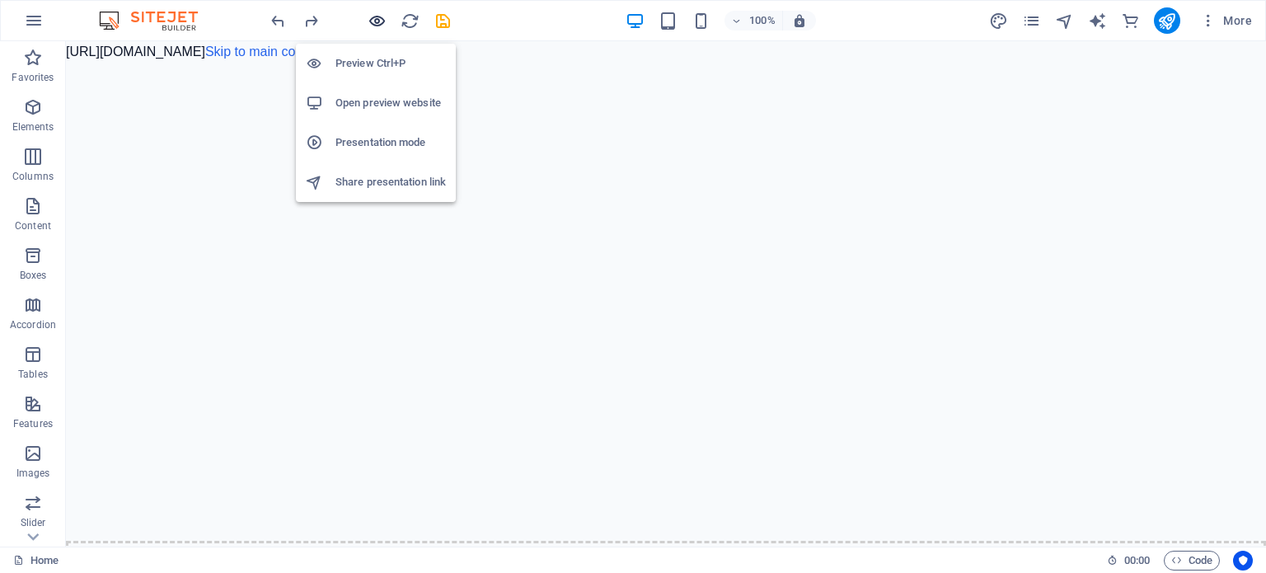
click at [374, 17] on icon "button" at bounding box center [376, 21] width 19 height 19
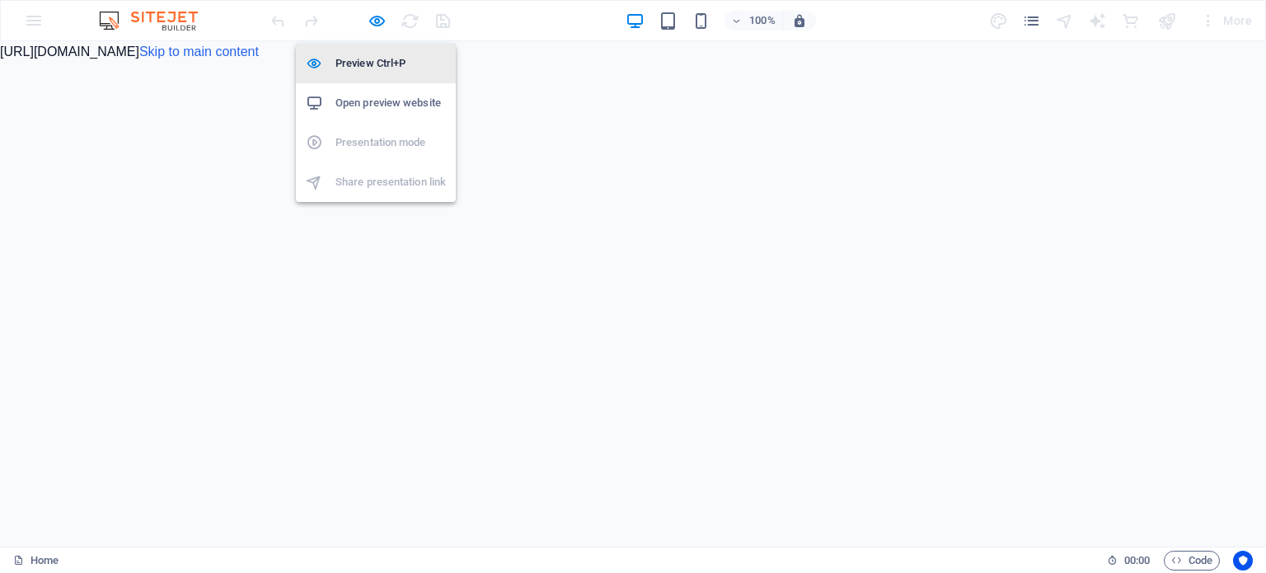
click at [376, 65] on h6 "Preview Ctrl+P" at bounding box center [390, 64] width 110 height 20
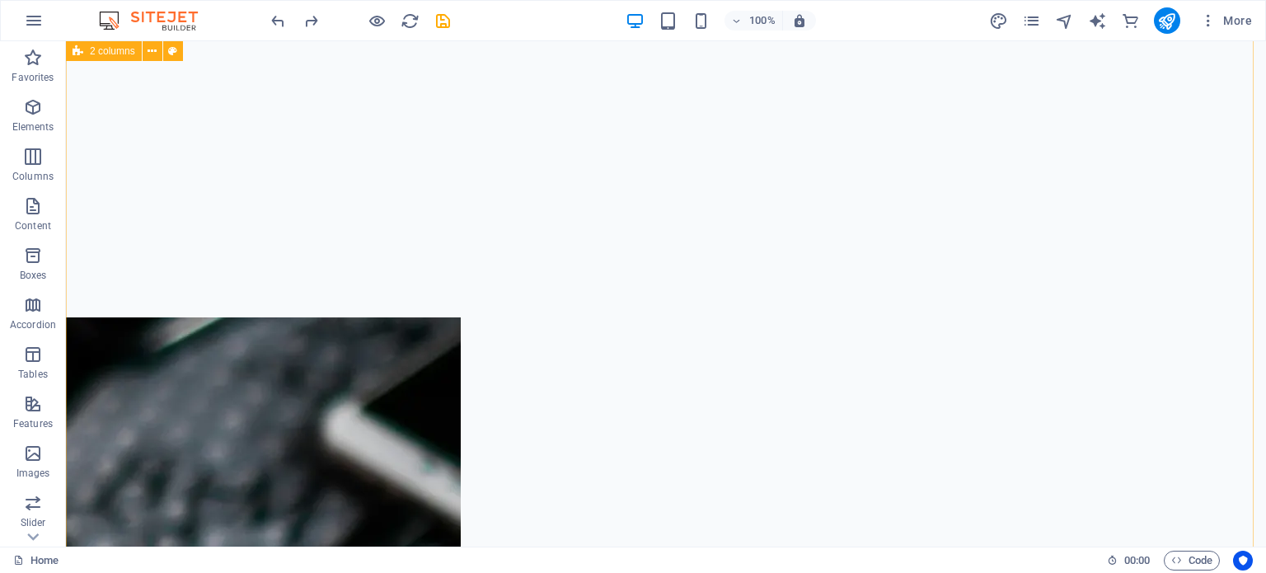
scroll to position [514, 0]
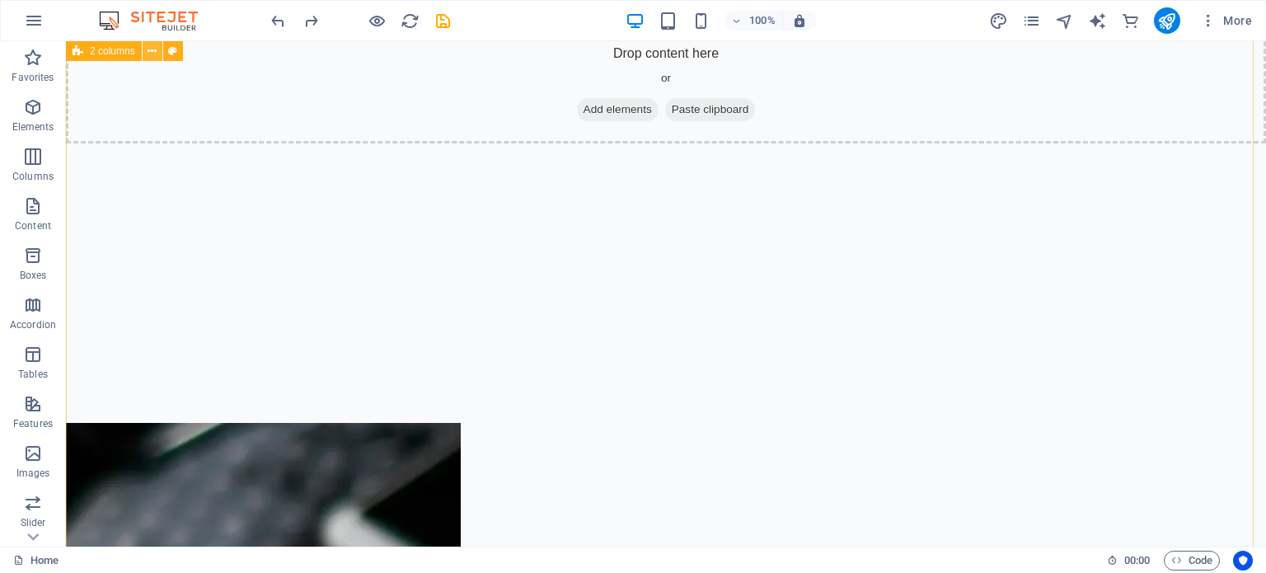
click at [149, 52] on icon at bounding box center [151, 51] width 9 height 17
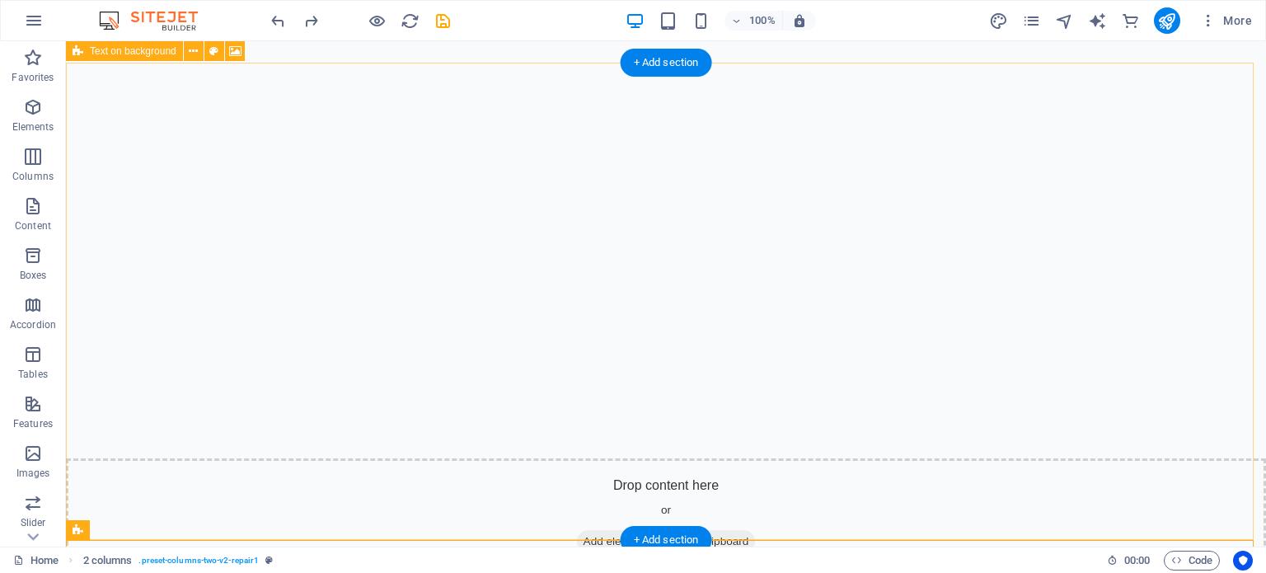
scroll to position [0, 0]
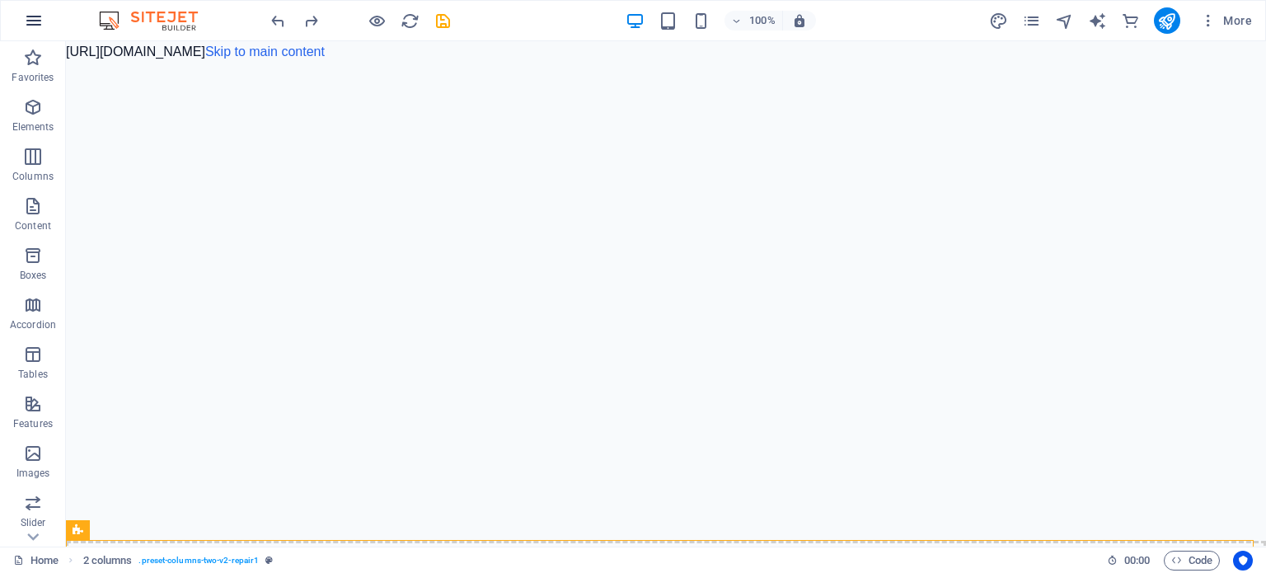
click at [30, 30] on icon "button" at bounding box center [34, 21] width 20 height 20
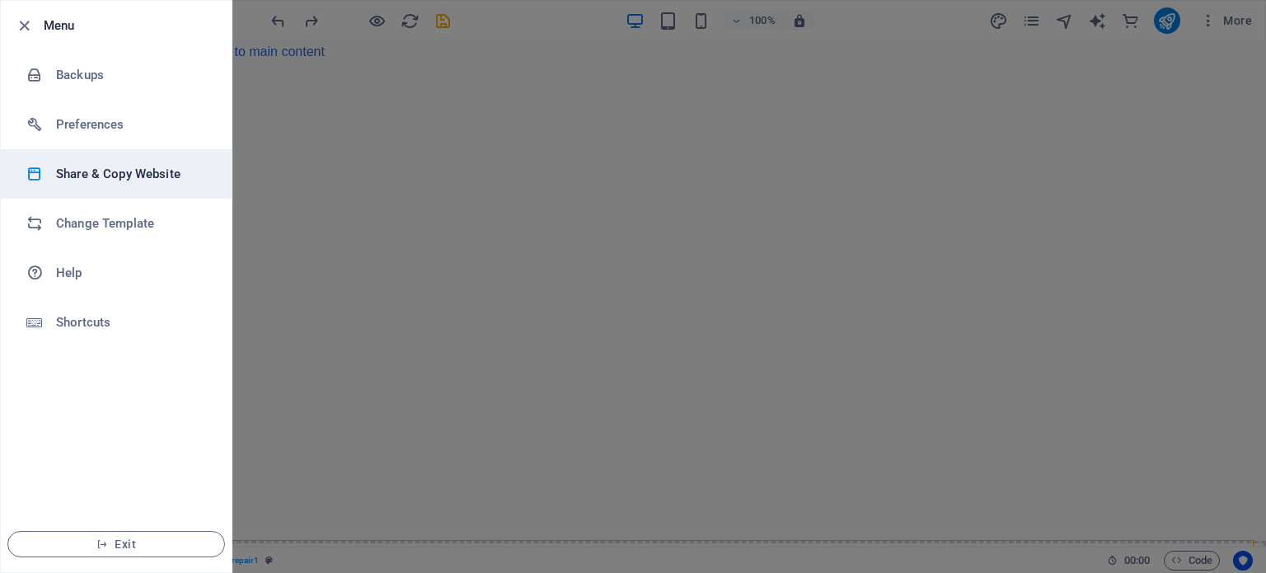
click at [198, 182] on h6 "Share & Copy Website" at bounding box center [132, 174] width 152 height 20
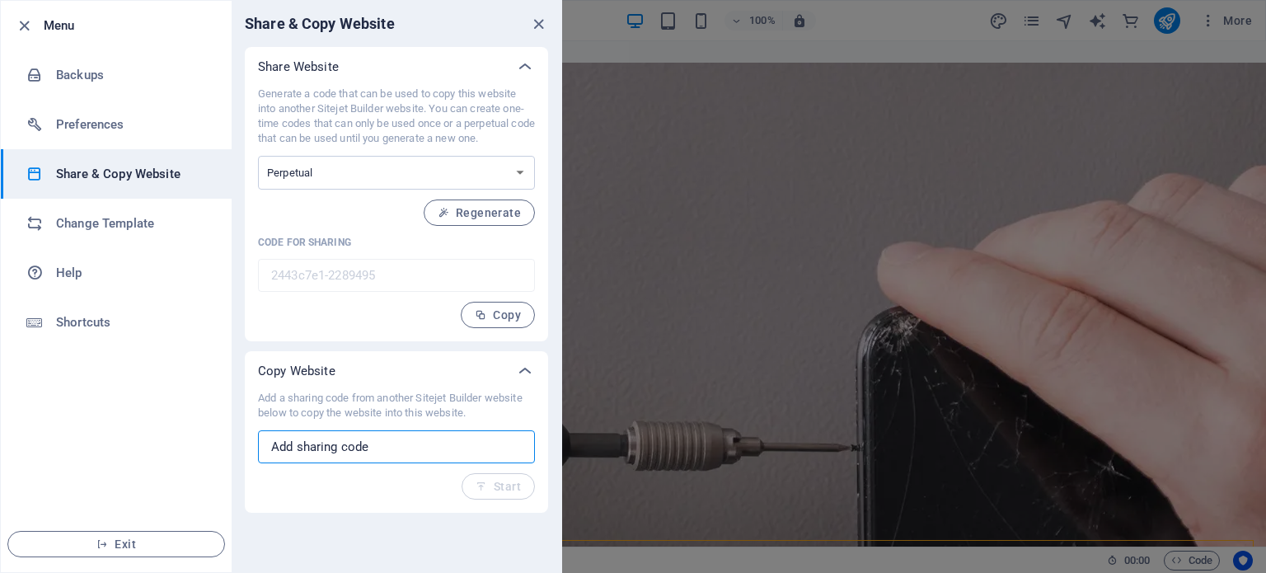
click at [392, 452] on input "text" at bounding box center [396, 446] width 277 height 33
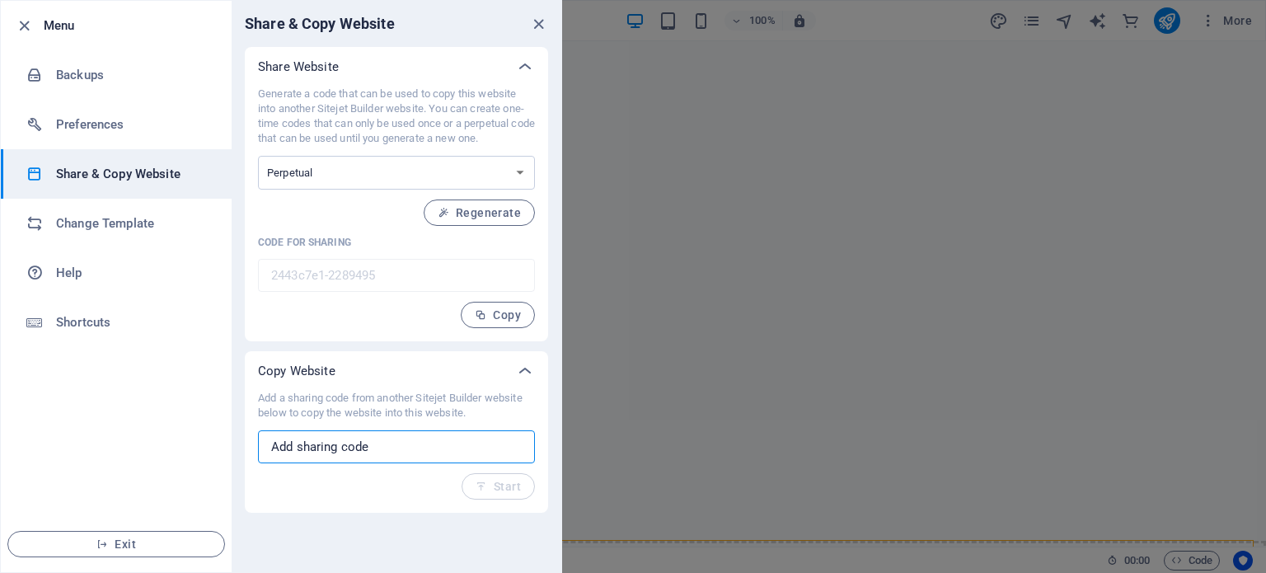
paste input "<!-- Save as index.html and open in browser --> <!doctype html> <html lang="en"…"
type input "<!-- Save as index.html and open in browser --> <!doctype html> <html lang="en"…"
click at [495, 484] on span "Start" at bounding box center [497, 486] width 45 height 13
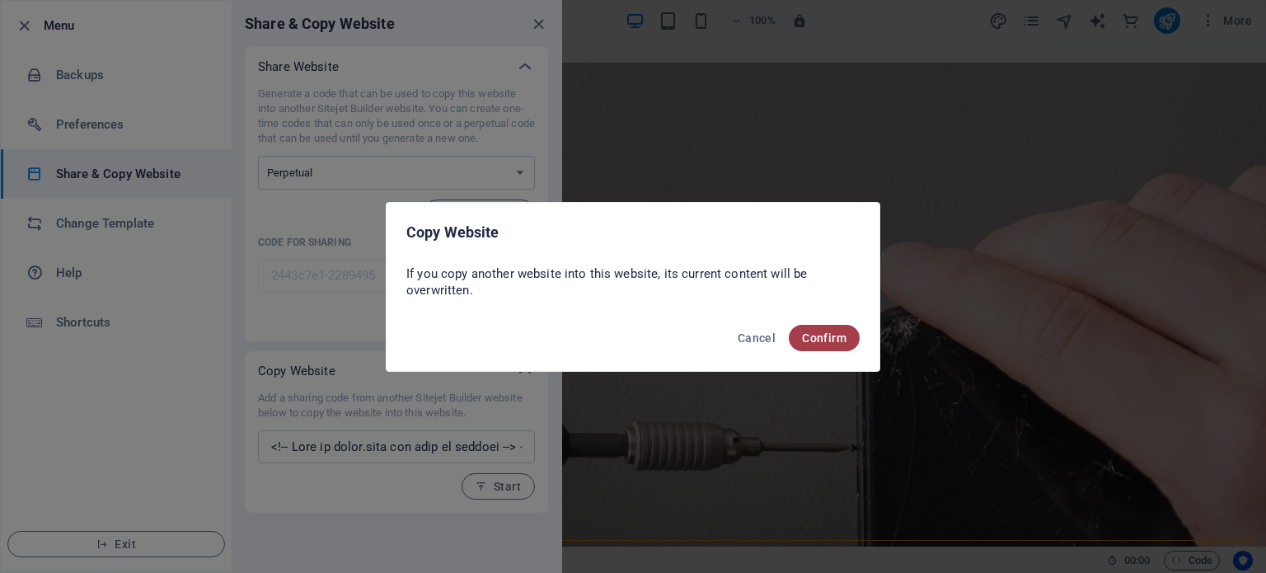
click at [827, 335] on span "Confirm" at bounding box center [824, 337] width 44 height 13
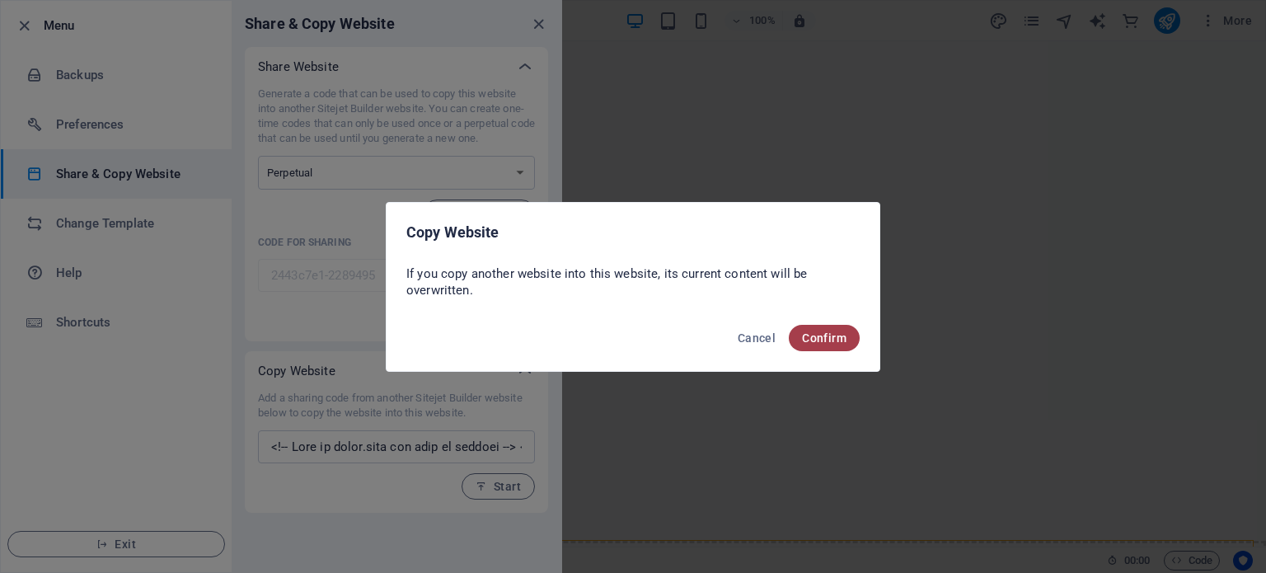
click at [820, 342] on span "Confirm" at bounding box center [824, 337] width 44 height 13
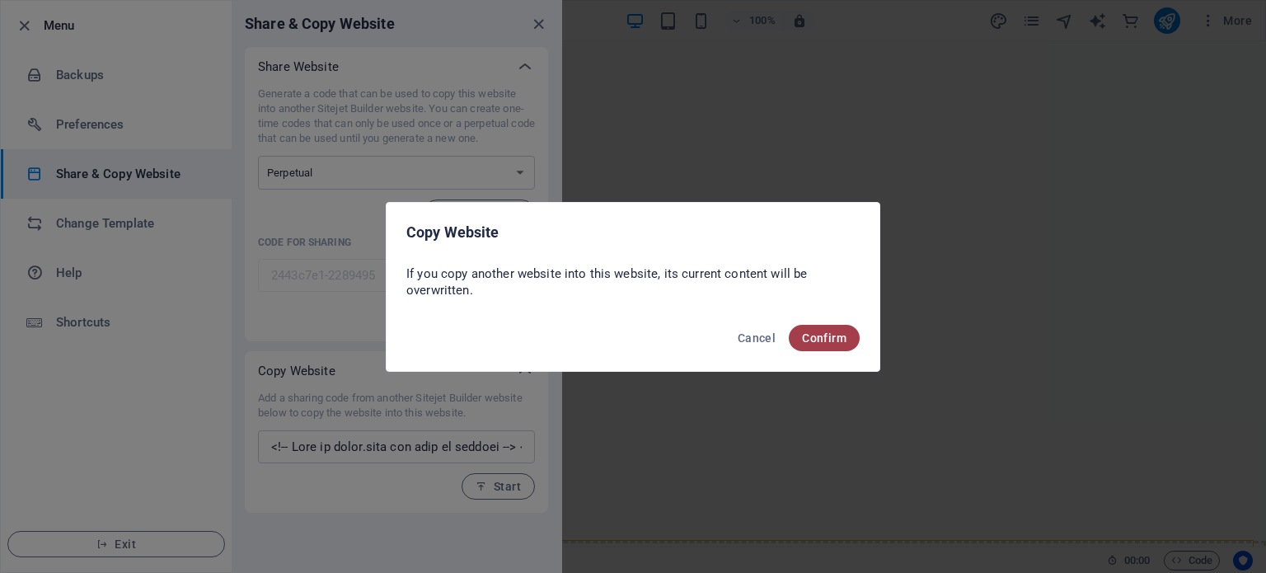
click at [826, 335] on span "Confirm" at bounding box center [824, 337] width 44 height 13
drag, startPoint x: 826, startPoint y: 335, endPoint x: 756, endPoint y: 336, distance: 69.2
click at [756, 336] on div "Cancel Confirm" at bounding box center [632, 343] width 493 height 56
click at [756, 336] on span "Cancel" at bounding box center [756, 337] width 38 height 13
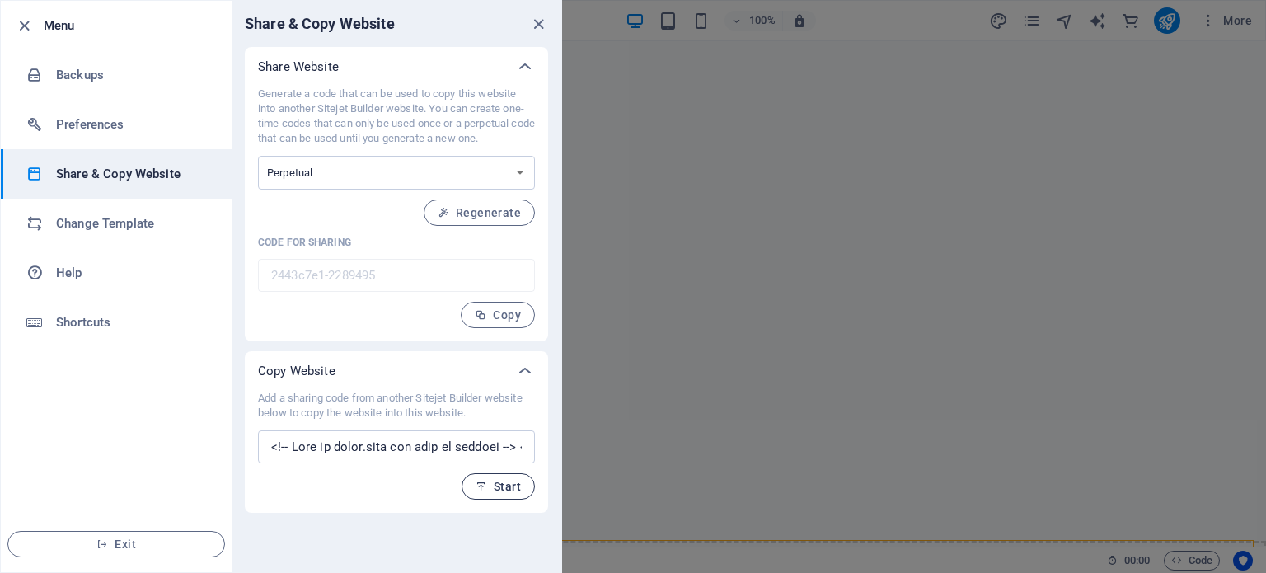
click at [501, 477] on button "Start" at bounding box center [497, 486] width 73 height 26
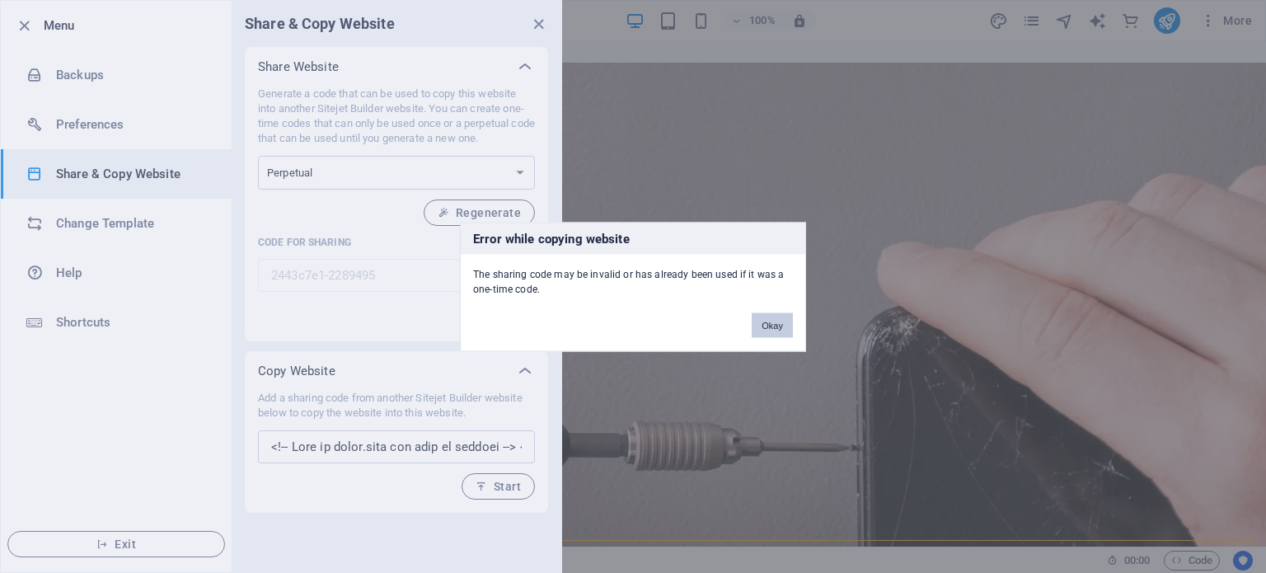
click at [768, 325] on button "Okay" at bounding box center [771, 324] width 41 height 25
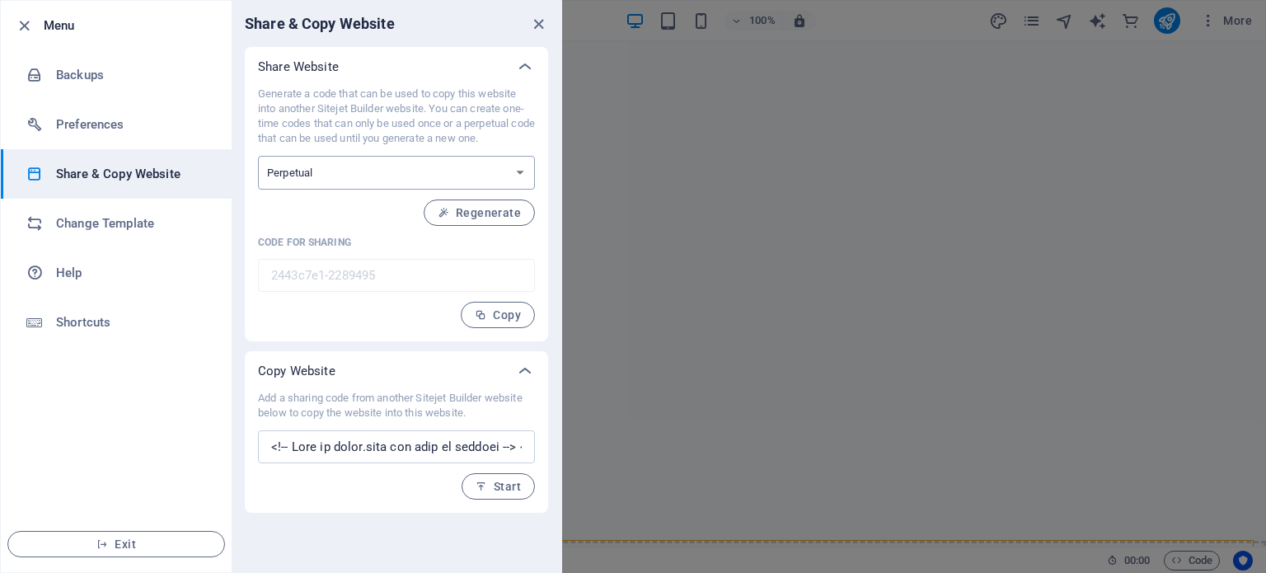
click at [414, 167] on select "One-time Perpetual" at bounding box center [396, 173] width 277 height 34
select select "onetime"
click at [258, 156] on select "One-time Perpetual" at bounding box center [396, 173] width 277 height 34
click at [480, 210] on div "Generate a code that can be used to copy this website into another Sitejet Buil…" at bounding box center [396, 207] width 277 height 241
click at [480, 210] on span "Generate" at bounding box center [485, 212] width 71 height 13
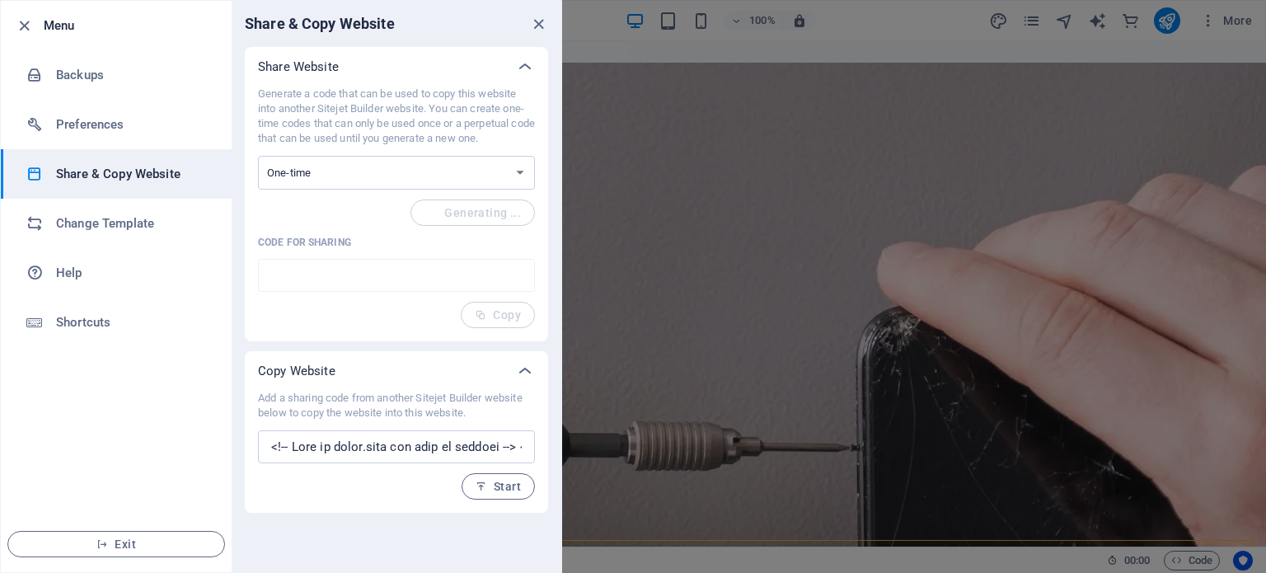
type input "78fa3efc-2289495"
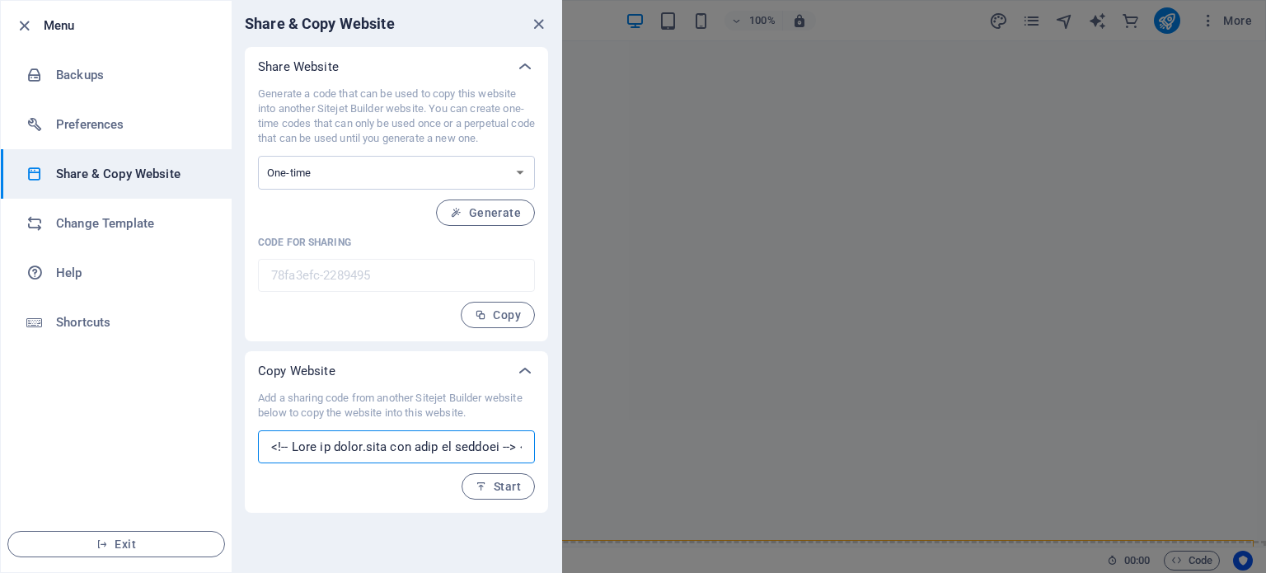
click at [450, 445] on input "text" at bounding box center [396, 446] width 277 height 33
click at [511, 498] on button "Start" at bounding box center [497, 486] width 73 height 26
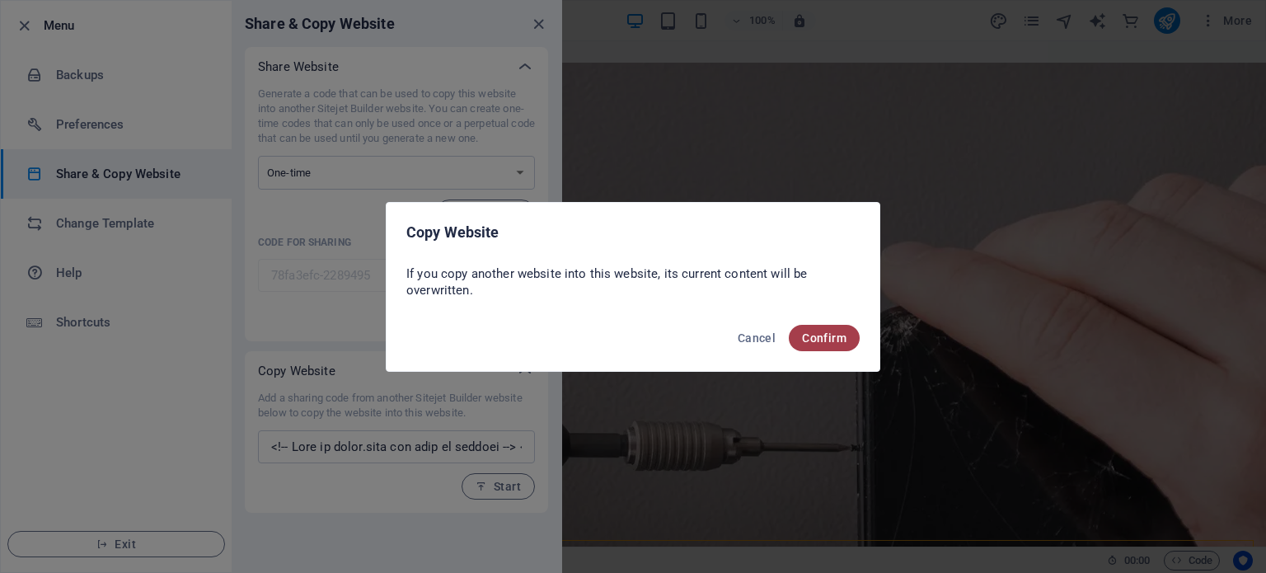
click at [807, 339] on span "Confirm" at bounding box center [824, 337] width 44 height 13
click at [754, 338] on span "Cancel" at bounding box center [756, 337] width 38 height 13
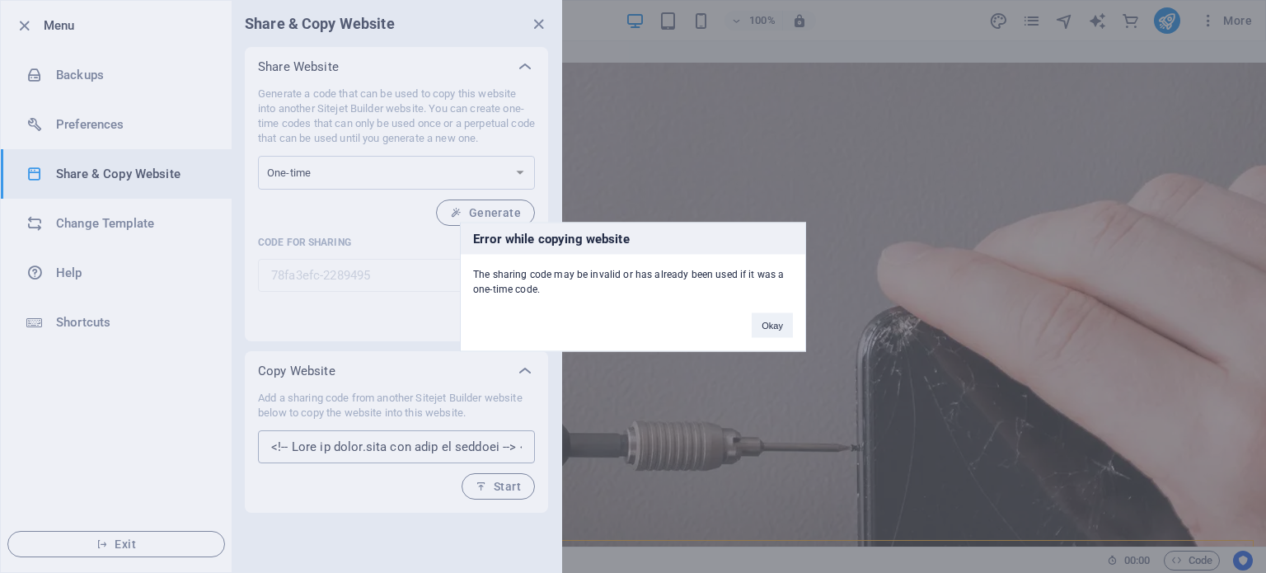
click at [381, 441] on div "Error while copying website The sharing code may be invalid or has already been…" at bounding box center [633, 286] width 1266 height 573
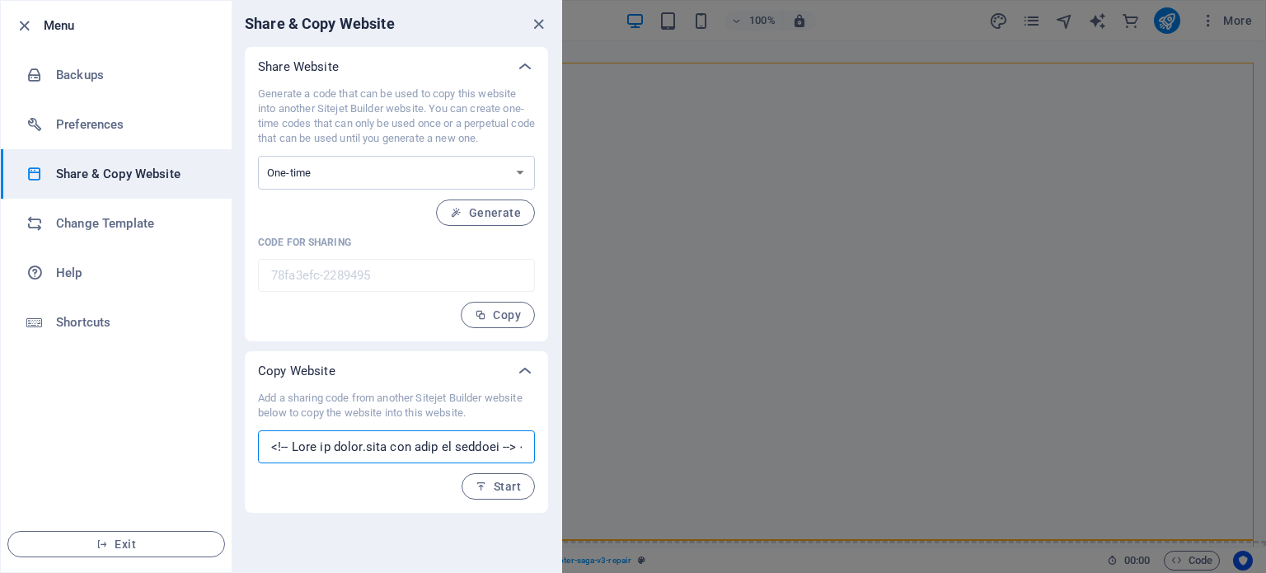
click at [386, 455] on input "text" at bounding box center [396, 446] width 277 height 33
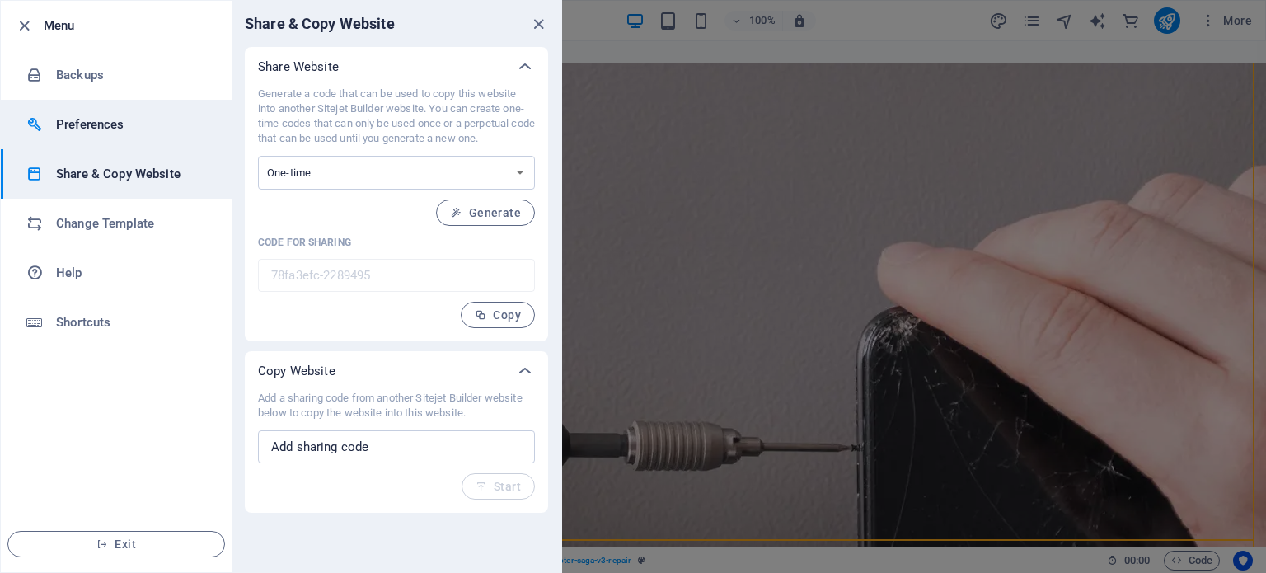
click at [157, 108] on li "Preferences" at bounding box center [116, 124] width 231 height 49
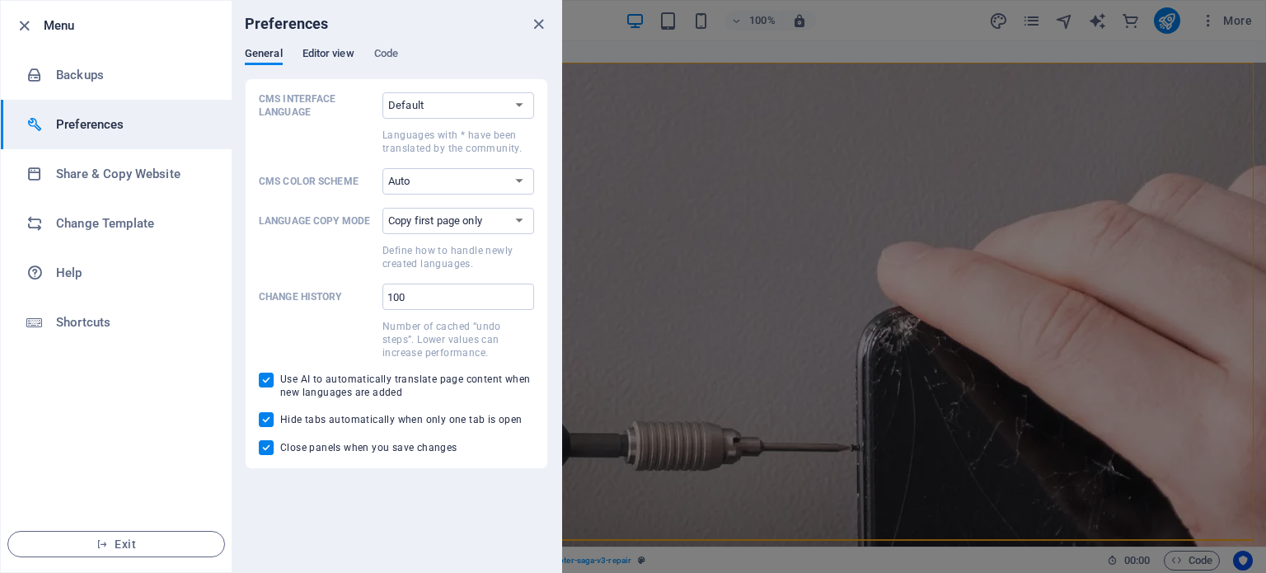
click at [332, 52] on span "Editor view" at bounding box center [328, 55] width 52 height 23
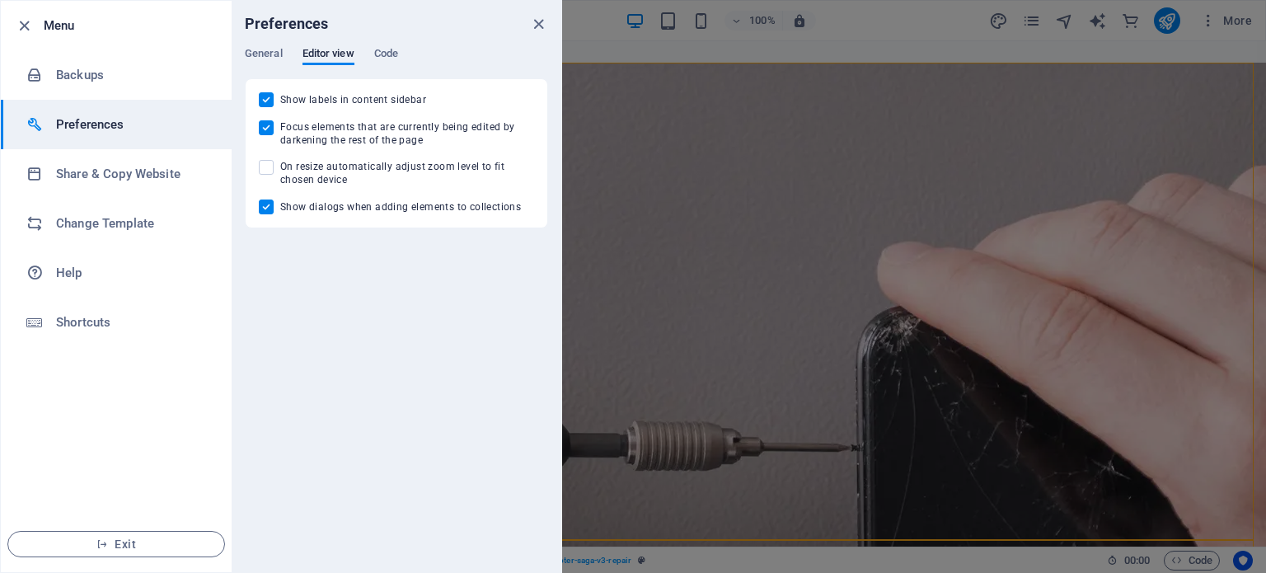
click at [382, 45] on div "Preferences" at bounding box center [397, 24] width 330 height 46
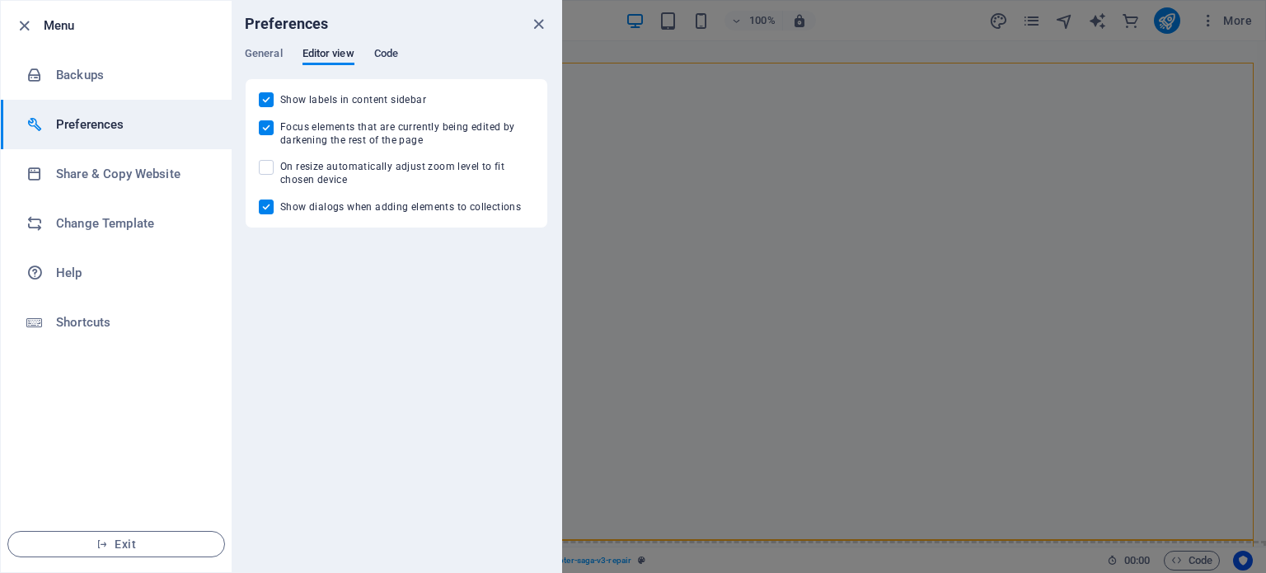
click at [389, 57] on span "Code" at bounding box center [386, 55] width 24 height 23
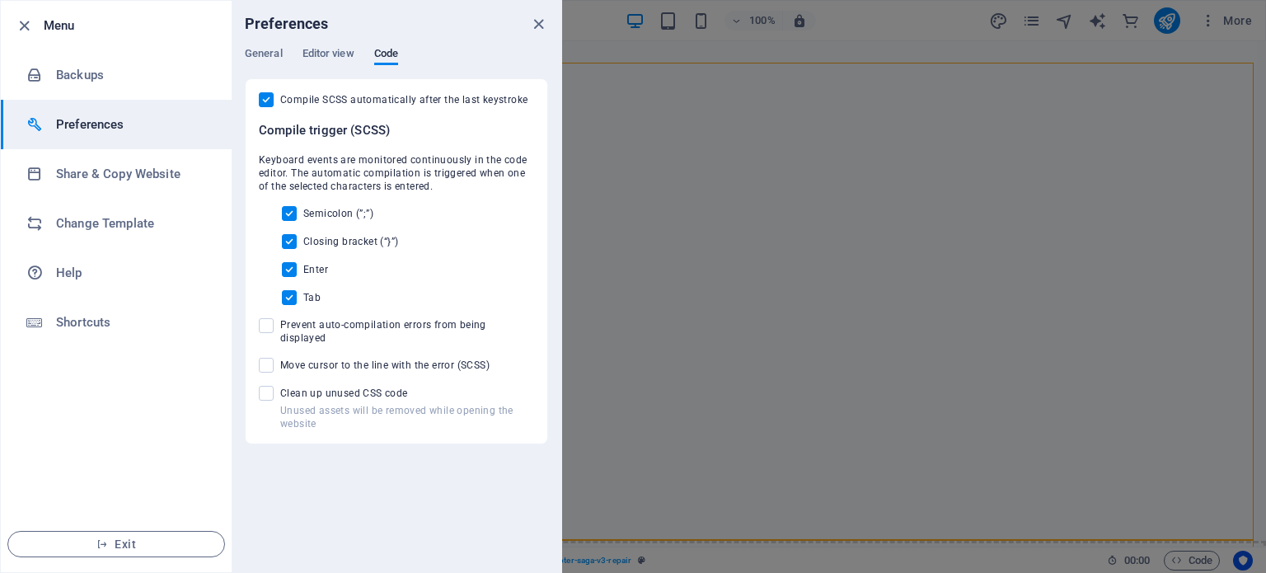
click at [269, 101] on input "Compile SCSS automatically after the last keystroke" at bounding box center [269, 99] width 21 height 15
checkbox input "false"
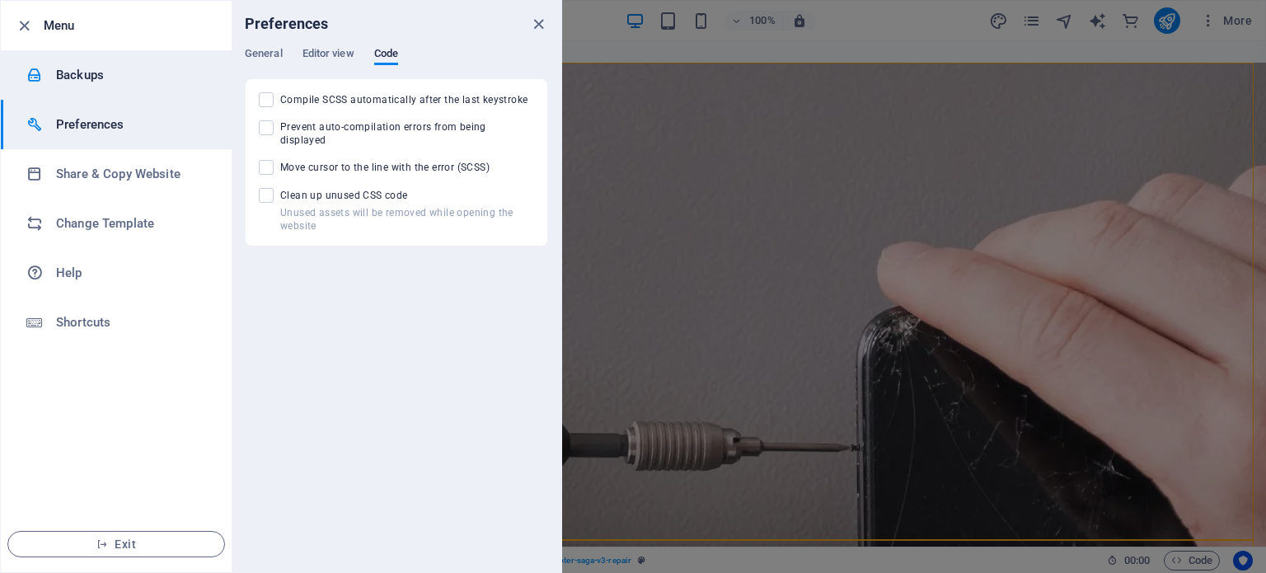
click at [132, 87] on li "Backups" at bounding box center [116, 74] width 231 height 49
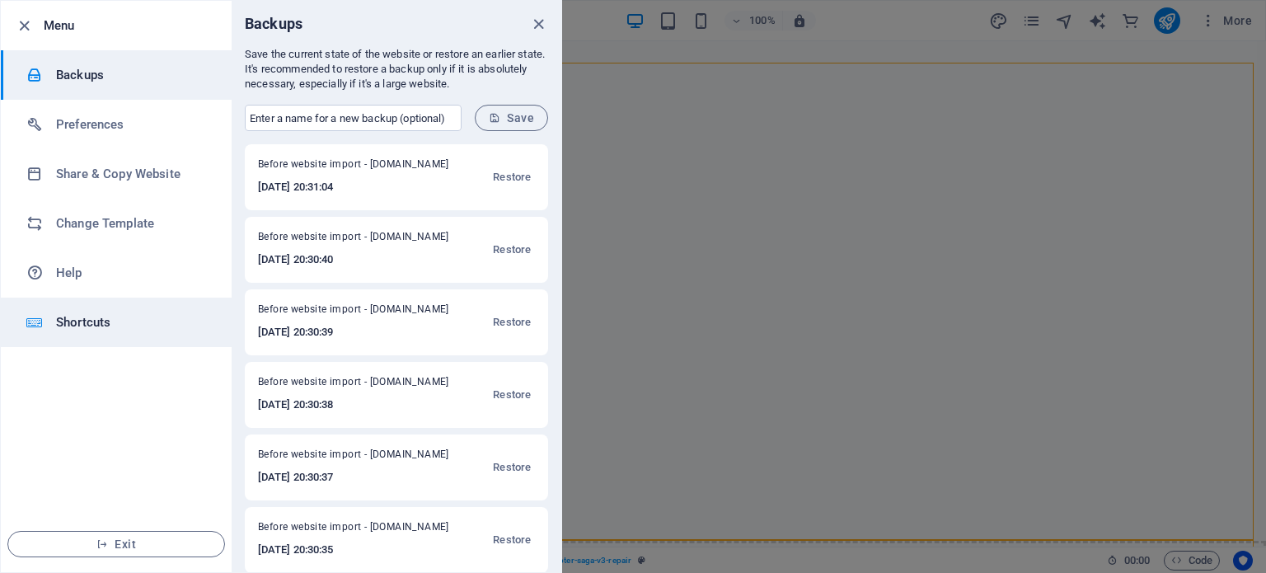
click at [122, 307] on li "Shortcuts" at bounding box center [116, 321] width 231 height 49
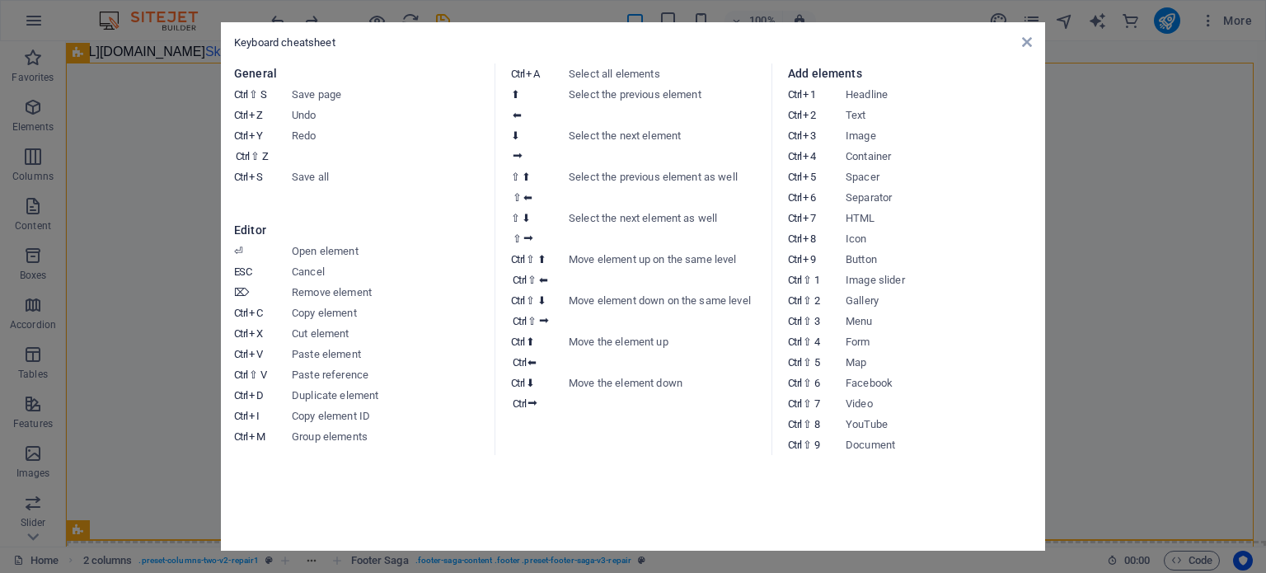
click at [1029, 32] on div "Keyboard cheatsheet General Ctrl ⇧ S Save page Ctrl Z Undo Ctrl Y Ctrl ⇧ Z Redo…" at bounding box center [633, 286] width 824 height 528
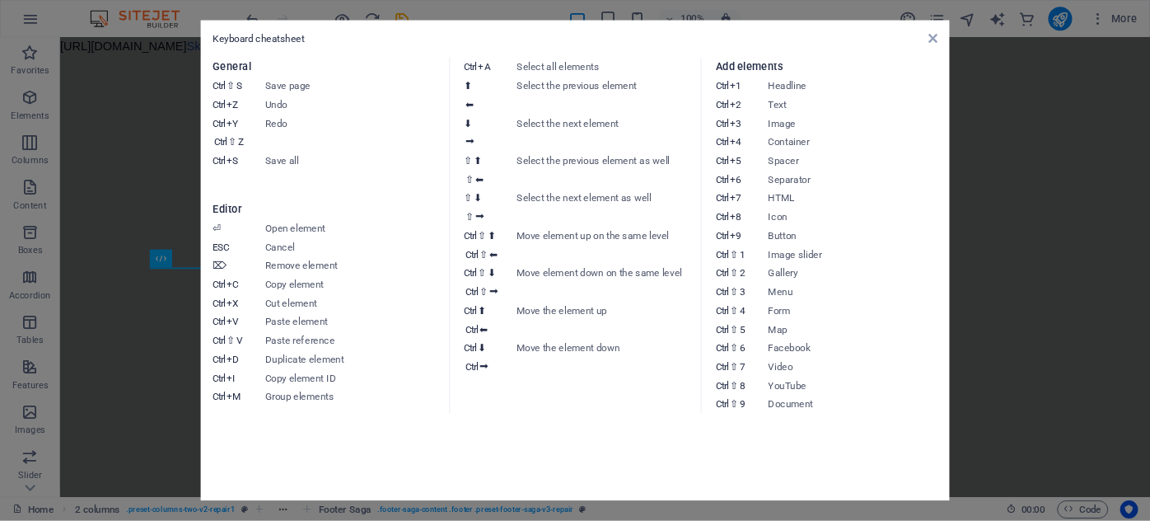
scroll to position [377, 0]
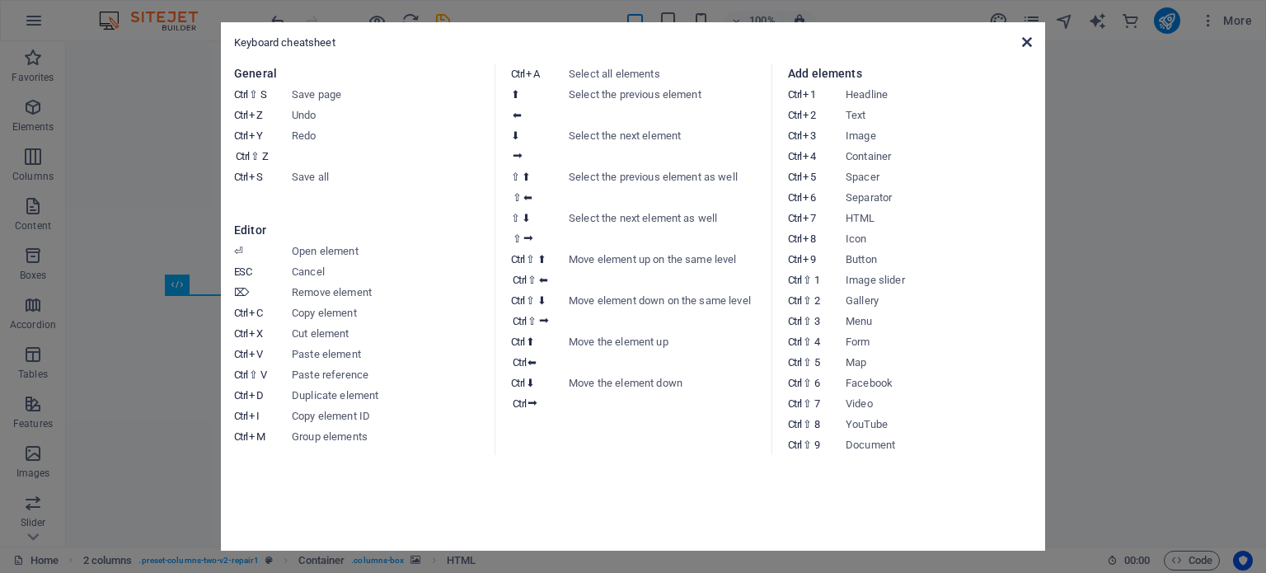
click at [1023, 42] on icon at bounding box center [1027, 41] width 10 height 13
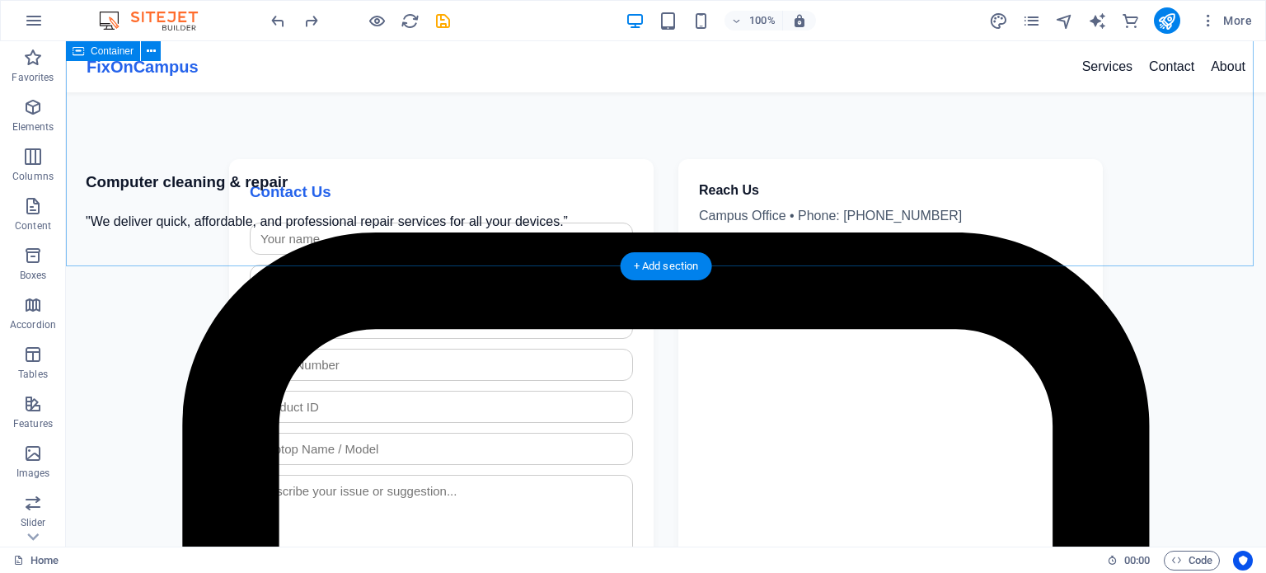
scroll to position [2489, 0]
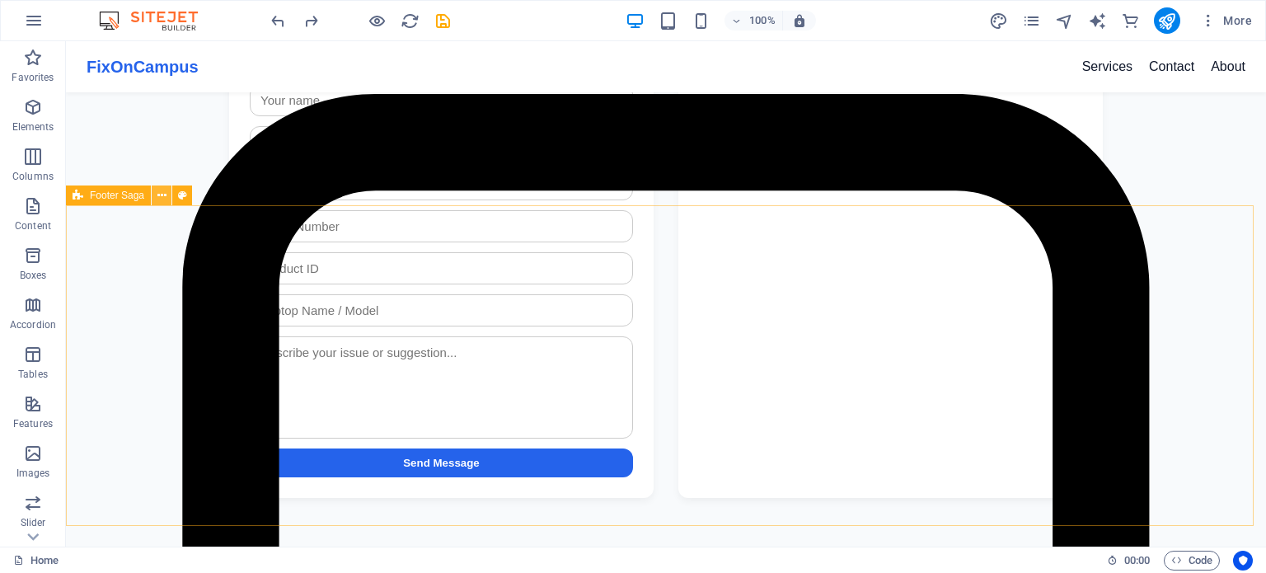
click at [164, 191] on icon at bounding box center [161, 195] width 9 height 17
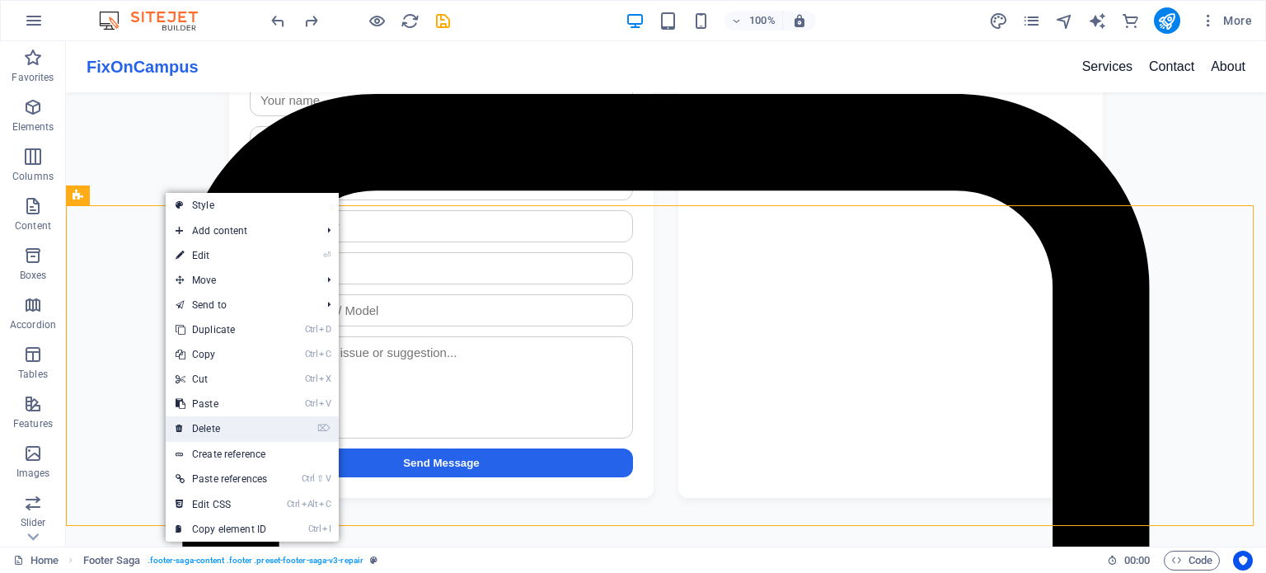
click at [228, 433] on link "⌦ Delete" at bounding box center [221, 428] width 111 height 25
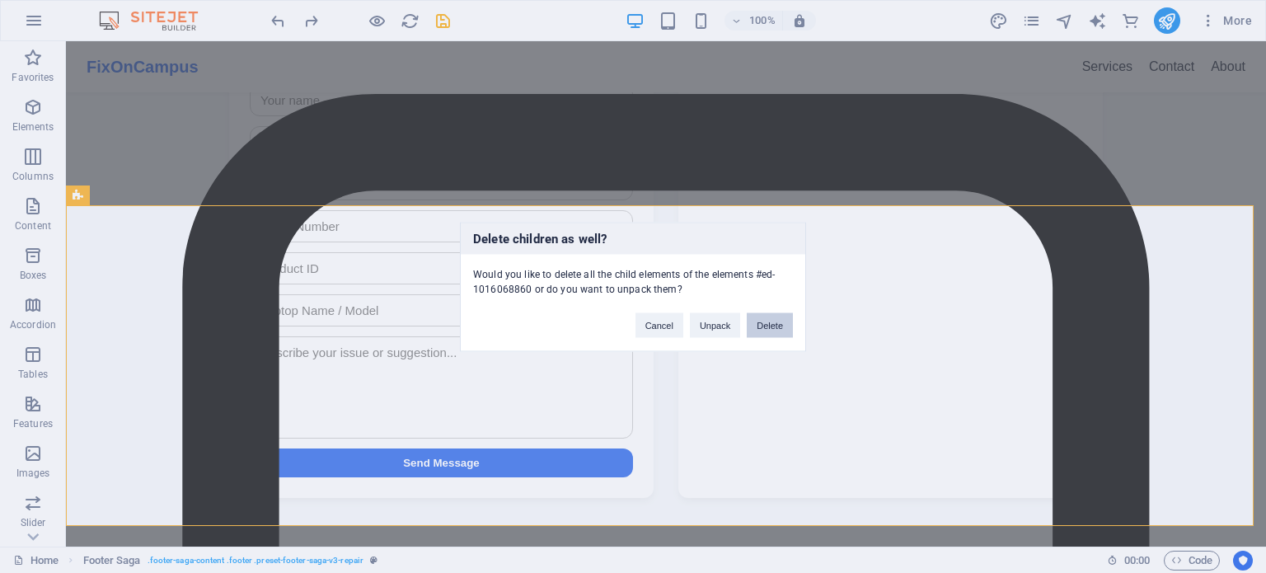
click at [771, 324] on button "Delete" at bounding box center [770, 324] width 46 height 25
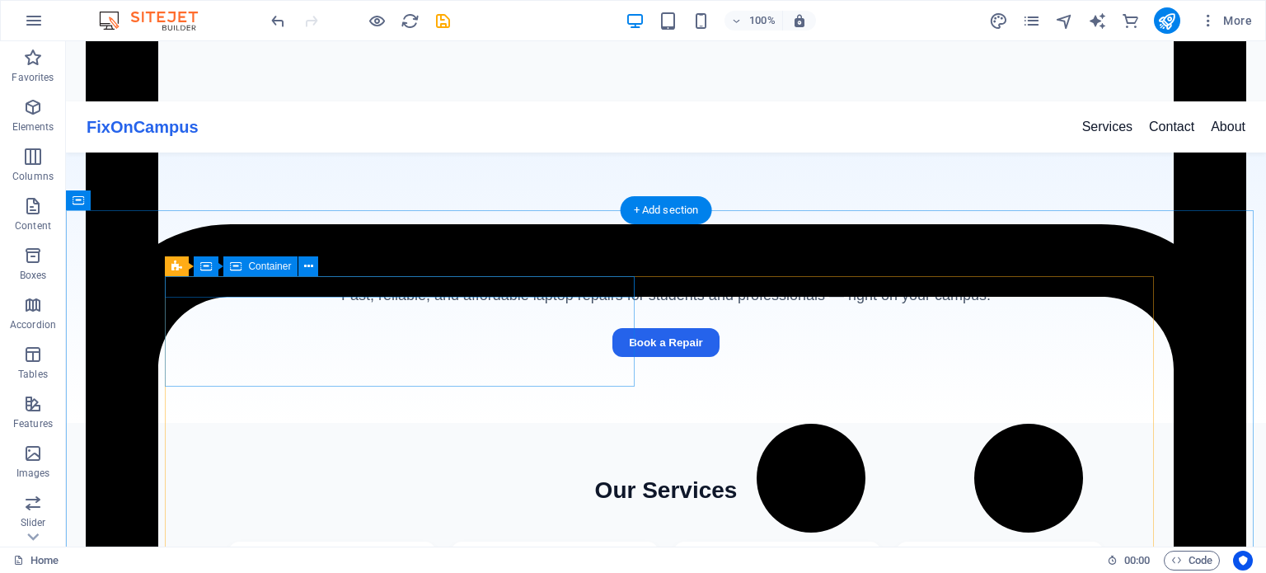
scroll to position [1711, 0]
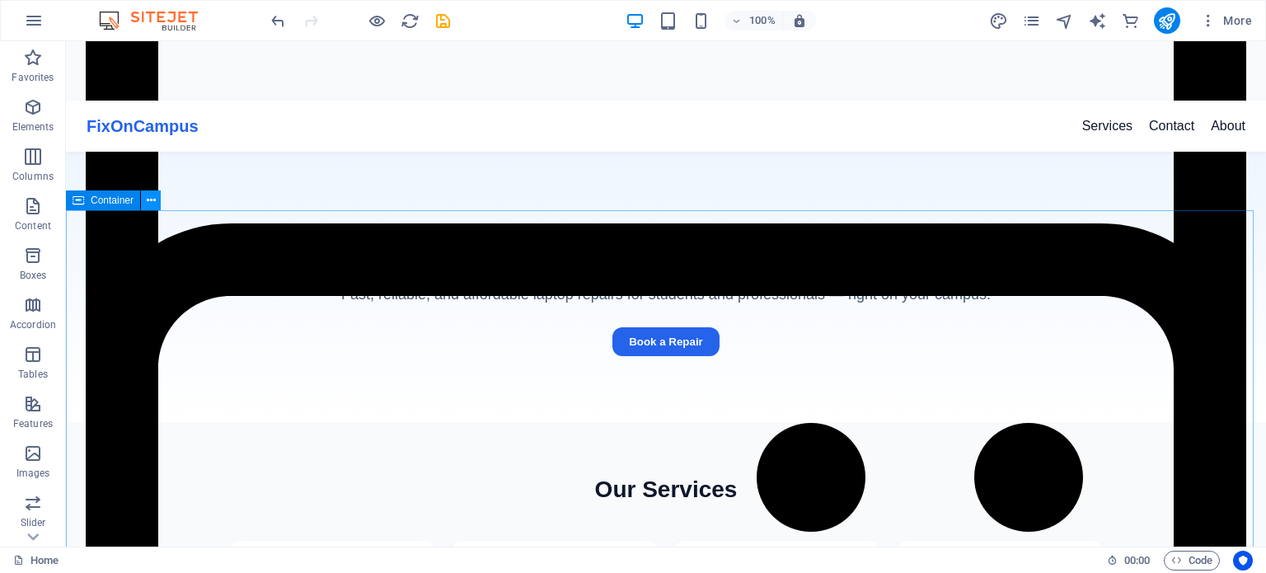
click at [158, 199] on button at bounding box center [151, 200] width 20 height 20
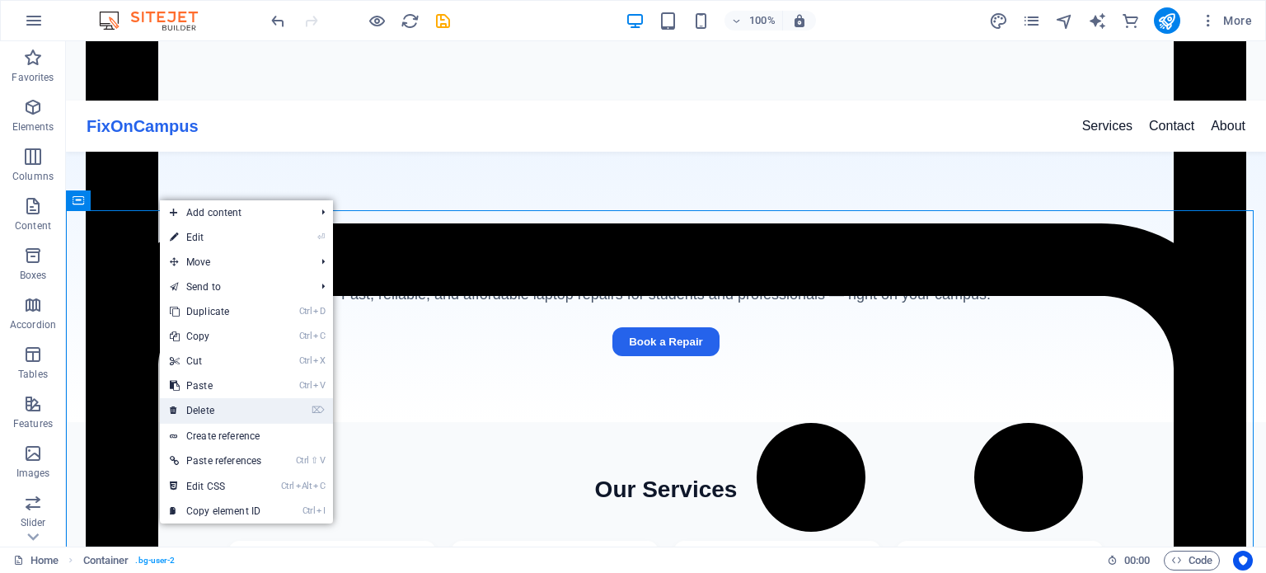
click at [211, 411] on link "⌦ Delete" at bounding box center [215, 410] width 111 height 25
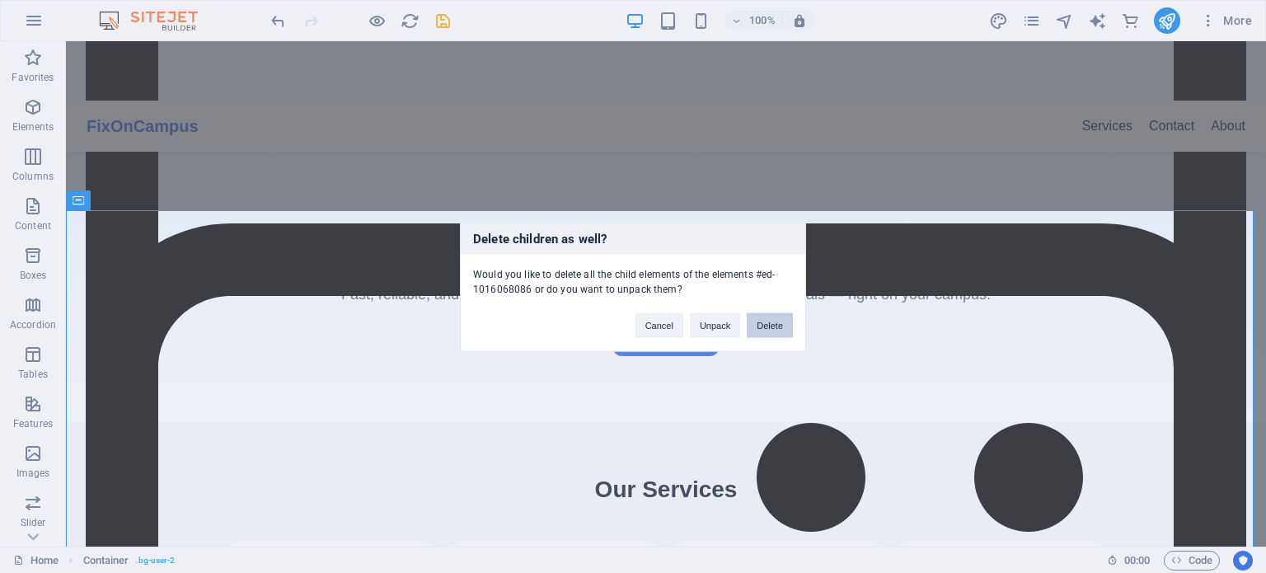
click at [758, 321] on button "Delete" at bounding box center [770, 324] width 46 height 25
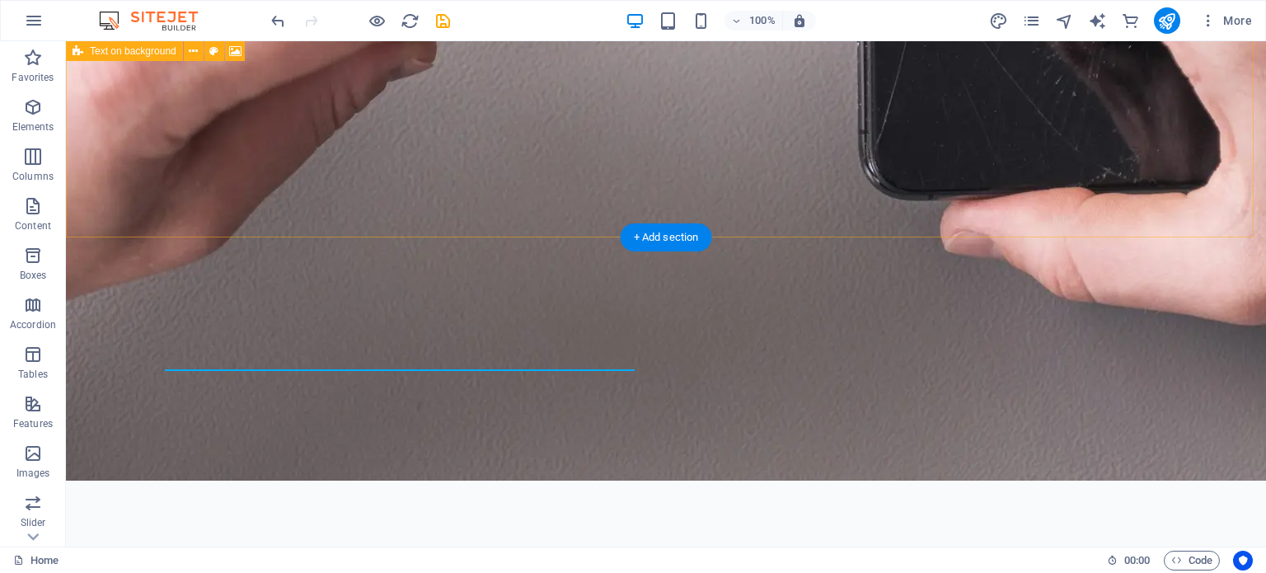
scroll to position [253, 0]
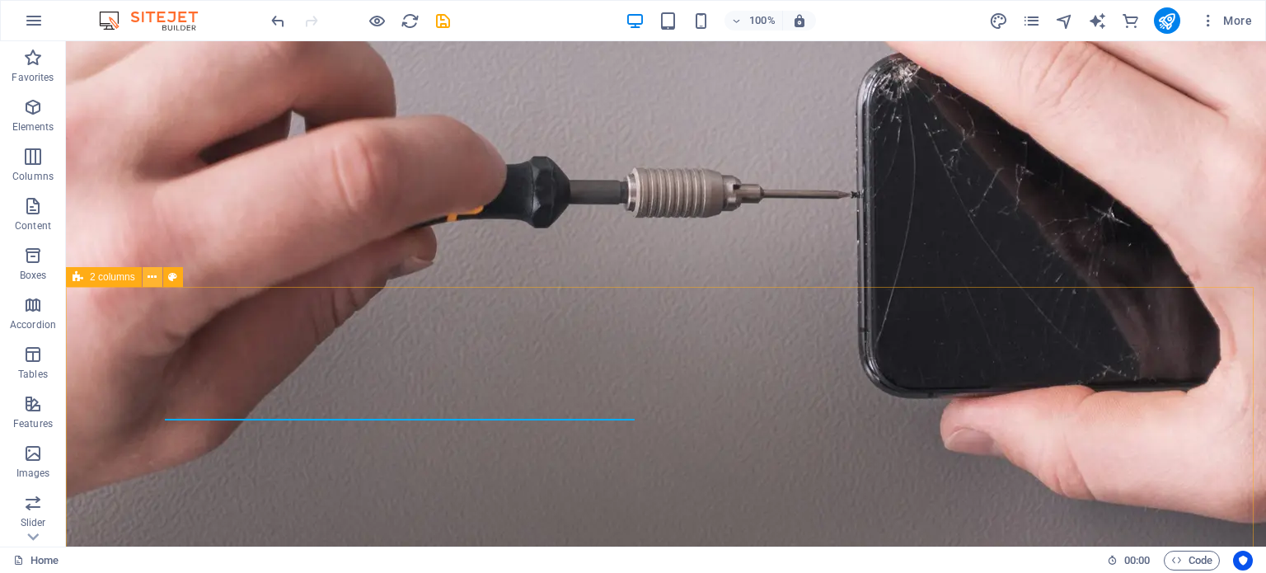
click at [152, 277] on icon at bounding box center [151, 277] width 9 height 17
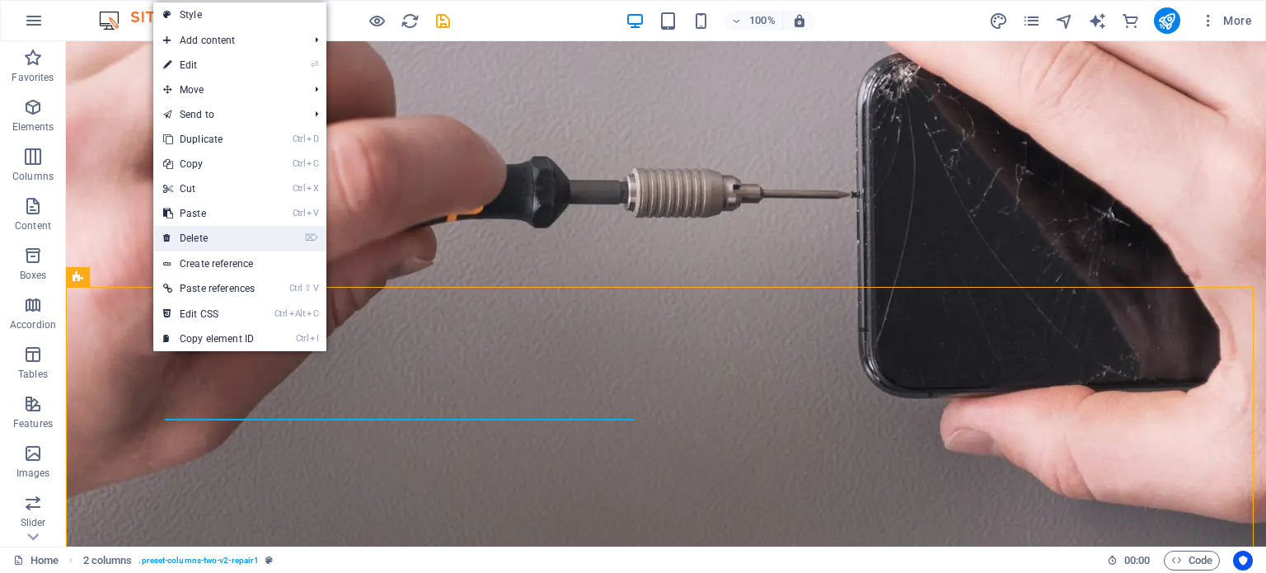
click at [243, 234] on link "⌦ Delete" at bounding box center [208, 238] width 111 height 25
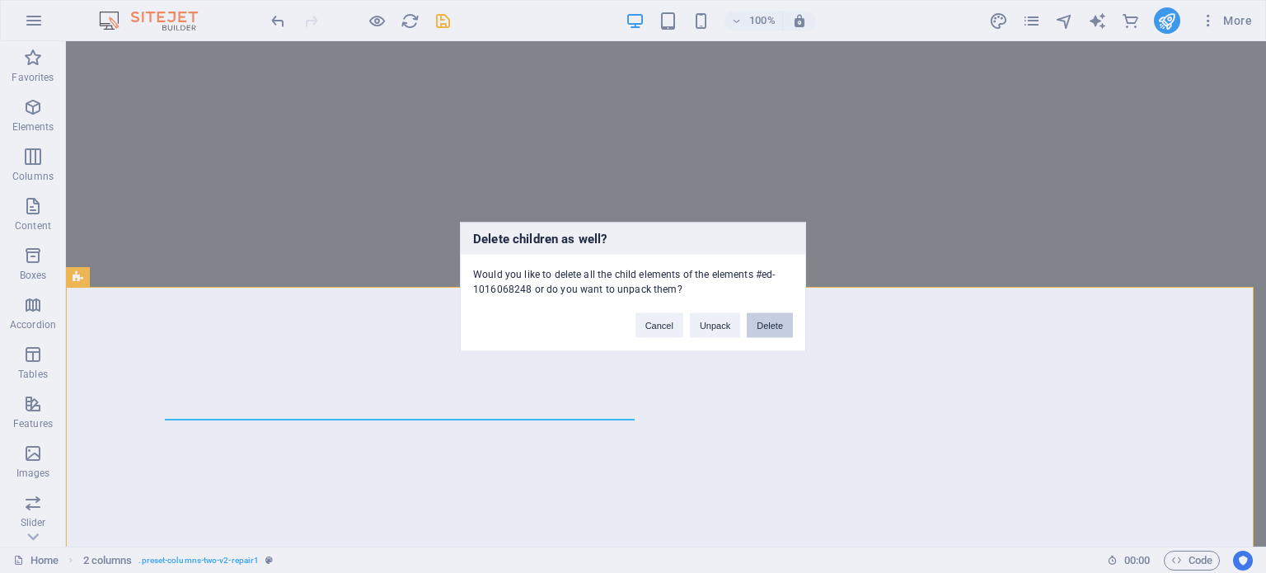
click at [771, 315] on button "Delete" at bounding box center [770, 324] width 46 height 25
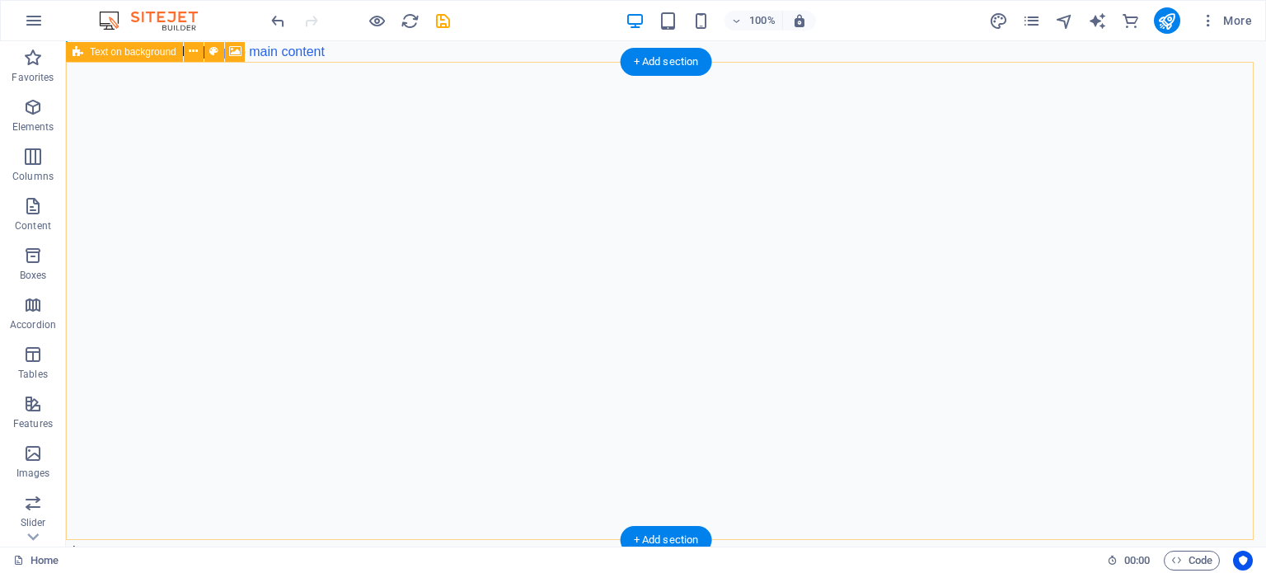
scroll to position [0, 0]
click at [192, 55] on icon at bounding box center [193, 51] width 9 height 17
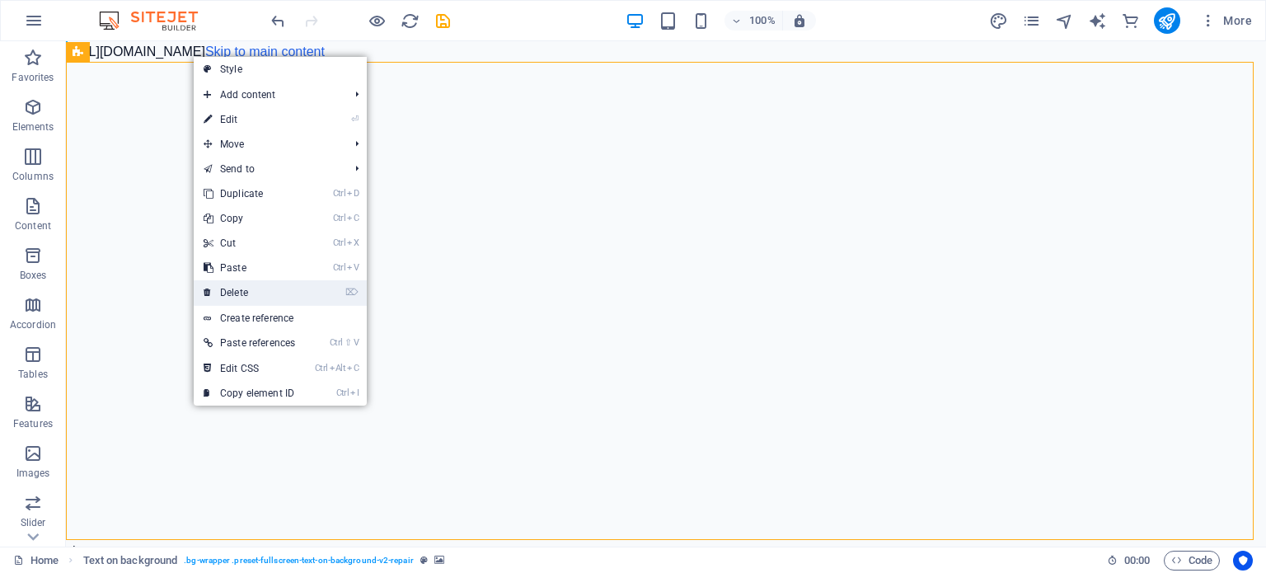
click at [260, 285] on link "⌦ Delete" at bounding box center [249, 292] width 111 height 25
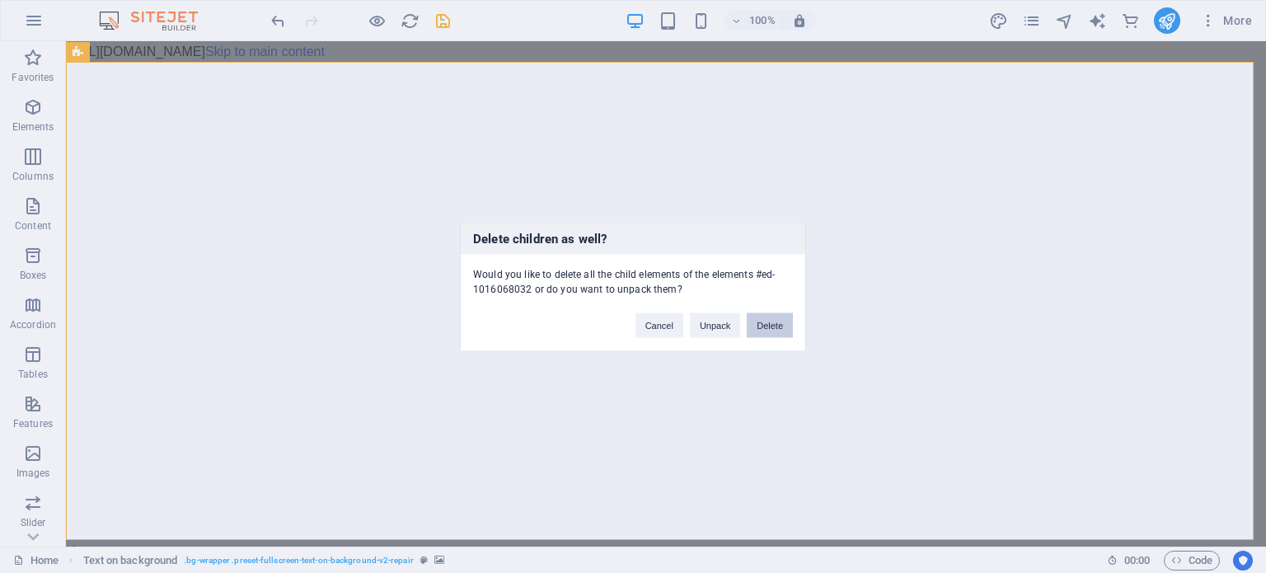
click at [773, 317] on button "Delete" at bounding box center [770, 324] width 46 height 25
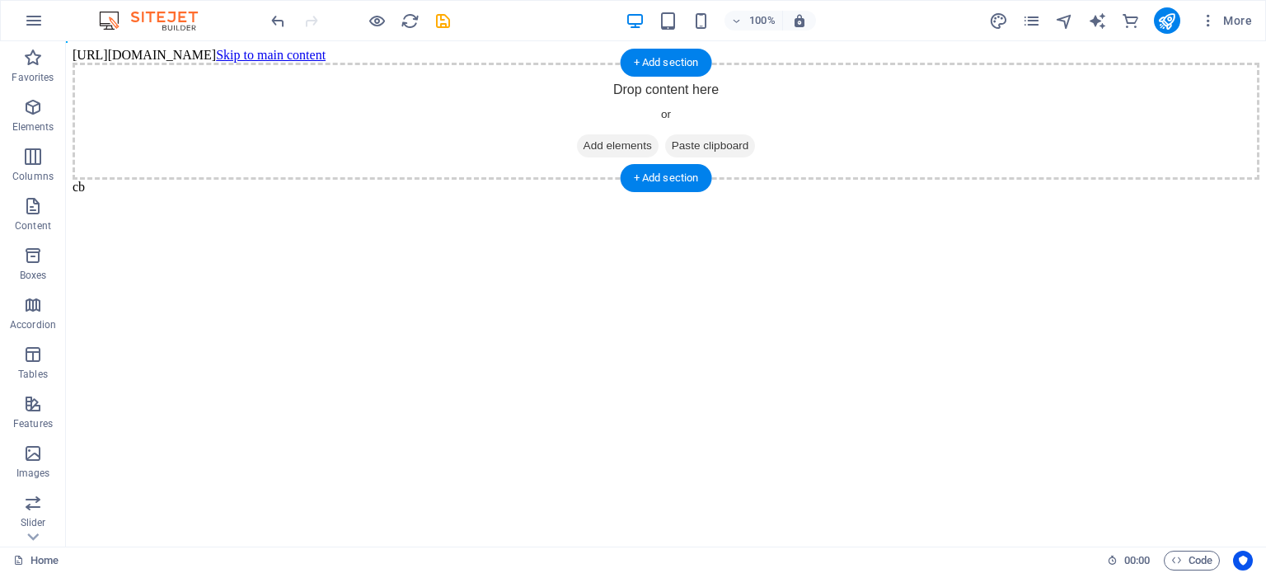
click at [630, 146] on span "Add elements" at bounding box center [618, 145] width 82 height 23
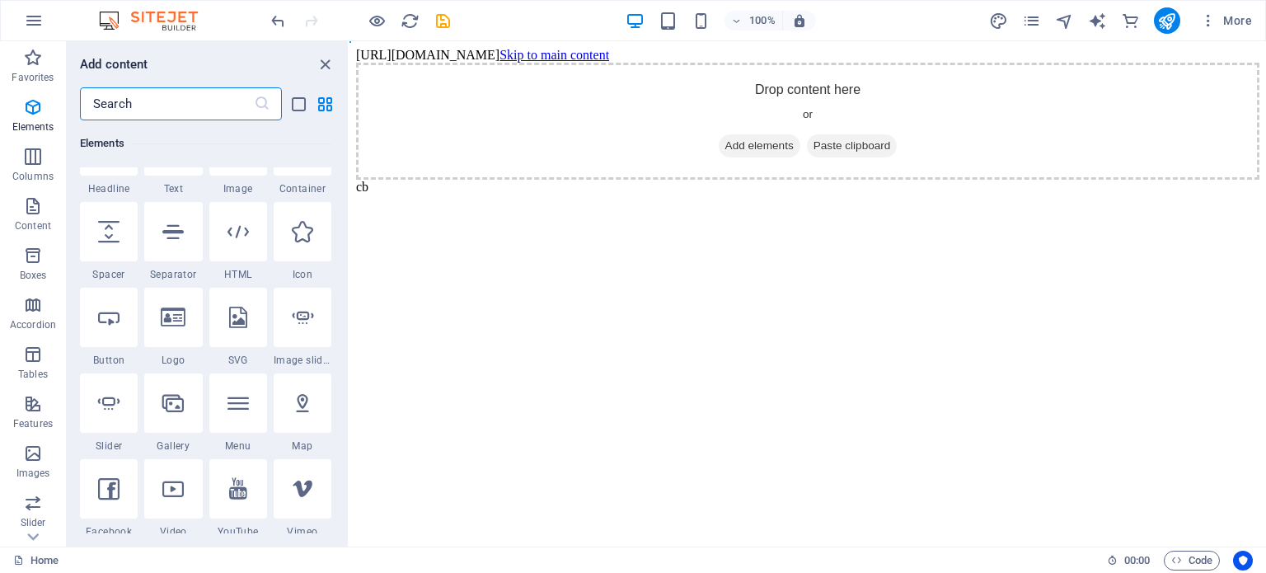
scroll to position [244, 0]
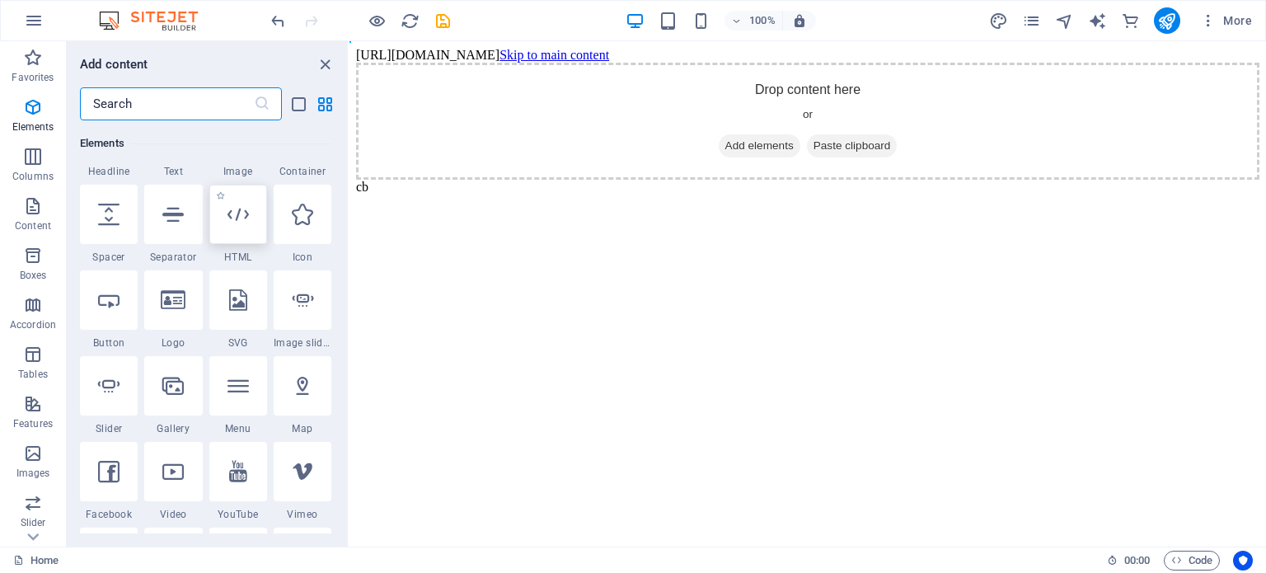
click at [244, 220] on icon at bounding box center [237, 214] width 21 height 21
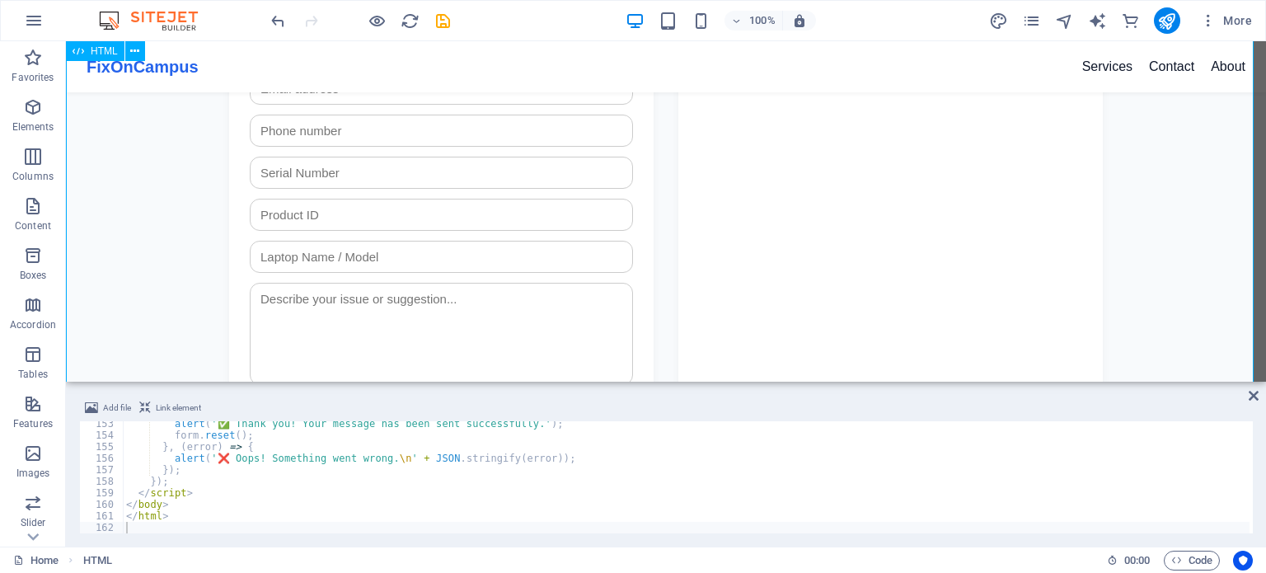
scroll to position [813, 0]
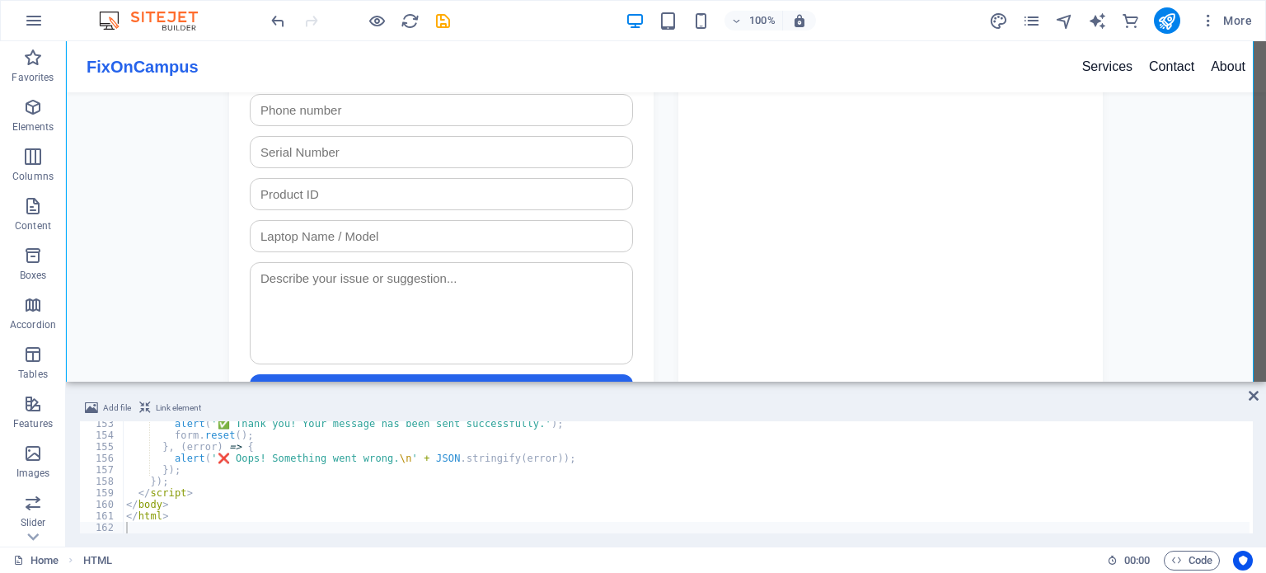
click at [179, 406] on span "Link element" at bounding box center [178, 408] width 45 height 20
click at [166, 406] on span "Link element" at bounding box center [178, 408] width 45 height 20
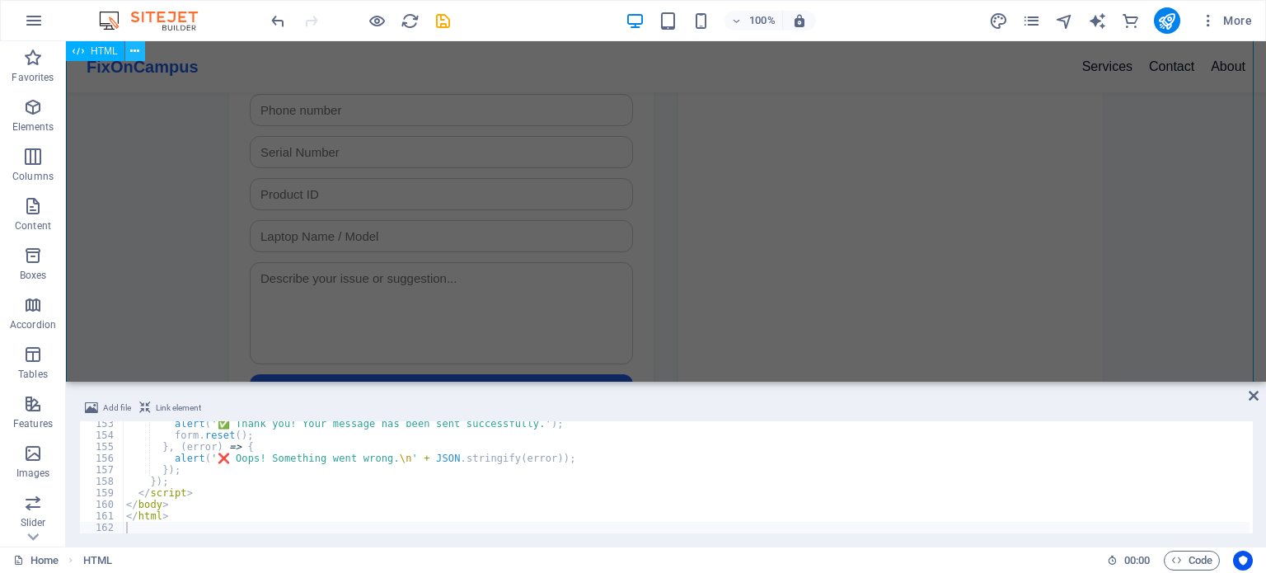
click at [129, 54] on button at bounding box center [135, 51] width 20 height 20
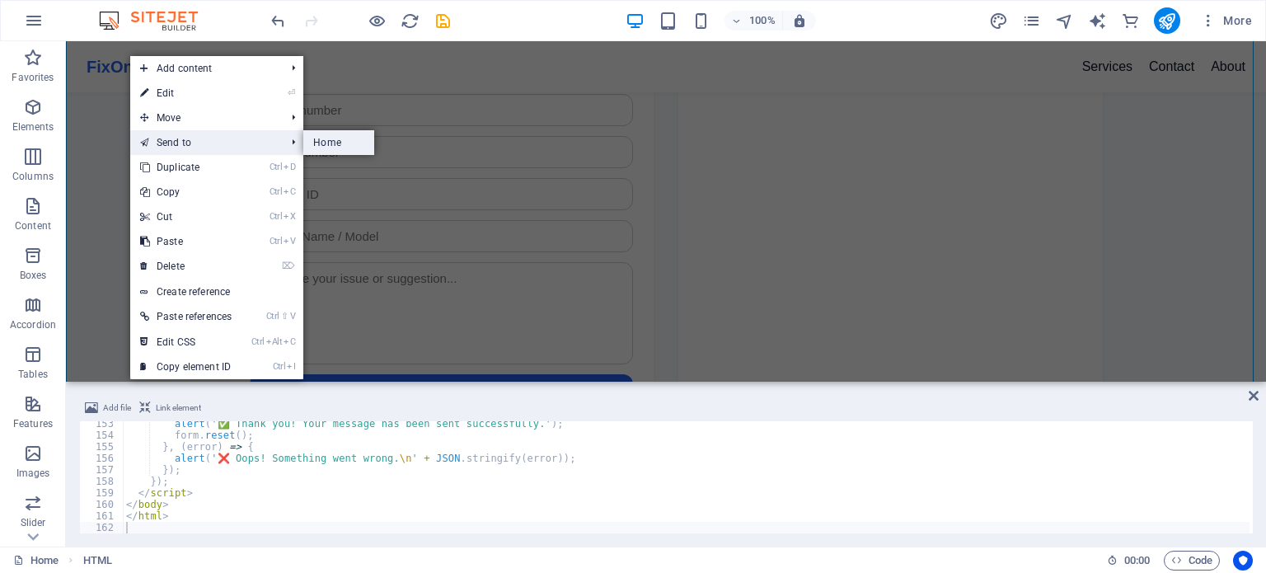
click at [333, 146] on link "Home" at bounding box center [338, 142] width 71 height 25
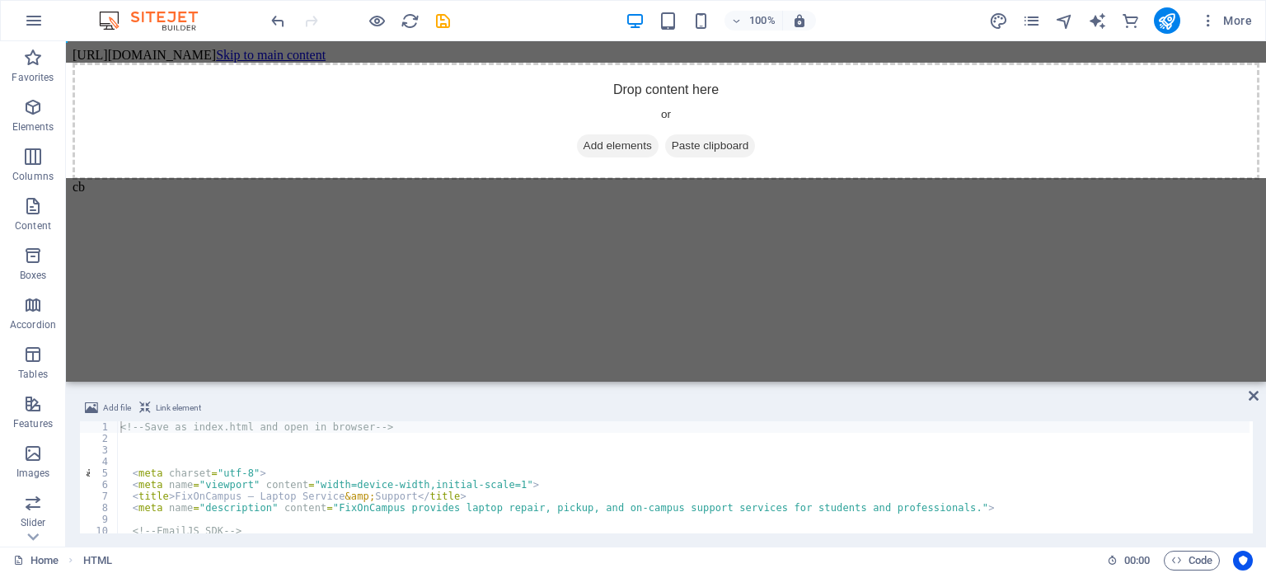
click at [713, 145] on span "Paste clipboard" at bounding box center [710, 145] width 91 height 23
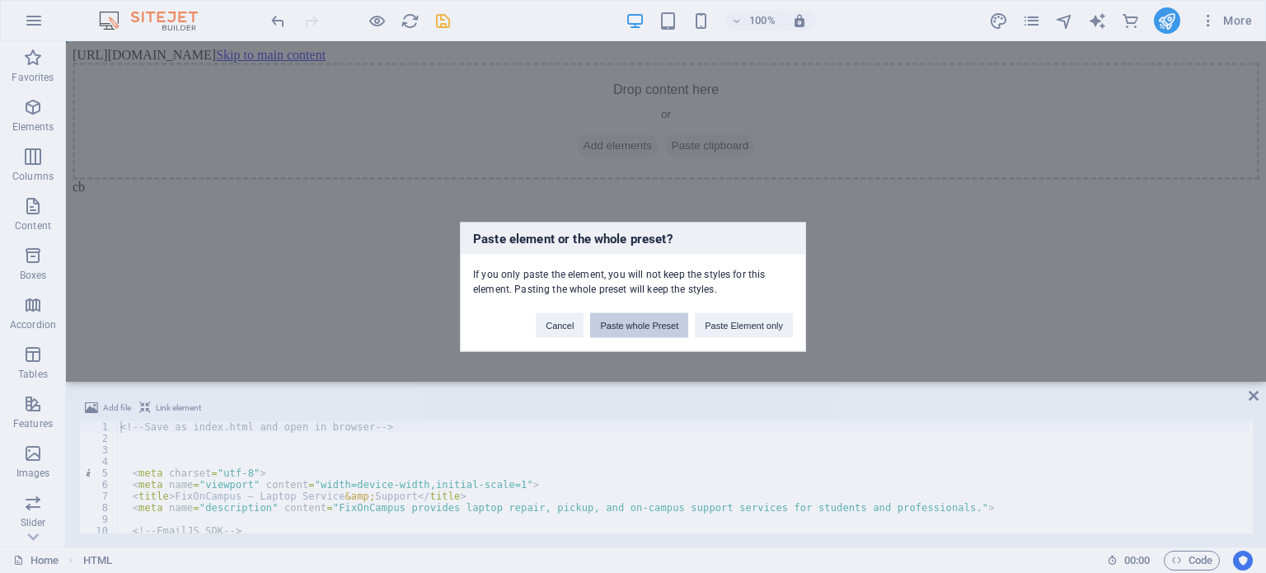
click at [672, 327] on button "Paste whole Preset" at bounding box center [639, 324] width 98 height 25
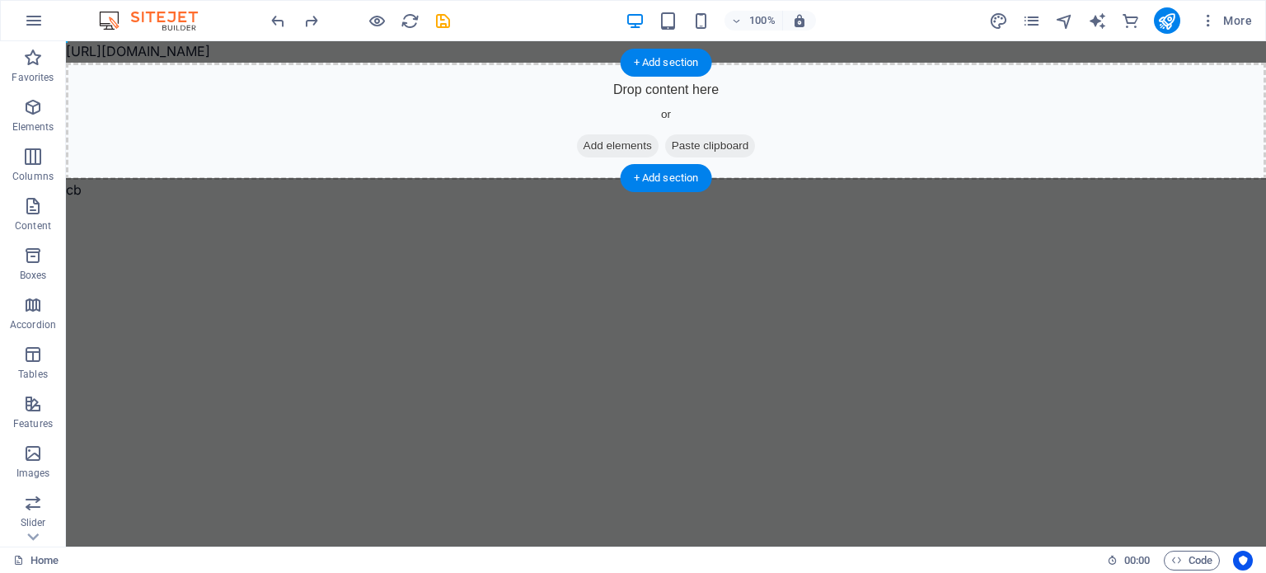
click at [564, 174] on div "Drop content here or Add elements Paste clipboard" at bounding box center [666, 121] width 1200 height 117
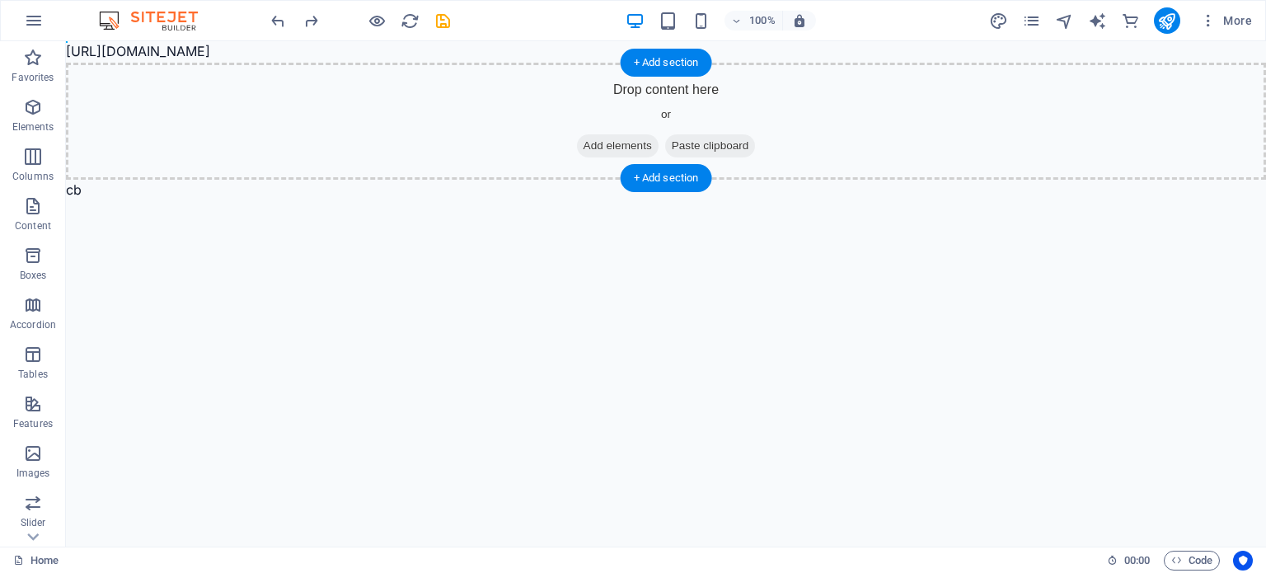
click at [630, 138] on span "Add elements" at bounding box center [618, 145] width 82 height 23
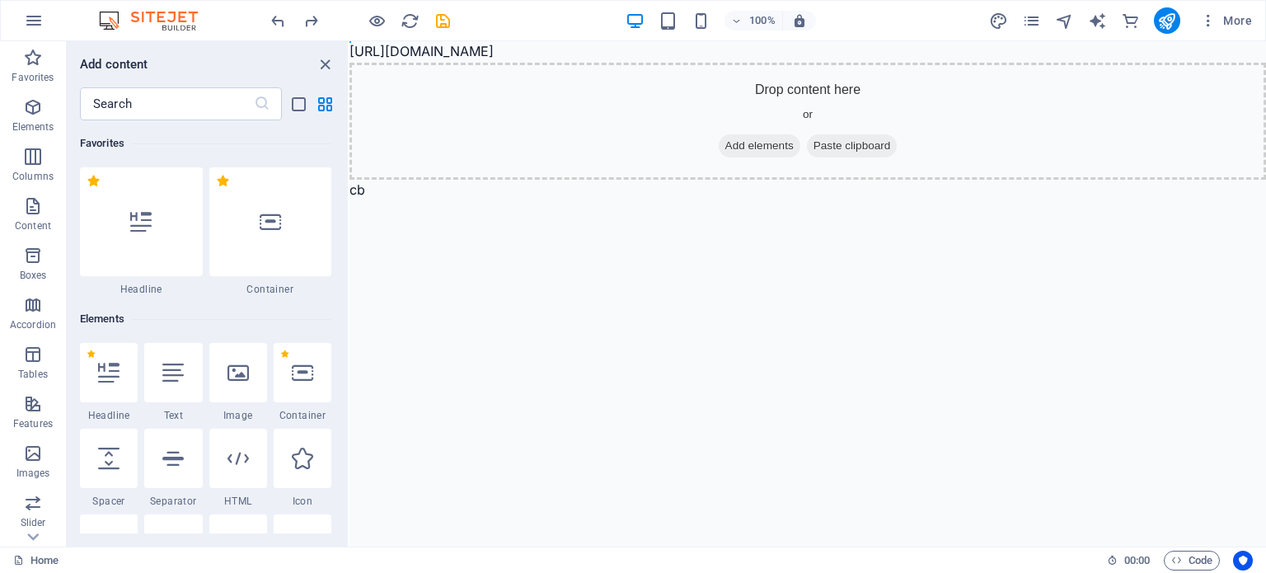
click at [433, 57] on body "https://cdn1.site-media.eu/images/0/19717411/website-fix-rT6zpvVk8CHf6z5U5dn1lw…" at bounding box center [807, 120] width 916 height 159
click at [320, 58] on icon "close panel" at bounding box center [325, 64] width 19 height 19
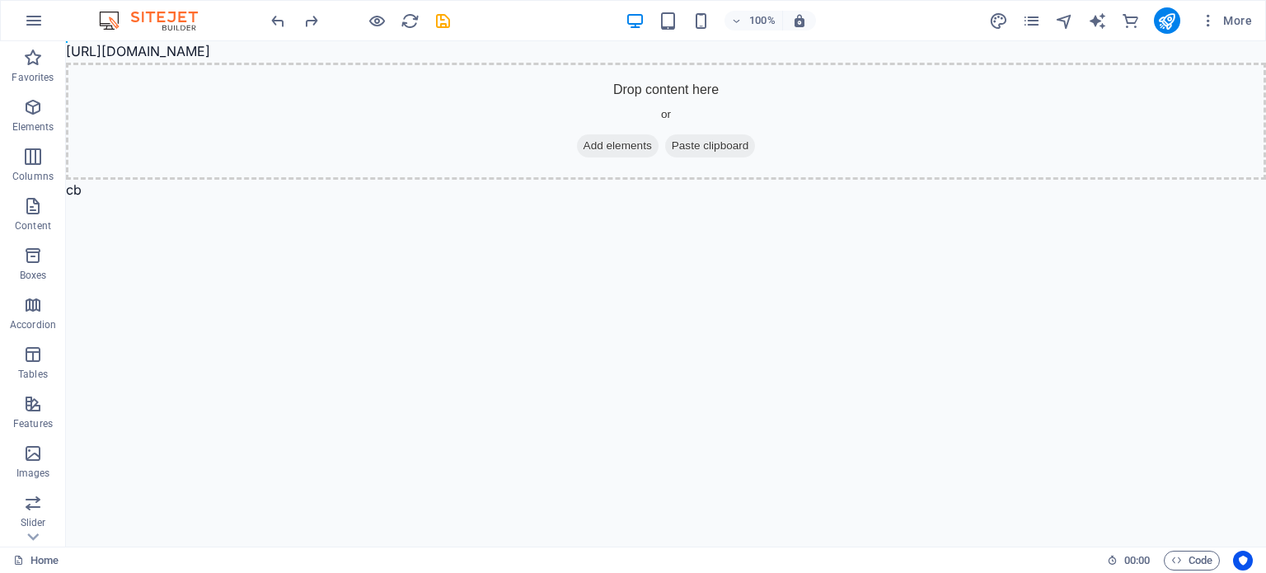
drag, startPoint x: 628, startPoint y: 49, endPoint x: 97, endPoint y: 49, distance: 530.6
click at [97, 49] on body "https://cdn1.site-media.eu/images/0/19717411/website-fix-rT6zpvVk8CHf6z5U5dn1lw…" at bounding box center [666, 120] width 1200 height 159
click at [1209, 22] on icon "button" at bounding box center [1208, 20] width 16 height 16
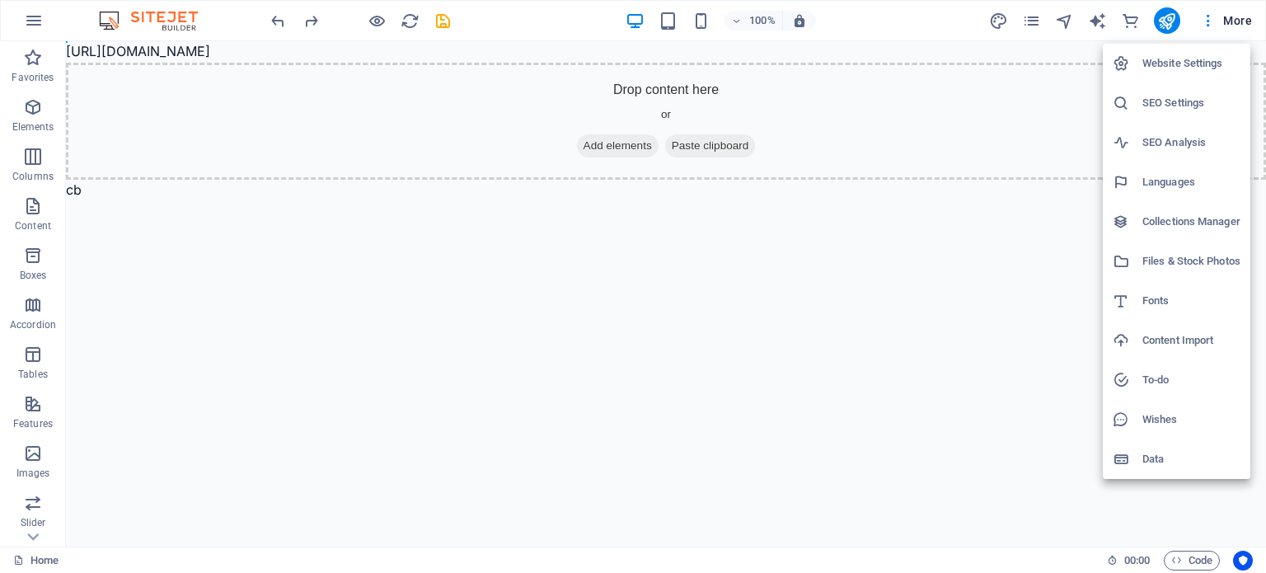
drag, startPoint x: 964, startPoint y: 283, endPoint x: 899, endPoint y: 292, distance: 65.7
click at [899, 292] on div at bounding box center [633, 286] width 1266 height 573
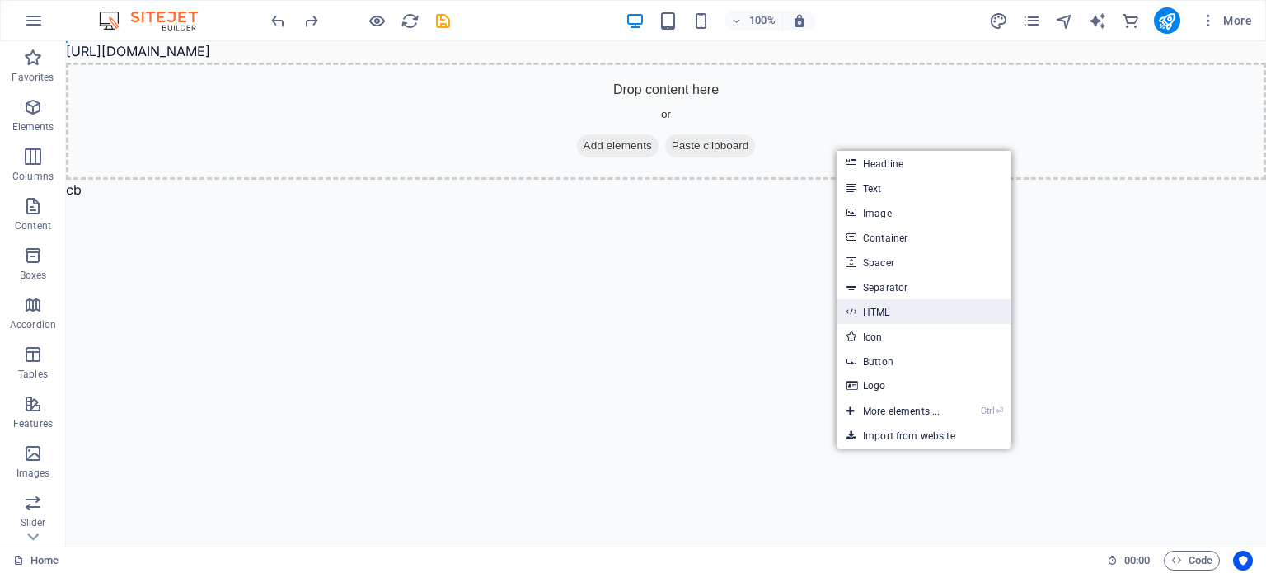
click at [887, 306] on link "HTML" at bounding box center [923, 311] width 175 height 25
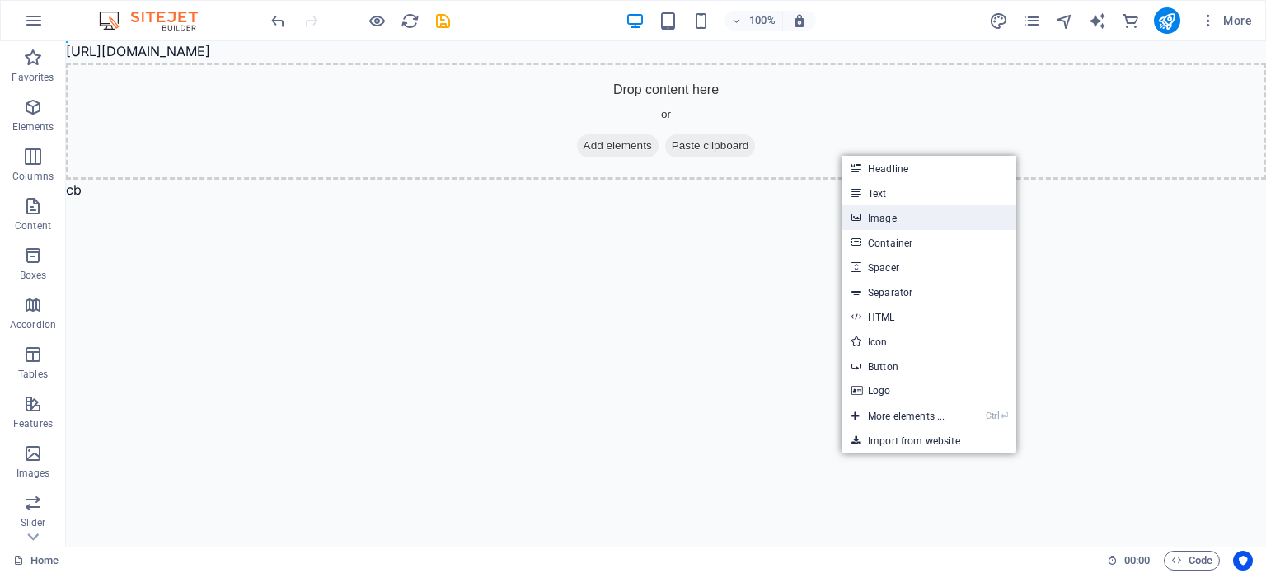
click at [886, 223] on link "Image" at bounding box center [928, 217] width 175 height 25
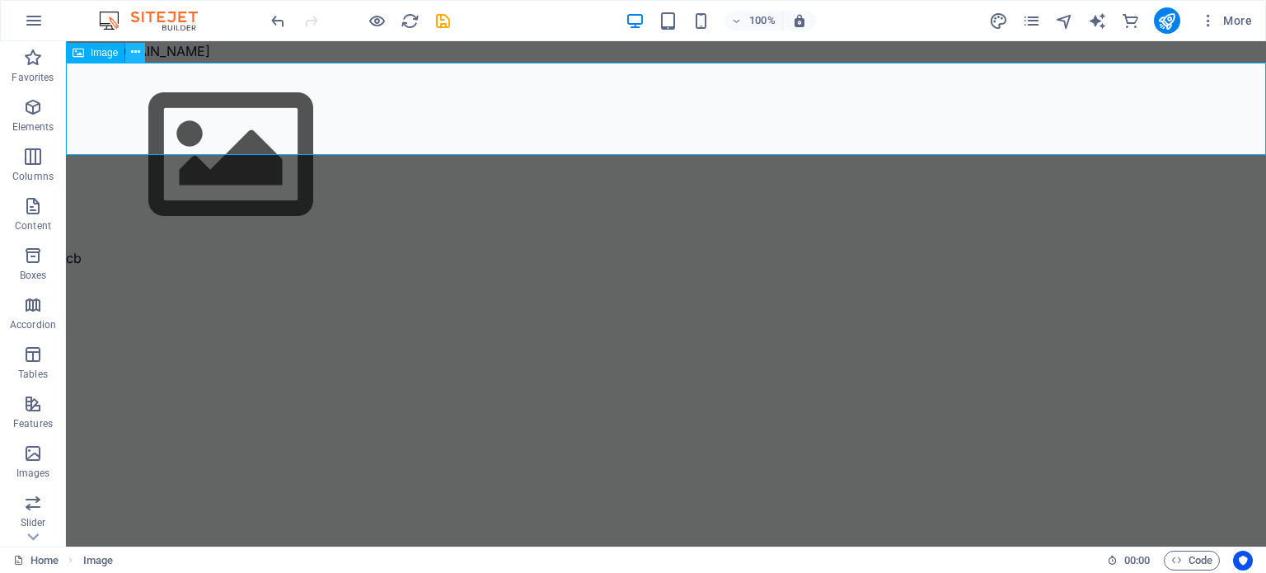
click at [134, 54] on icon at bounding box center [135, 52] width 9 height 17
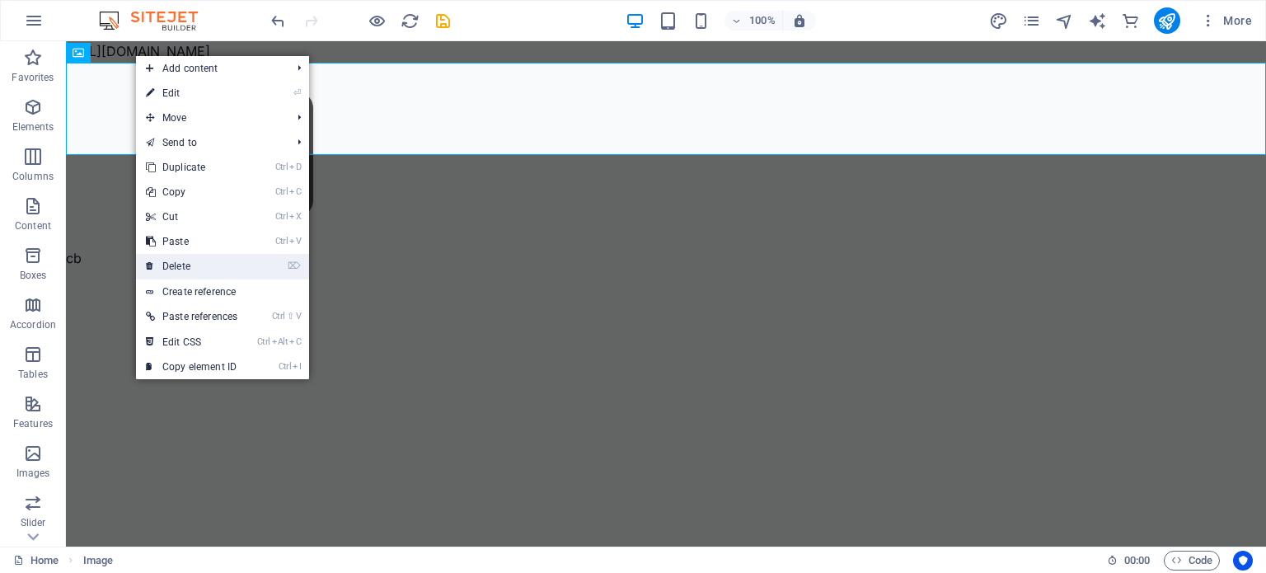
click at [201, 266] on link "⌦ Delete" at bounding box center [191, 266] width 111 height 25
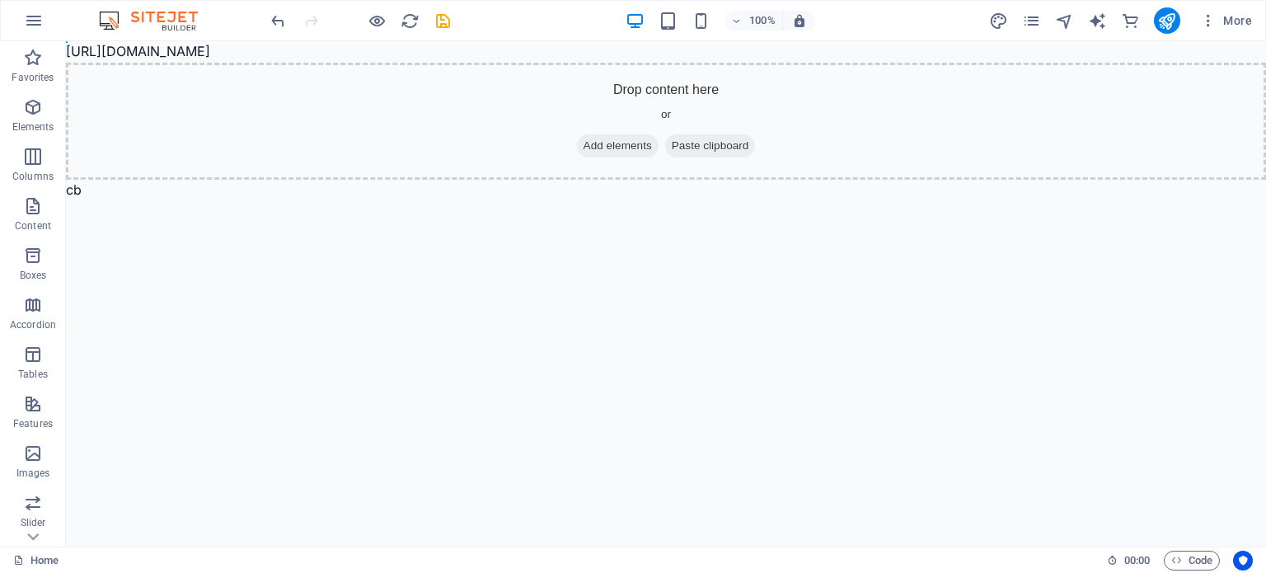
click at [96, 188] on body "https://cdn1.site-media.eu/images/0/19717411/website-fix-rT6zpvVk8CHf6z5U5dn1lw…" at bounding box center [666, 120] width 1200 height 159
click at [76, 190] on body "https://cdn1.site-media.eu/images/0/19717411/website-fix-rT6zpvVk8CHf6z5U5dn1lw…" at bounding box center [666, 120] width 1200 height 159
click at [1202, 27] on icon "button" at bounding box center [1208, 20] width 16 height 16
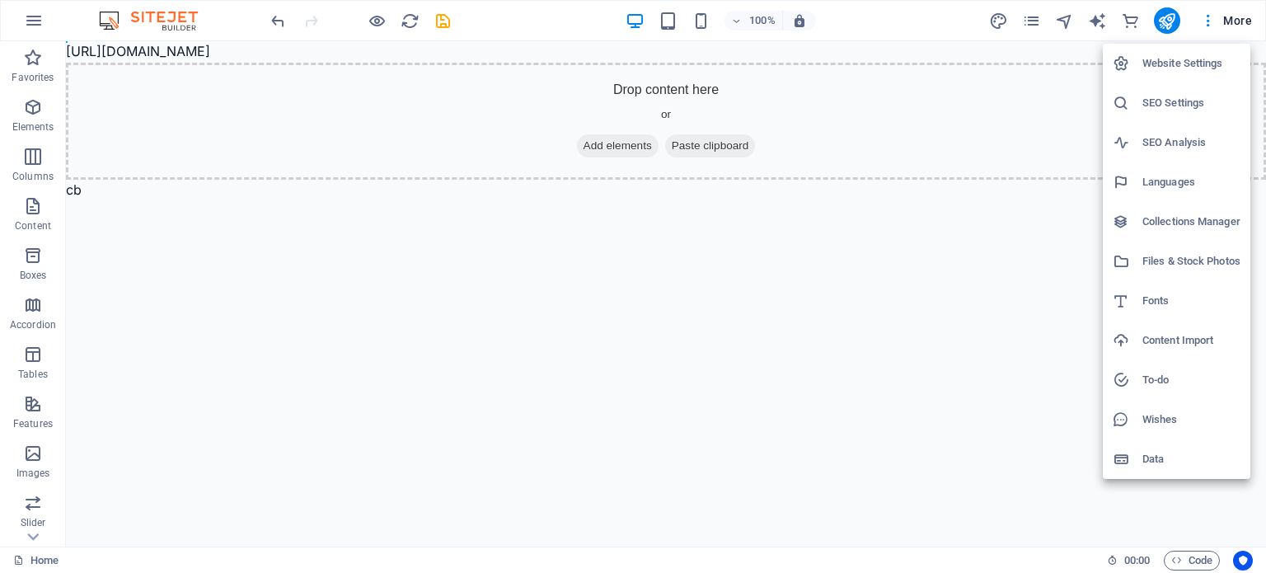
click at [681, 364] on div at bounding box center [633, 286] width 1266 height 573
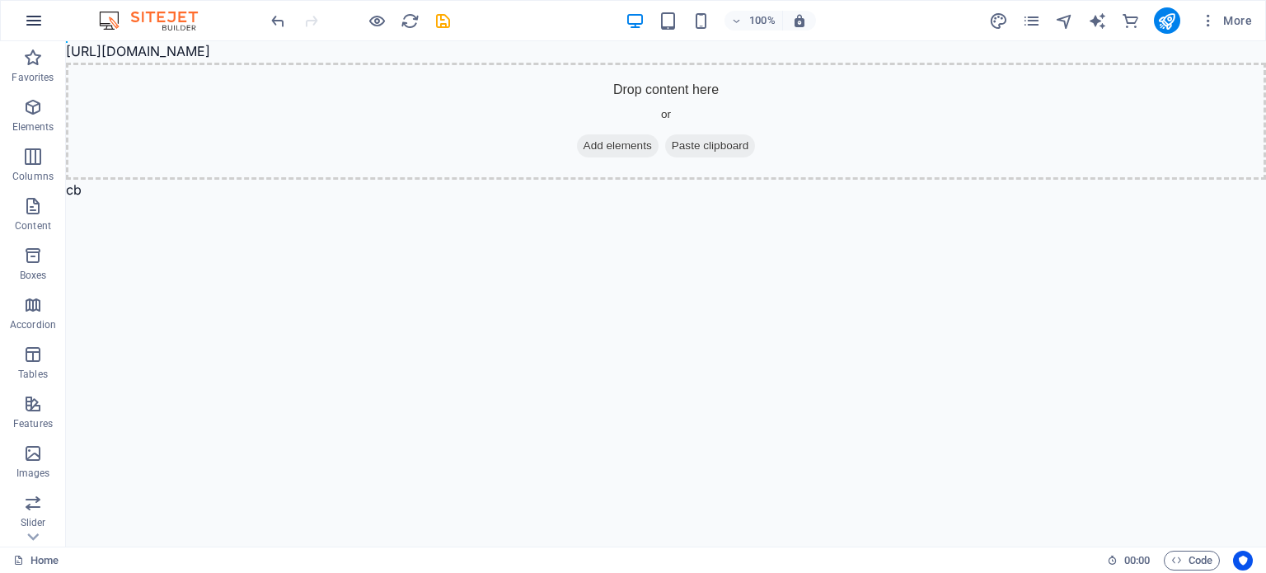
click at [36, 21] on icon "button" at bounding box center [34, 21] width 20 height 20
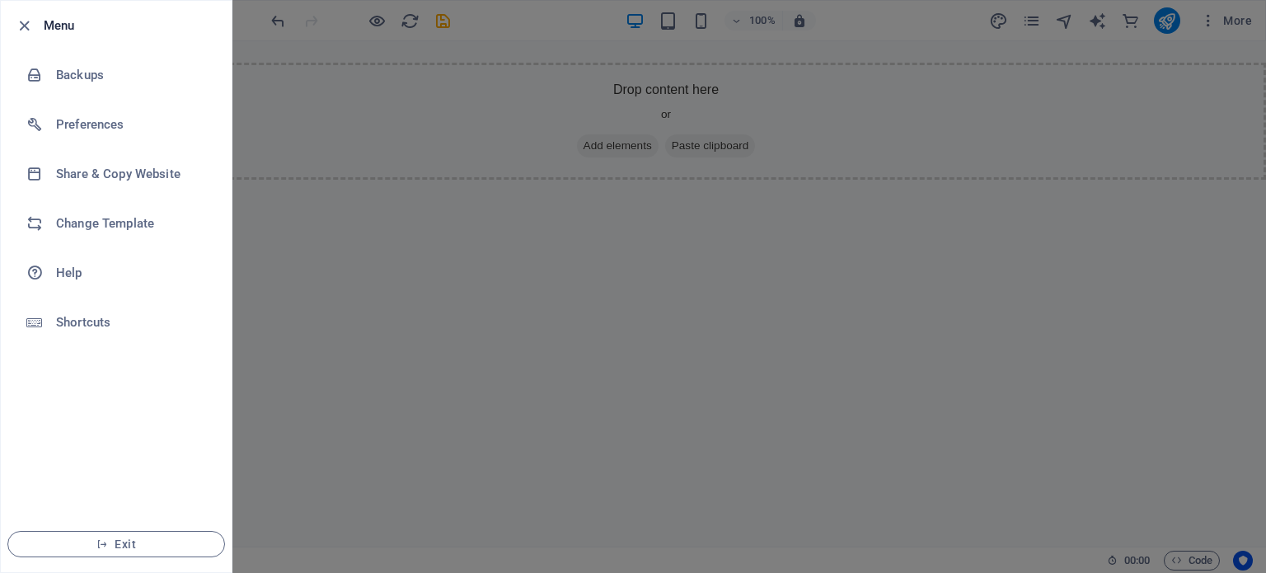
click at [448, 23] on div at bounding box center [633, 286] width 1266 height 573
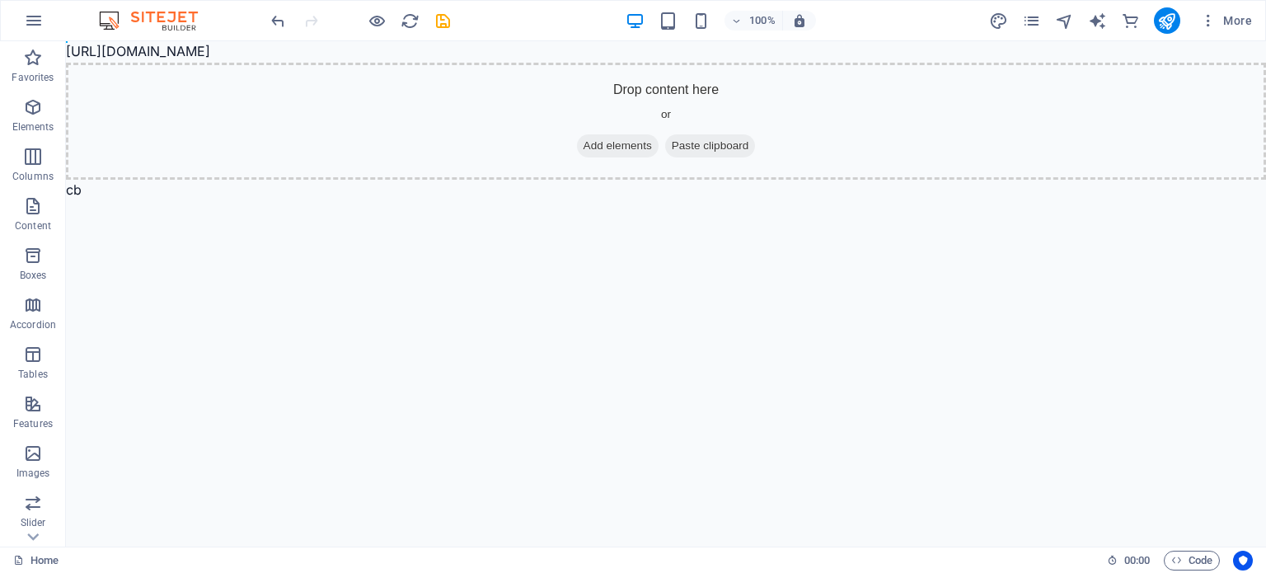
click at [447, 30] on div at bounding box center [360, 20] width 185 height 26
click at [447, 22] on icon "save" at bounding box center [442, 21] width 19 height 19
click at [27, 26] on icon "button" at bounding box center [34, 21] width 20 height 20
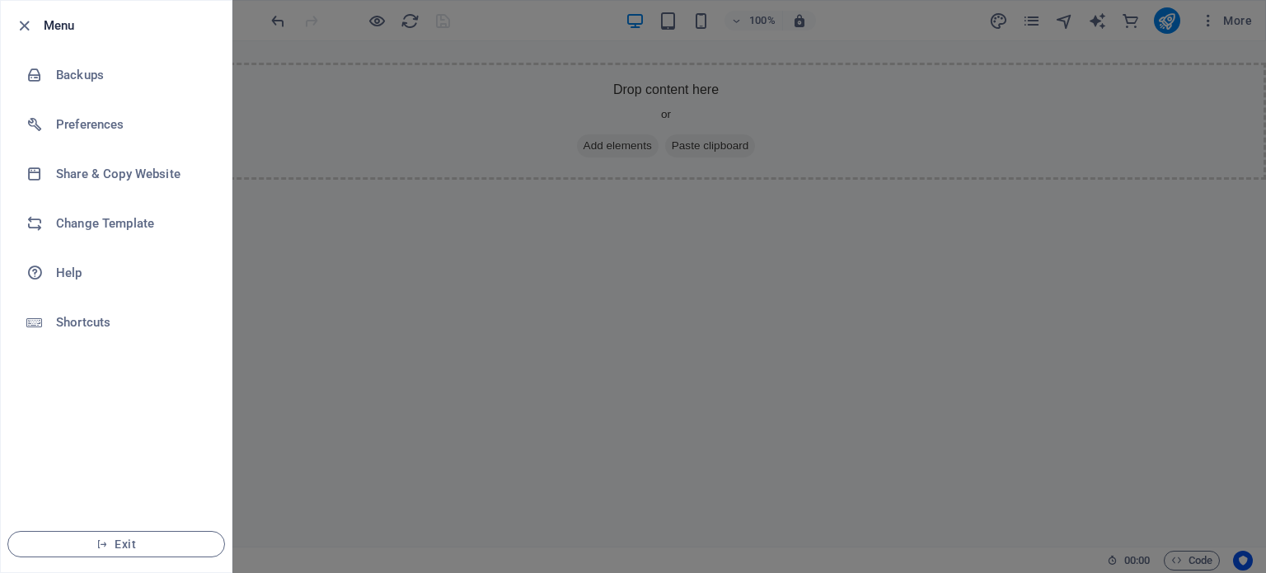
click at [741, 77] on div at bounding box center [633, 286] width 1266 height 573
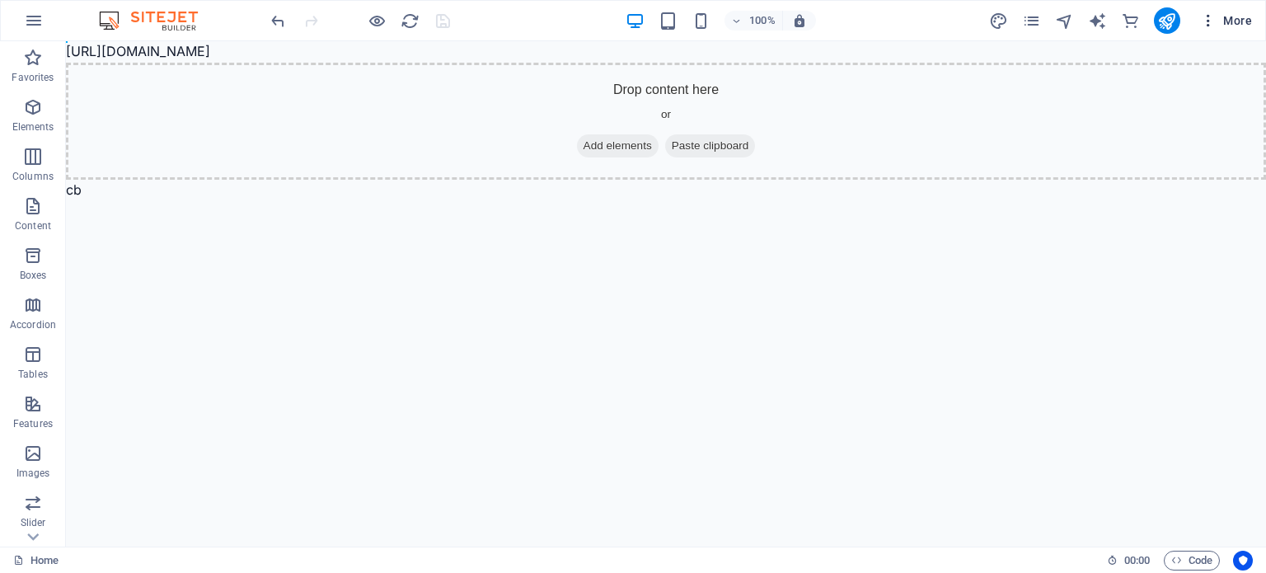
click at [1235, 12] on span "More" at bounding box center [1226, 20] width 52 height 16
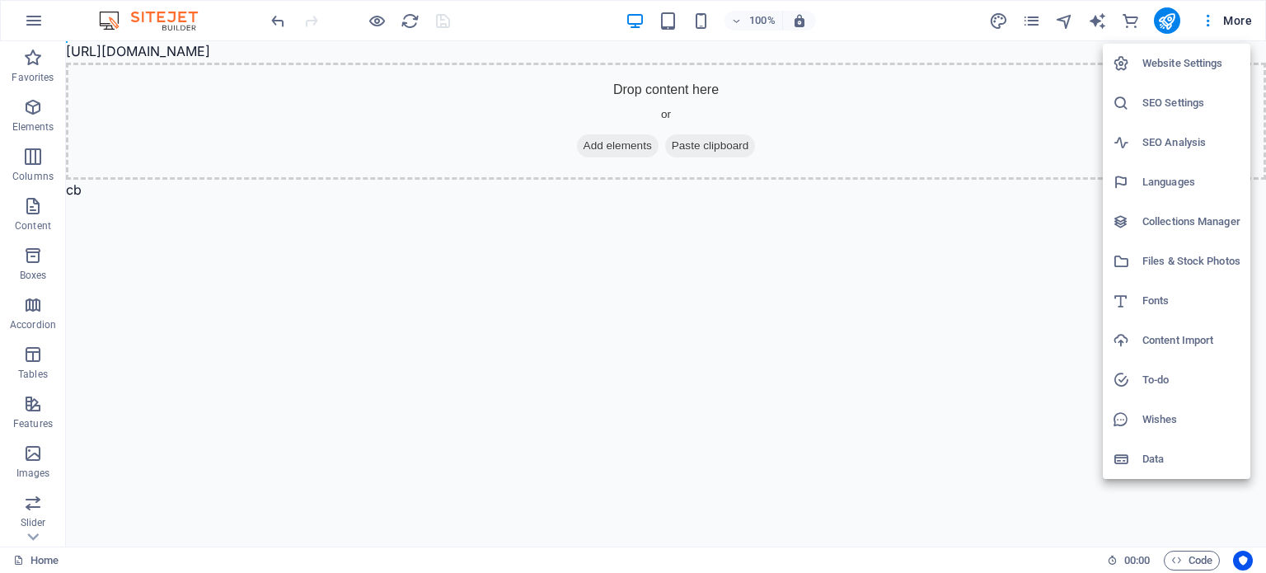
click at [1207, 26] on div at bounding box center [633, 286] width 1266 height 573
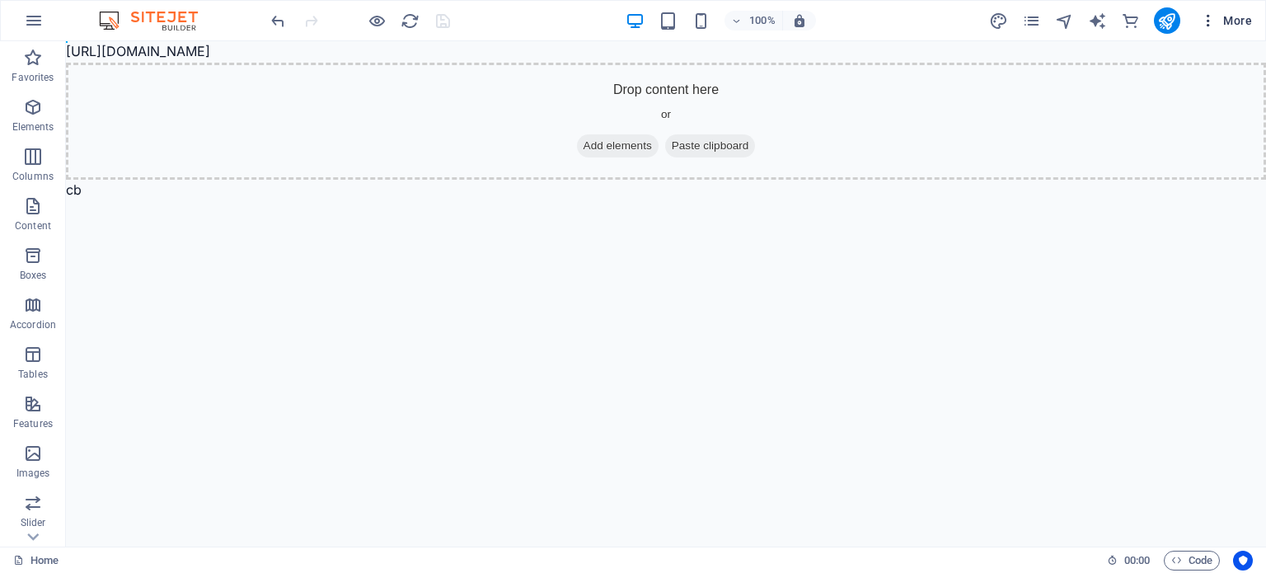
click at [1208, 24] on icon "button" at bounding box center [1208, 20] width 16 height 16
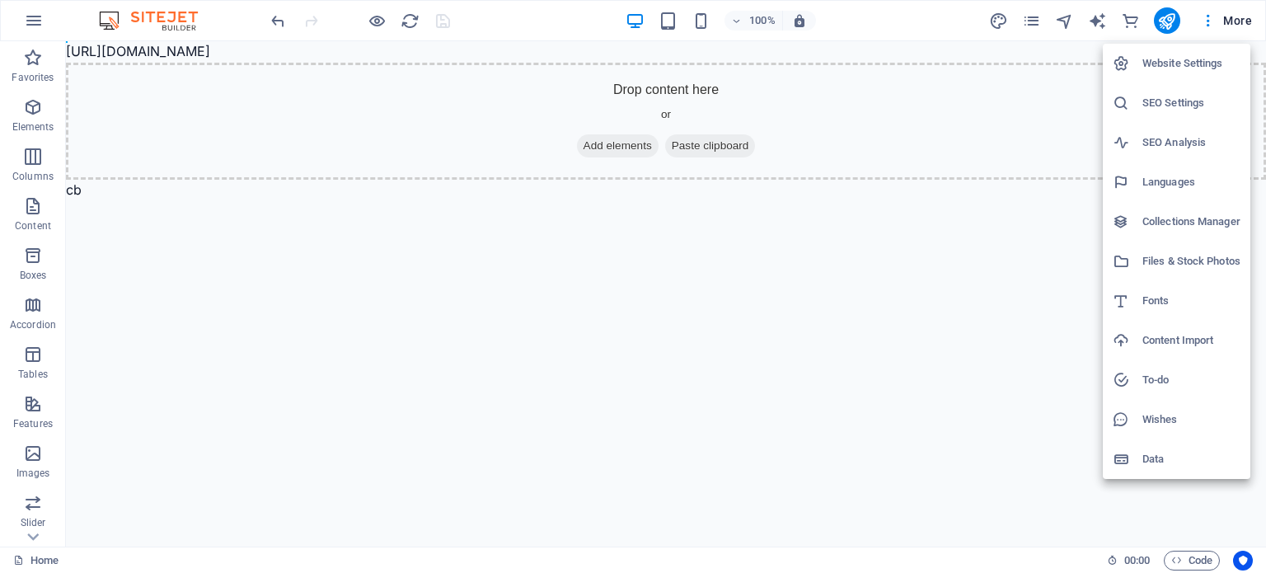
click at [1036, 20] on div at bounding box center [633, 286] width 1266 height 573
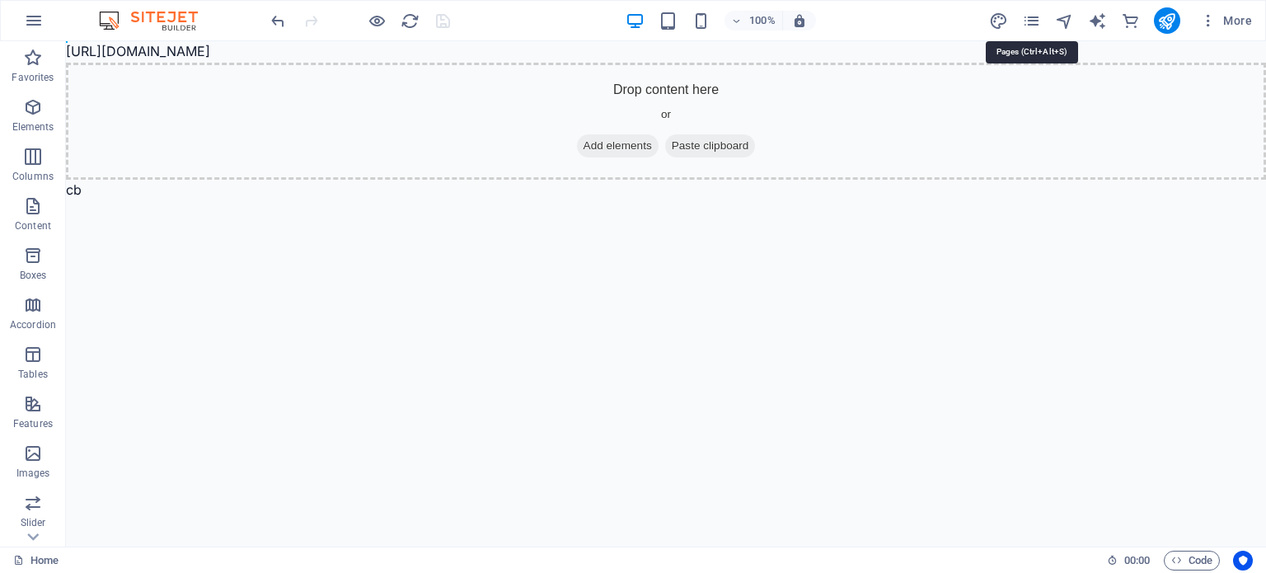
click at [1036, 20] on icon "pages" at bounding box center [1031, 21] width 19 height 19
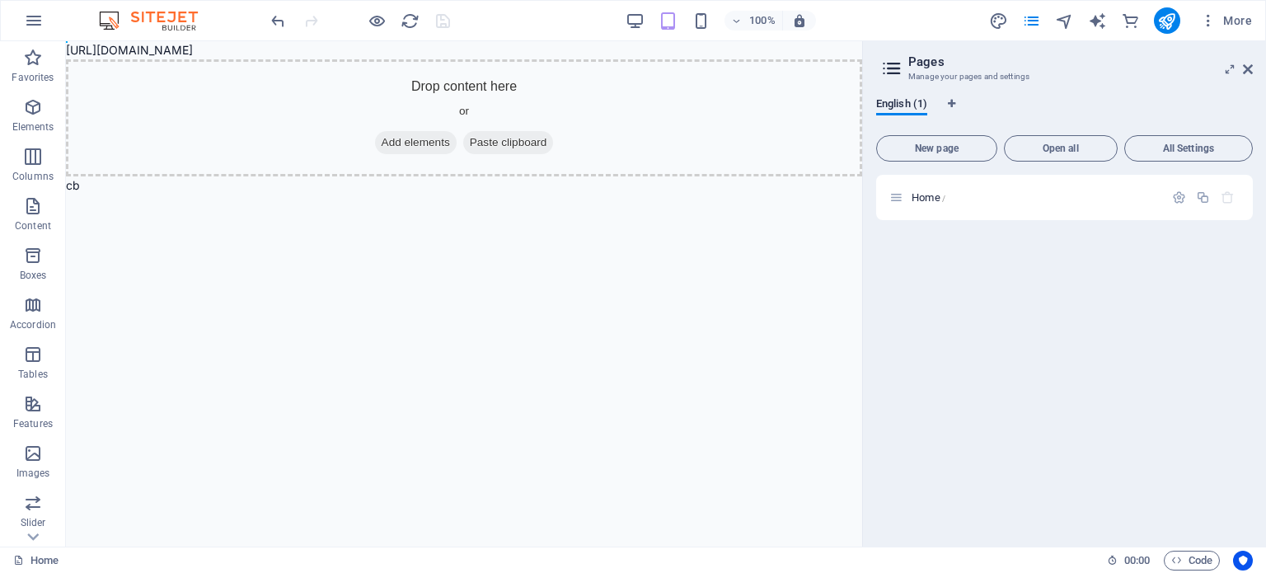
click at [1247, 59] on h2 "Pages" at bounding box center [1080, 61] width 344 height 15
click at [985, 197] on p "Home /" at bounding box center [1034, 197] width 247 height 11
click at [1179, 199] on icon "button" at bounding box center [1179, 197] width 14 height 14
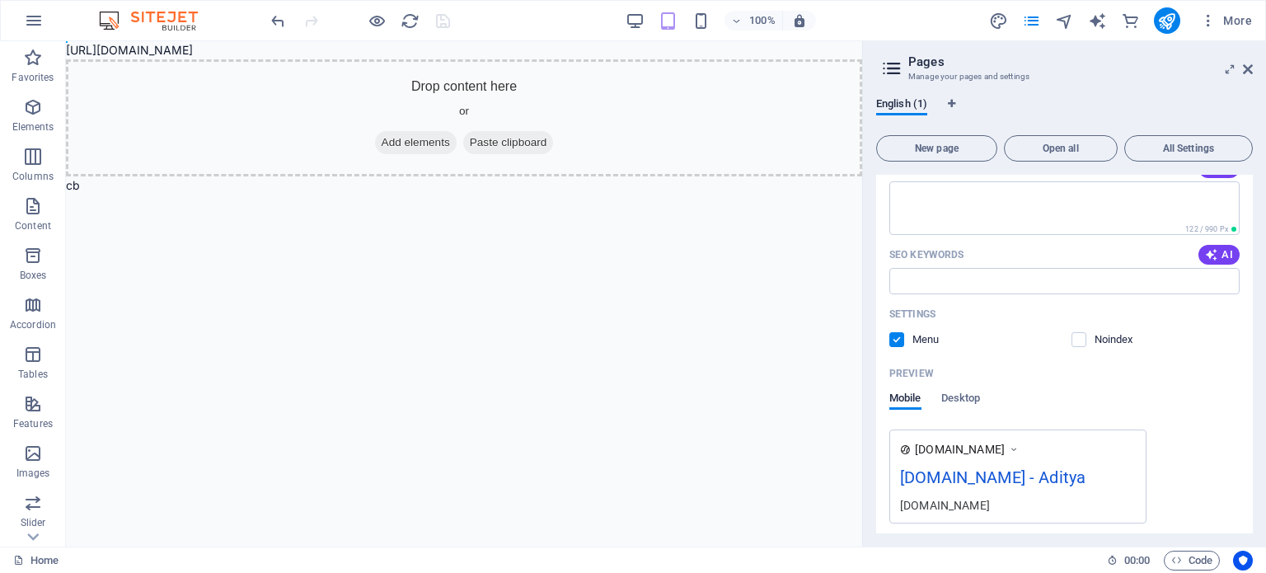
scroll to position [307, 0]
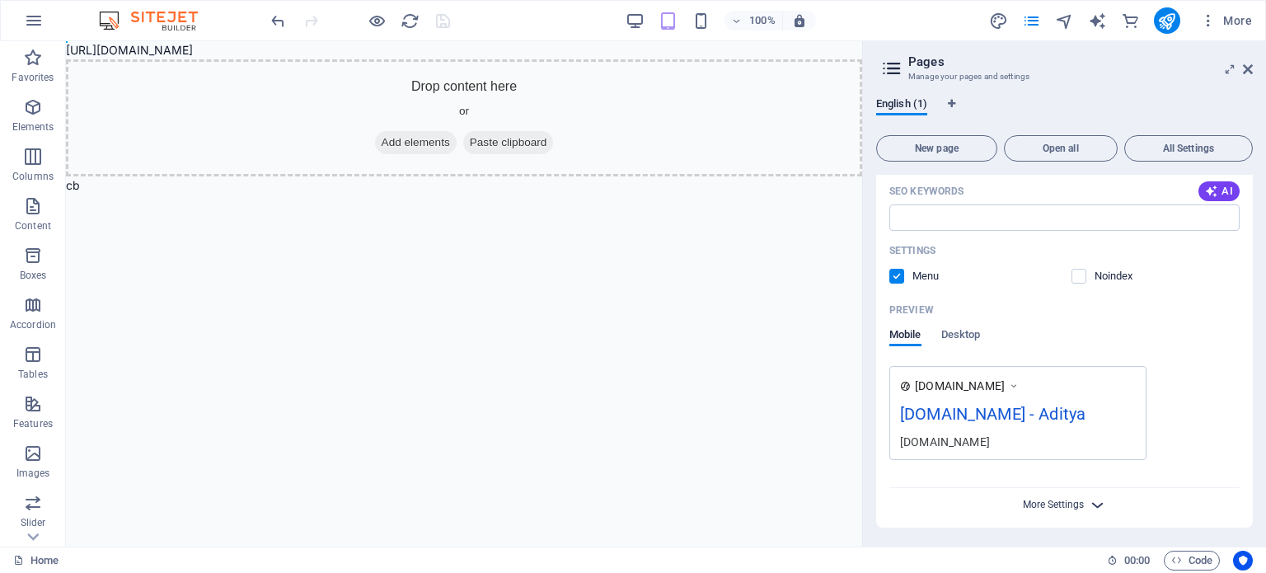
click at [1027, 500] on span "More Settings" at bounding box center [1053, 504] width 61 height 12
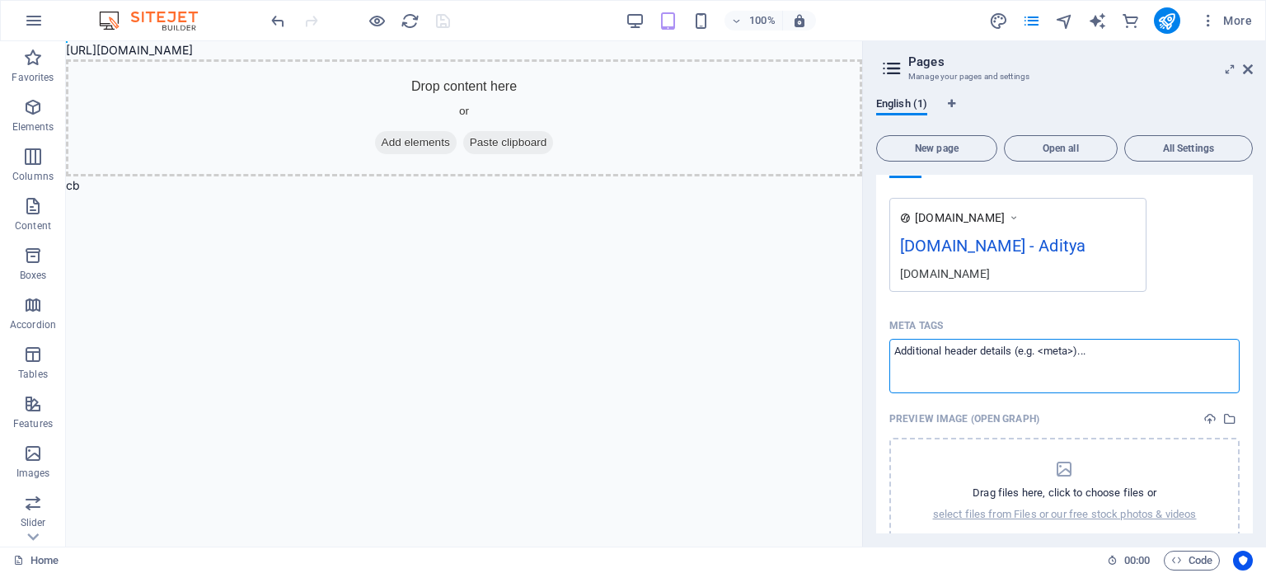
drag, startPoint x: 1099, startPoint y: 352, endPoint x: 915, endPoint y: 349, distance: 183.8
click at [915, 349] on textarea "Meta tags ​" at bounding box center [1064, 366] width 350 height 54
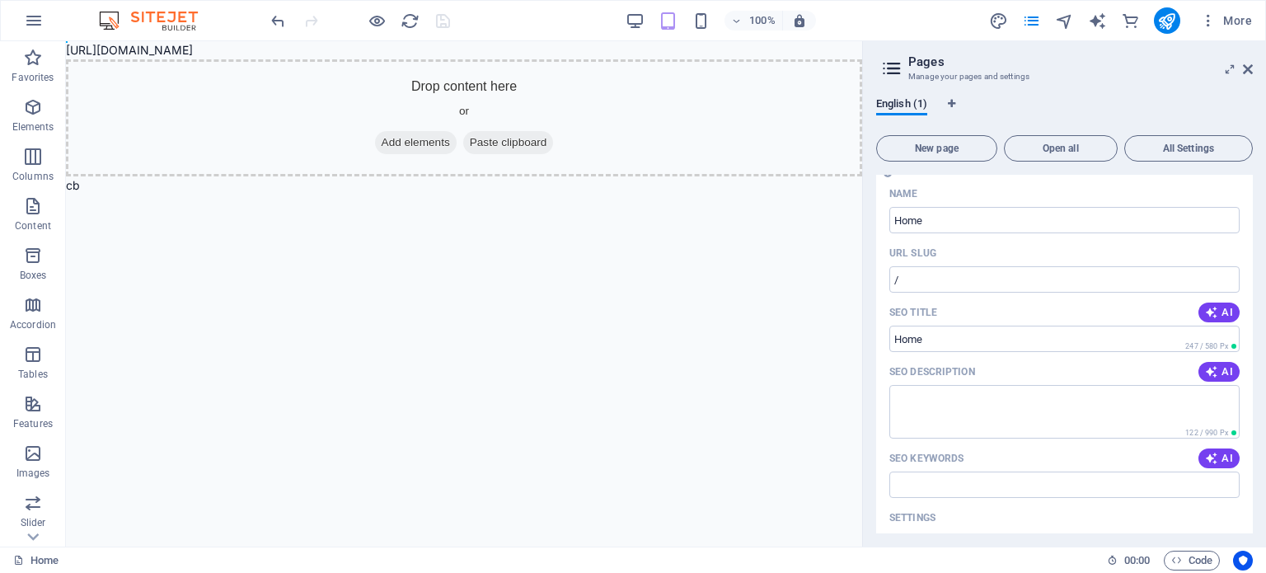
scroll to position [0, 0]
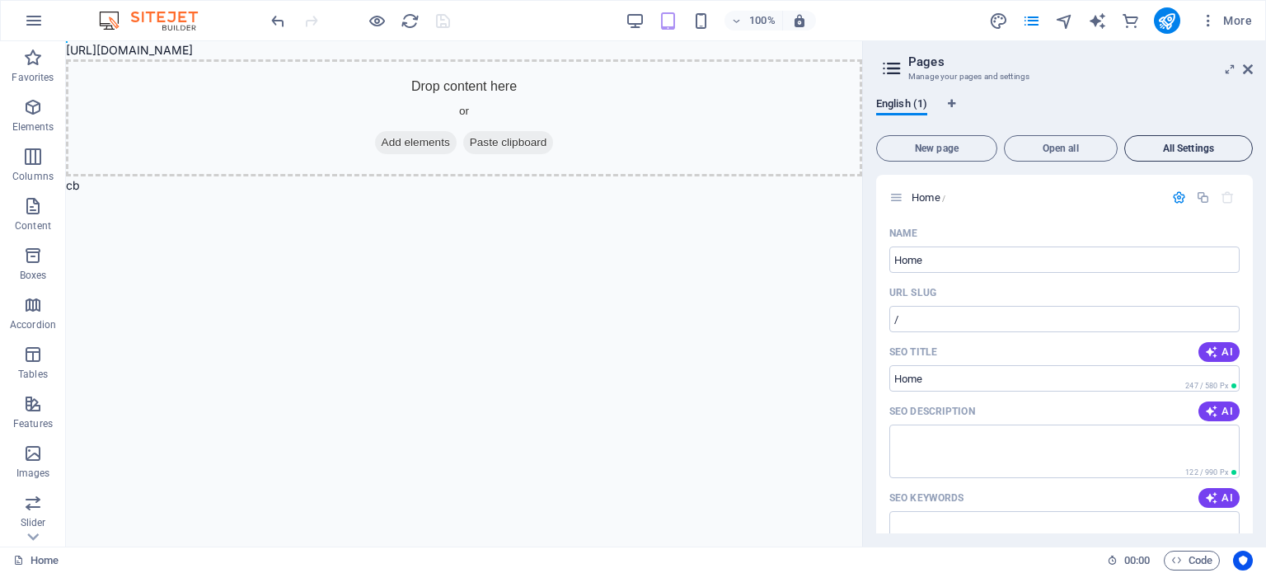
click at [1140, 146] on span "All Settings" at bounding box center [1188, 148] width 114 height 10
click at [901, 196] on icon at bounding box center [896, 197] width 14 height 14
click at [1243, 63] on icon at bounding box center [1248, 69] width 10 height 13
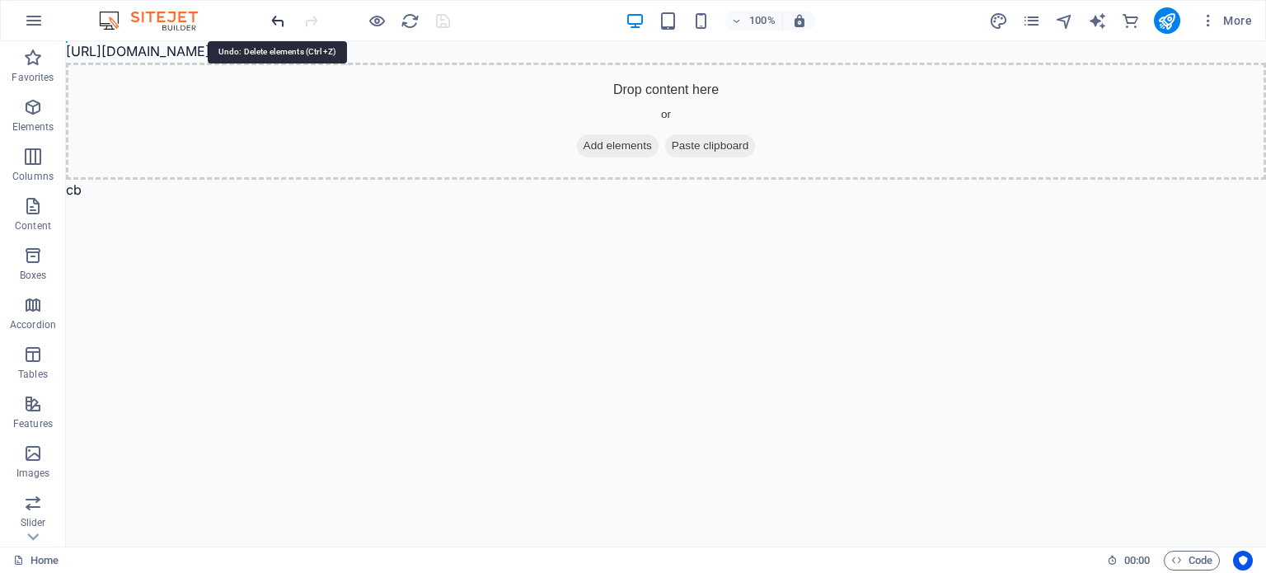
click at [275, 21] on icon "undo" at bounding box center [278, 21] width 19 height 19
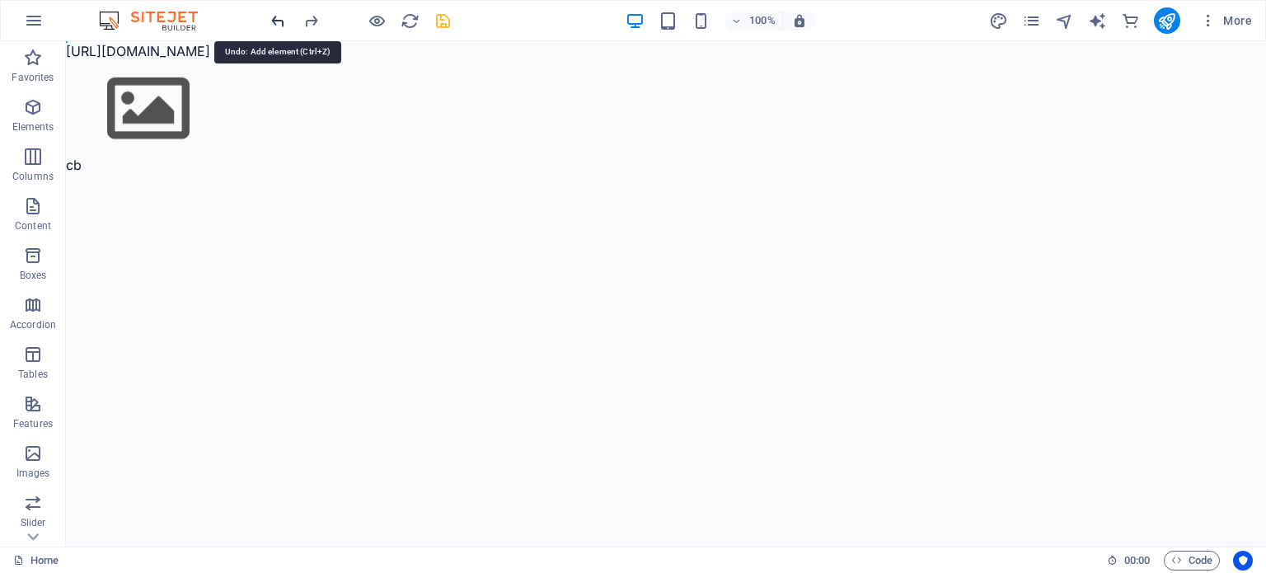
click at [275, 21] on icon "undo" at bounding box center [278, 21] width 19 height 19
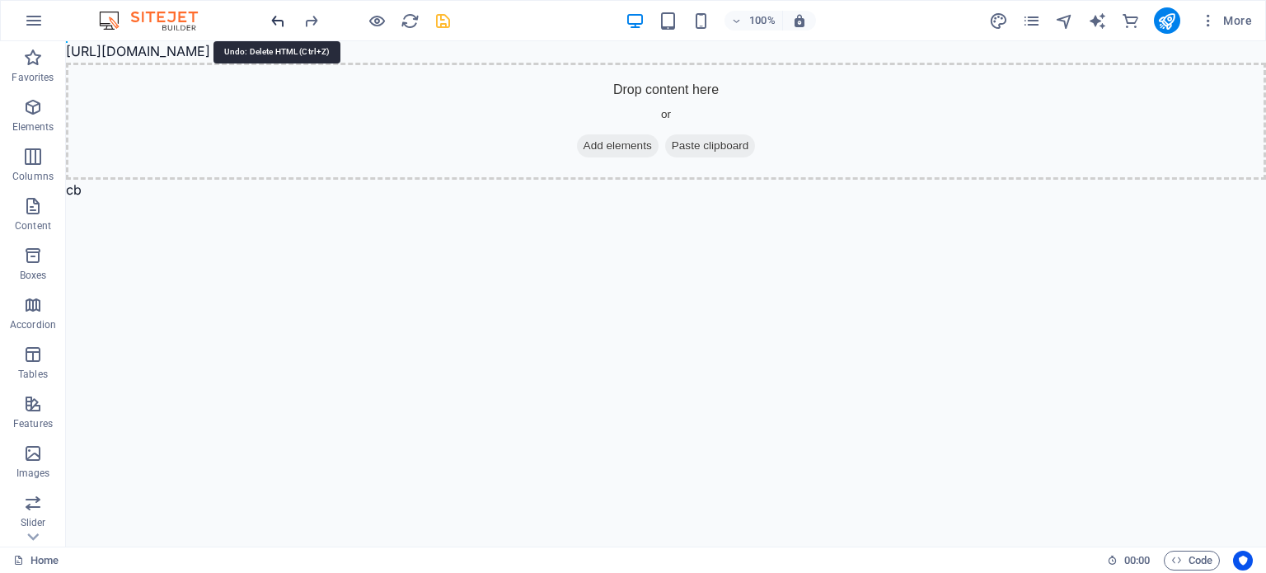
click at [275, 21] on icon "undo" at bounding box center [278, 21] width 19 height 19
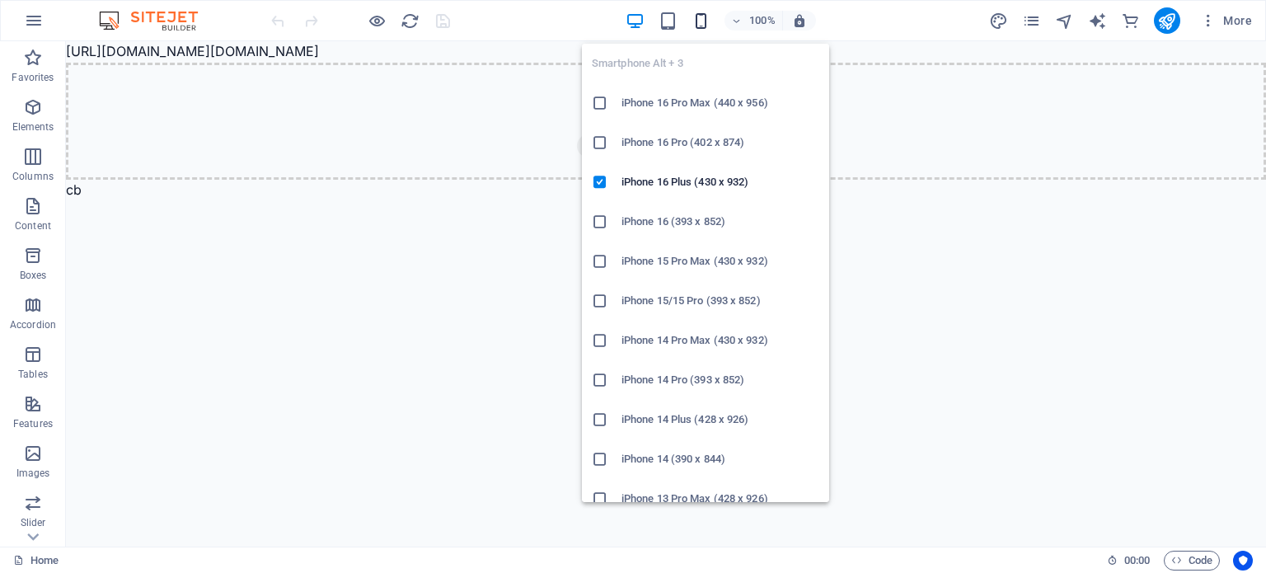
click at [702, 22] on icon "button" at bounding box center [700, 21] width 19 height 19
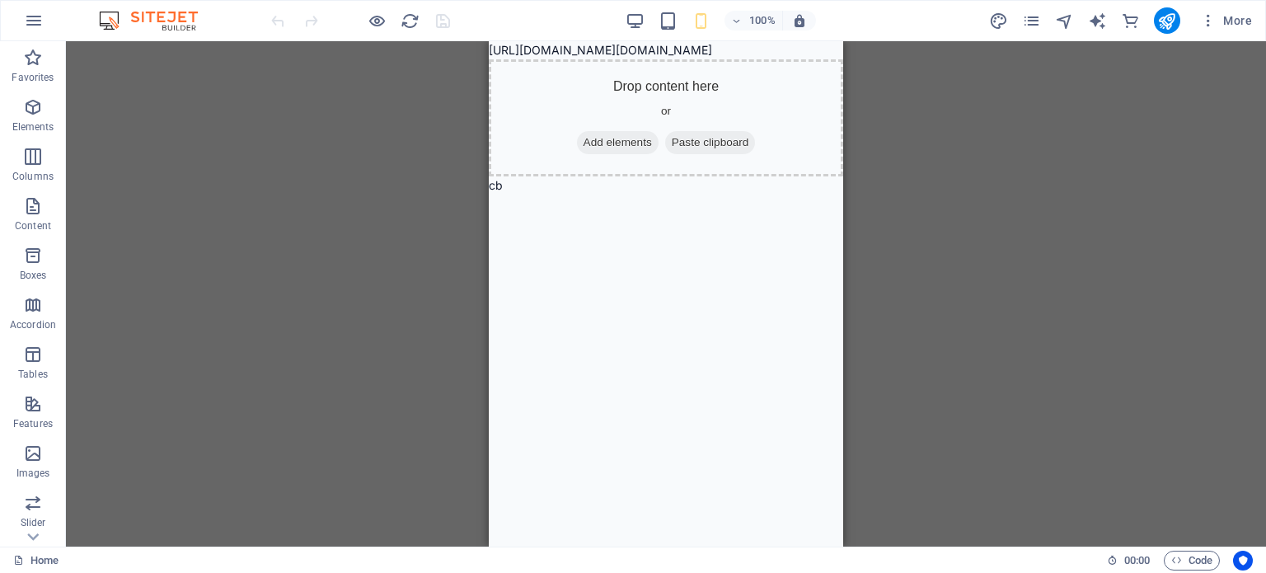
click at [139, 11] on img at bounding box center [157, 21] width 124 height 20
click at [30, 25] on icon "button" at bounding box center [34, 21] width 20 height 20
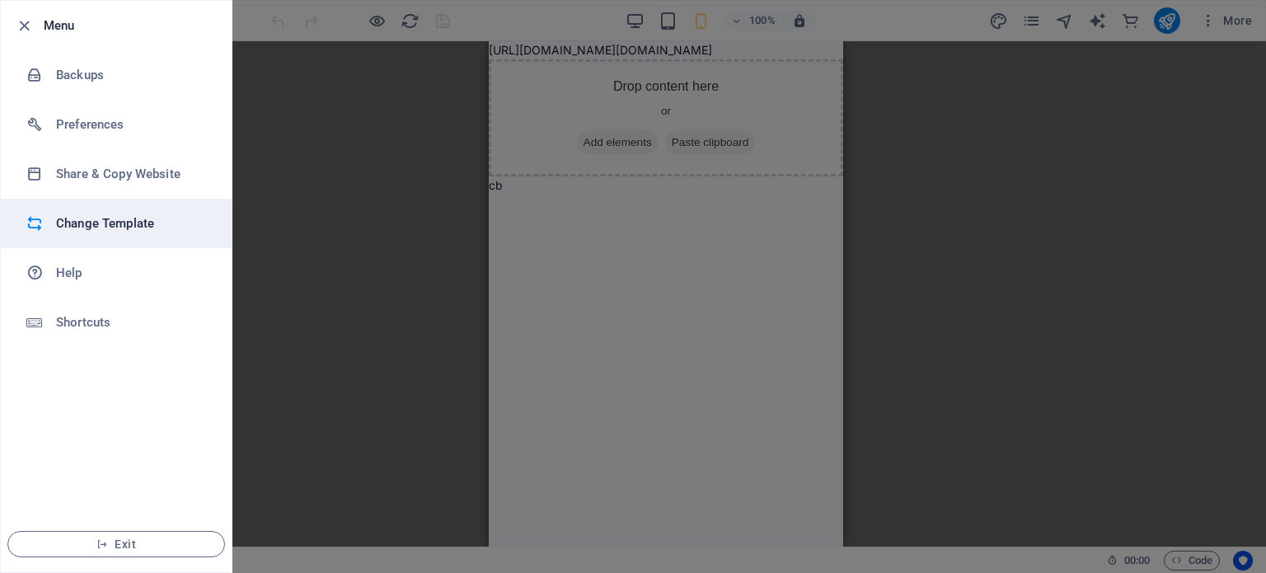
click at [132, 222] on h6 "Change Template" at bounding box center [132, 223] width 152 height 20
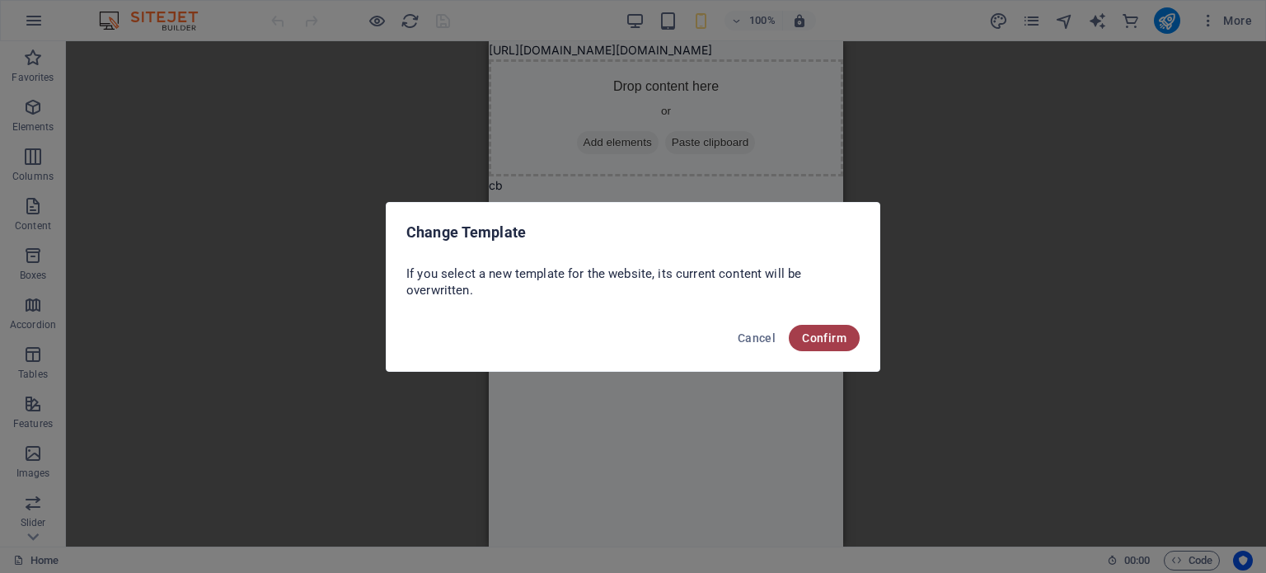
click at [834, 344] on button "Confirm" at bounding box center [824, 338] width 71 height 26
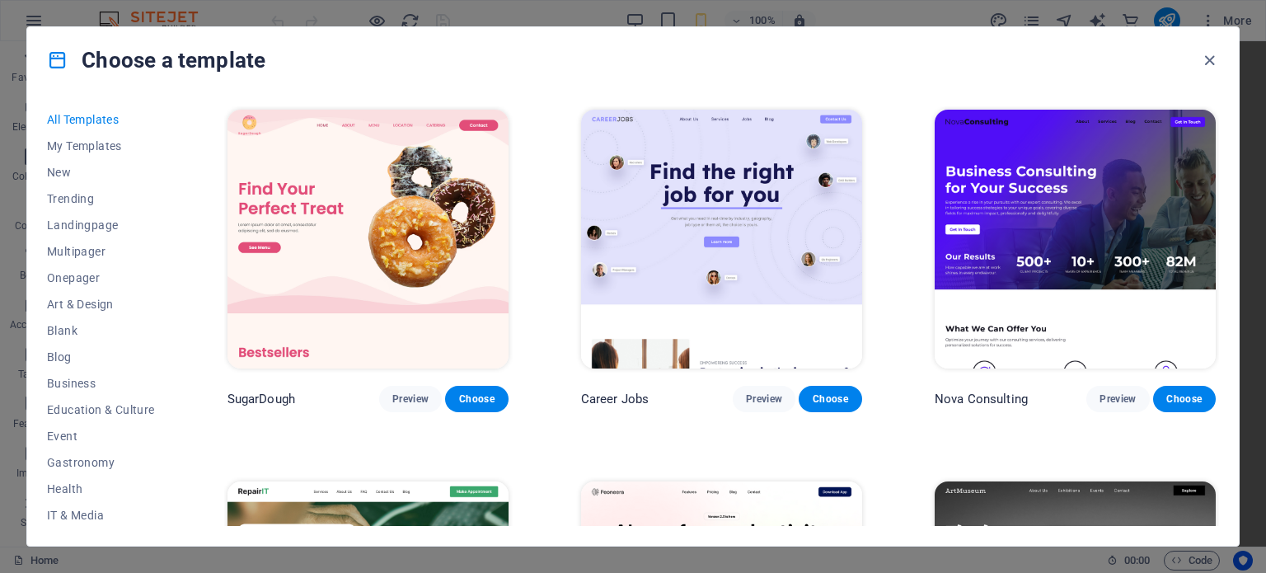
click at [669, 213] on img at bounding box center [721, 239] width 281 height 259
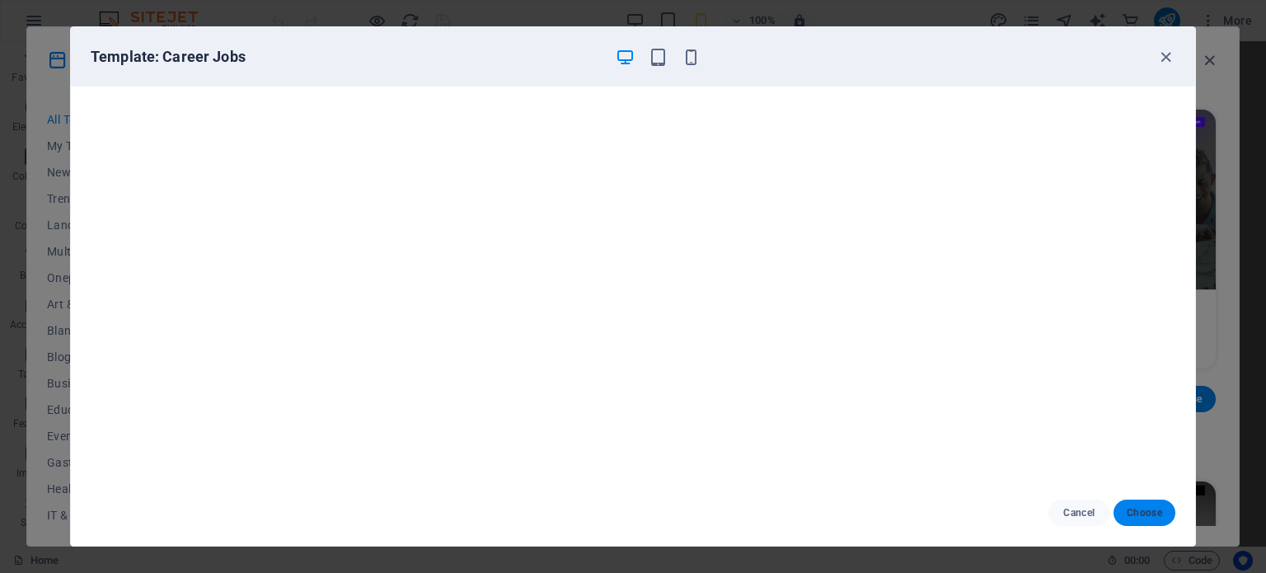
click at [1147, 510] on span "Choose" at bounding box center [1143, 512] width 35 height 13
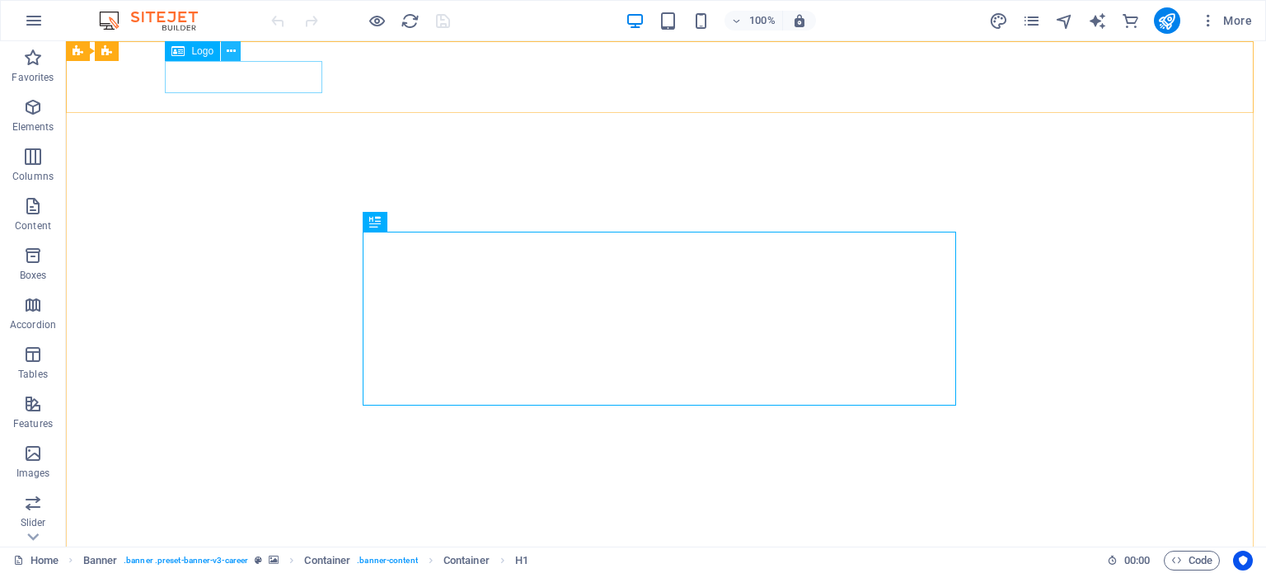
click at [230, 55] on icon at bounding box center [231, 51] width 9 height 17
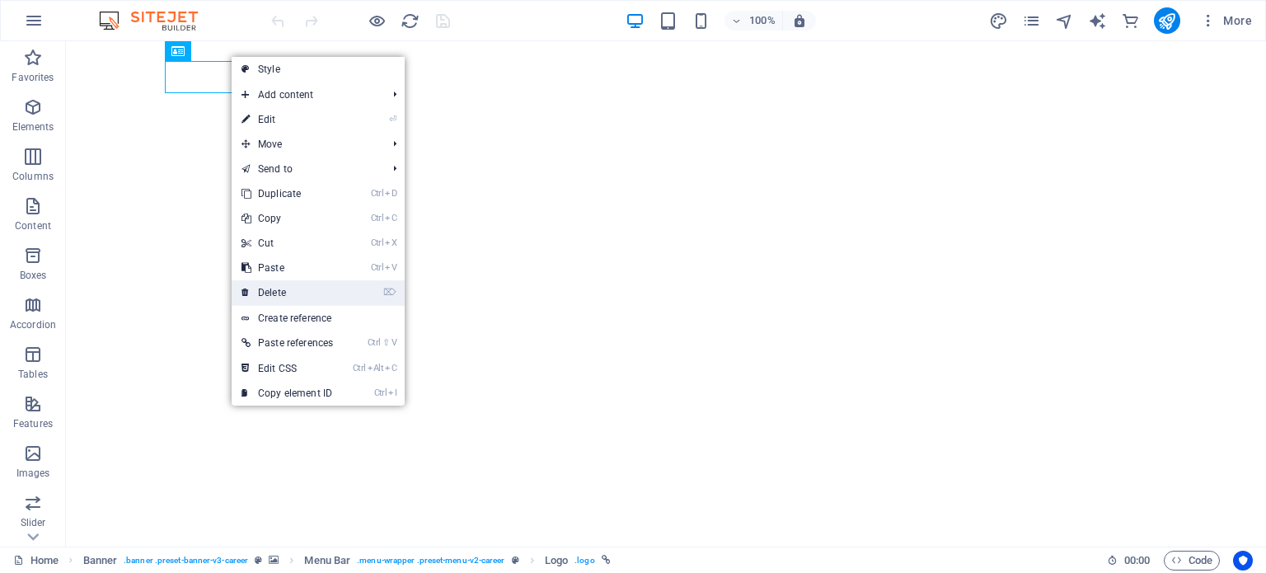
click at [300, 302] on link "⌦ Delete" at bounding box center [287, 292] width 111 height 25
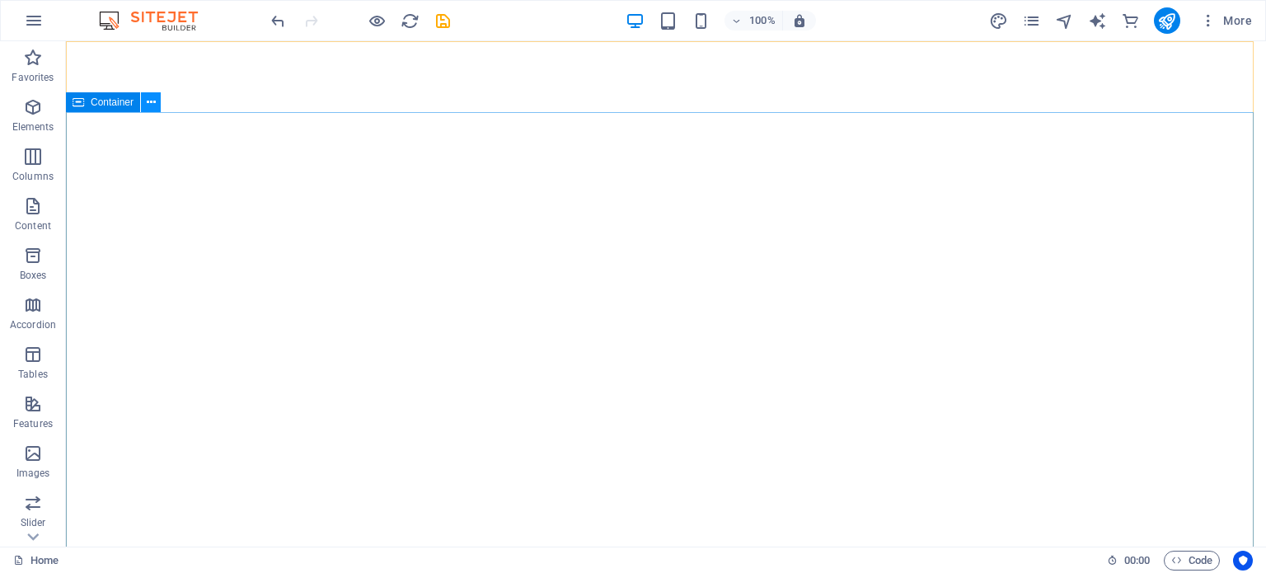
click at [150, 101] on icon at bounding box center [151, 102] width 9 height 17
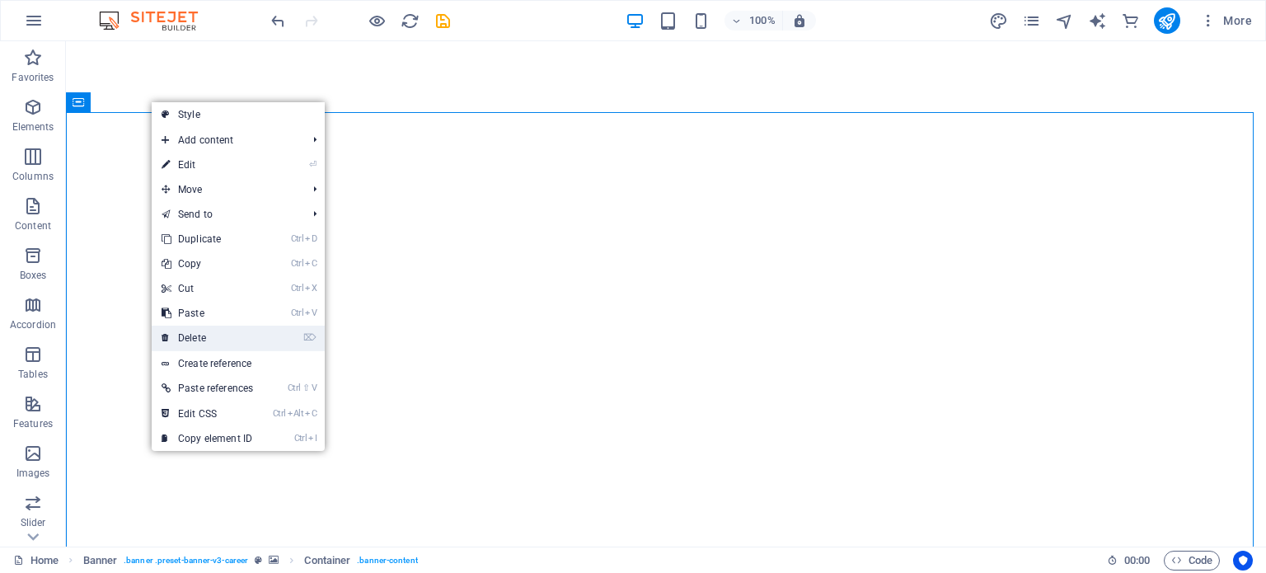
click at [231, 335] on link "⌦ Delete" at bounding box center [207, 337] width 111 height 25
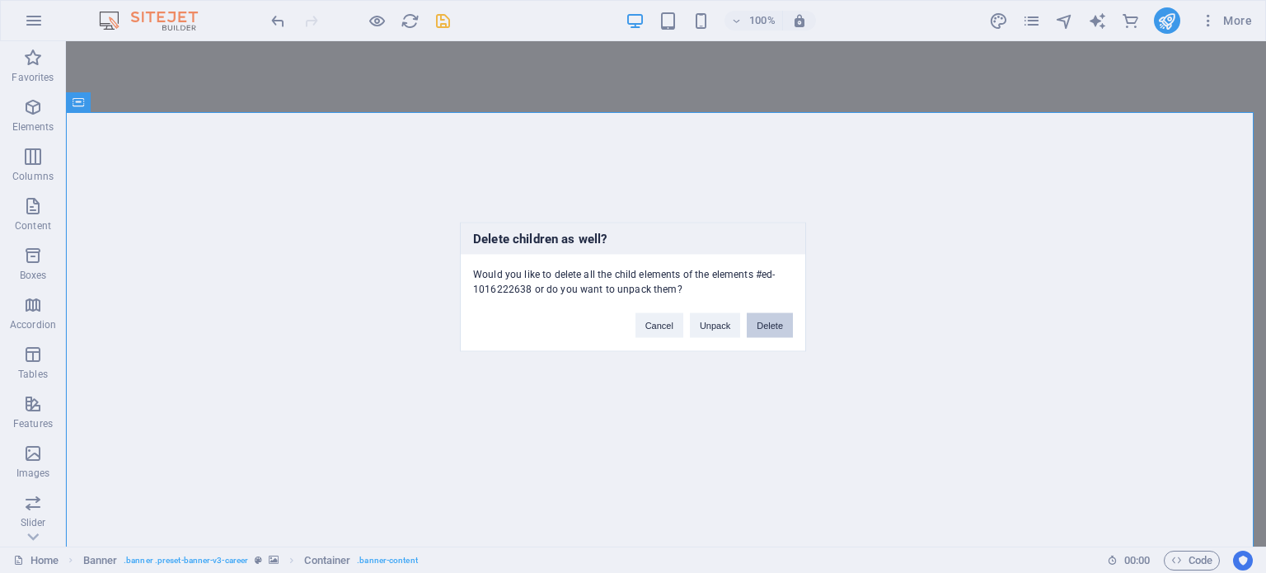
click at [771, 326] on button "Delete" at bounding box center [770, 324] width 46 height 25
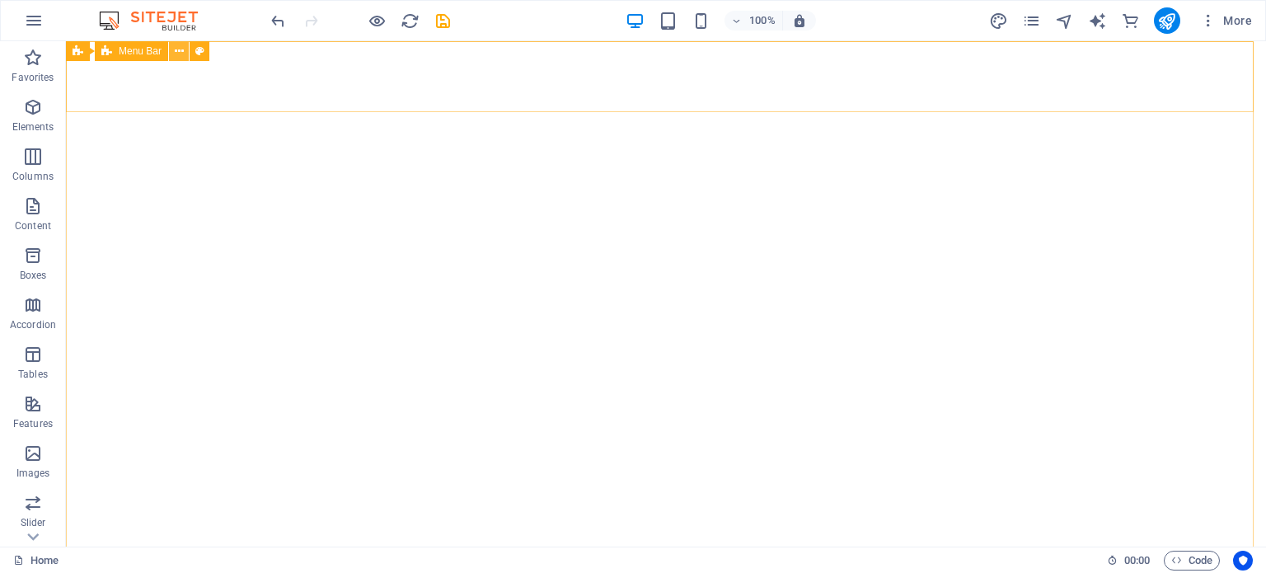
click at [173, 48] on button at bounding box center [179, 51] width 20 height 20
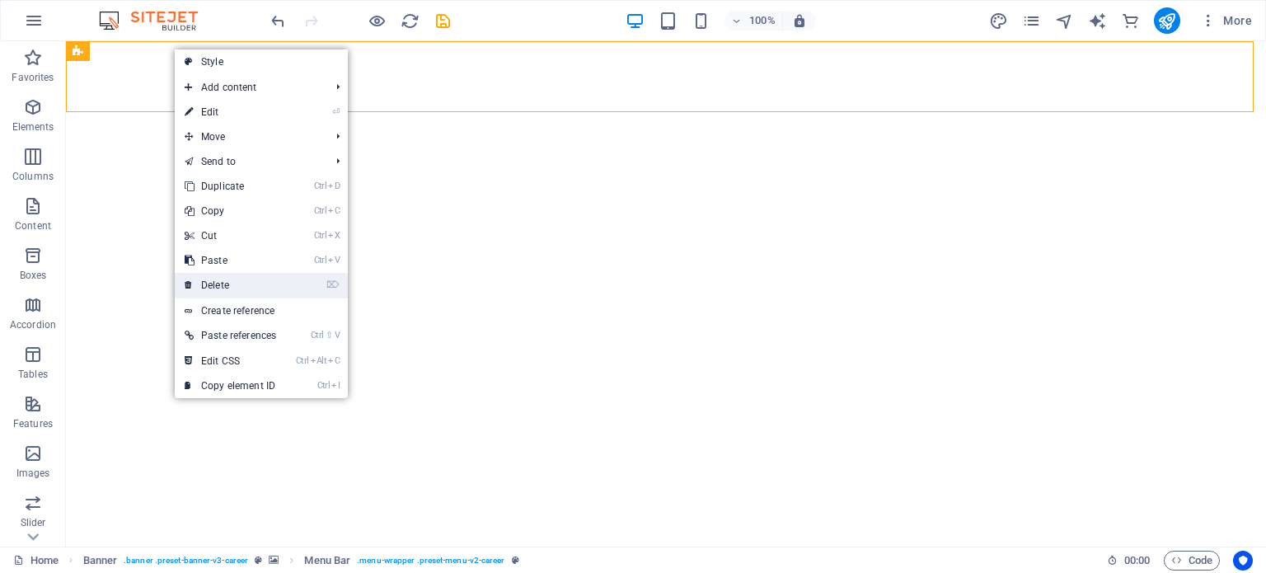
click at [233, 276] on link "⌦ Delete" at bounding box center [230, 285] width 111 height 25
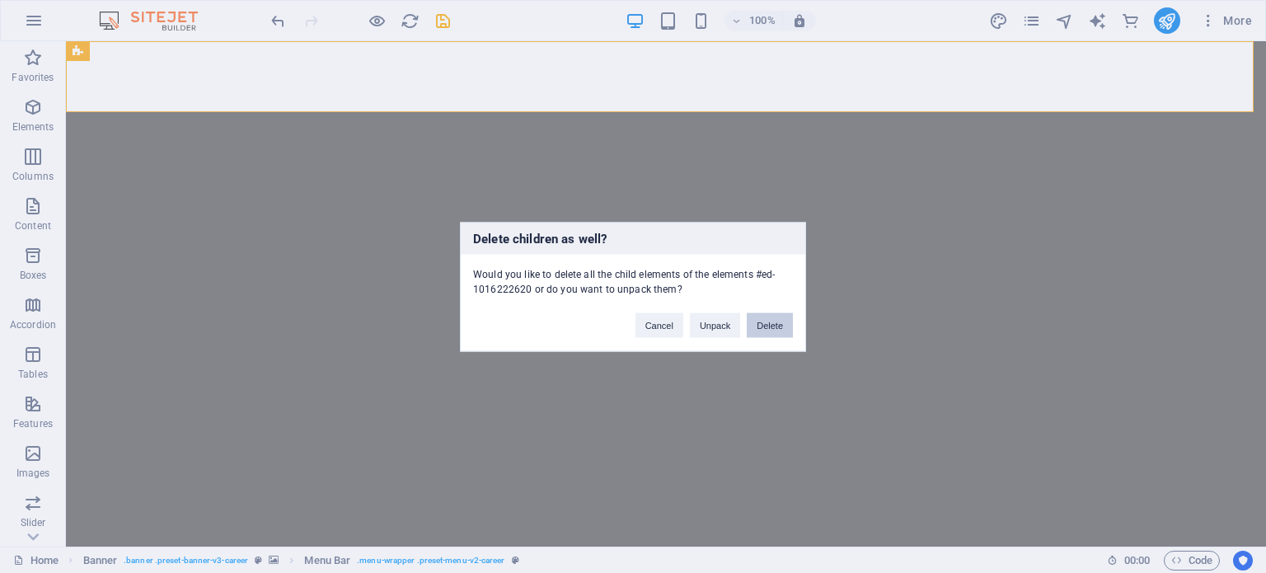
click at [783, 325] on button "Delete" at bounding box center [770, 324] width 46 height 25
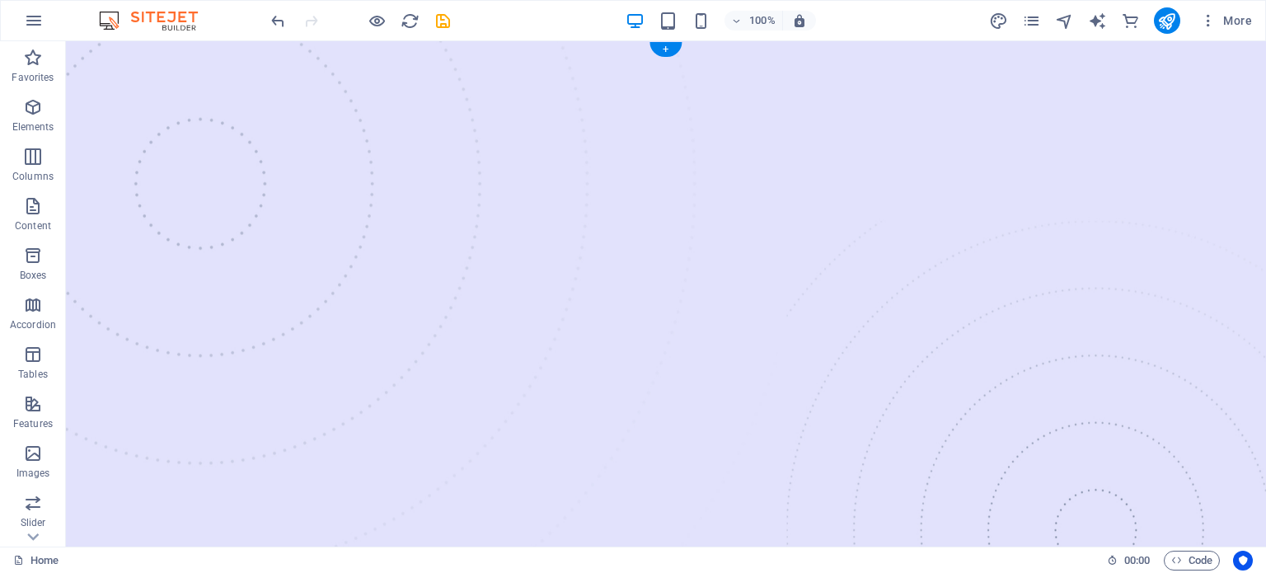
click at [255, 185] on figure at bounding box center [666, 412] width 1200 height 742
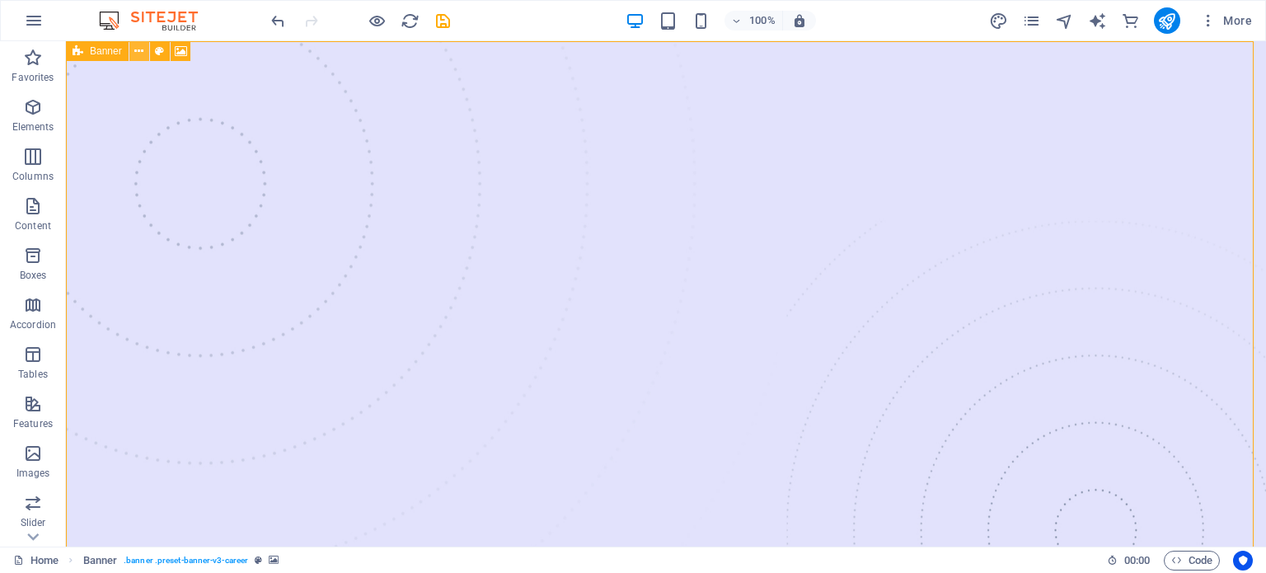
click at [138, 52] on icon at bounding box center [138, 51] width 9 height 17
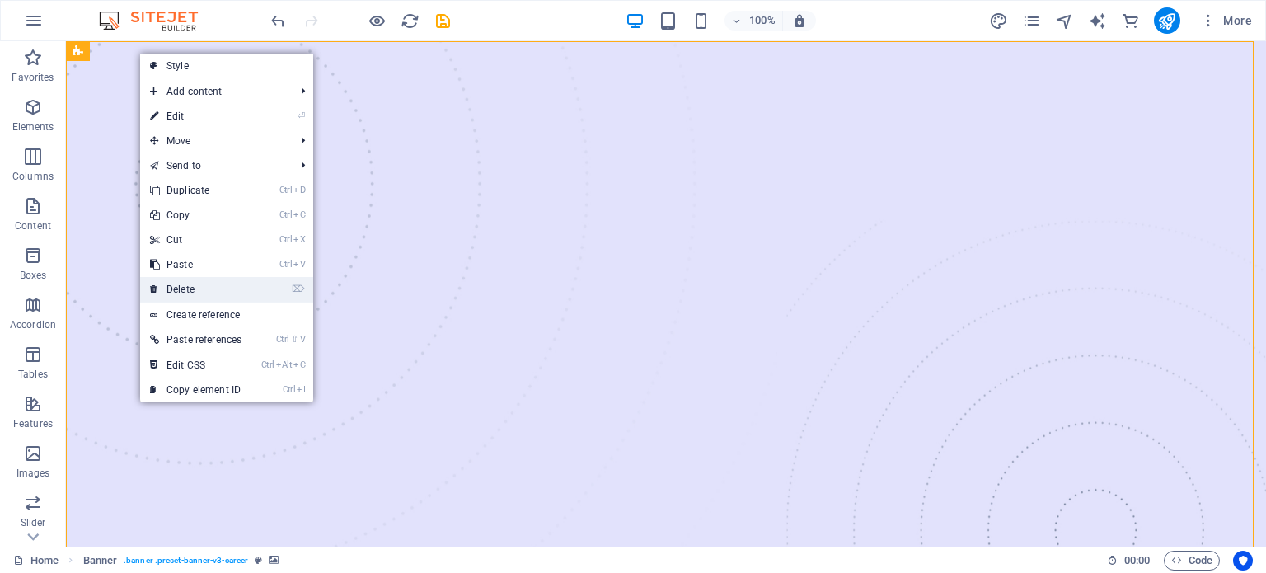
click at [213, 286] on link "⌦ Delete" at bounding box center [195, 289] width 111 height 25
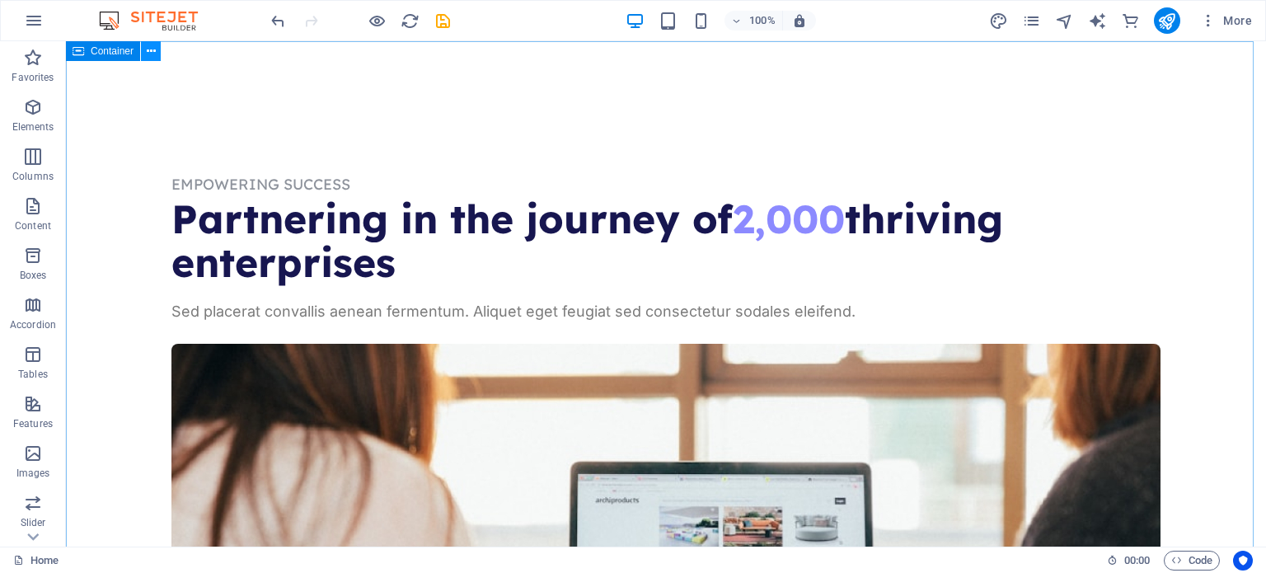
click at [152, 52] on icon at bounding box center [151, 51] width 9 height 17
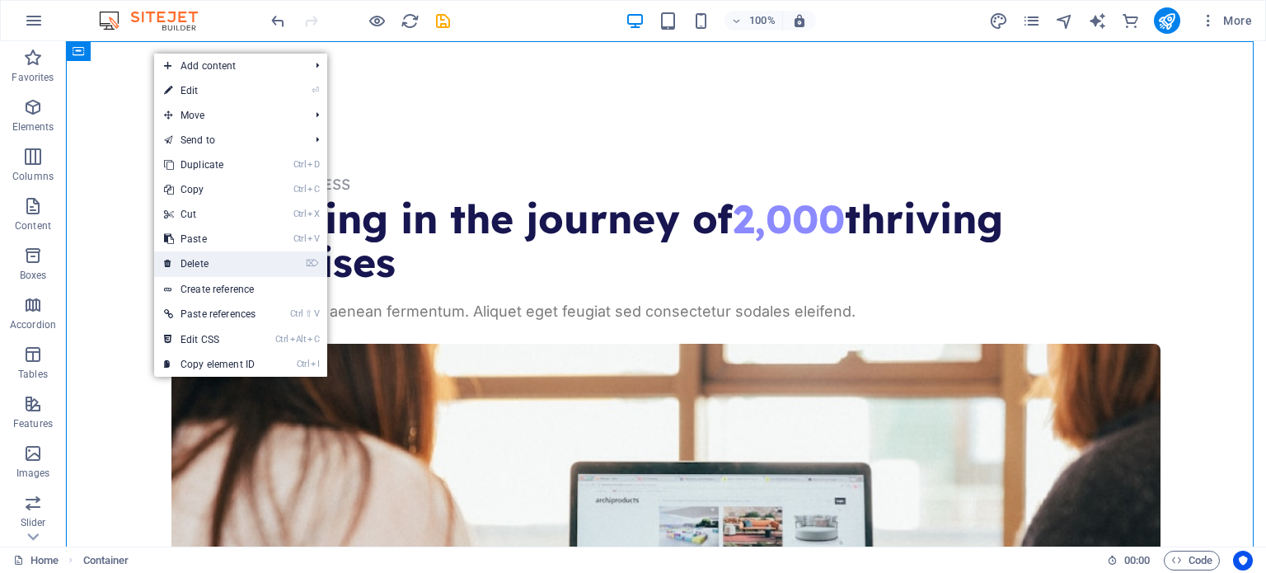
click at [245, 261] on link "⌦ Delete" at bounding box center [209, 263] width 111 height 25
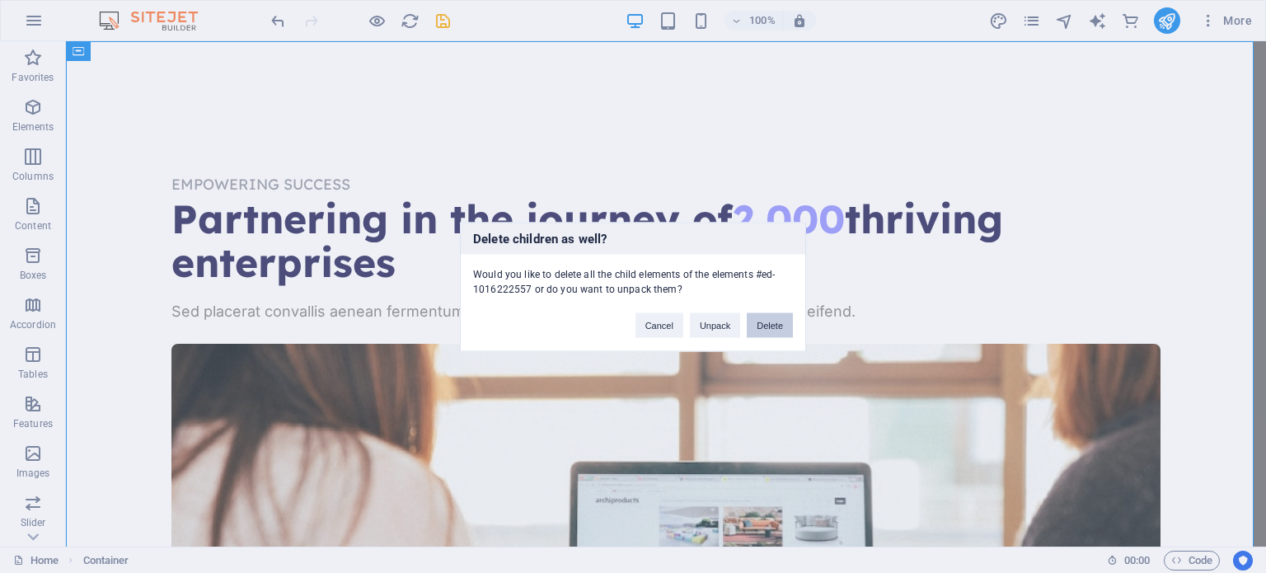
click at [755, 326] on button "Delete" at bounding box center [770, 324] width 46 height 25
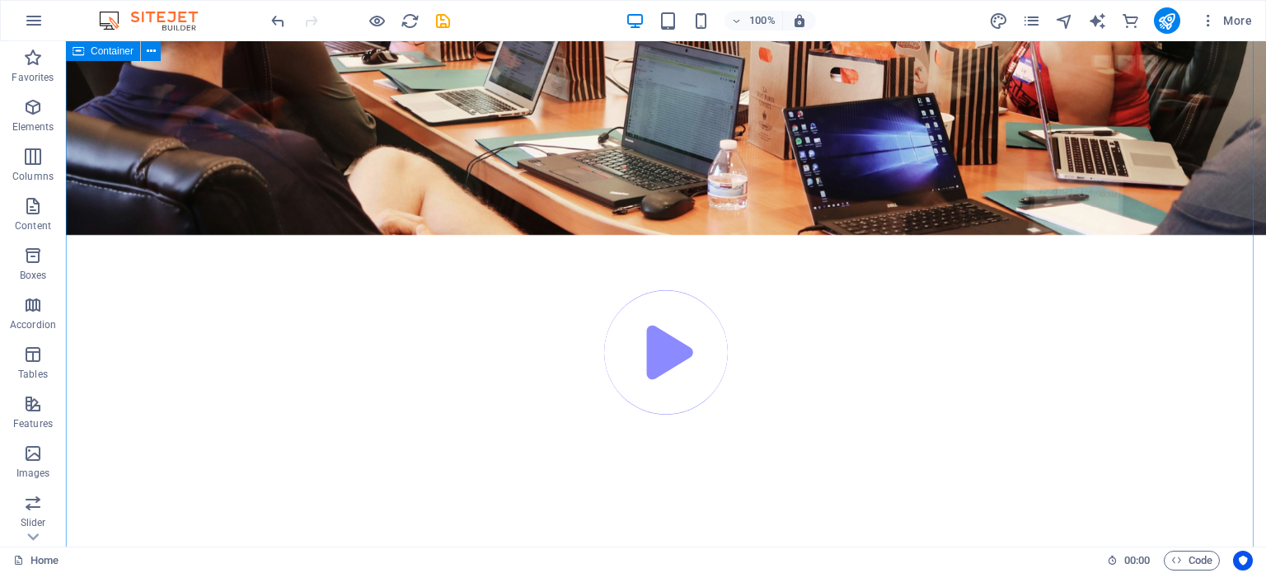
scroll to position [2192, 0]
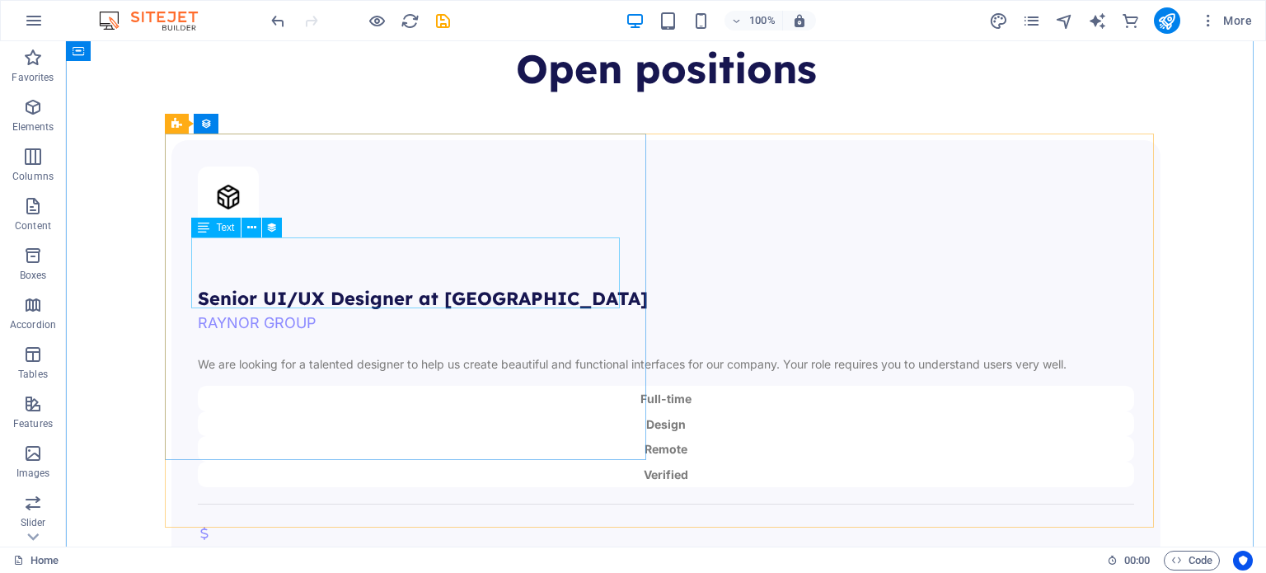
scroll to position [0, 0]
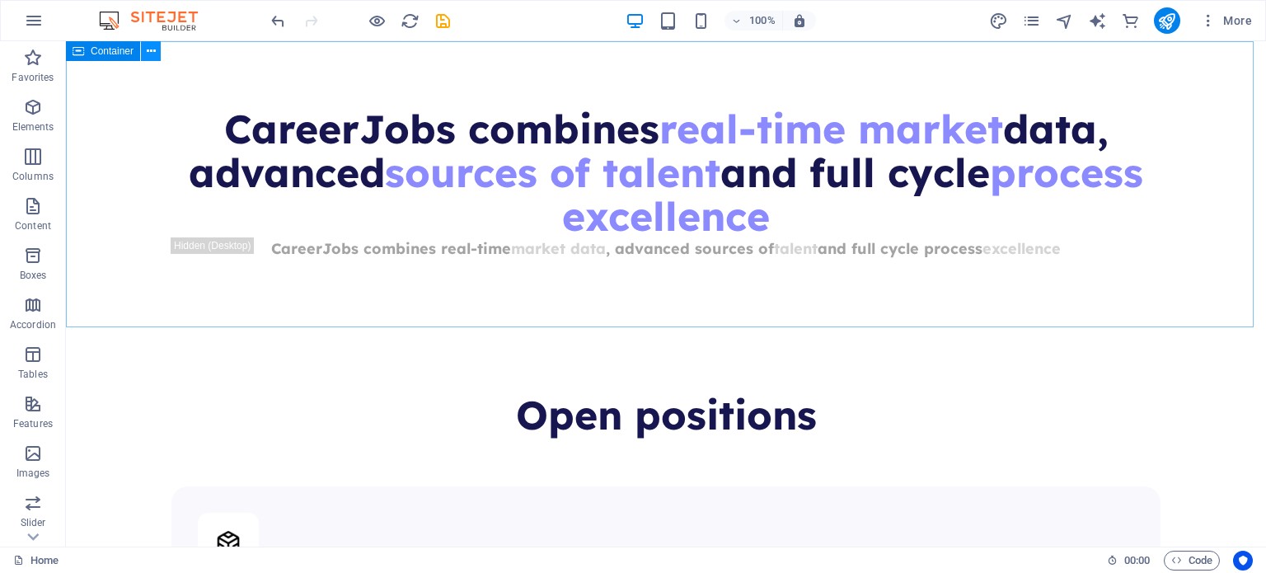
click at [152, 50] on icon at bounding box center [151, 51] width 9 height 17
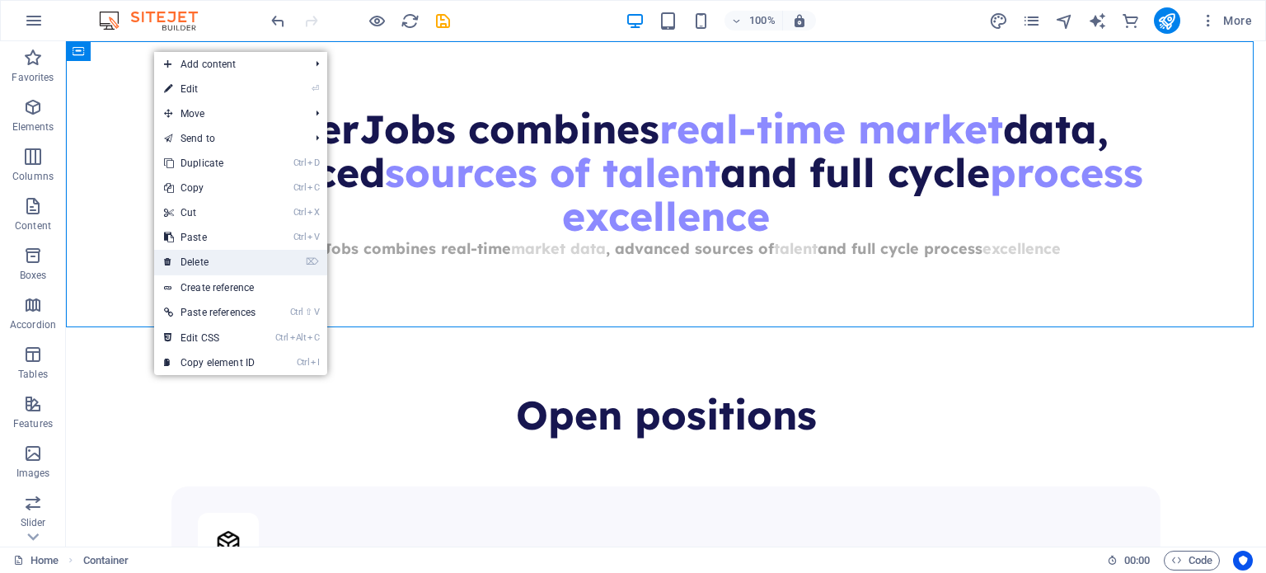
click at [241, 255] on link "⌦ Delete" at bounding box center [209, 262] width 111 height 25
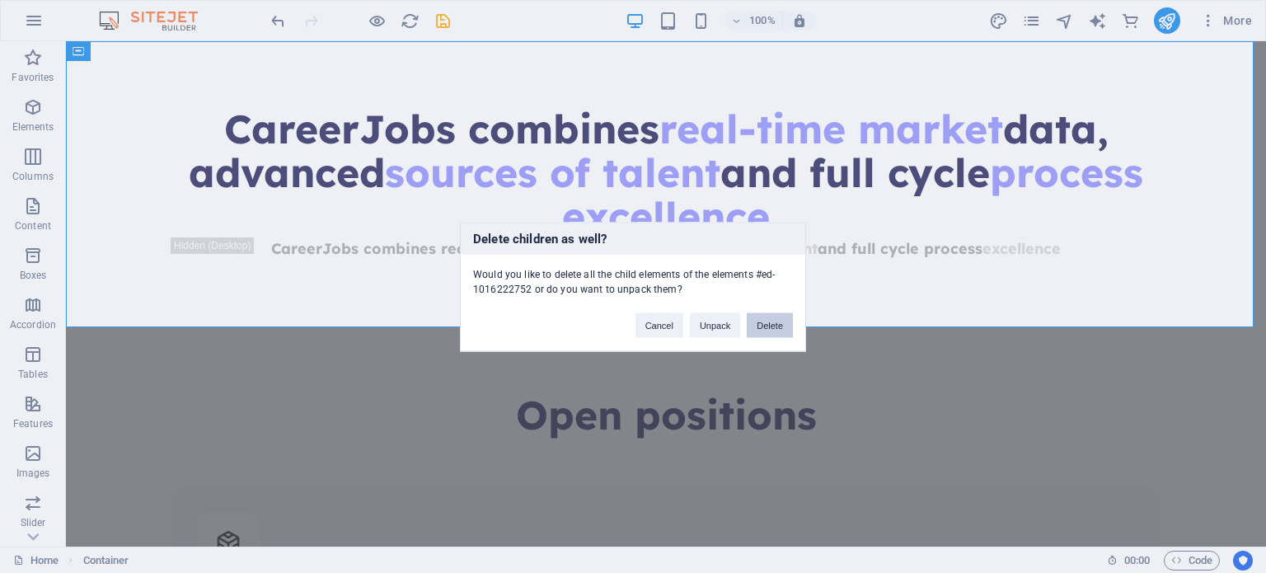
click at [775, 324] on button "Delete" at bounding box center [770, 324] width 46 height 25
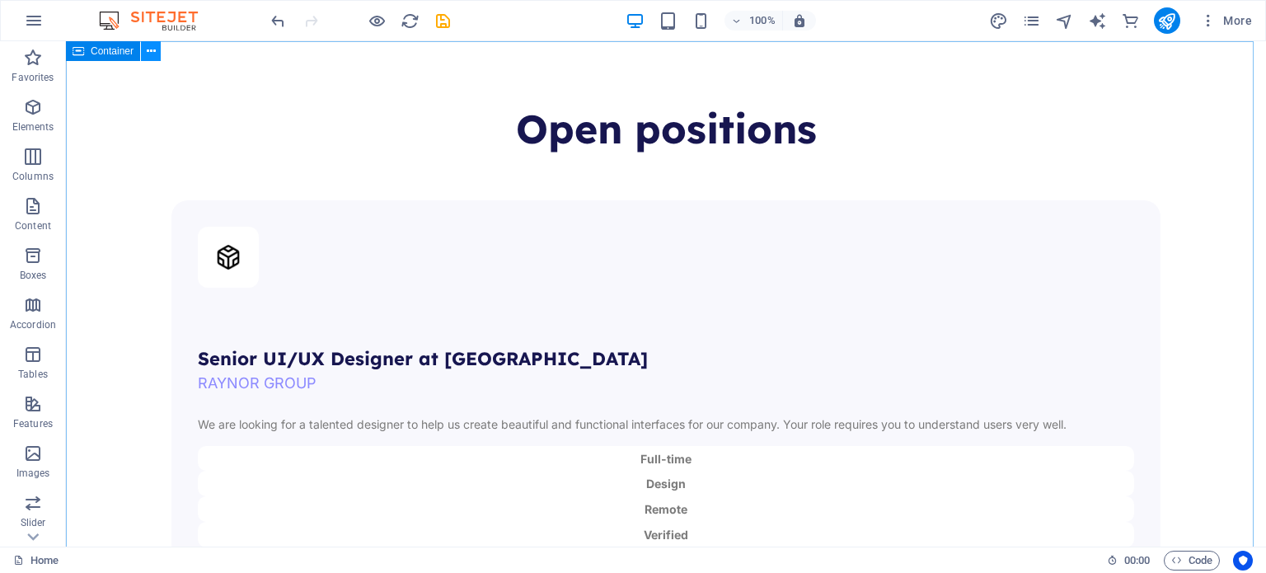
click at [147, 55] on icon at bounding box center [151, 51] width 9 height 17
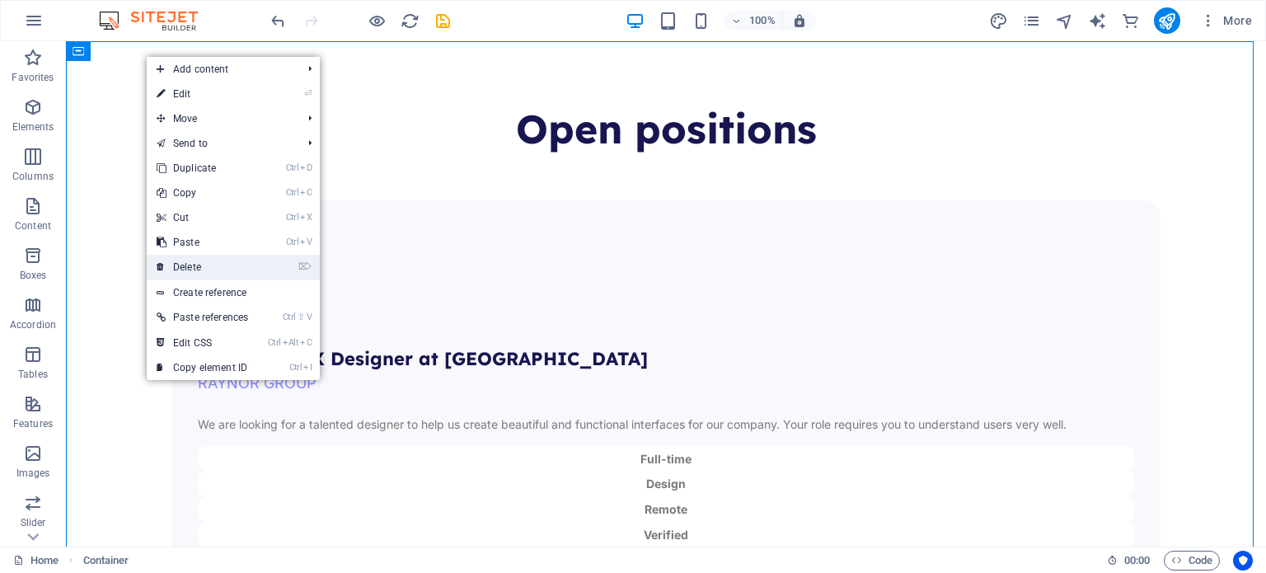
click at [277, 260] on li "⌦ Delete" at bounding box center [233, 268] width 173 height 26
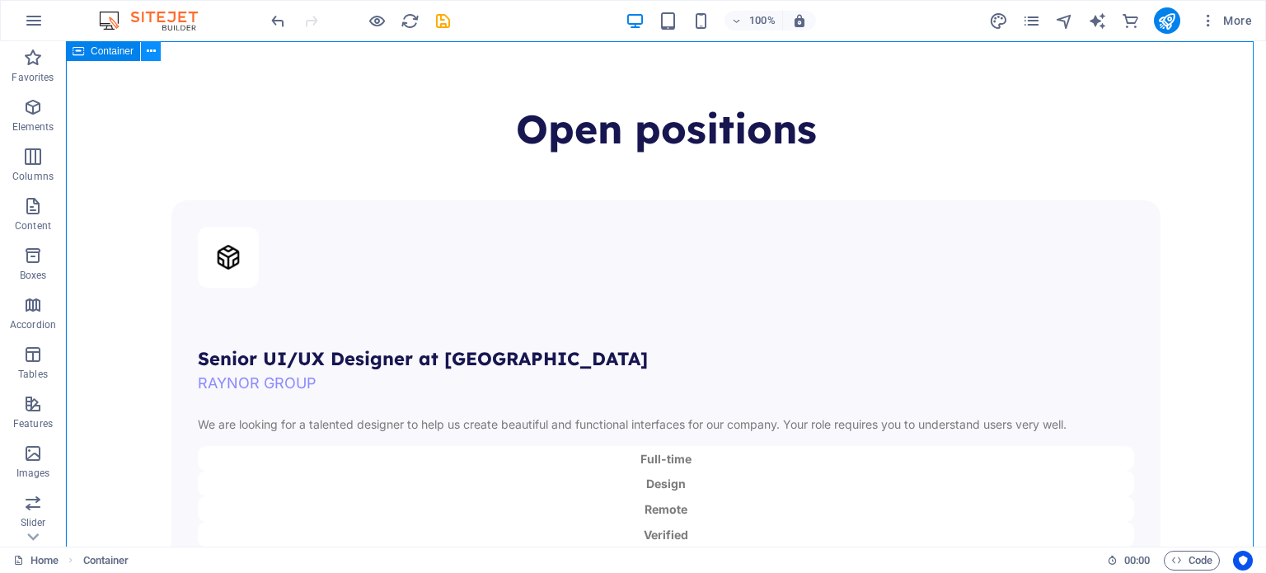
click at [150, 52] on icon at bounding box center [151, 51] width 9 height 17
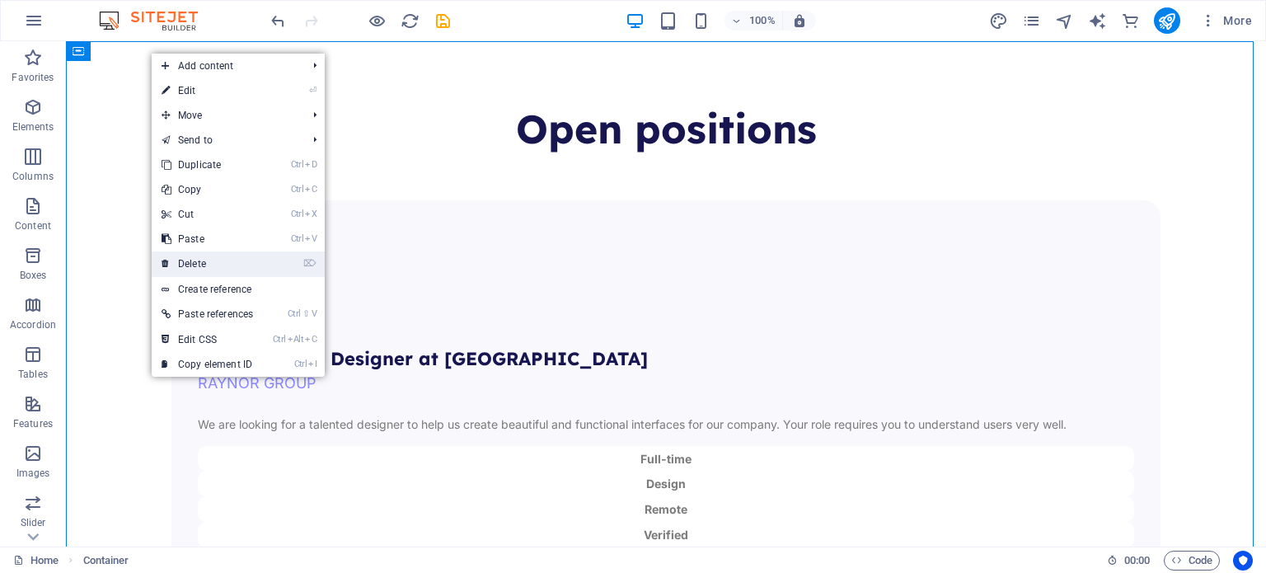
click at [249, 269] on link "⌦ Delete" at bounding box center [207, 263] width 111 height 25
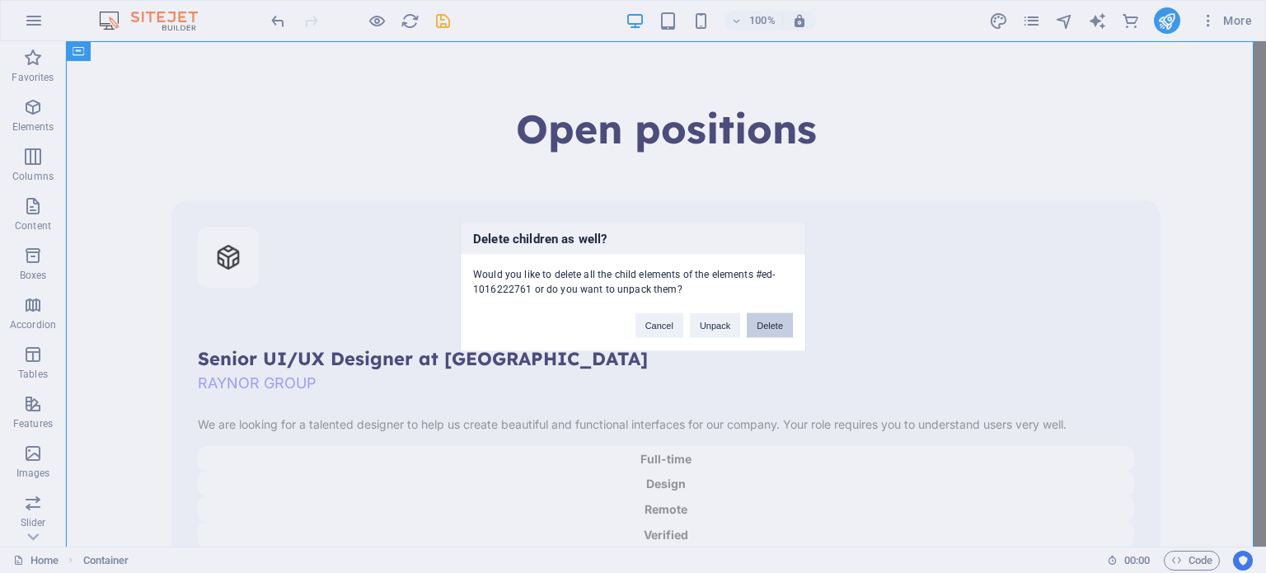
click at [763, 318] on button "Delete" at bounding box center [770, 324] width 46 height 25
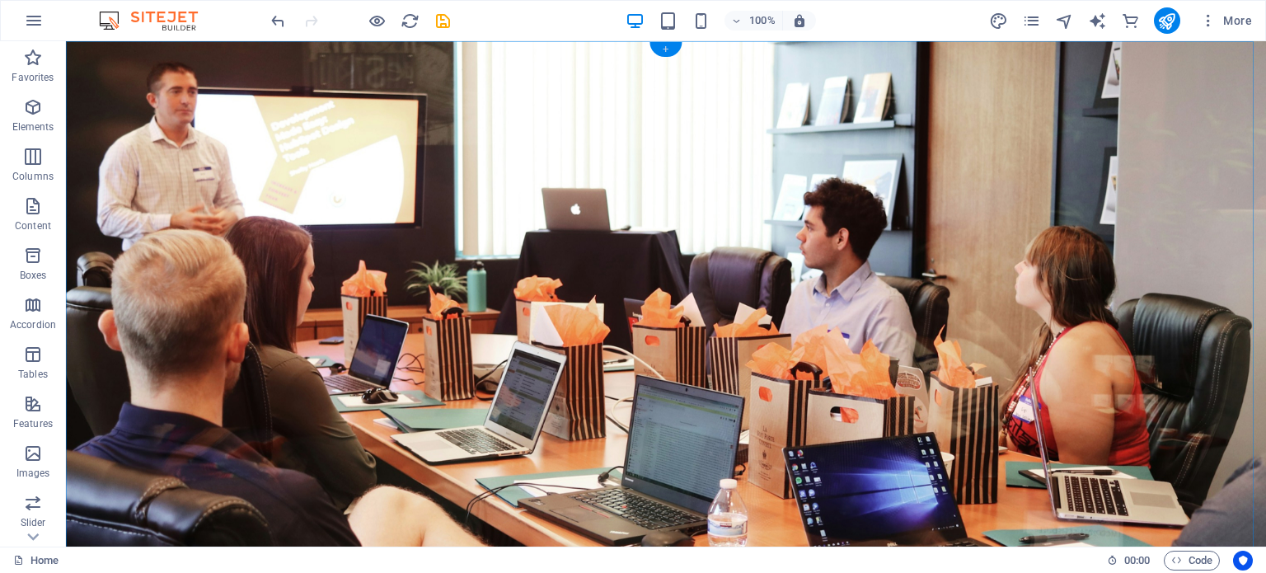
click at [666, 49] on div "+" at bounding box center [665, 49] width 32 height 15
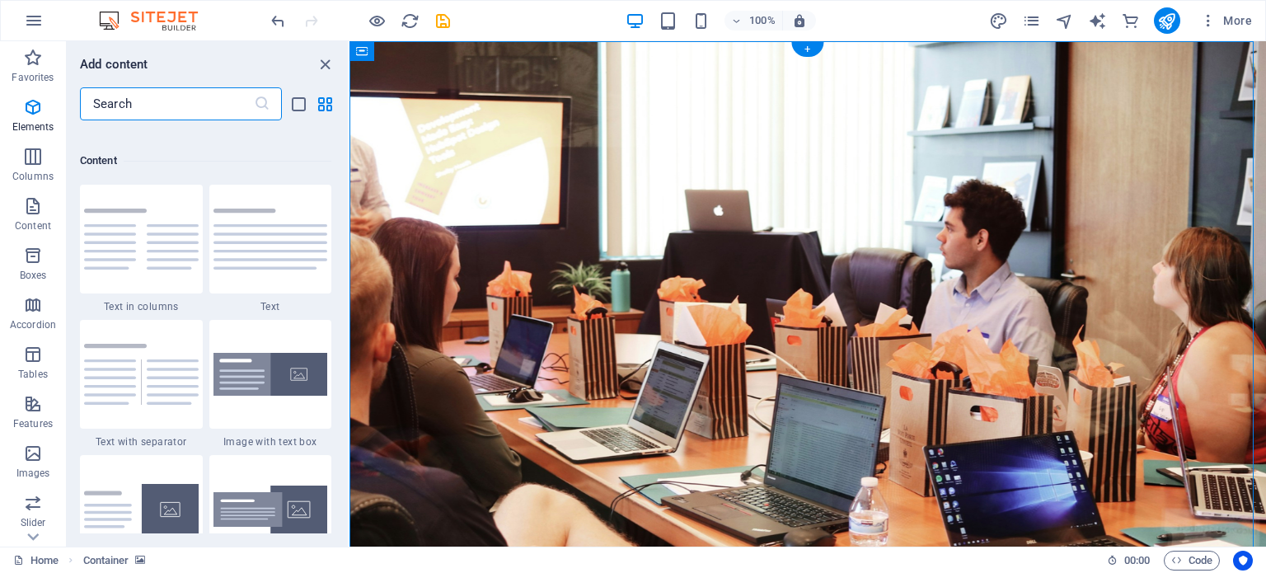
scroll to position [2883, 0]
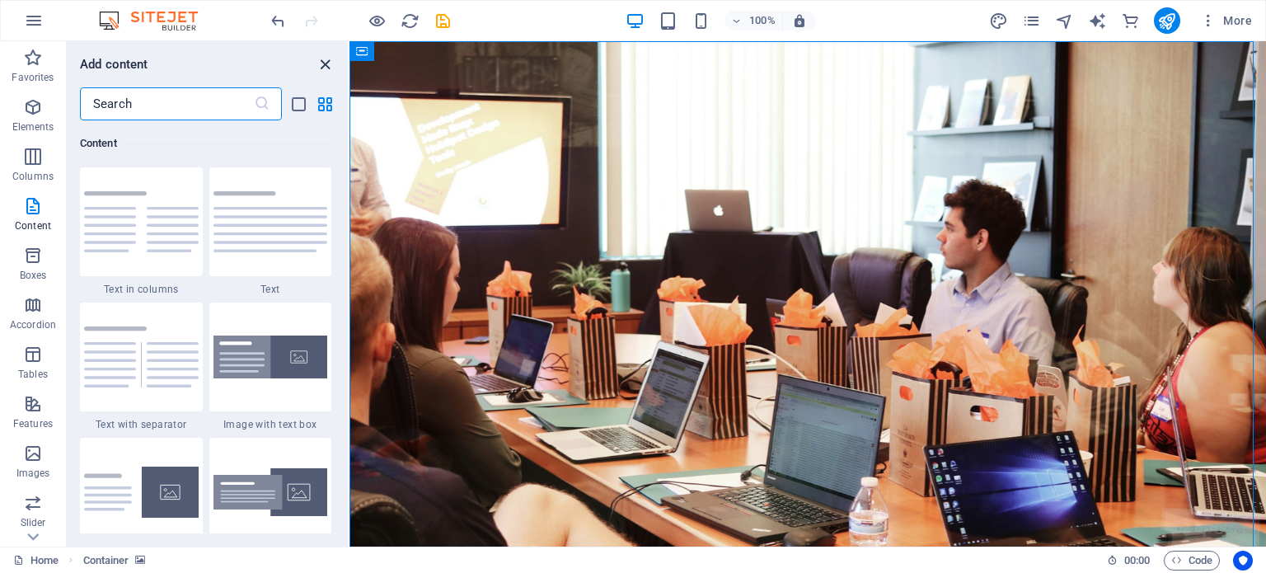
click at [326, 61] on icon "close panel" at bounding box center [325, 64] width 19 height 19
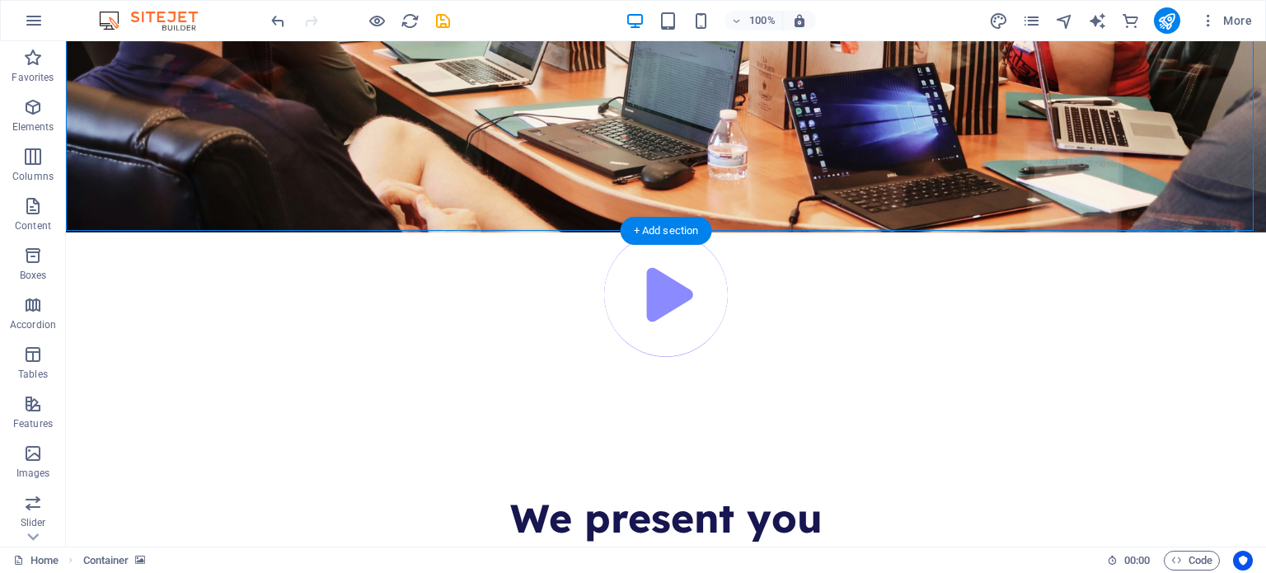
scroll to position [371, 0]
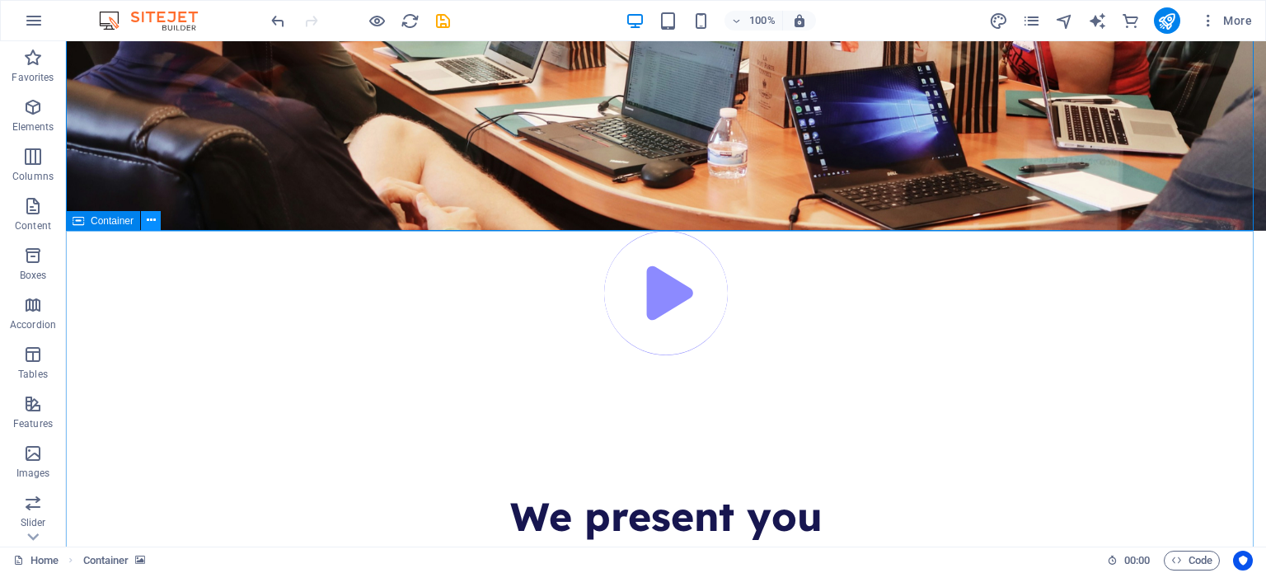
click at [152, 223] on icon at bounding box center [151, 220] width 9 height 17
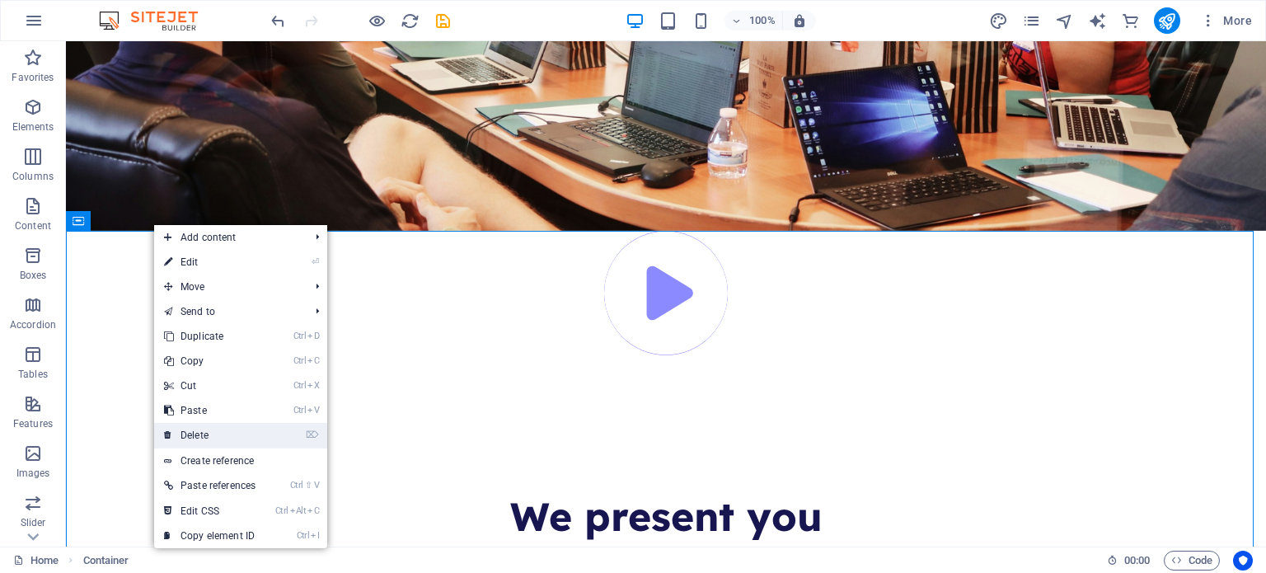
click at [220, 437] on link "⌦ Delete" at bounding box center [209, 435] width 111 height 25
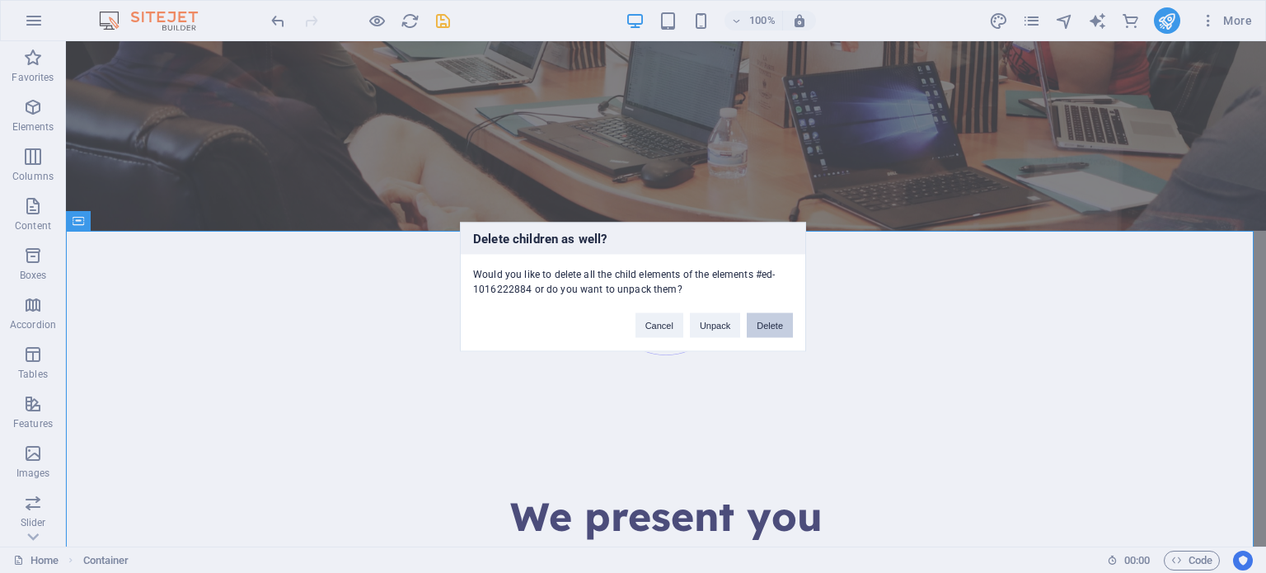
click at [765, 316] on button "Delete" at bounding box center [770, 324] width 46 height 25
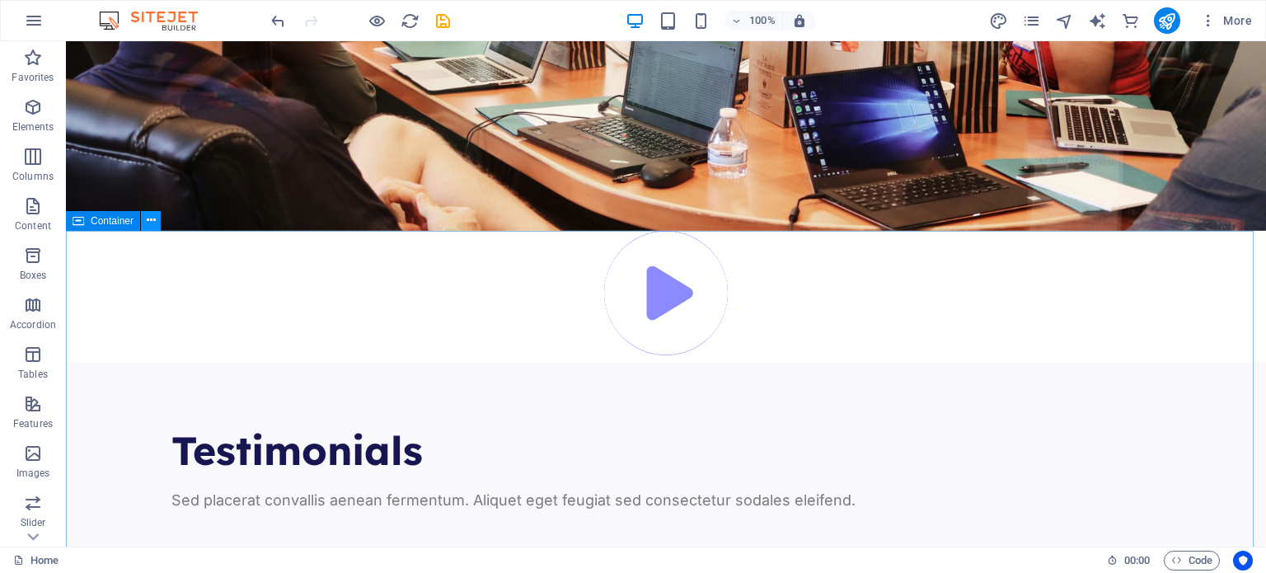
click at [155, 226] on button at bounding box center [151, 221] width 20 height 20
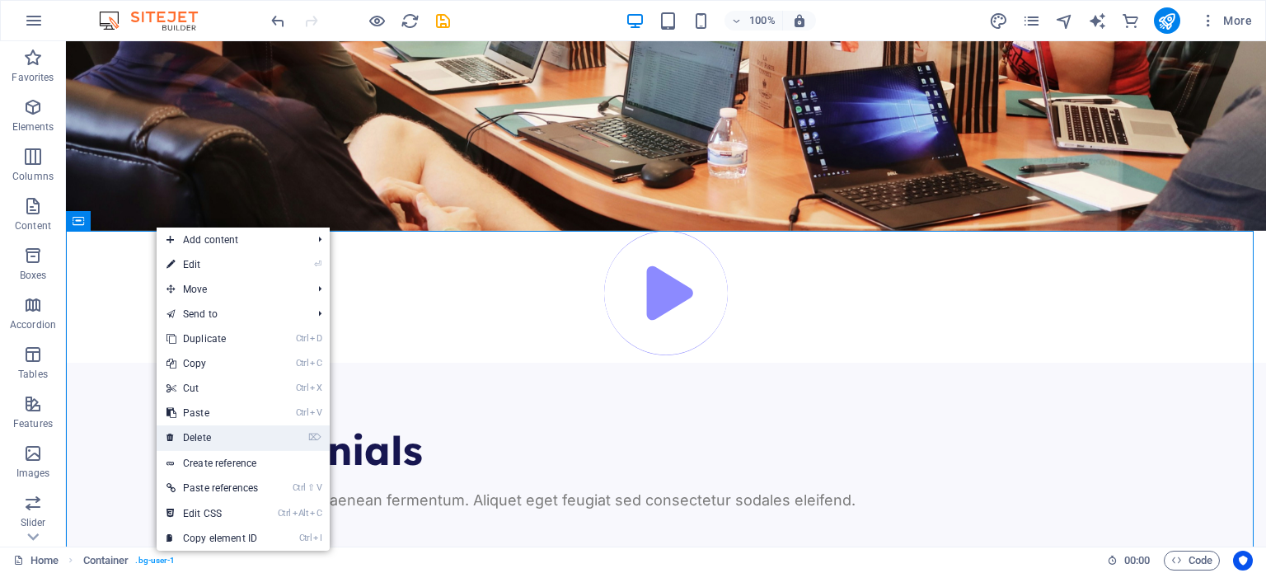
click at [287, 436] on li "⌦ Delete" at bounding box center [243, 438] width 173 height 26
click at [202, 434] on link "⌦ Delete" at bounding box center [212, 437] width 111 height 25
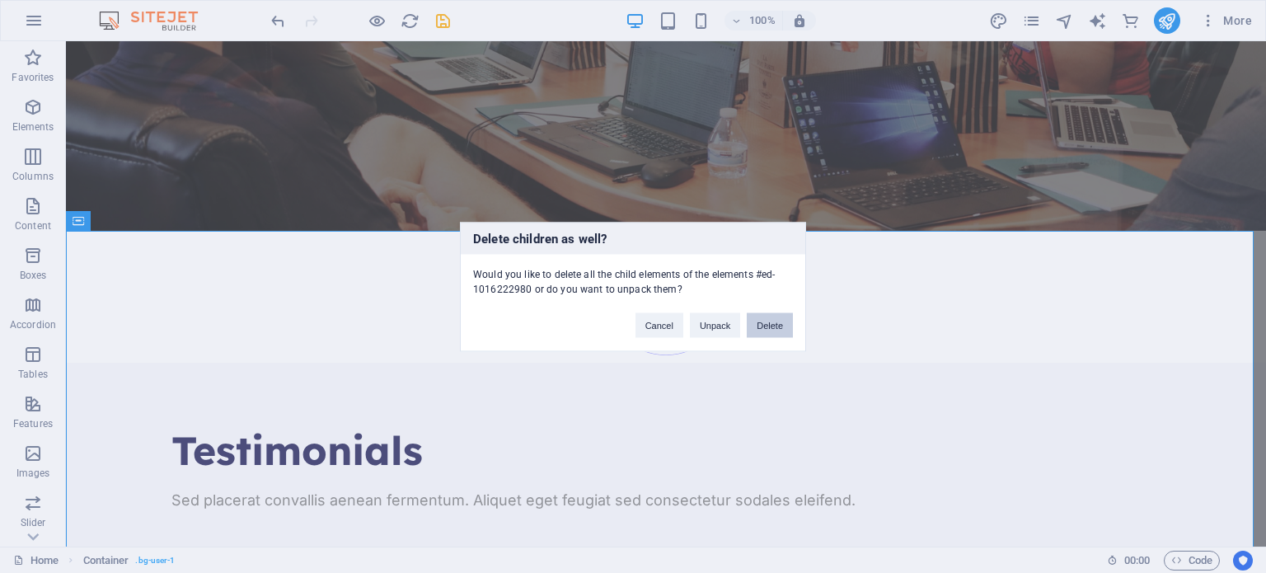
click at [755, 325] on button "Delete" at bounding box center [770, 324] width 46 height 25
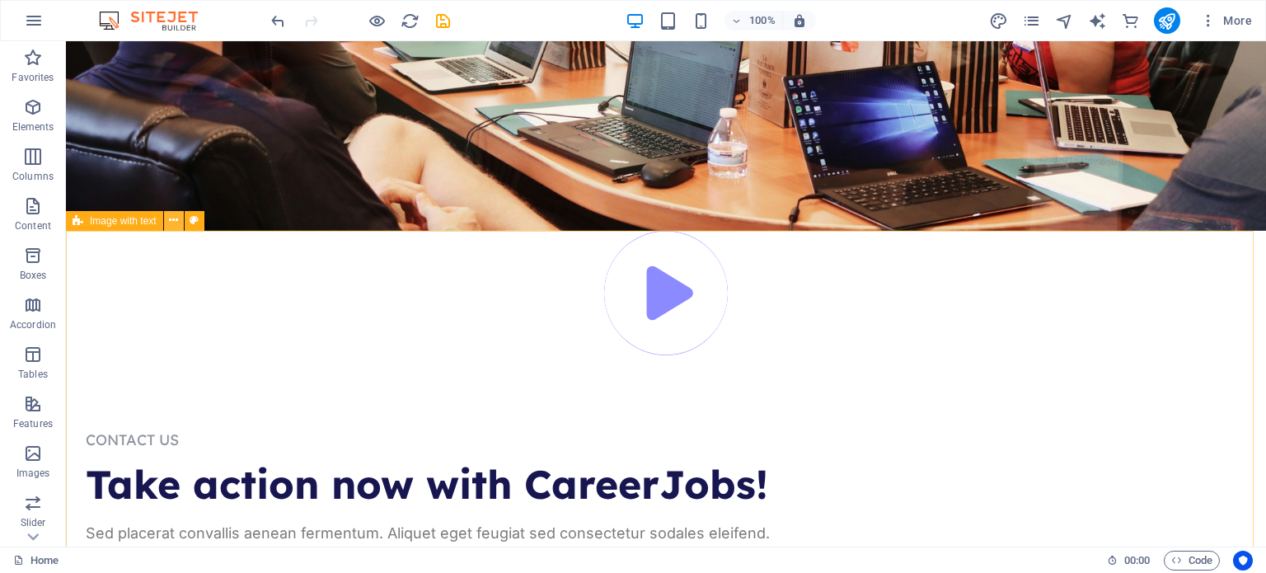
click at [173, 223] on icon at bounding box center [173, 220] width 9 height 17
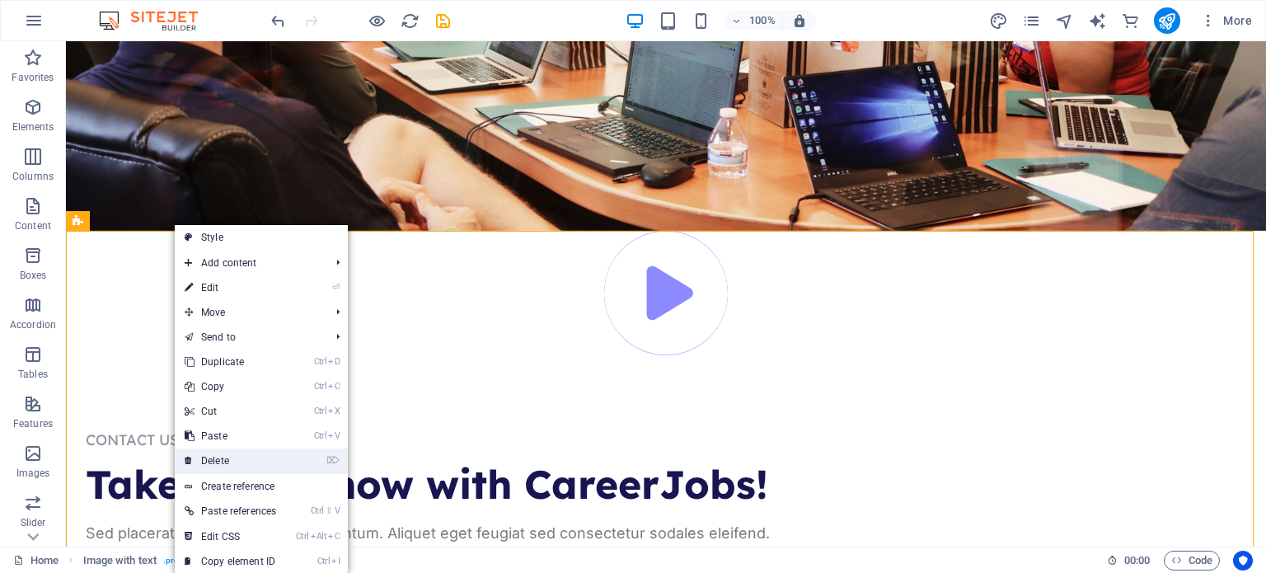
click at [253, 463] on link "⌦ Delete" at bounding box center [230, 460] width 111 height 25
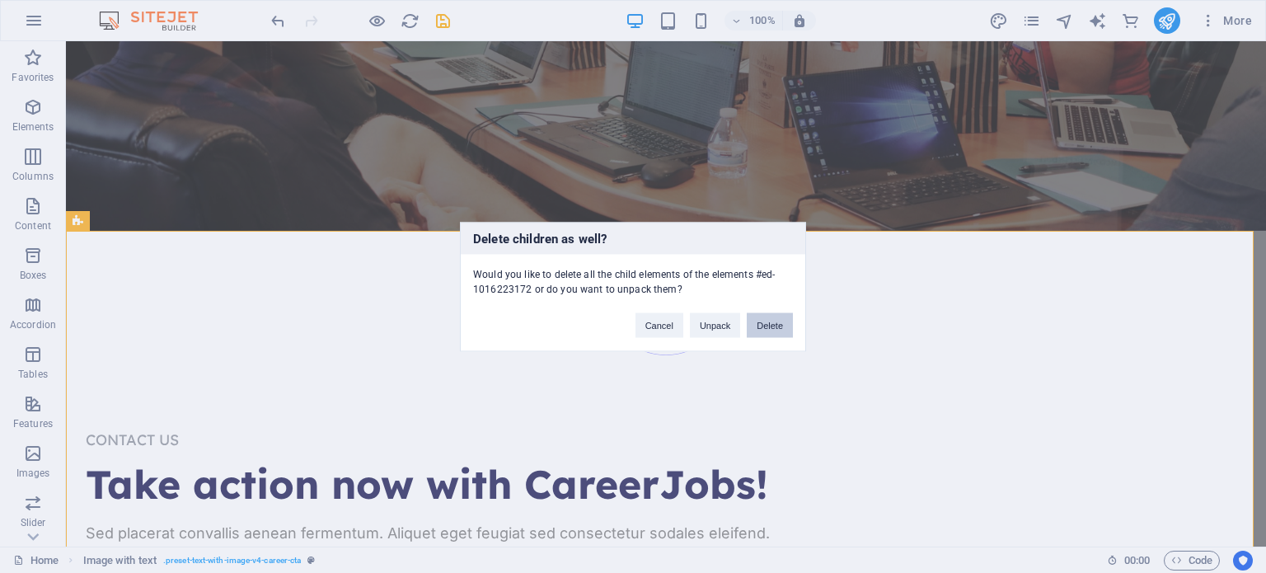
click at [755, 322] on button "Delete" at bounding box center [770, 324] width 46 height 25
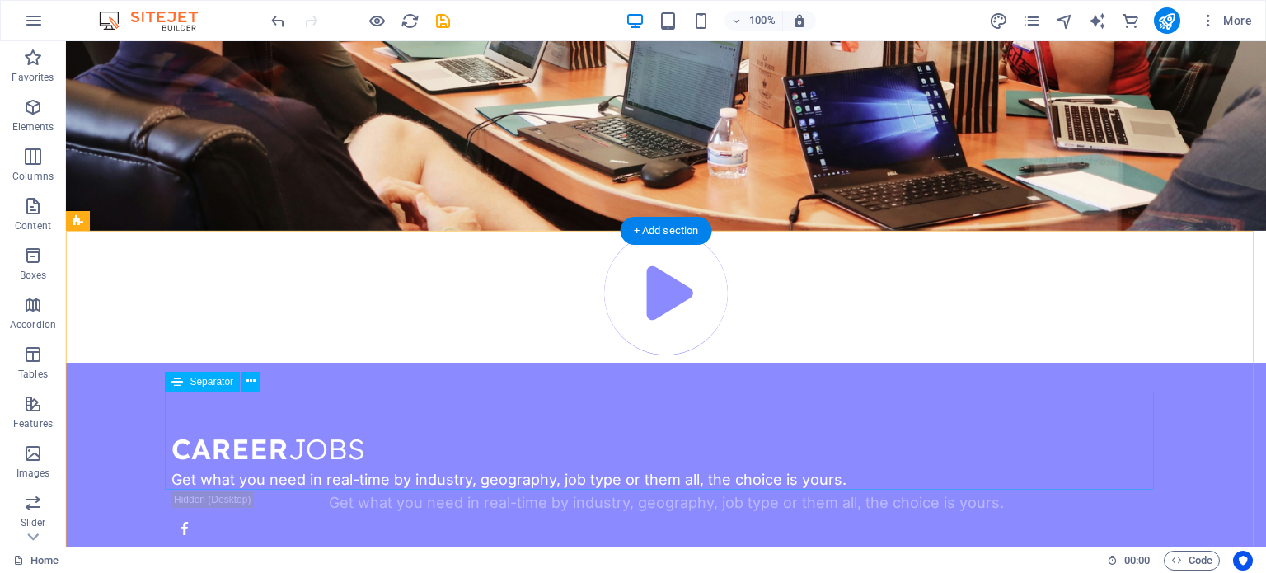
scroll to position [531, 0]
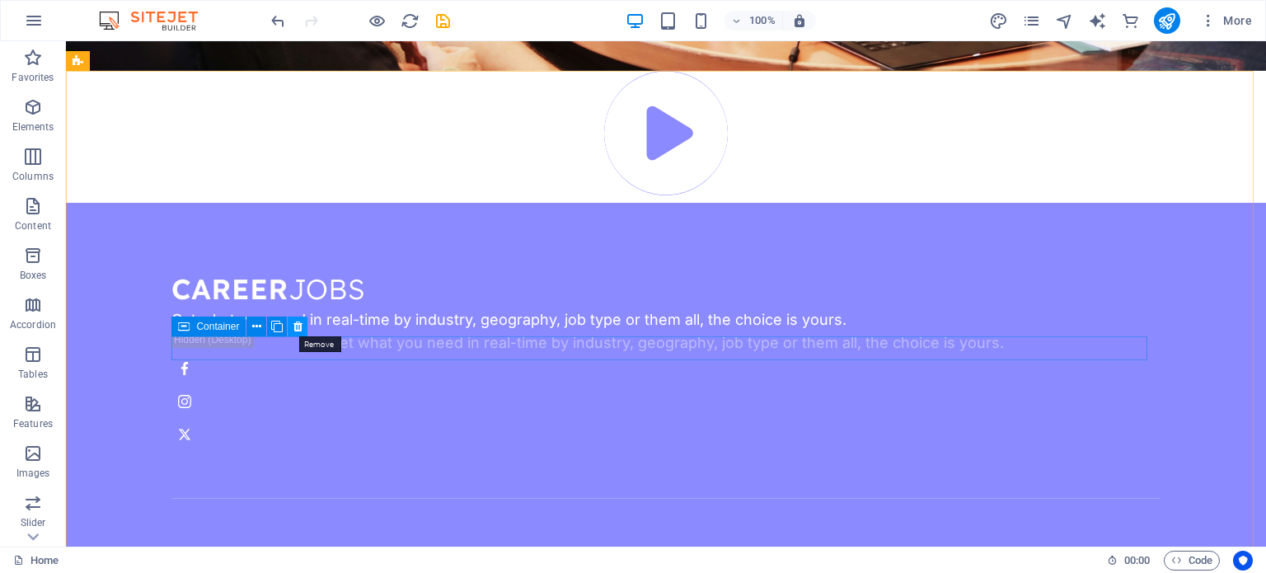
click at [293, 326] on icon at bounding box center [297, 326] width 9 height 17
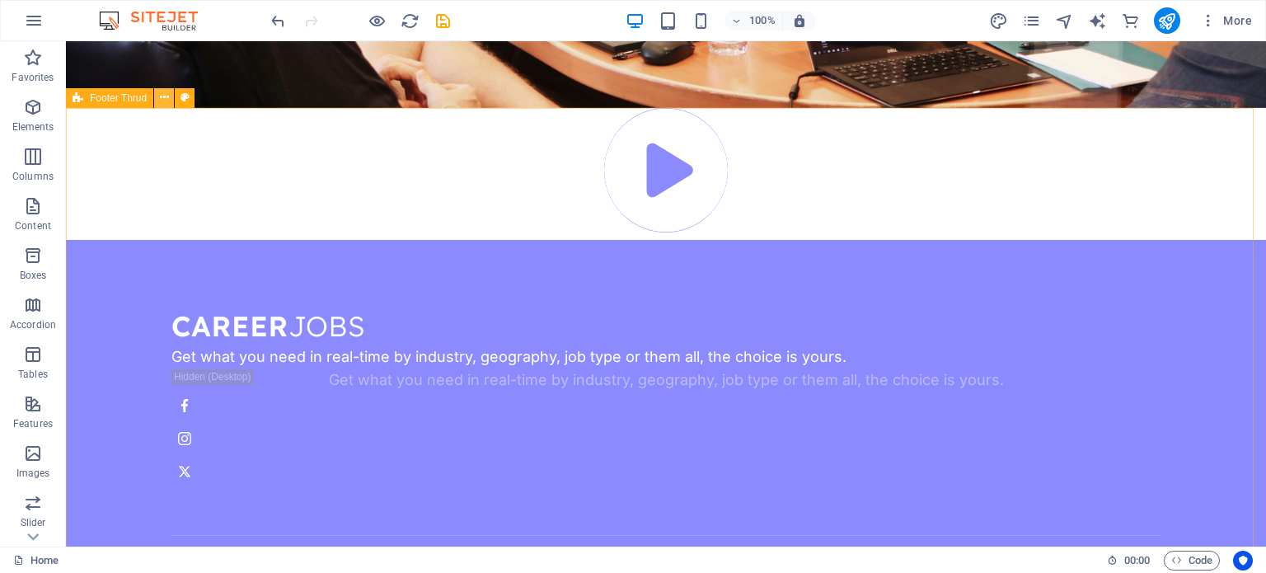
click at [169, 95] on button at bounding box center [164, 98] width 20 height 20
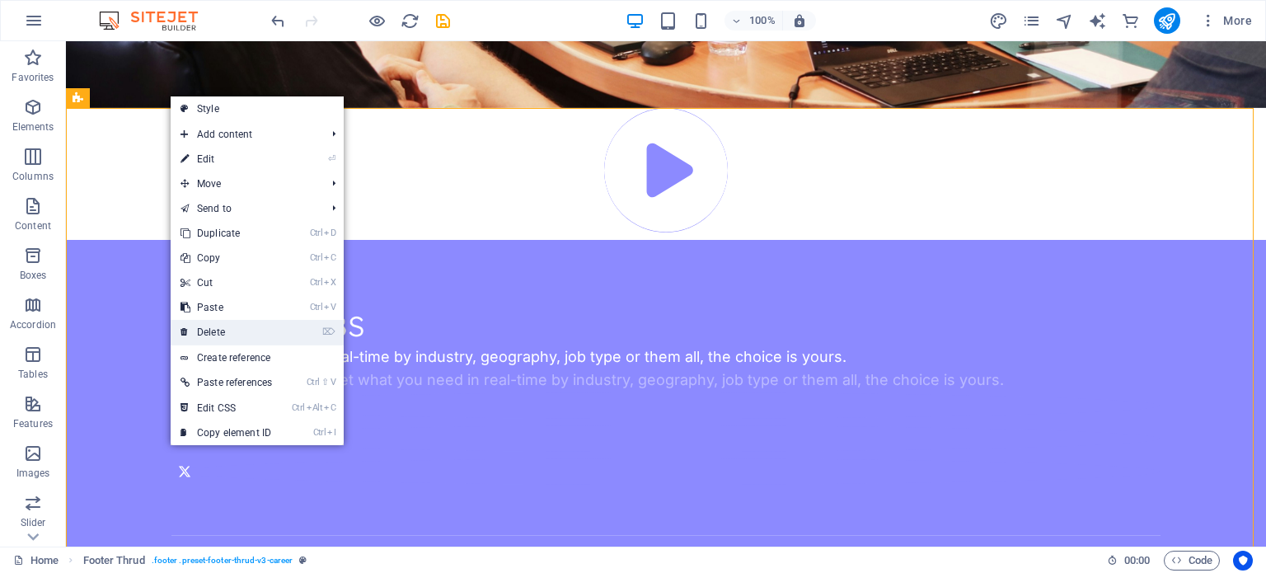
click at [238, 325] on link "⌦ Delete" at bounding box center [226, 332] width 111 height 25
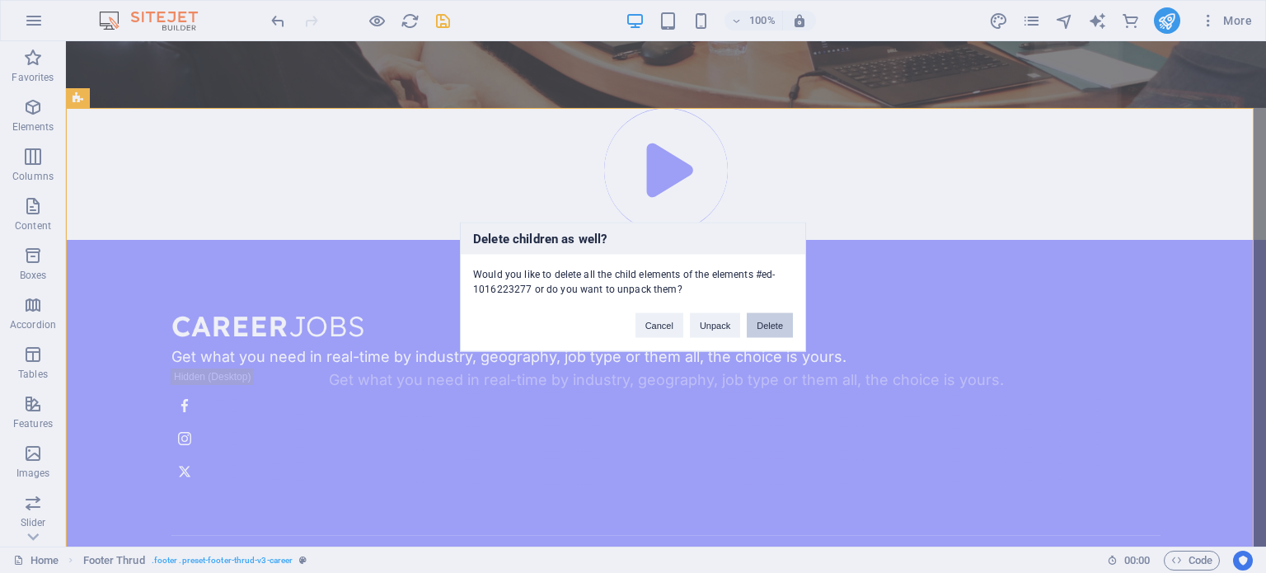
click at [756, 329] on button "Delete" at bounding box center [770, 324] width 46 height 25
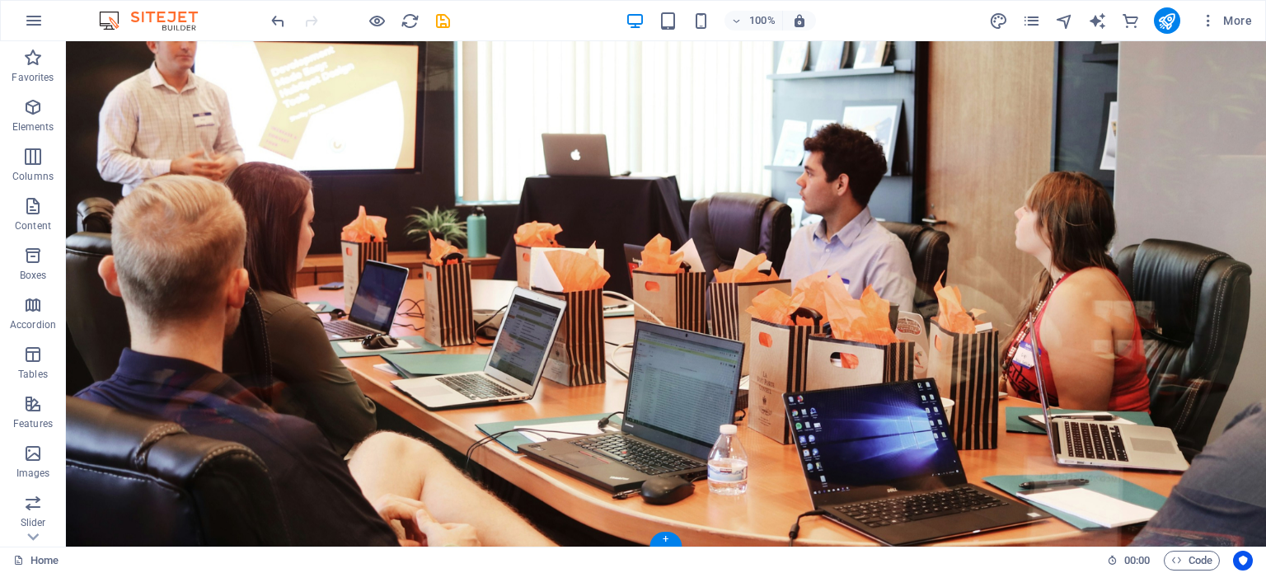
scroll to position [0, 0]
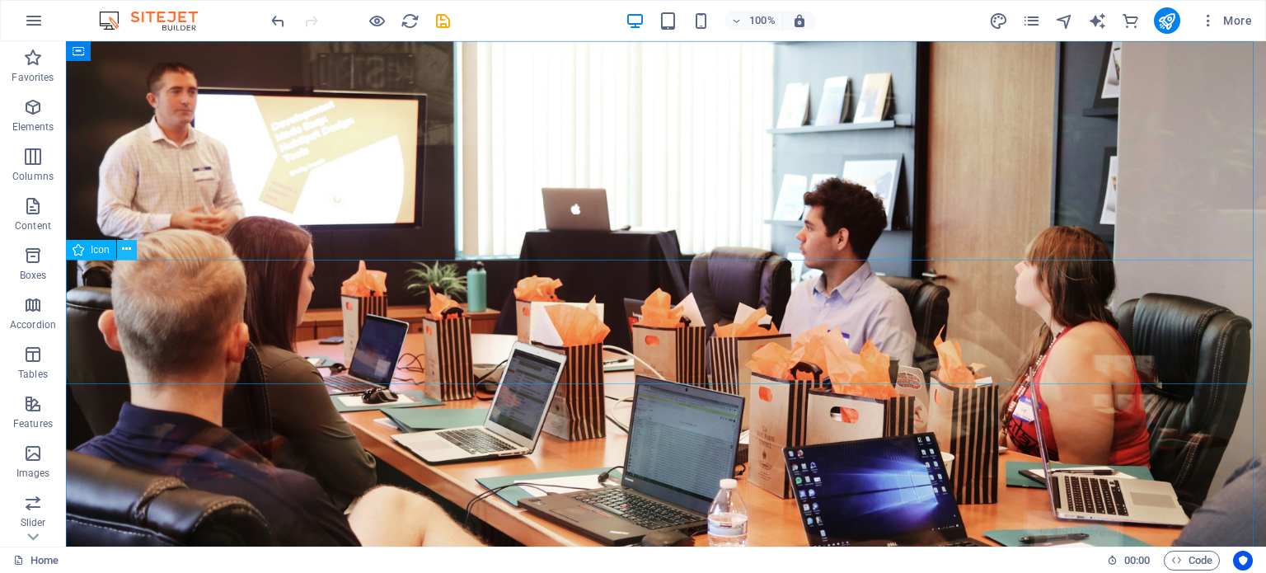
click at [122, 246] on icon at bounding box center [126, 249] width 9 height 17
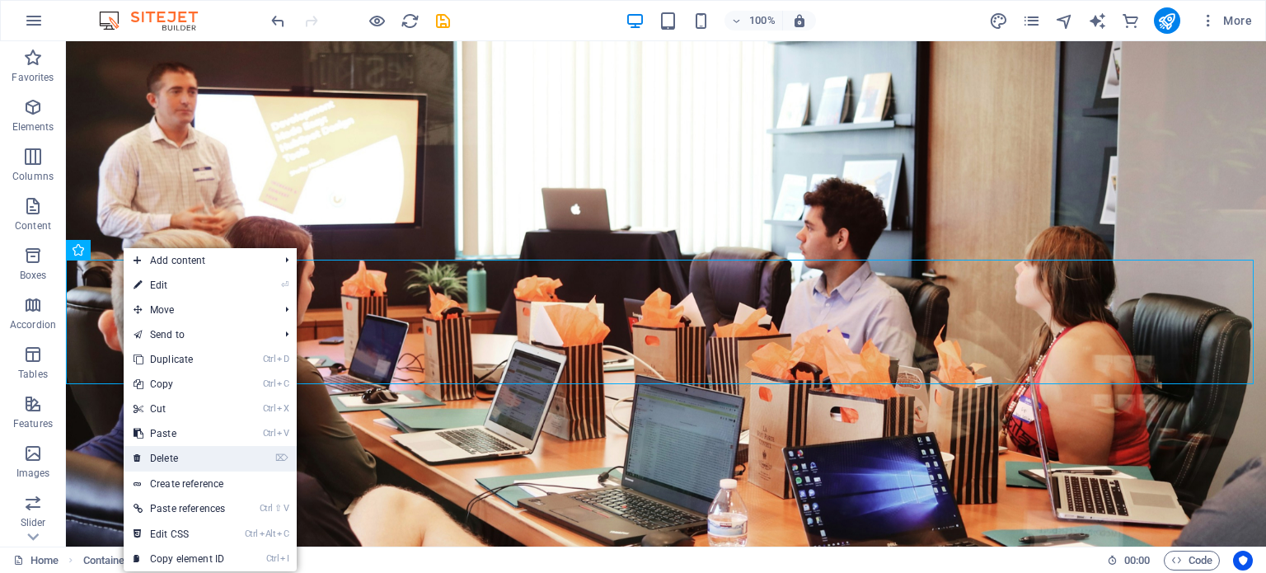
click at [181, 469] on link "⌦ Delete" at bounding box center [179, 458] width 111 height 25
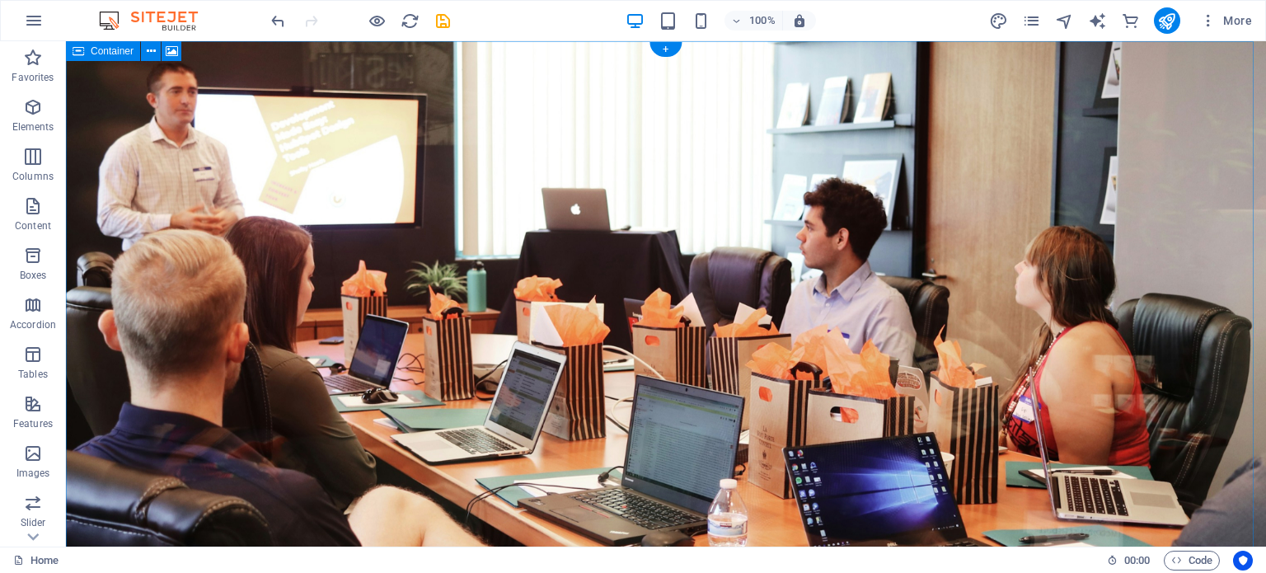
click at [151, 52] on icon at bounding box center [151, 51] width 9 height 17
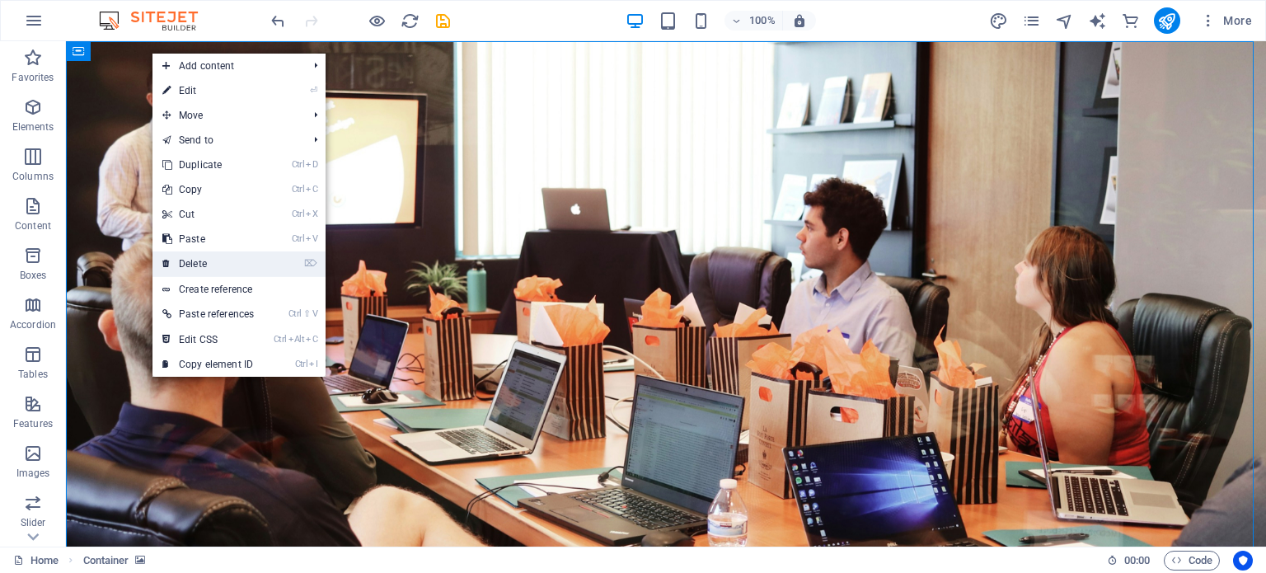
click at [214, 256] on link "⌦ Delete" at bounding box center [207, 263] width 111 height 25
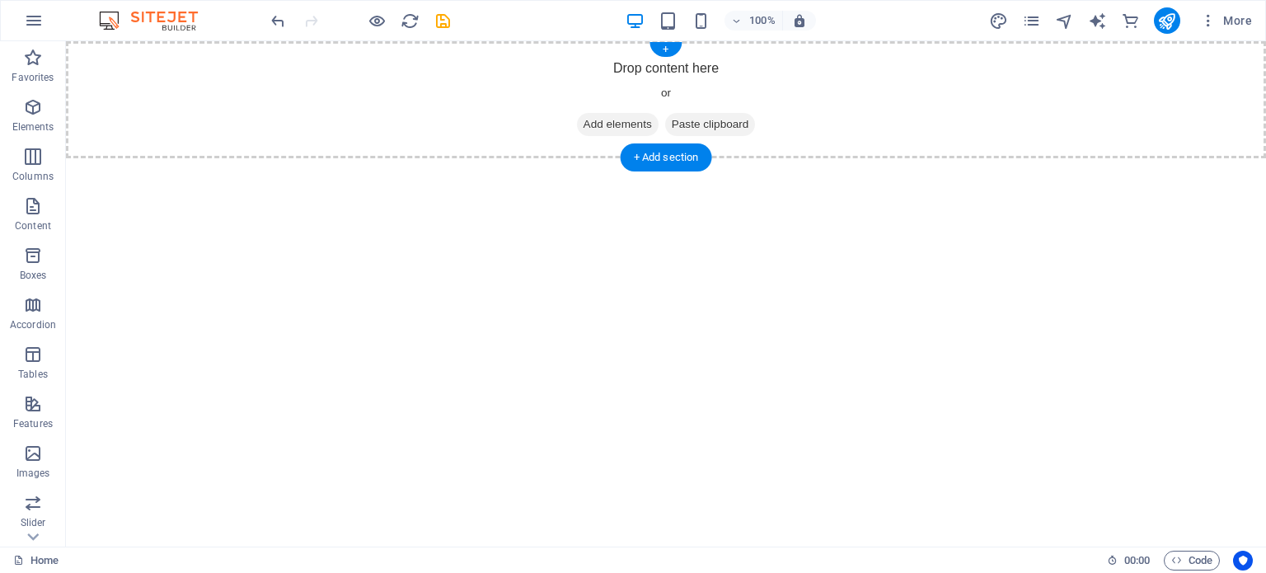
click at [580, 124] on span "Add elements" at bounding box center [618, 124] width 82 height 23
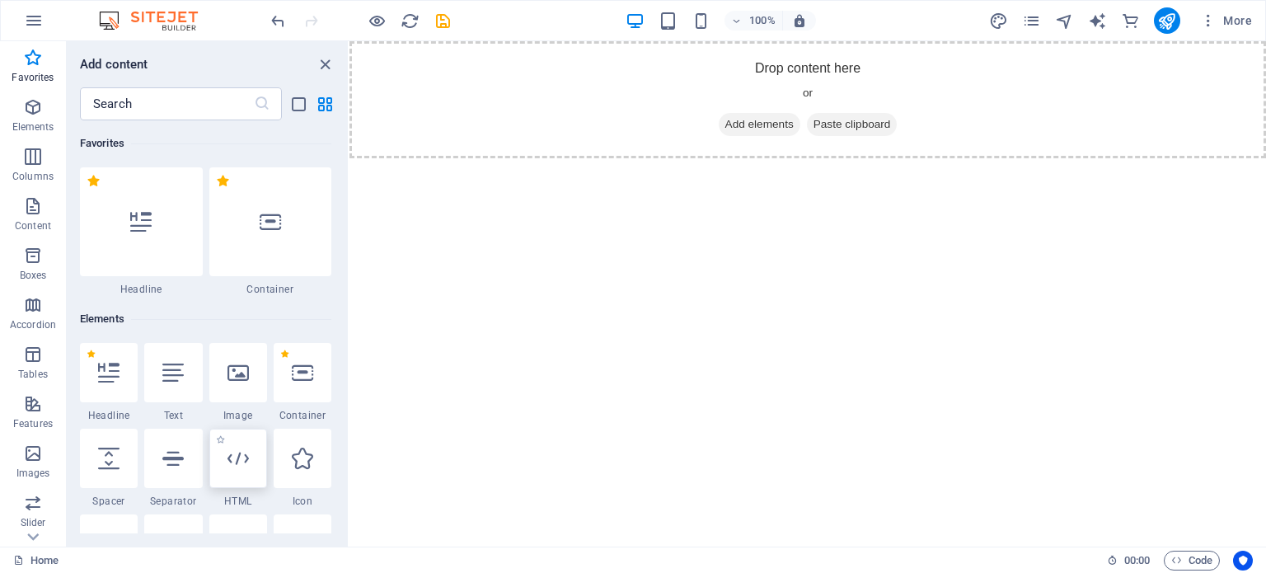
click at [244, 436] on div at bounding box center [238, 457] width 58 height 59
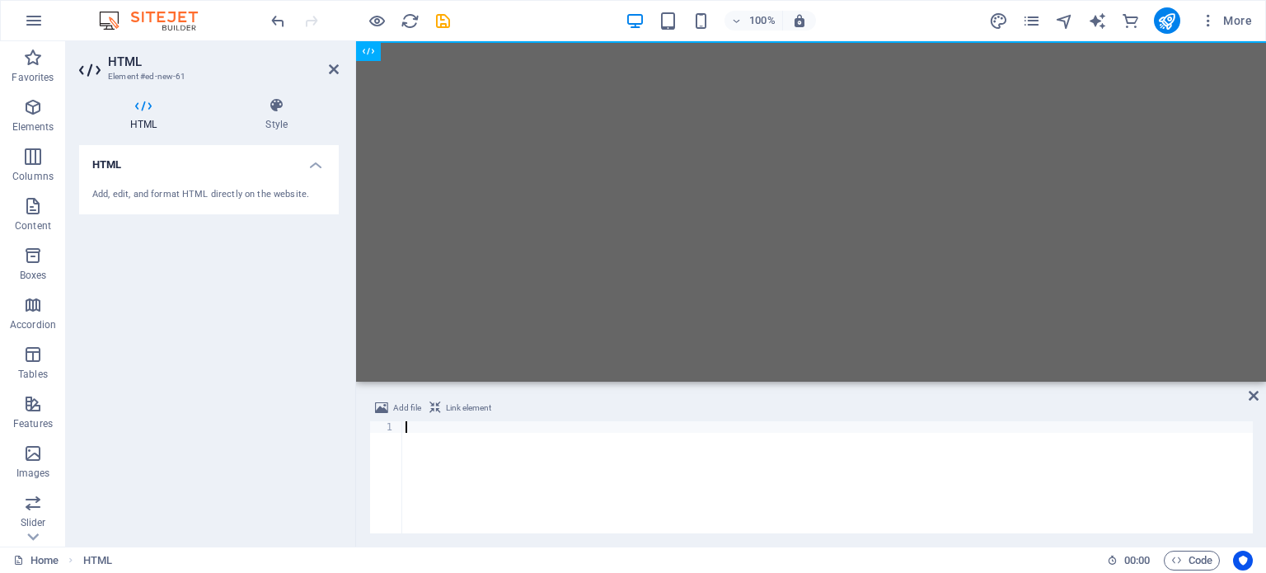
scroll to position [1757, 0]
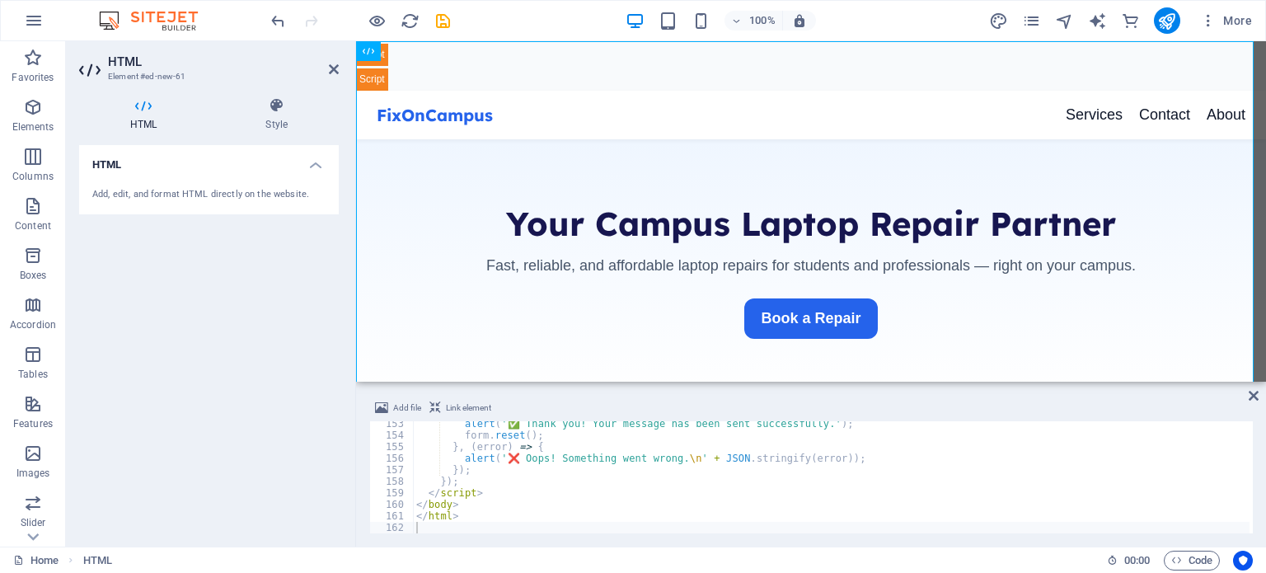
click at [453, 405] on span "Link element" at bounding box center [468, 408] width 45 height 20
click at [408, 404] on span "Add file" at bounding box center [407, 408] width 28 height 20
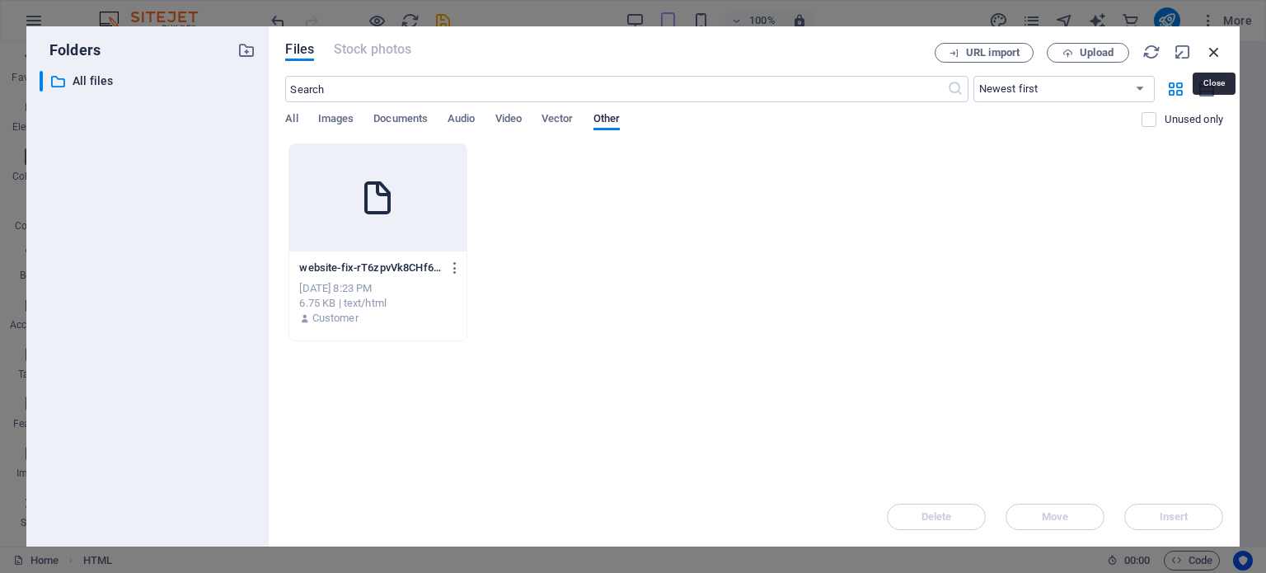
click at [1215, 52] on icon "button" at bounding box center [1214, 52] width 18 height 18
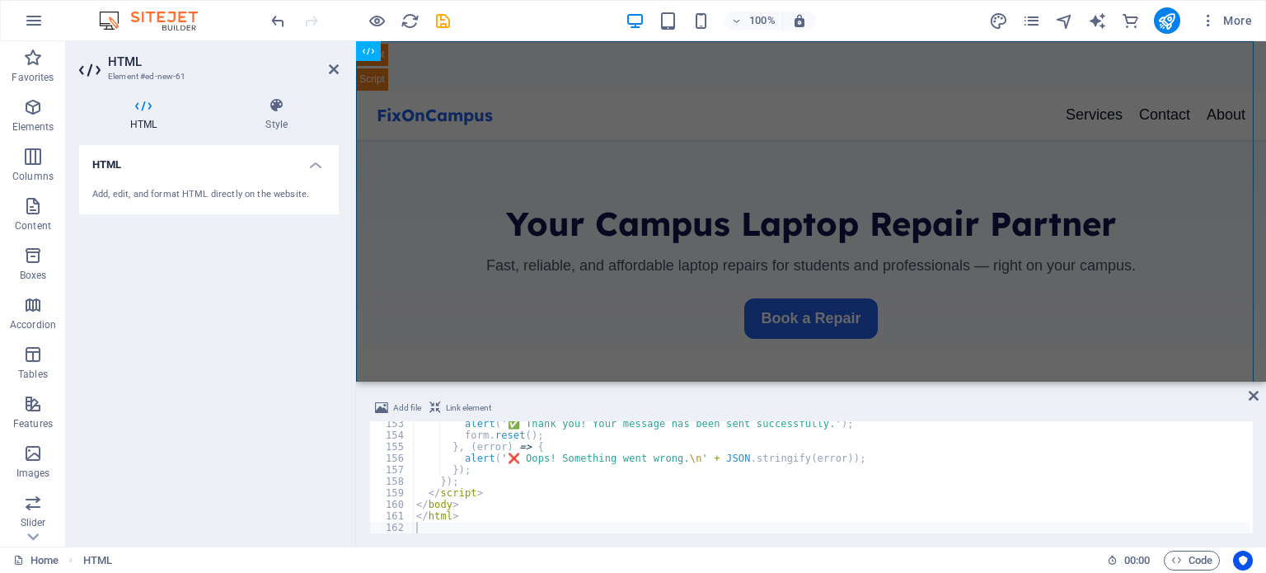
click at [465, 403] on span "Link element" at bounding box center [468, 408] width 45 height 20
click at [433, 403] on icon at bounding box center [435, 408] width 12 height 20
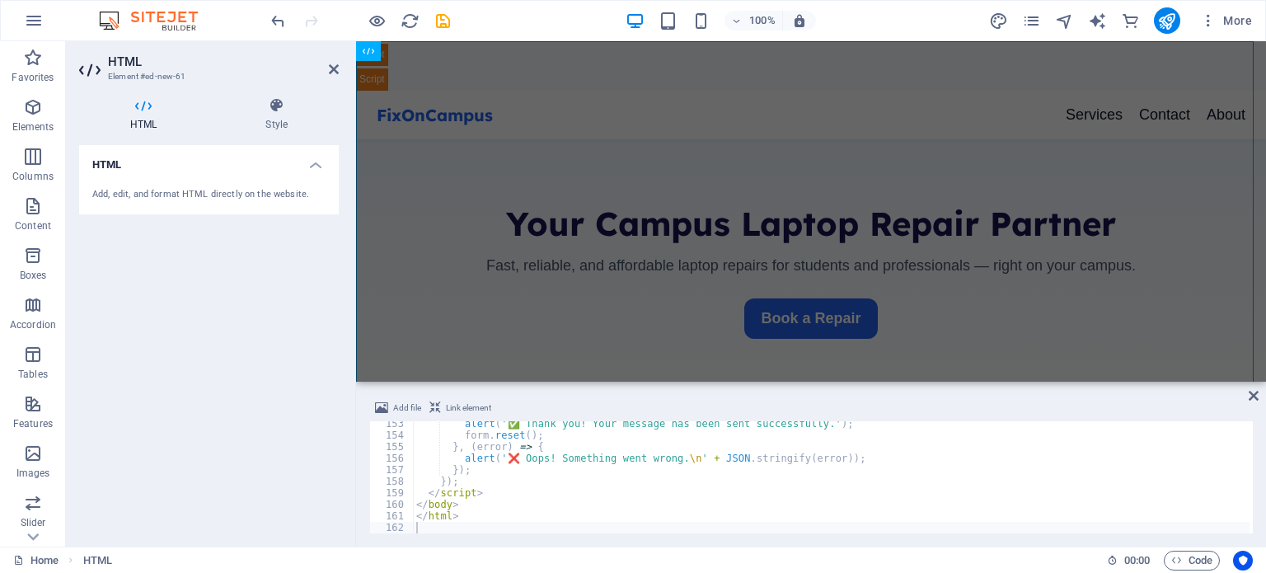
click at [433, 403] on icon at bounding box center [435, 408] width 12 height 20
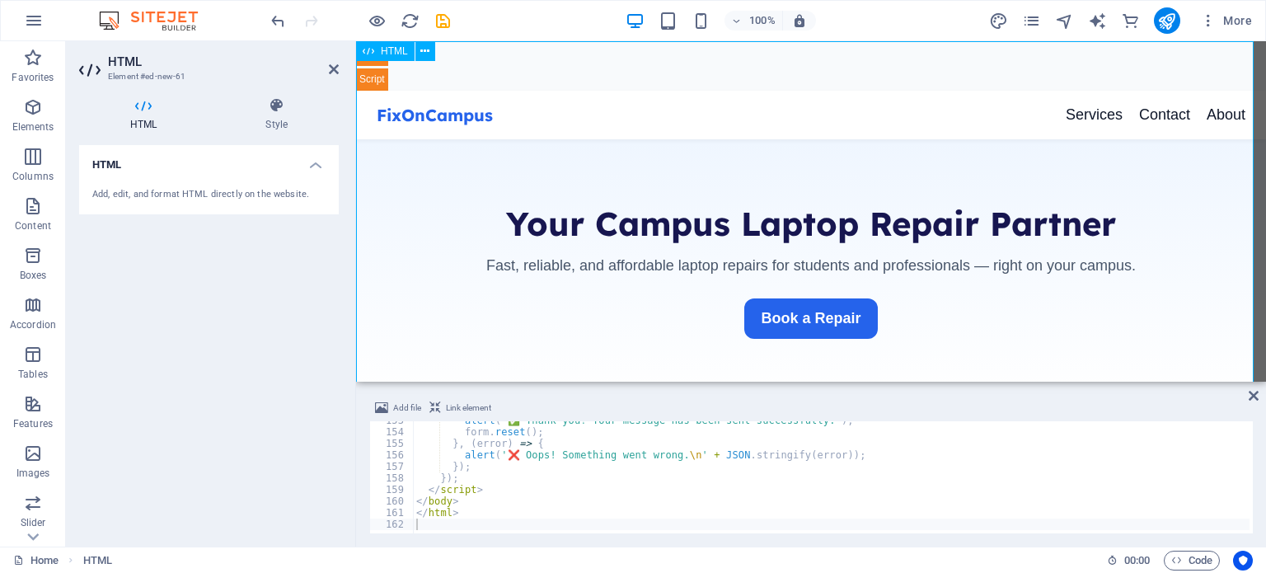
type textarea "<a href="#ed-new-61" class="wv-link-elm"></a>"
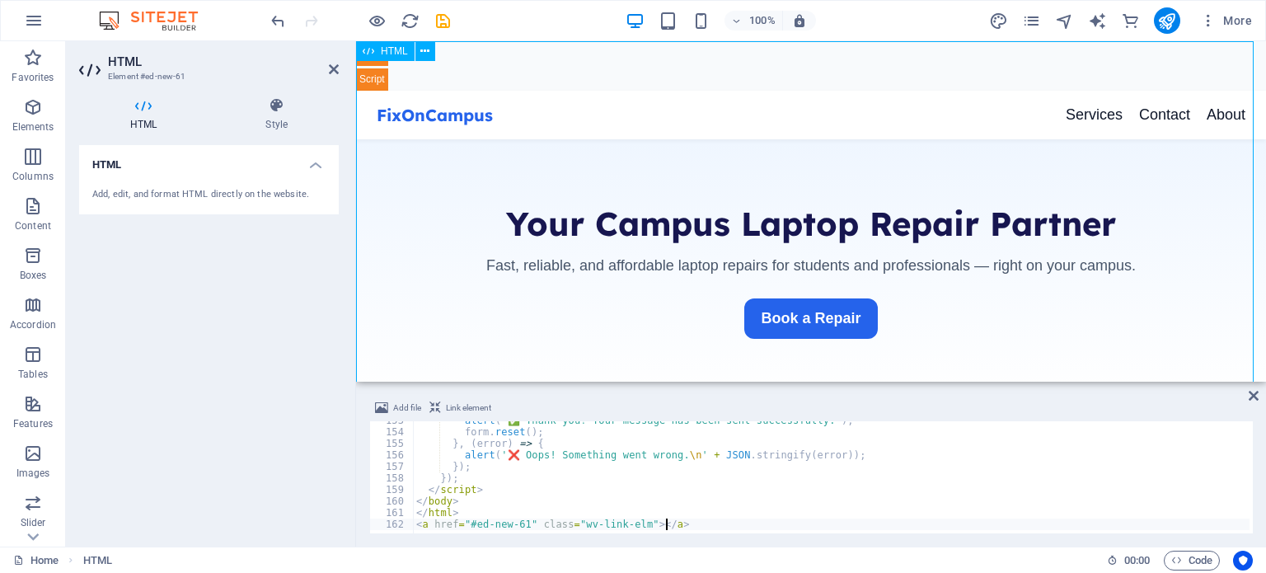
click at [239, 199] on div "Add, edit, and format HTML directly on the website." at bounding box center [208, 195] width 233 height 14
click at [274, 115] on h4 "Style" at bounding box center [276, 114] width 124 height 35
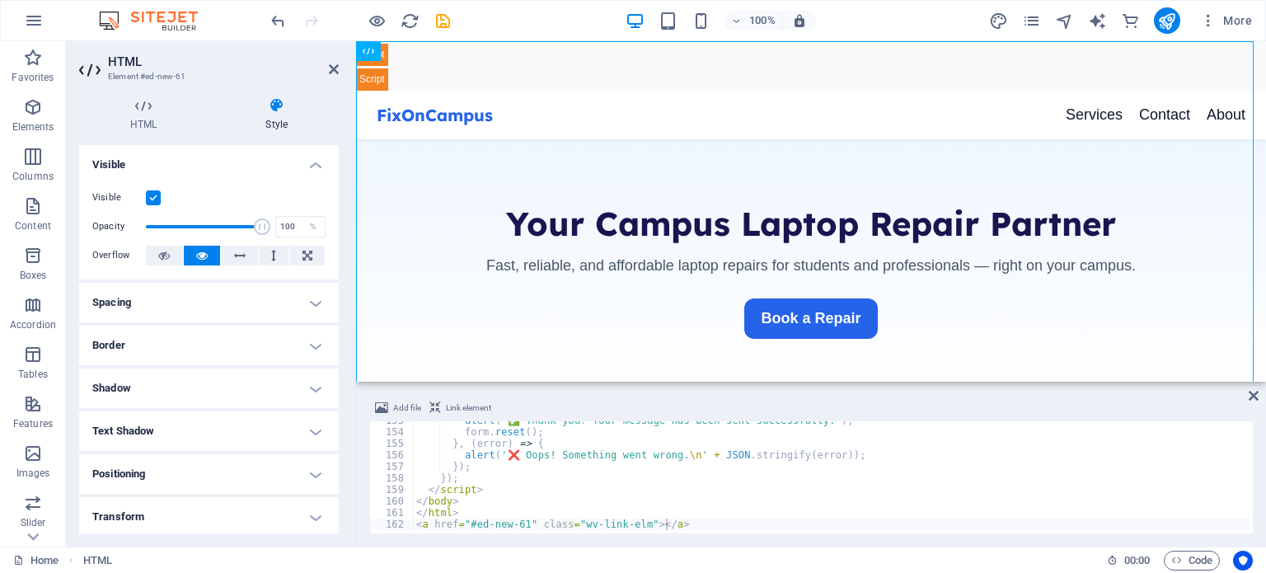
click at [173, 306] on h4 "Spacing" at bounding box center [209, 303] width 260 height 40
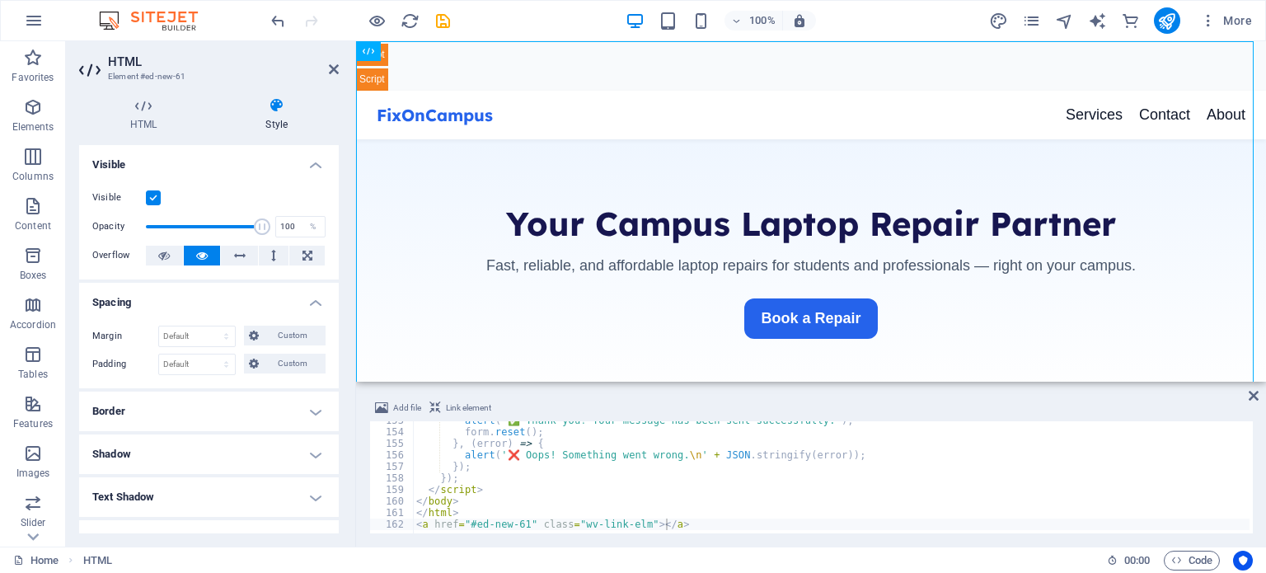
click at [173, 306] on h4 "Spacing" at bounding box center [209, 298] width 260 height 30
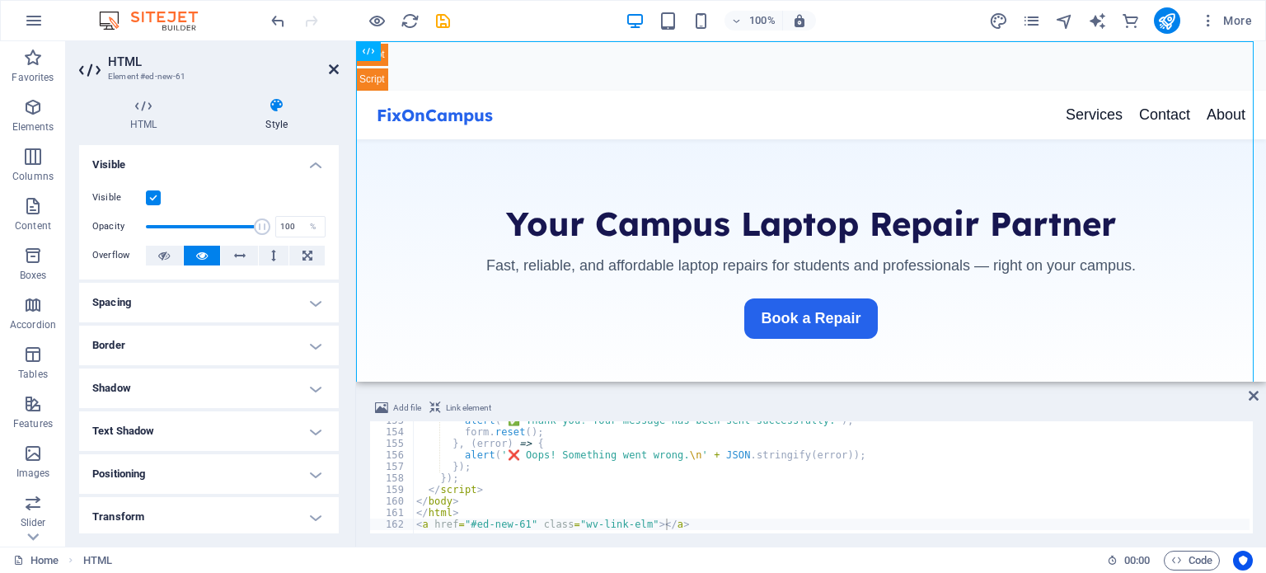
click at [332, 70] on icon at bounding box center [334, 69] width 10 height 13
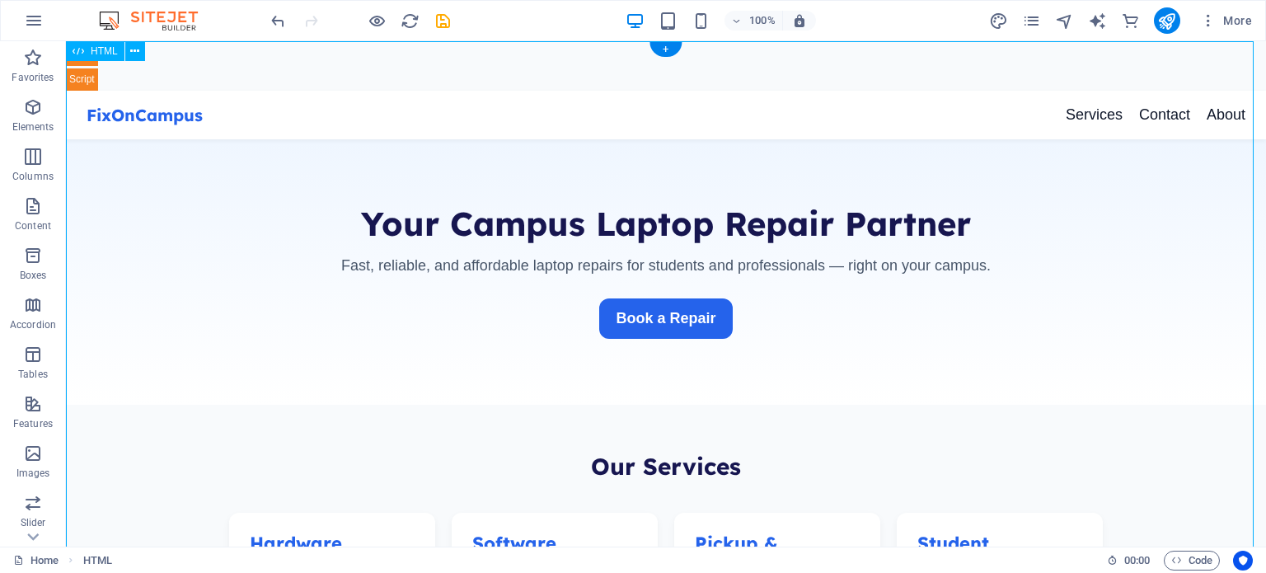
click at [133, 50] on icon at bounding box center [134, 51] width 9 height 17
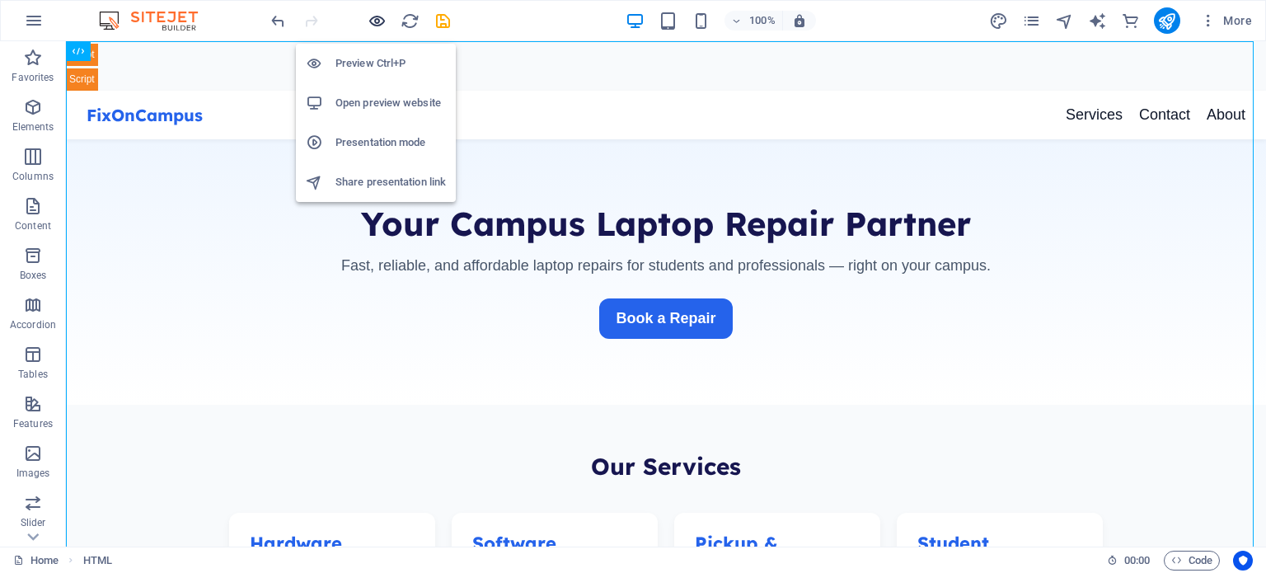
click at [372, 19] on icon "button" at bounding box center [376, 21] width 19 height 19
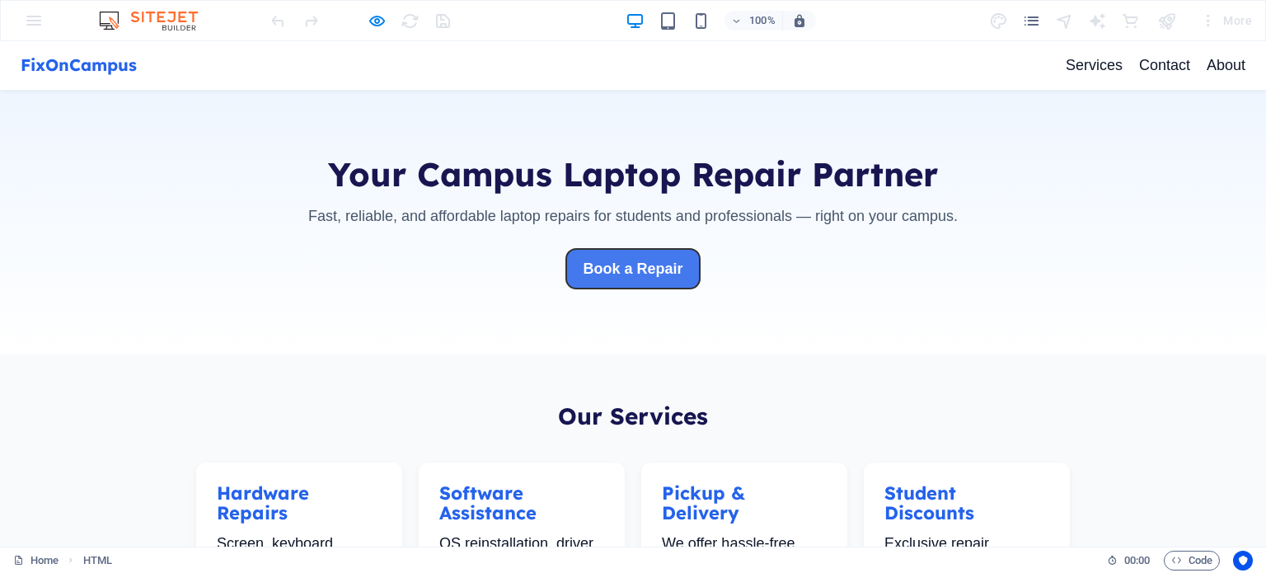
click at [599, 265] on button "Book a Repair" at bounding box center [632, 269] width 133 height 40
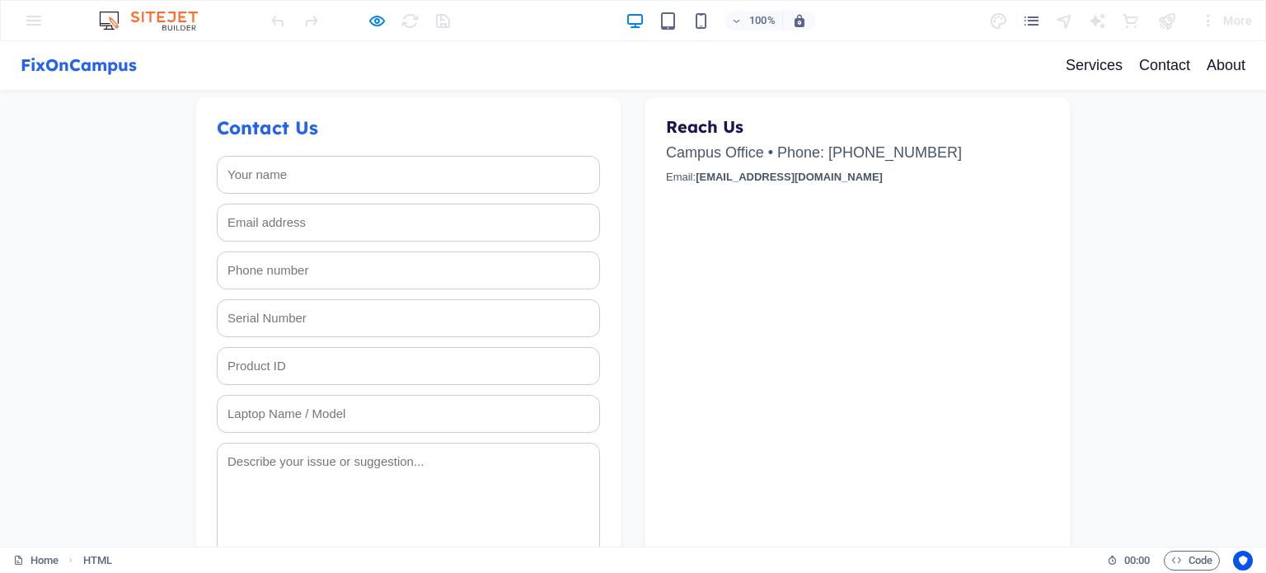
scroll to position [679, 0]
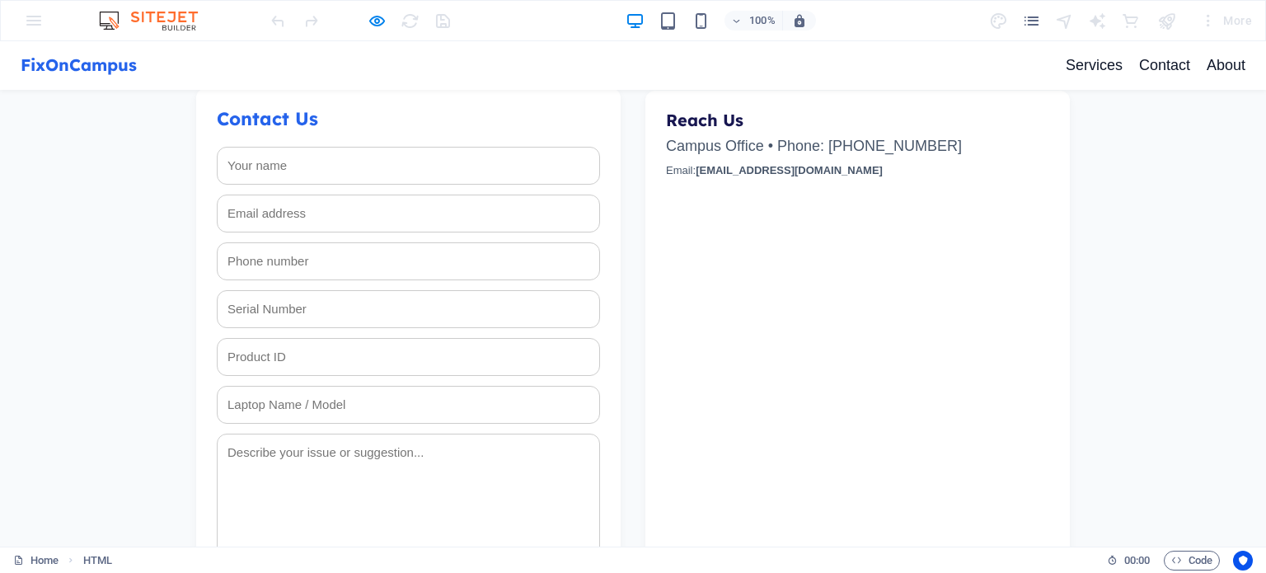
click at [438, 159] on input at bounding box center [408, 166] width 383 height 38
type input "Mohan Adithya"
type input "08121747434"
click at [377, 209] on input "email" at bounding box center [408, 213] width 383 height 38
type input "mohanadithya32@gmail.com"
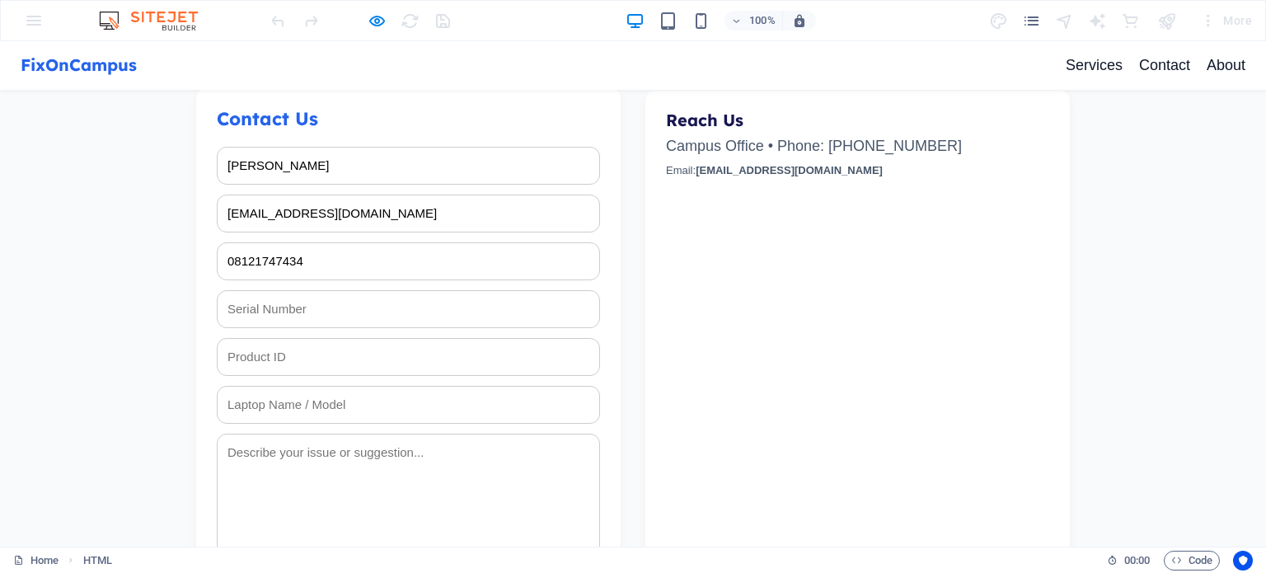
click at [349, 316] on input at bounding box center [408, 309] width 383 height 38
type input "13"
click at [349, 353] on input at bounding box center [408, 357] width 383 height 38
type input "55"
click at [331, 412] on input at bounding box center [408, 405] width 383 height 38
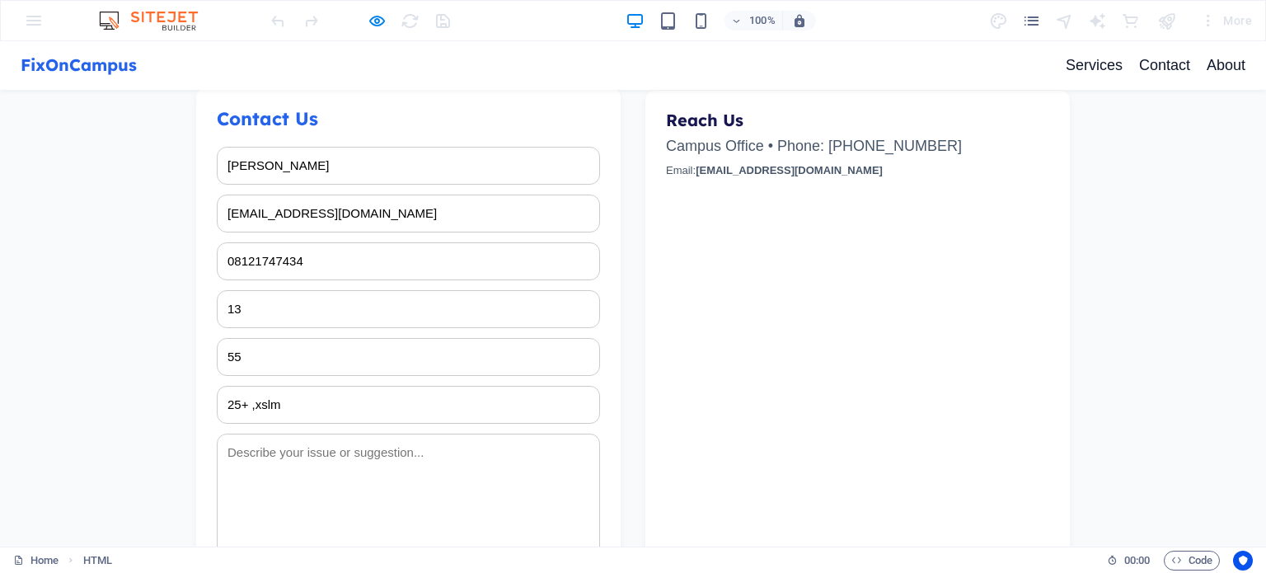
type input "25+ ,xslm"
click at [324, 464] on textarea at bounding box center [408, 501] width 383 height 137
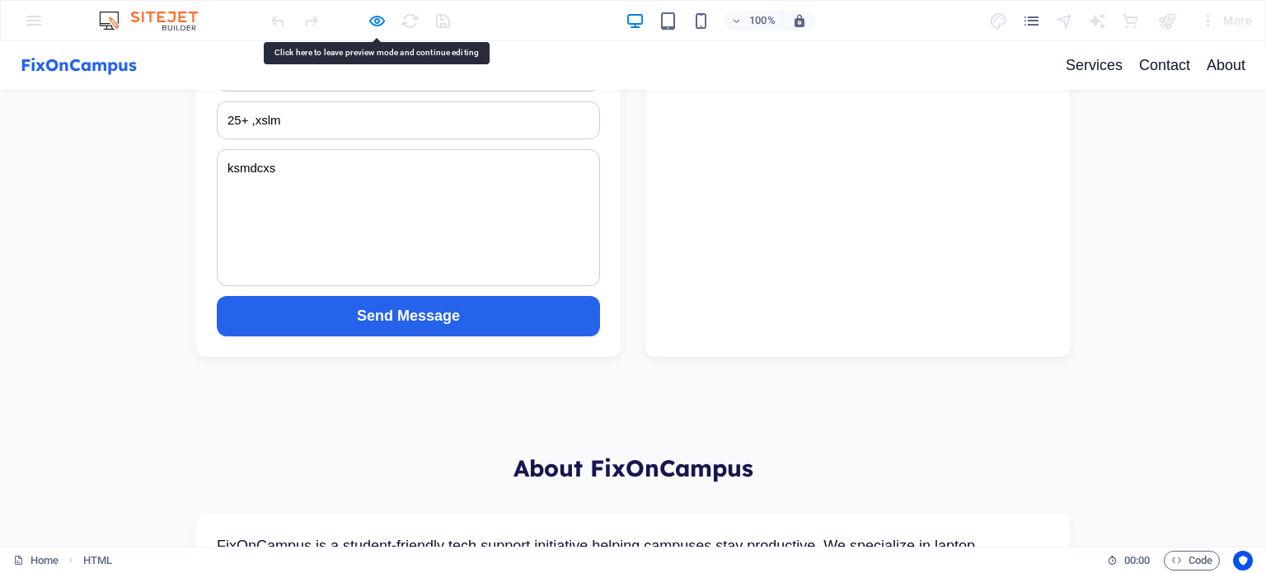
scroll to position [1153, 0]
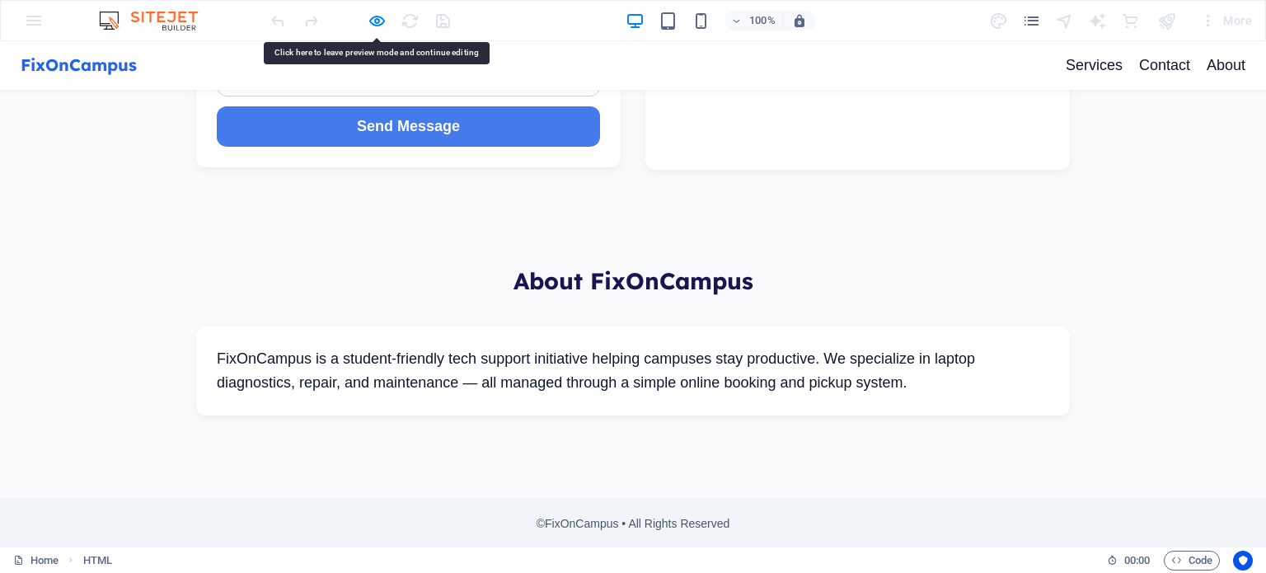
type textarea "ksmdcxs"
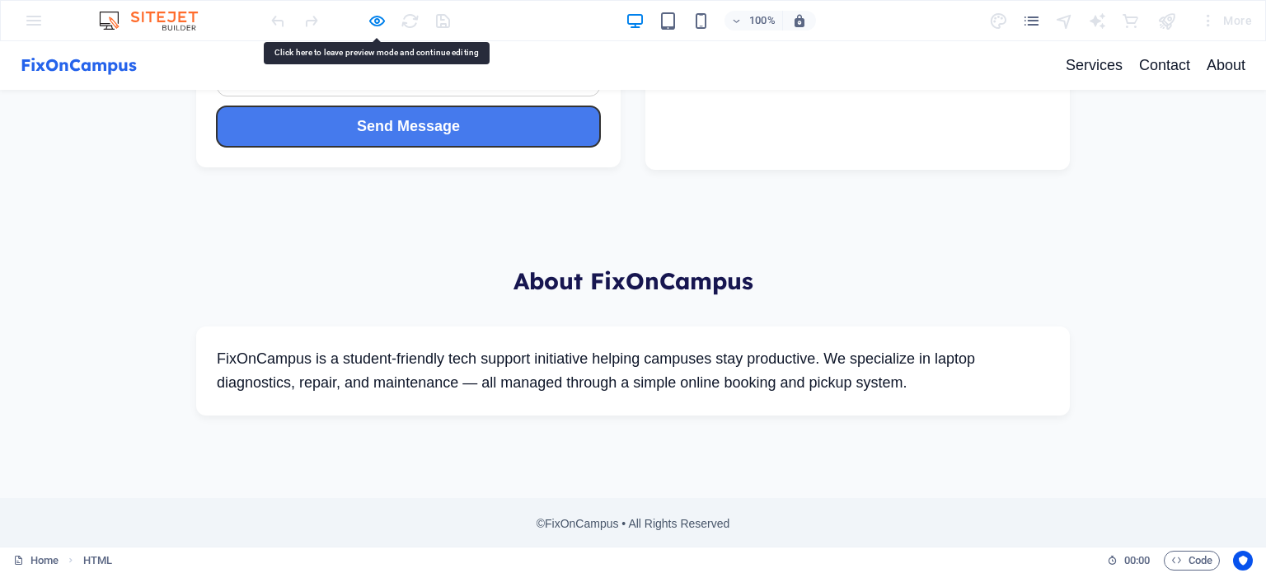
click at [522, 140] on button "Send Message" at bounding box center [408, 126] width 383 height 40
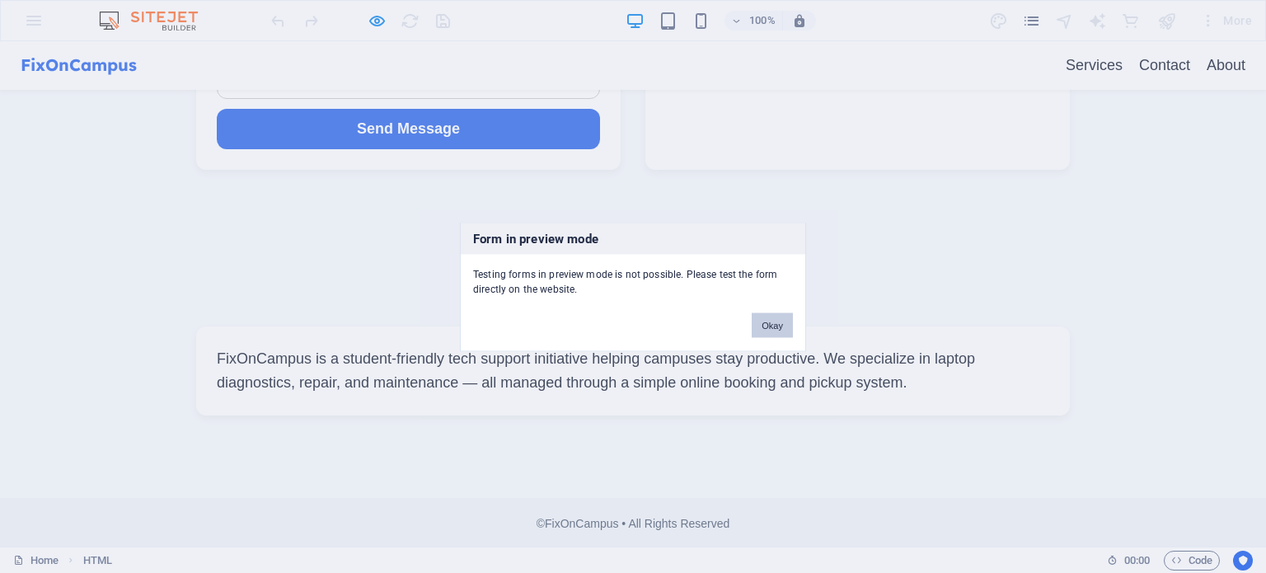
click at [772, 329] on button "Okay" at bounding box center [771, 324] width 41 height 25
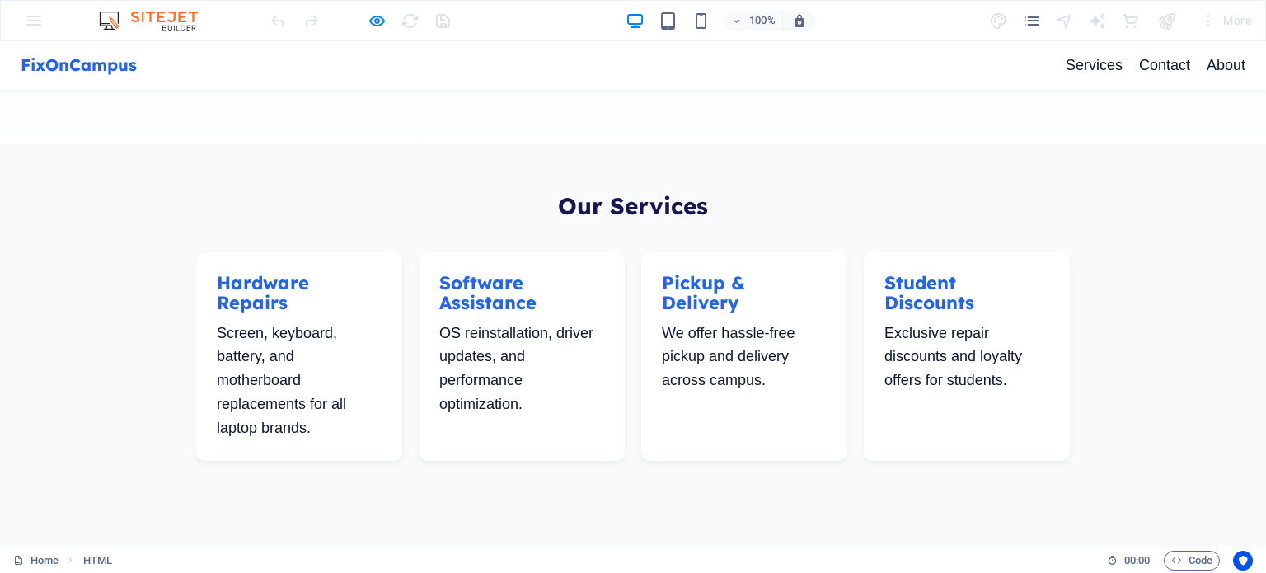
scroll to position [0, 0]
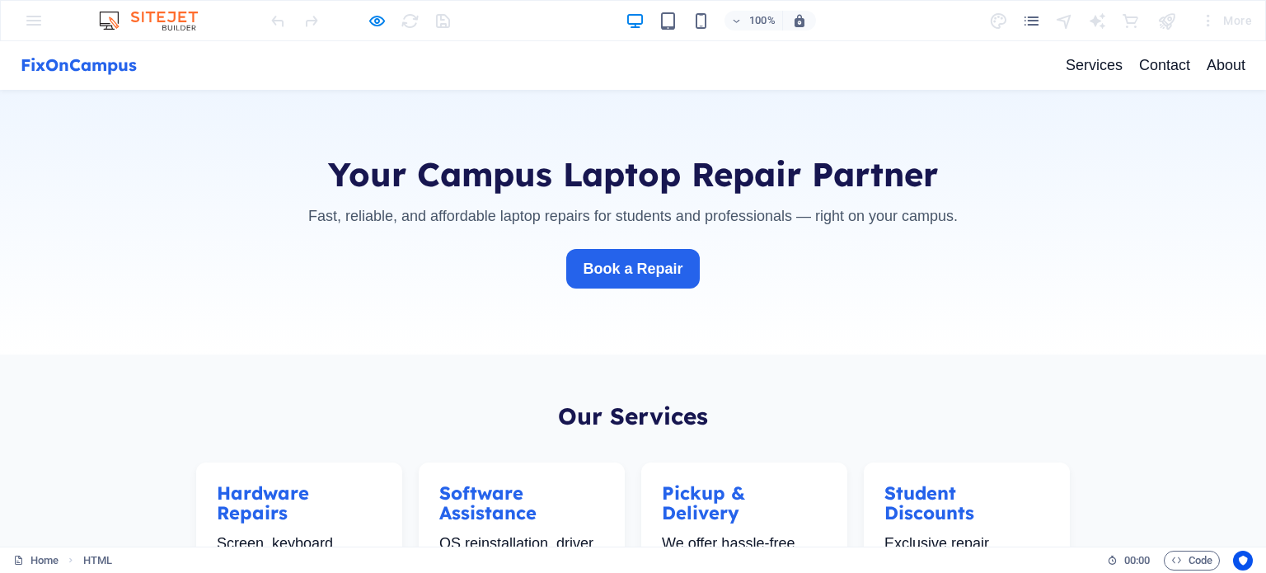
click at [857, 110] on section "Your Campus Laptop Repair Partner Fast, reliable, and affordable laptop repairs…" at bounding box center [633, 222] width 1266 height 265
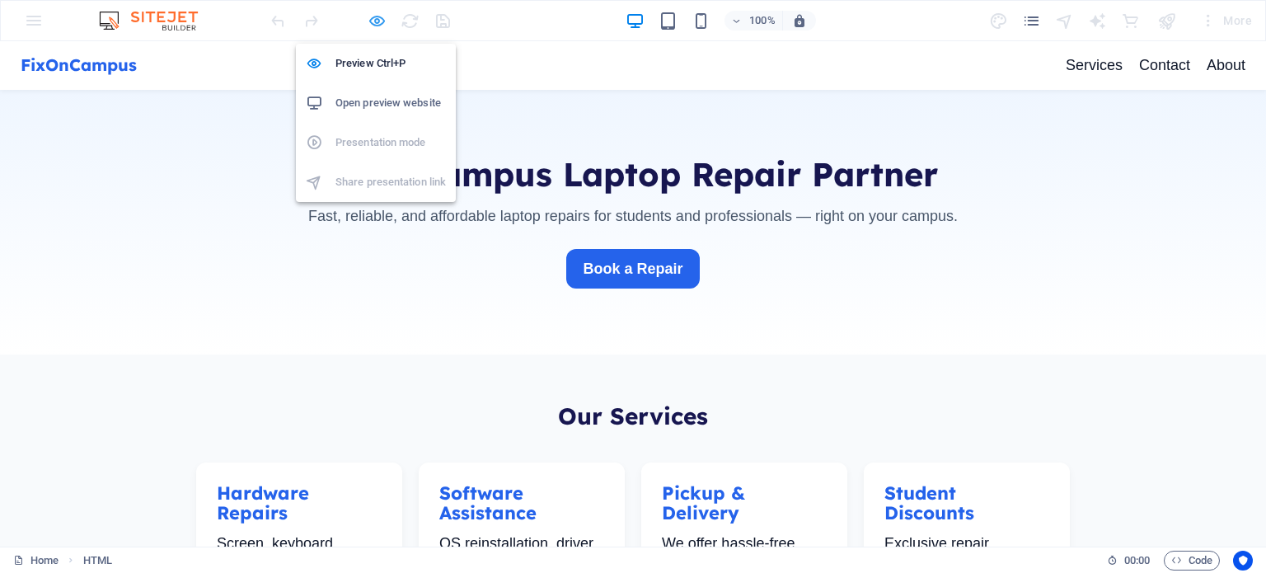
click at [377, 21] on icon "button" at bounding box center [376, 21] width 19 height 19
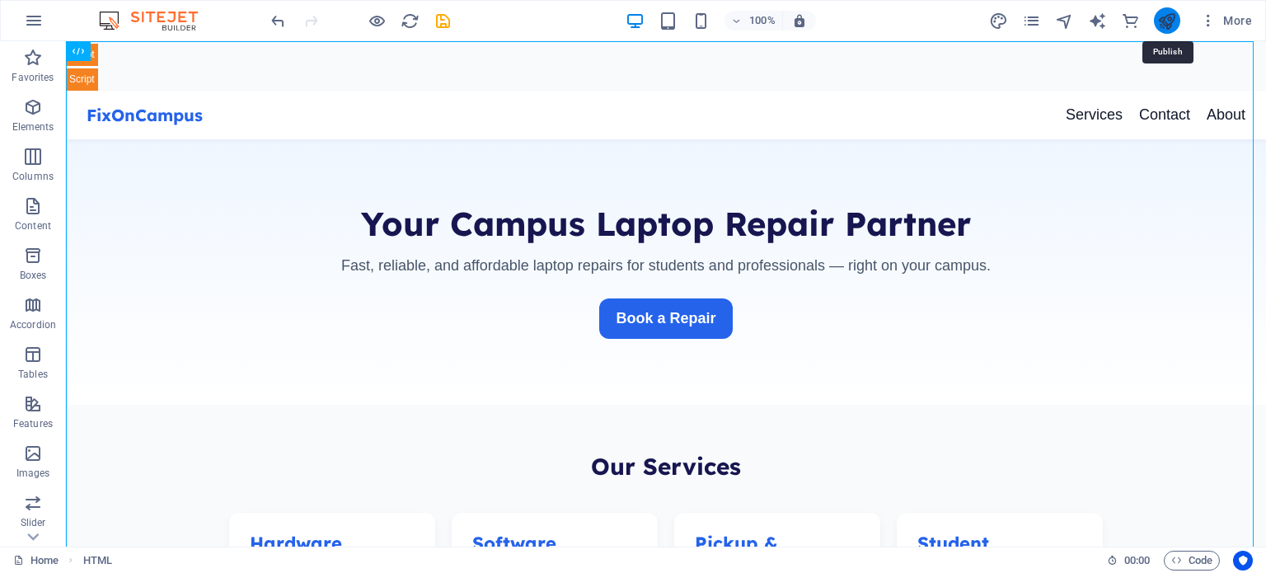
click at [1166, 24] on icon "publish" at bounding box center [1166, 21] width 19 height 19
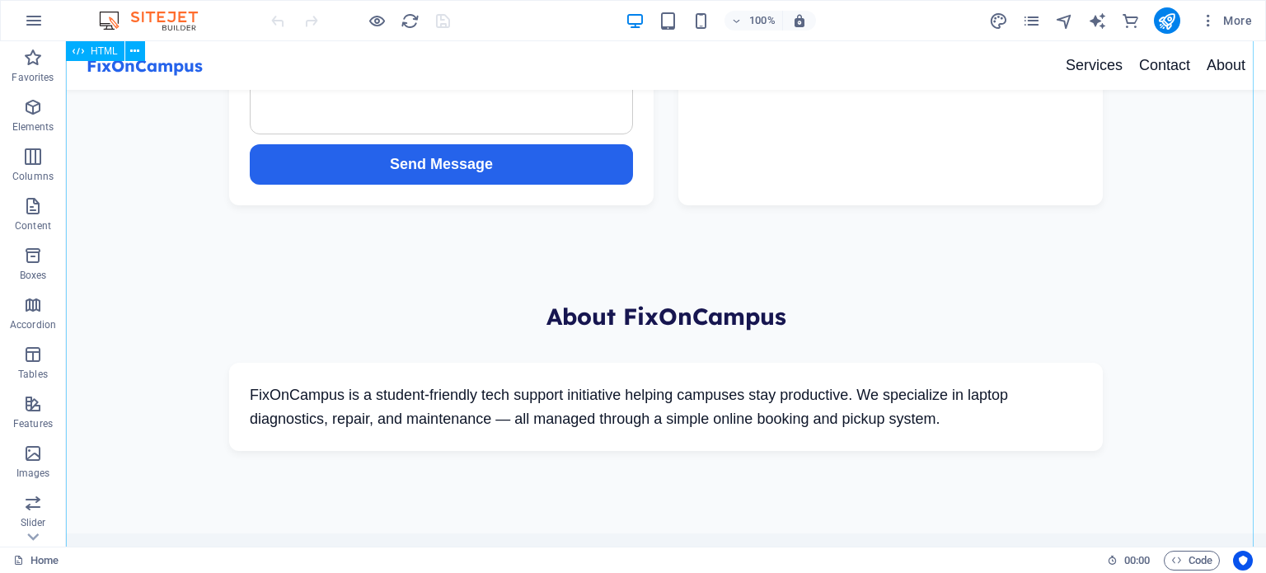
scroll to position [1177, 0]
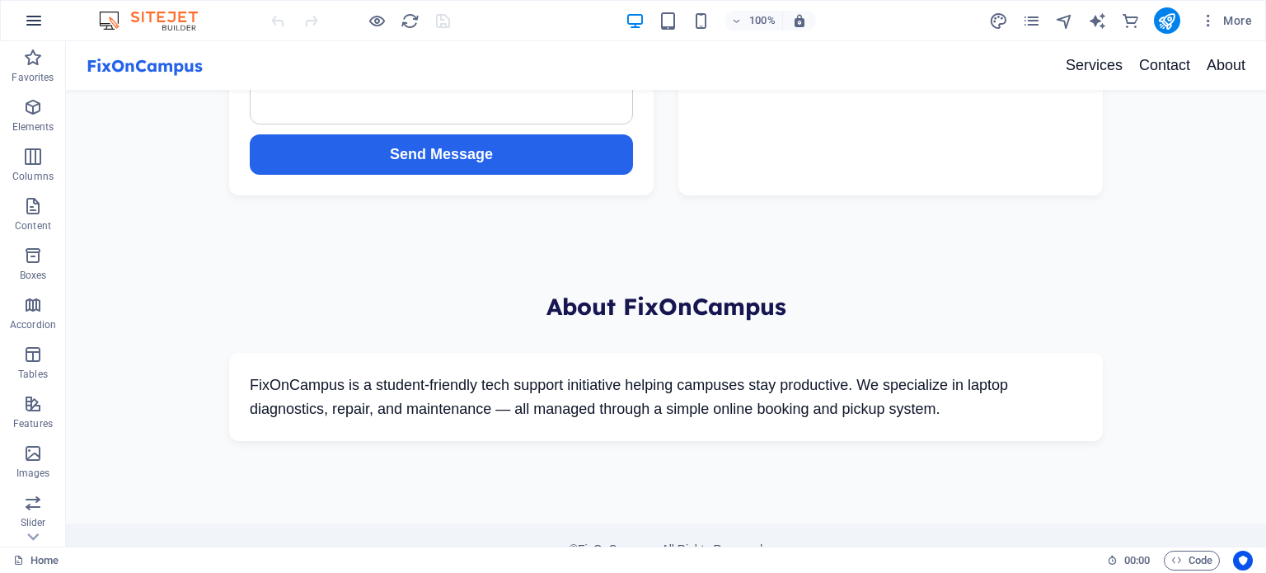
click at [34, 12] on icon "button" at bounding box center [34, 21] width 20 height 20
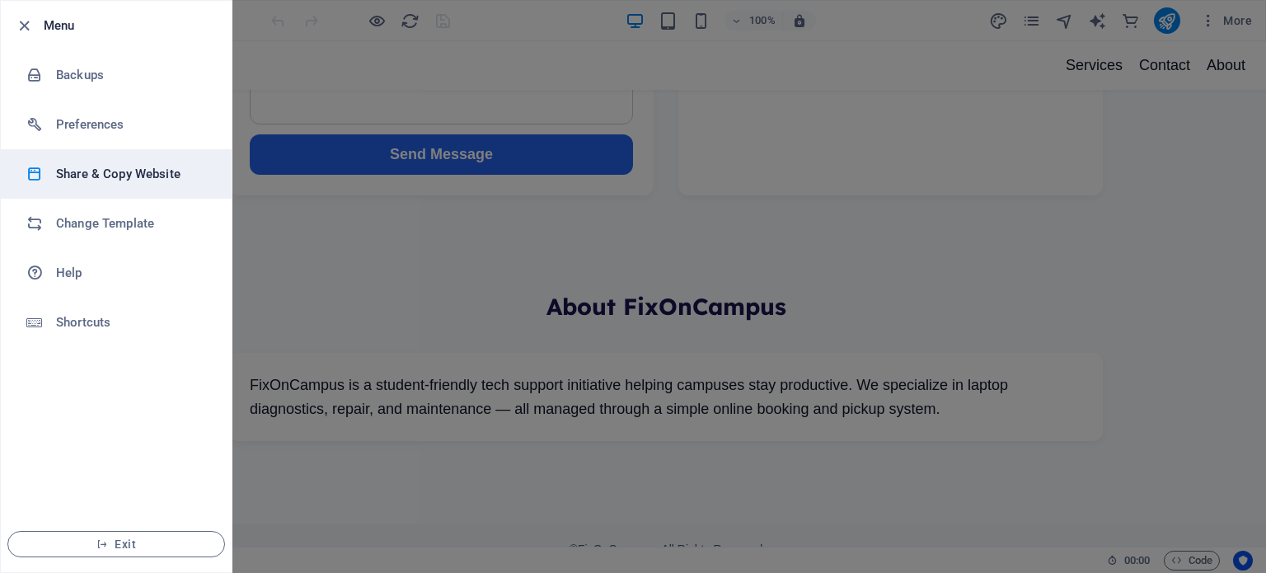
click at [97, 165] on h6 "Share & Copy Website" at bounding box center [132, 174] width 152 height 20
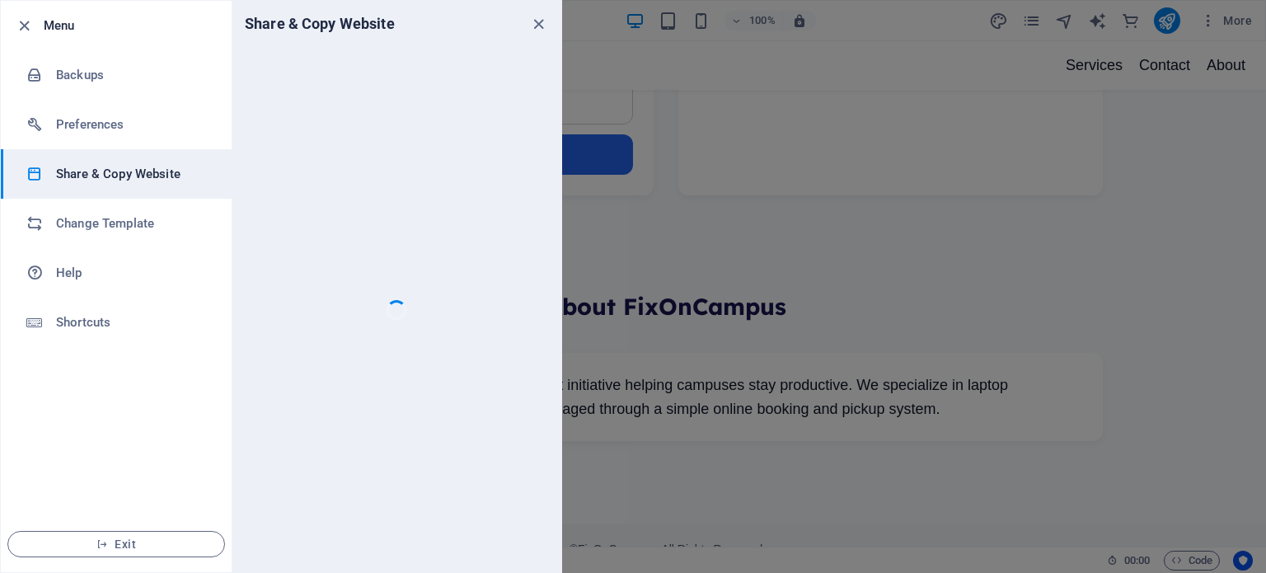
click at [97, 165] on h6 "Share & Copy Website" at bounding box center [132, 174] width 152 height 20
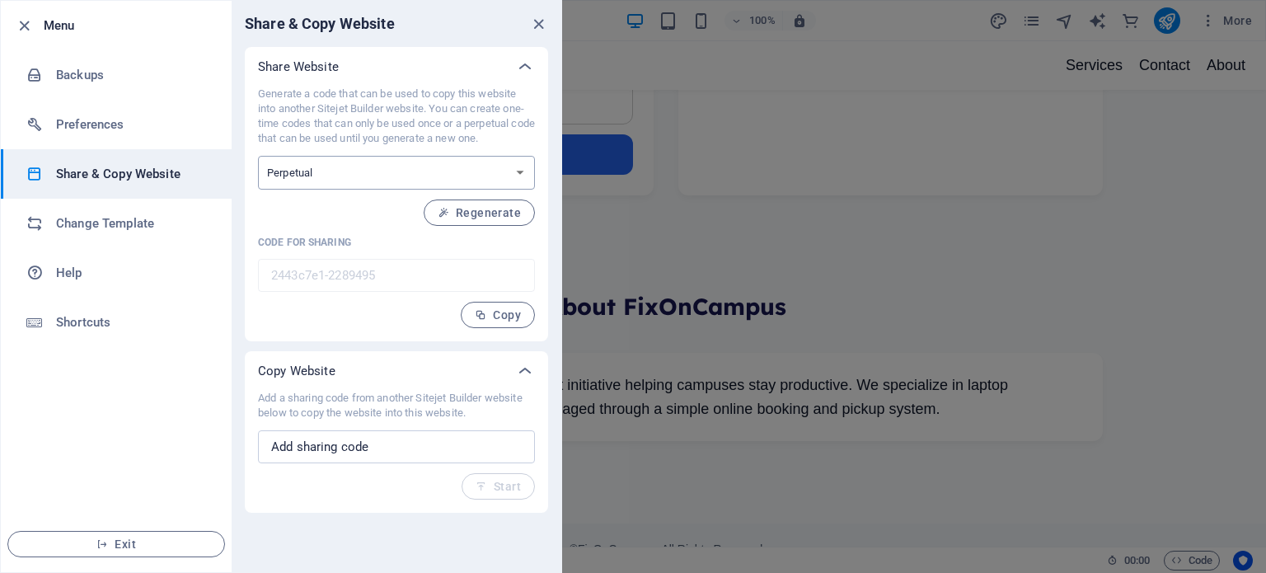
click at [421, 176] on select "One-time Perpetual" at bounding box center [396, 173] width 277 height 34
click at [258, 156] on select "One-time Perpetual" at bounding box center [396, 173] width 277 height 34
click at [507, 314] on span "Copy" at bounding box center [498, 314] width 46 height 13
click at [405, 457] on input "text" at bounding box center [396, 446] width 277 height 33
paste input "2443c7e1-2289495"
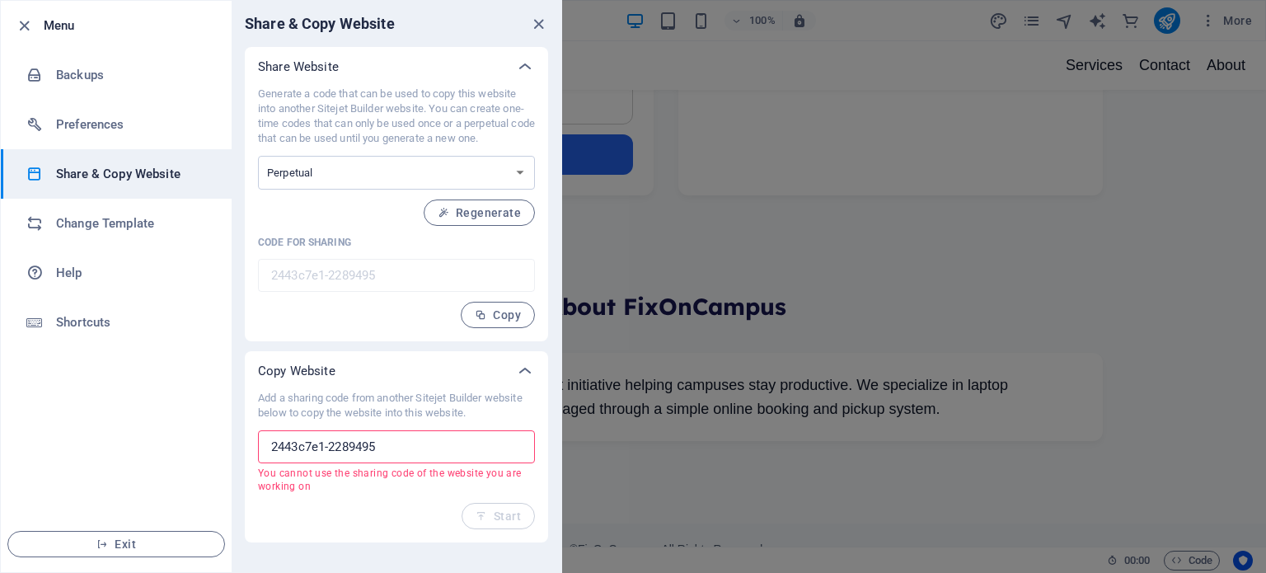
type input "2443c7e1-2289495"
click at [537, 26] on icon "close" at bounding box center [538, 24] width 19 height 19
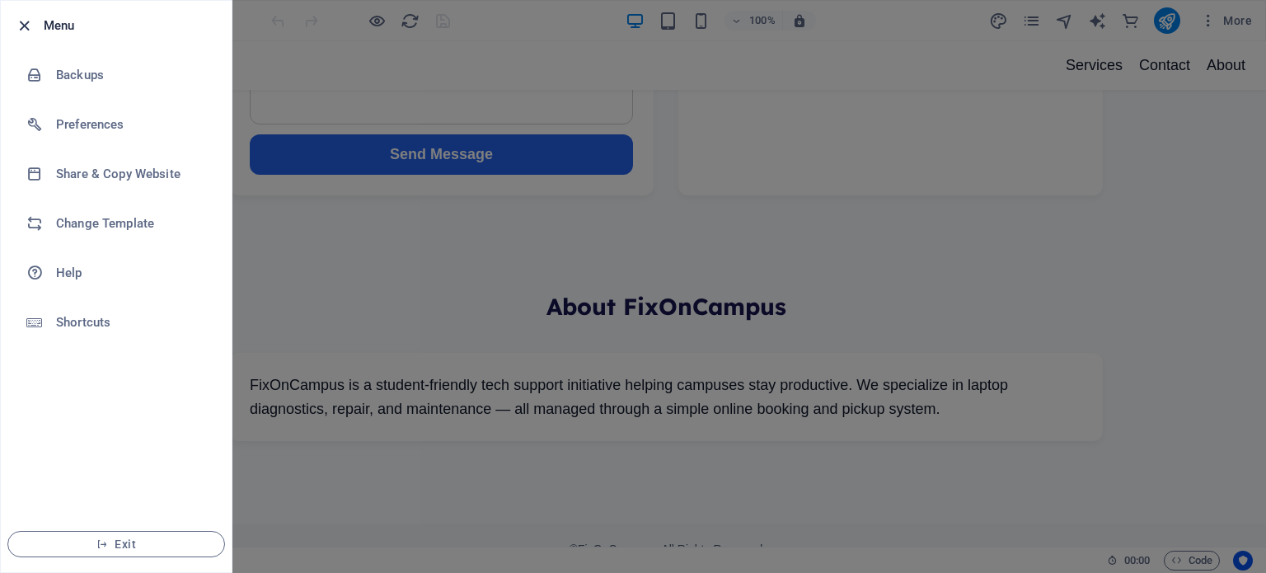
click at [33, 28] on div at bounding box center [29, 26] width 30 height 20
click at [20, 22] on icon "button" at bounding box center [24, 25] width 19 height 19
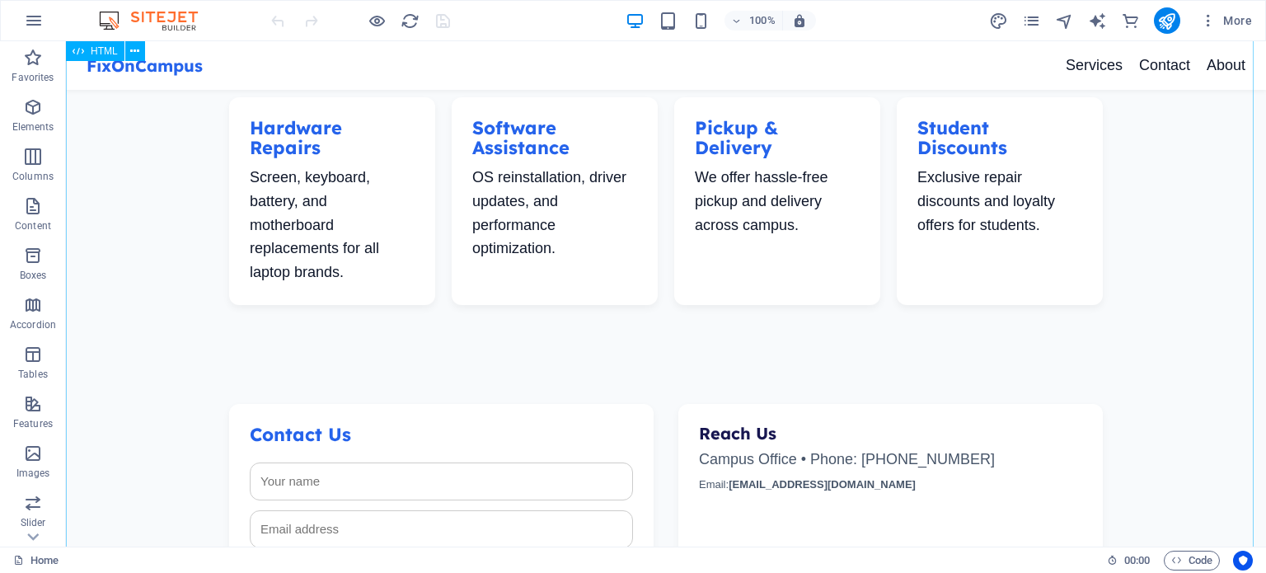
scroll to position [0, 0]
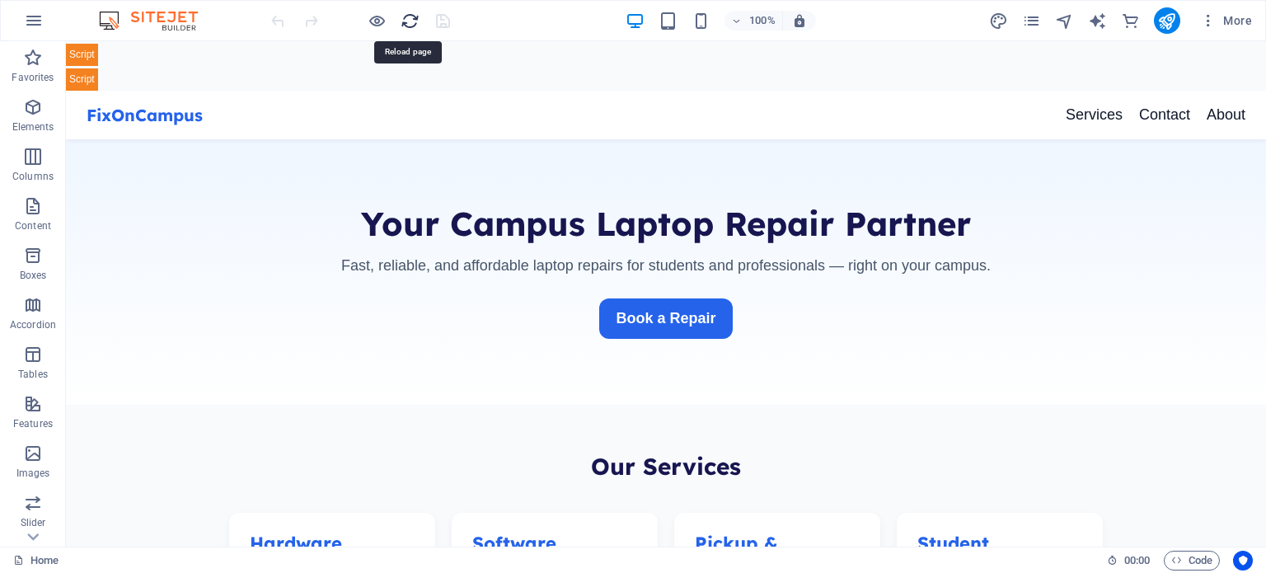
click at [402, 24] on icon "reload" at bounding box center [409, 21] width 19 height 19
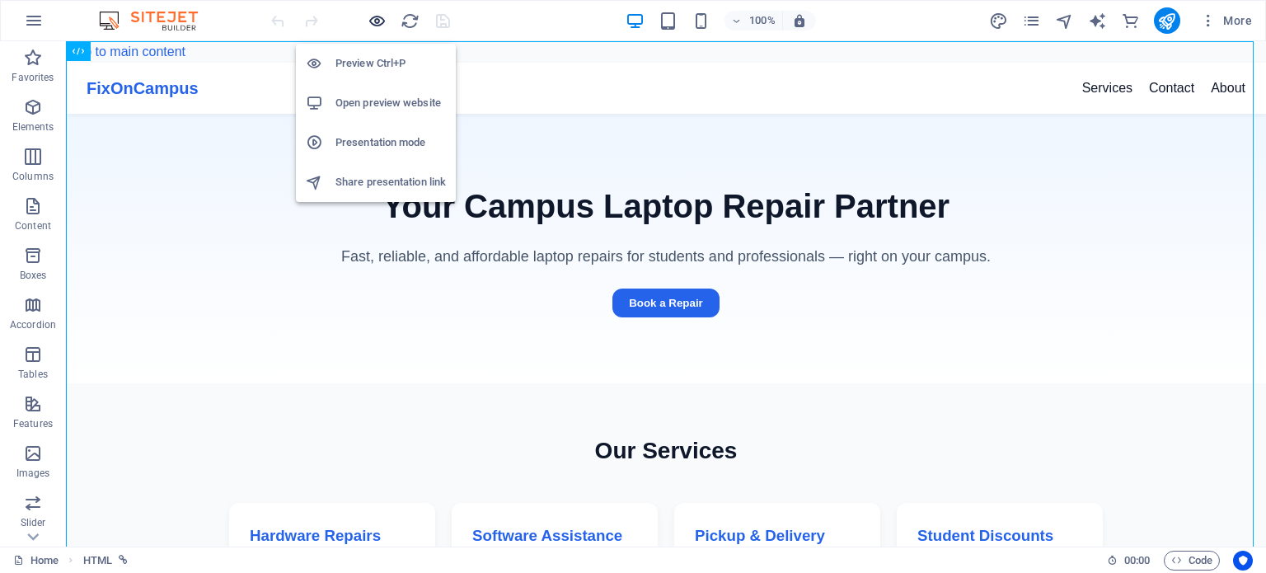
click at [380, 19] on icon "button" at bounding box center [376, 21] width 19 height 19
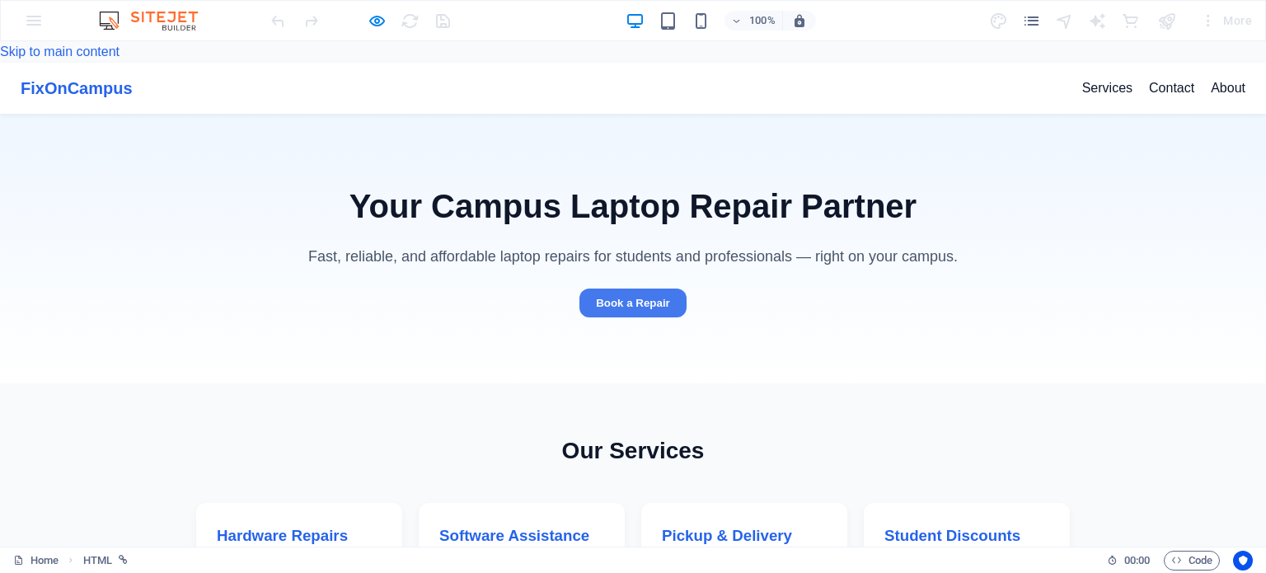
click at [646, 288] on button "Book a Repair" at bounding box center [632, 302] width 107 height 29
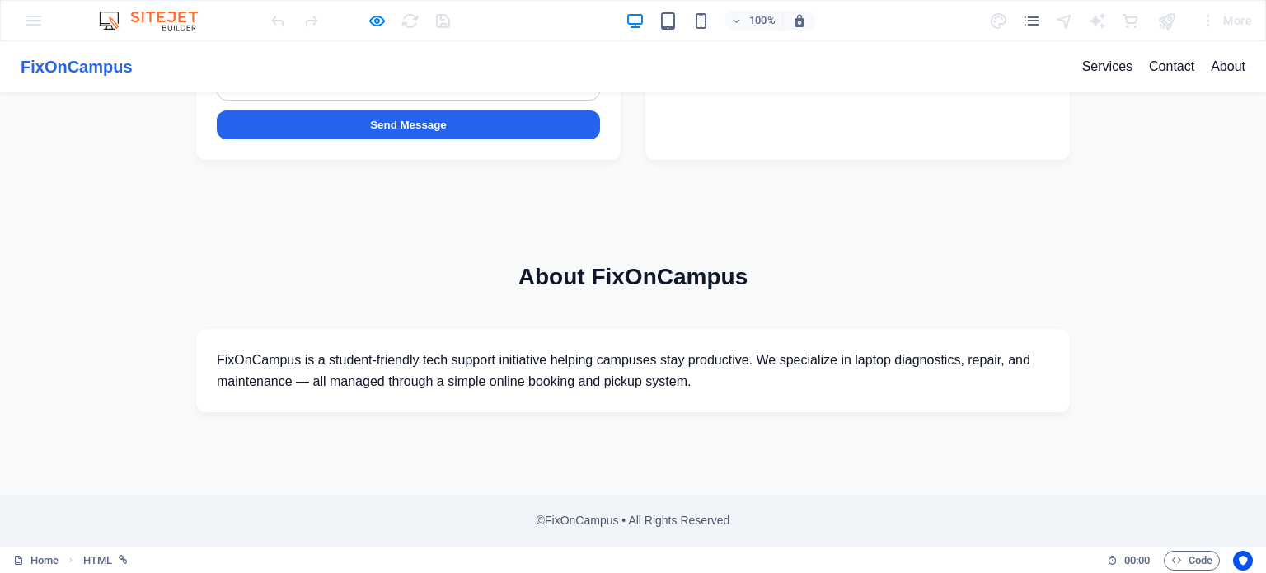
scroll to position [1153, 0]
click at [49, 555] on link "Home" at bounding box center [35, 560] width 45 height 20
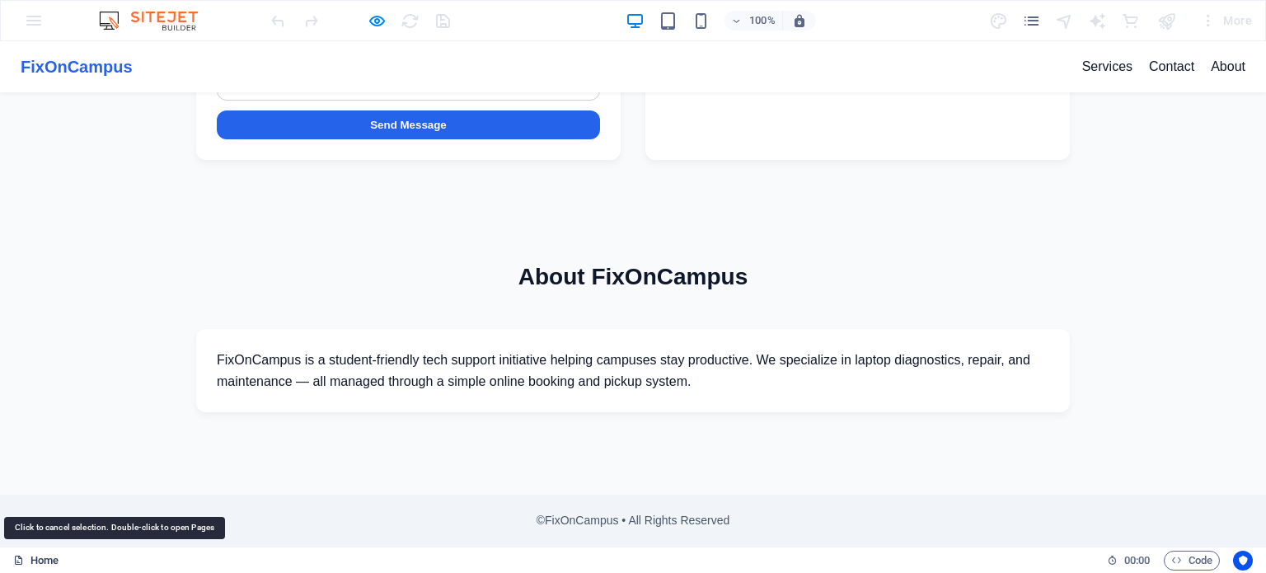
click at [49, 555] on link "Home" at bounding box center [35, 560] width 45 height 20
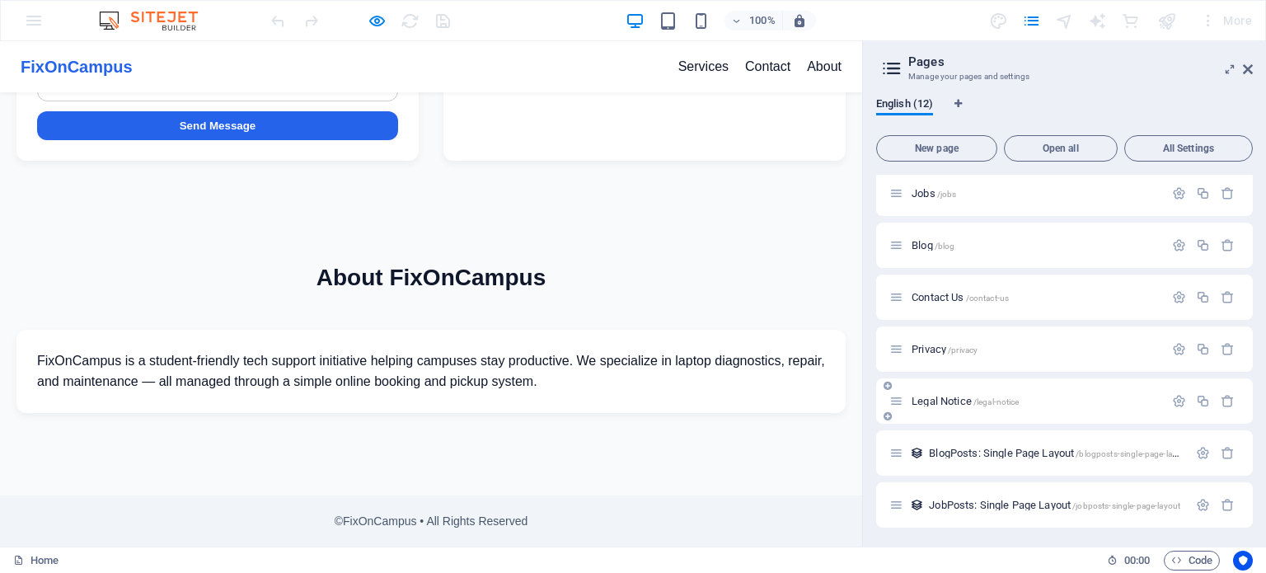
scroll to position [0, 0]
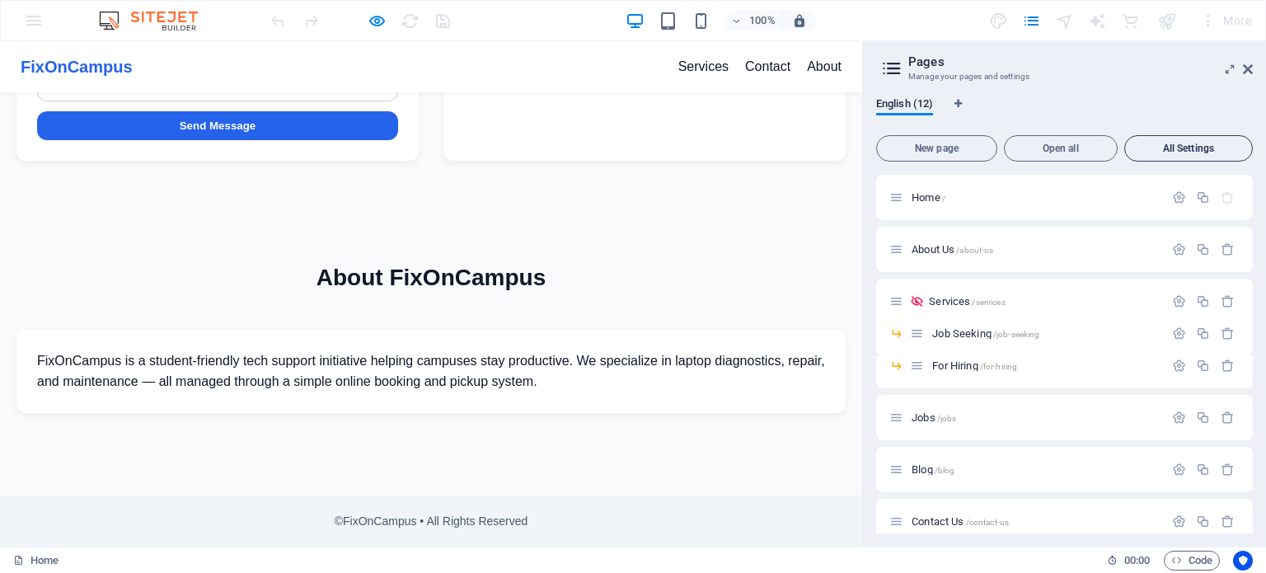
click at [1156, 157] on button "All Settings" at bounding box center [1188, 148] width 129 height 26
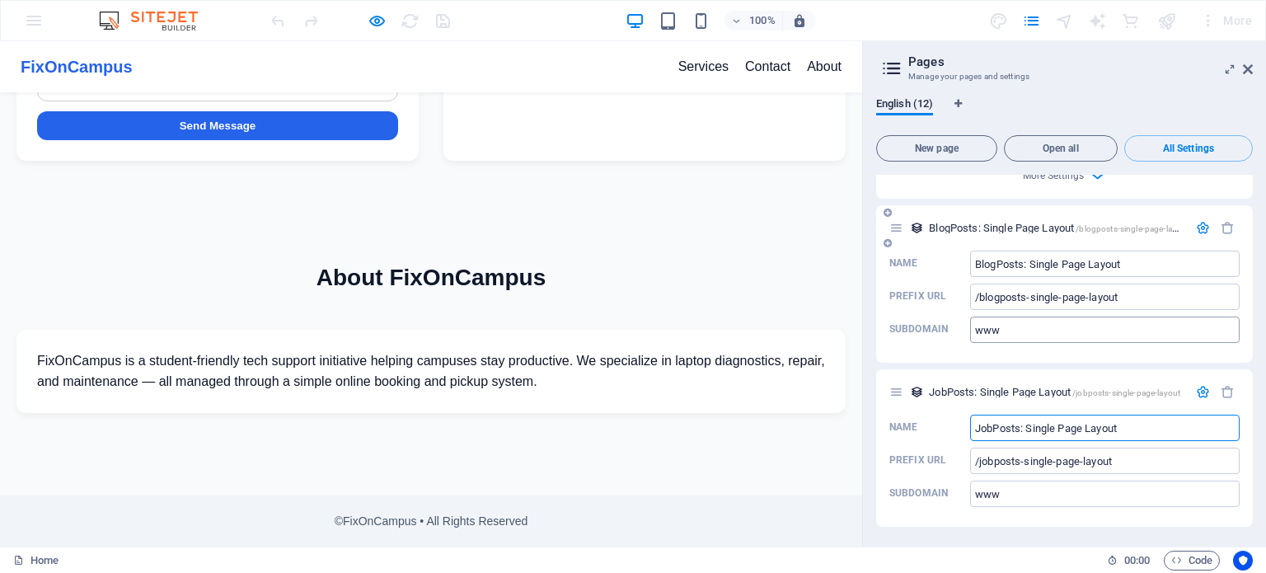
scroll to position [6555, 0]
click at [1229, 391] on icon "button" at bounding box center [1227, 392] width 14 height 14
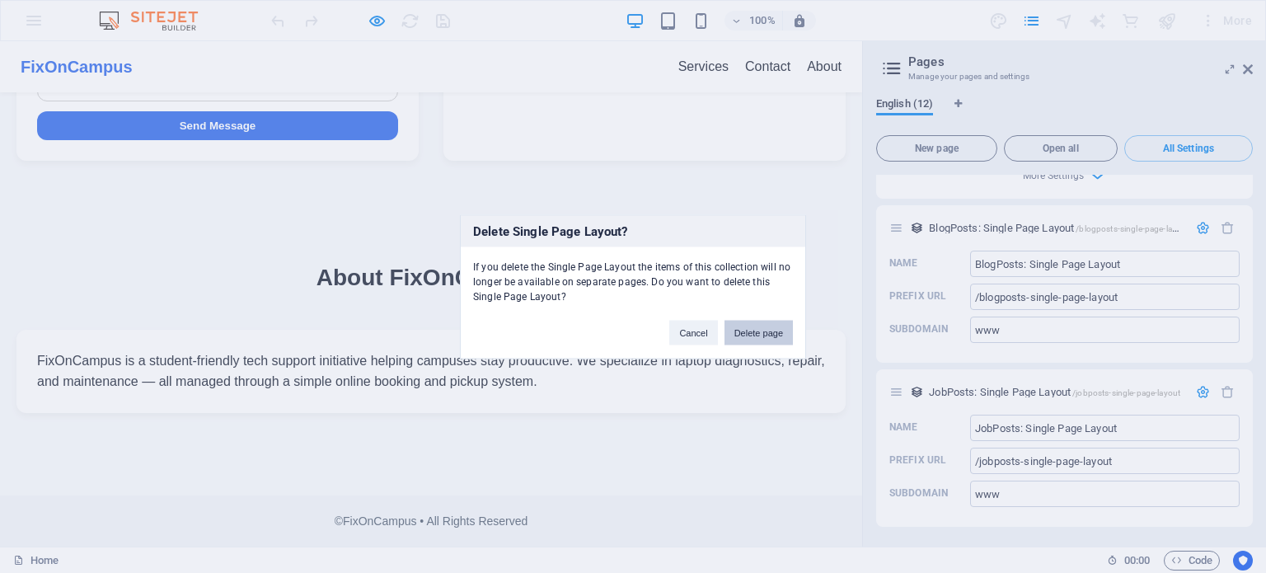
drag, startPoint x: 763, startPoint y: 341, endPoint x: 769, endPoint y: 298, distance: 43.2
click at [763, 341] on button "Delete page" at bounding box center [758, 332] width 68 height 25
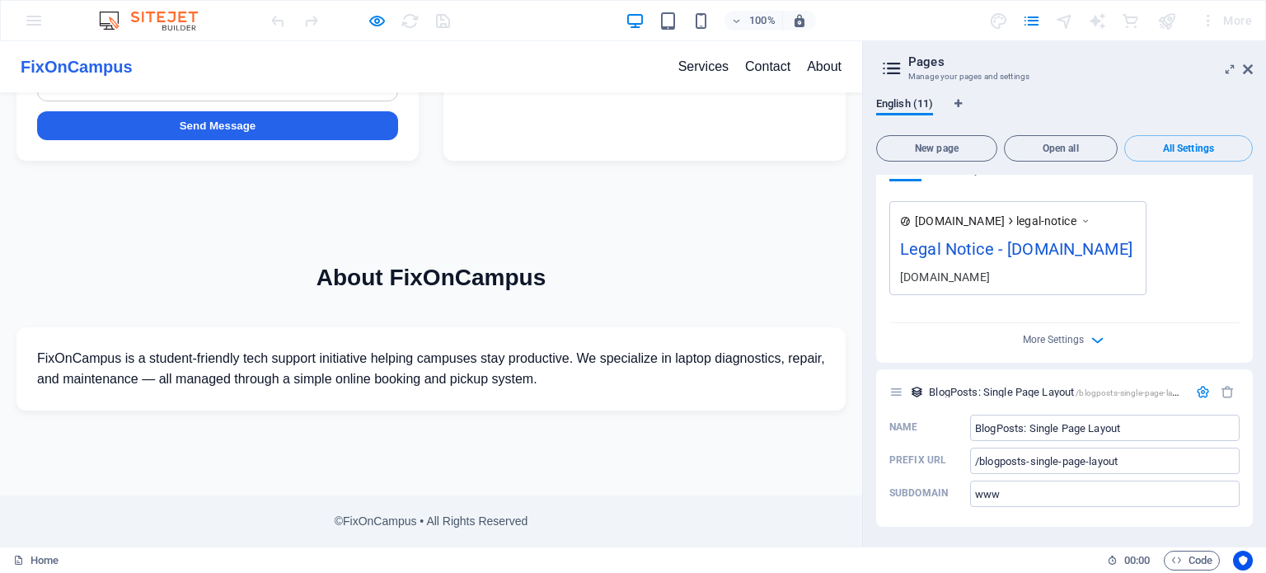
scroll to position [6391, 0]
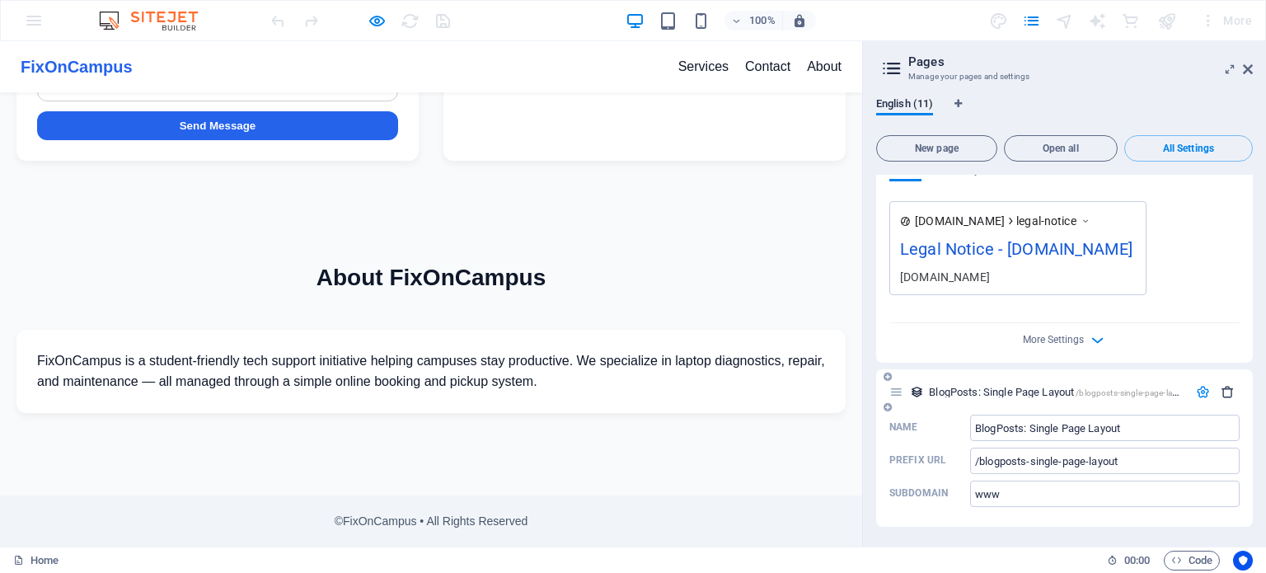
click at [1223, 389] on icon "button" at bounding box center [1227, 392] width 14 height 14
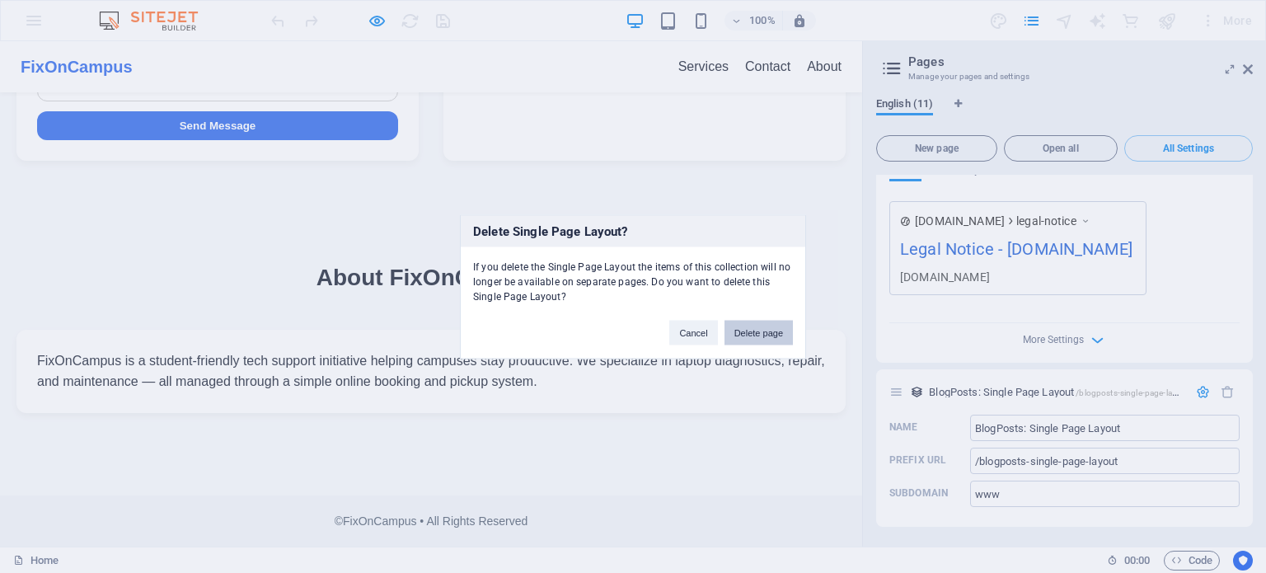
click at [775, 333] on button "Delete page" at bounding box center [758, 332] width 68 height 25
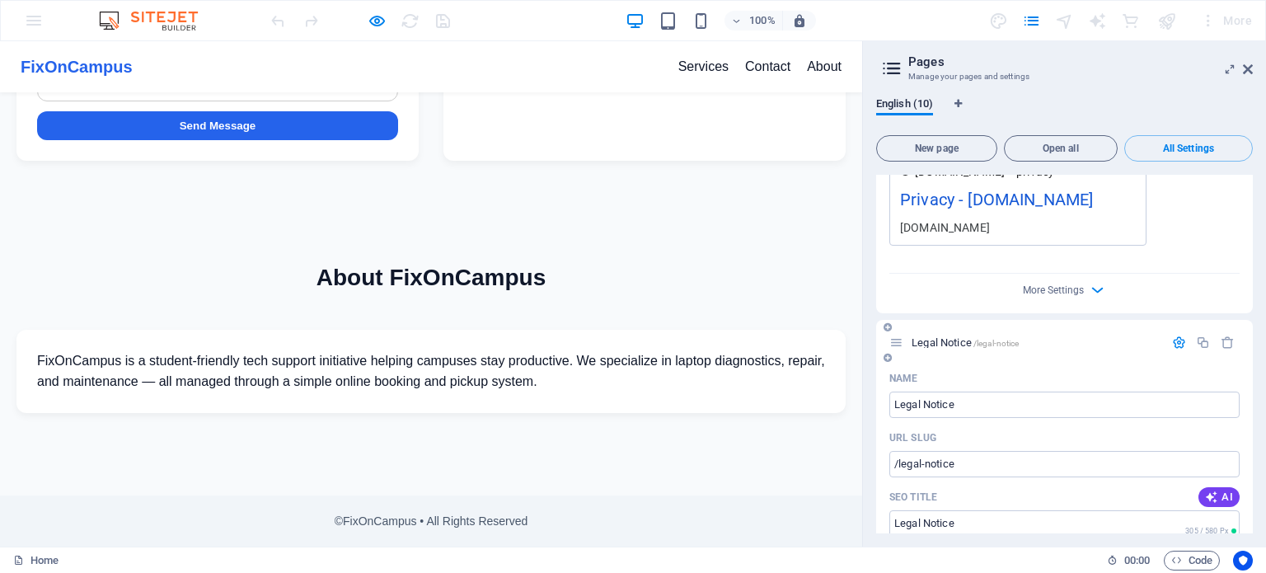
scroll to position [5750, 0]
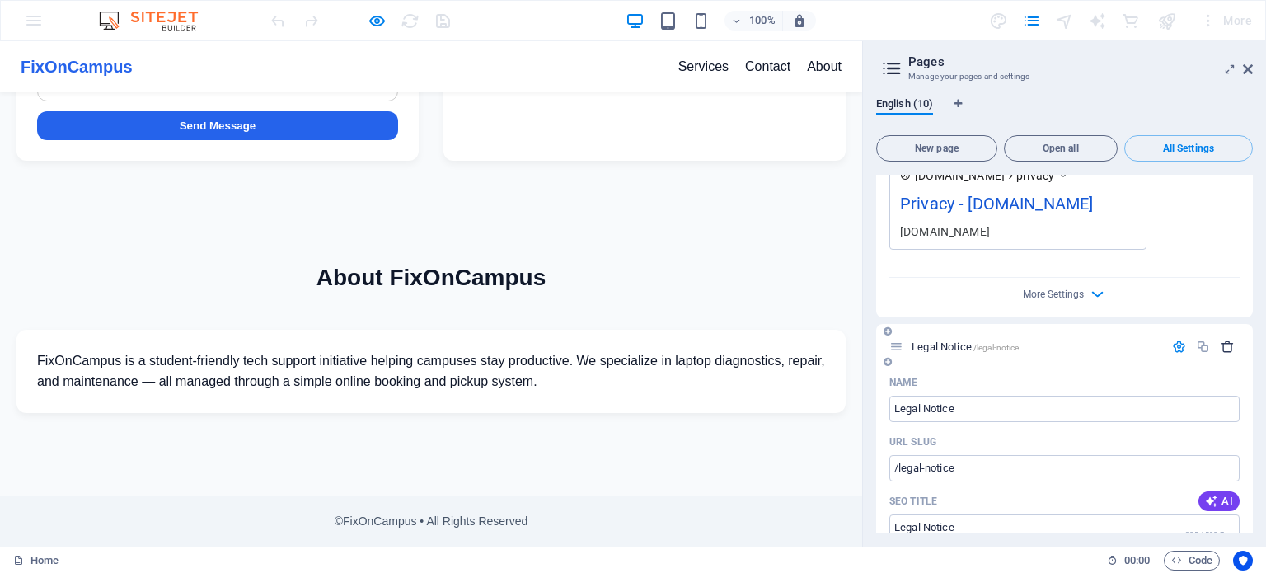
click at [1220, 339] on icon "button" at bounding box center [1227, 346] width 14 height 14
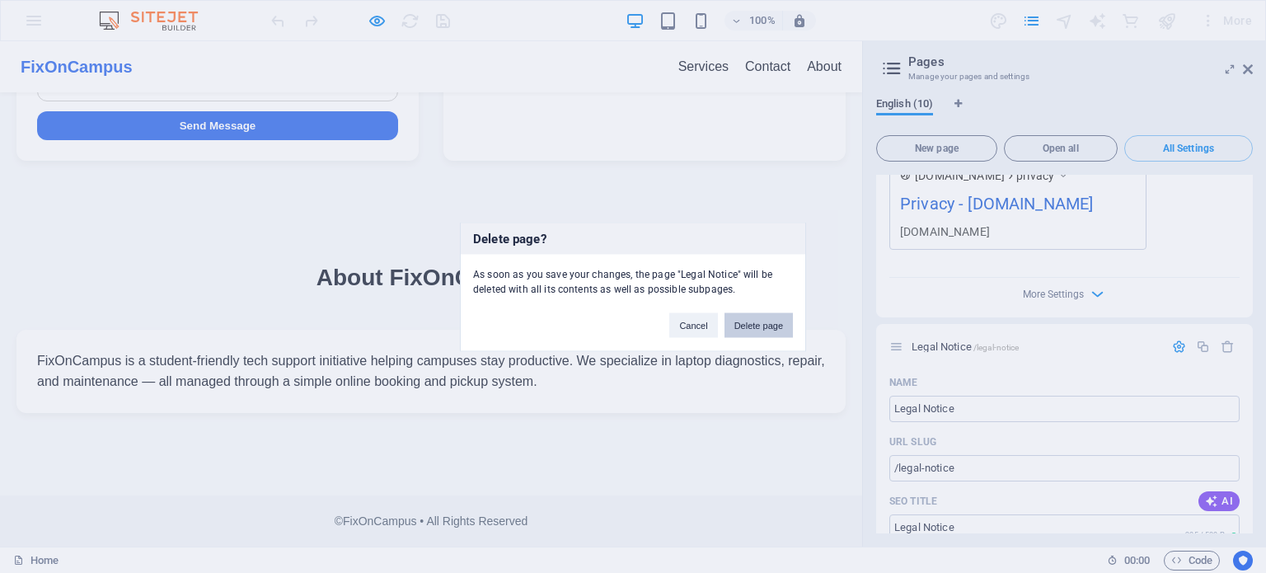
drag, startPoint x: 735, startPoint y: 326, endPoint x: 742, endPoint y: 284, distance: 42.7
click at [735, 326] on button "Delete page" at bounding box center [758, 324] width 68 height 25
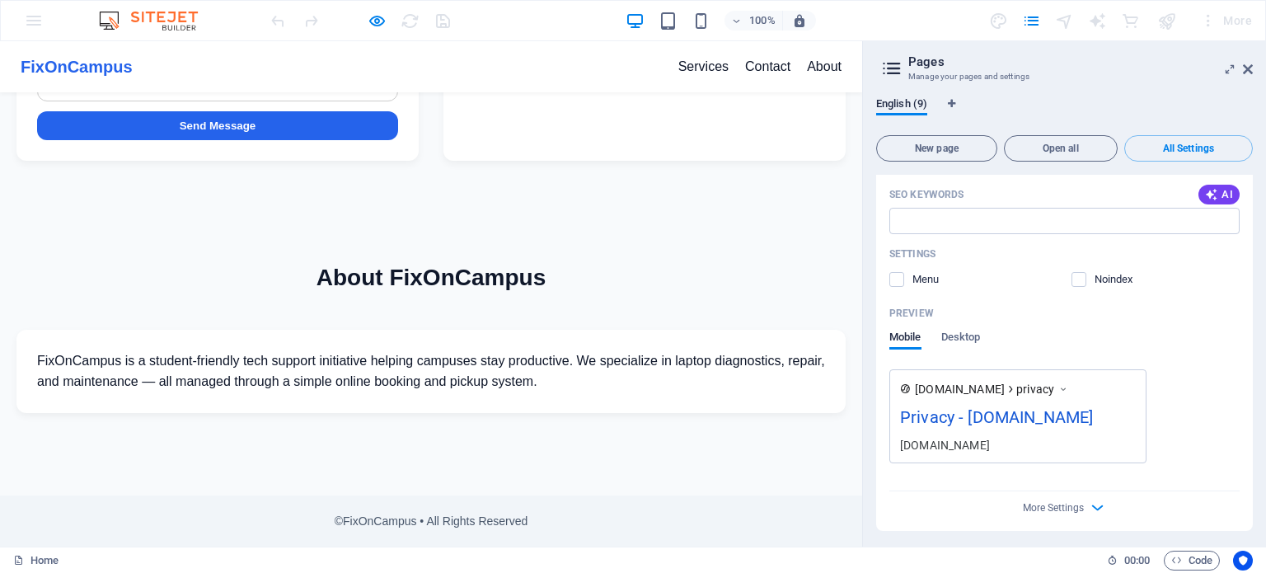
scroll to position [5392, 0]
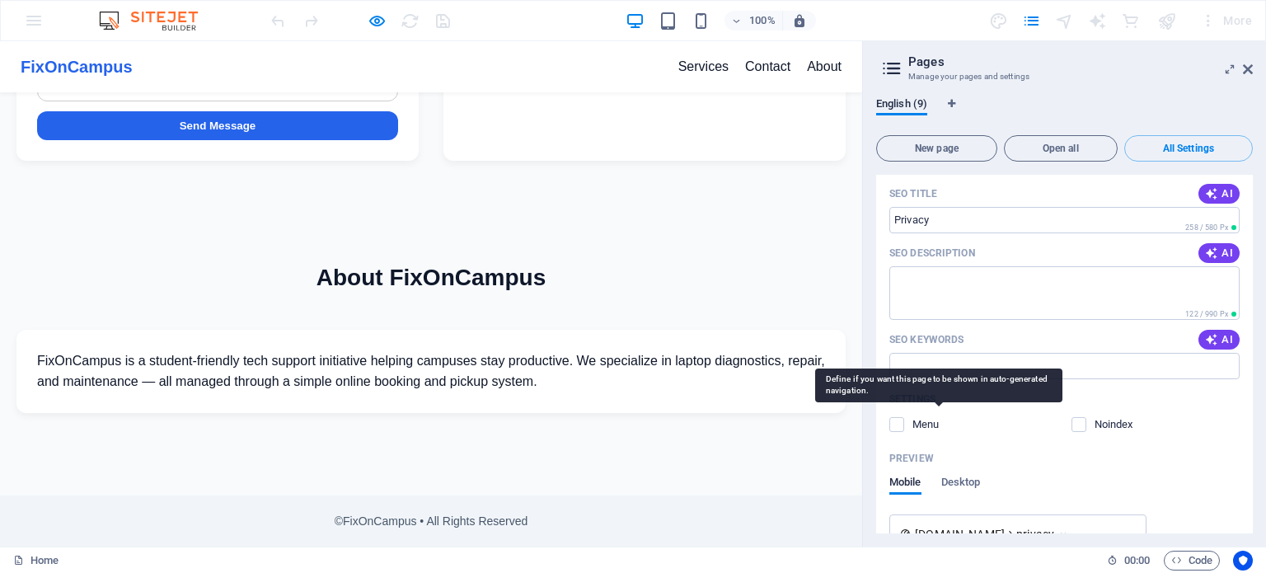
click at [913, 428] on p "Menu" at bounding box center [939, 424] width 54 height 15
click at [0, 0] on input "checkbox" at bounding box center [0, 0] width 0 height 0
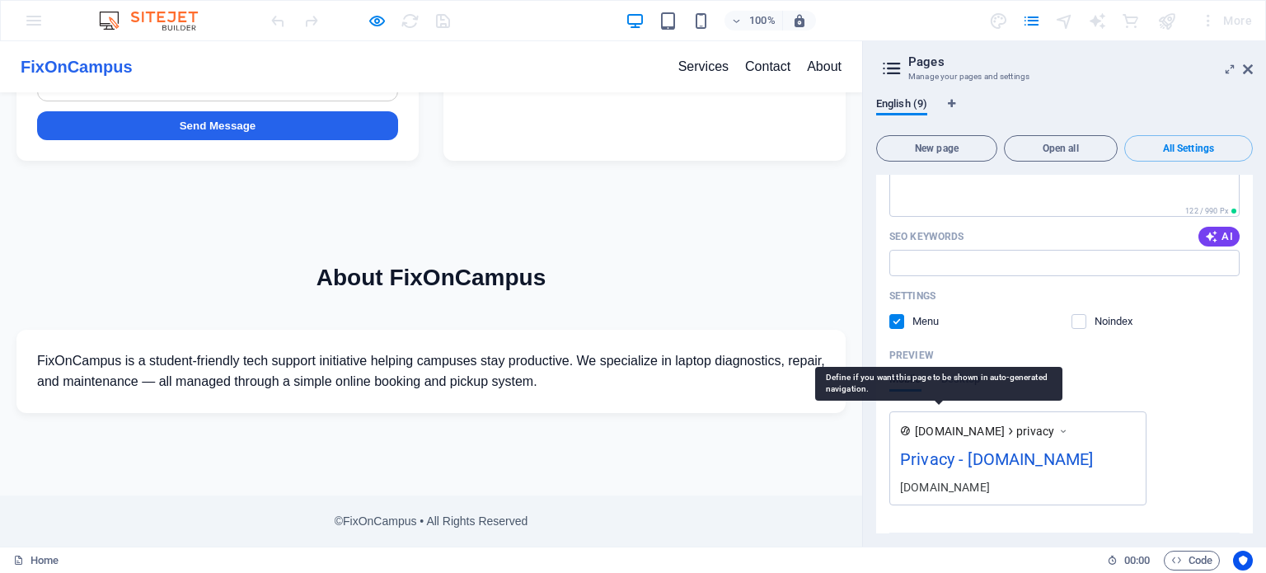
scroll to position [5498, 0]
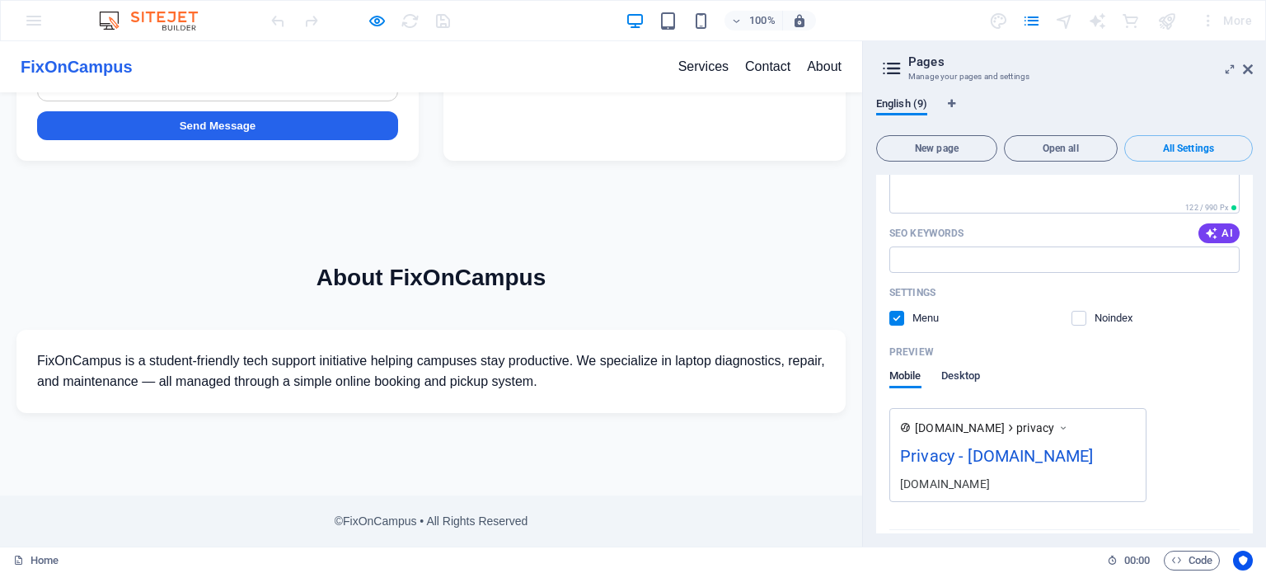
click at [966, 372] on span "Desktop" at bounding box center [961, 377] width 40 height 23
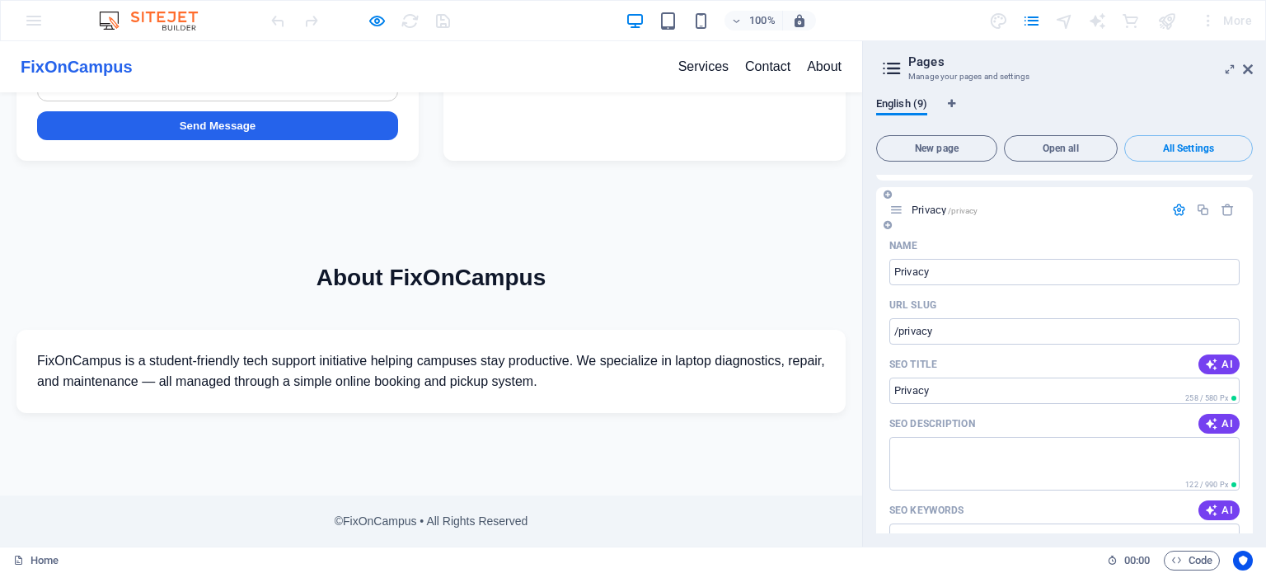
scroll to position [5221, 0]
click at [958, 388] on input "Privacy" at bounding box center [1064, 391] width 350 height 26
type input "P"
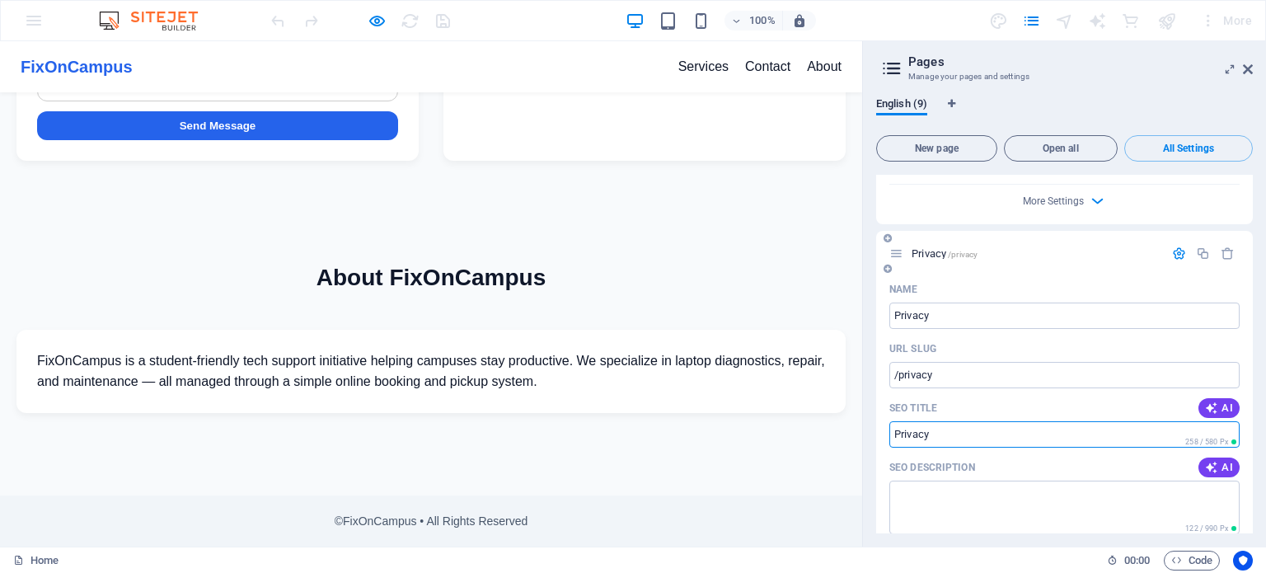
scroll to position [5145, 0]
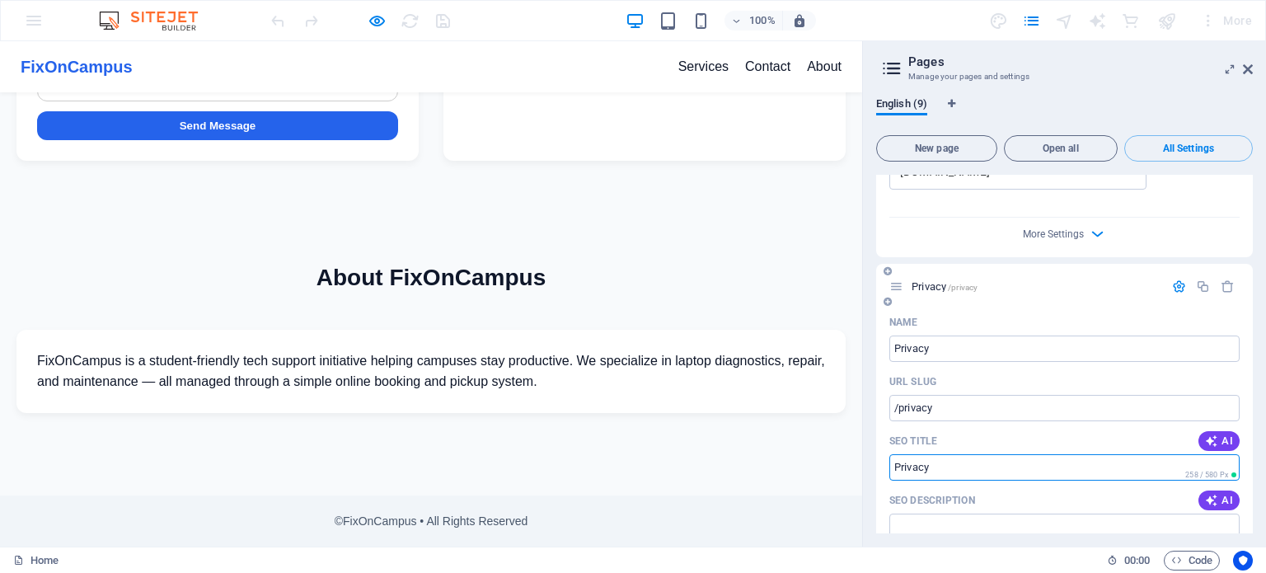
click at [961, 457] on input "SEO Title" at bounding box center [1064, 467] width 350 height 26
type input "u"
click at [962, 395] on input "/privacy" at bounding box center [1064, 408] width 350 height 26
type input "/"
click at [962, 339] on input "Privacy" at bounding box center [1064, 348] width 350 height 26
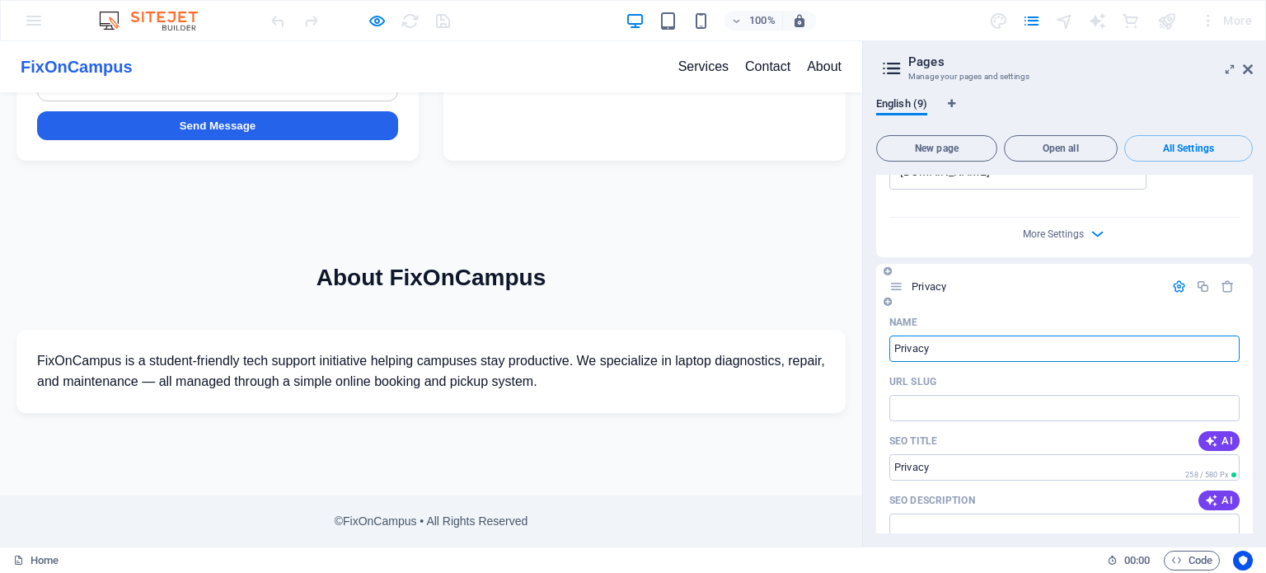
click at [993, 349] on input "Privacy" at bounding box center [1064, 348] width 350 height 26
type input "P"
click at [1226, 282] on icon "button" at bounding box center [1227, 286] width 14 height 14
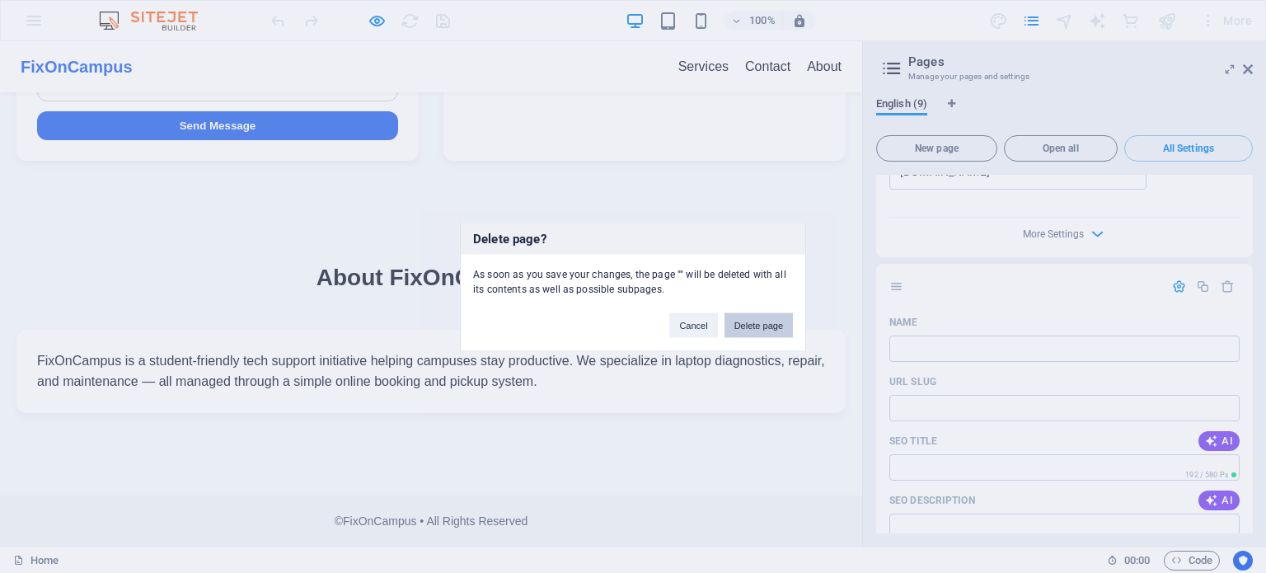
click at [770, 323] on button "Delete page" at bounding box center [758, 324] width 68 height 25
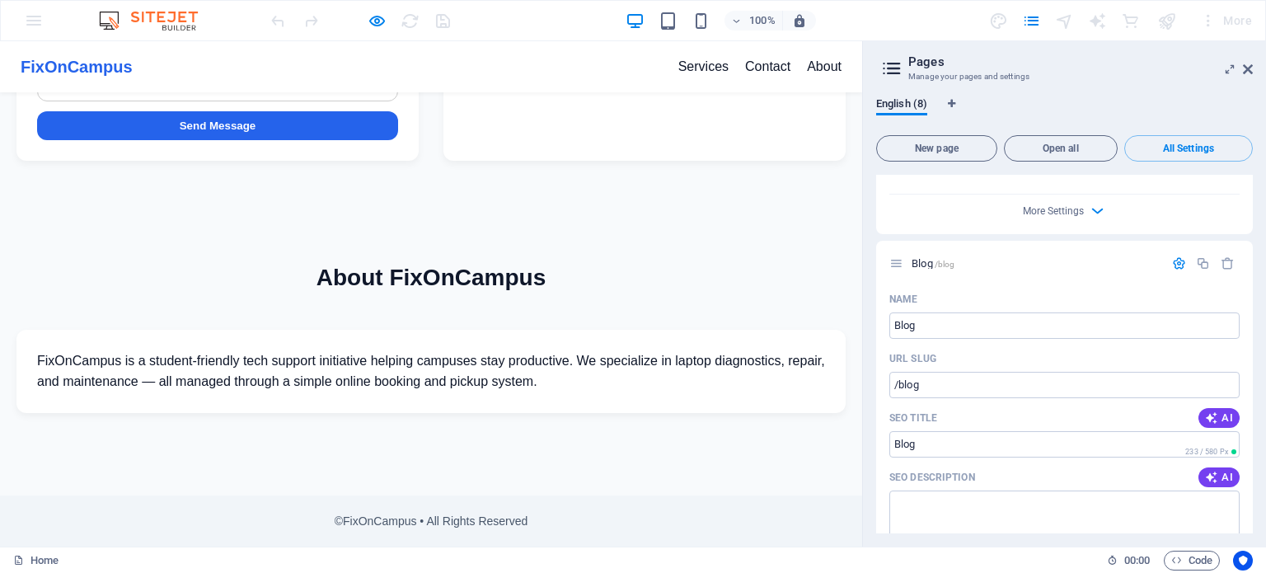
scroll to position [3834, 0]
click at [1220, 258] on icon "button" at bounding box center [1227, 265] width 14 height 14
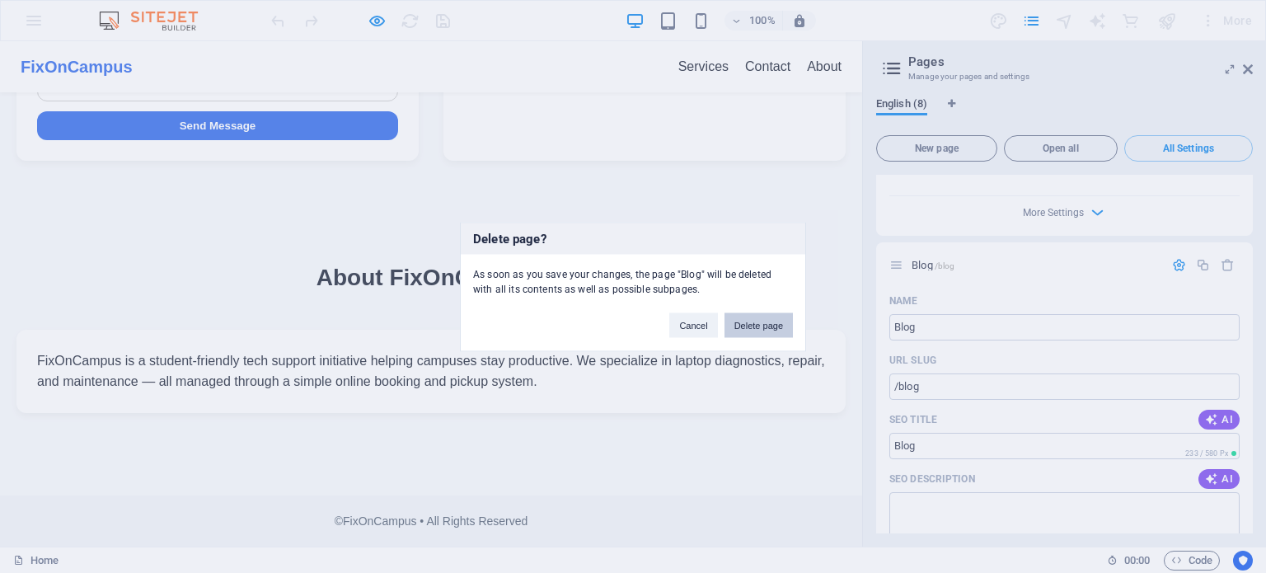
drag, startPoint x: 769, startPoint y: 323, endPoint x: 814, endPoint y: 271, distance: 68.9
click at [769, 323] on button "Delete page" at bounding box center [758, 324] width 68 height 25
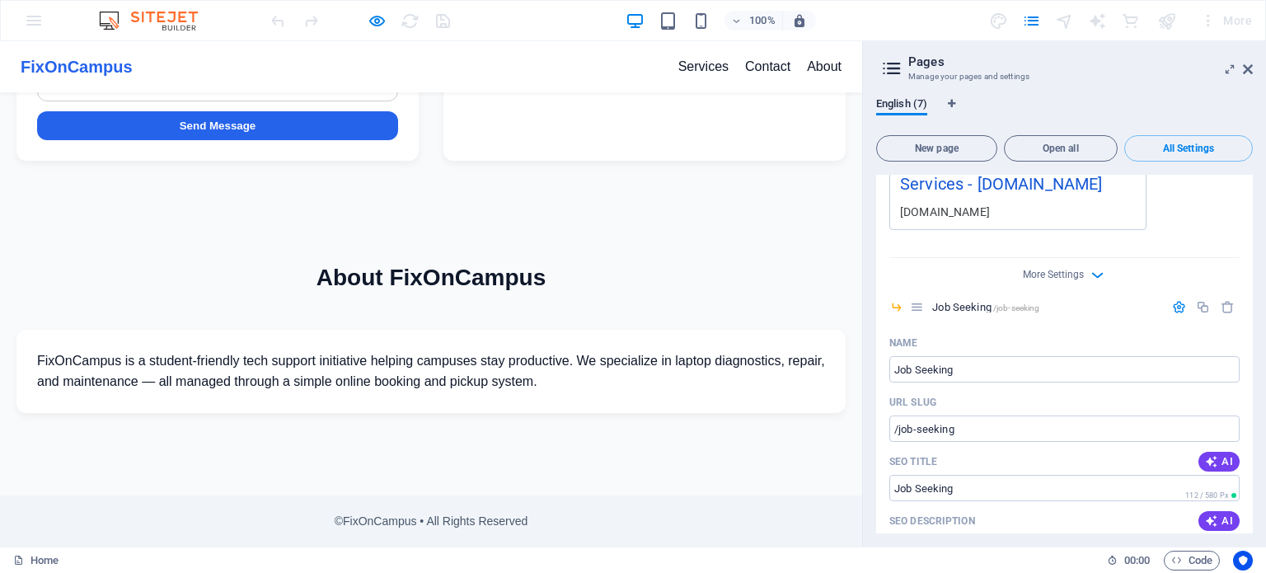
scroll to position [1892, 0]
click at [1220, 300] on icon "button" at bounding box center [1227, 307] width 14 height 14
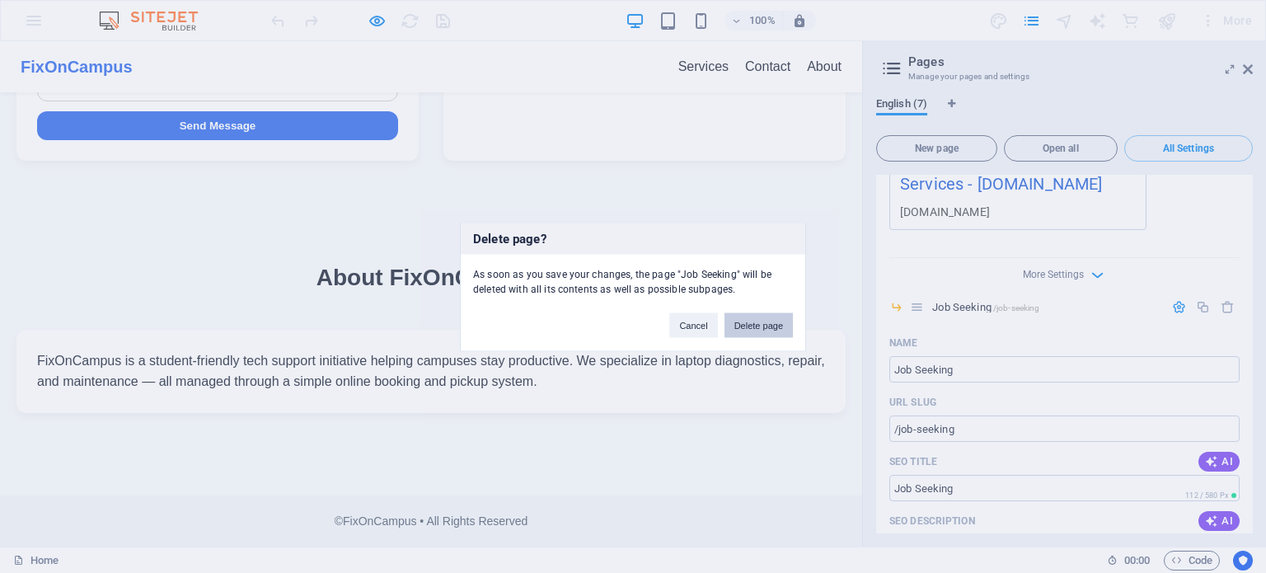
click at [779, 326] on button "Delete page" at bounding box center [758, 324] width 68 height 25
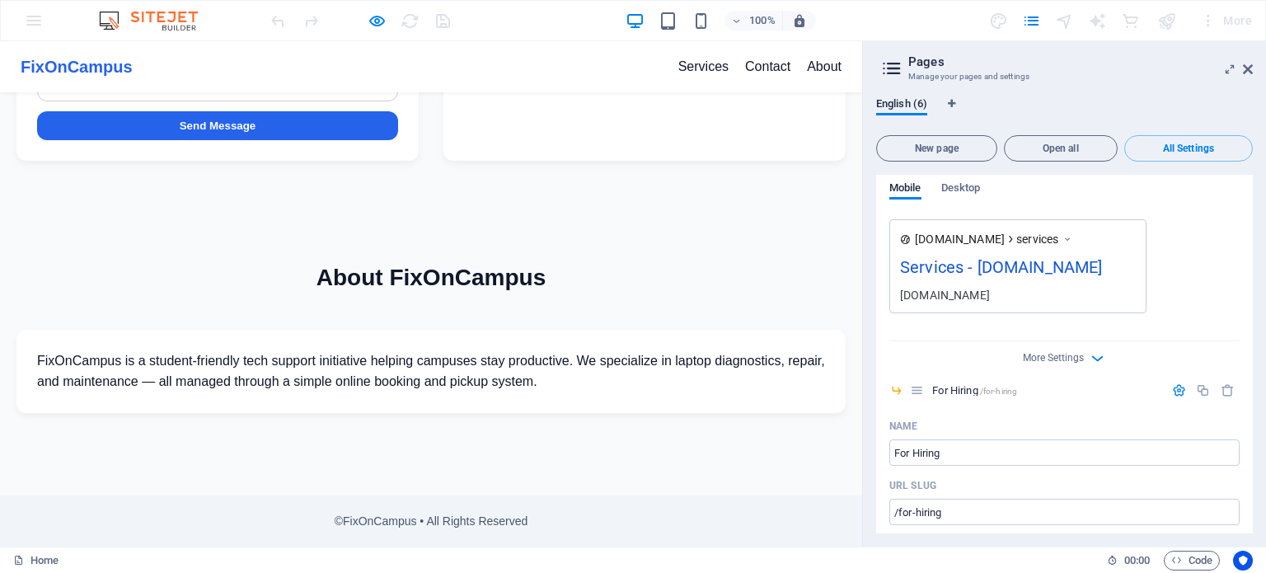
scroll to position [1907, 0]
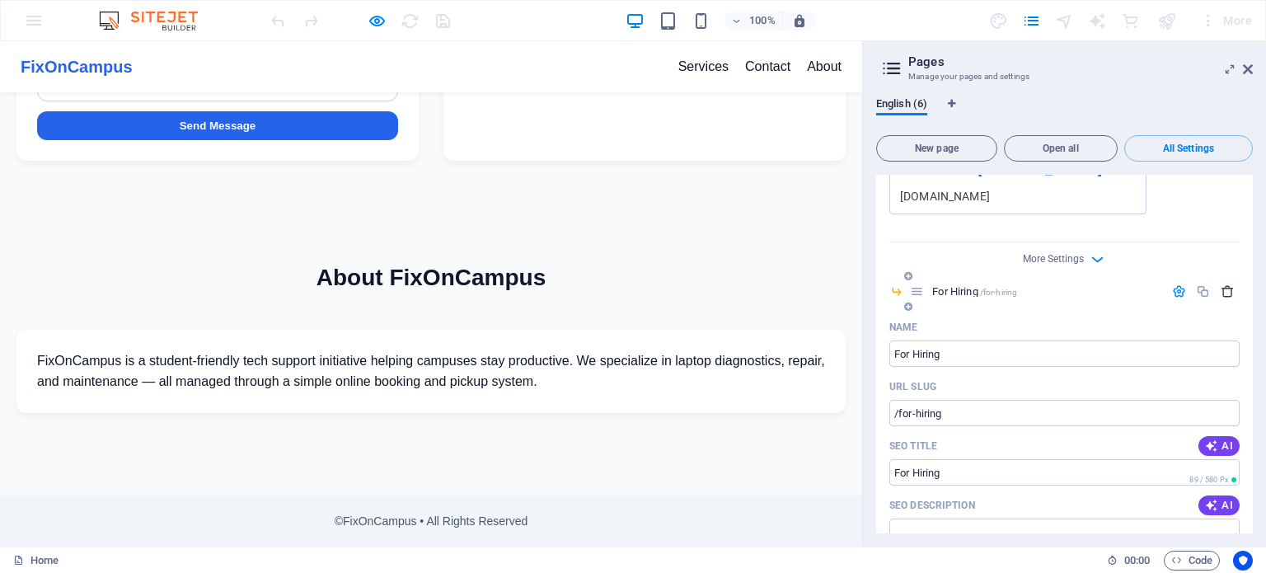
click at [1220, 284] on icon "button" at bounding box center [1227, 291] width 14 height 14
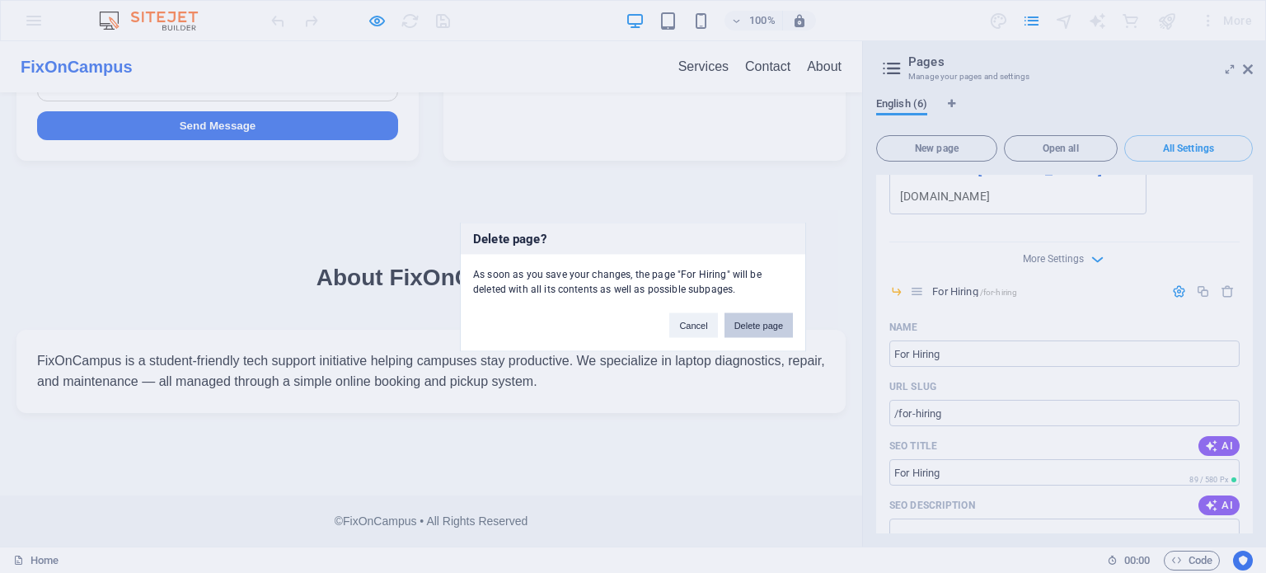
click at [777, 316] on button "Delete page" at bounding box center [758, 324] width 68 height 25
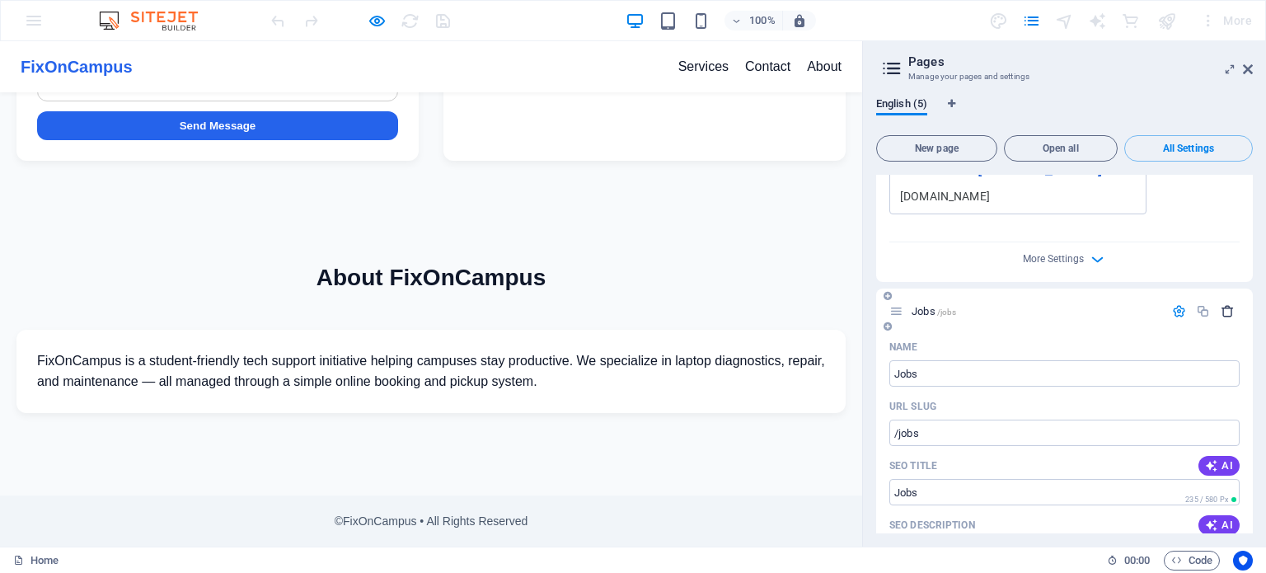
click at [1227, 304] on icon "button" at bounding box center [1227, 311] width 14 height 14
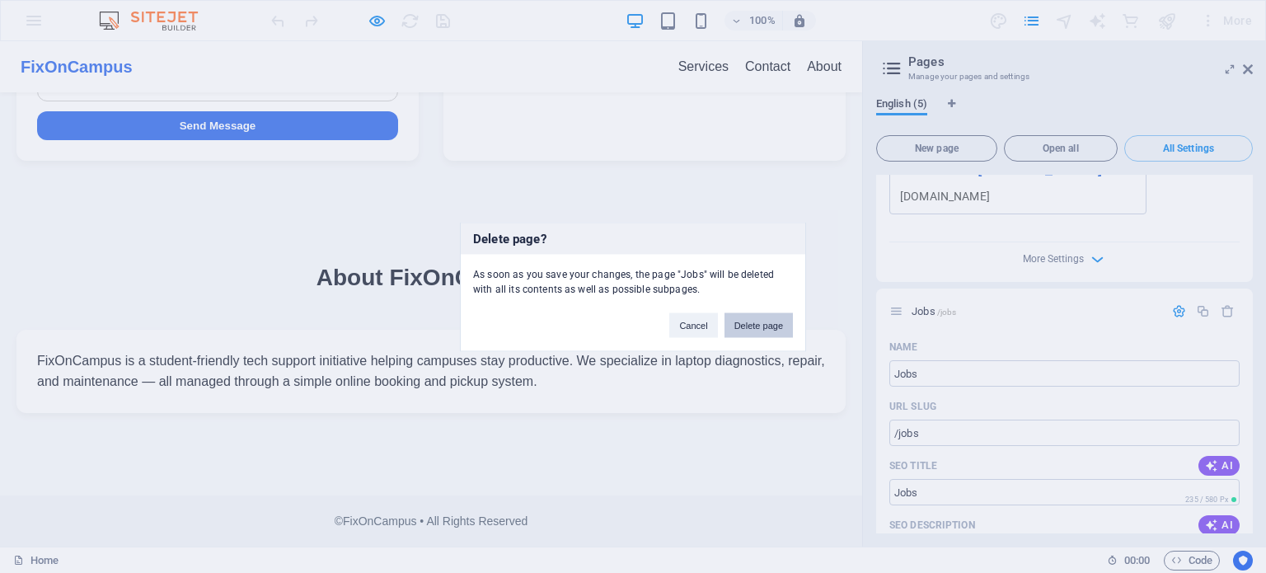
click at [754, 332] on button "Delete page" at bounding box center [758, 324] width 68 height 25
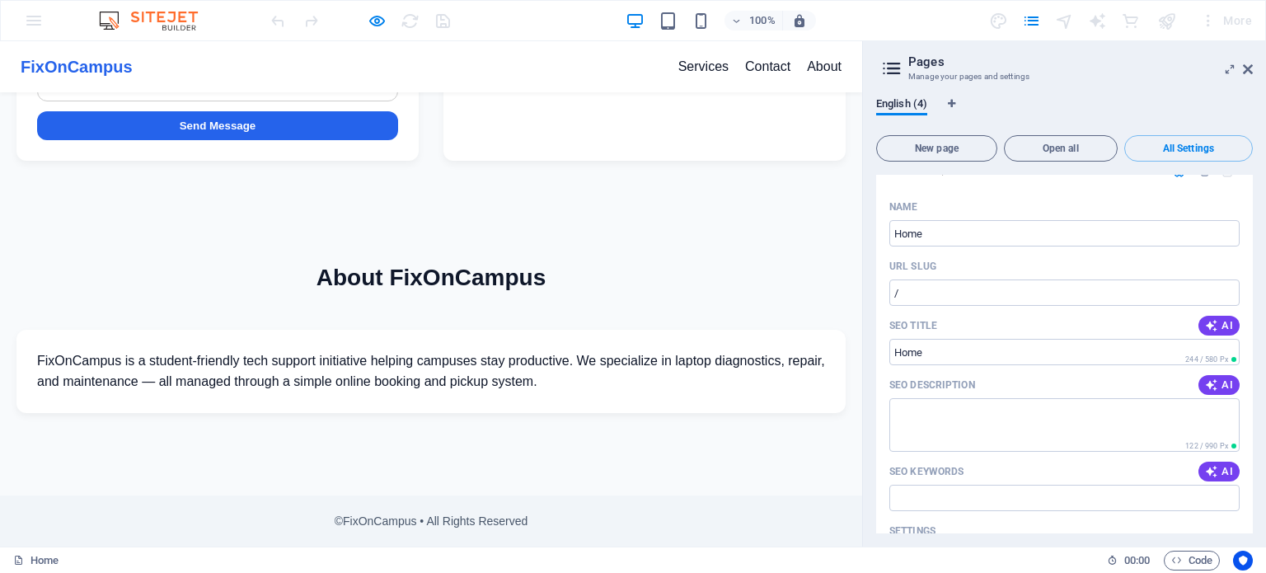
scroll to position [0, 0]
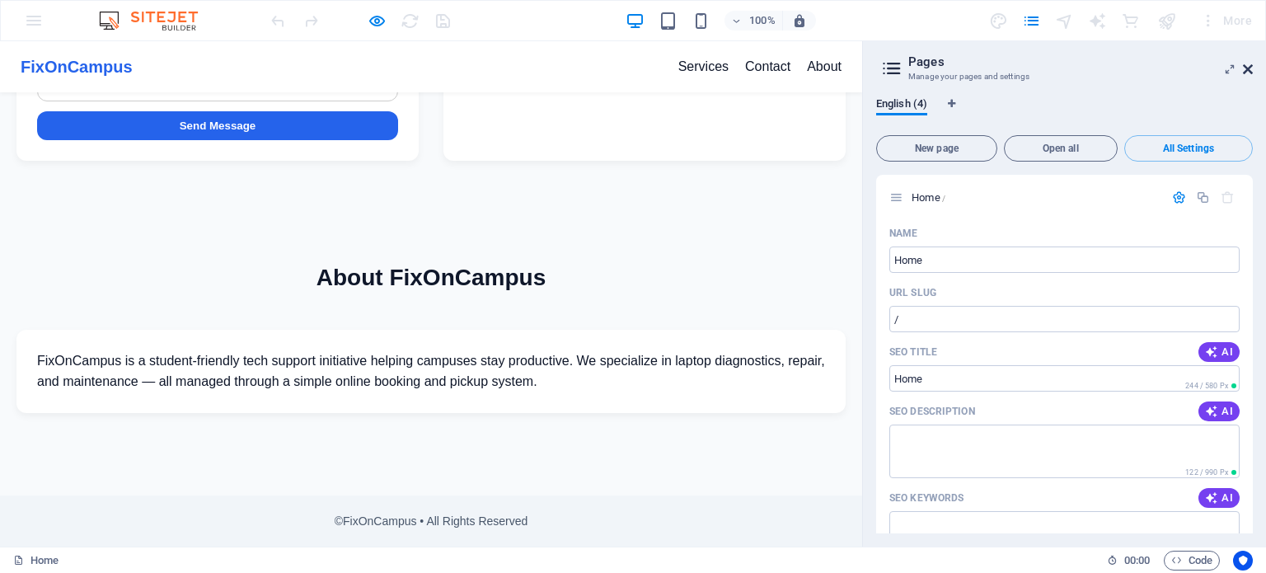
click at [1244, 73] on icon at bounding box center [1248, 69] width 10 height 13
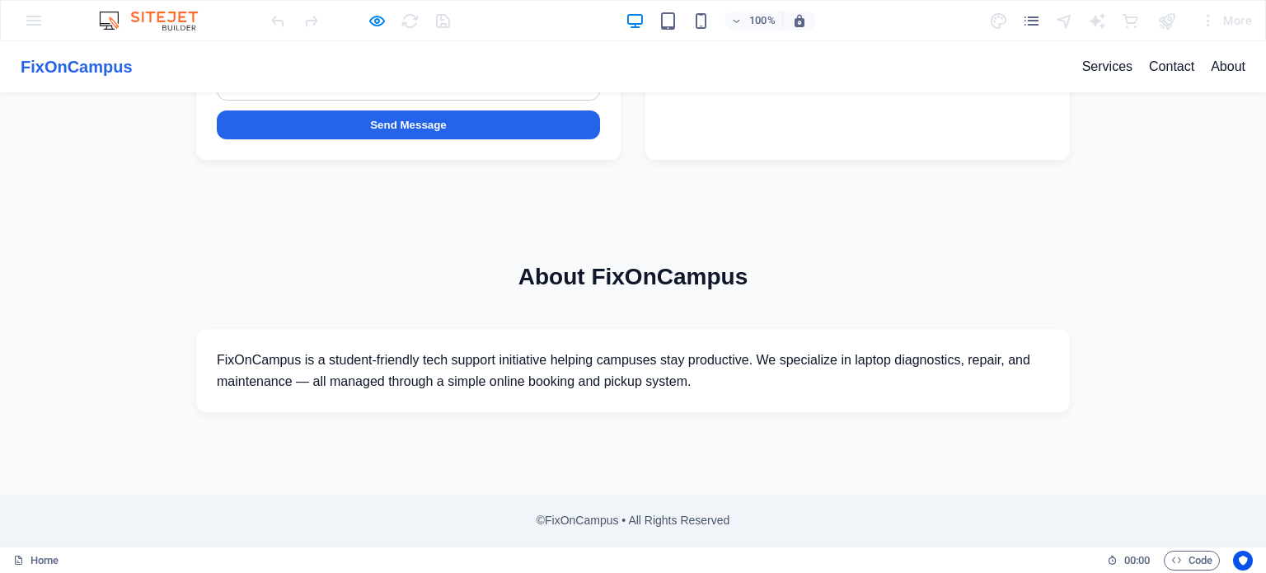
scroll to position [1153, 0]
click at [1082, 60] on link "Services" at bounding box center [1107, 66] width 50 height 21
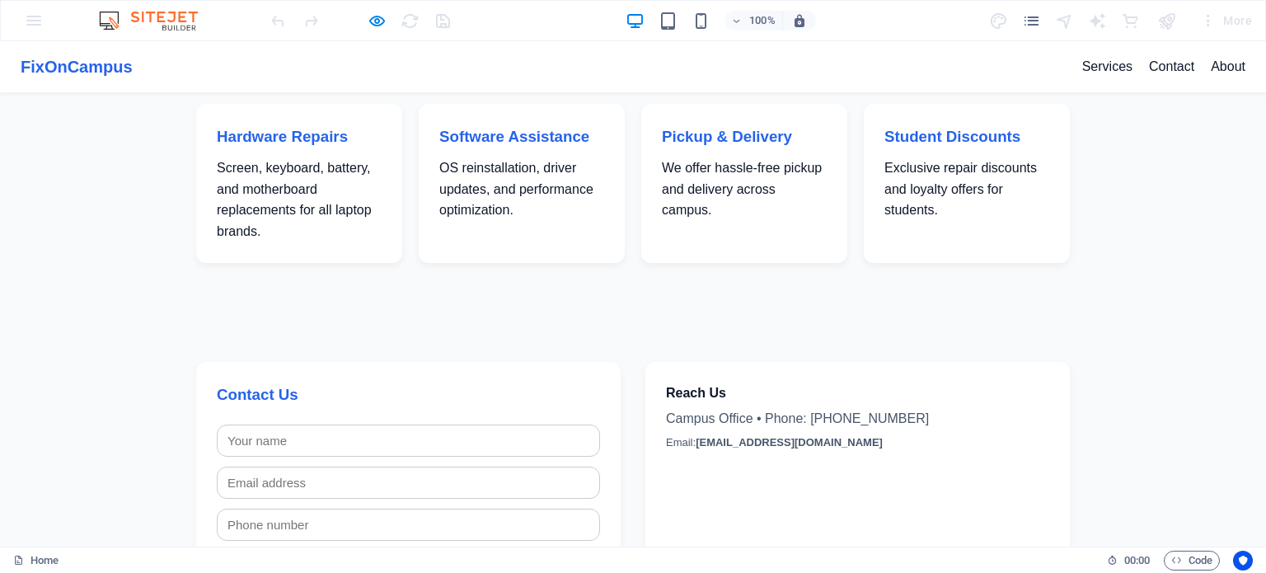
scroll to position [0, 0]
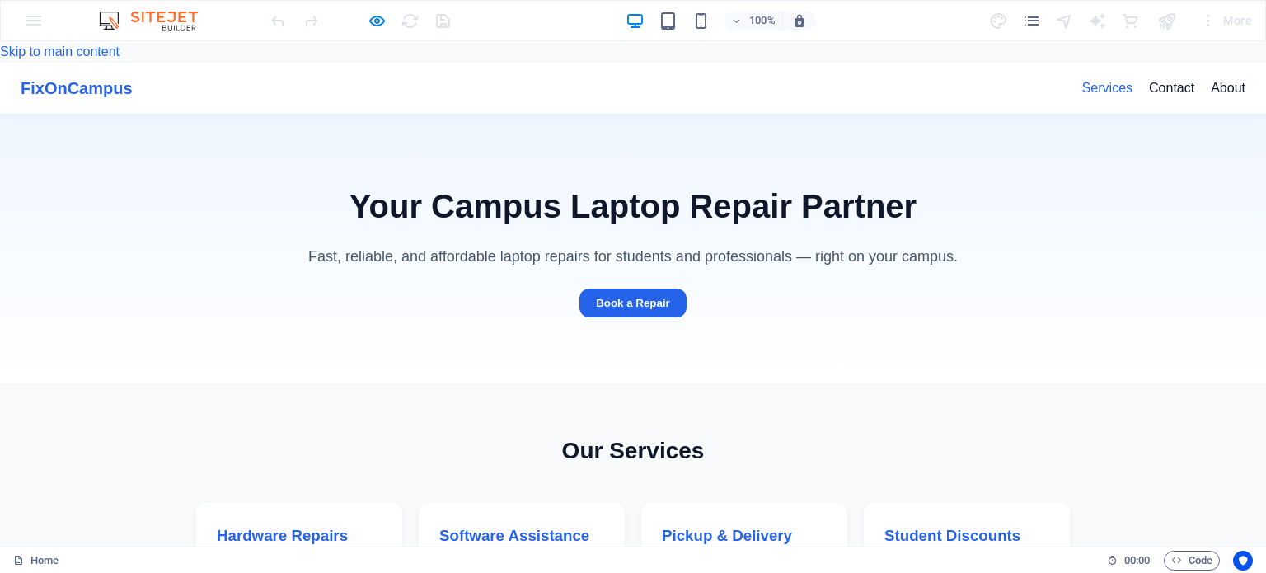
click at [1093, 77] on link "Services" at bounding box center [1107, 87] width 50 height 21
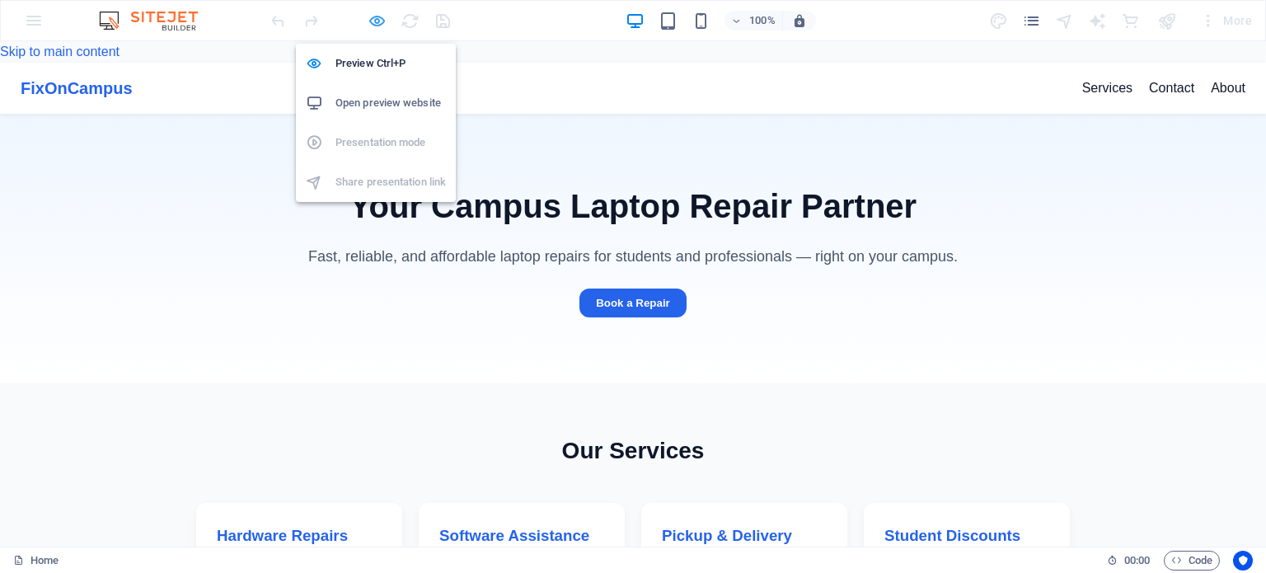
click at [379, 22] on icon "button" at bounding box center [376, 21] width 19 height 19
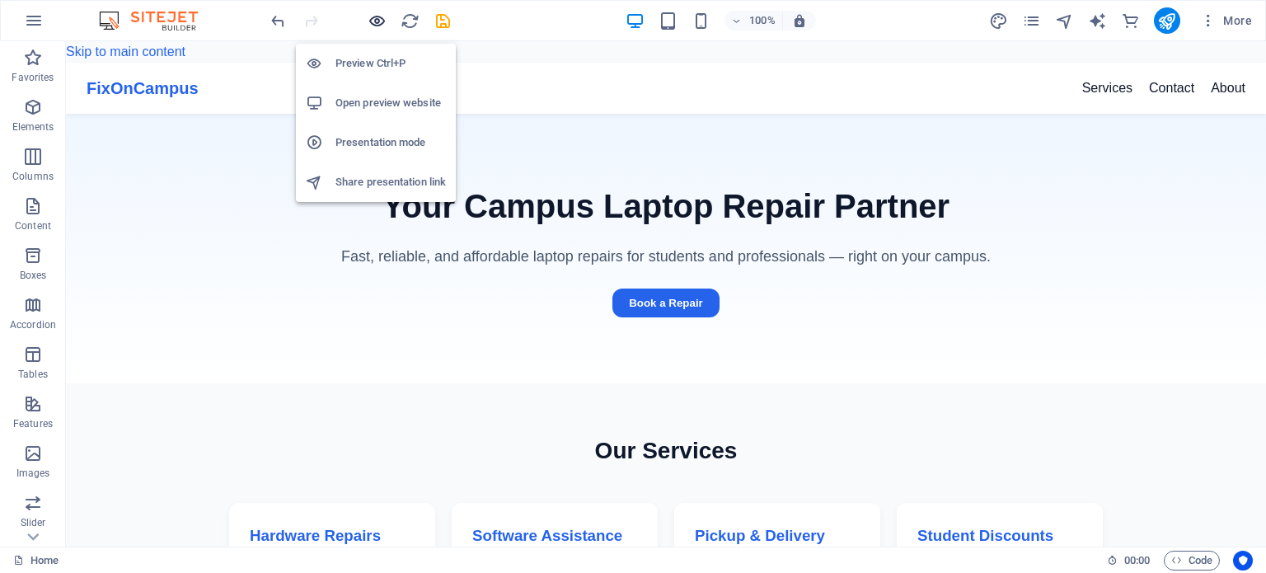
click at [372, 22] on icon "button" at bounding box center [376, 21] width 19 height 19
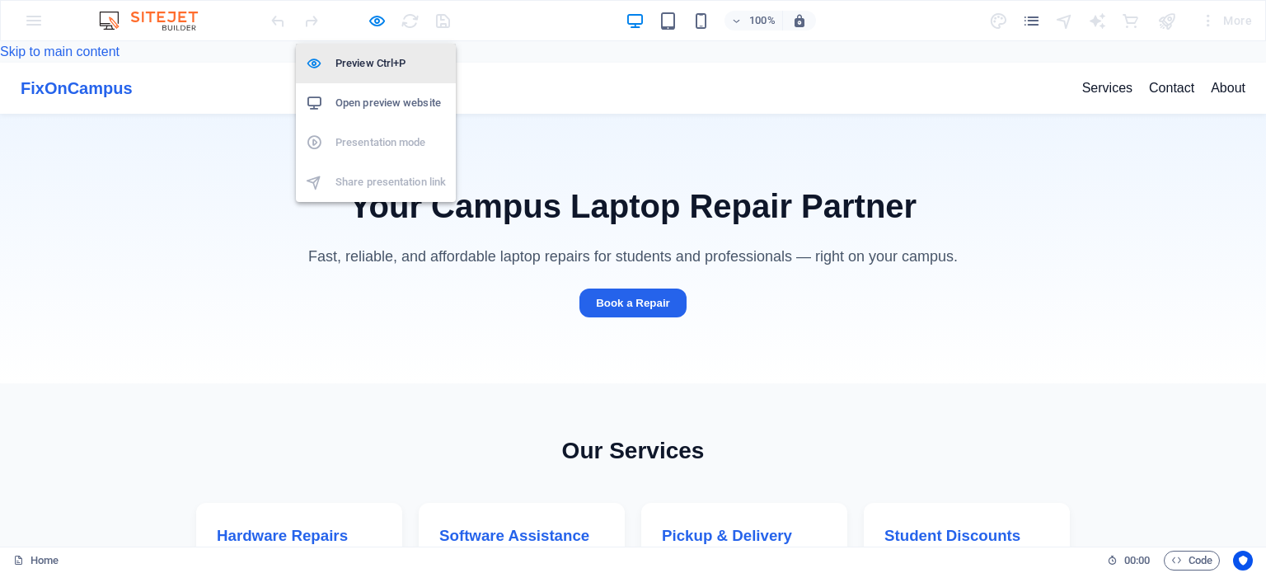
click at [377, 52] on li "Preview Ctrl+P" at bounding box center [376, 64] width 160 height 40
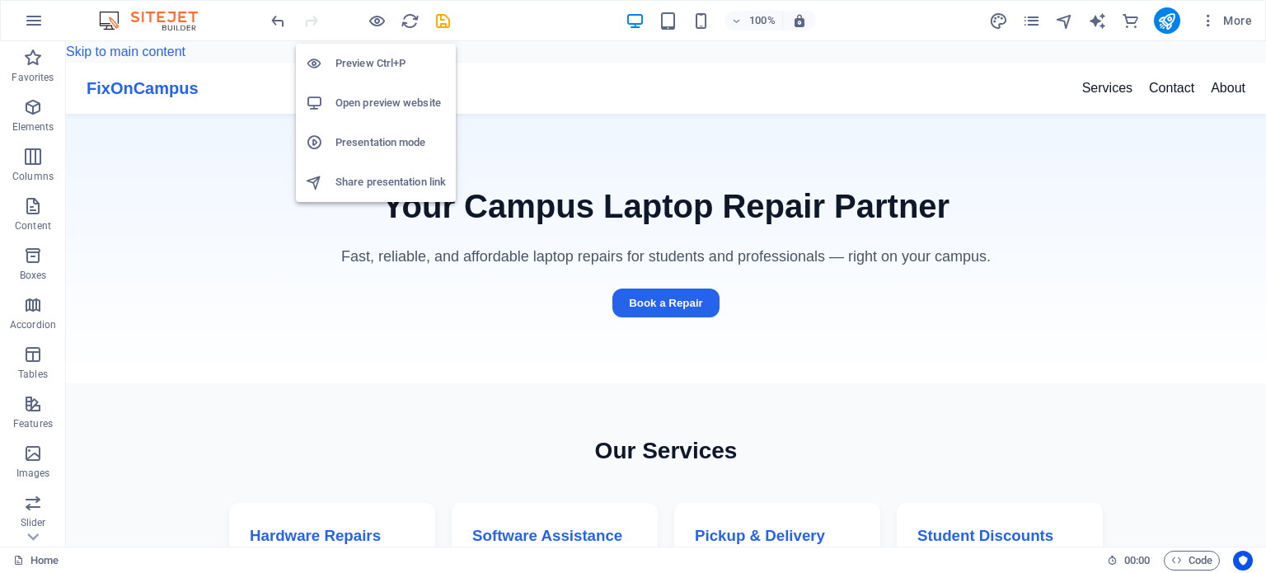
click at [377, 52] on li "Preview Ctrl+P" at bounding box center [376, 64] width 160 height 40
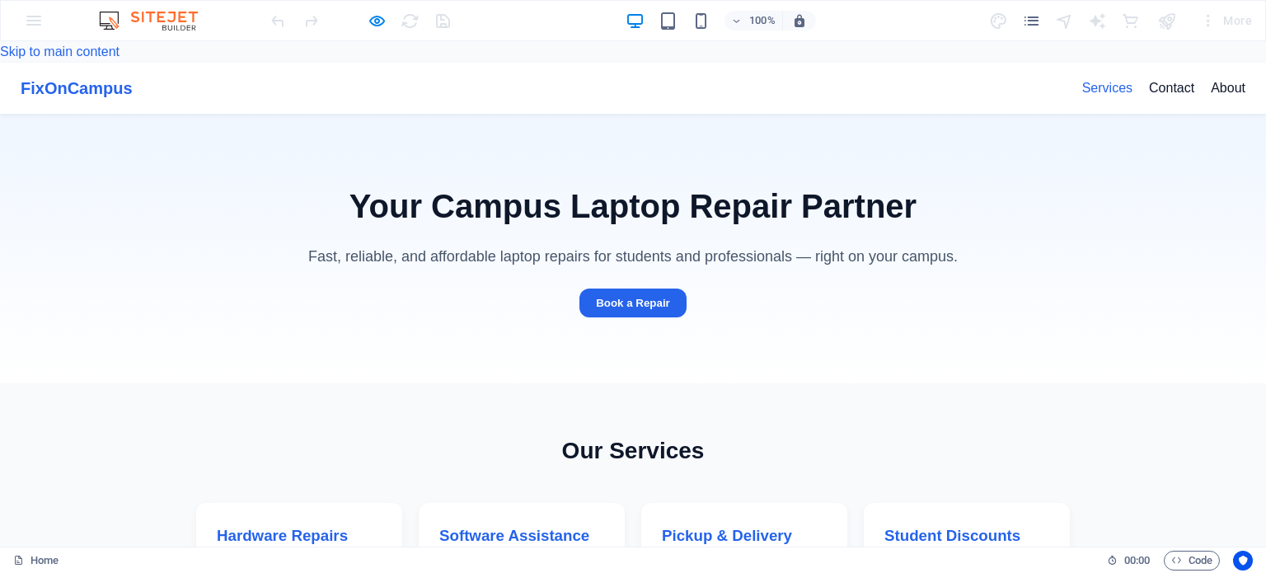
click at [1091, 77] on link "Services" at bounding box center [1107, 87] width 50 height 21
click at [662, 288] on button "Book a Repair" at bounding box center [632, 302] width 107 height 29
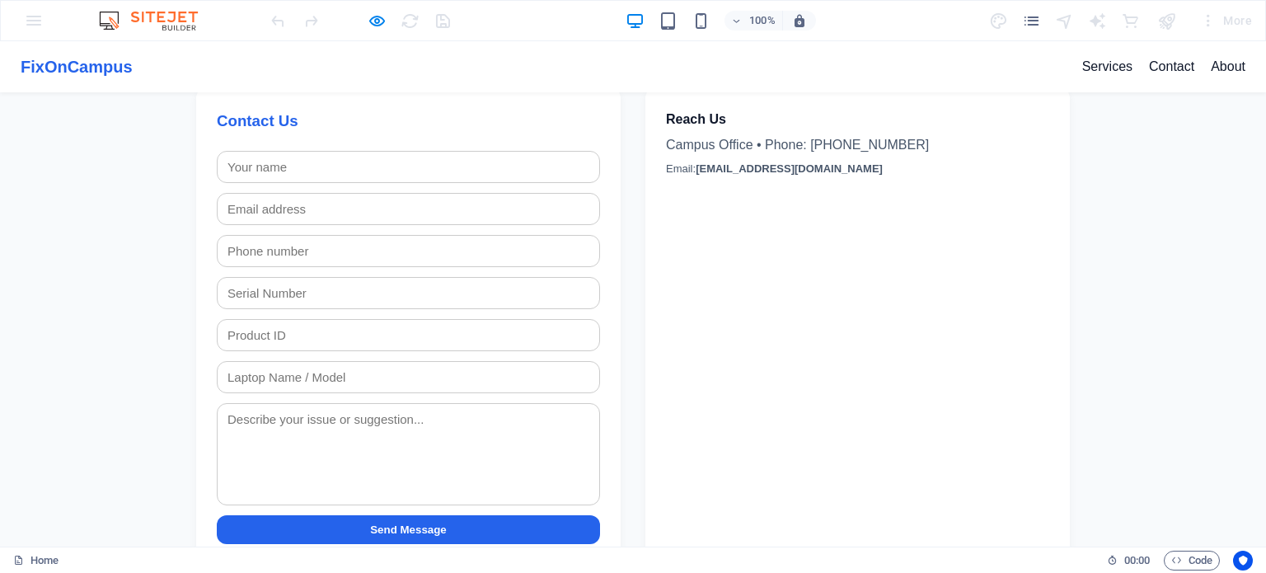
scroll to position [679, 0]
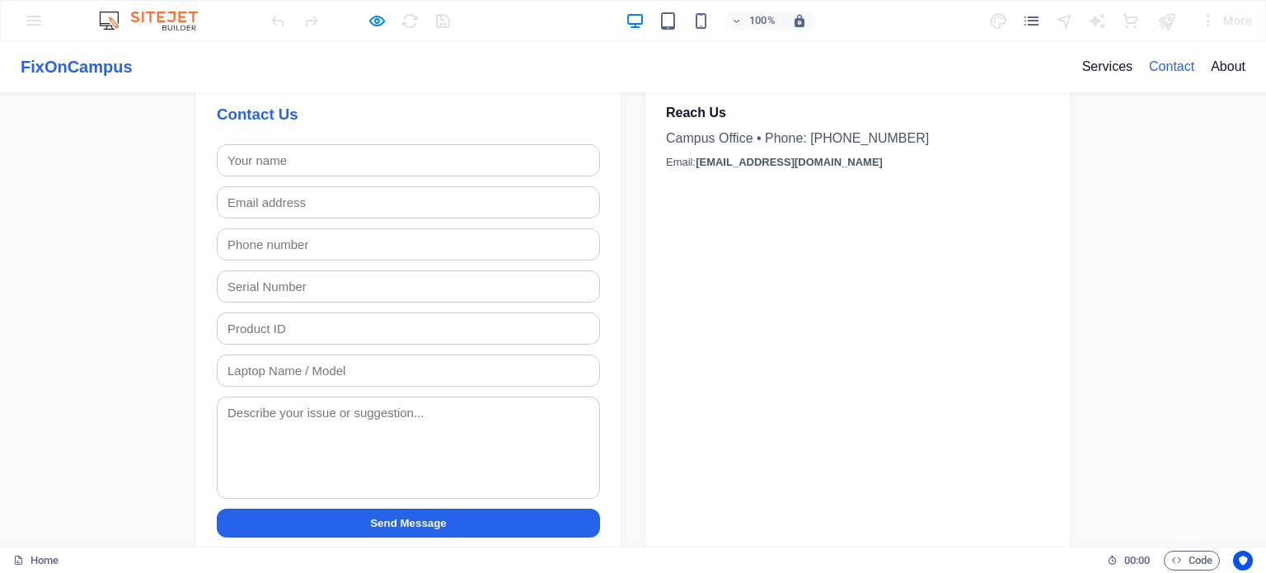
click at [1149, 68] on link "Contact" at bounding box center [1171, 66] width 45 height 21
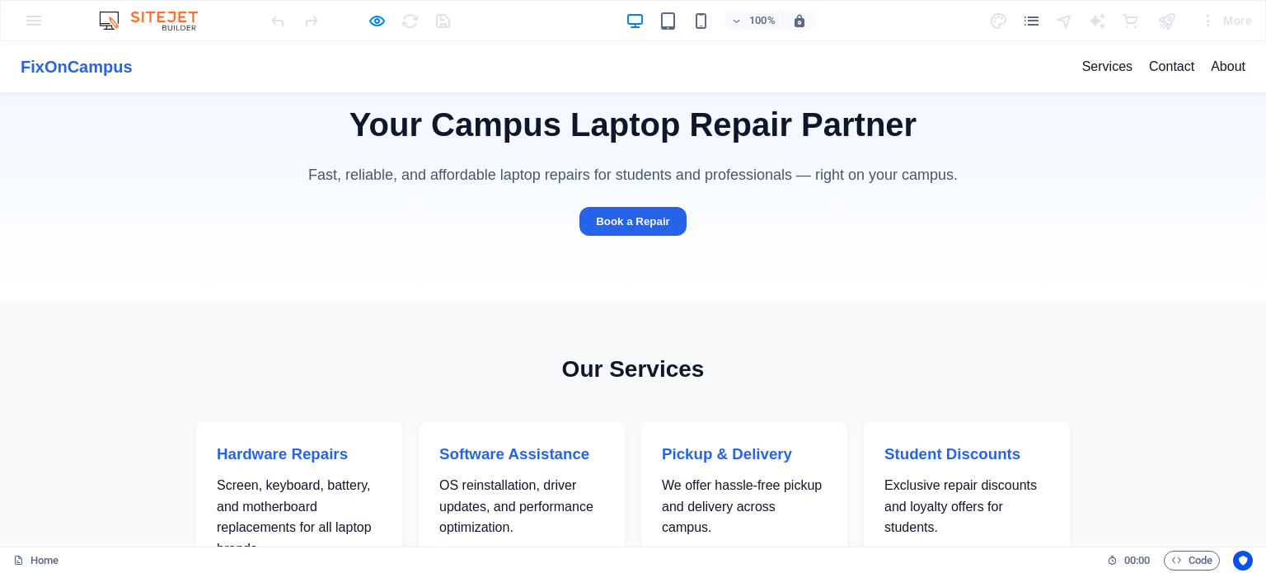
scroll to position [0, 0]
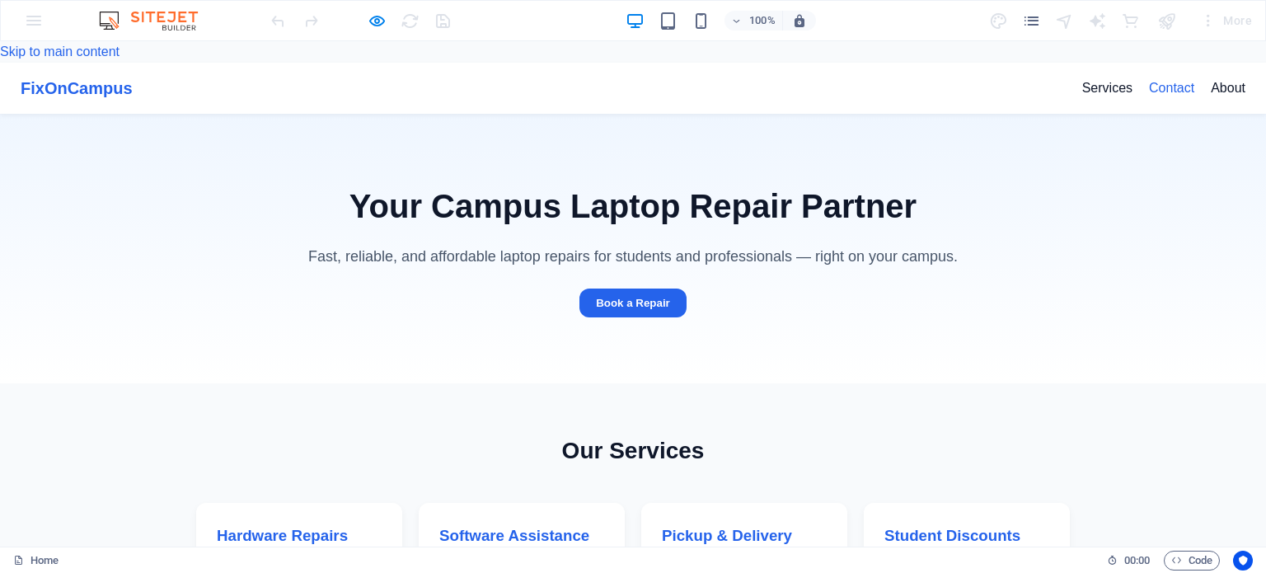
click at [1149, 77] on link "Contact" at bounding box center [1171, 87] width 45 height 21
click at [1168, 77] on link "Contact" at bounding box center [1171, 87] width 45 height 21
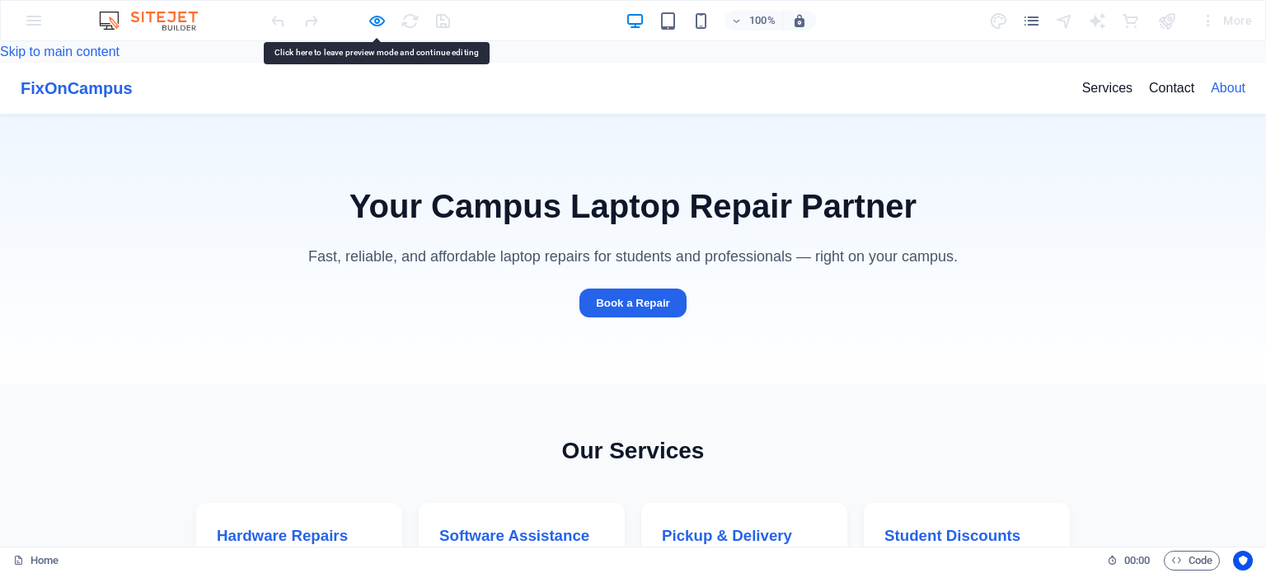
click at [1210, 77] on link "About" at bounding box center [1227, 87] width 35 height 21
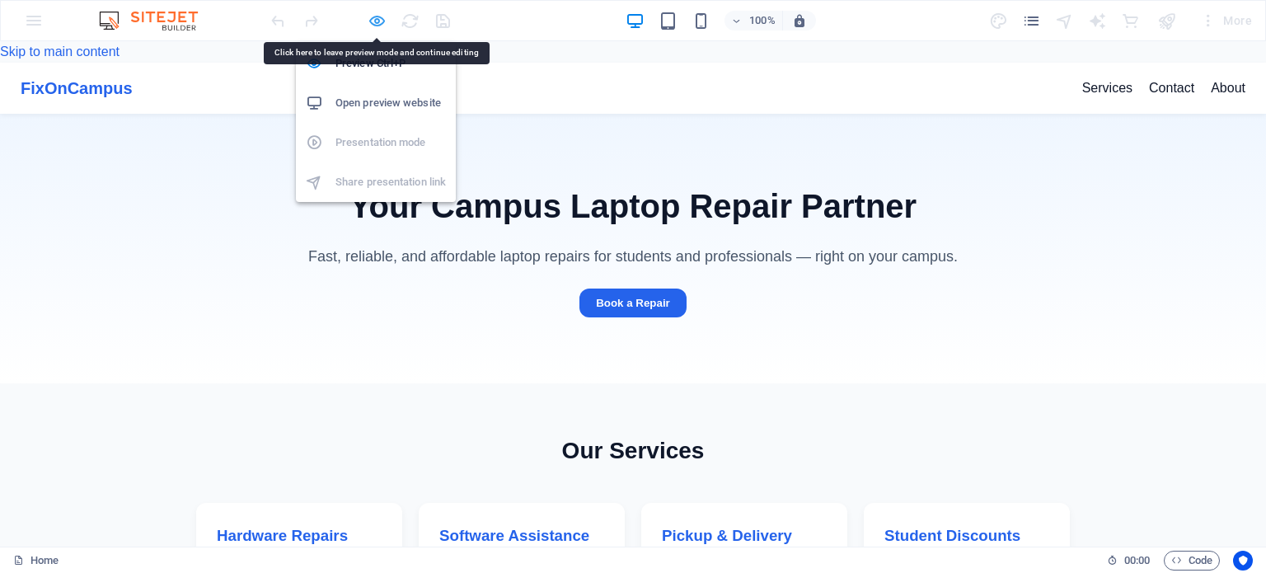
click at [369, 20] on icon "button" at bounding box center [376, 21] width 19 height 19
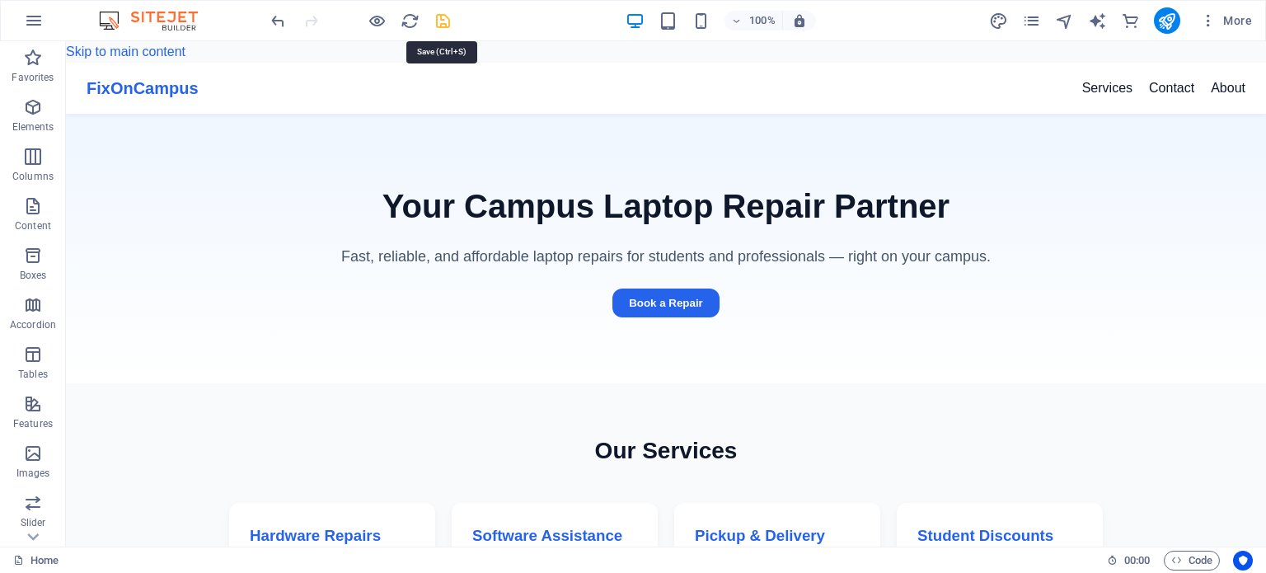
click at [438, 22] on icon "save" at bounding box center [442, 21] width 19 height 19
click at [1070, 18] on icon "navigator" at bounding box center [1064, 21] width 19 height 19
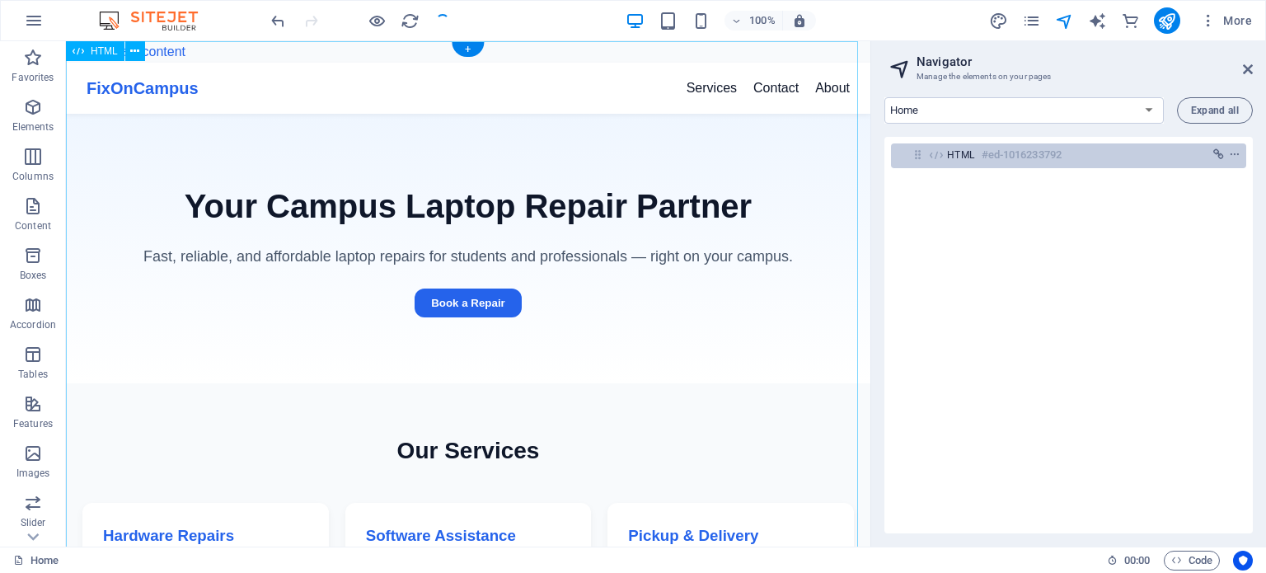
click at [1055, 162] on h6 "#ed-1016233792" at bounding box center [1021, 155] width 80 height 20
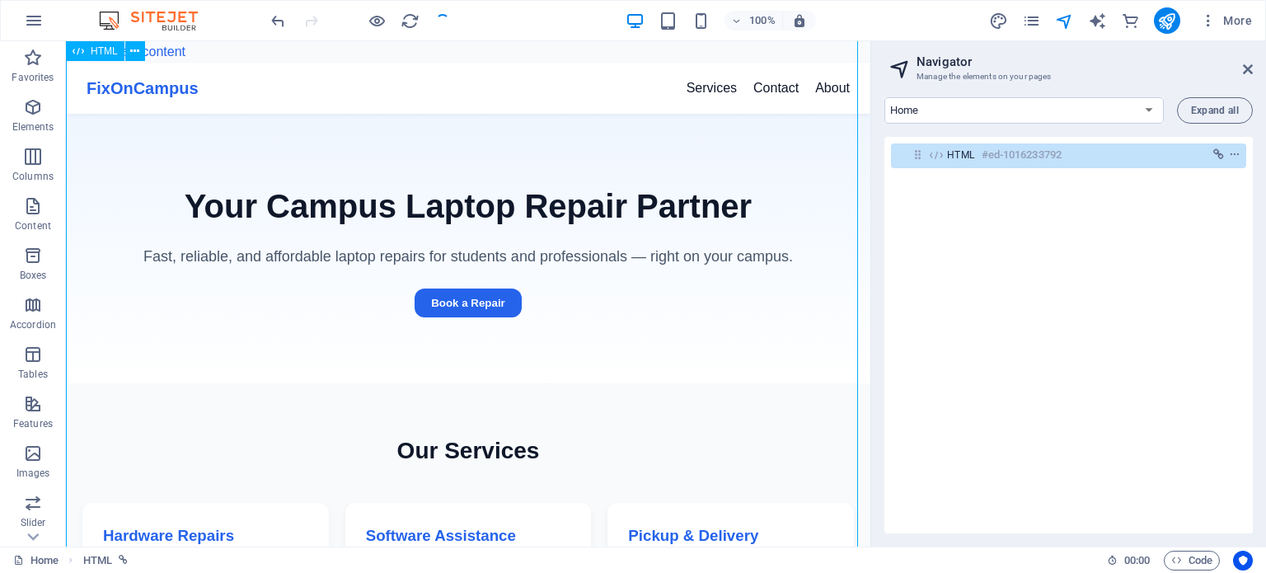
scroll to position [669, 0]
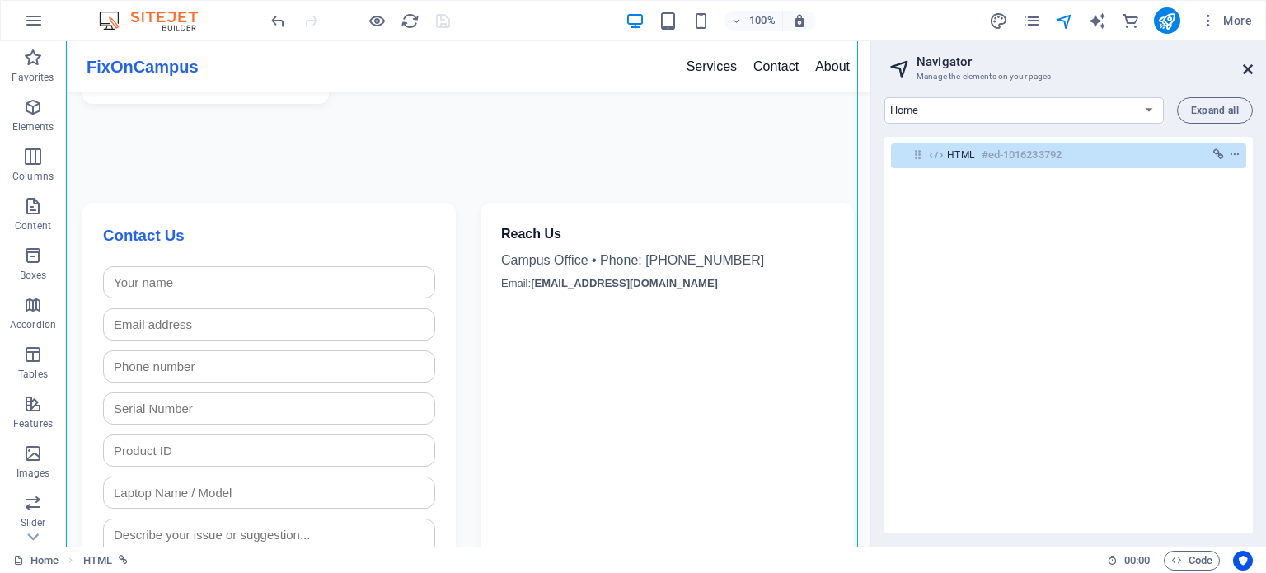
click at [1245, 74] on icon at bounding box center [1248, 69] width 10 height 13
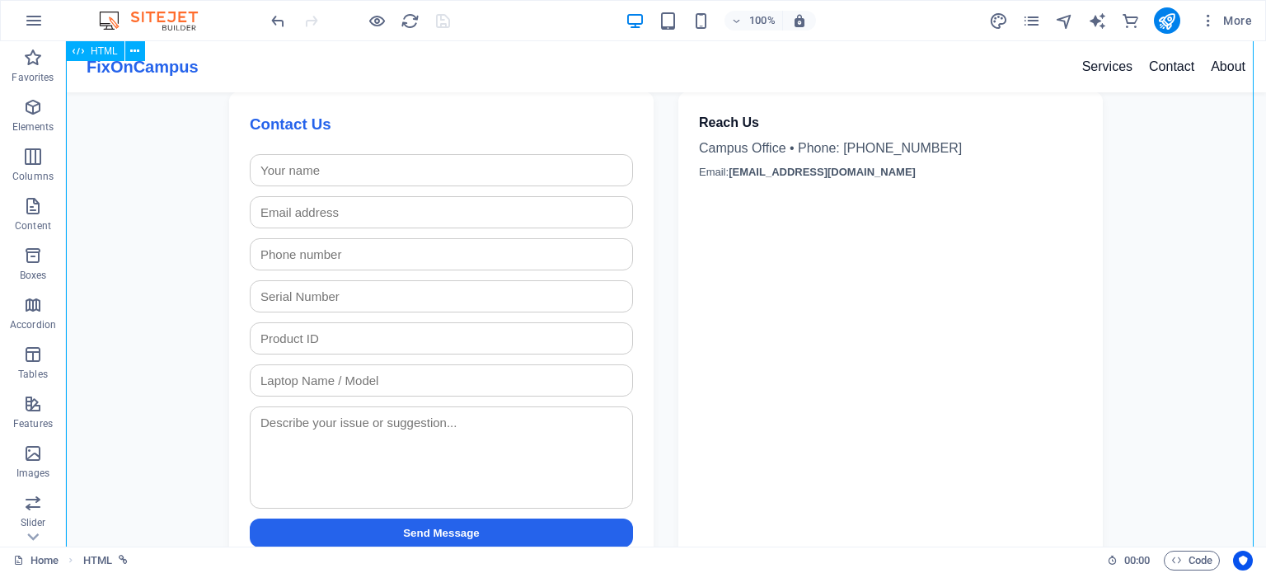
scroll to position [488, 0]
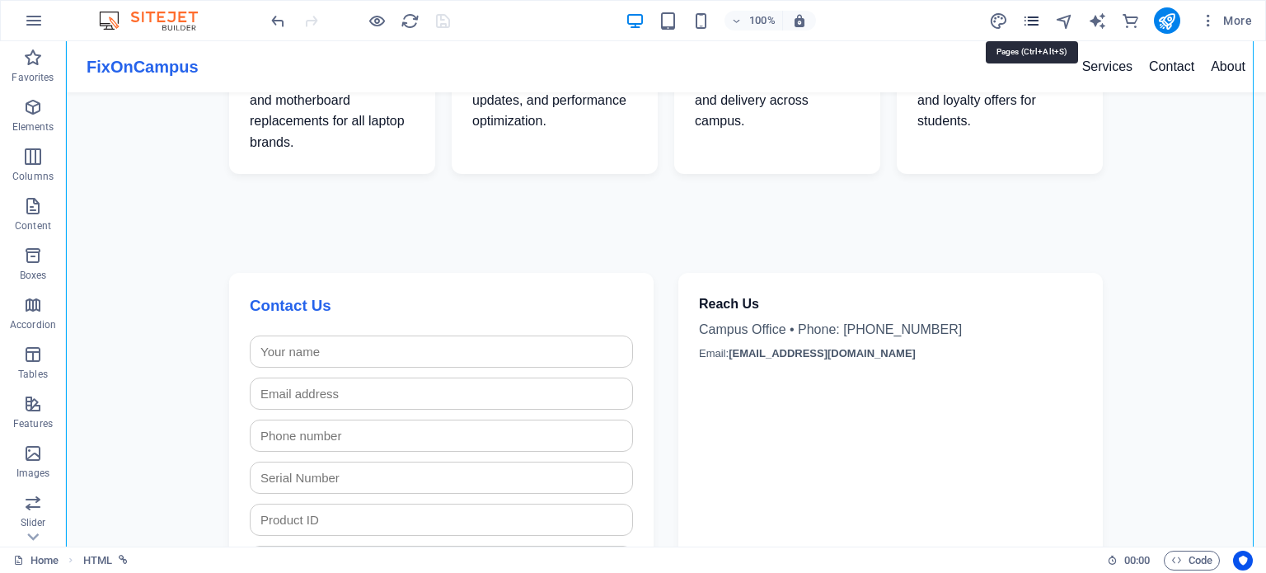
click at [1037, 26] on icon "pages" at bounding box center [1031, 21] width 19 height 19
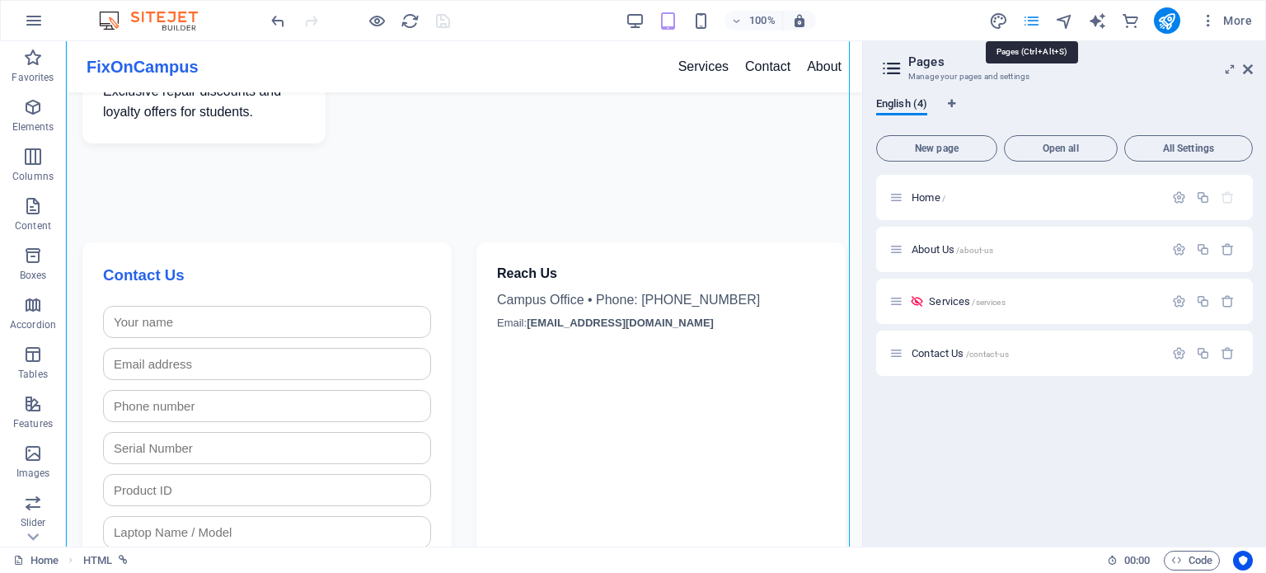
scroll to position [629, 0]
click at [1037, 26] on icon "pages" at bounding box center [1031, 21] width 19 height 19
click at [1006, 20] on icon "design" at bounding box center [998, 21] width 19 height 19
select select "px"
select select "400"
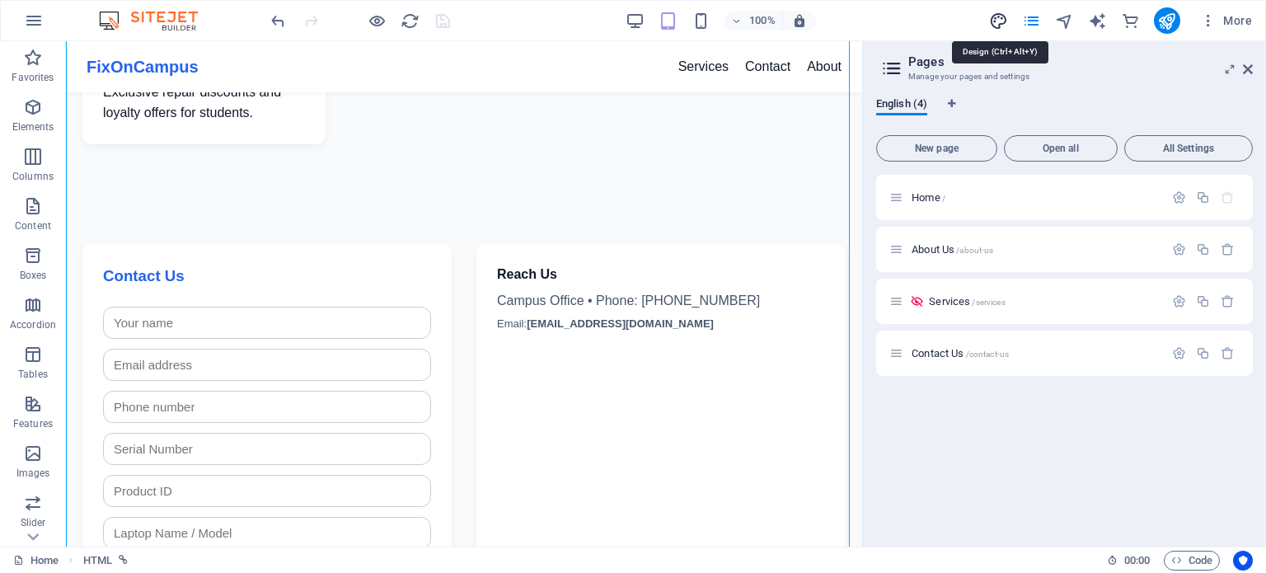
select select "px"
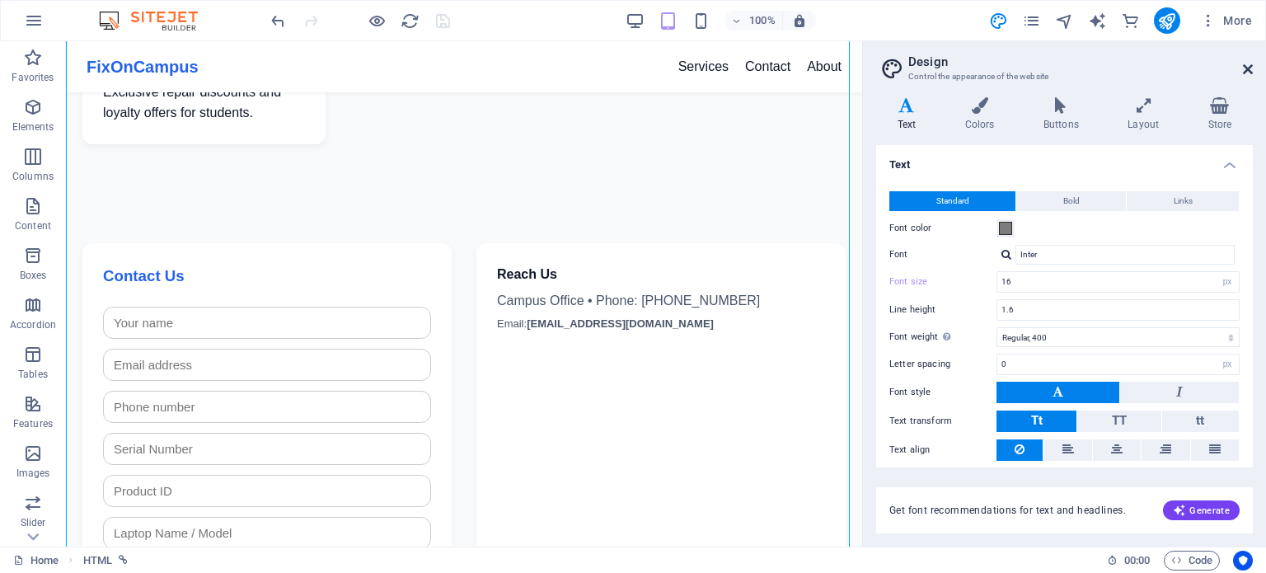
click at [1249, 73] on icon at bounding box center [1248, 69] width 10 height 13
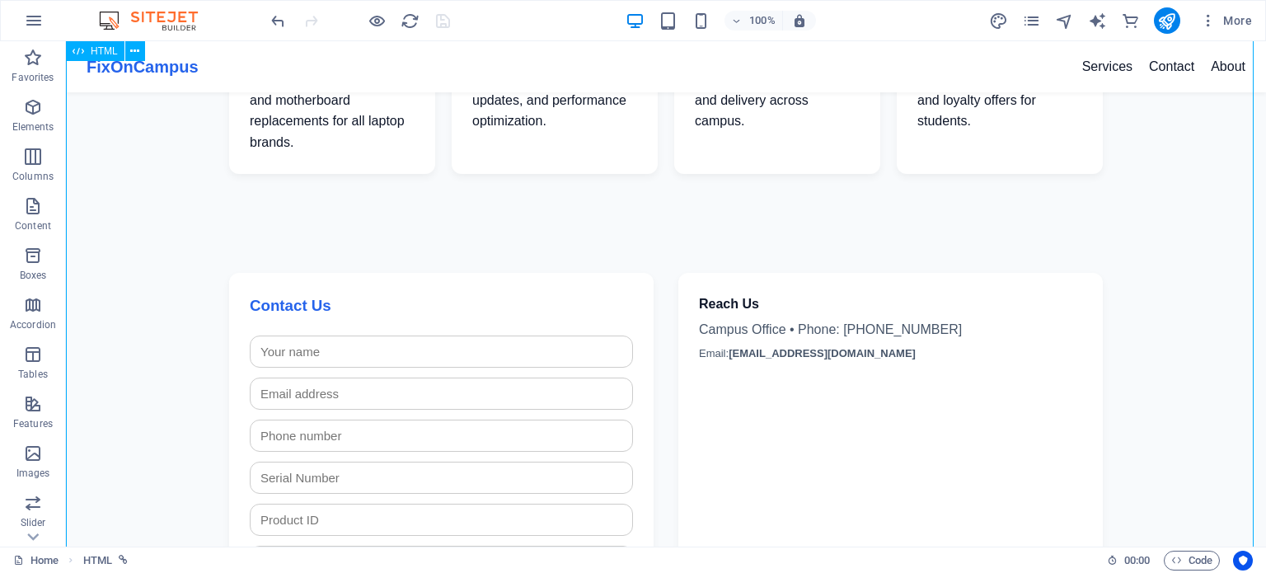
scroll to position [488, 0]
click at [1035, 30] on div "More" at bounding box center [1123, 20] width 269 height 26
click at [1025, 16] on icon "pages" at bounding box center [1031, 21] width 19 height 19
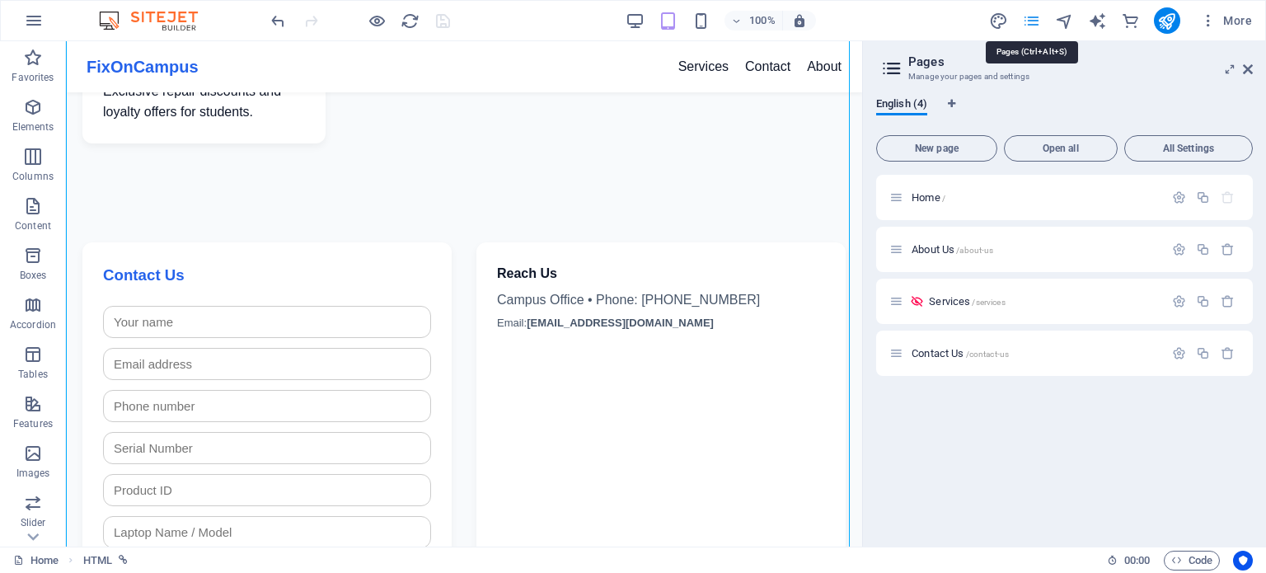
scroll to position [629, 0]
click at [1027, 28] on icon "pages" at bounding box center [1031, 21] width 19 height 19
click at [1131, 20] on icon "commerce" at bounding box center [1130, 21] width 19 height 19
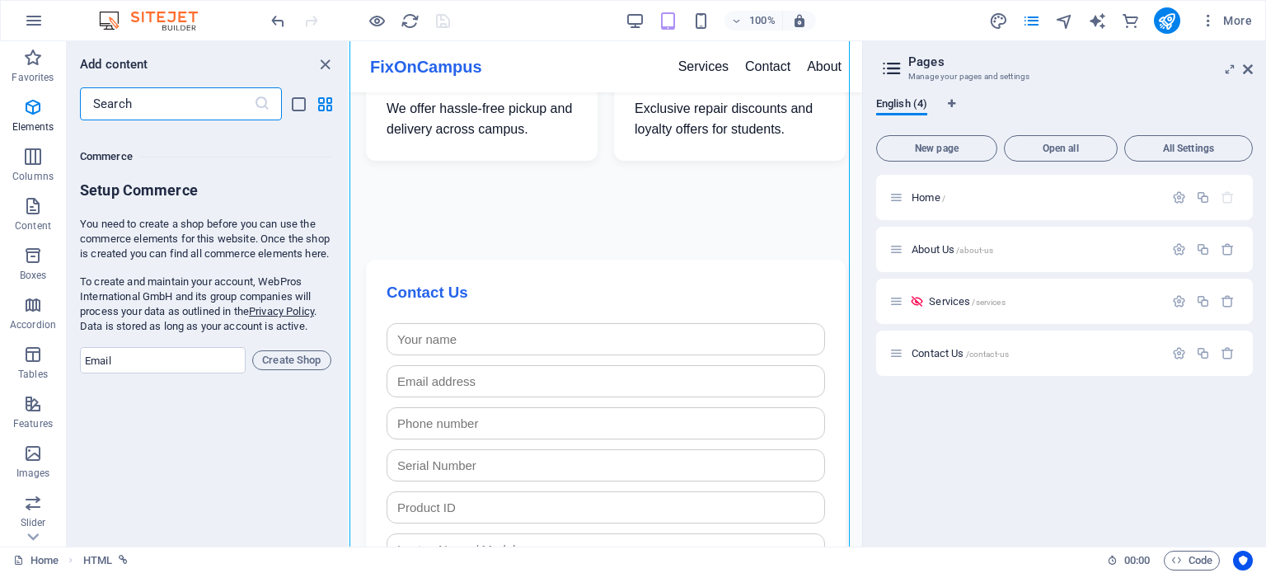
scroll to position [15879, 0]
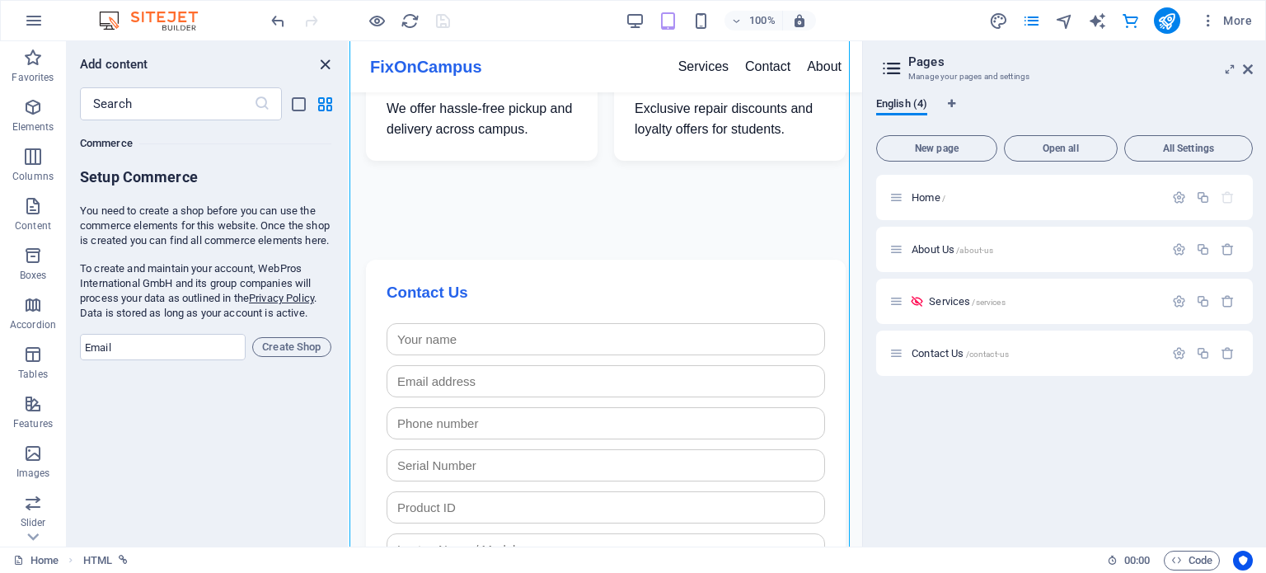
click at [322, 65] on icon "close panel" at bounding box center [325, 64] width 19 height 19
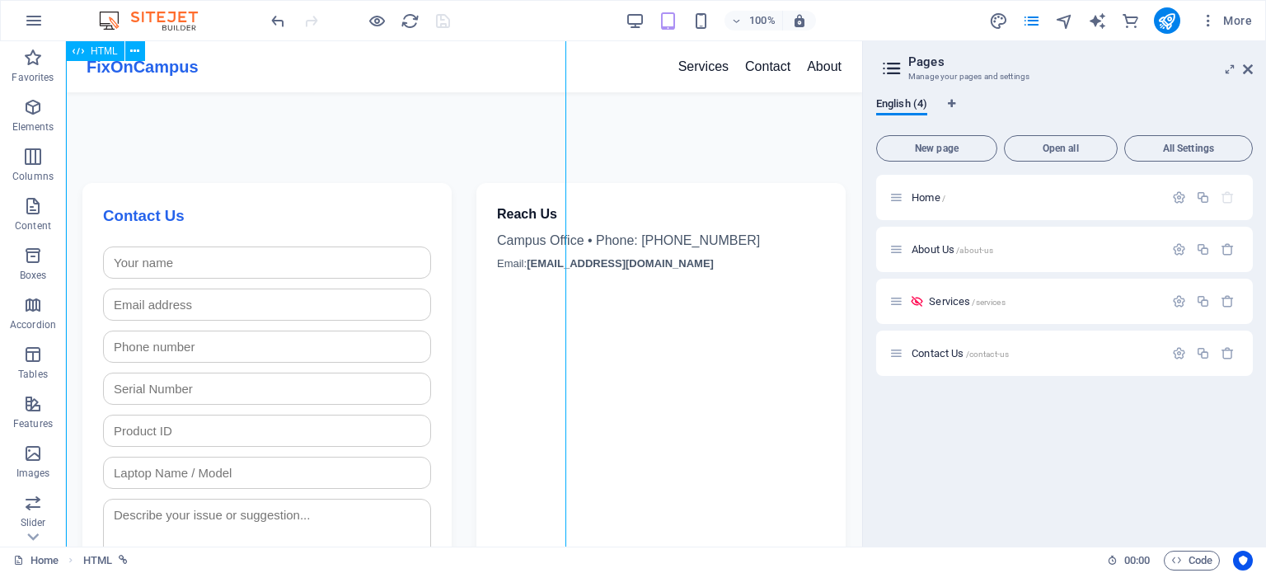
scroll to position [629, 0]
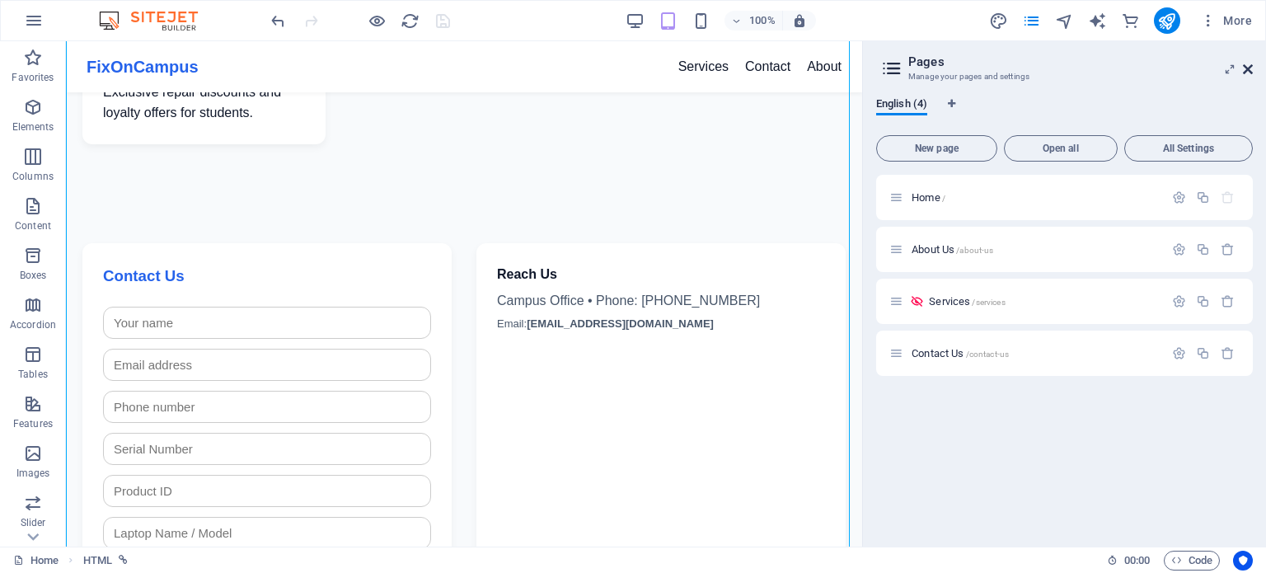
click at [1248, 70] on icon at bounding box center [1248, 69] width 10 height 13
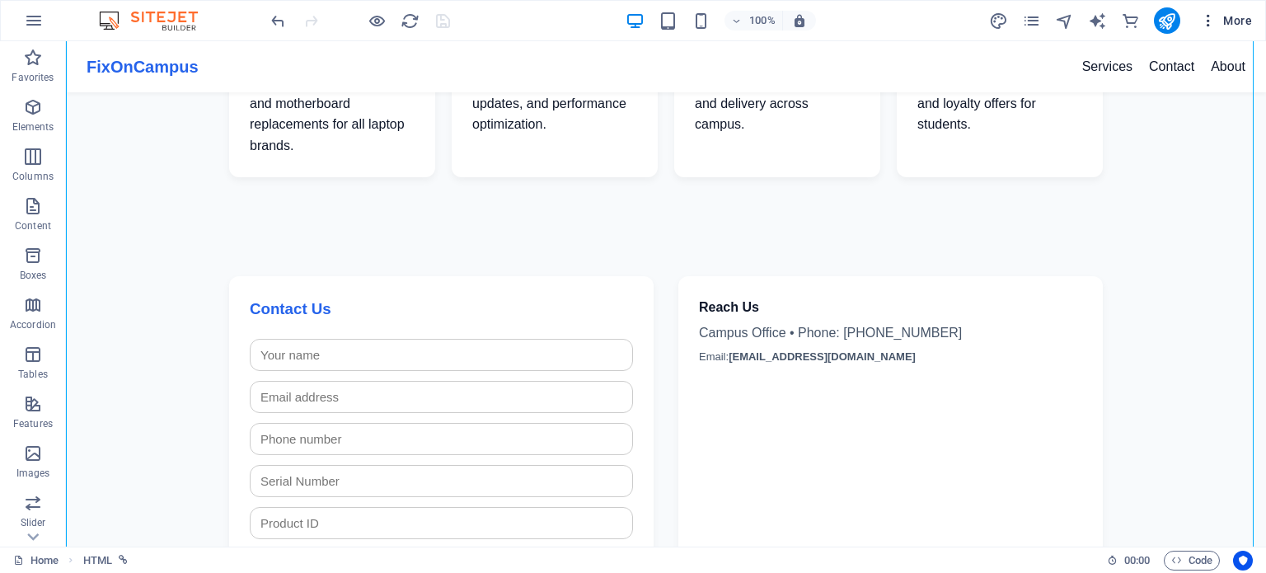
scroll to position [488, 0]
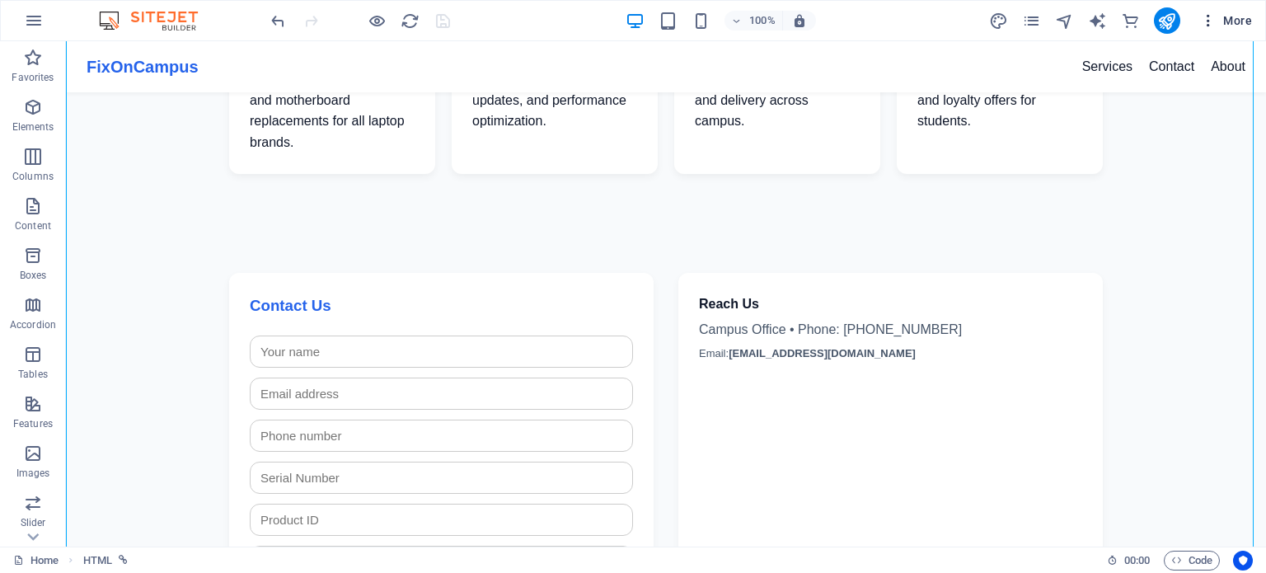
click at [1210, 24] on icon "button" at bounding box center [1208, 20] width 16 height 16
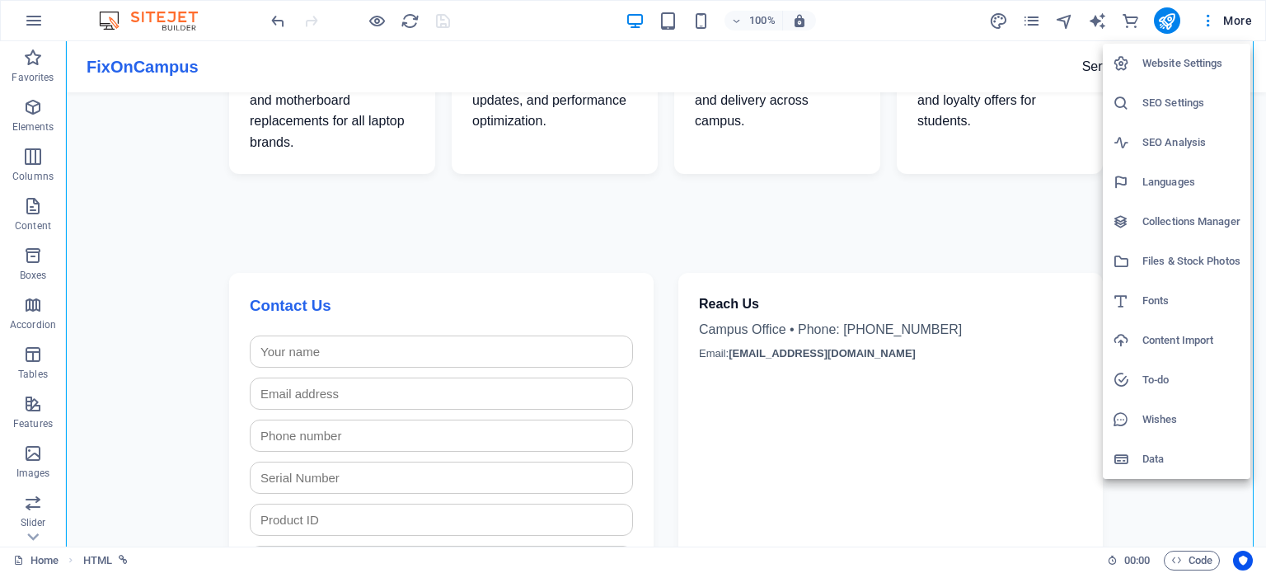
click at [1205, 58] on h6 "Website Settings" at bounding box center [1191, 64] width 98 height 20
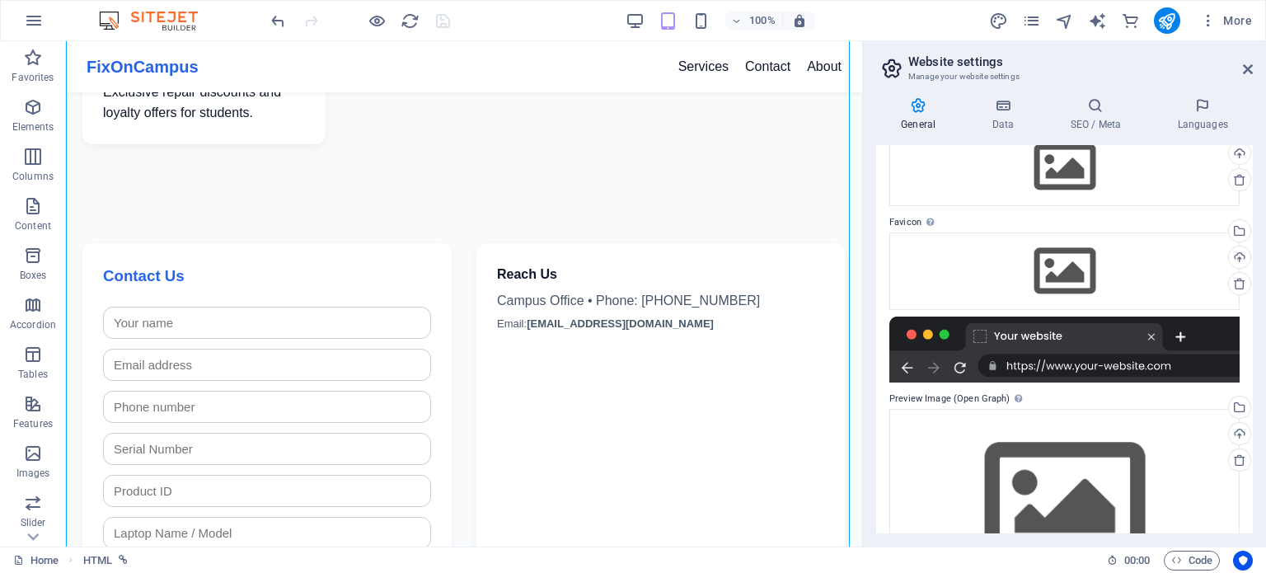
scroll to position [94, 0]
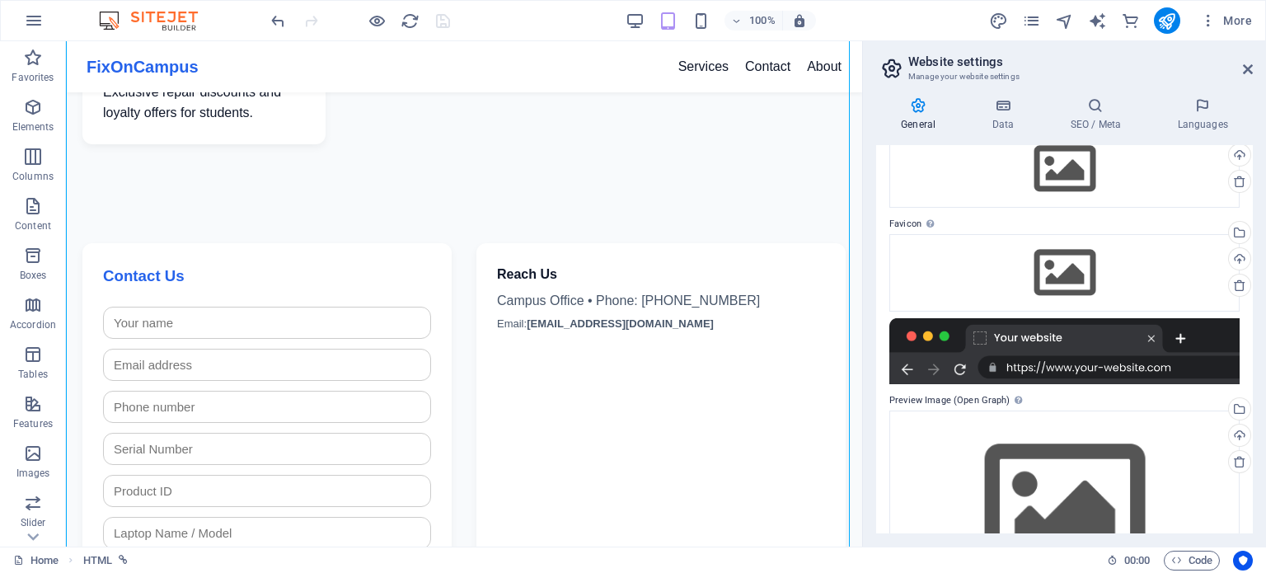
click at [1059, 349] on div at bounding box center [1064, 351] width 350 height 66
drag, startPoint x: 1018, startPoint y: 236, endPoint x: 1023, endPoint y: 260, distance: 24.4
click at [1023, 260] on div "Drag files here, click to choose files or select files from Files or our free s…" at bounding box center [1064, 272] width 350 height 77
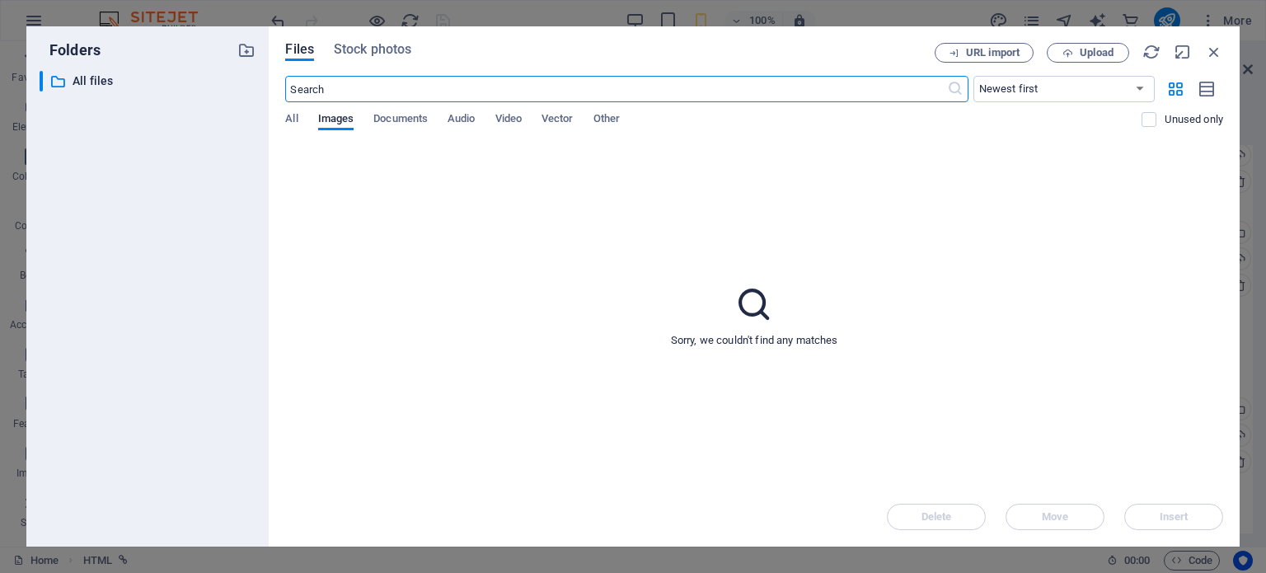
scroll to position [915, 0]
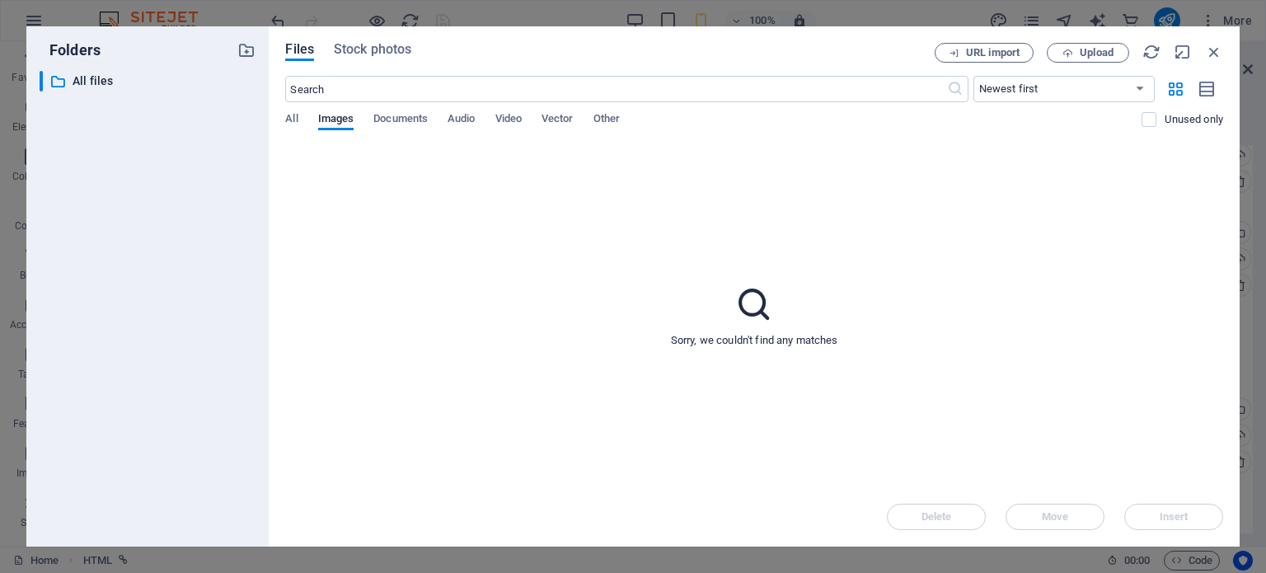
click at [1023, 260] on div "Sorry, we couldn't find any matches" at bounding box center [754, 315] width 938 height 344
click at [1208, 55] on icon "button" at bounding box center [1214, 52] width 18 height 18
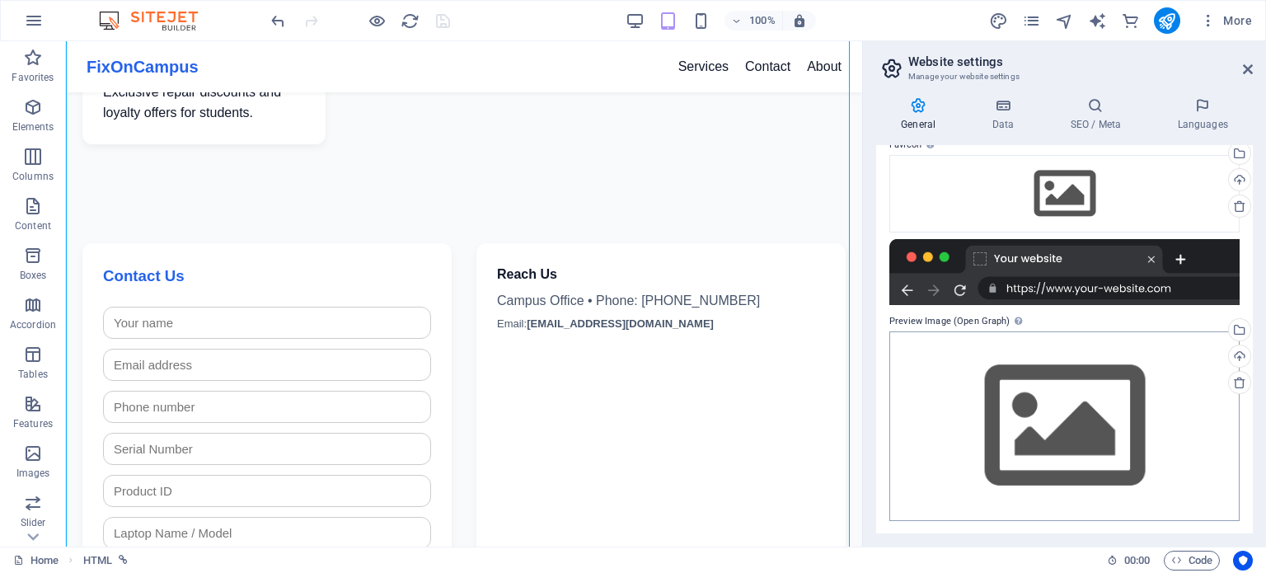
scroll to position [0, 0]
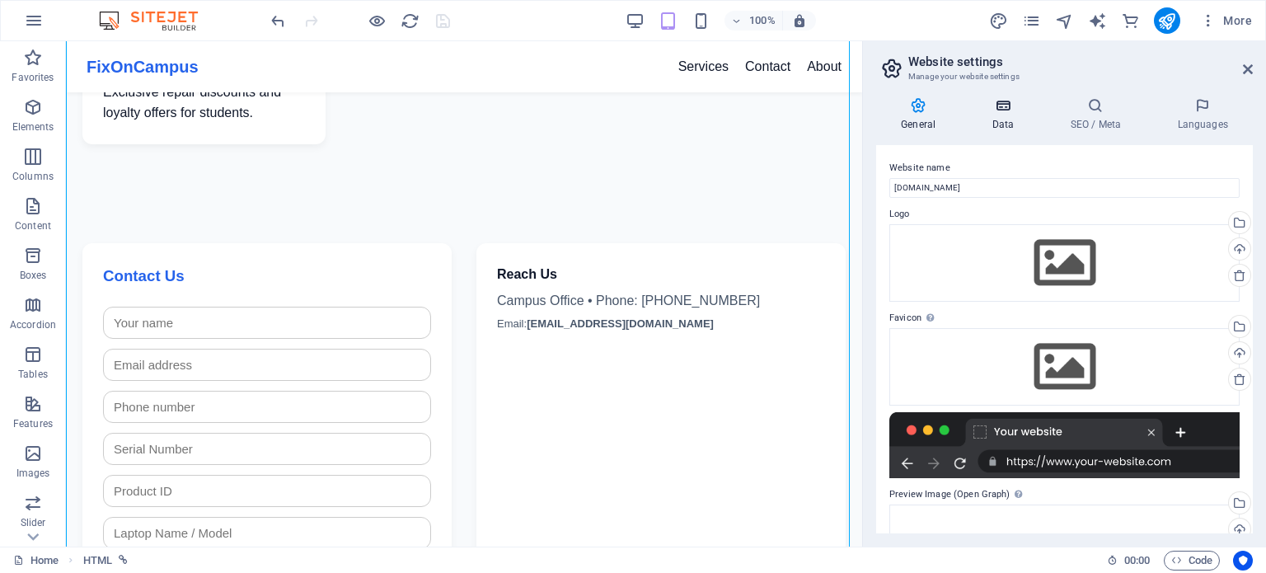
click at [1016, 112] on icon at bounding box center [1003, 105] width 72 height 16
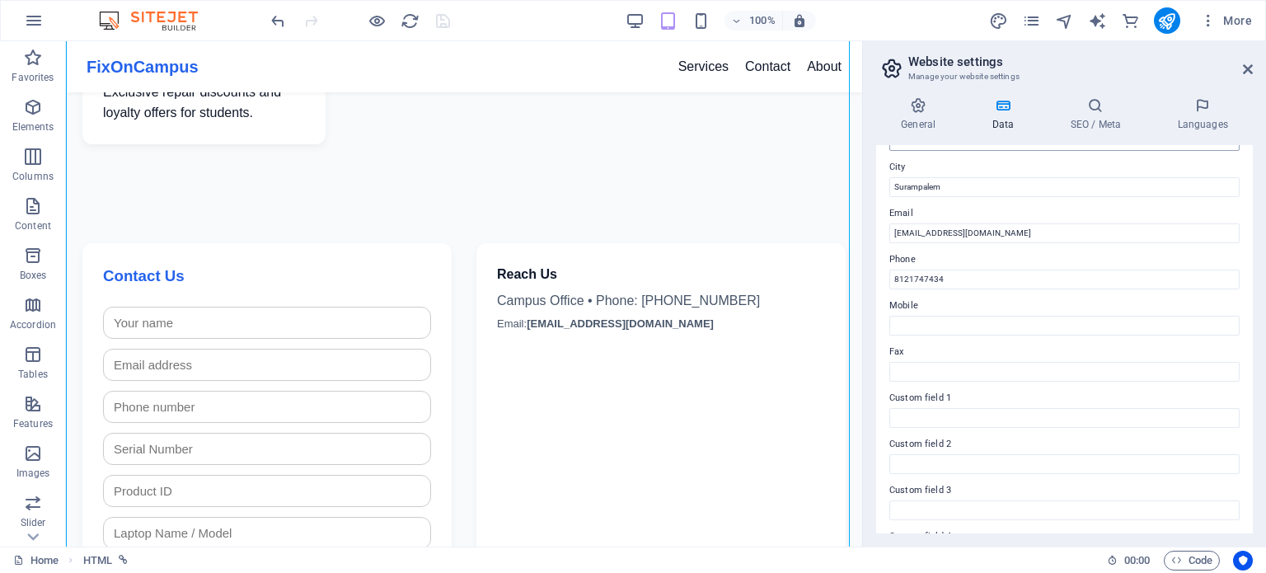
scroll to position [402, 0]
click at [1086, 123] on h4 "SEO / Meta" at bounding box center [1098, 114] width 107 height 35
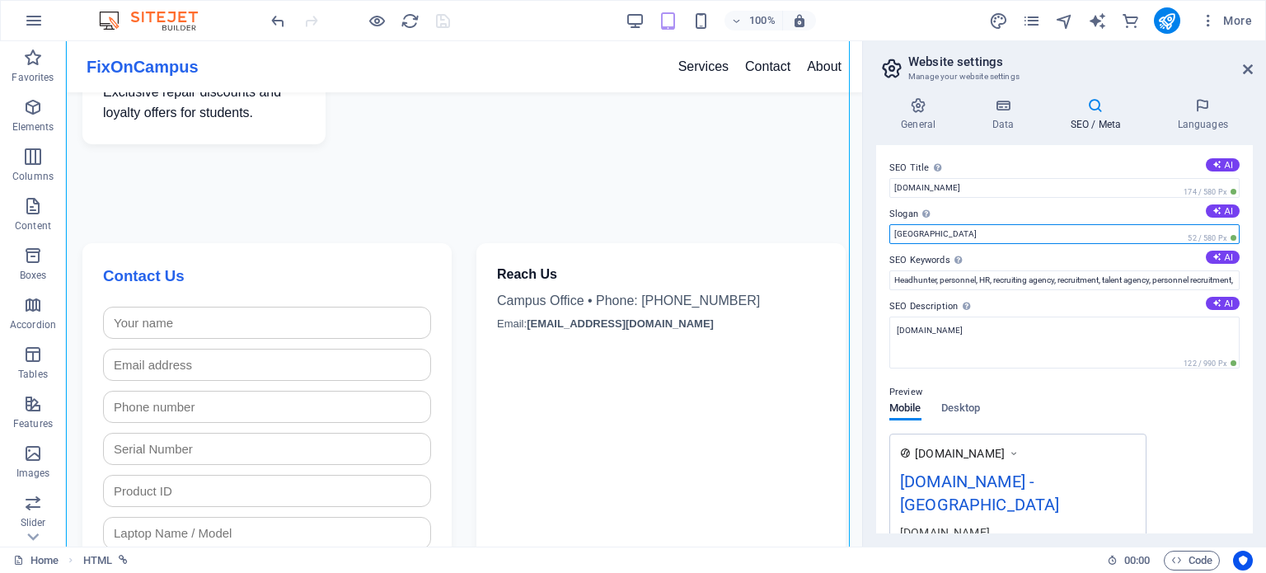
click at [951, 236] on input "[GEOGRAPHIC_DATA]" at bounding box center [1064, 234] width 350 height 20
type input "B"
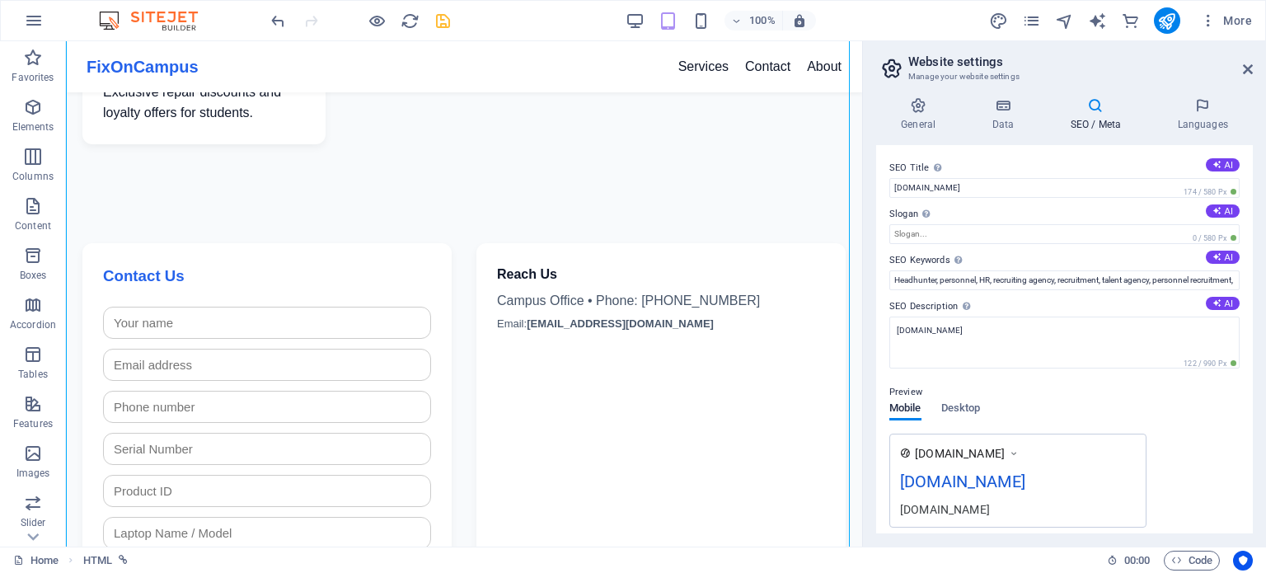
click at [1049, 258] on label "SEO Keywords Comma-separated list of keywords representing your website. AI" at bounding box center [1064, 260] width 350 height 20
click at [1049, 270] on input "Headhunter, personnel, HR, recruiting agency, recruitment, talent agency, perso…" at bounding box center [1064, 280] width 350 height 20
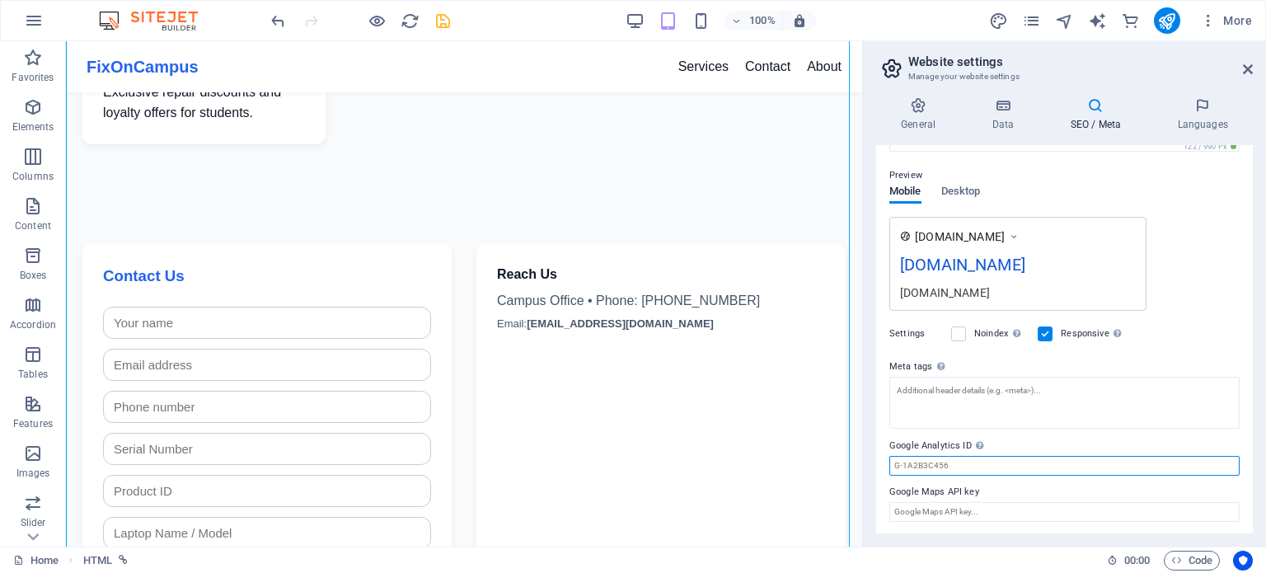
scroll to position [0, 0]
click at [983, 461] on input "Google Analytics ID Please only add the Google Analytics ID. We automatically i…" at bounding box center [1064, 466] width 350 height 20
click at [1210, 111] on icon at bounding box center [1202, 105] width 101 height 16
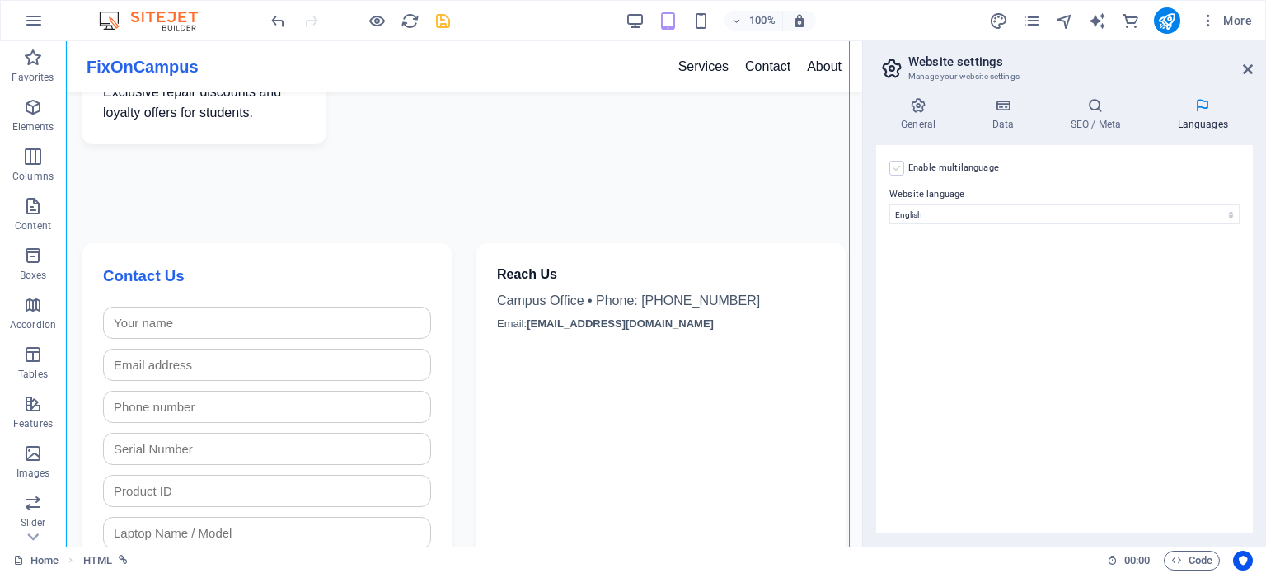
click at [903, 164] on div "Enable multilanguage To disable multilanguage delete all languages until only o…" at bounding box center [1064, 168] width 350 height 20
click at [892, 168] on label at bounding box center [896, 168] width 15 height 15
click at [0, 0] on input "Enable multilanguage To disable multilanguage delete all languages until only o…" at bounding box center [0, 0] width 0 height 0
select select
click at [897, 167] on label at bounding box center [896, 168] width 15 height 15
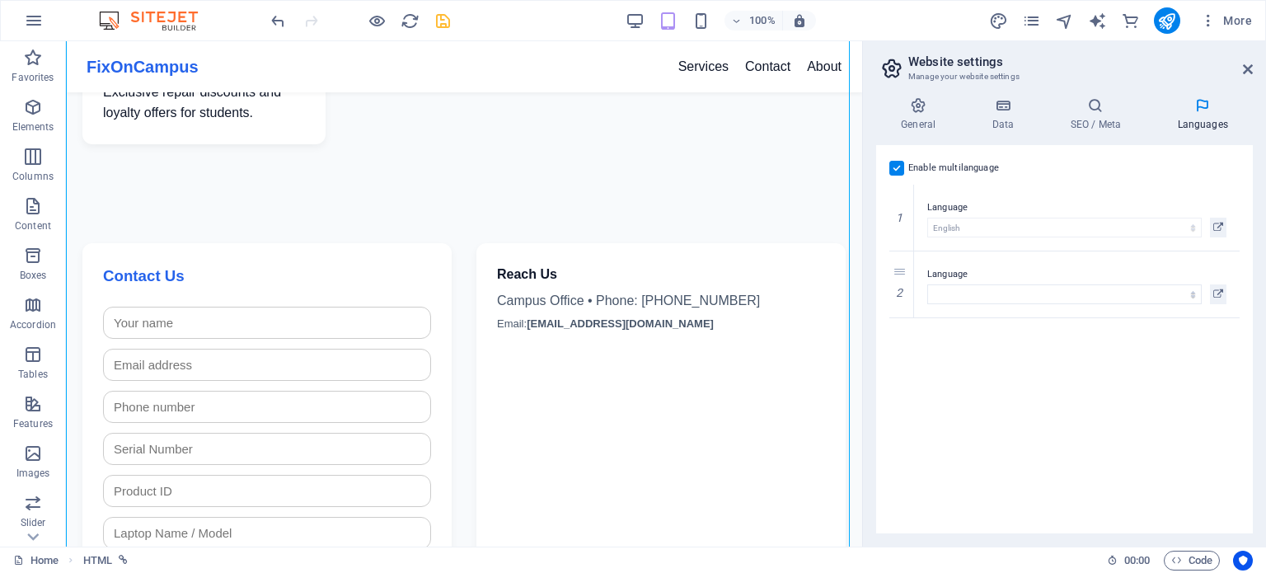
click at [0, 0] on input "Enable multilanguage To disable multilanguage delete all languages until only o…" at bounding box center [0, 0] width 0 height 0
click at [1252, 73] on icon at bounding box center [1248, 69] width 10 height 13
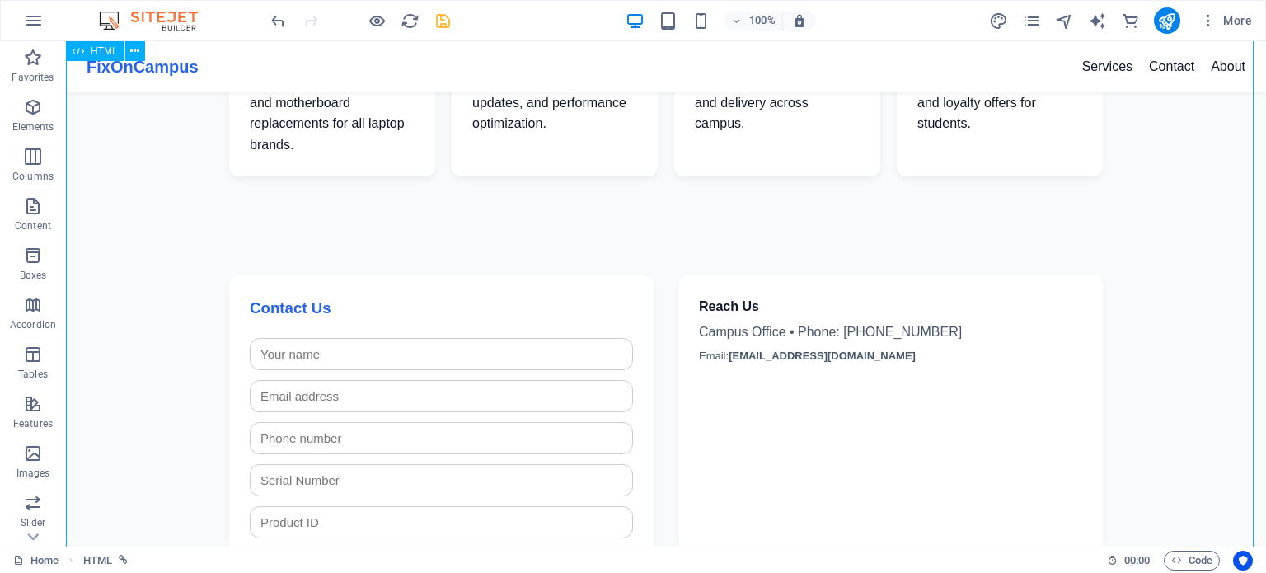
scroll to position [488, 0]
click at [1209, 18] on icon "button" at bounding box center [1208, 20] width 16 height 16
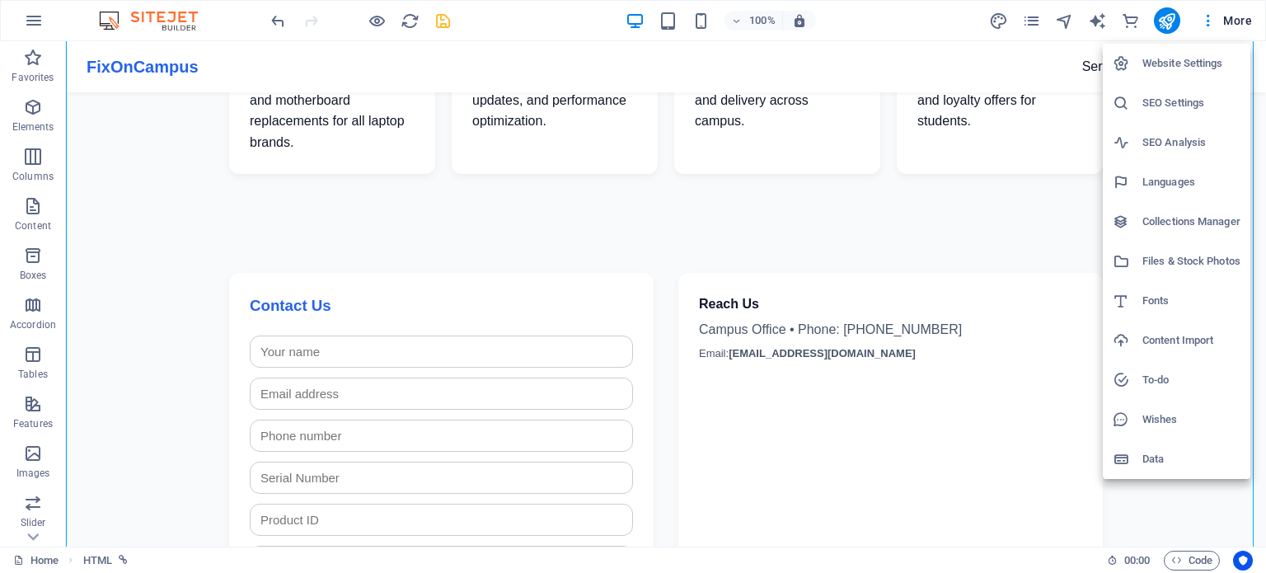
click at [1207, 23] on div at bounding box center [633, 286] width 1266 height 573
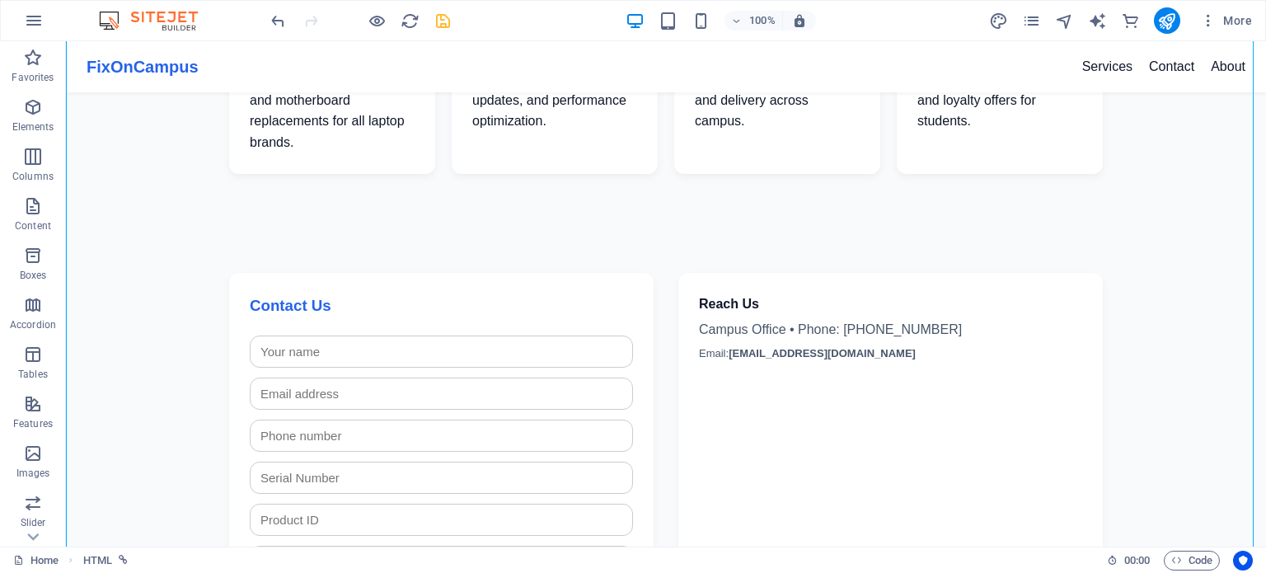
click at [1059, 30] on div at bounding box center [1065, 21] width 20 height 20
click at [1228, 17] on span "More" at bounding box center [1226, 20] width 52 height 16
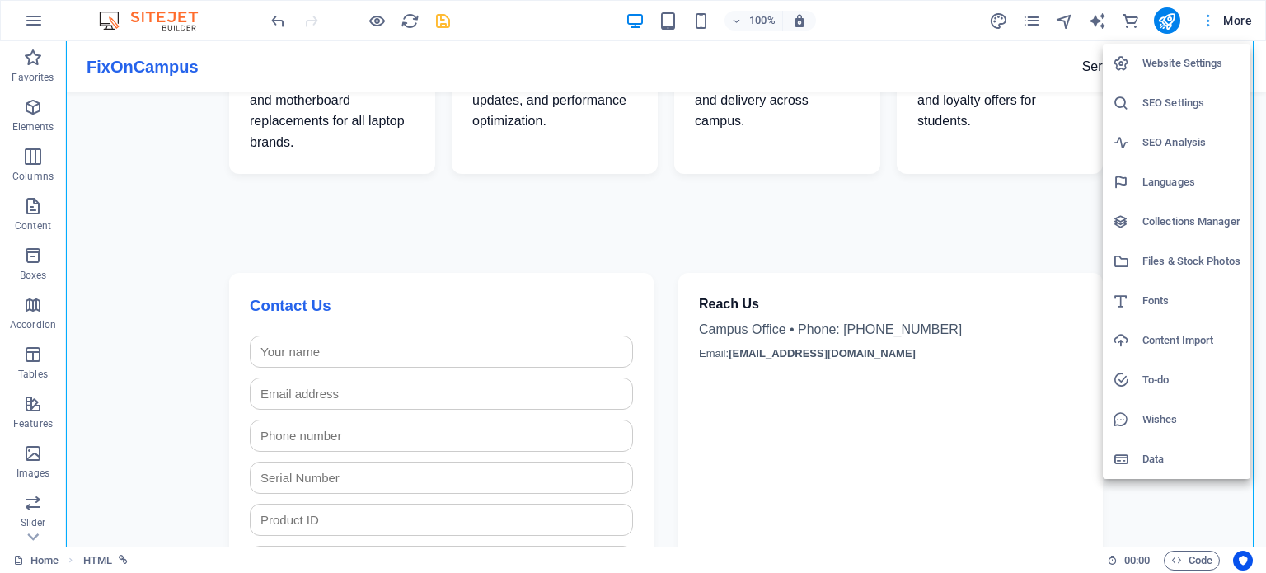
click at [1228, 17] on div at bounding box center [633, 286] width 1266 height 573
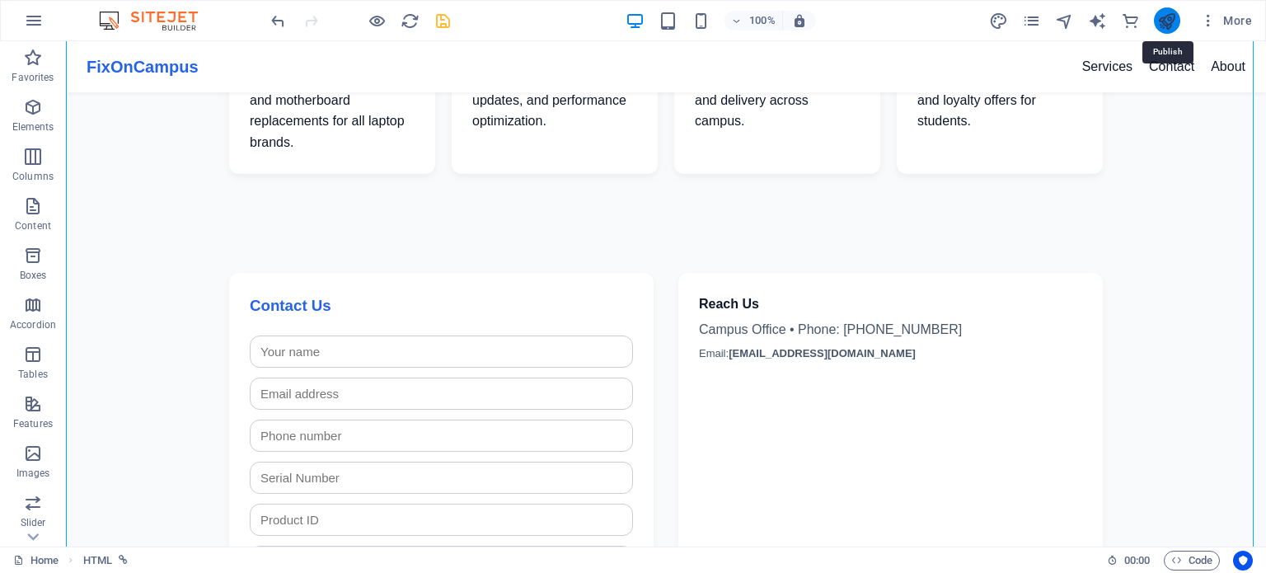
click at [1165, 15] on icon "publish" at bounding box center [1166, 21] width 19 height 19
